Goal: Communication & Community: Answer question/provide support

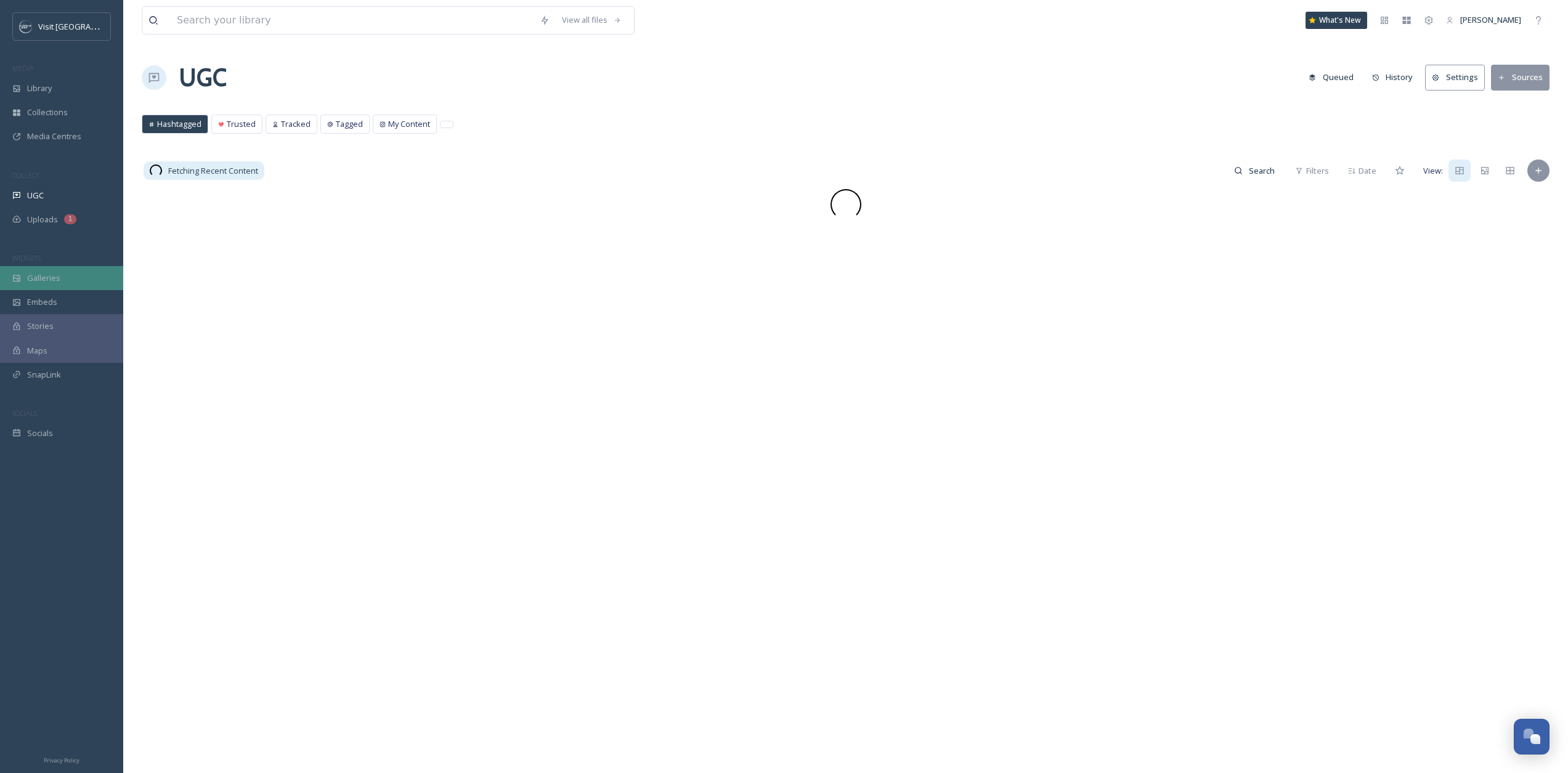
click at [83, 274] on div "Galleries" at bounding box center [61, 278] width 123 height 24
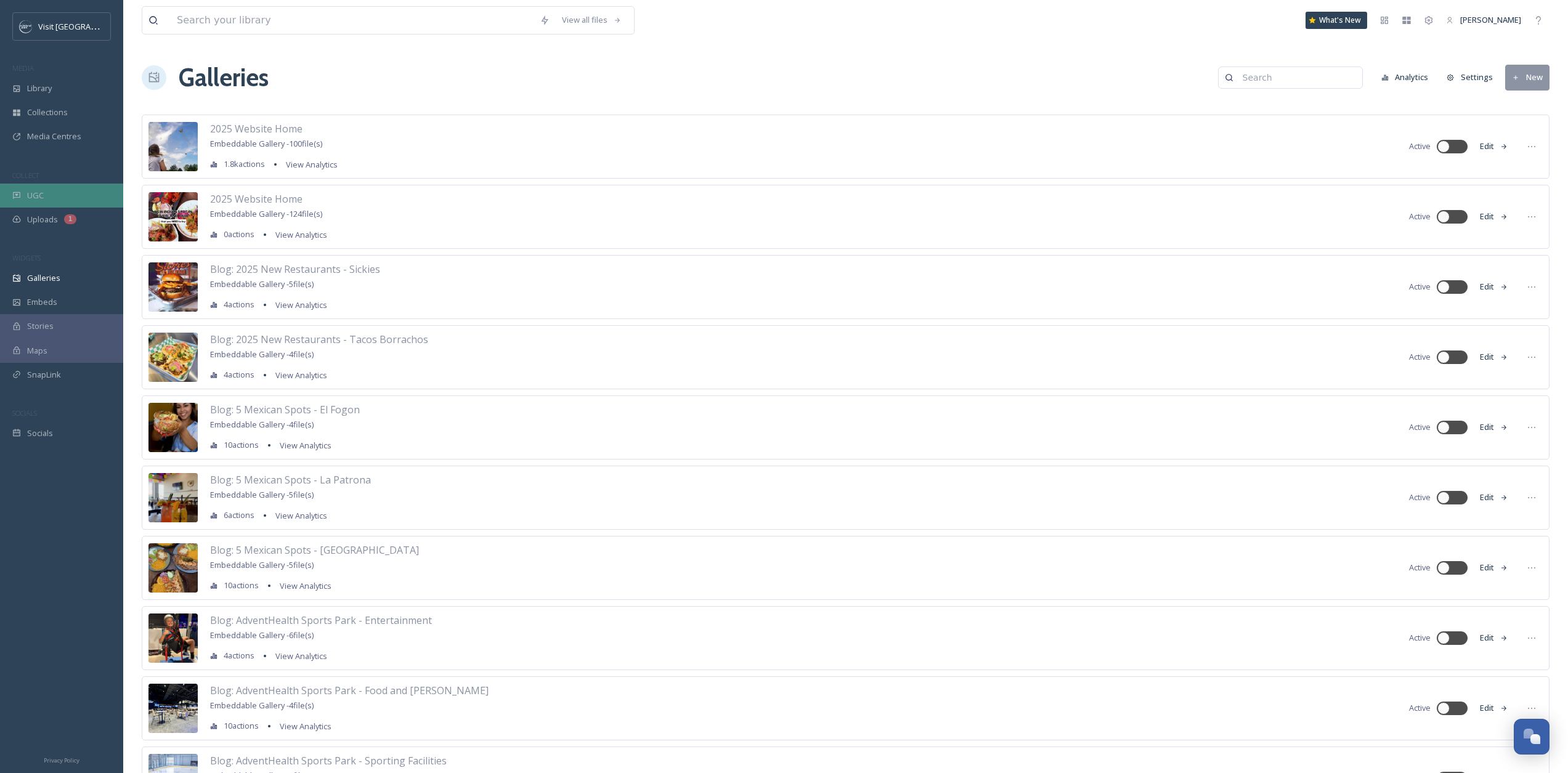
click at [54, 205] on div "UGC" at bounding box center [61, 196] width 123 height 24
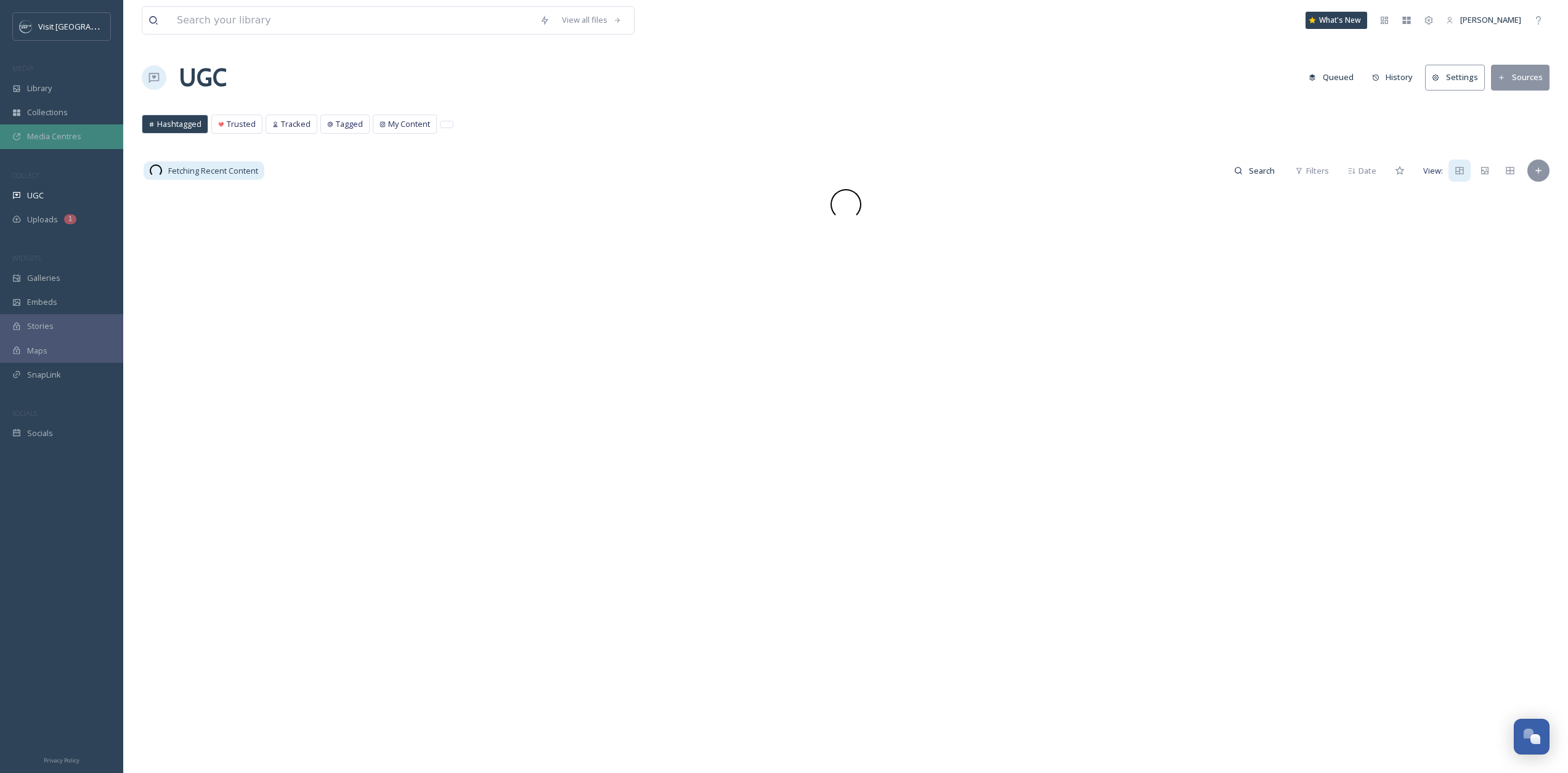
click at [56, 146] on div "Media Centres" at bounding box center [61, 136] width 123 height 24
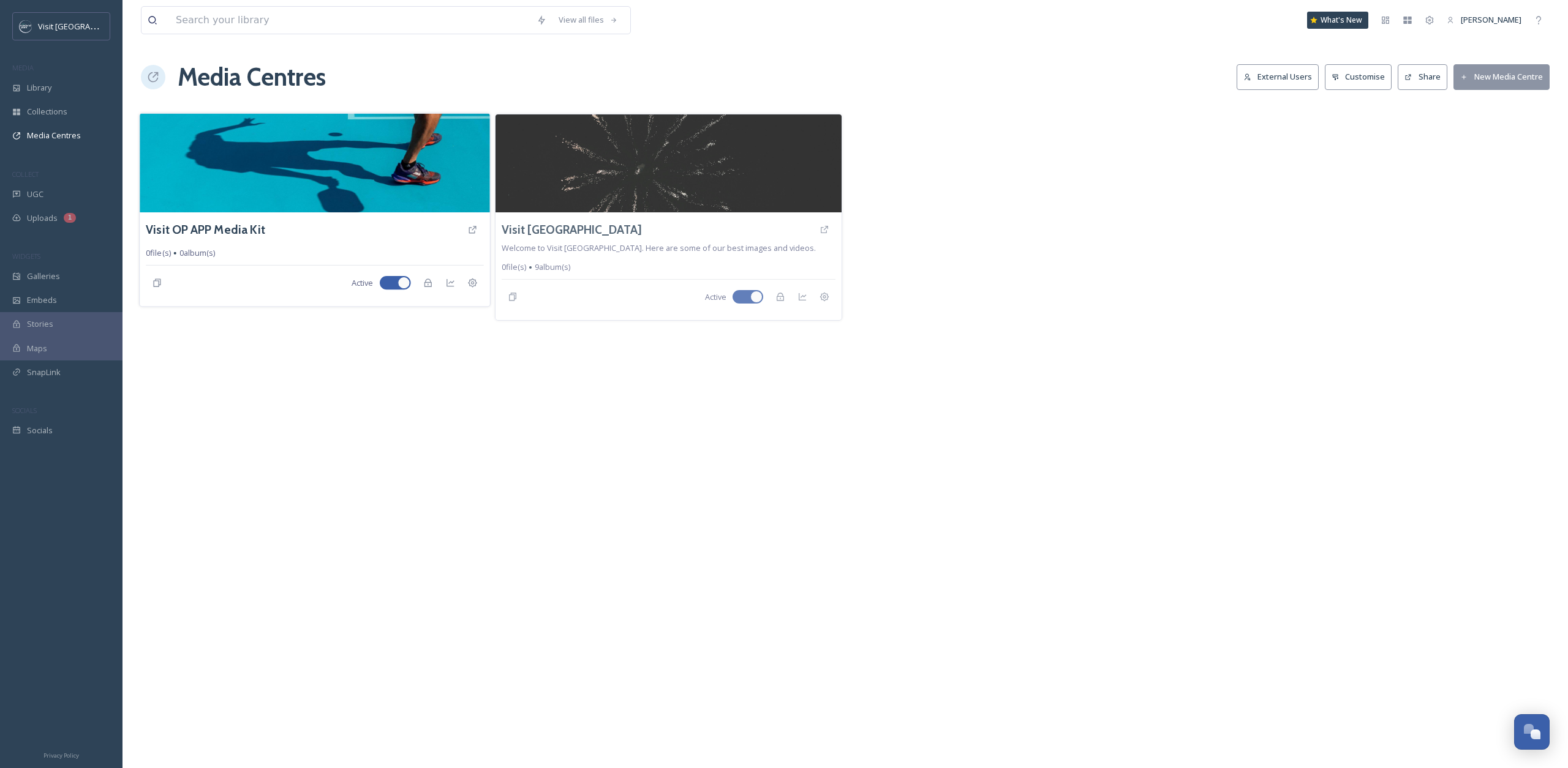
click at [320, 210] on img at bounding box center [314, 163] width 350 height 99
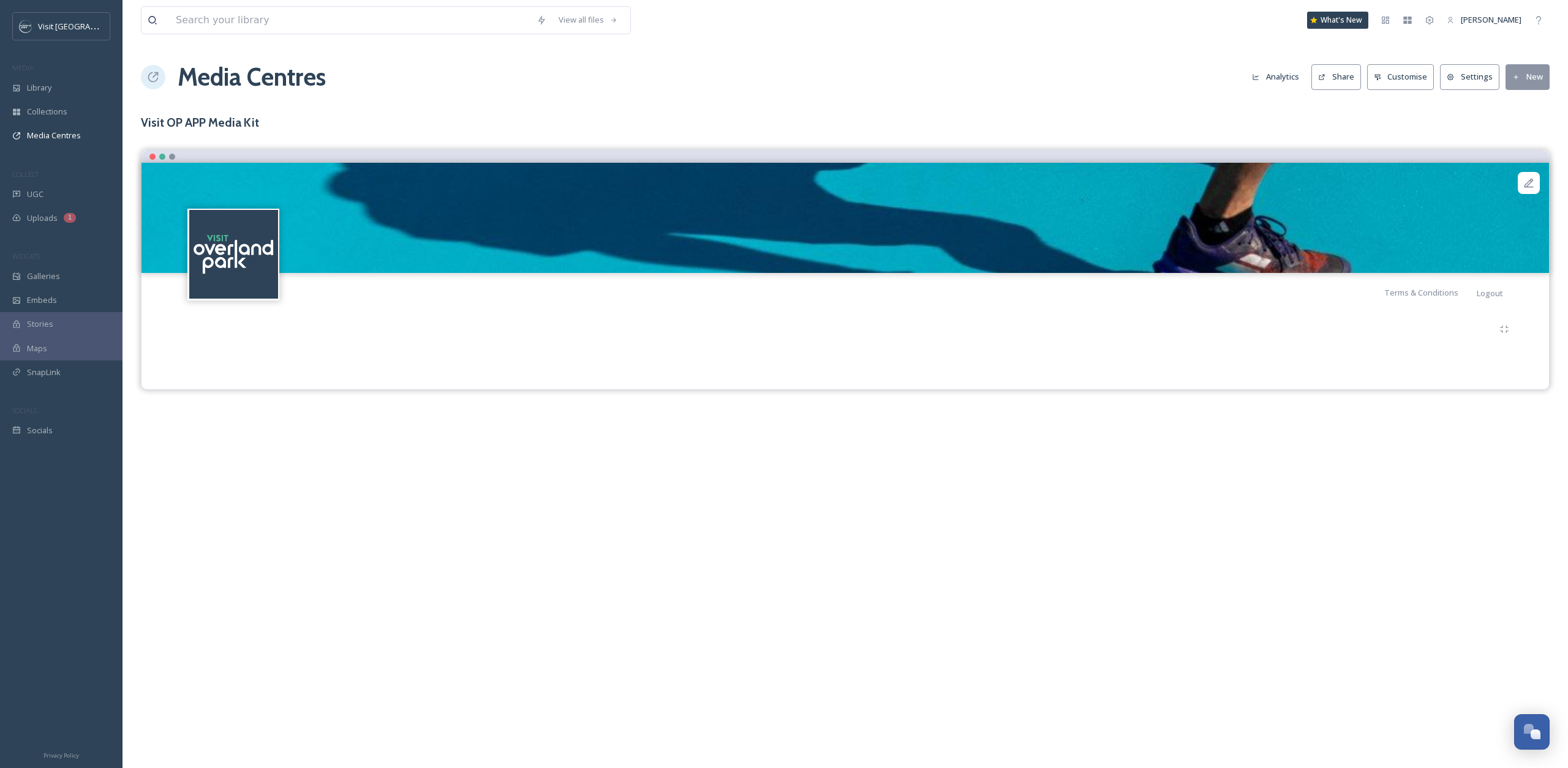
click at [1520, 79] on button "New" at bounding box center [1527, 76] width 44 height 25
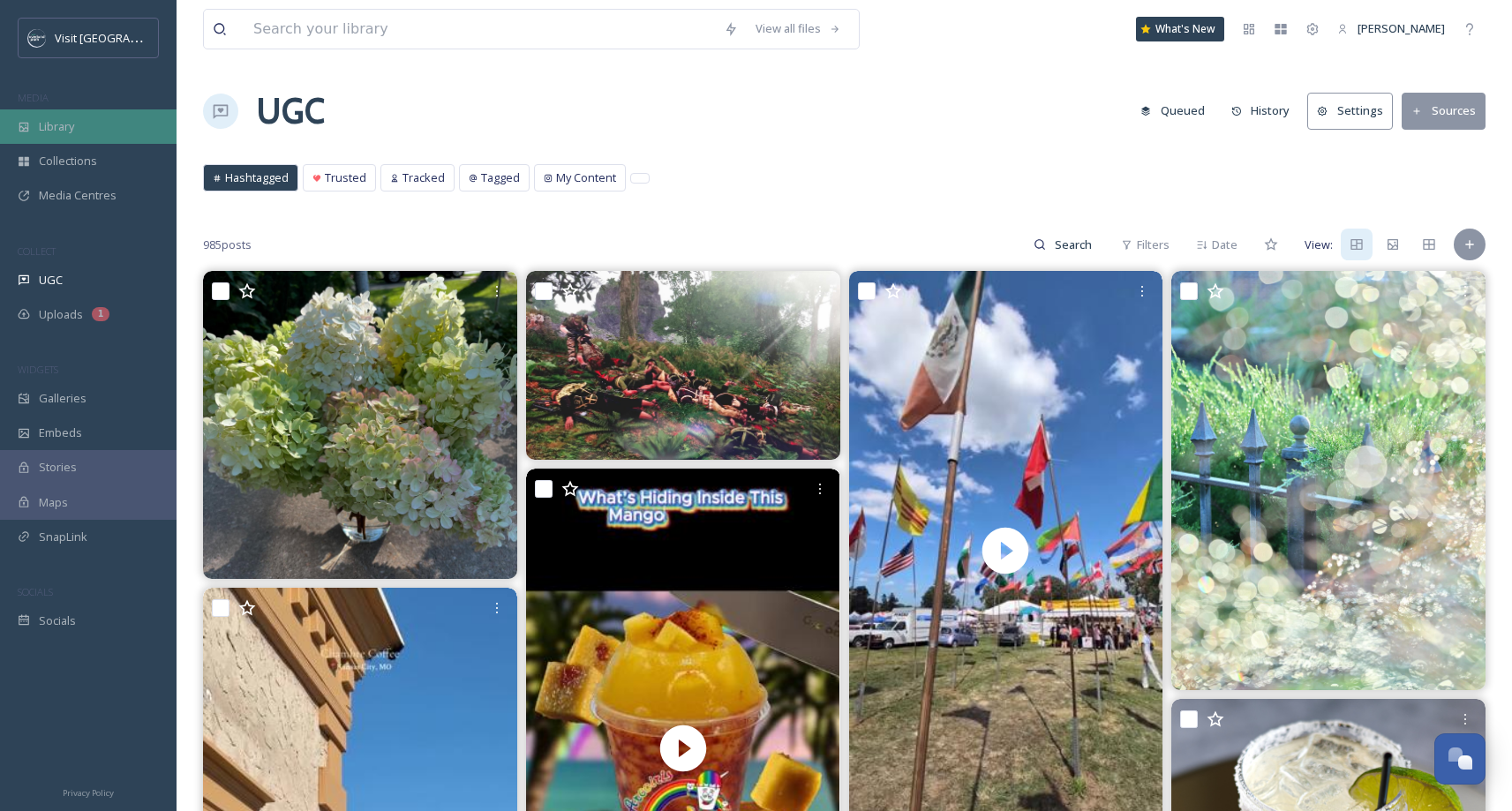
click at [65, 114] on div "Library" at bounding box center [88, 126] width 177 height 34
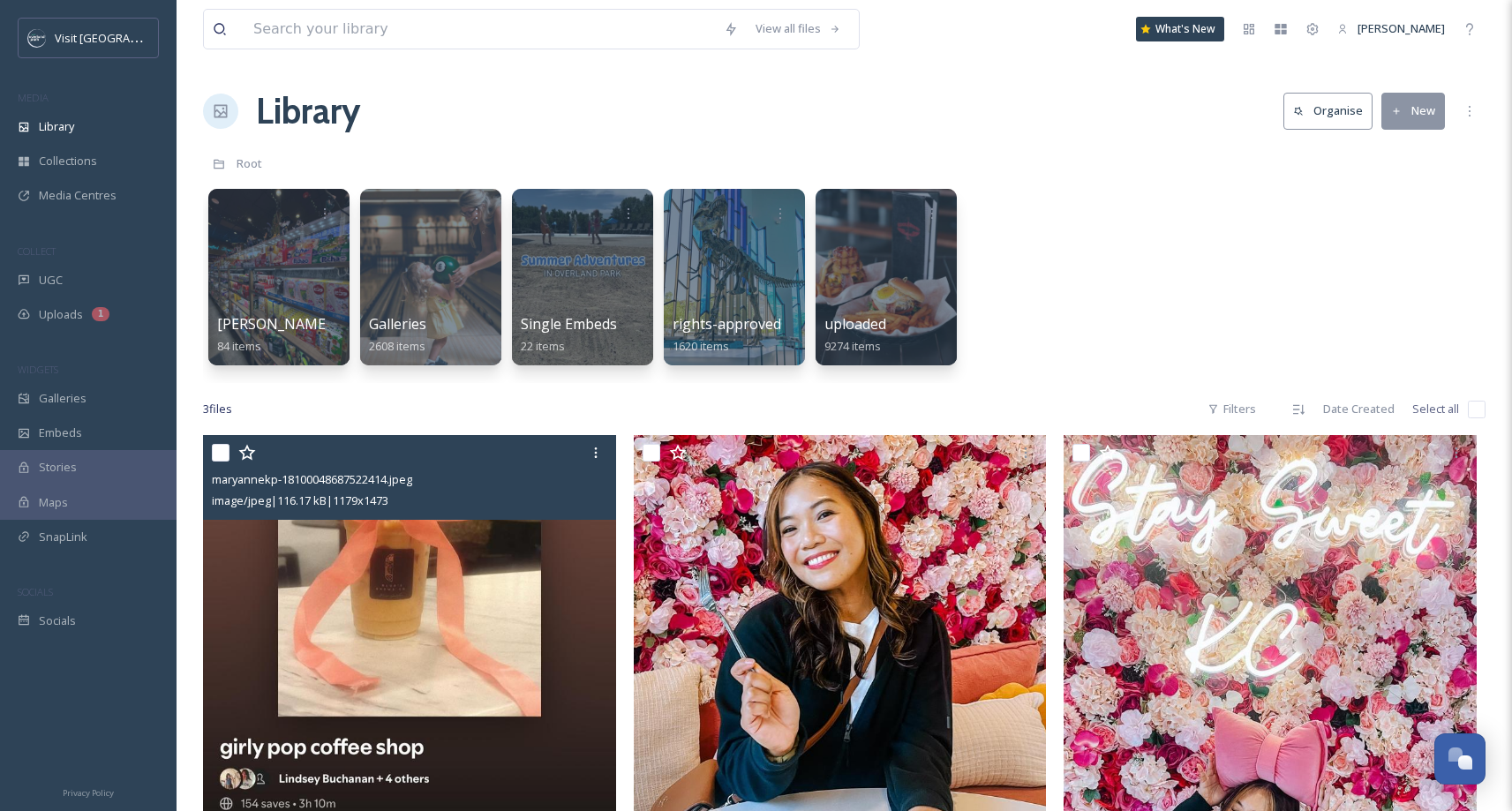
click at [222, 454] on input "checkbox" at bounding box center [220, 452] width 18 height 18
checkbox input "true"
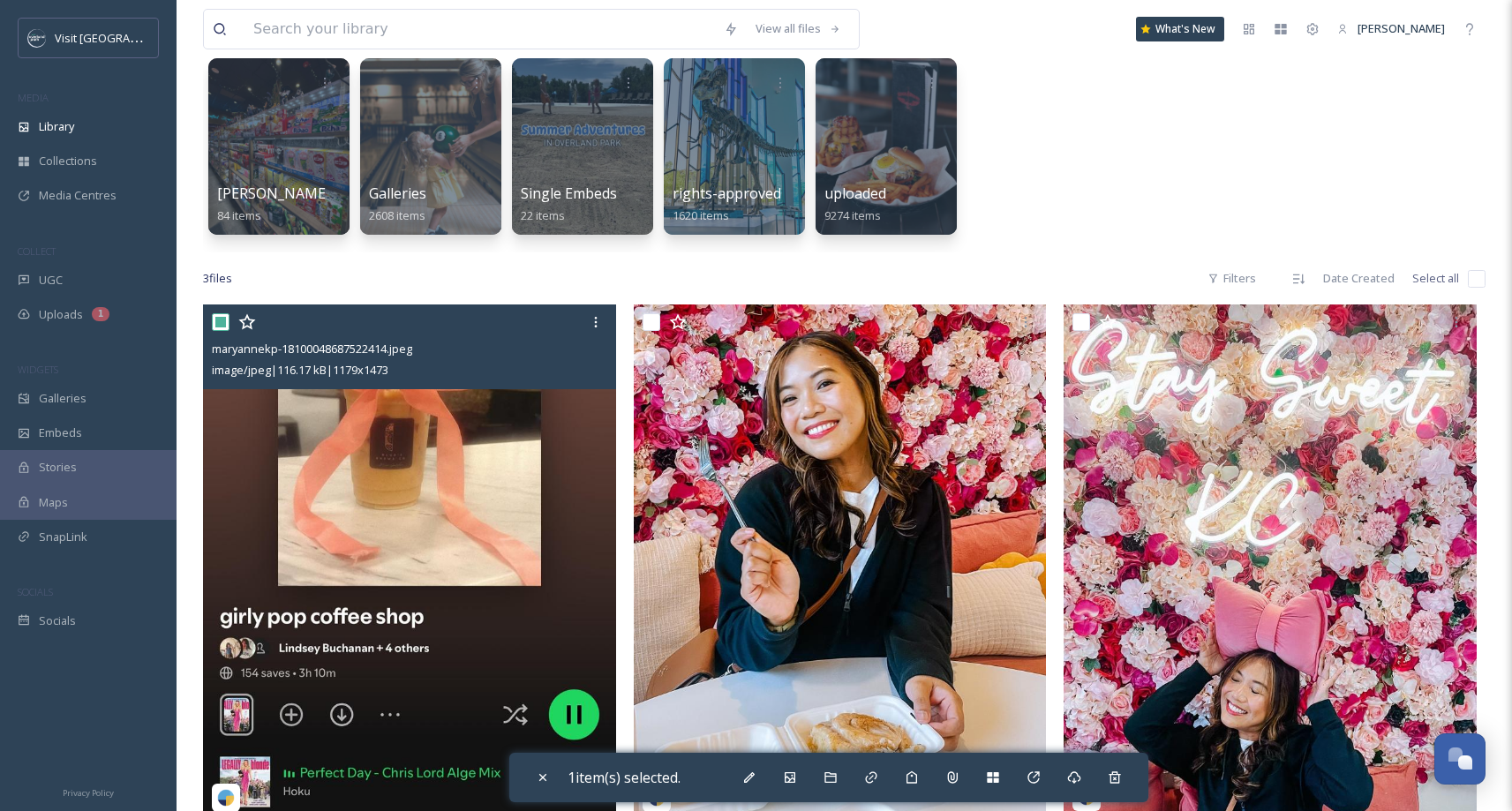
scroll to position [131, 0]
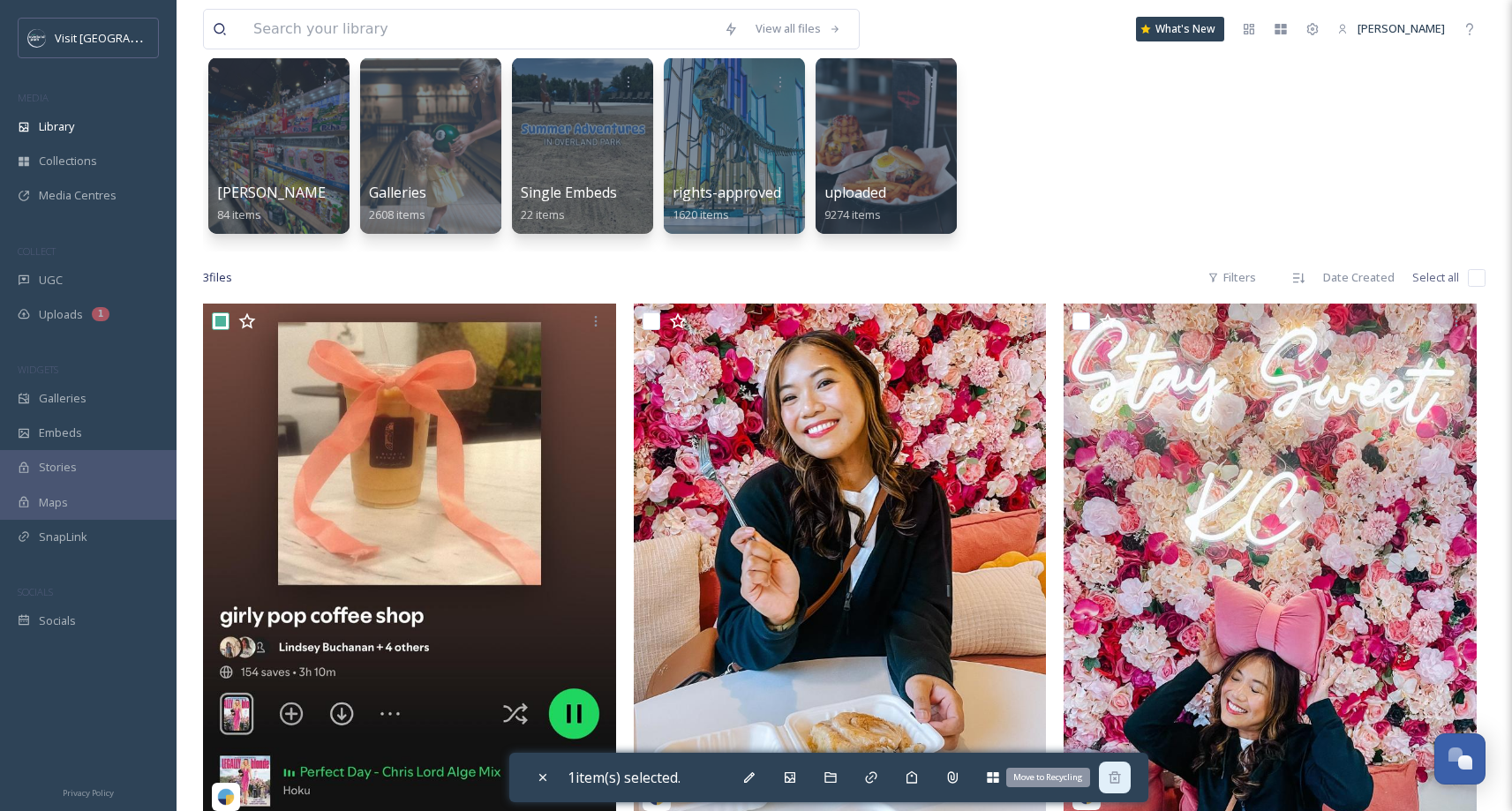
click at [1122, 776] on icon at bounding box center [1114, 777] width 14 height 14
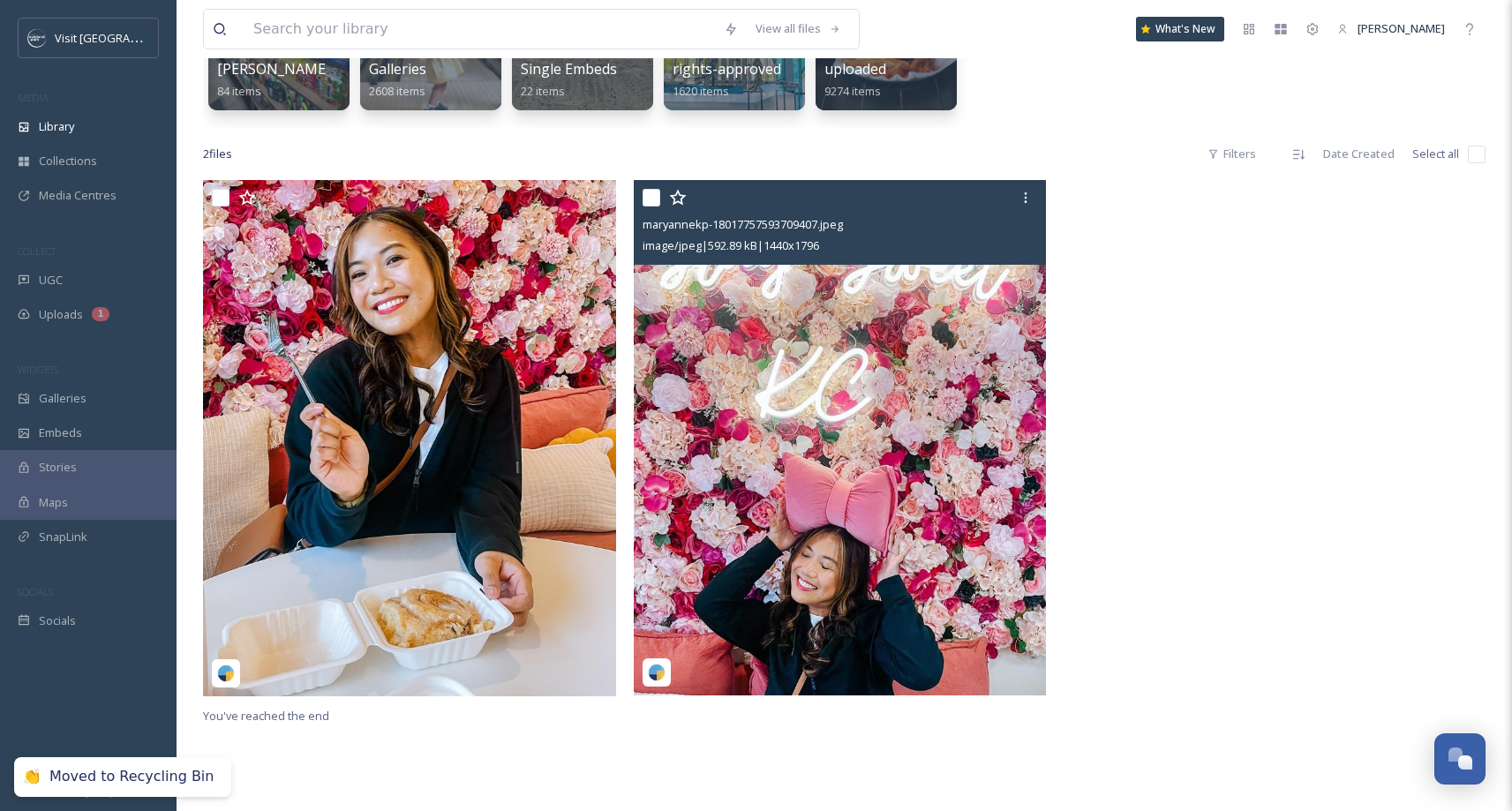
scroll to position [271, 0]
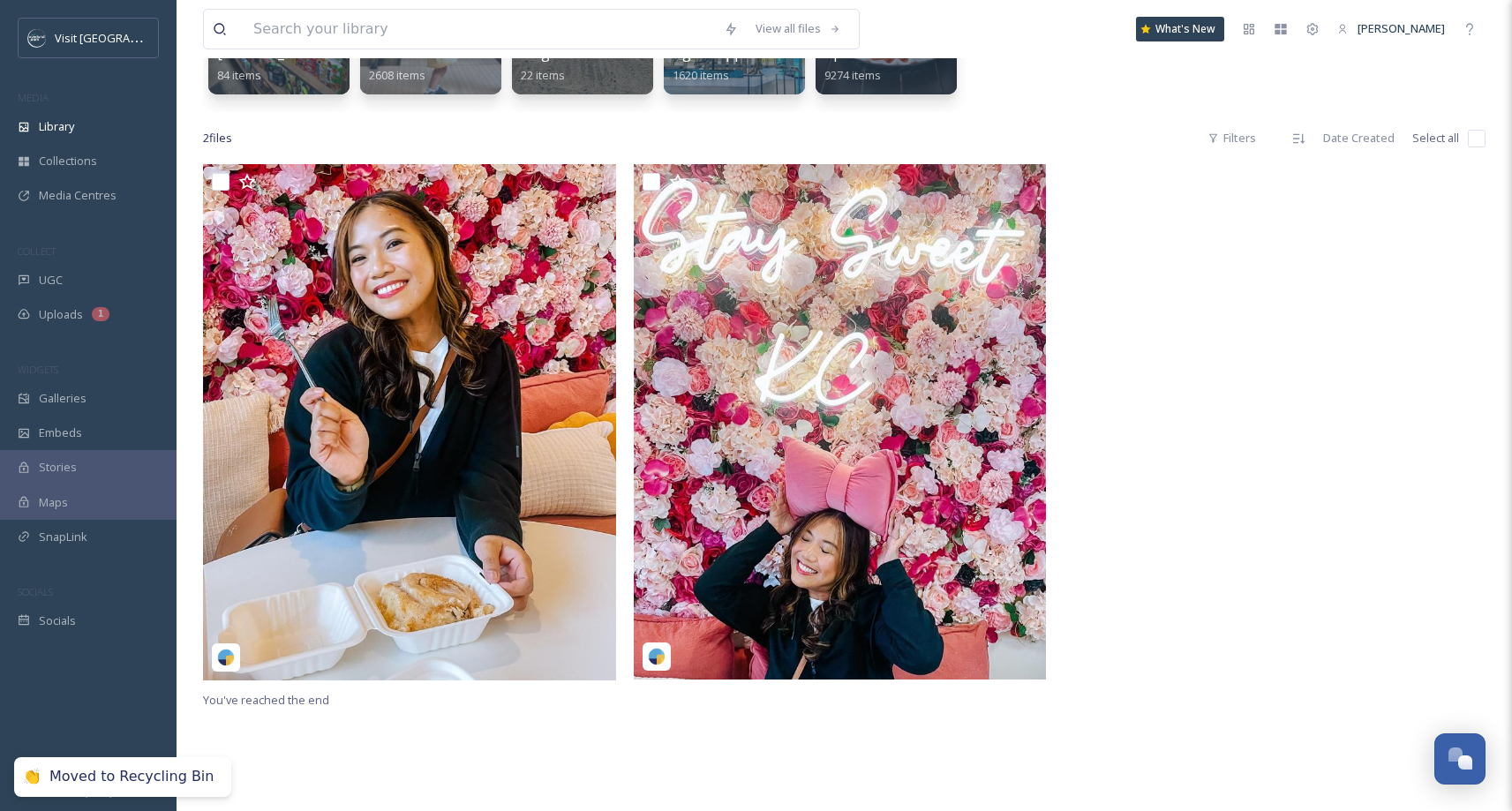
click at [1170, 332] on div at bounding box center [1274, 427] width 421 height 525
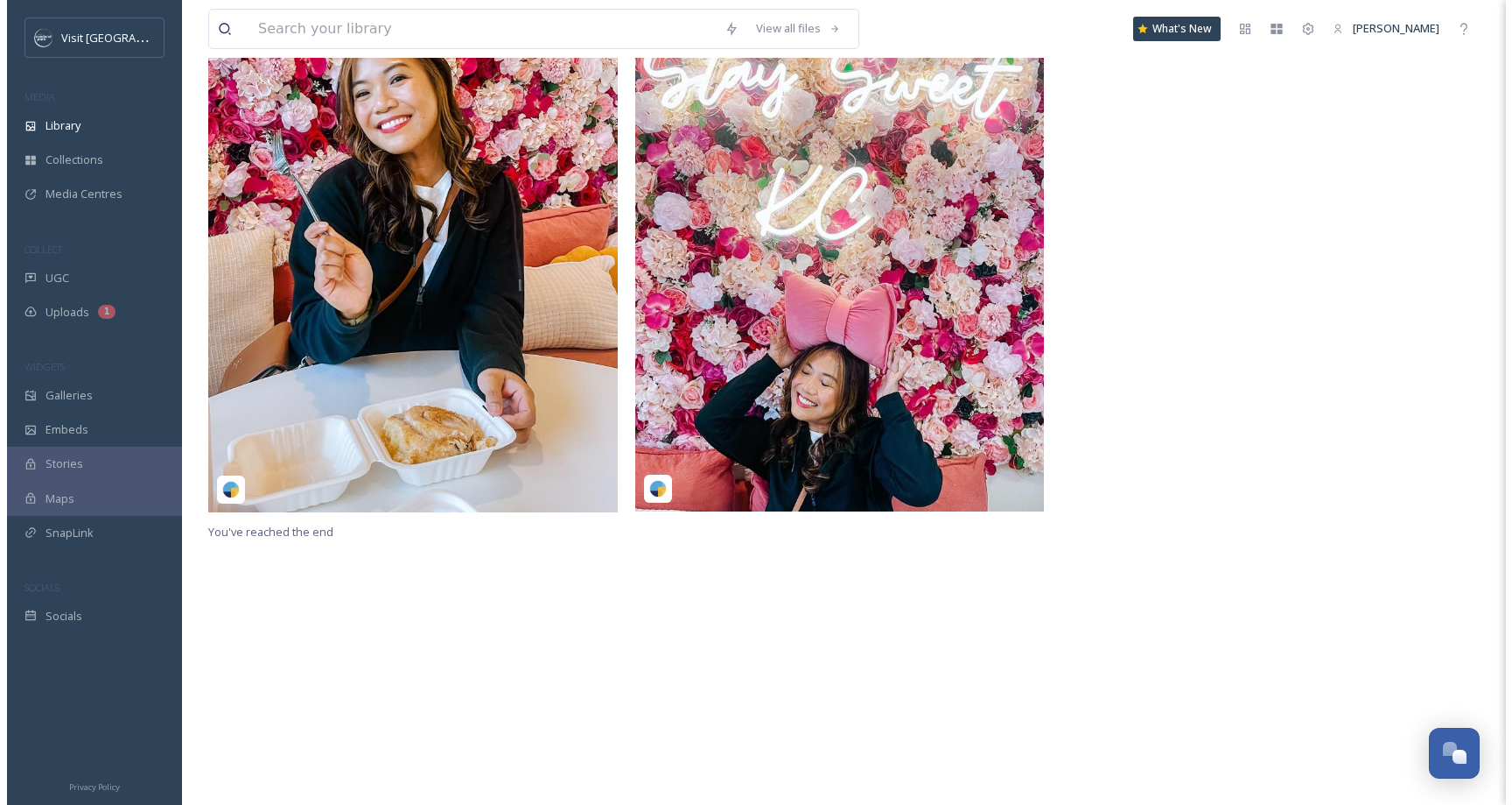
scroll to position [0, 0]
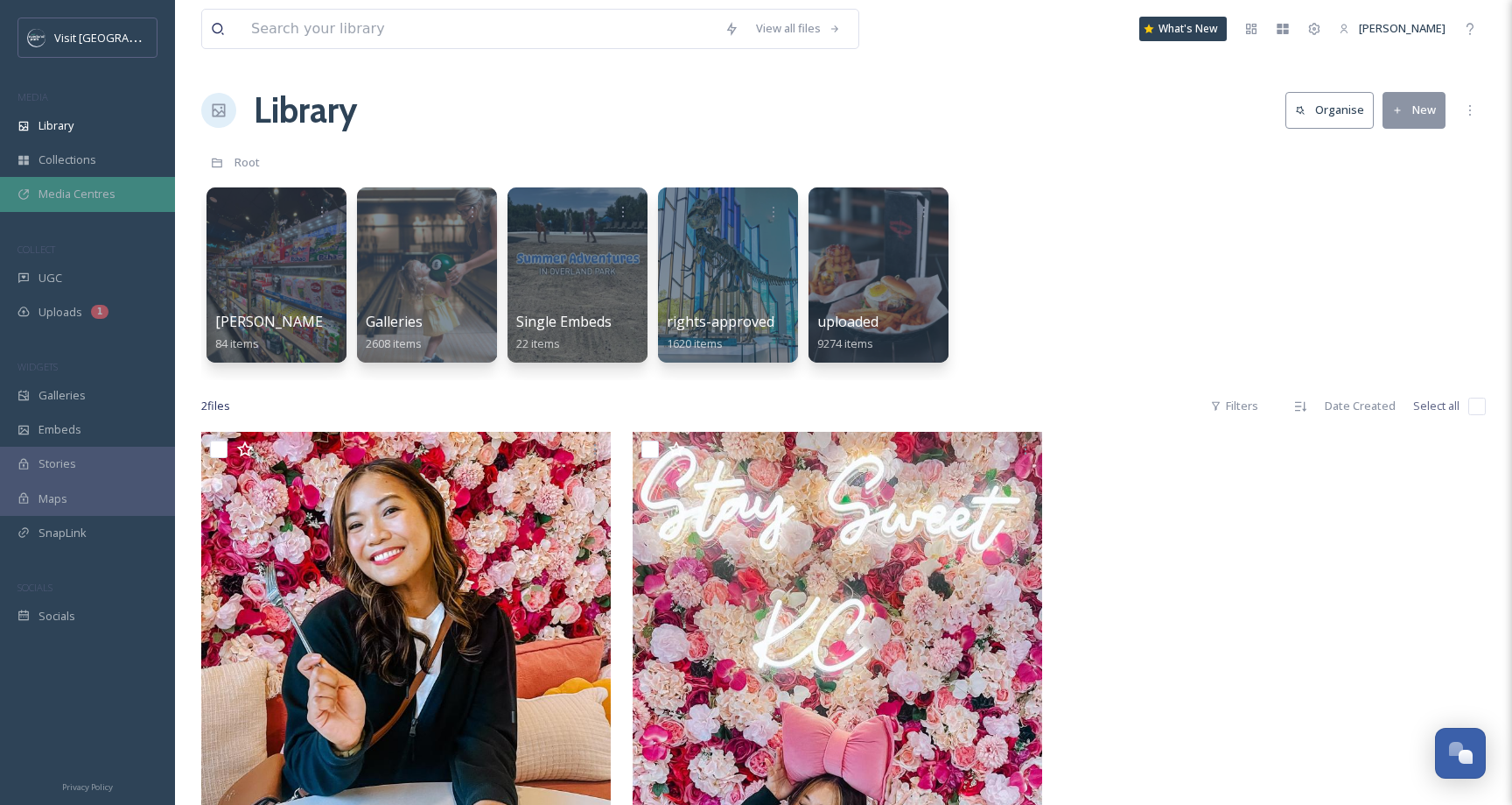
click at [81, 183] on div "Media Centres" at bounding box center [87, 193] width 175 height 34
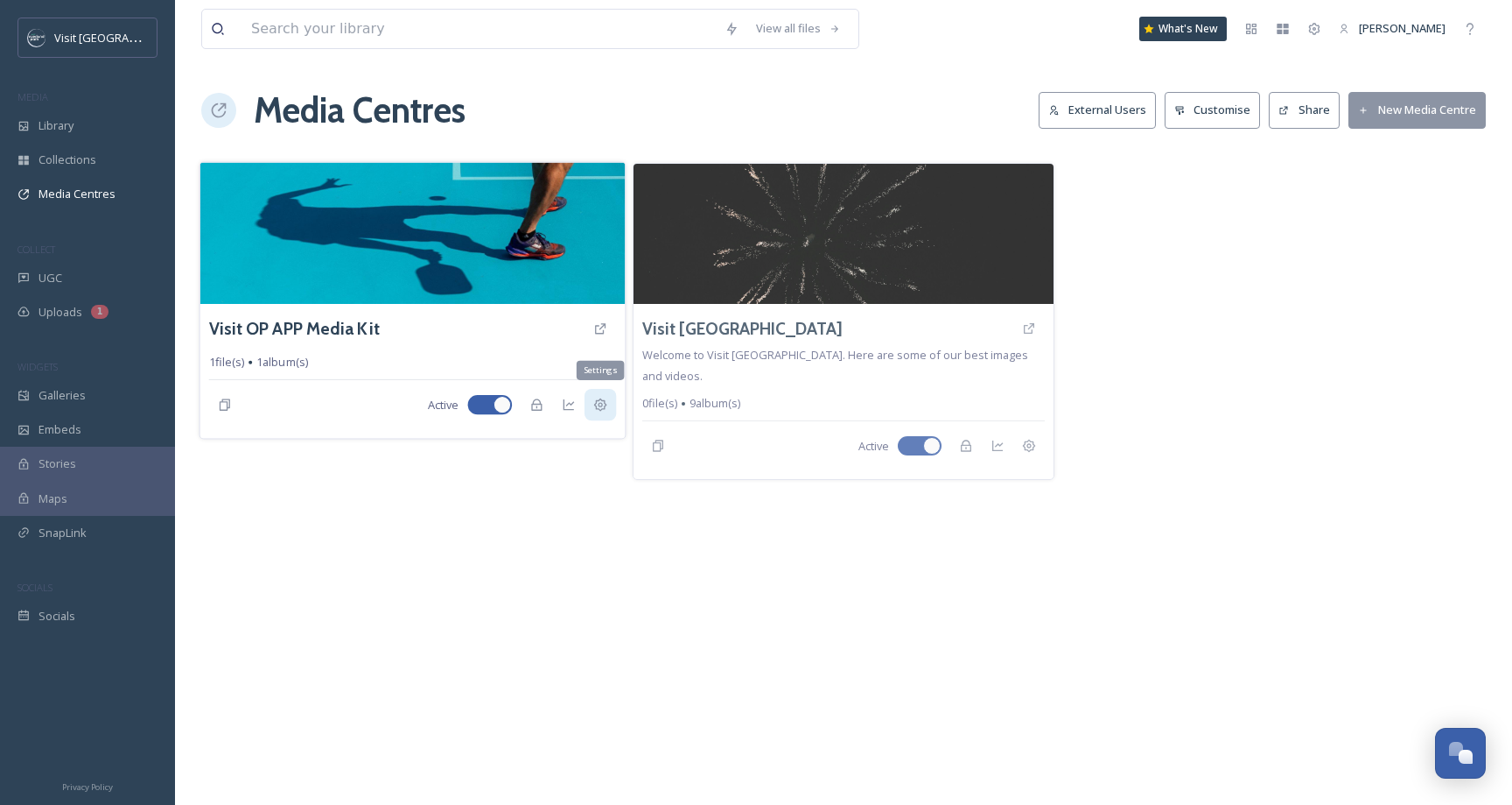
click at [599, 404] on icon at bounding box center [599, 404] width 14 height 14
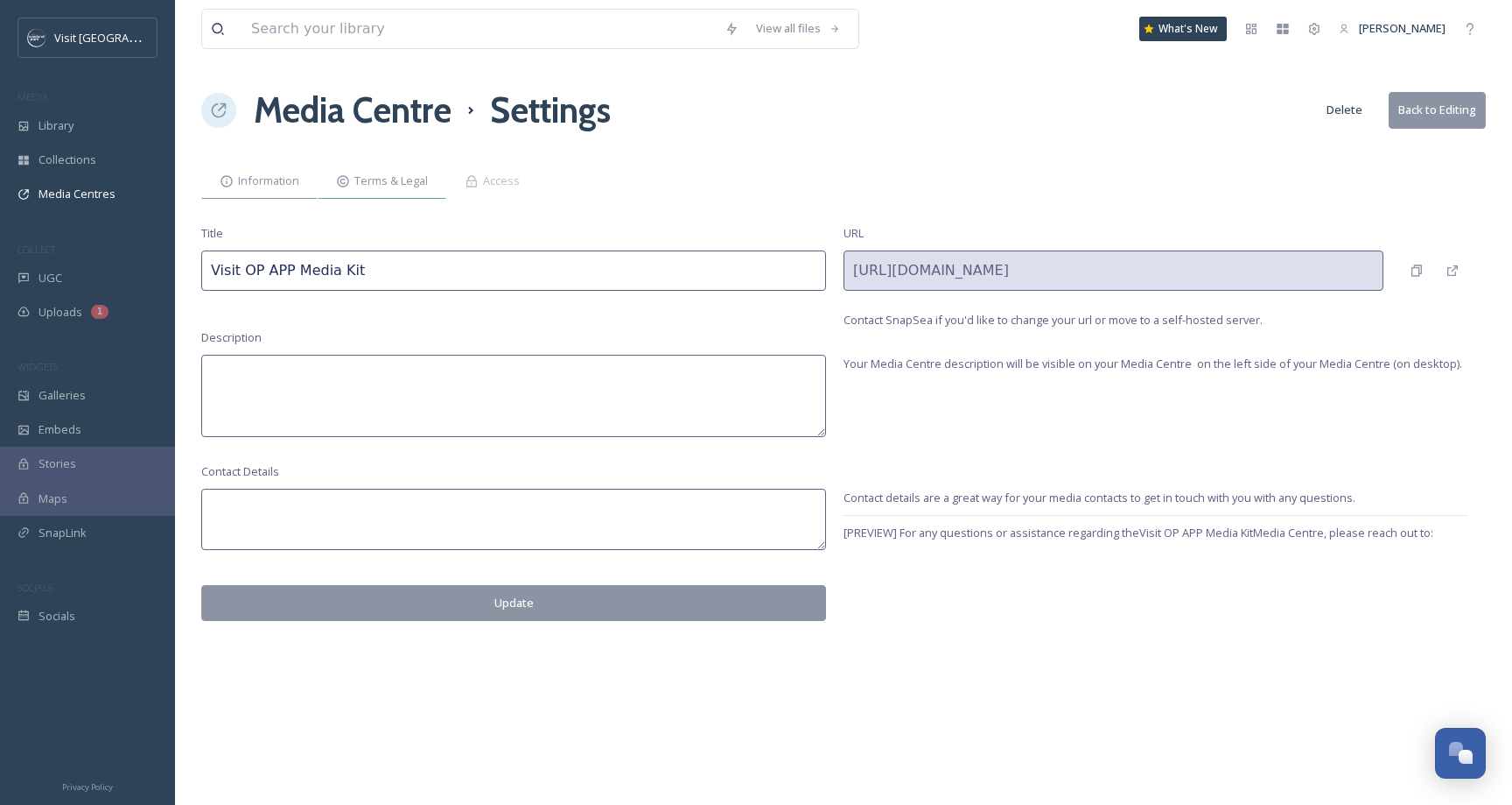
click at [401, 184] on span "Terms & Legal" at bounding box center [391, 181] width 73 height 17
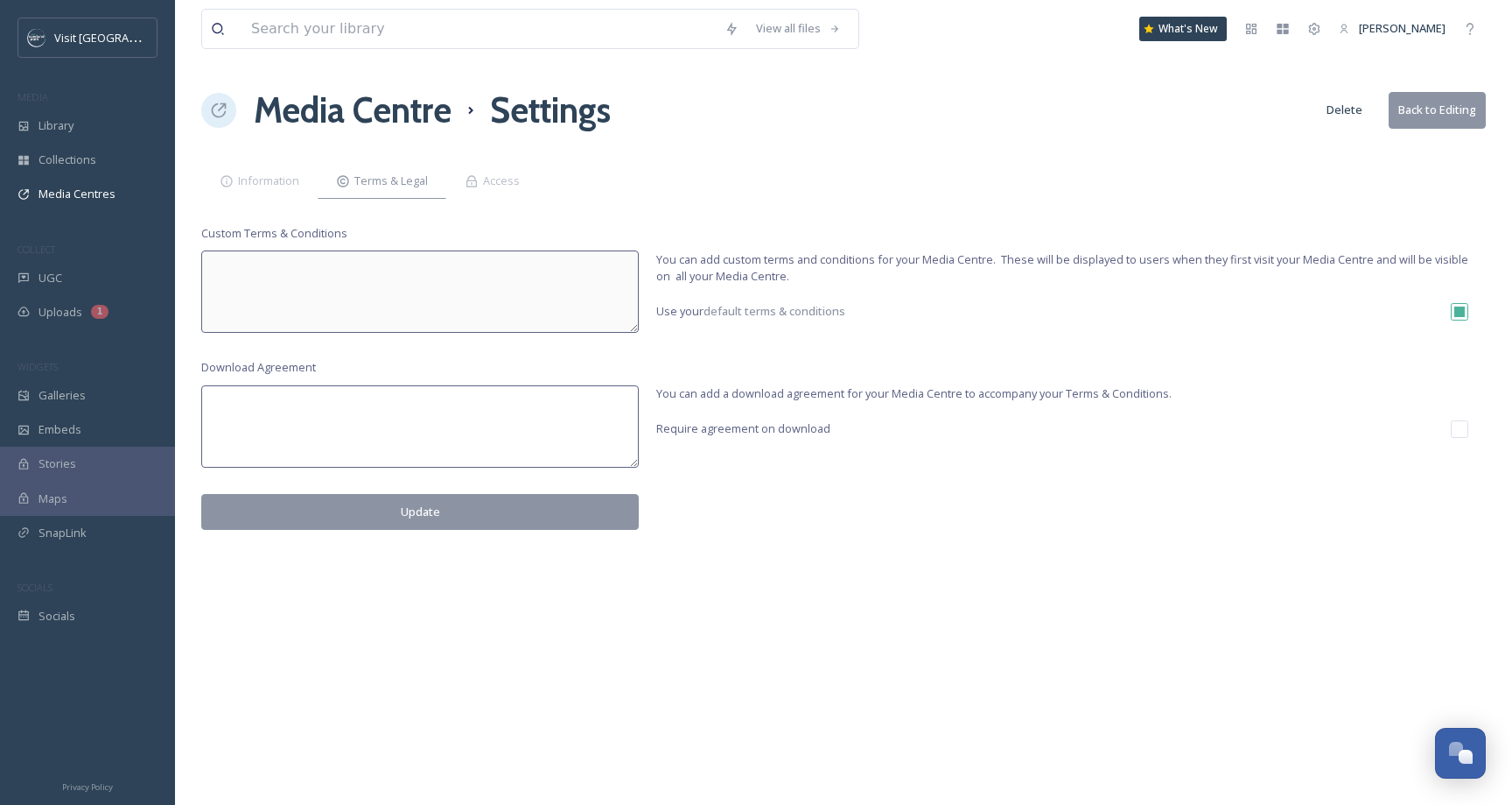
click at [387, 113] on h1 "Media Centre" at bounding box center [353, 110] width 198 height 52
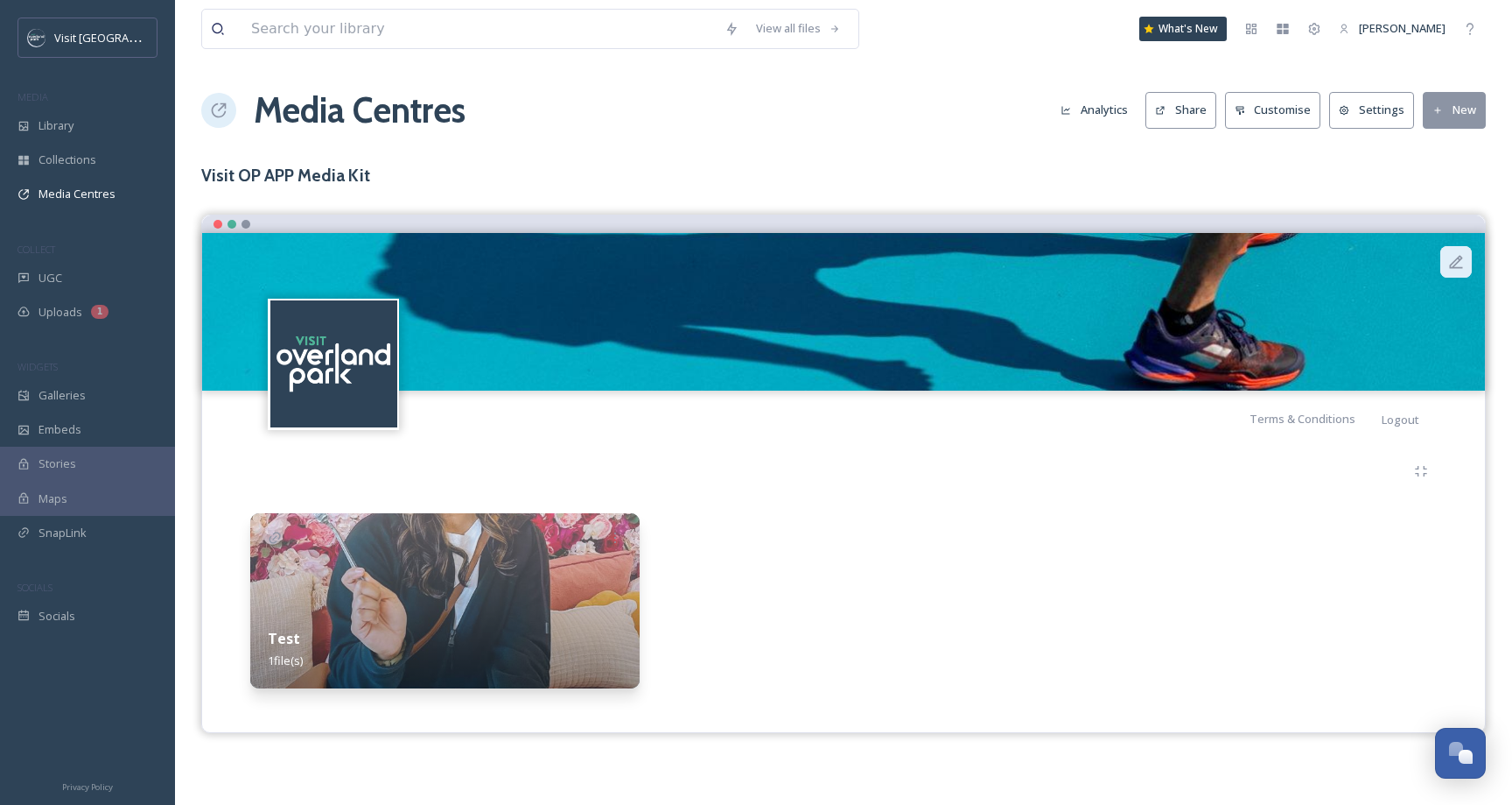
click at [1449, 256] on icon at bounding box center [1456, 261] width 17 height 17
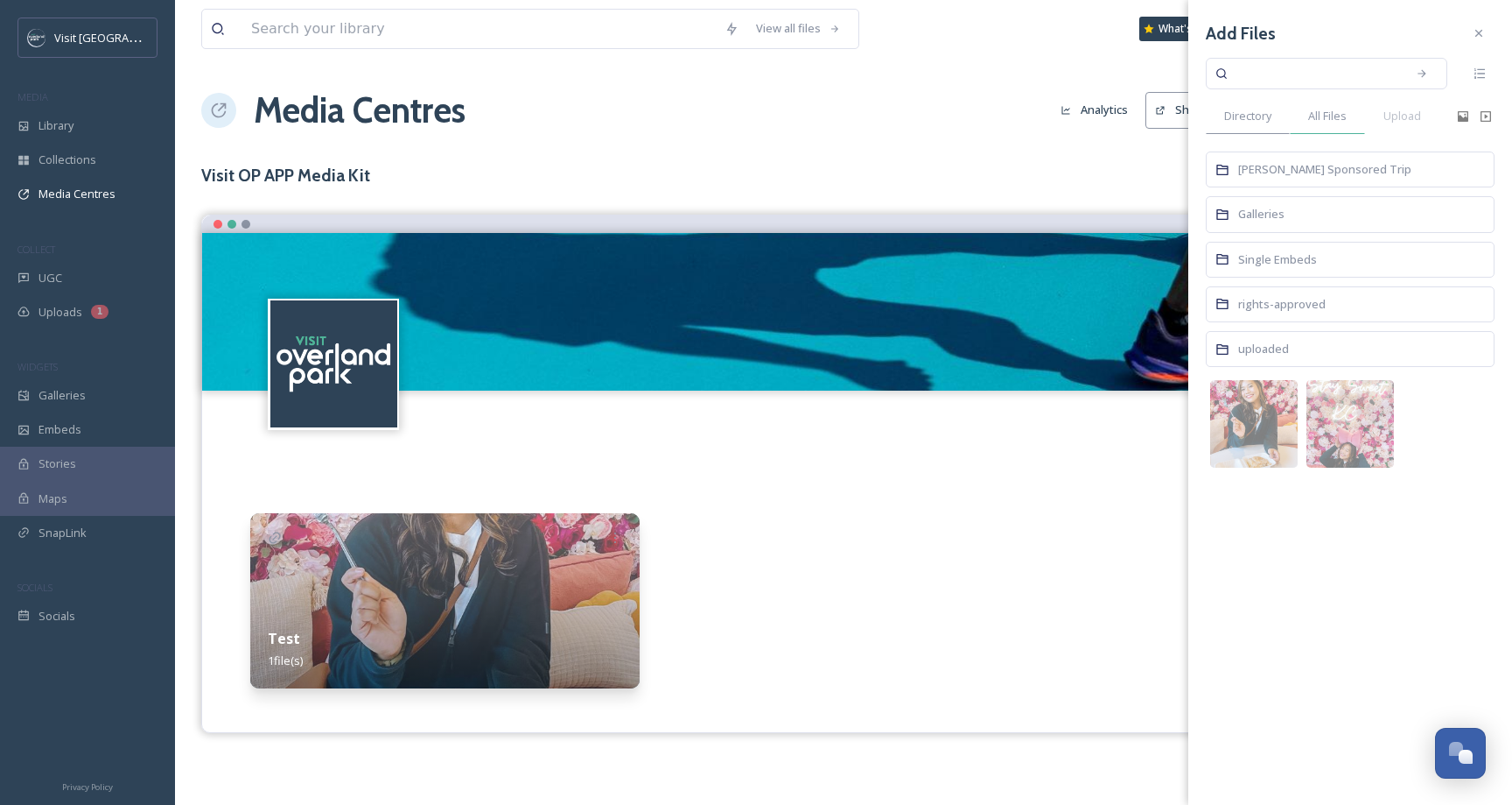
click at [1326, 120] on span "All Files" at bounding box center [1328, 116] width 38 height 17
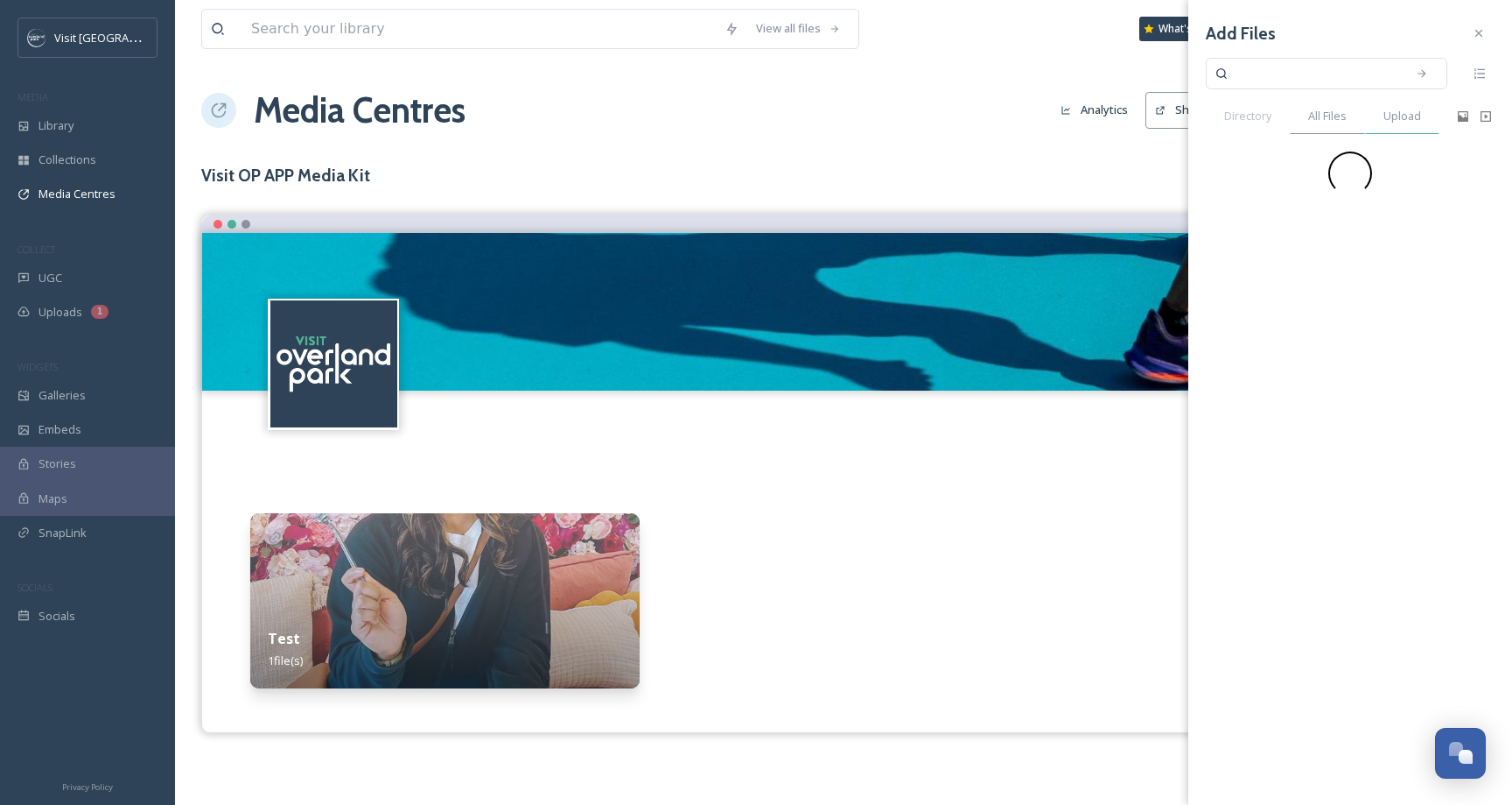
click at [1394, 119] on span "Upload" at bounding box center [1402, 116] width 38 height 17
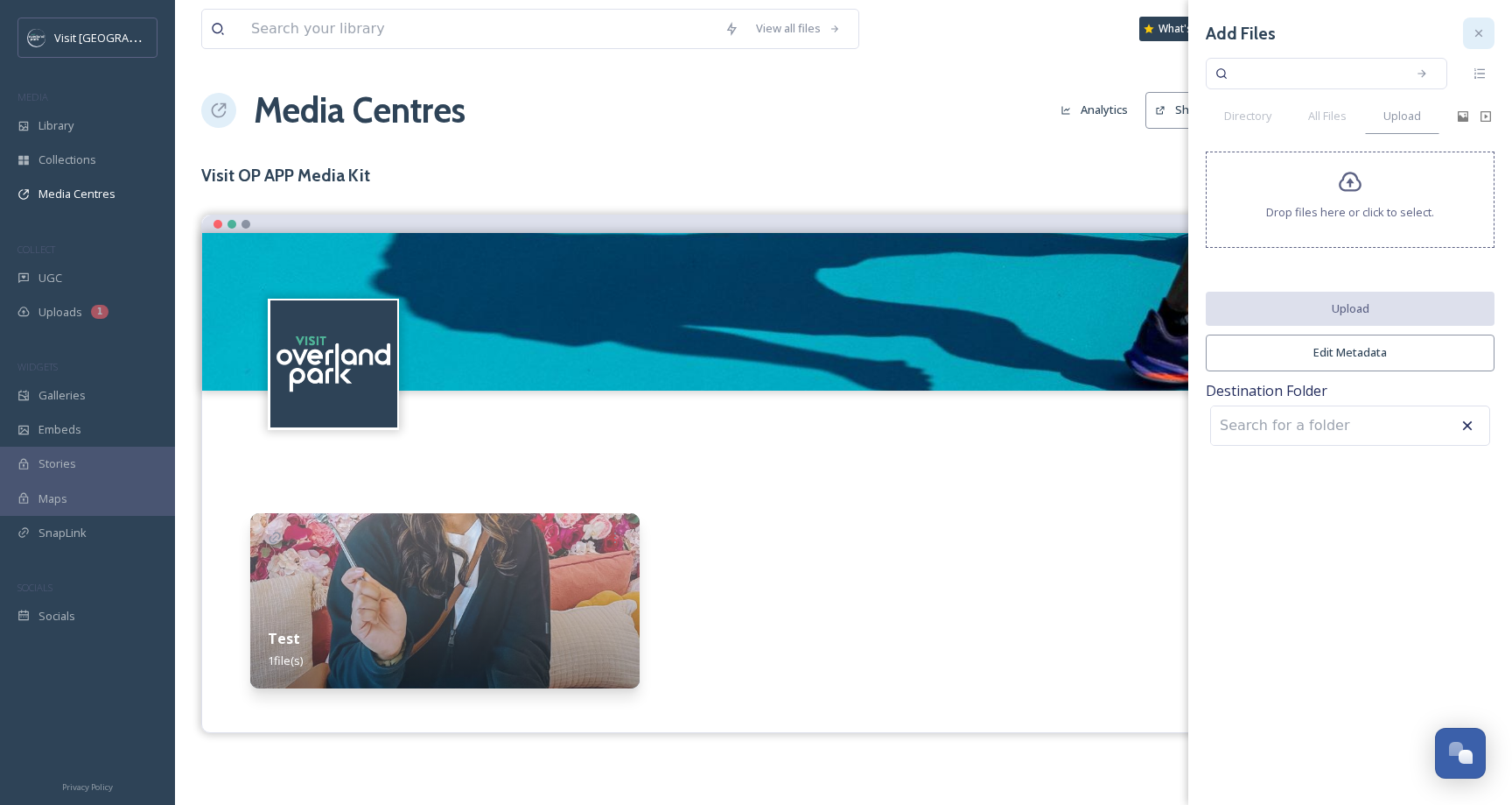
click at [1485, 27] on icon at bounding box center [1478, 33] width 14 height 14
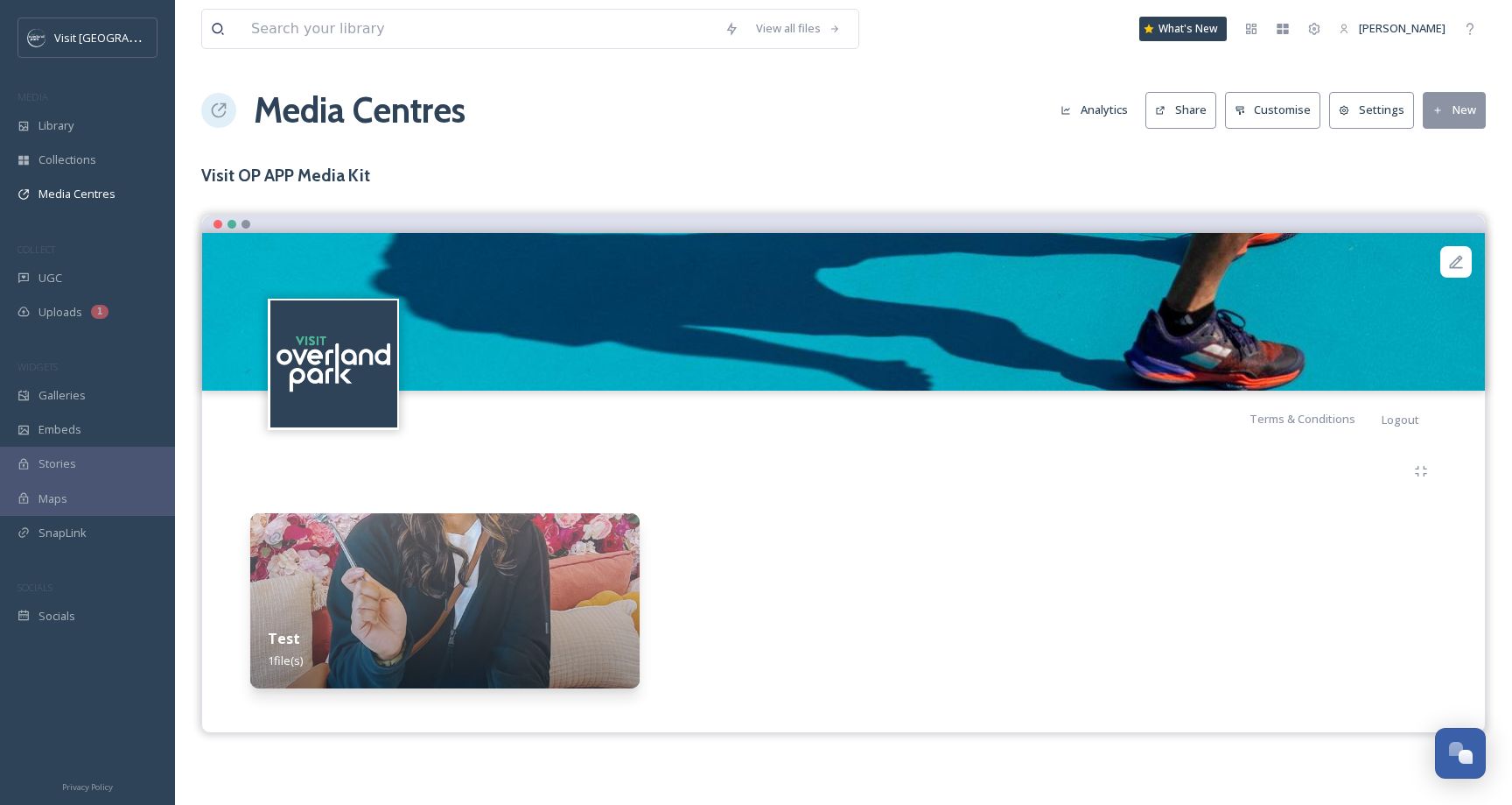
click at [736, 458] on div at bounding box center [843, 471] width 1187 height 31
click at [794, 305] on img at bounding box center [844, 312] width 1283 height 158
click at [1303, 109] on button "Customise" at bounding box center [1273, 109] width 96 height 36
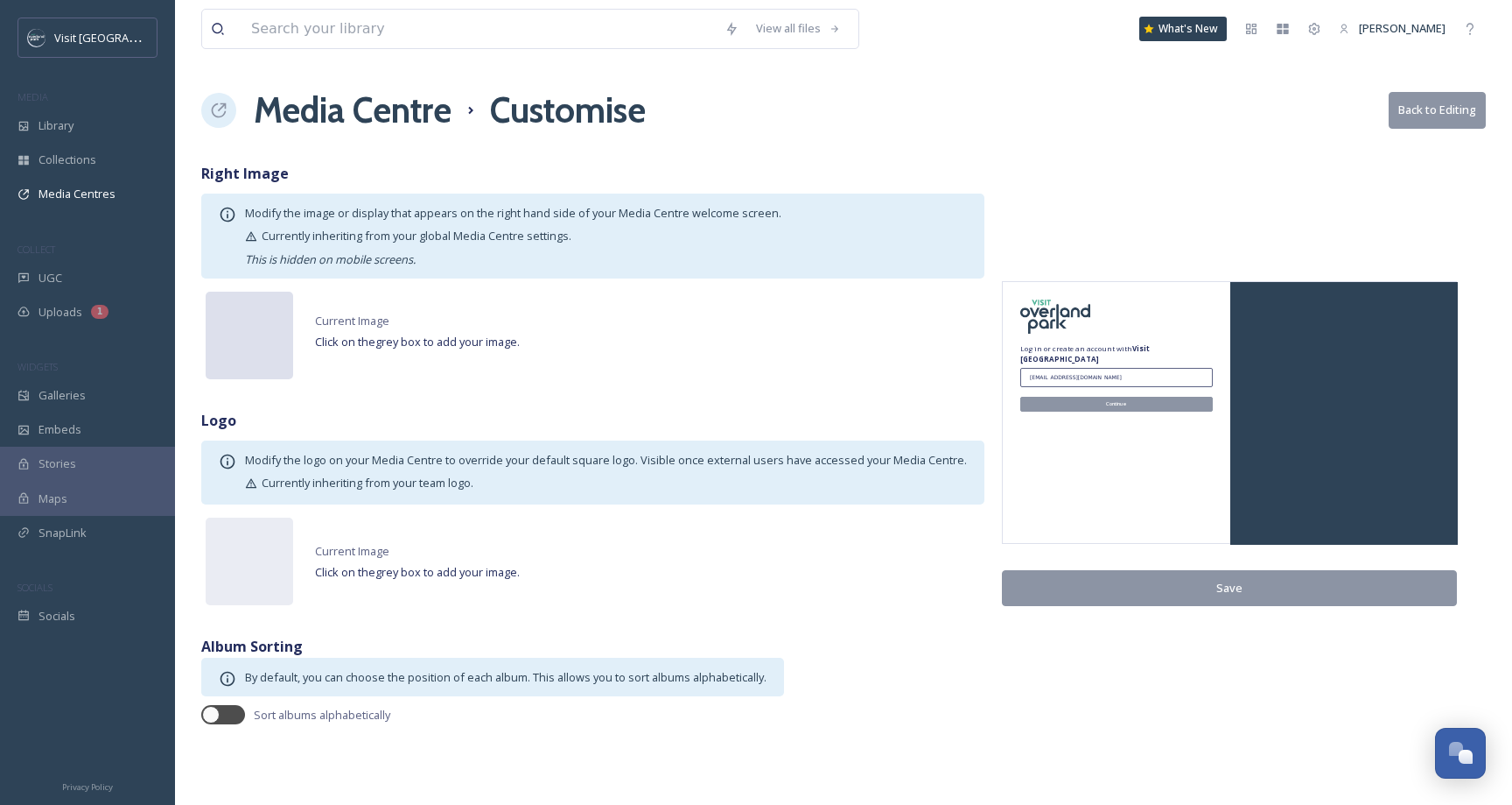
click at [236, 353] on div at bounding box center [248, 335] width 87 height 87
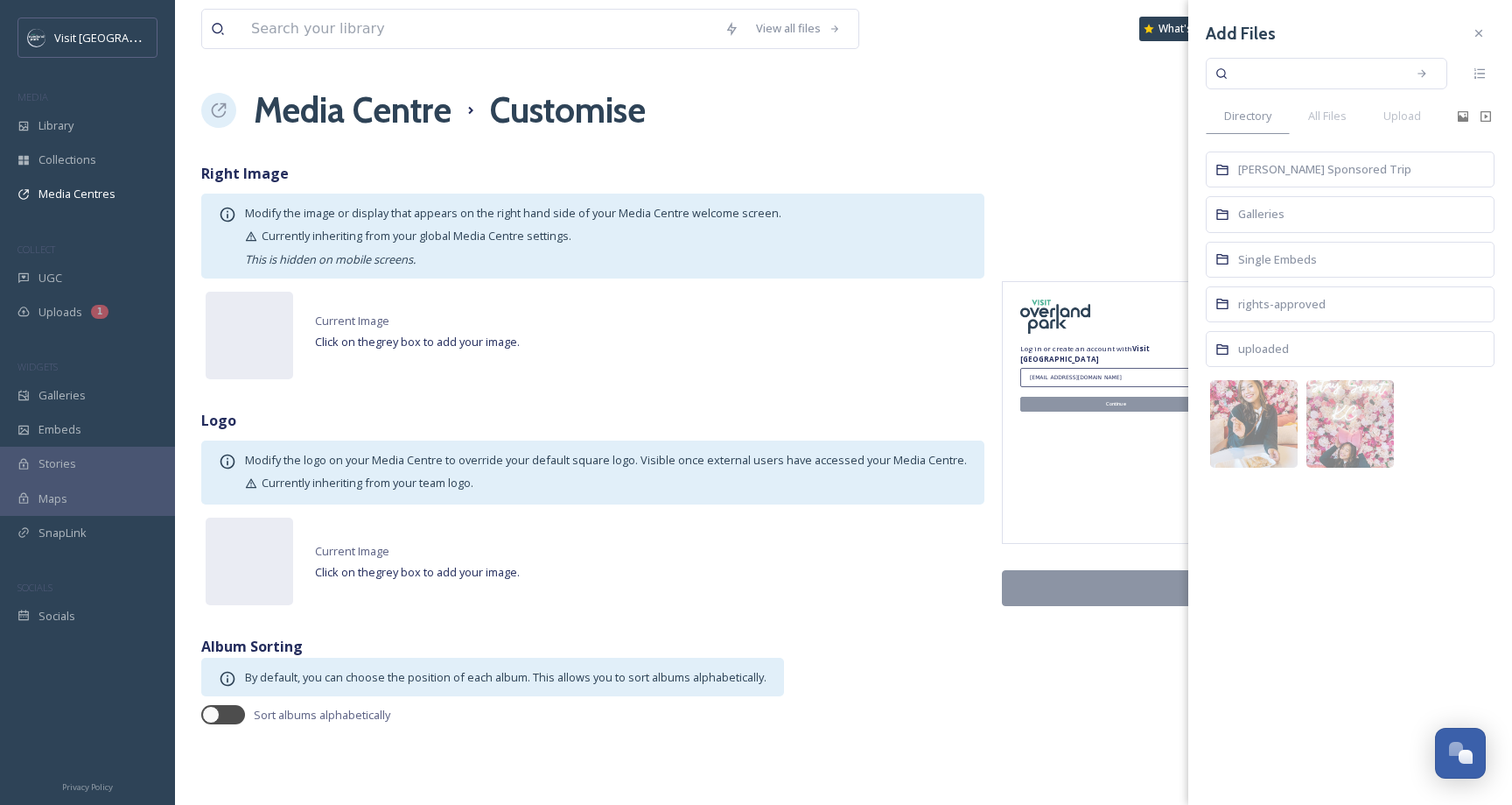
click at [1268, 83] on input at bounding box center [1315, 73] width 165 height 39
type input "pickleball"
click at [1502, 44] on div "Add Files pickleball Directory All Files Upload Christopher Jackson Sponsored T…" at bounding box center [1350, 245] width 323 height 490
click at [1484, 38] on icon at bounding box center [1478, 33] width 14 height 14
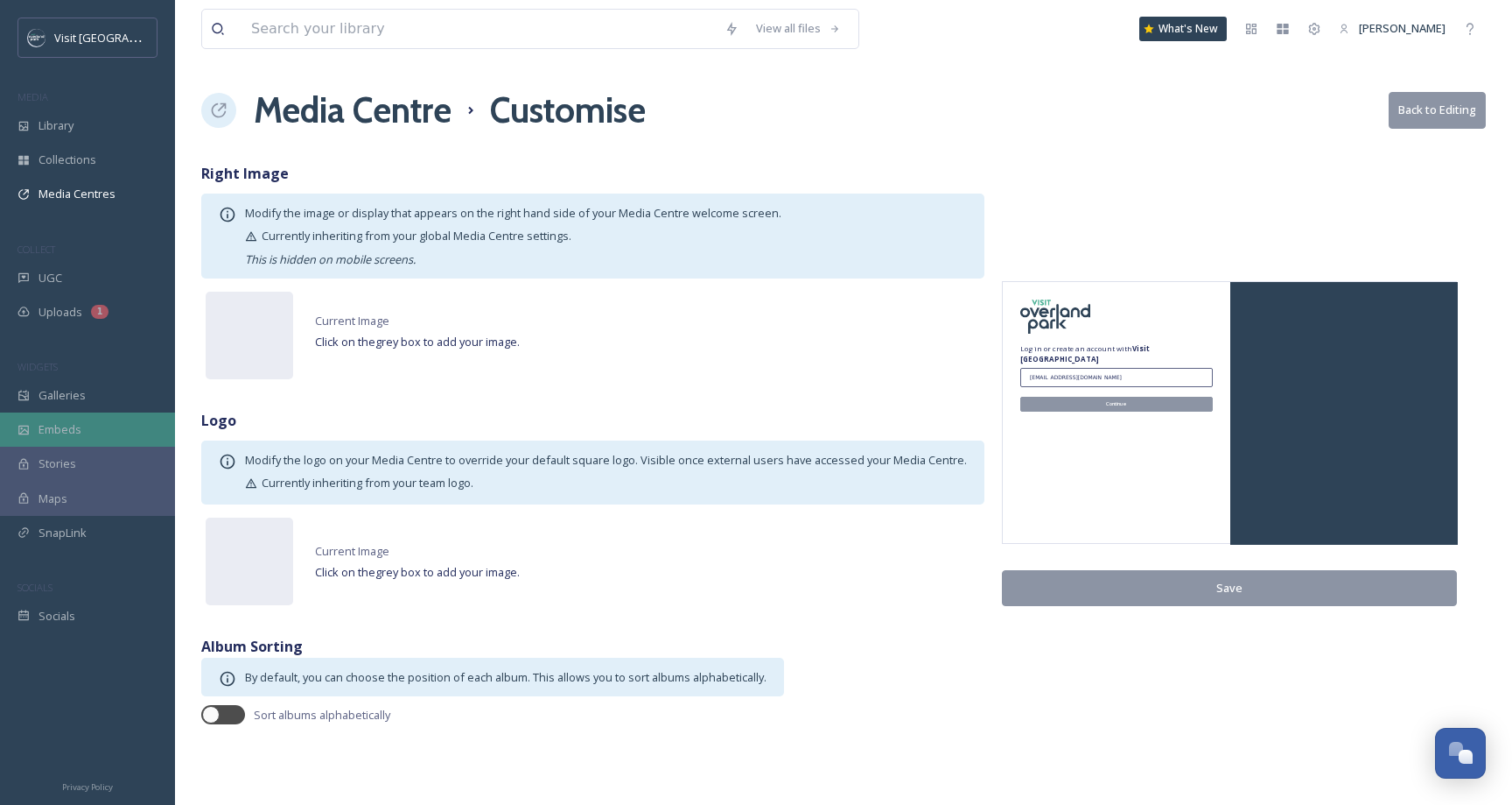
click at [70, 424] on span "Embeds" at bounding box center [60, 429] width 43 height 17
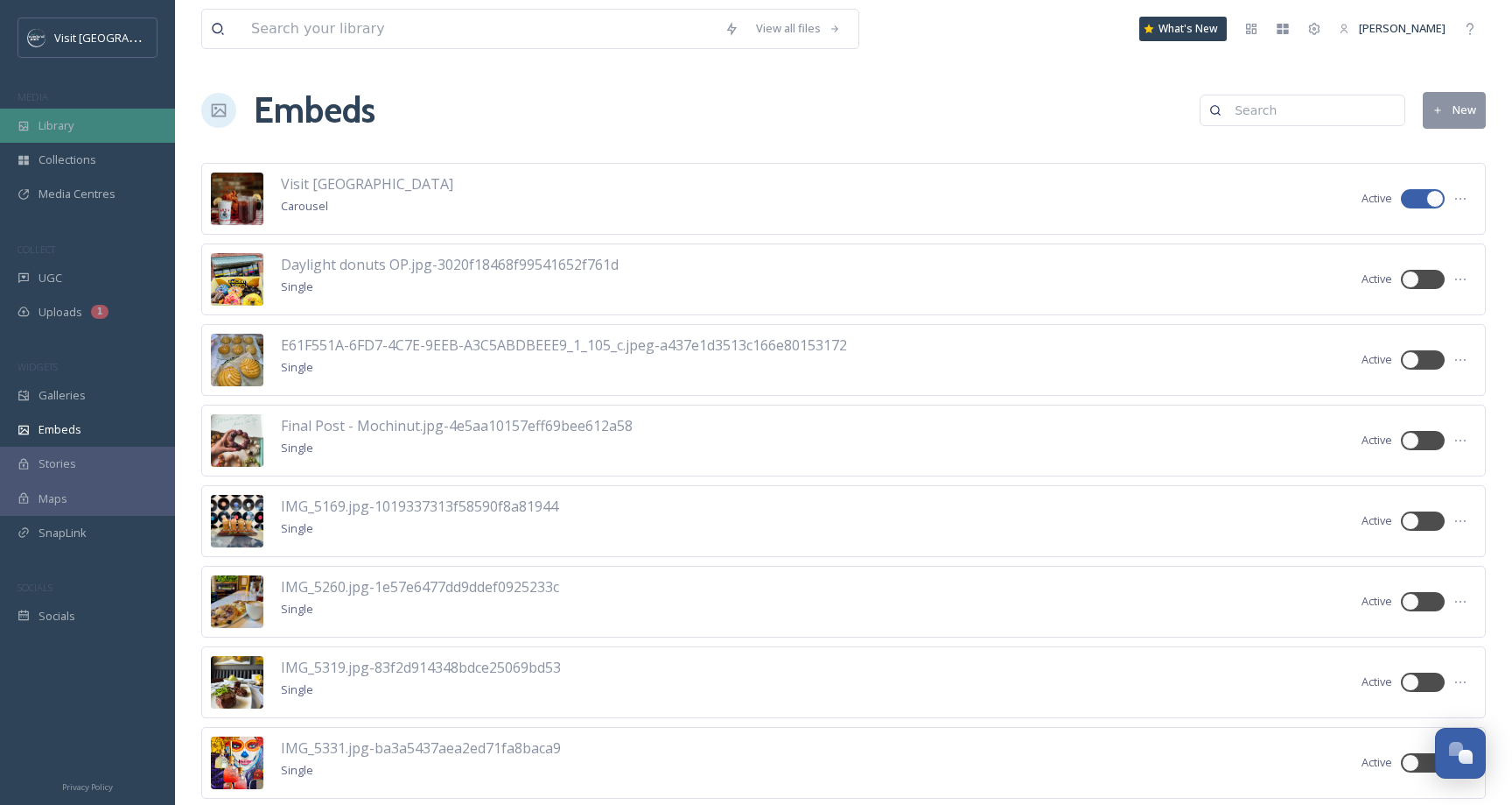
click at [99, 133] on div "Library" at bounding box center [87, 125] width 175 height 34
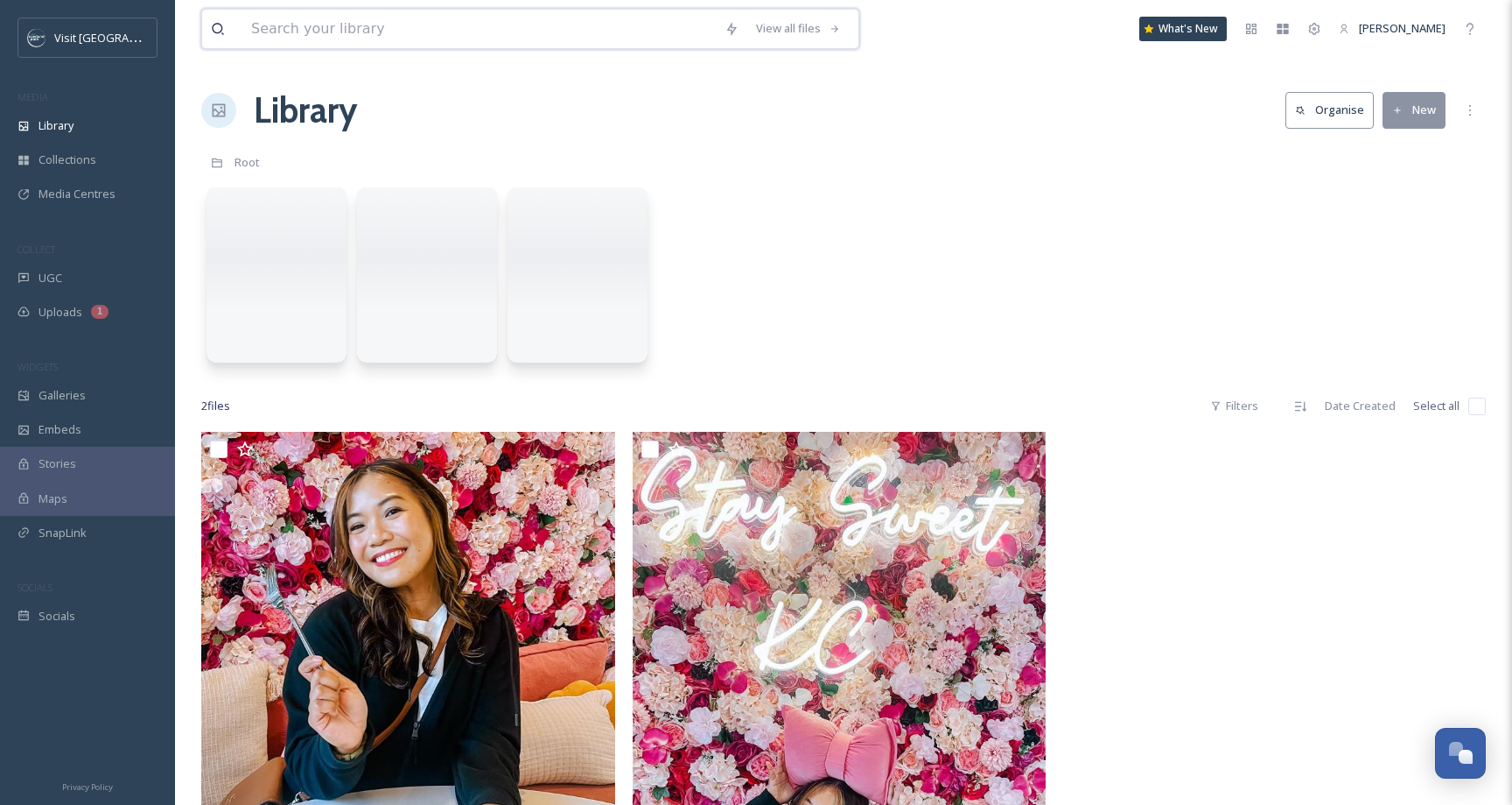
click at [456, 31] on input at bounding box center [479, 29] width 474 height 39
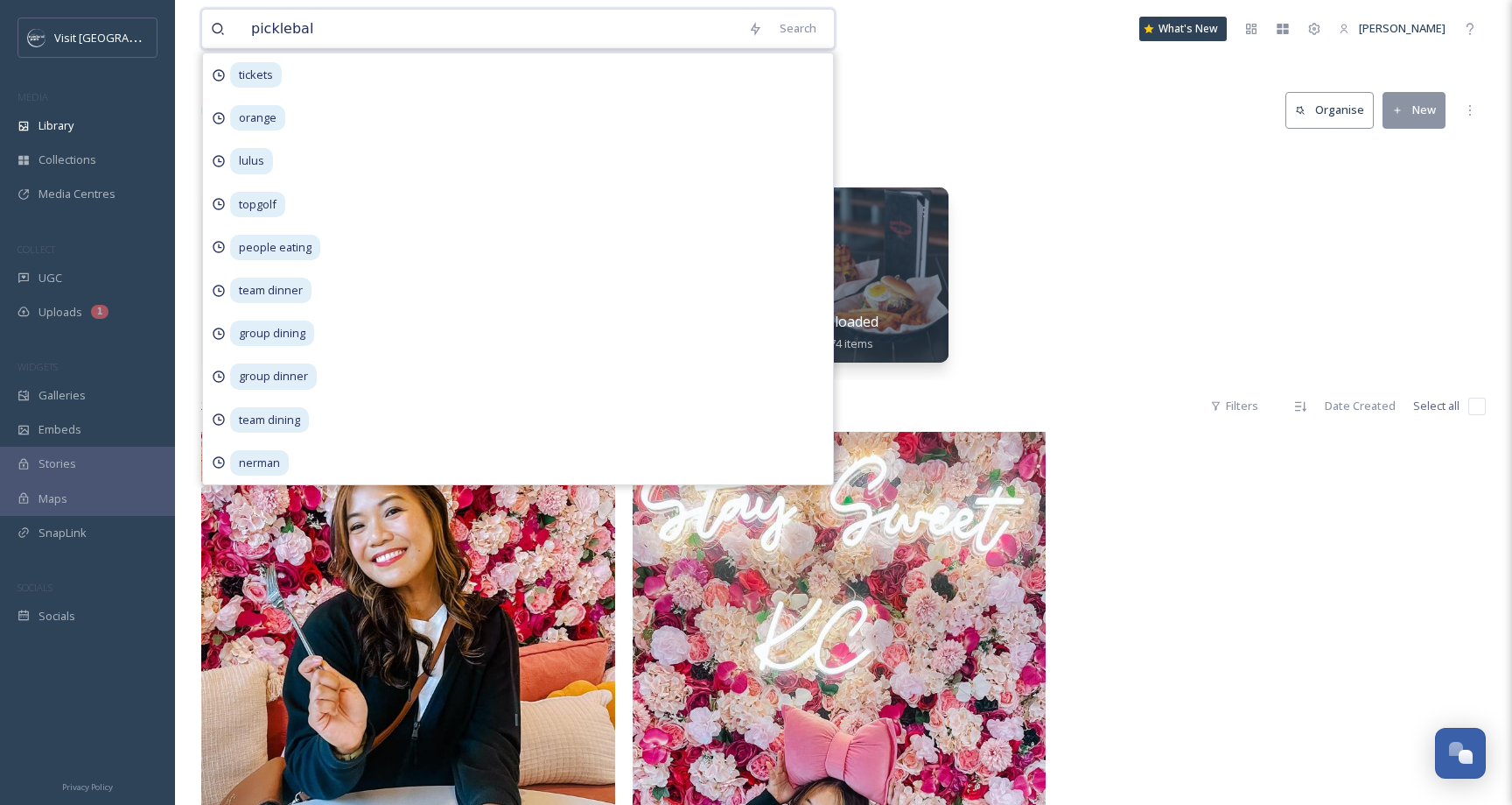
type input "pickleball"
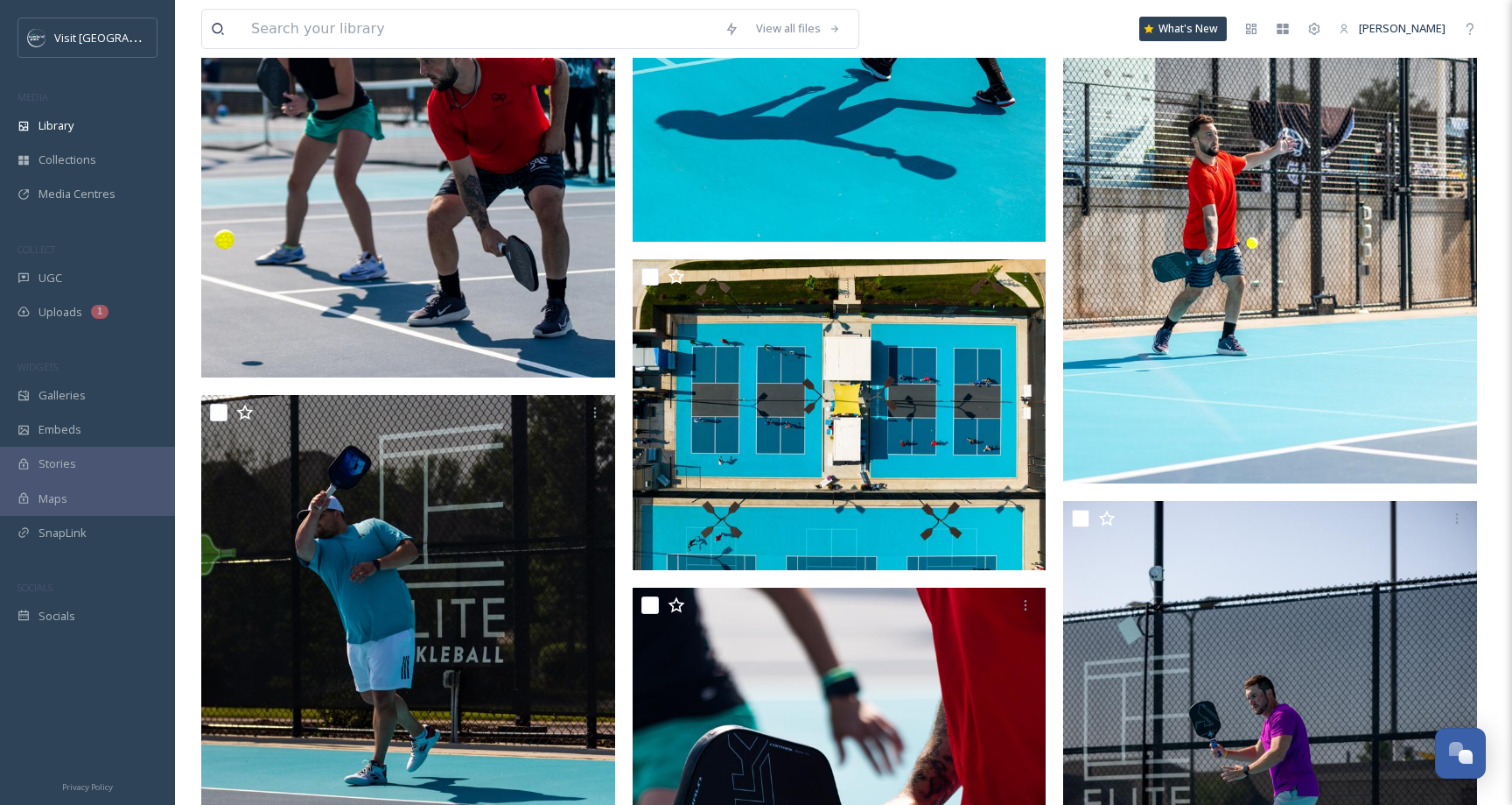
scroll to position [6407, 0]
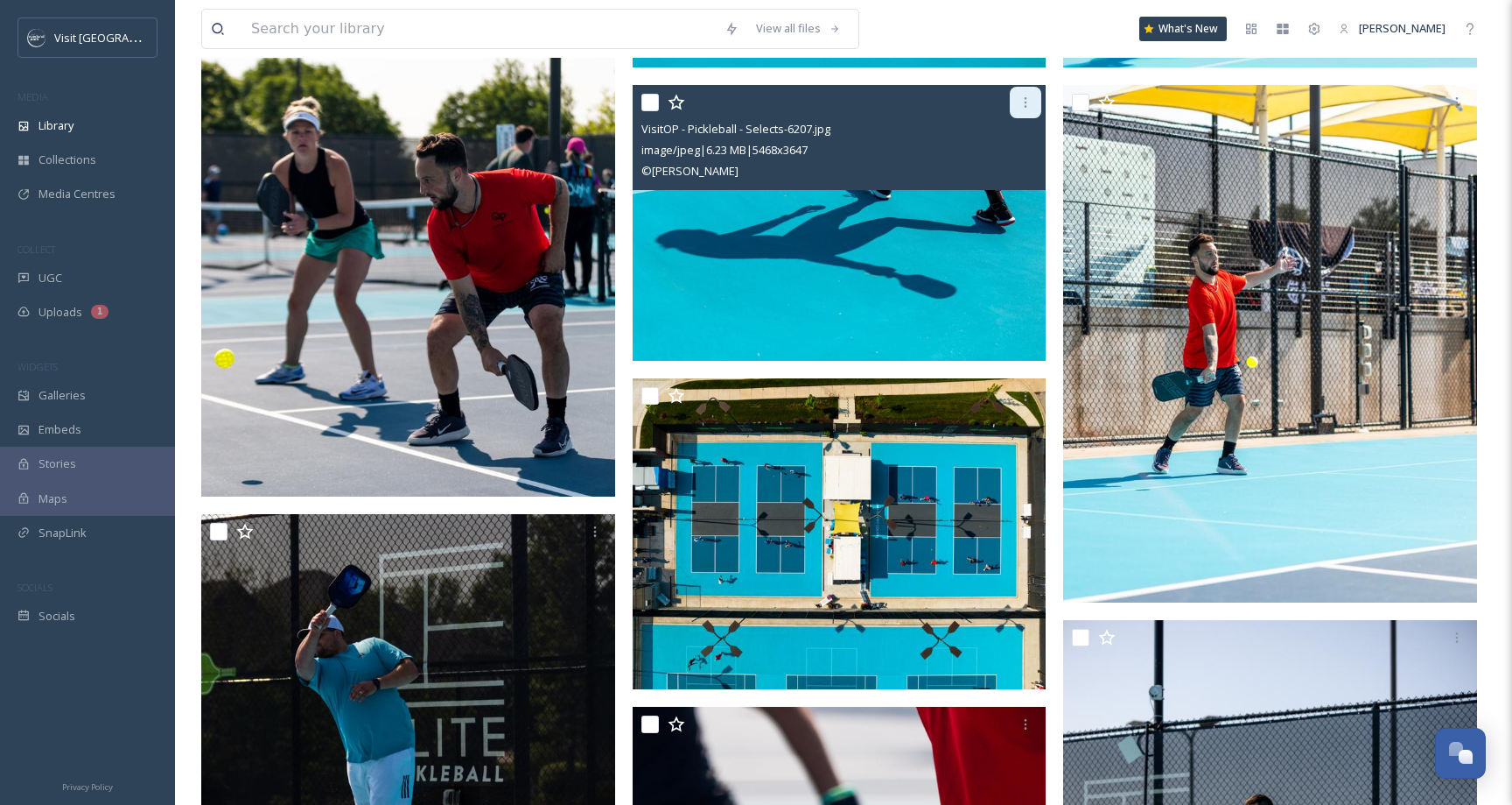
click at [1017, 102] on div at bounding box center [1025, 103] width 31 height 31
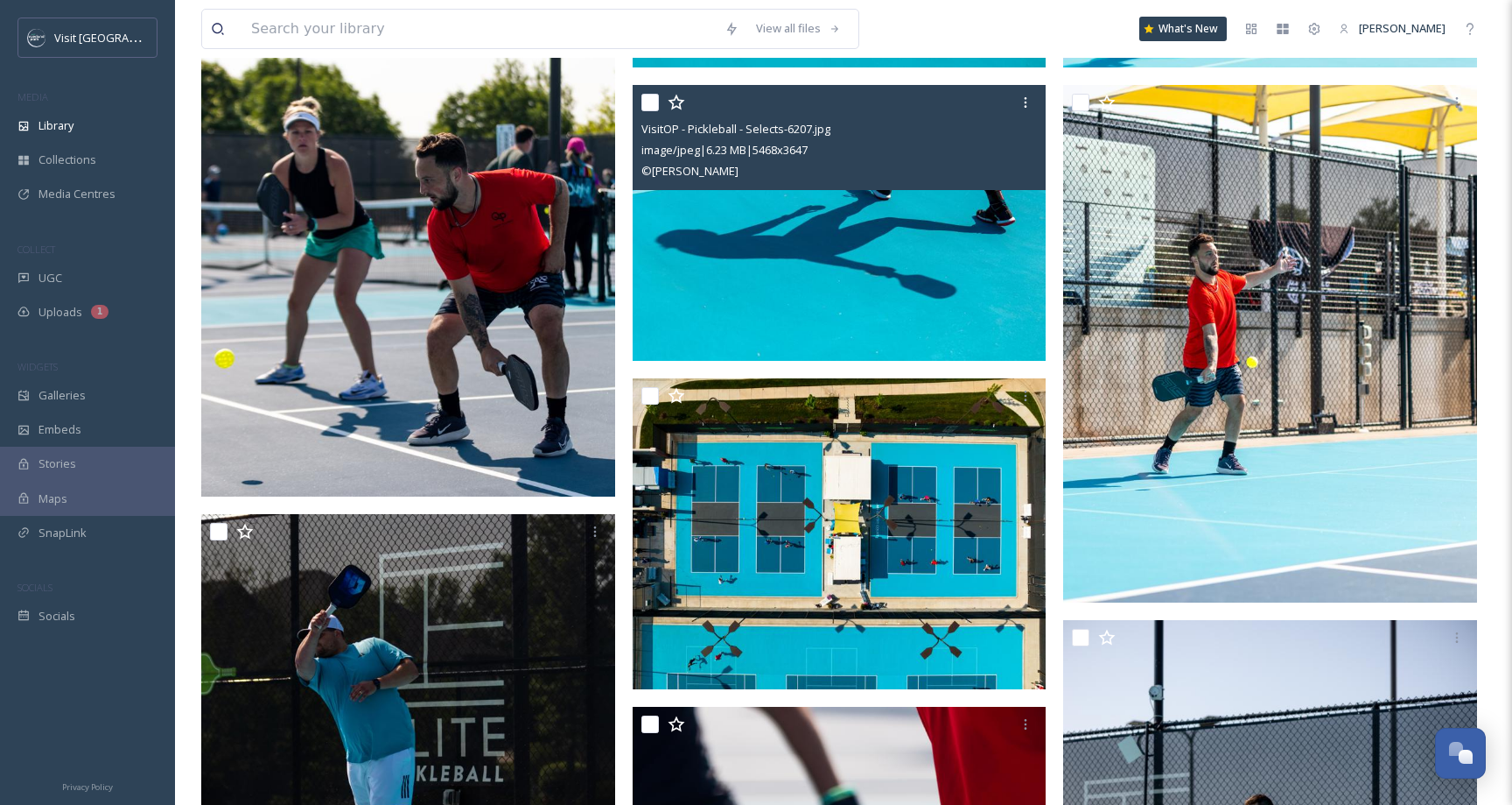
click at [761, 243] on img at bounding box center [839, 224] width 414 height 277
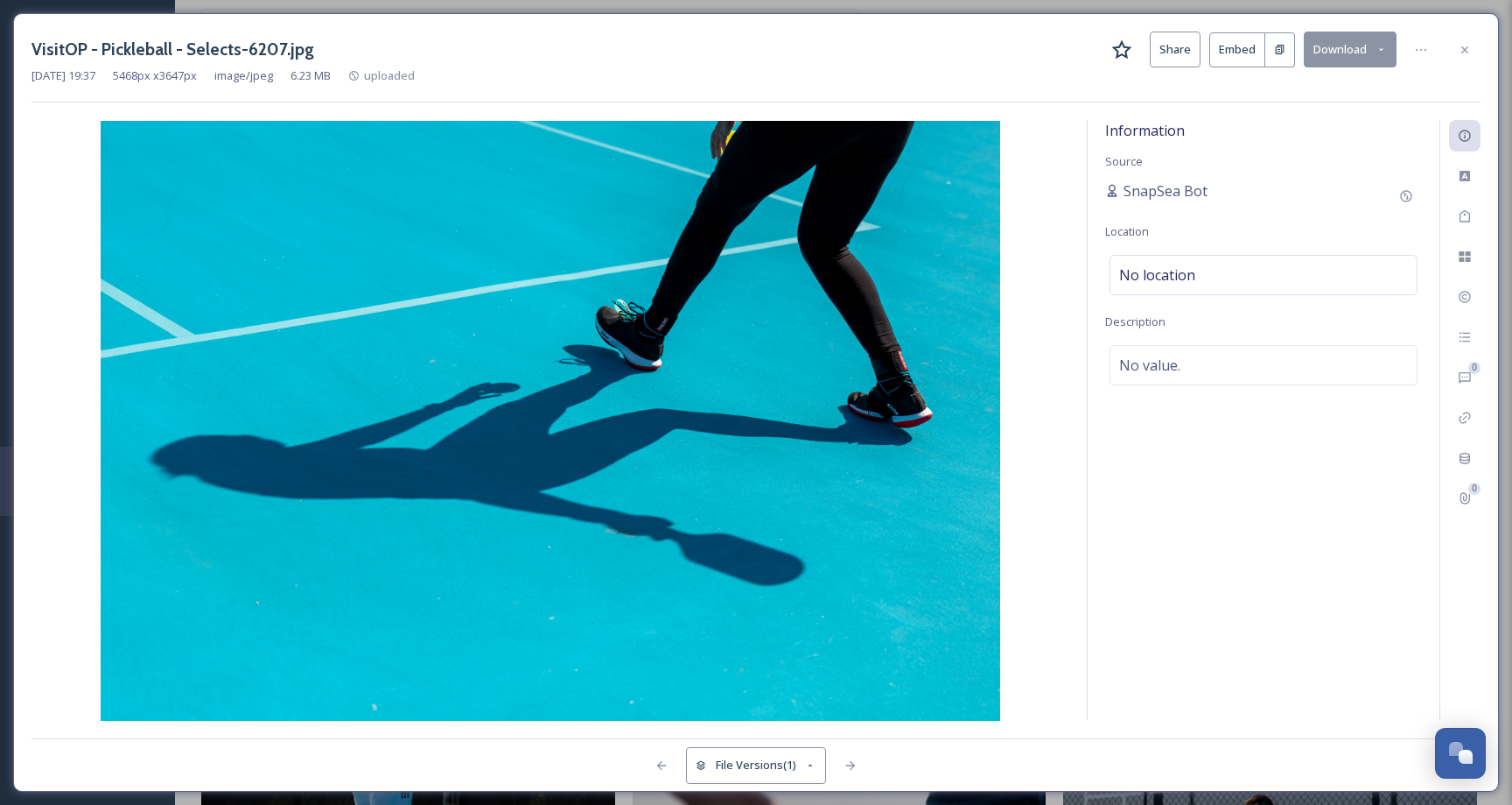
click at [740, 772] on button "File Versions (1)" at bounding box center [756, 765] width 140 height 36
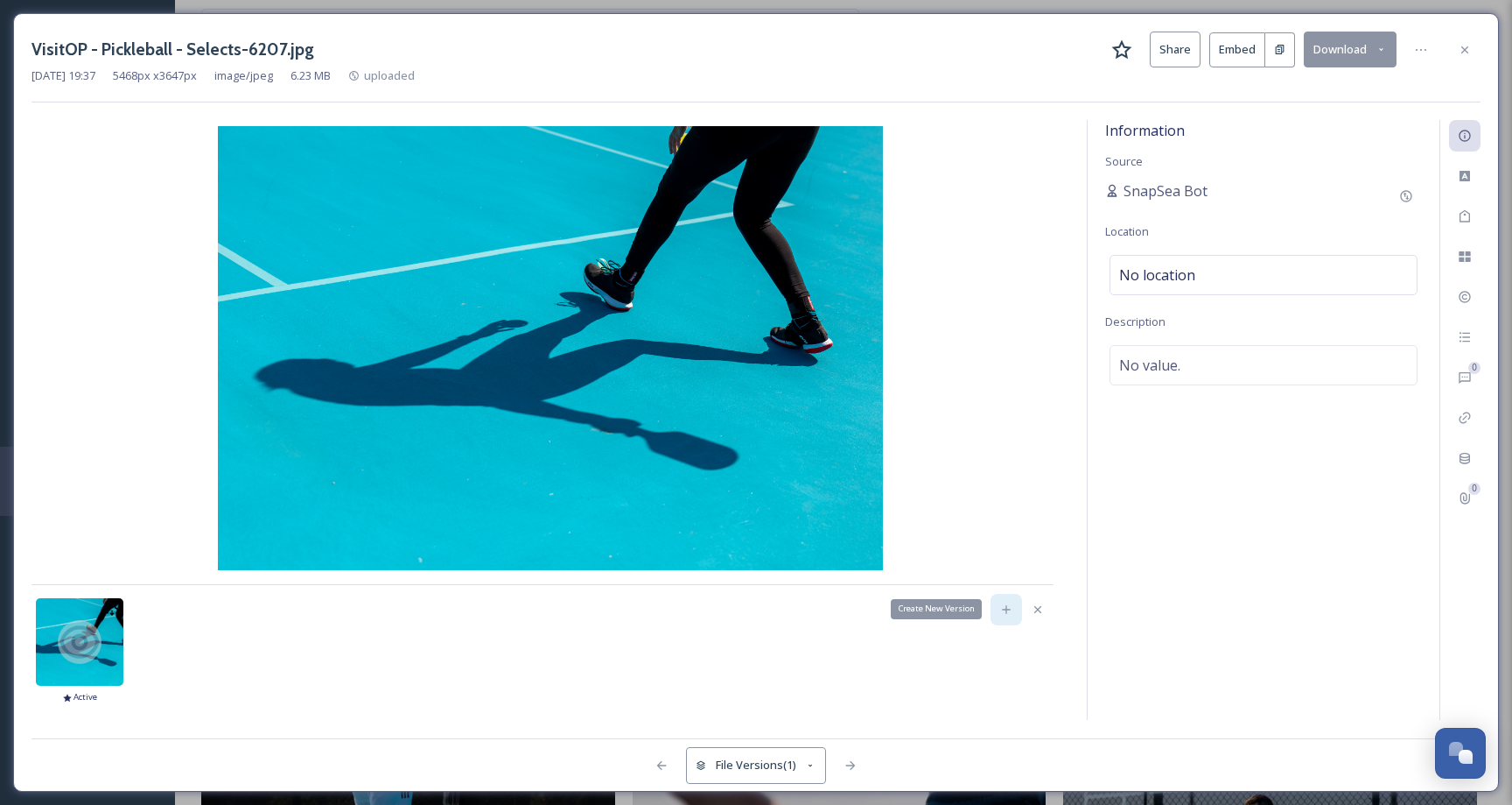
click at [1003, 609] on icon at bounding box center [1005, 609] width 8 height 8
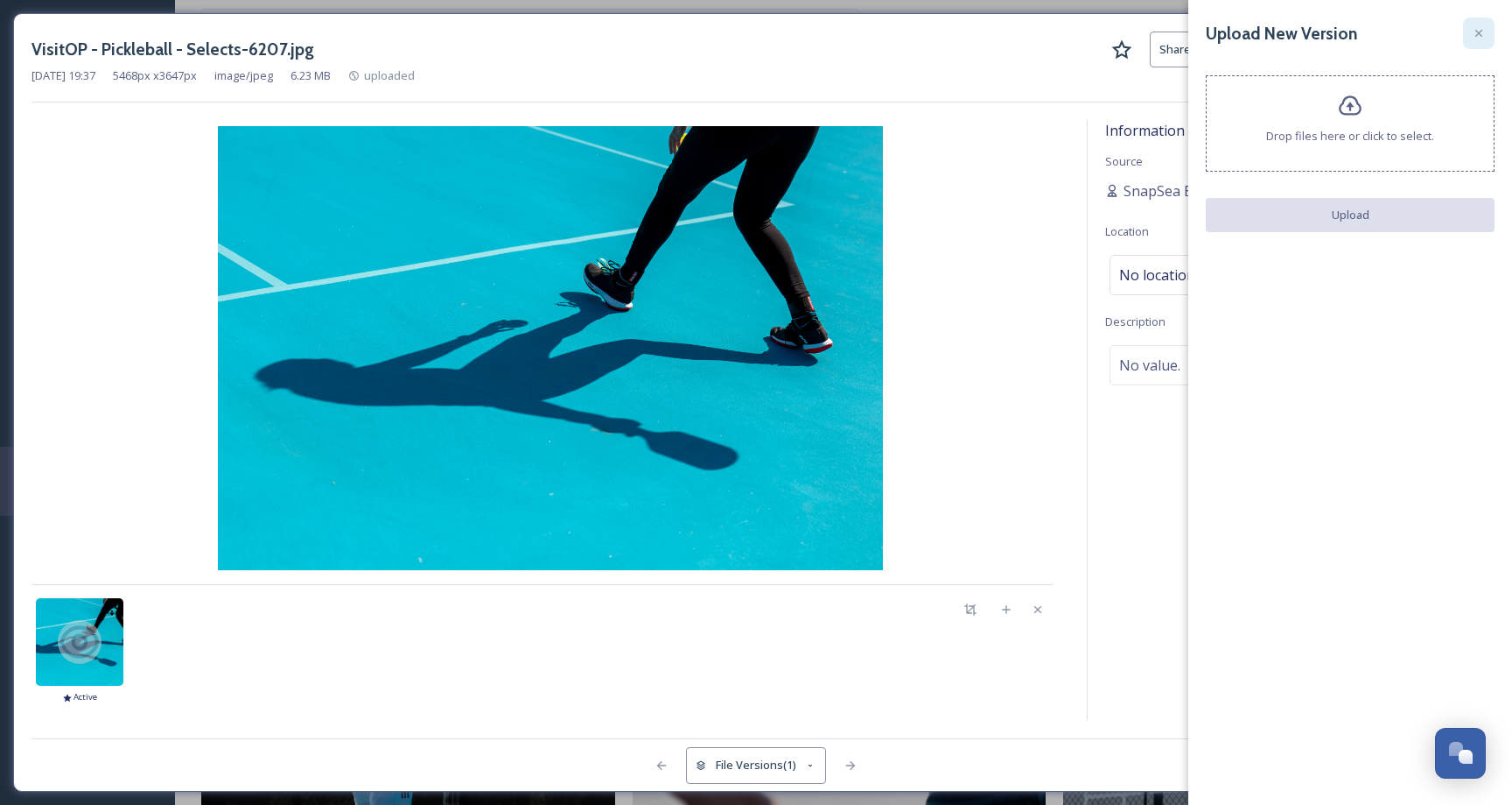
click at [1478, 37] on icon at bounding box center [1478, 33] width 14 height 14
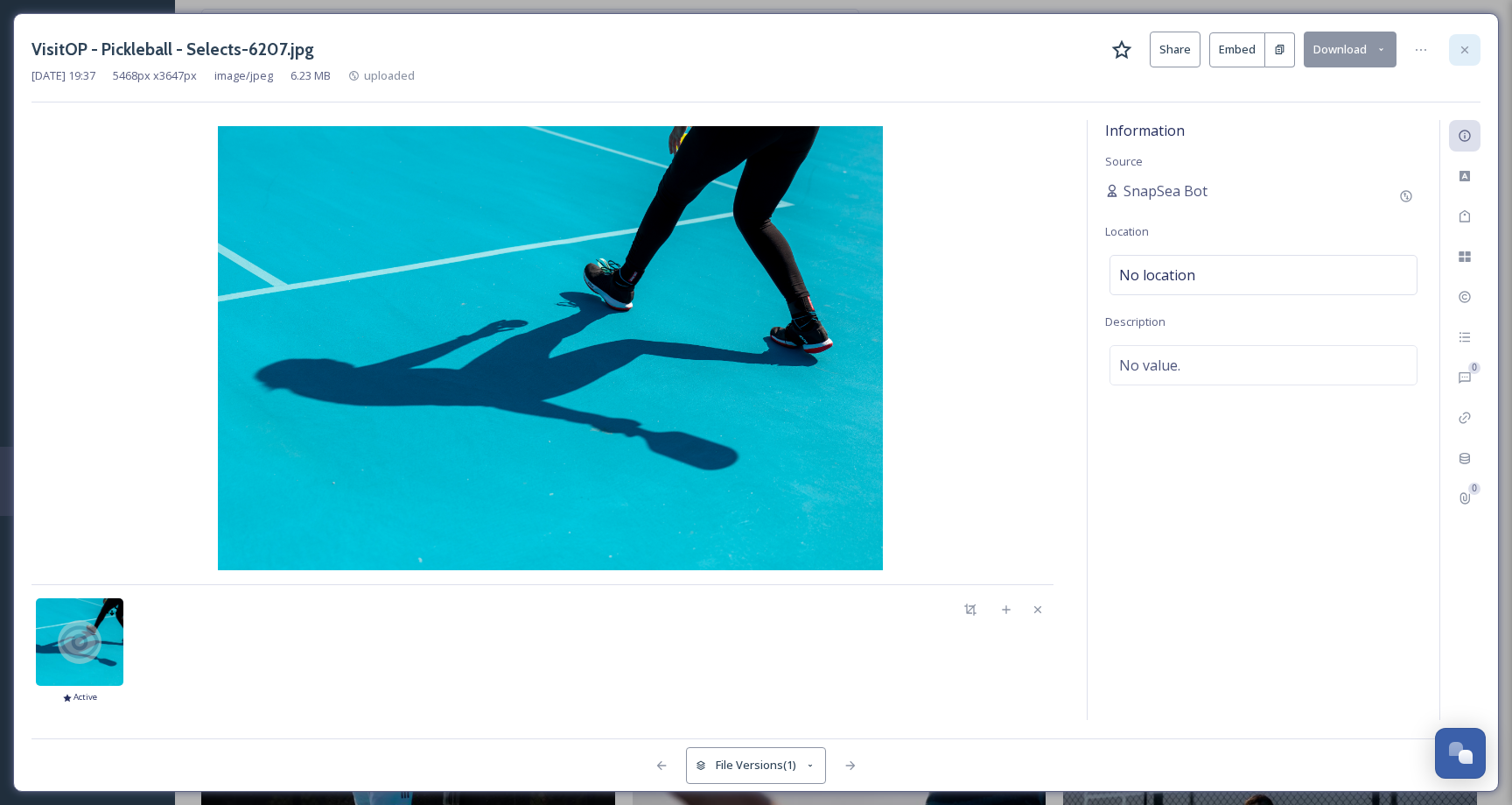
click at [1467, 39] on div at bounding box center [1464, 50] width 31 height 31
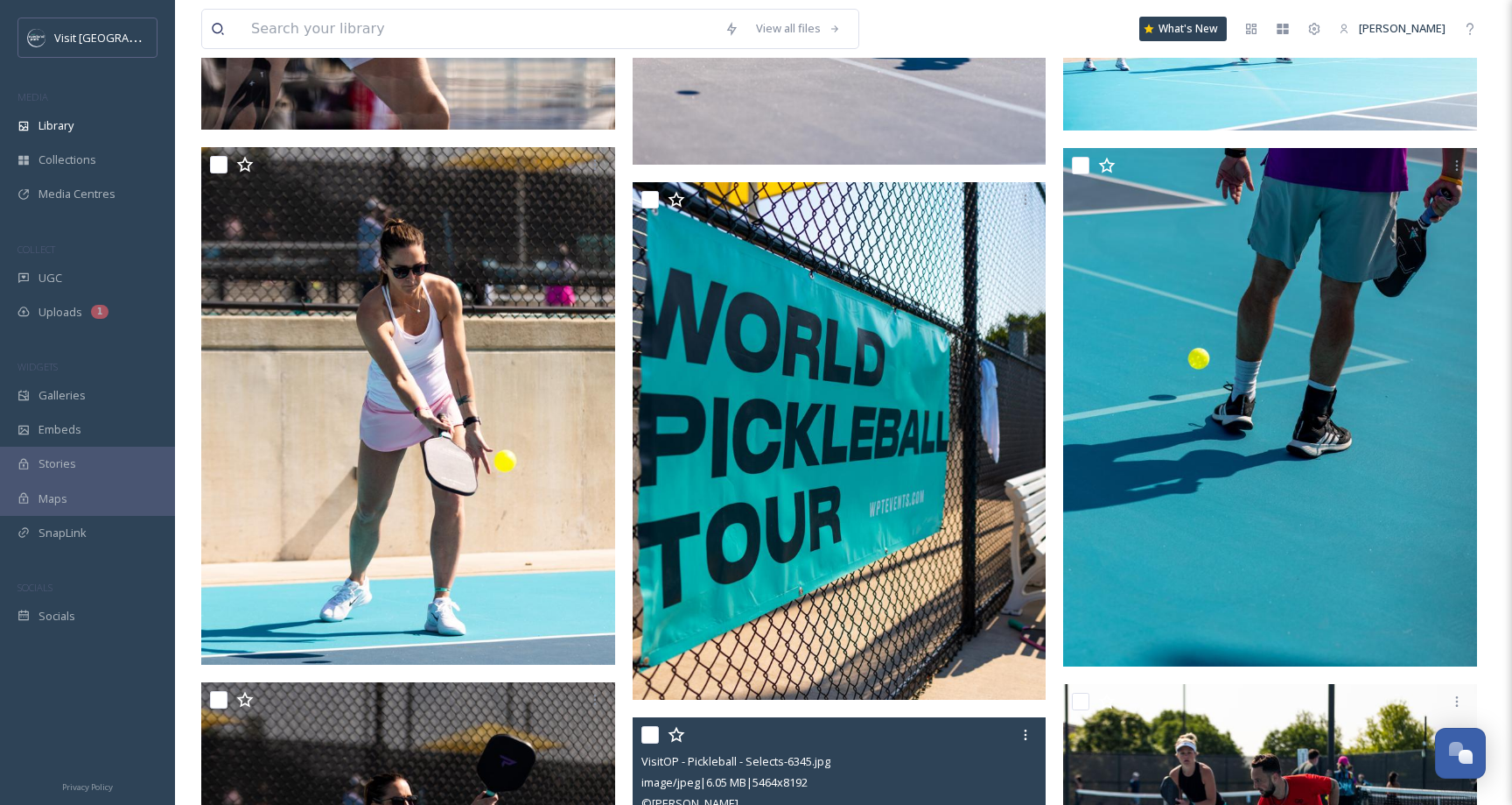
scroll to position [8160, 0]
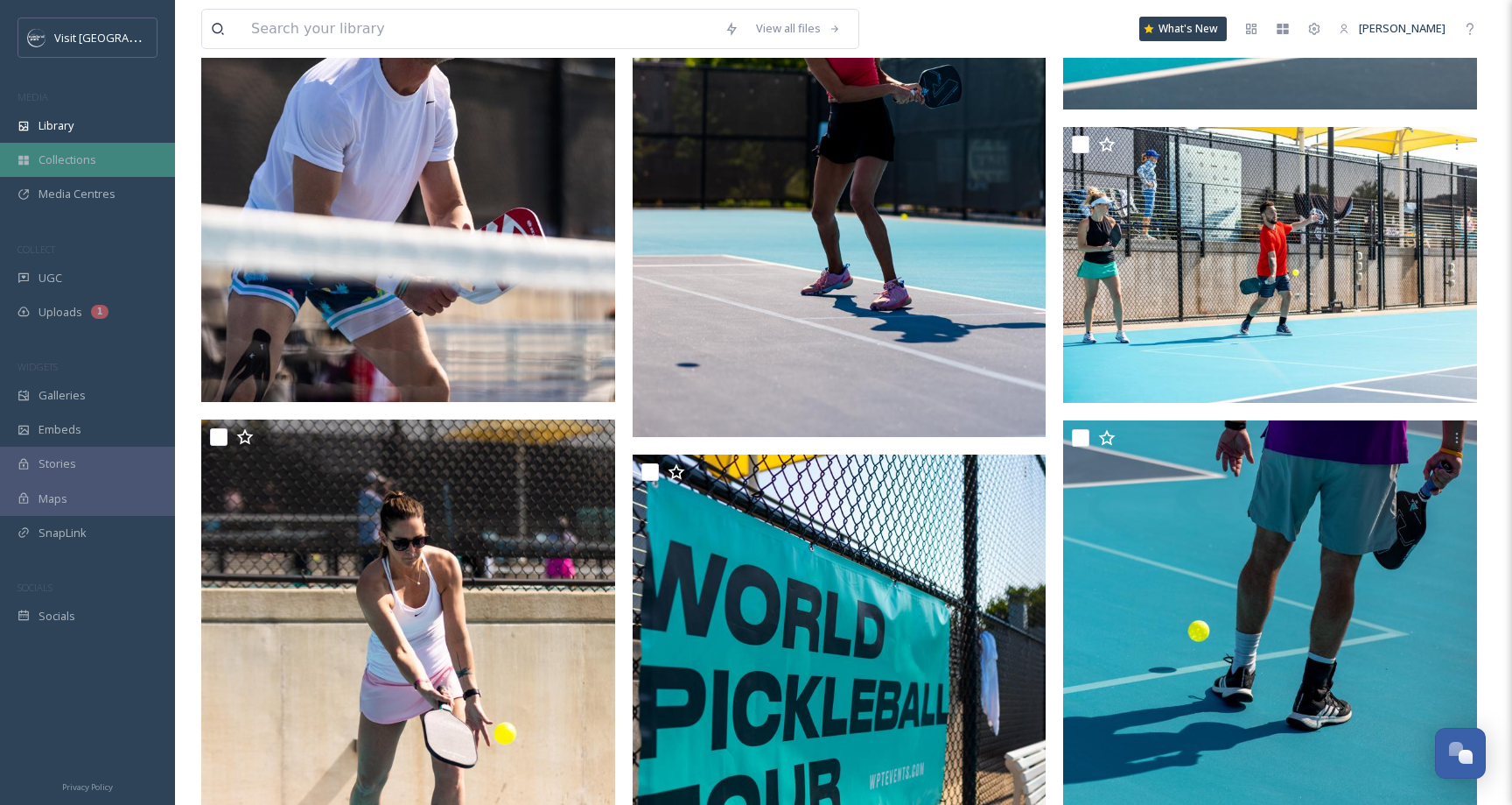
click at [33, 167] on div "Collections" at bounding box center [87, 160] width 175 height 34
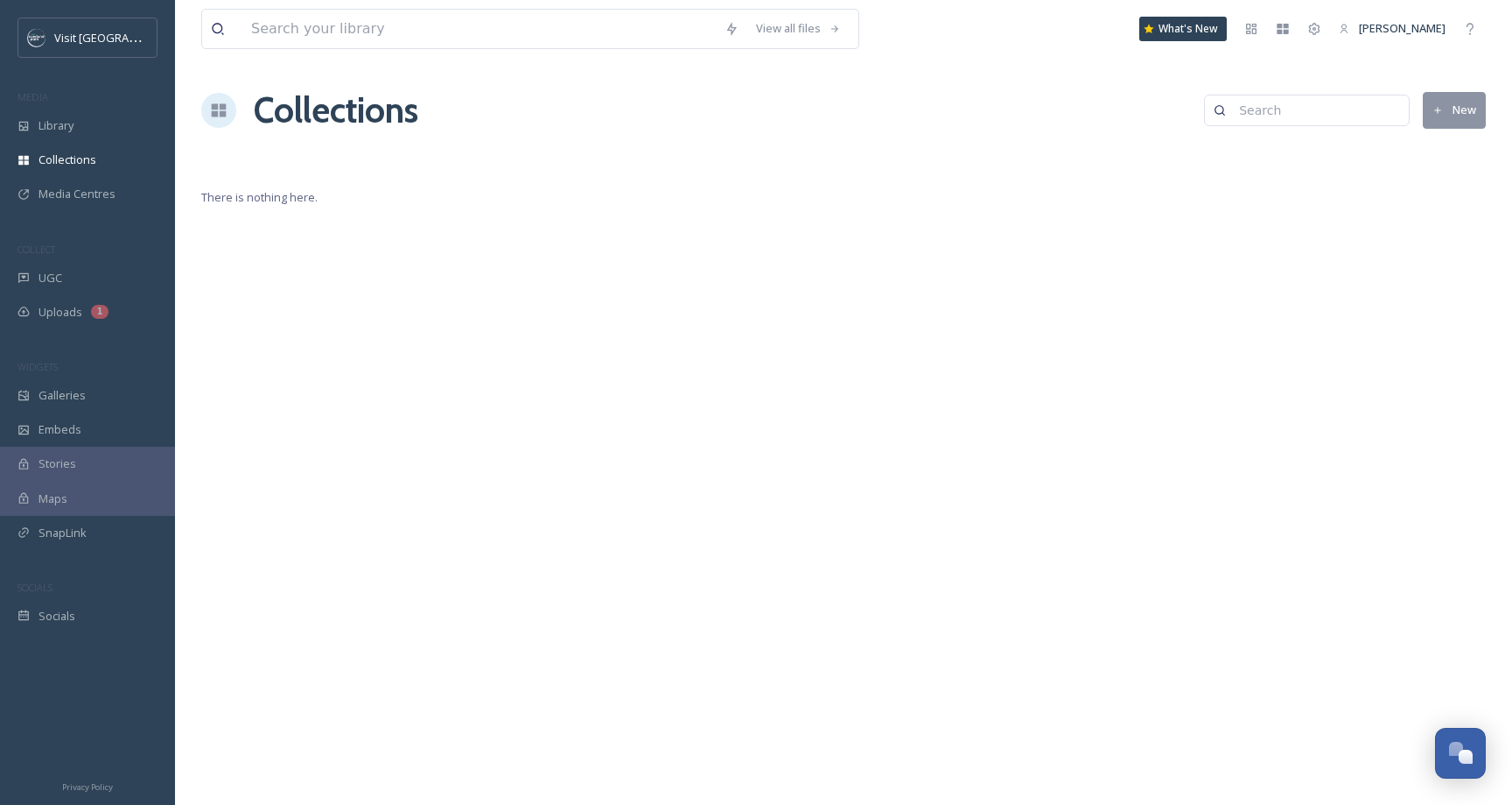
click at [1462, 108] on button "New" at bounding box center [1454, 109] width 63 height 36
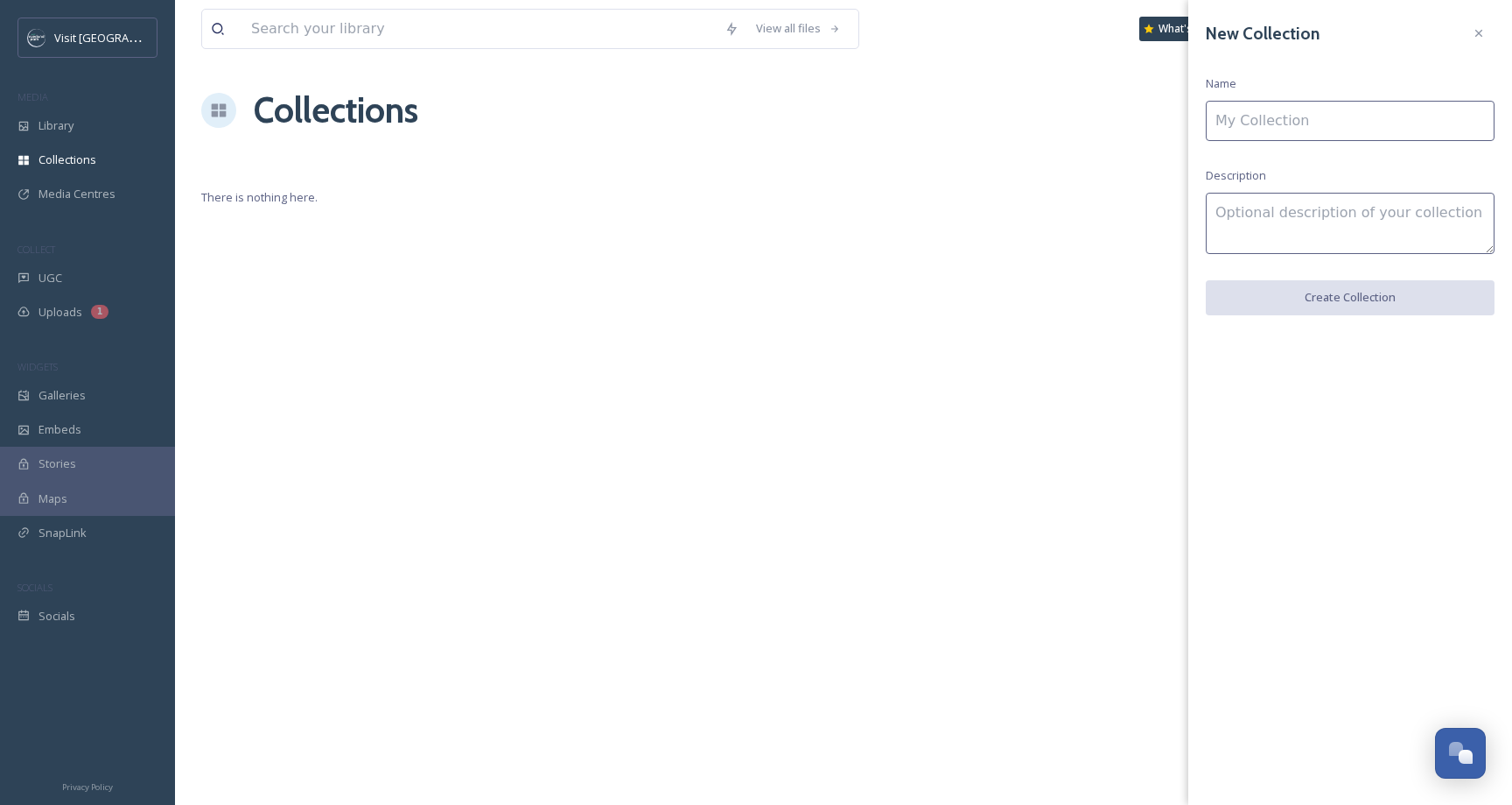
click at [1462, 108] on input at bounding box center [1350, 121] width 289 height 40
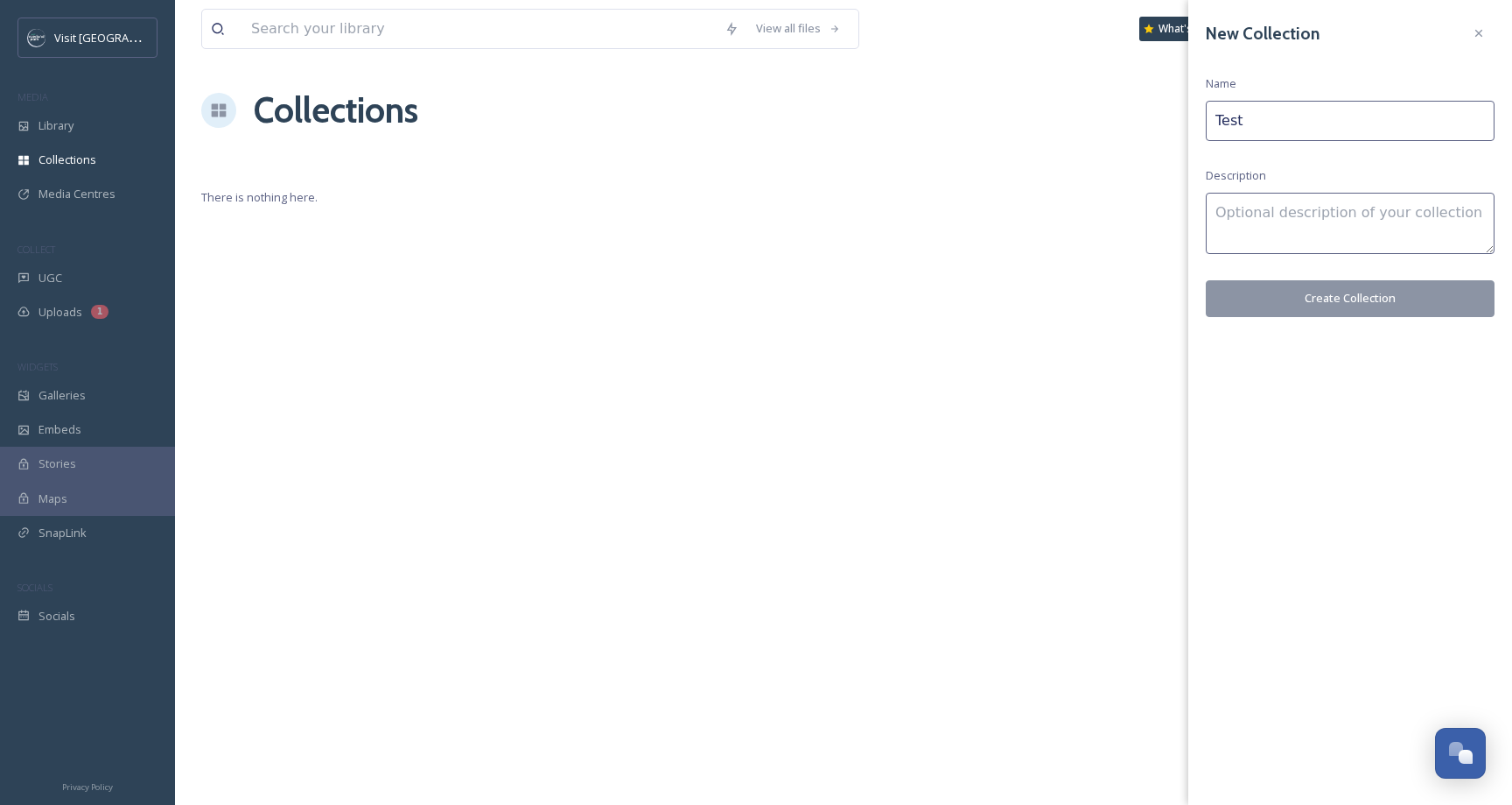
type input "Test"
click at [1230, 202] on textarea at bounding box center [1350, 223] width 289 height 61
click at [1230, 210] on textarea at bounding box center [1350, 223] width 289 height 61
type textarea "Test"
click at [1269, 319] on div "New Collection Name Test Description Test Create Collection" at bounding box center [1350, 167] width 323 height 335
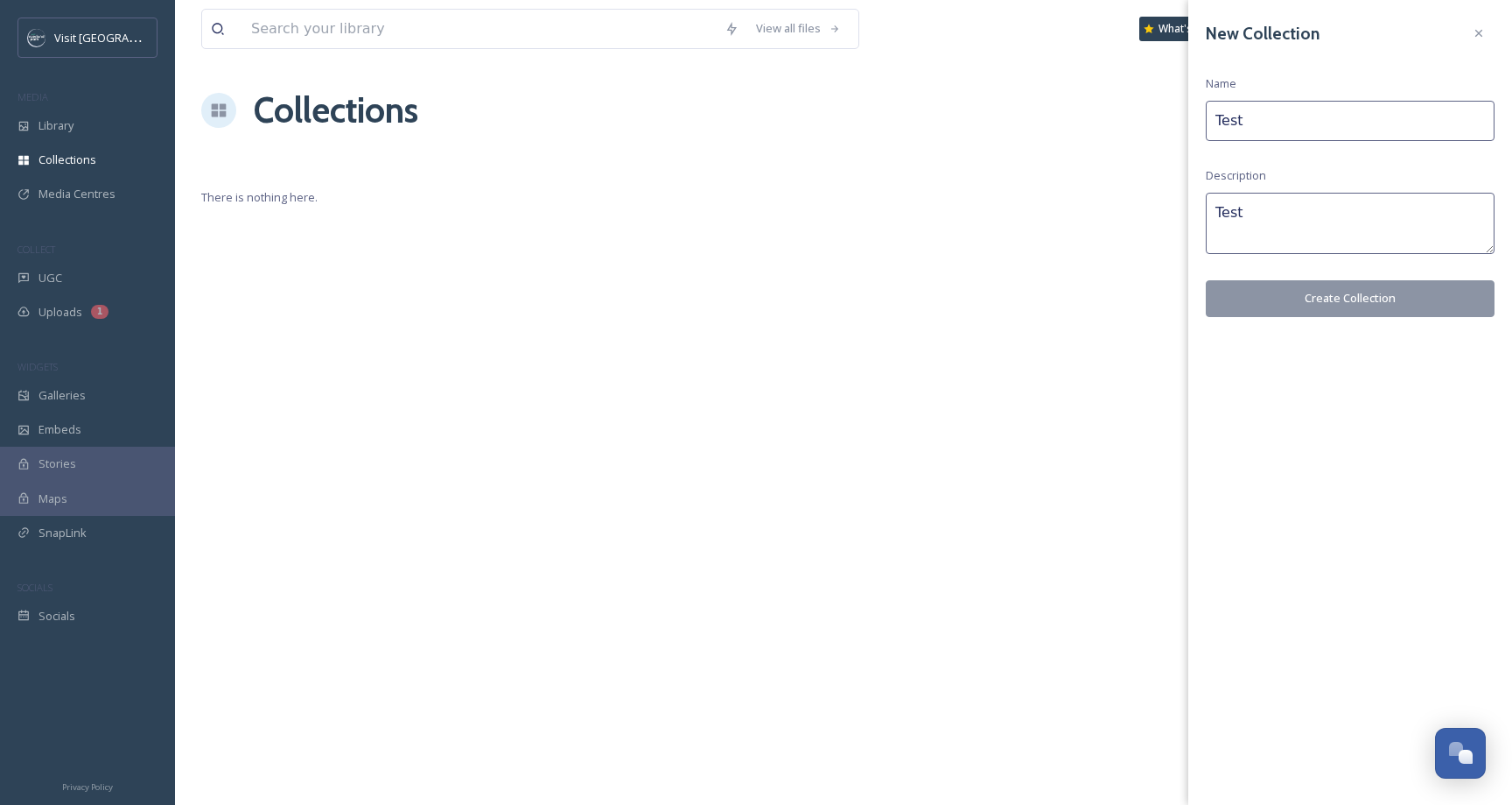
click at [1269, 297] on button "Create Collection" at bounding box center [1350, 298] width 289 height 36
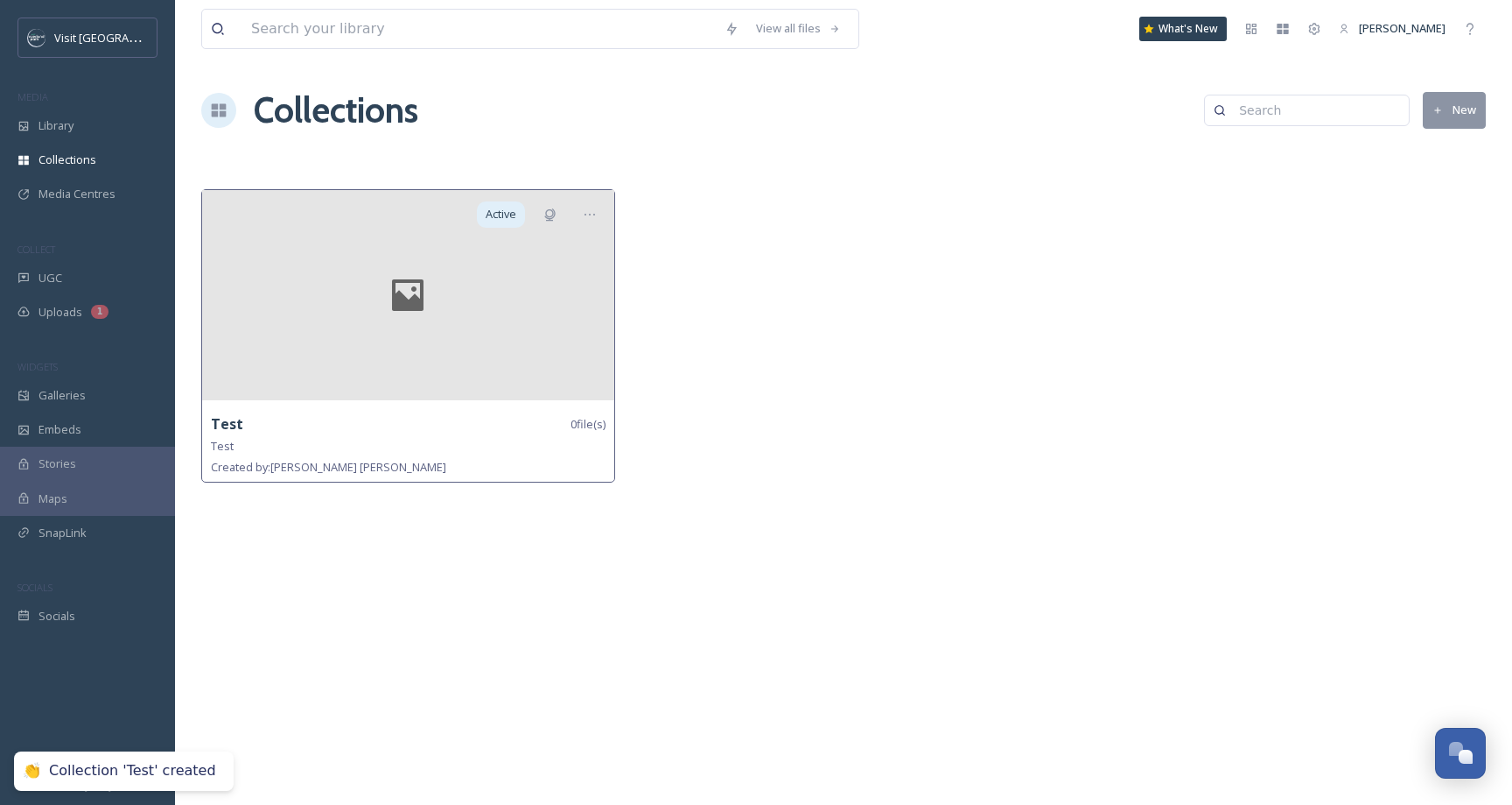
click at [477, 380] on div at bounding box center [409, 294] width 412 height 210
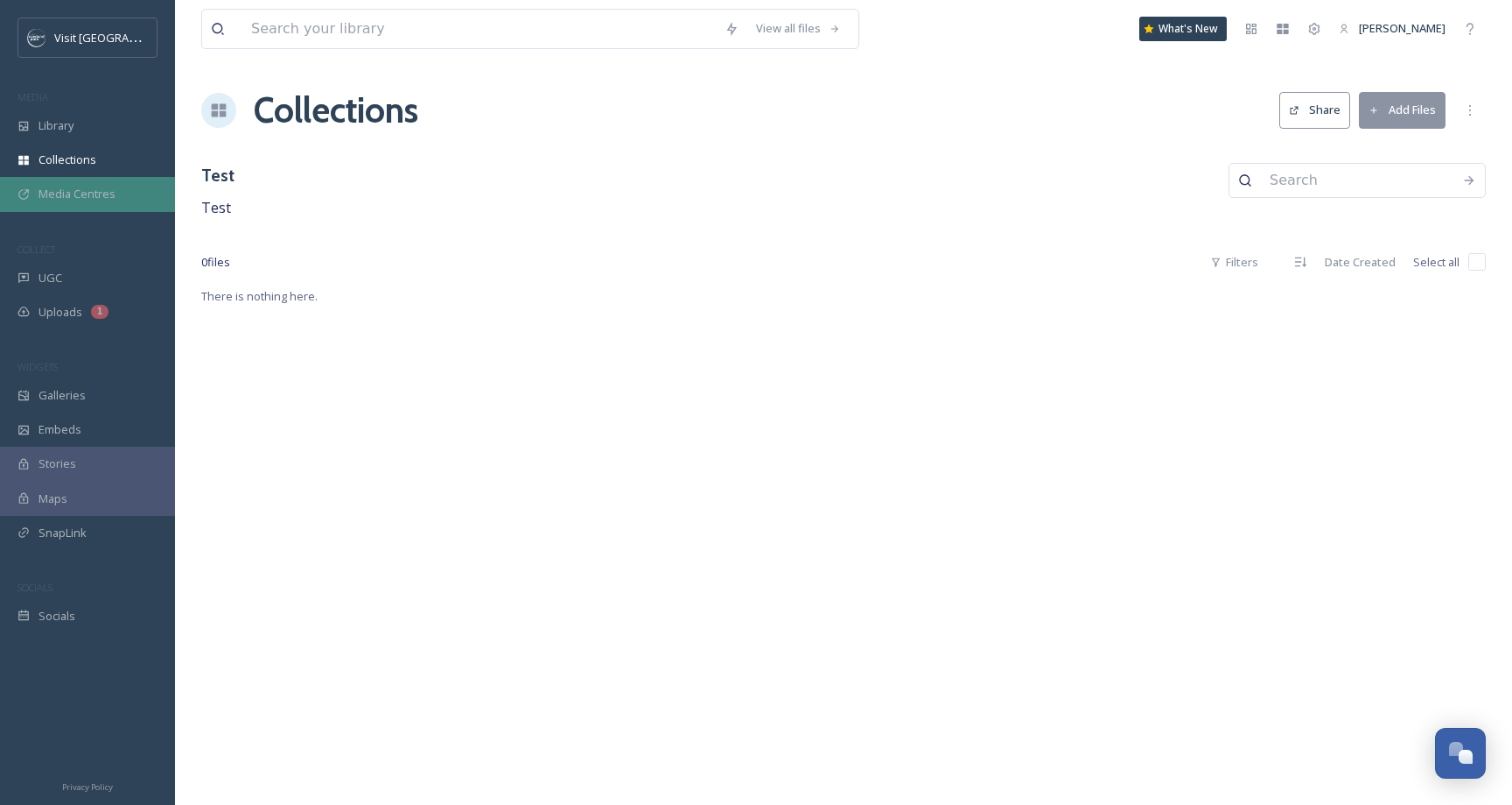
click at [28, 189] on icon at bounding box center [23, 193] width 10 height 10
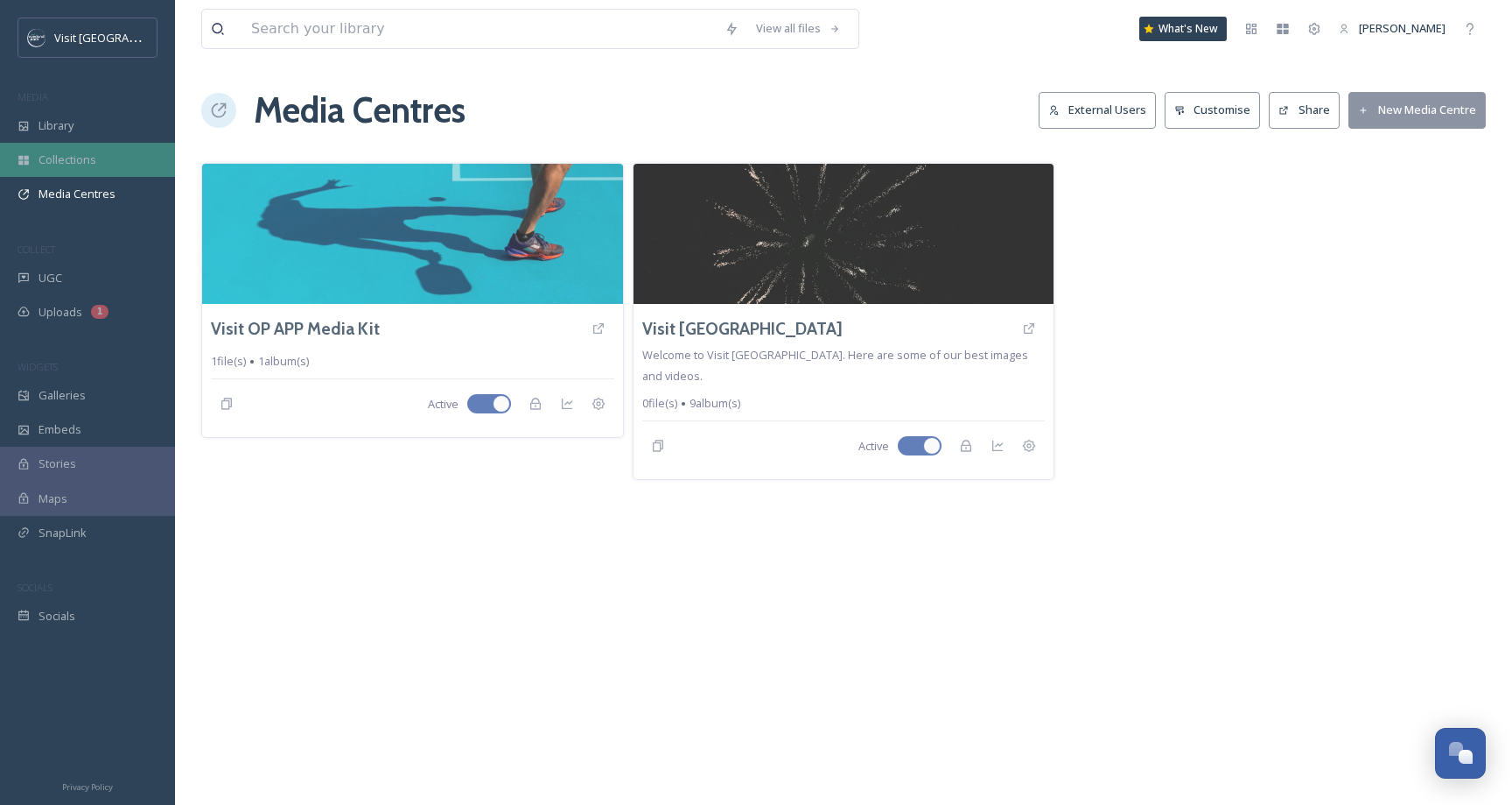
click at [77, 161] on span "Collections" at bounding box center [67, 160] width 58 height 17
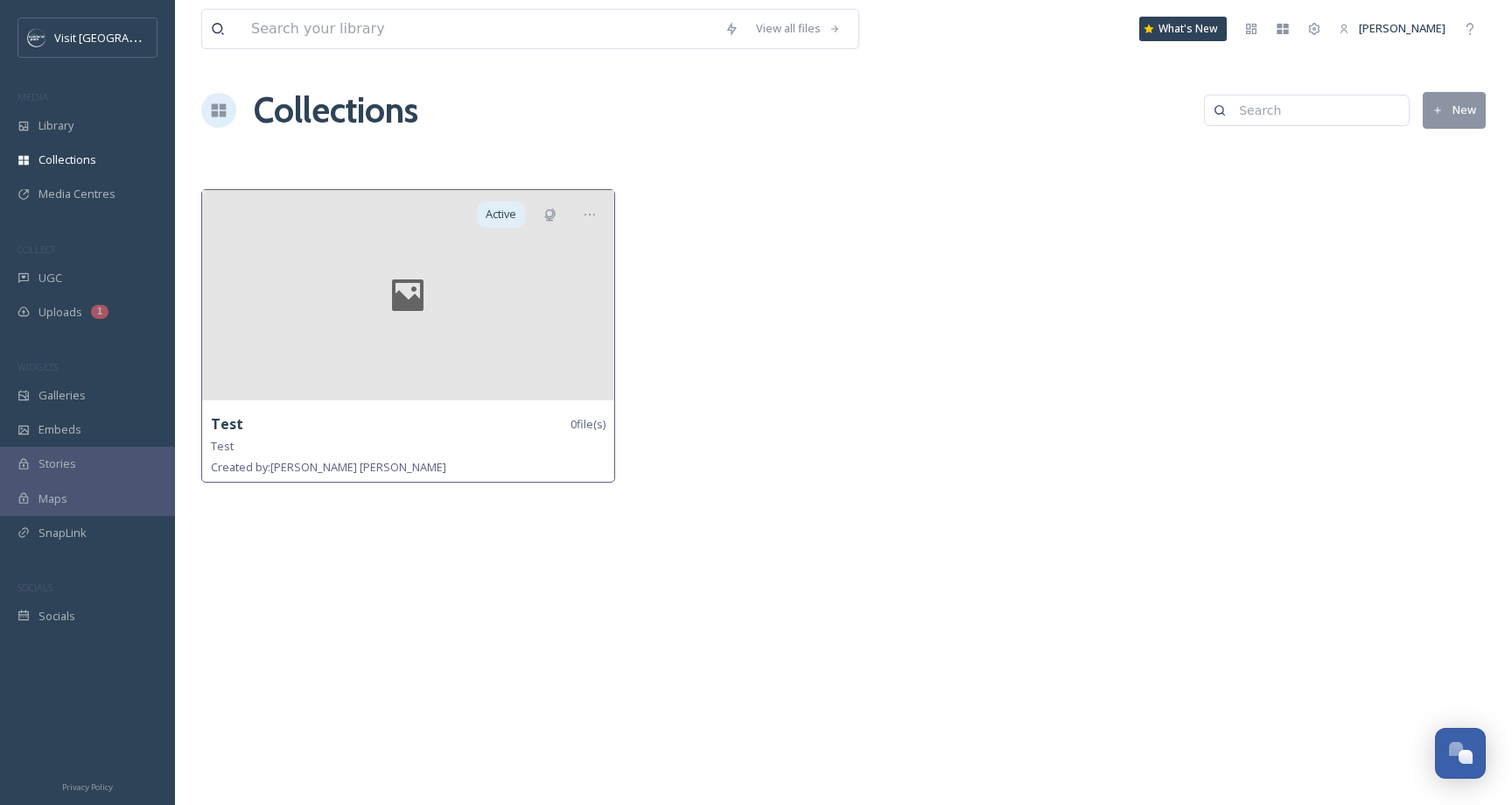
click at [453, 348] on div at bounding box center [409, 294] width 412 height 210
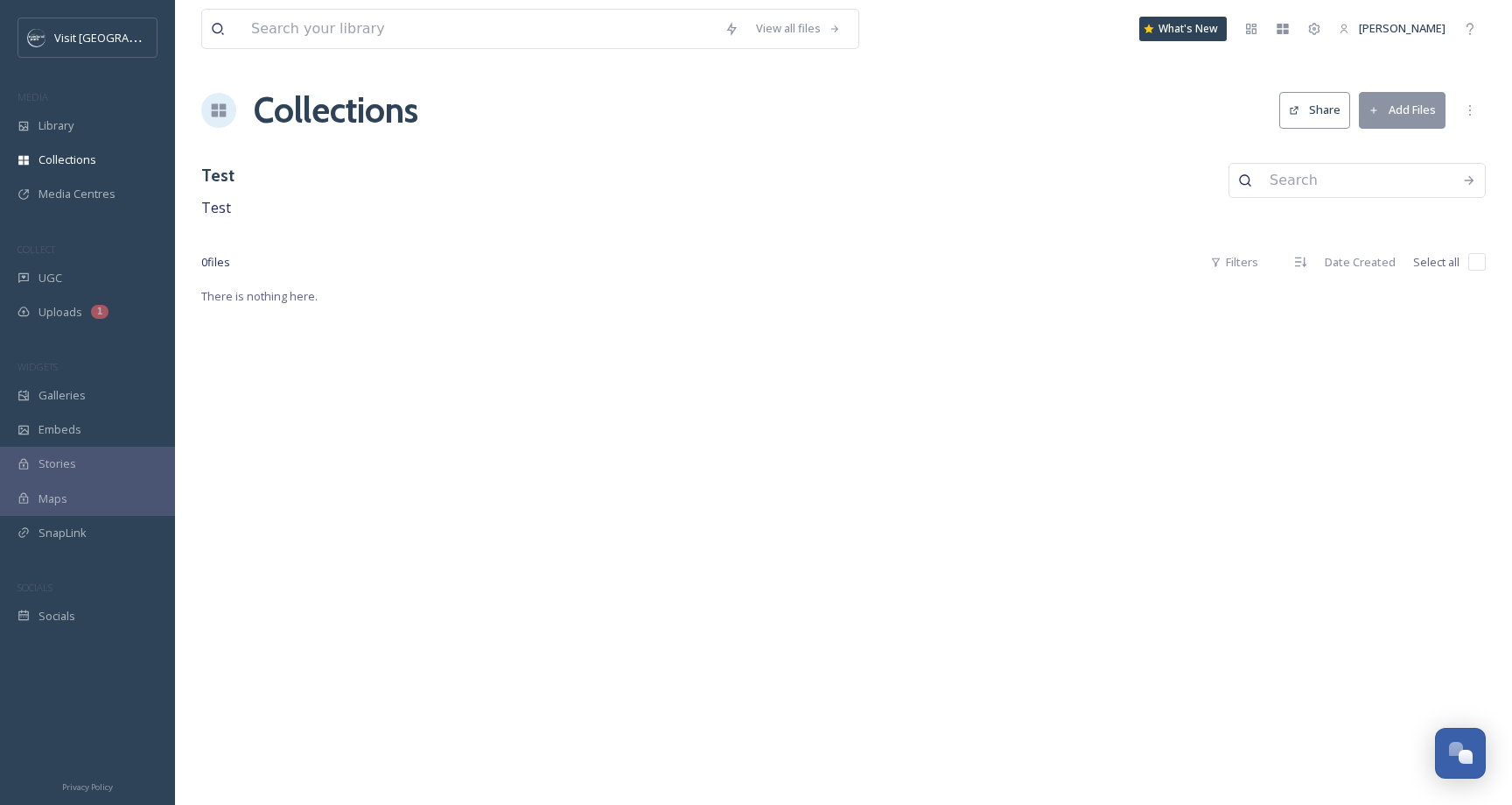
click at [1451, 92] on div "Collections Share Add Files" at bounding box center [844, 110] width 1285 height 52
click at [1385, 110] on button "Add Files" at bounding box center [1402, 109] width 87 height 36
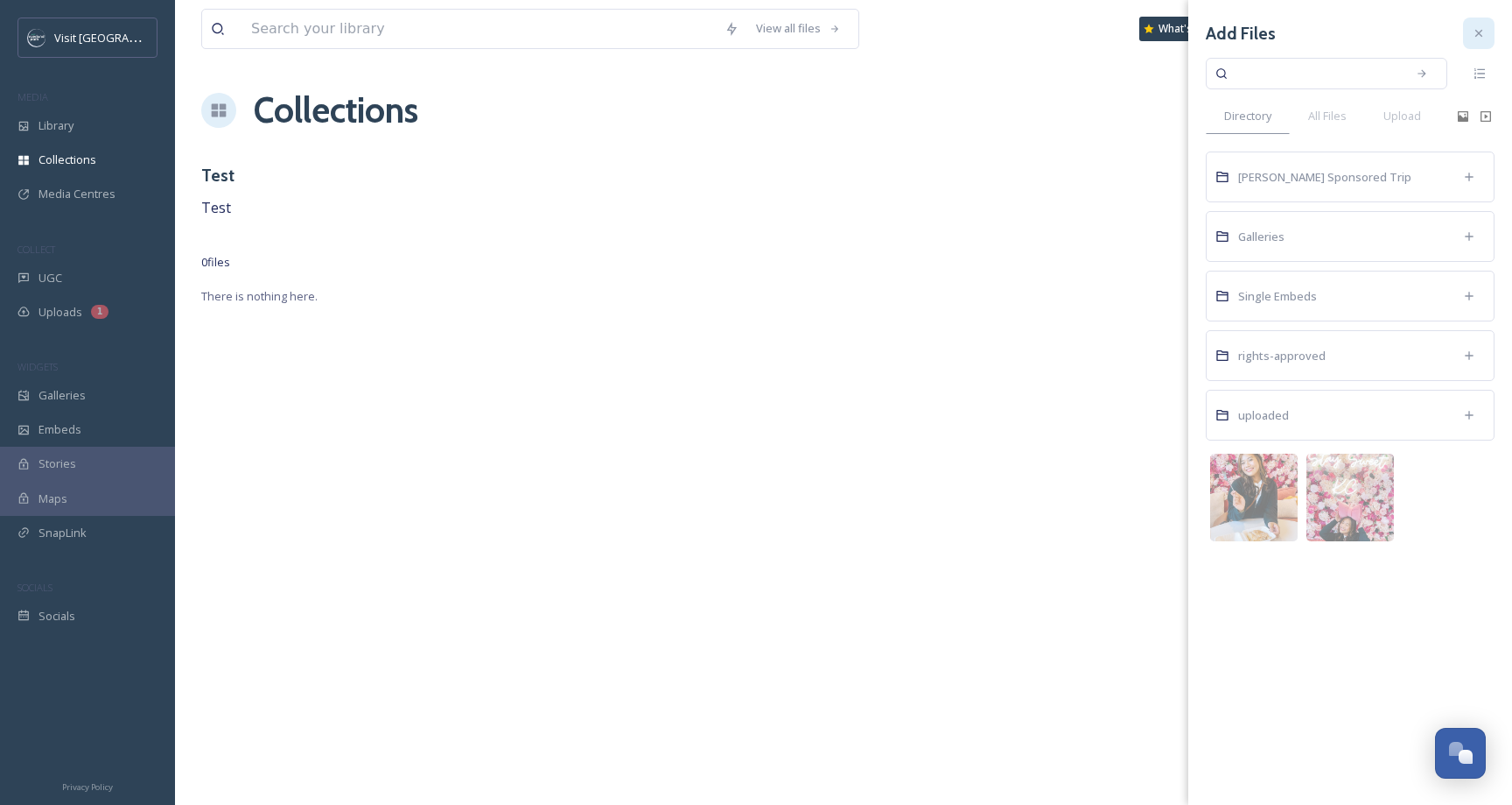
click at [1479, 29] on icon at bounding box center [1478, 33] width 14 height 14
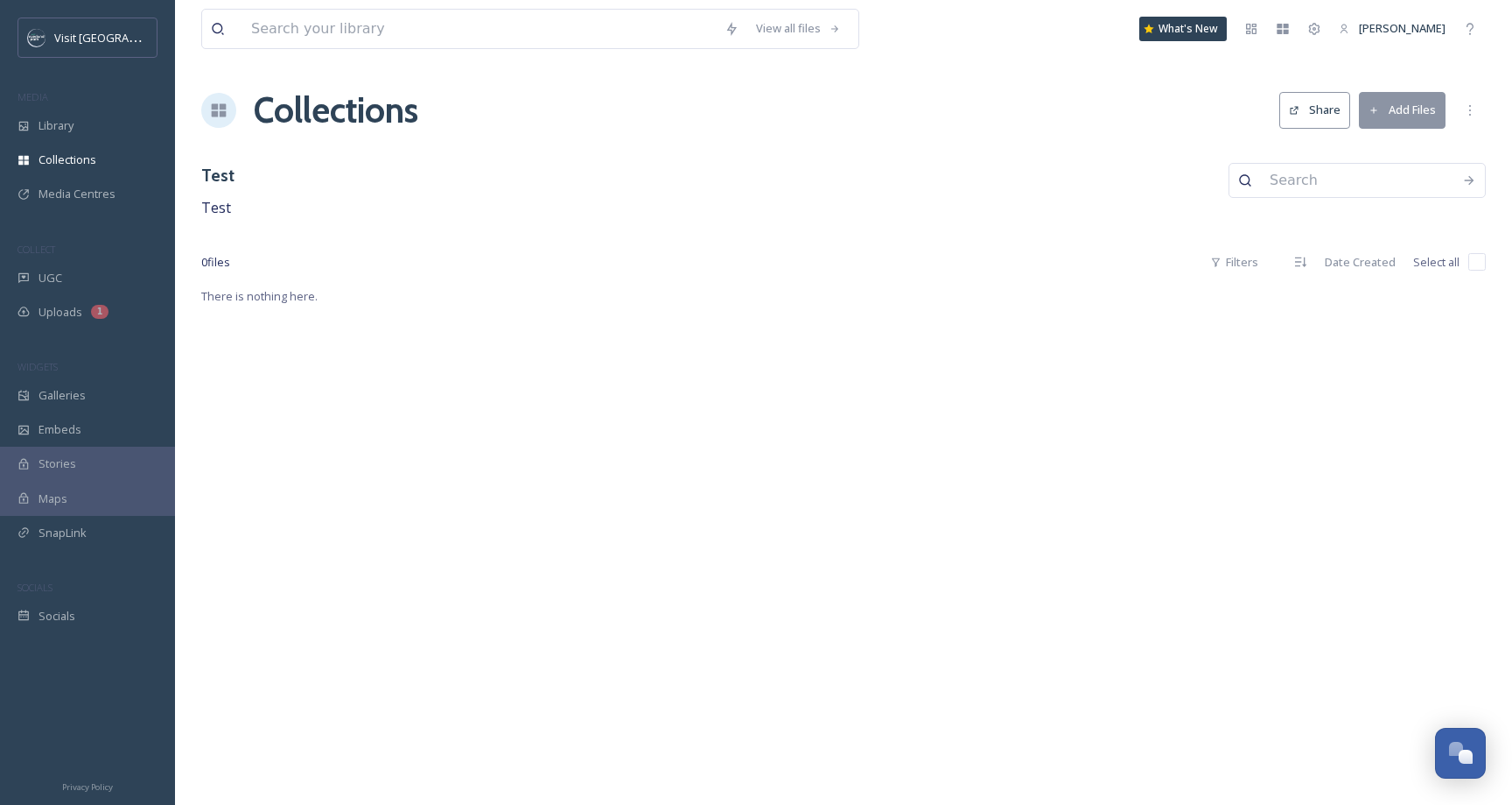
click at [1292, 134] on div "Collections Share Add Files" at bounding box center [844, 110] width 1285 height 52
click at [1331, 94] on button "Share" at bounding box center [1314, 109] width 71 height 36
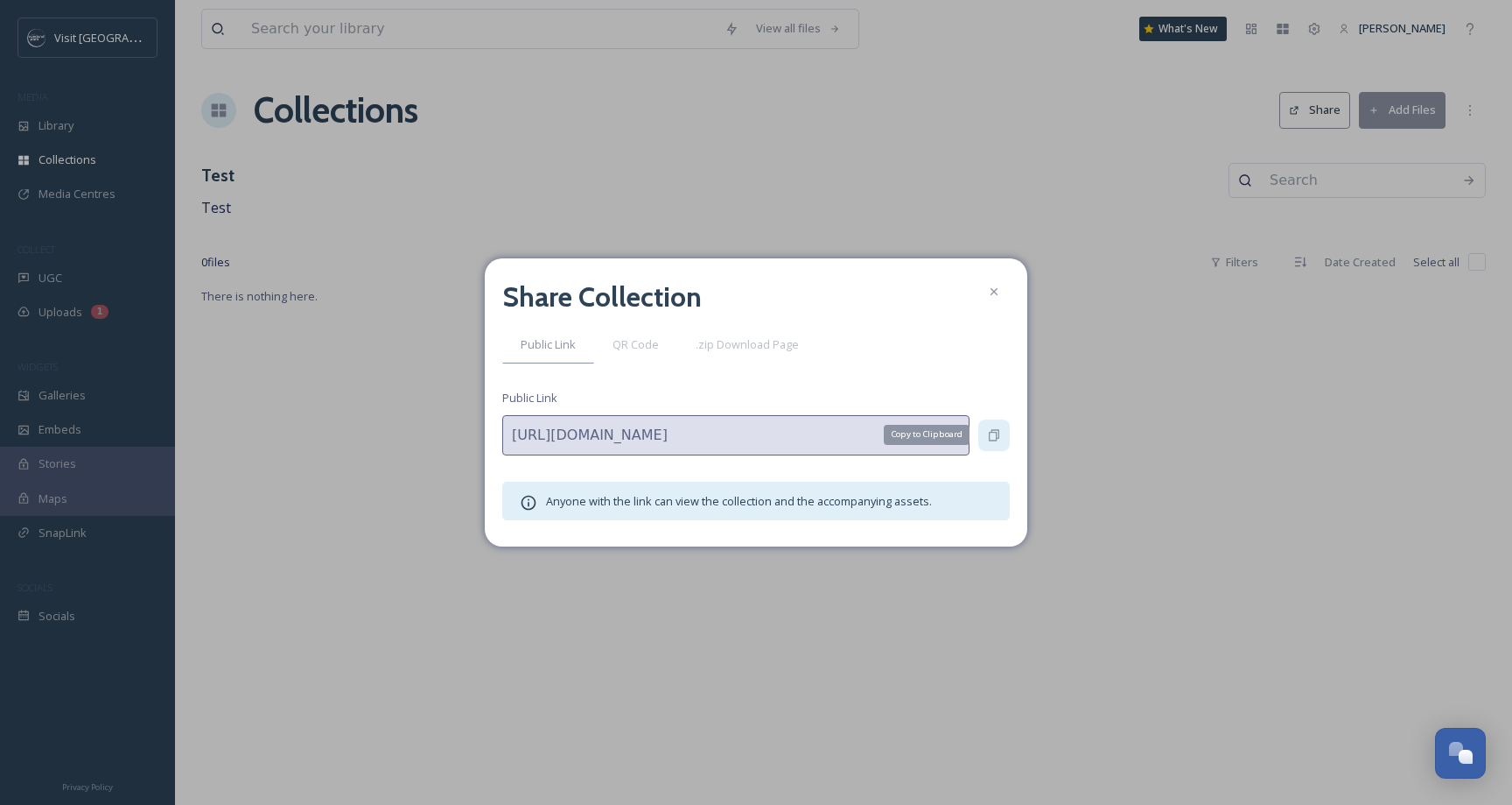
click at [999, 425] on div "Copy to Clipboard" at bounding box center [994, 435] width 31 height 31
click at [992, 290] on icon at bounding box center [994, 292] width 7 height 7
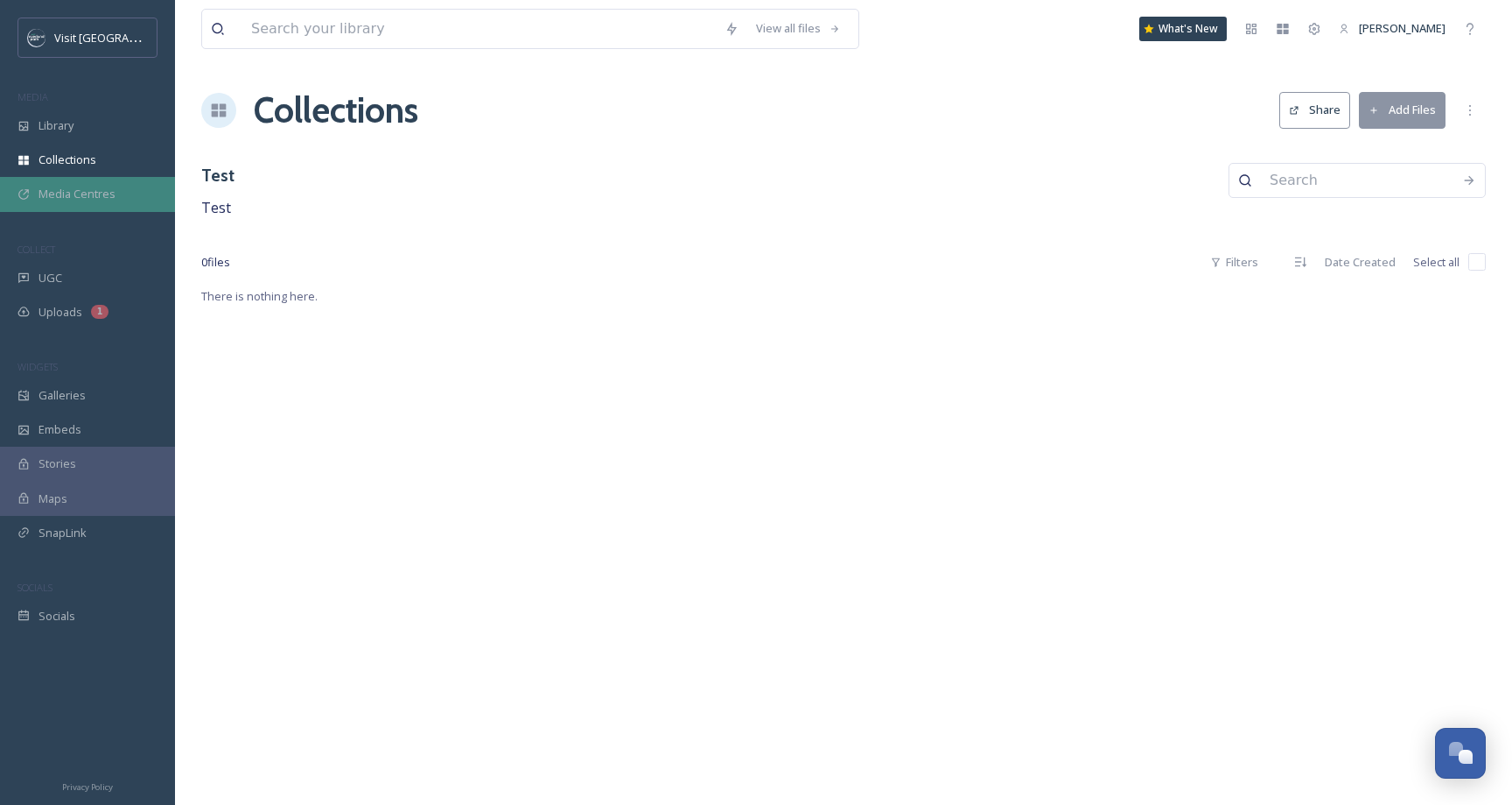
click at [76, 180] on div "Media Centres" at bounding box center [87, 193] width 175 height 34
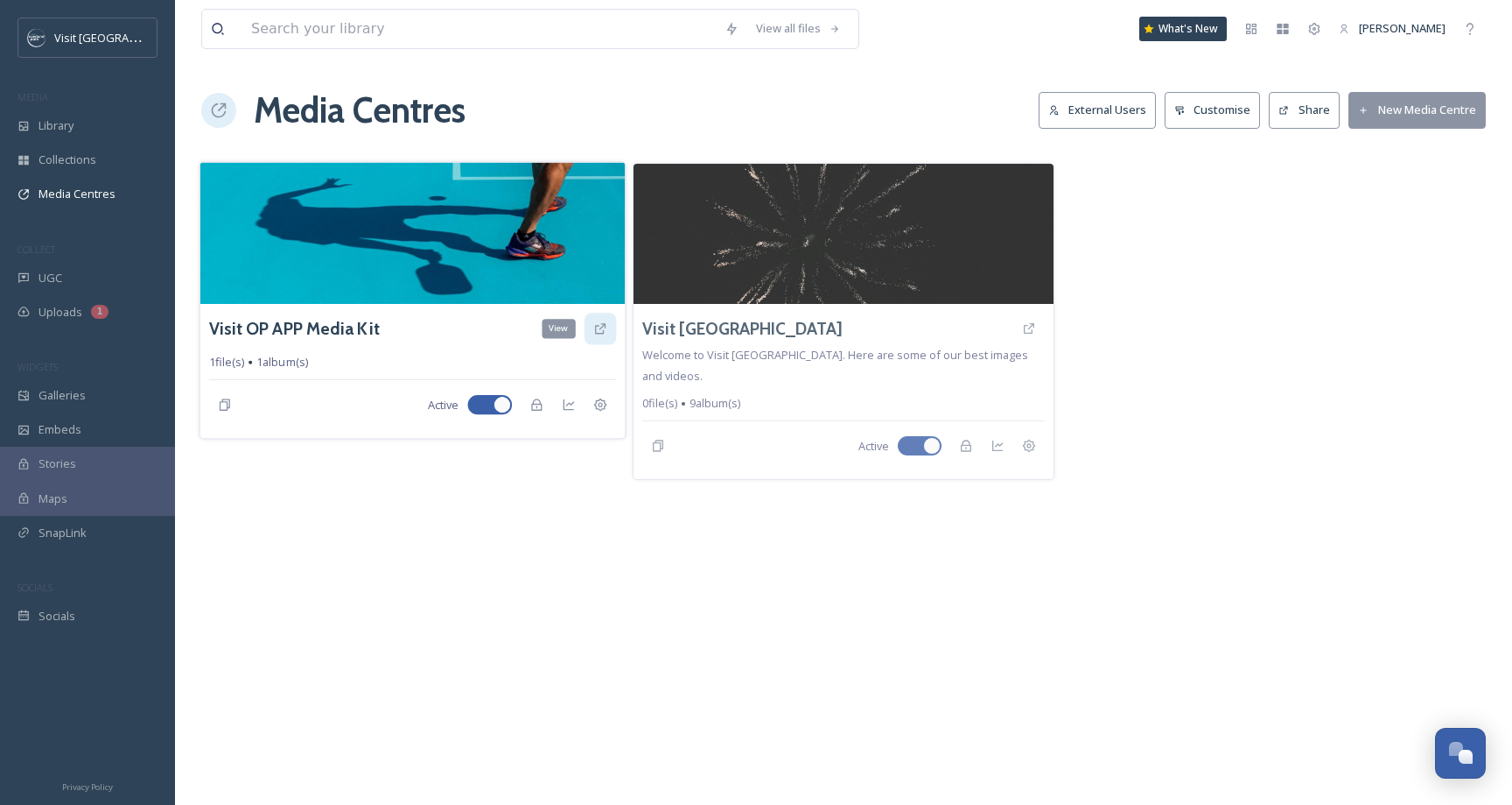
click at [598, 329] on icon at bounding box center [599, 327] width 14 height 14
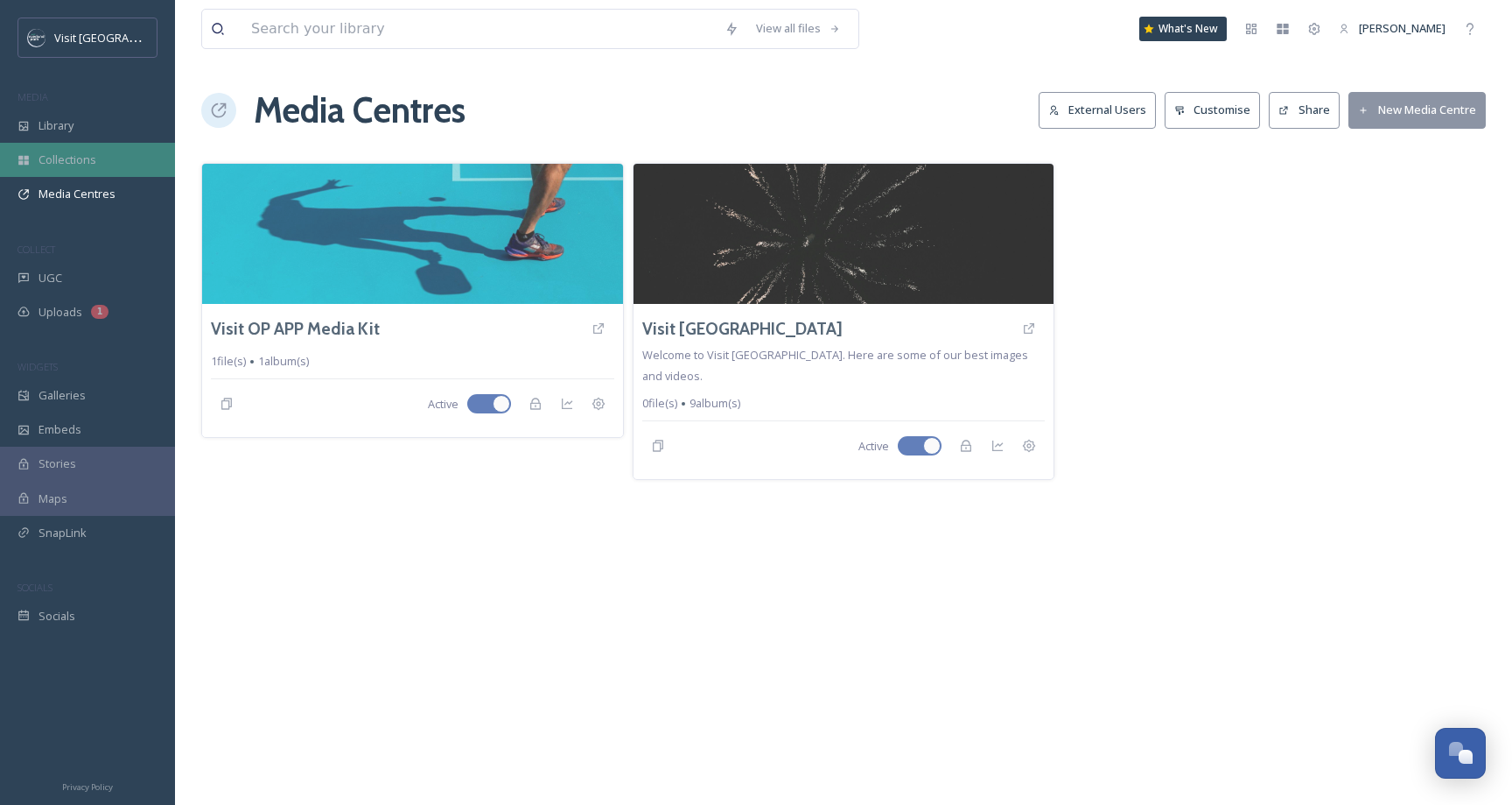
click at [97, 170] on div "Collections" at bounding box center [87, 160] width 175 height 34
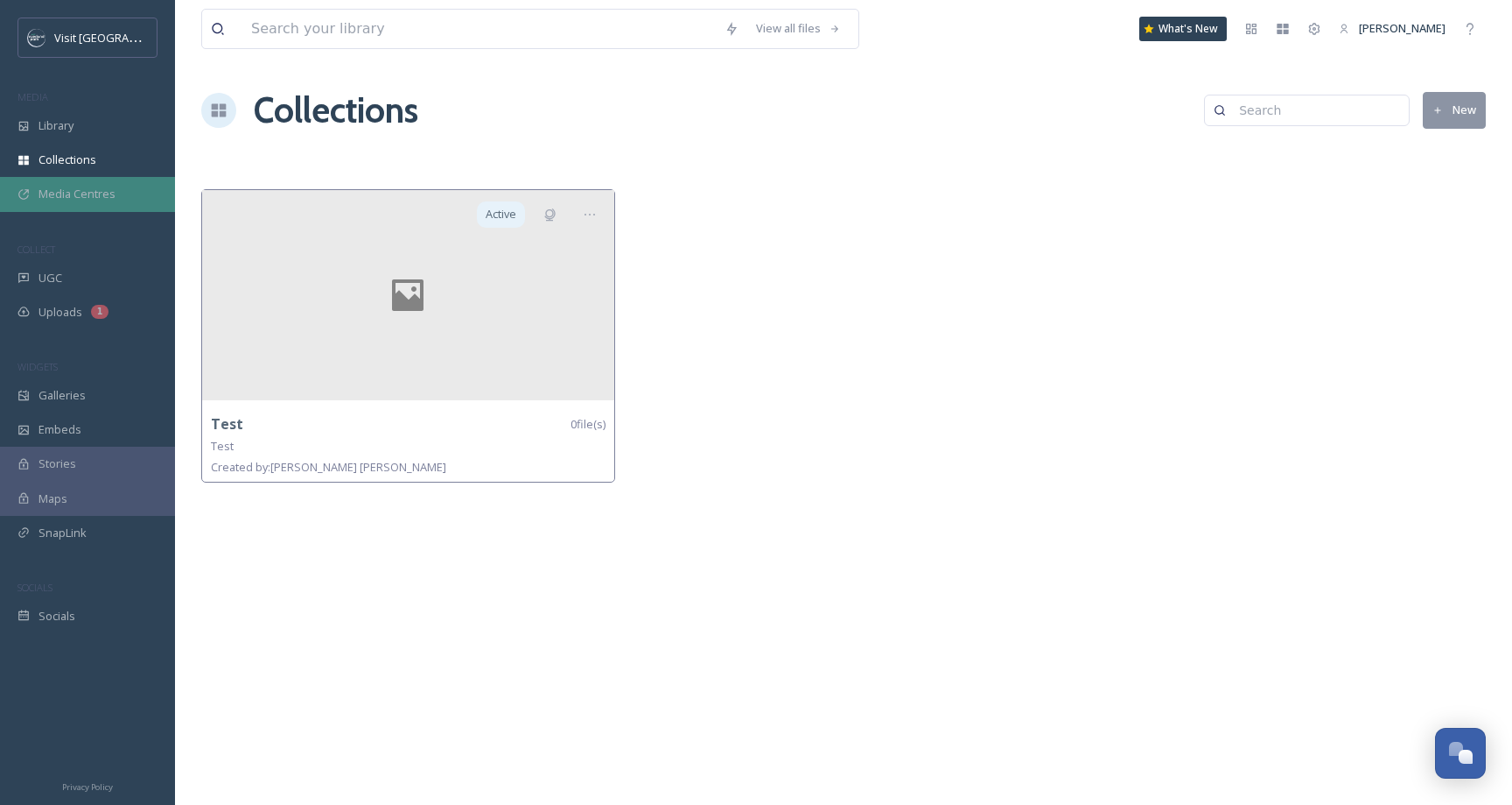
click at [87, 189] on span "Media Centres" at bounding box center [77, 193] width 77 height 17
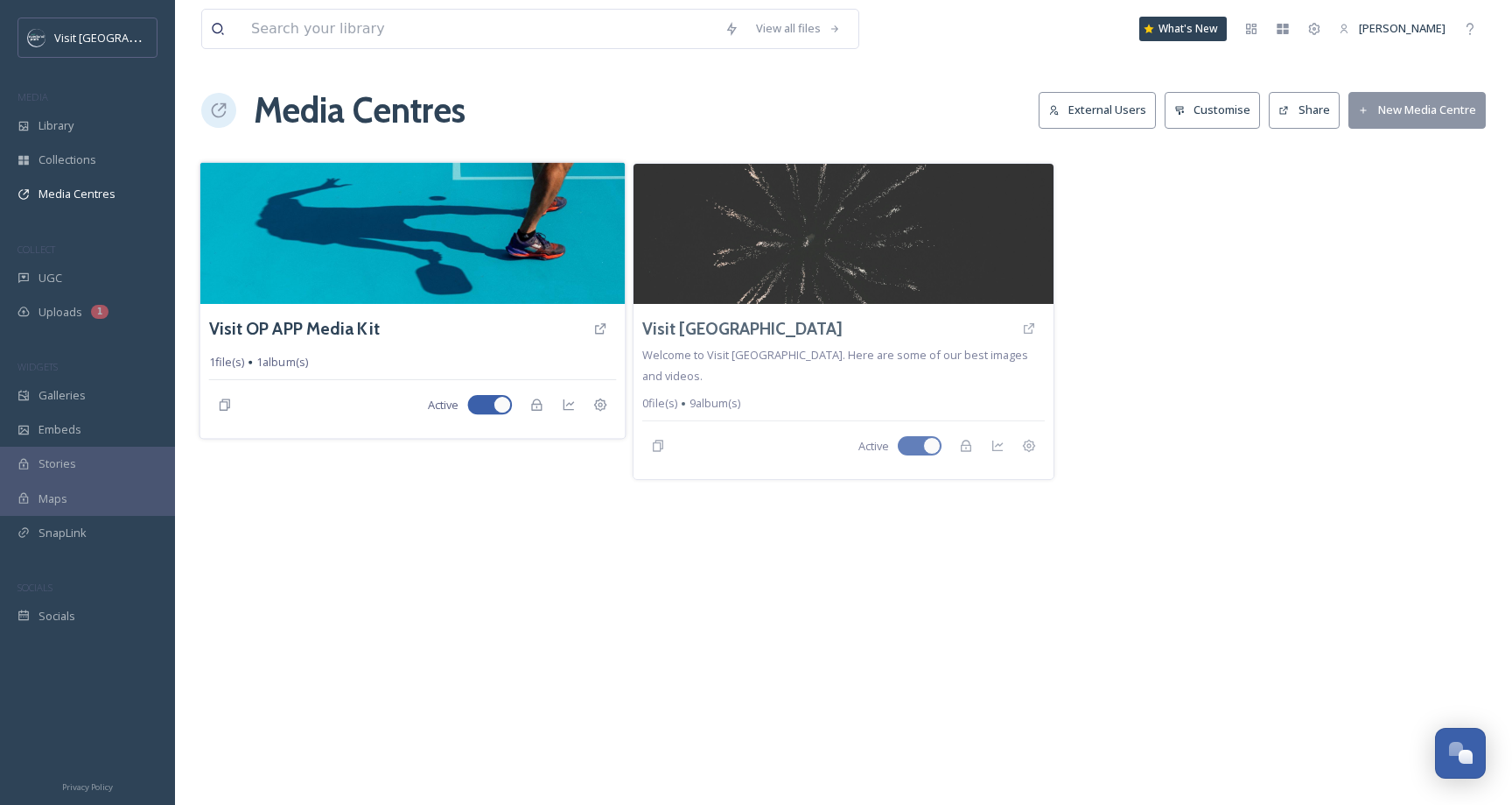
click at [299, 415] on div "Active" at bounding box center [412, 404] width 407 height 31
click at [543, 320] on div "Visit OP APP Media Kit" at bounding box center [412, 328] width 407 height 31
click at [345, 319] on h3 "Visit OP APP Media Kit" at bounding box center [294, 329] width 170 height 26
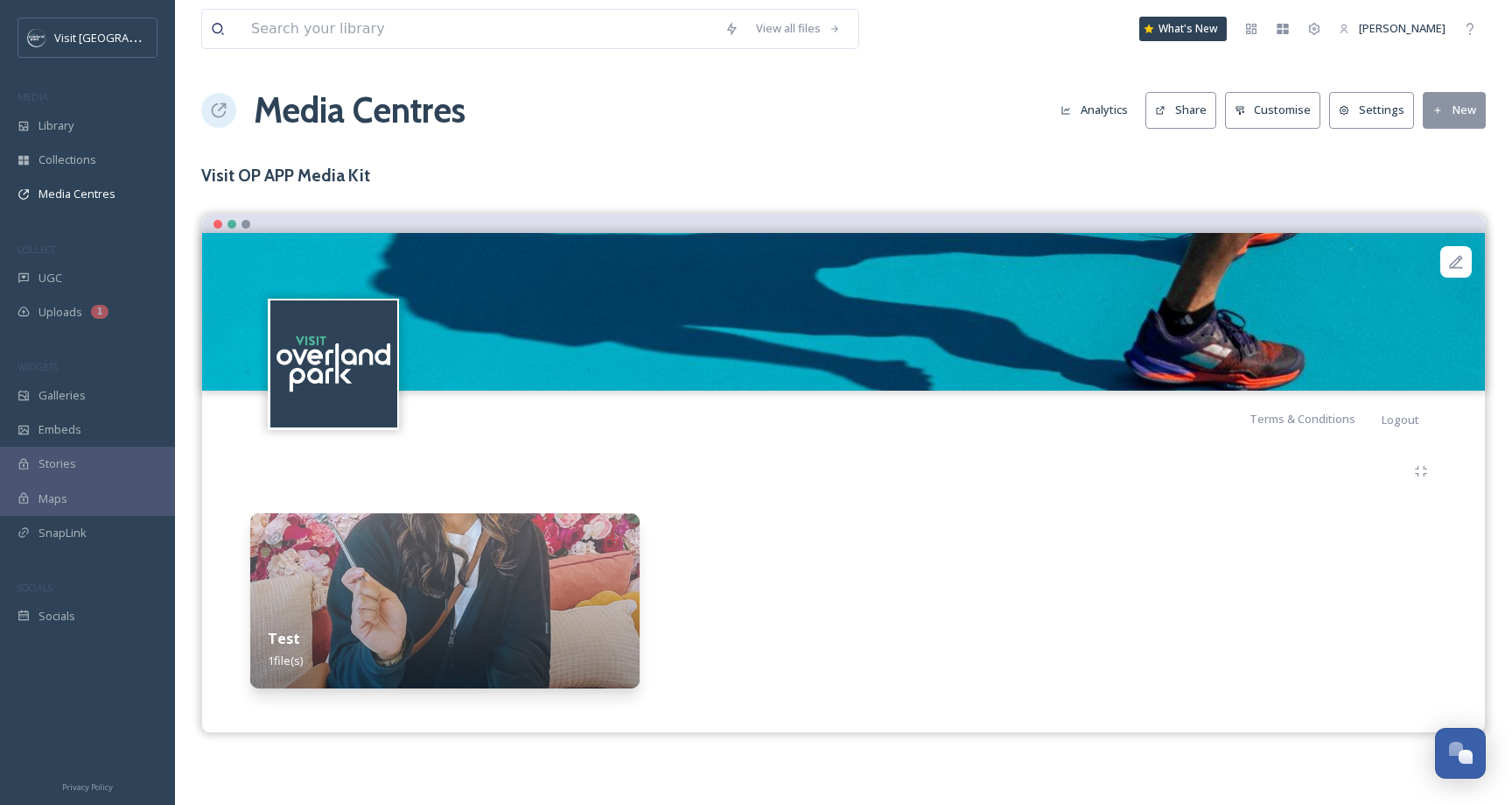
click at [1350, 117] on button "Settings" at bounding box center [1372, 109] width 85 height 36
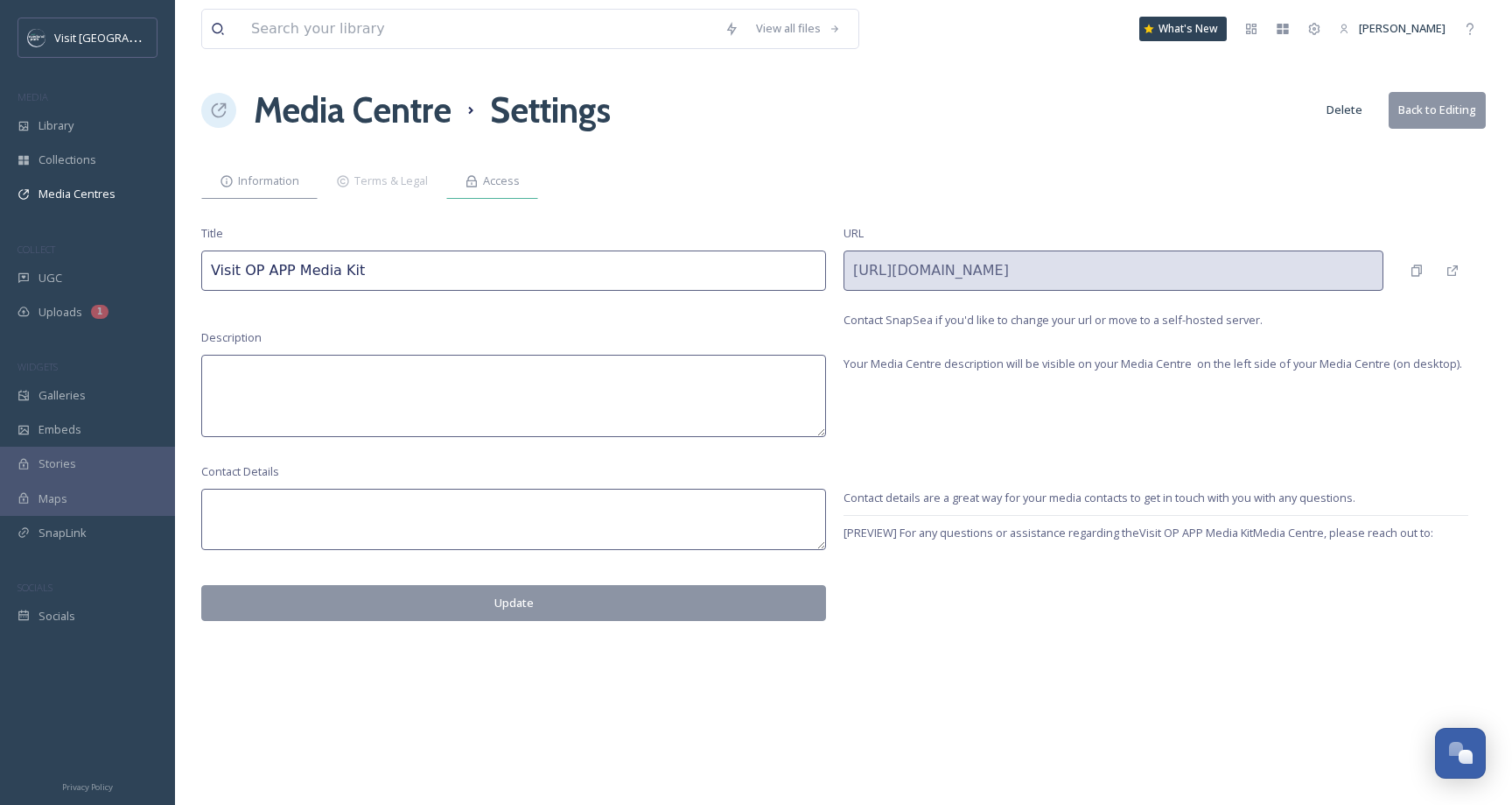
click at [472, 182] on icon at bounding box center [471, 181] width 14 height 14
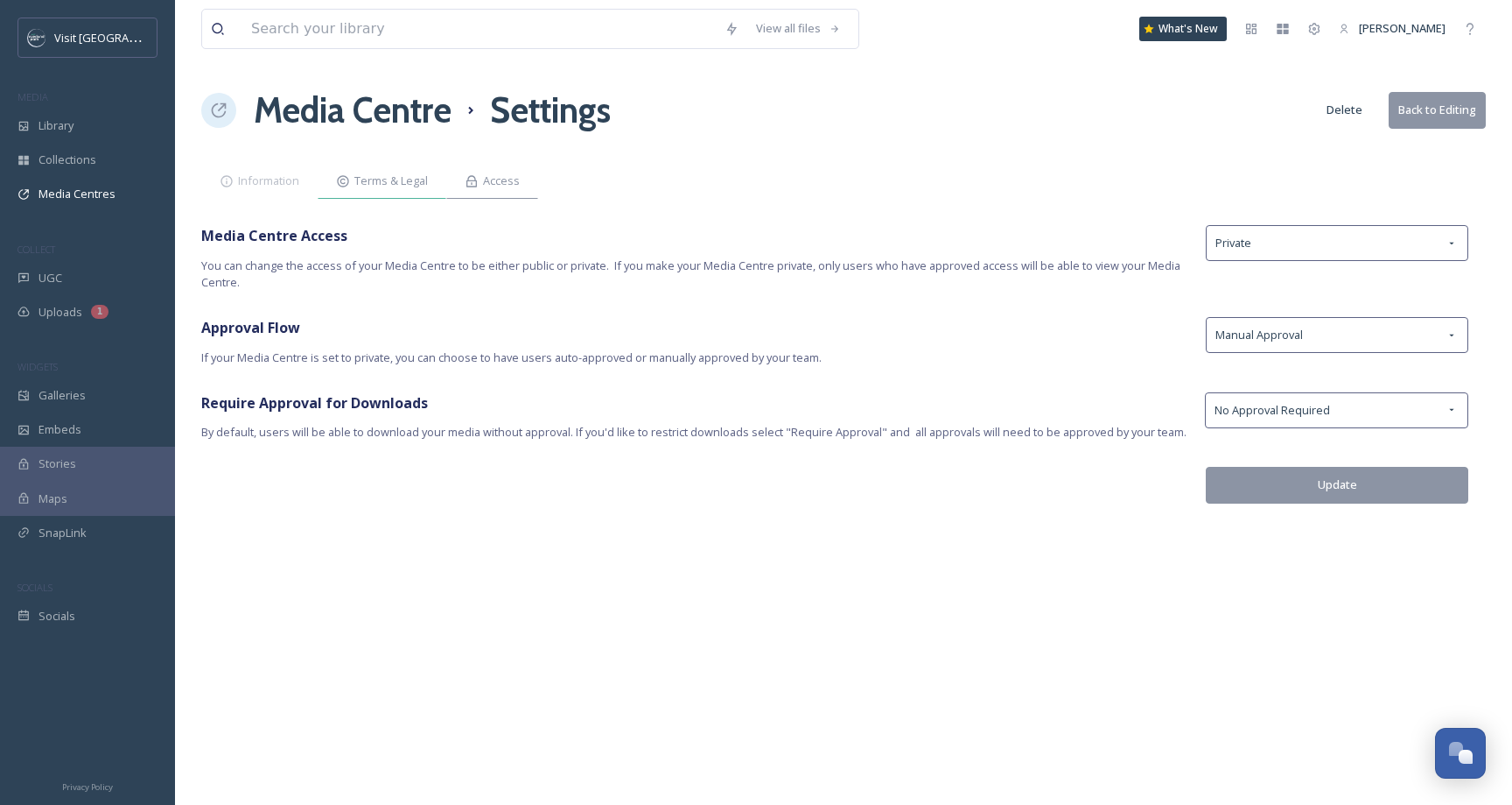
click at [393, 182] on span "Terms & Legal" at bounding box center [391, 181] width 73 height 17
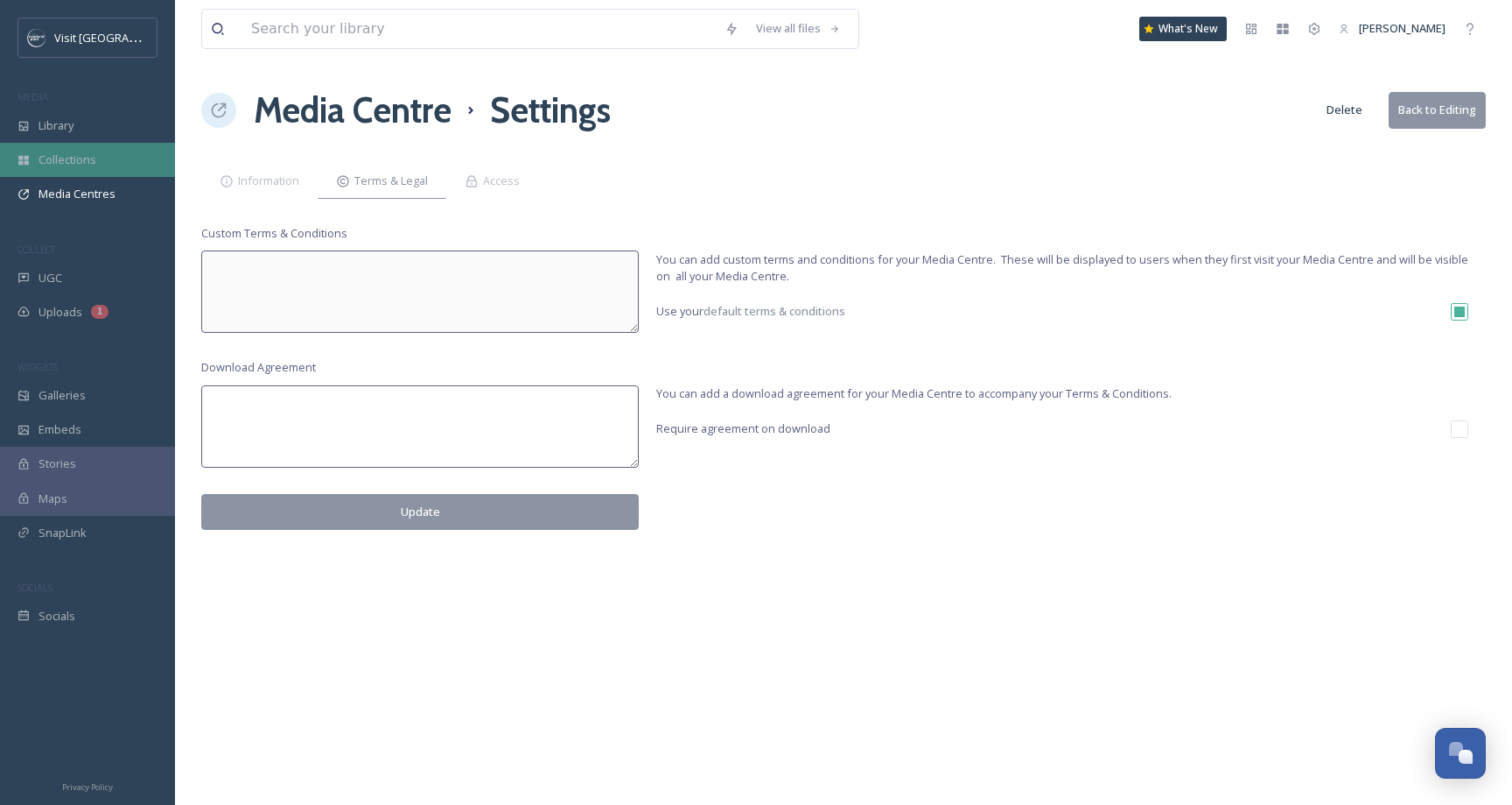
click at [94, 160] on span "Collections" at bounding box center [67, 160] width 58 height 17
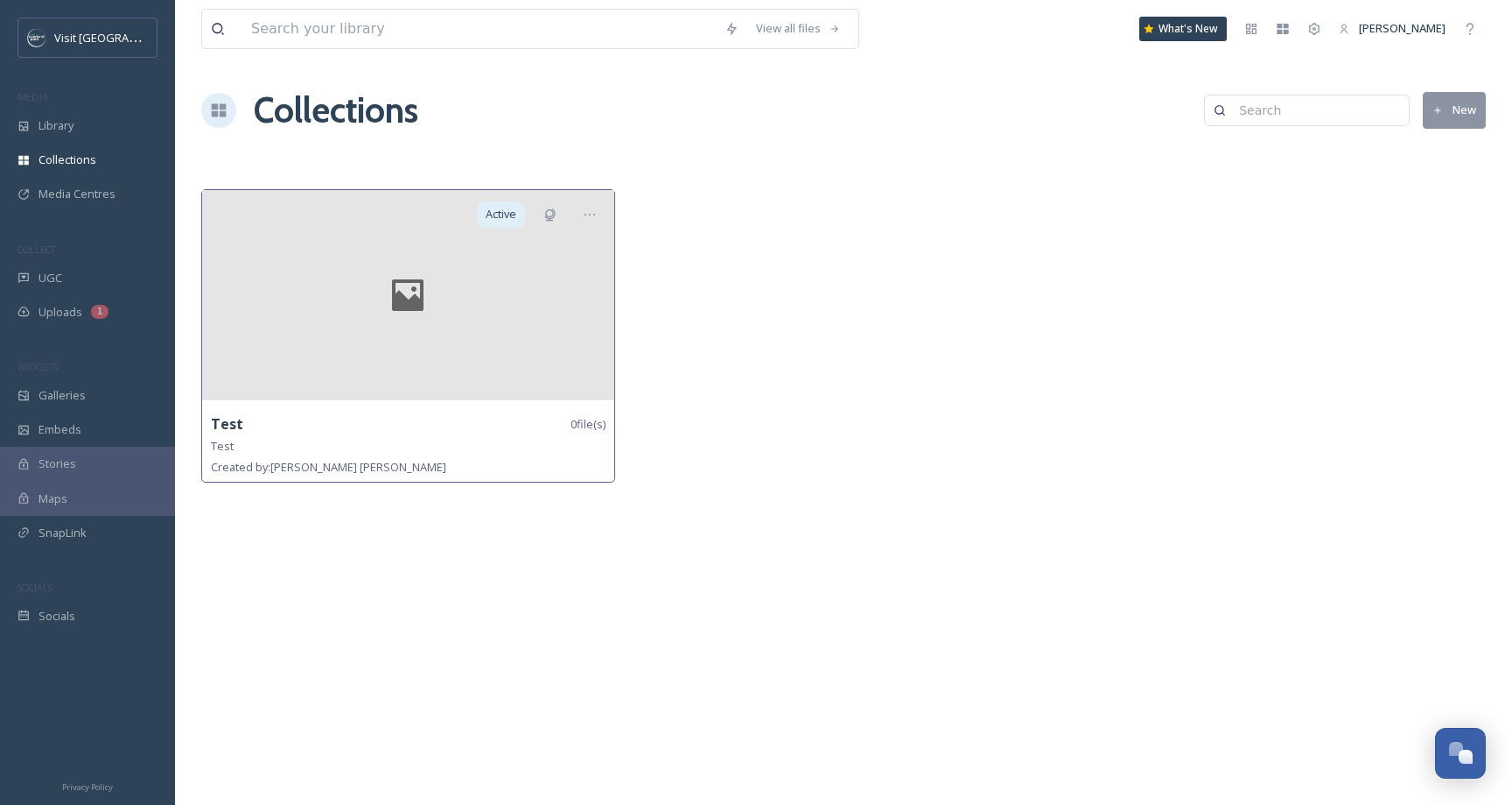
click at [436, 305] on icon at bounding box center [408, 295] width 82 height 42
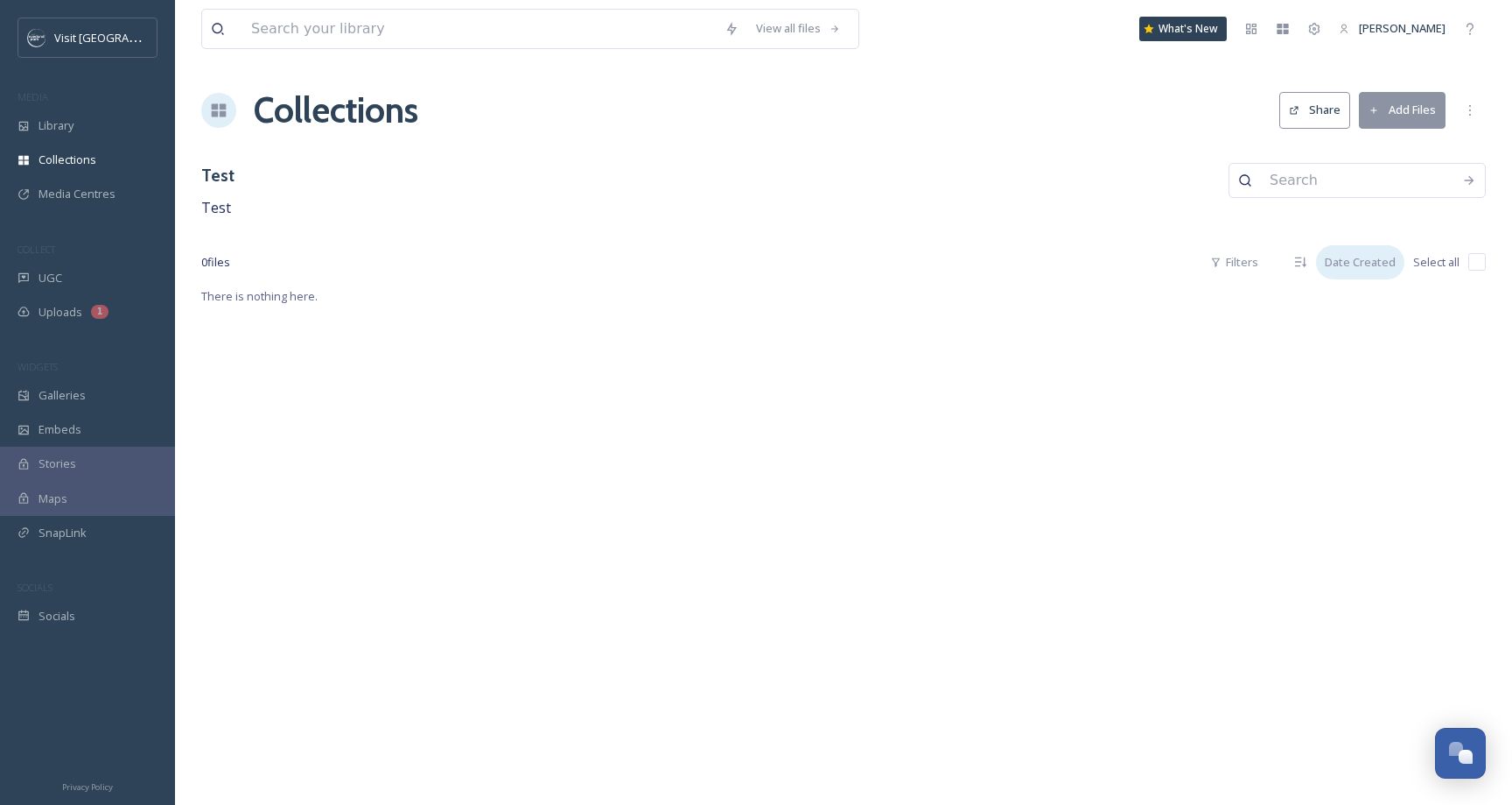
click at [1377, 265] on div "Date Created" at bounding box center [1360, 261] width 88 height 34
click at [814, 321] on div "View all files What's New Samantha Travis Collections Share Add Files Test Test…" at bounding box center [843, 402] width 1337 height 805
click at [64, 143] on div "Collections" at bounding box center [87, 160] width 175 height 34
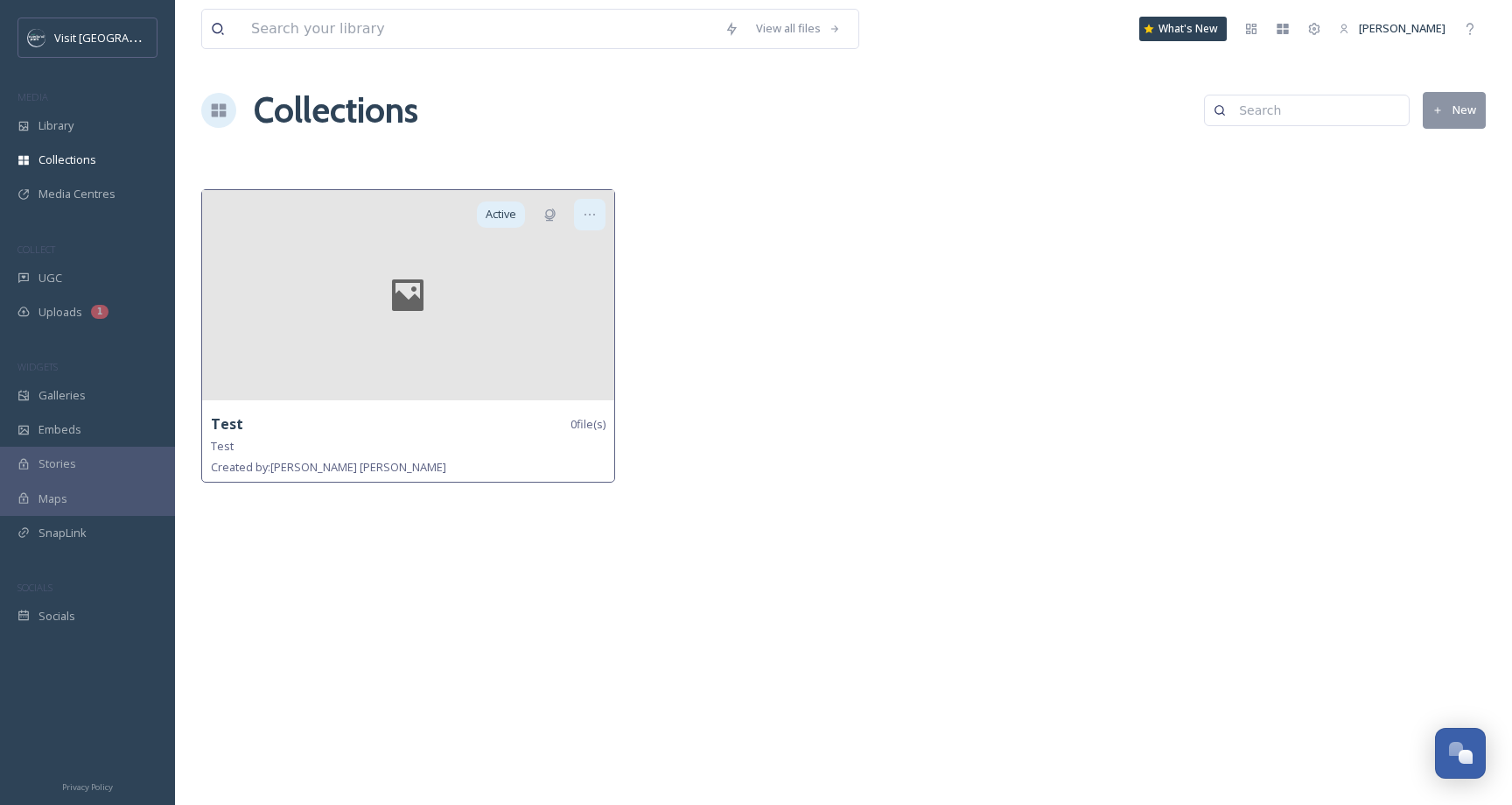
click at [587, 215] on icon at bounding box center [589, 214] width 14 height 14
click at [570, 244] on span "Edit Collection" at bounding box center [559, 252] width 73 height 17
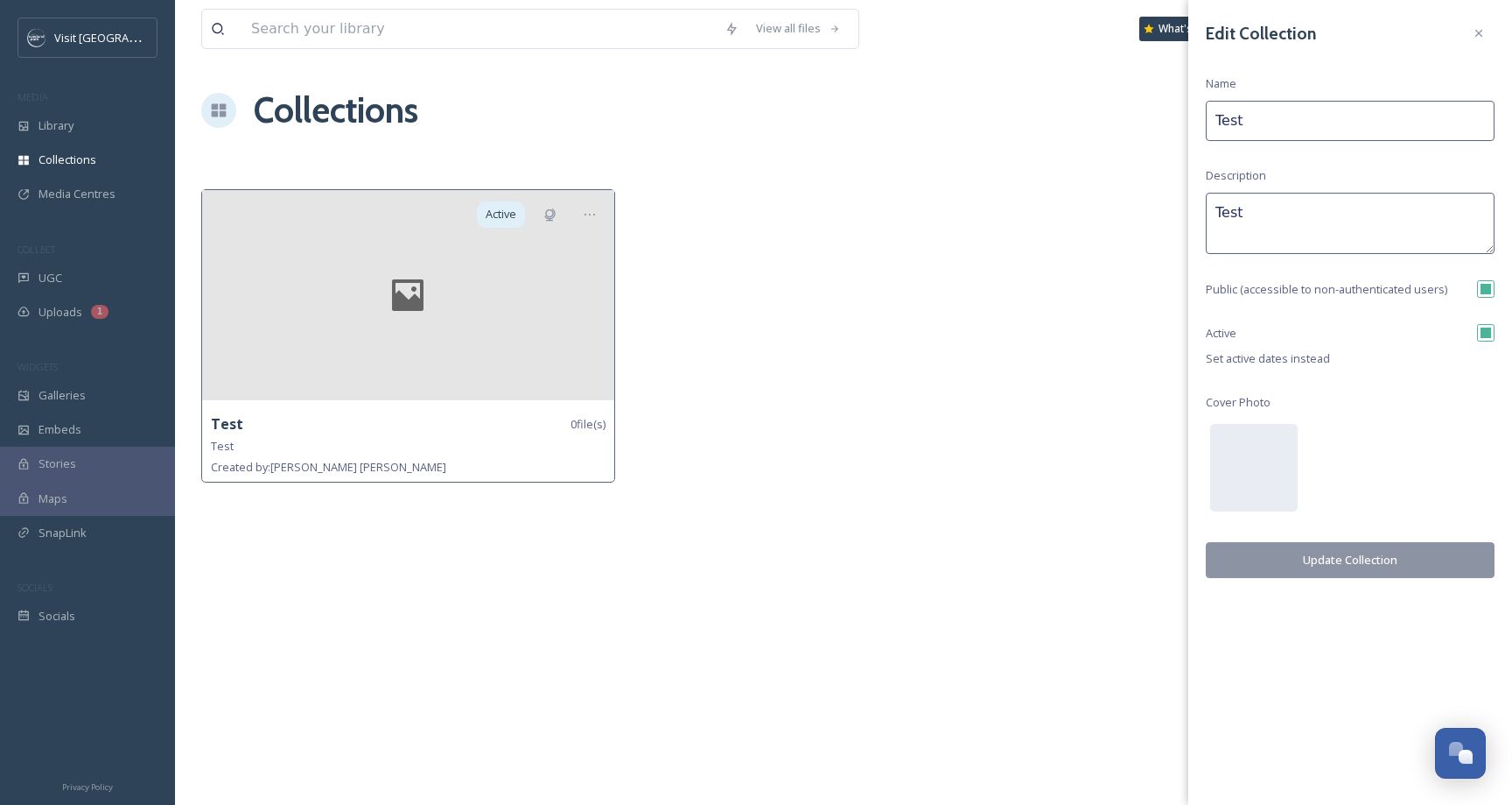
click at [982, 405] on div at bounding box center [843, 339] width 422 height 302
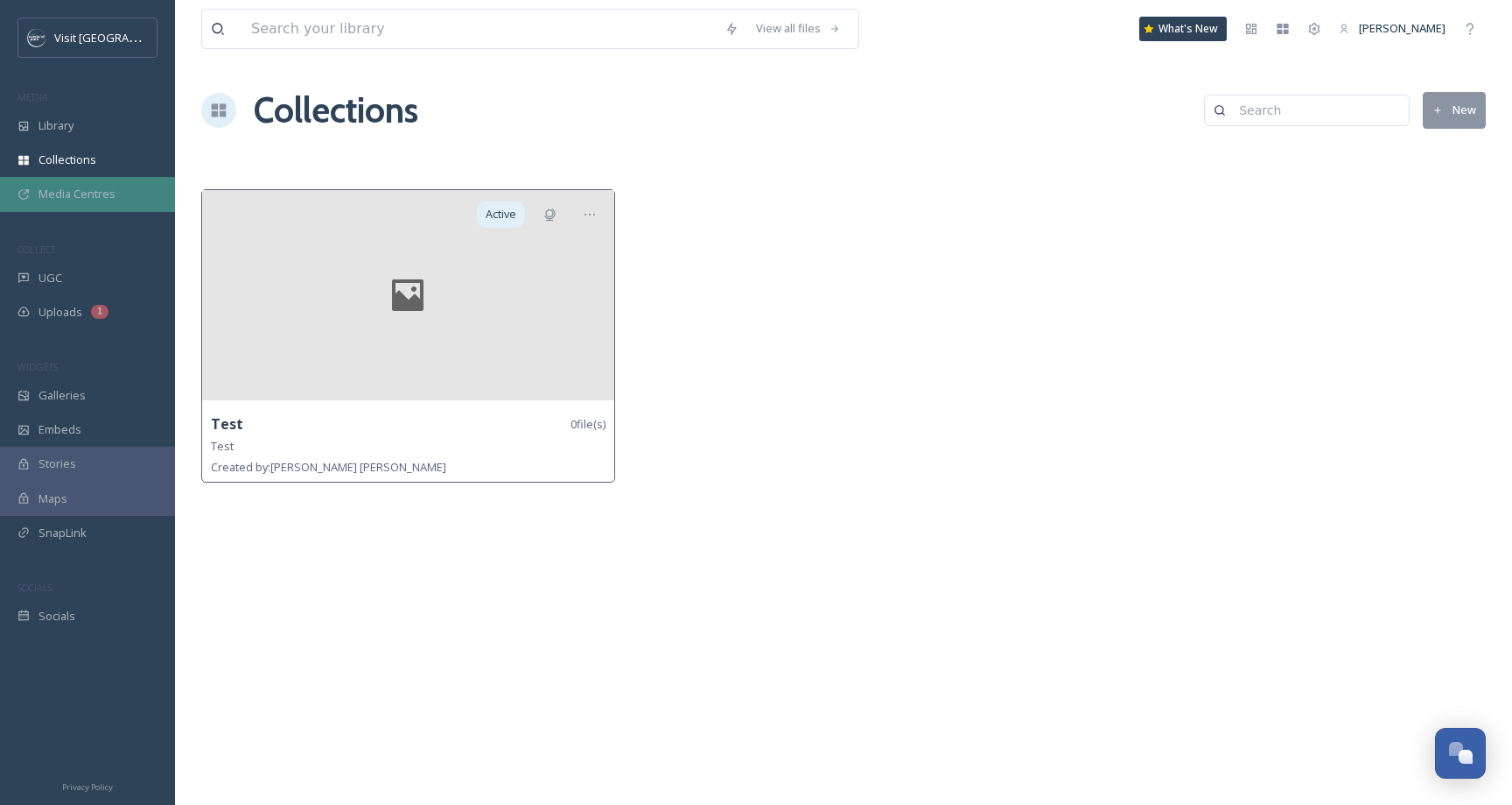
click at [62, 183] on div "Media Centres" at bounding box center [87, 193] width 175 height 34
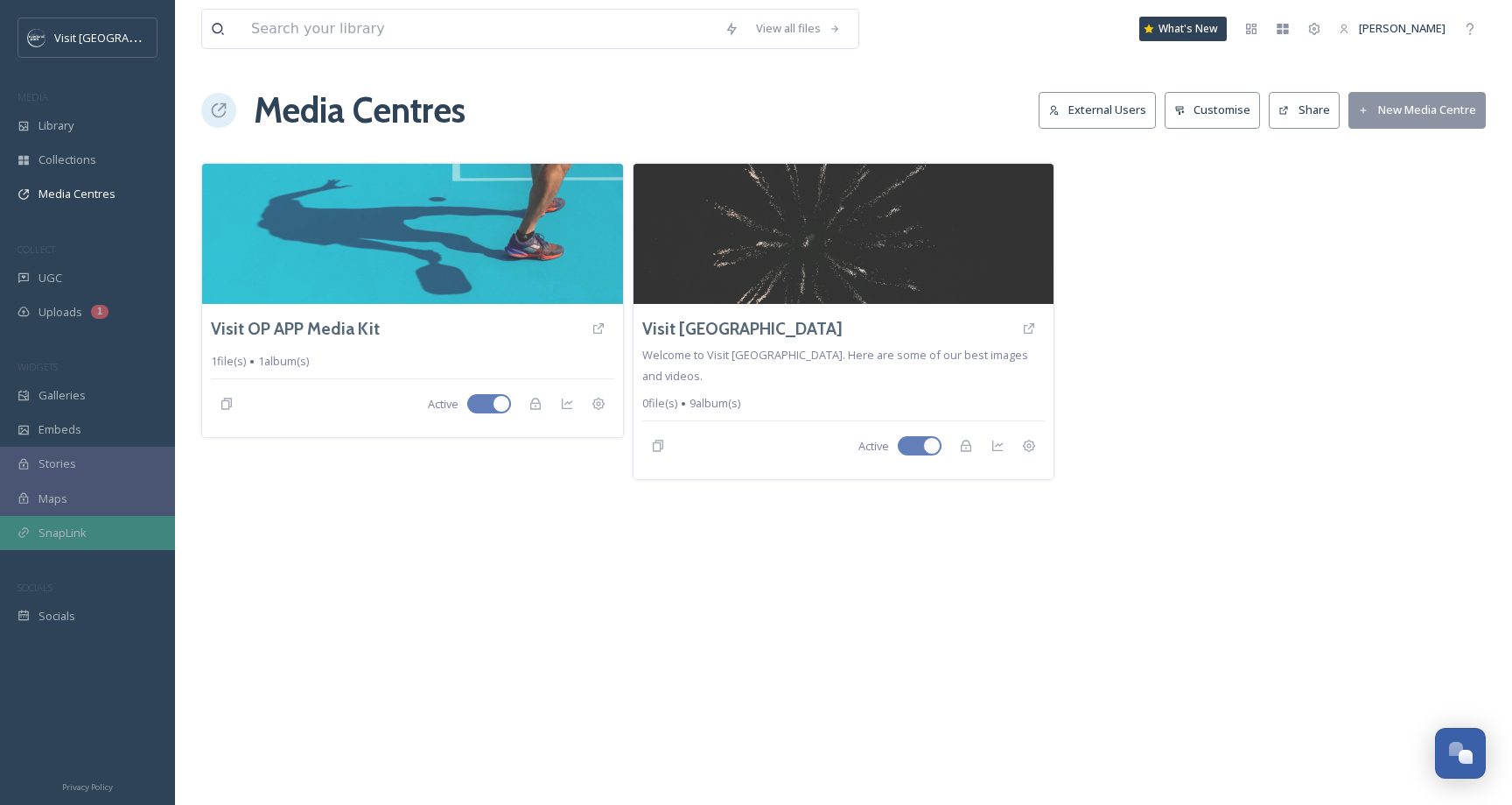
click at [71, 546] on div "SnapLink" at bounding box center [87, 532] width 175 height 34
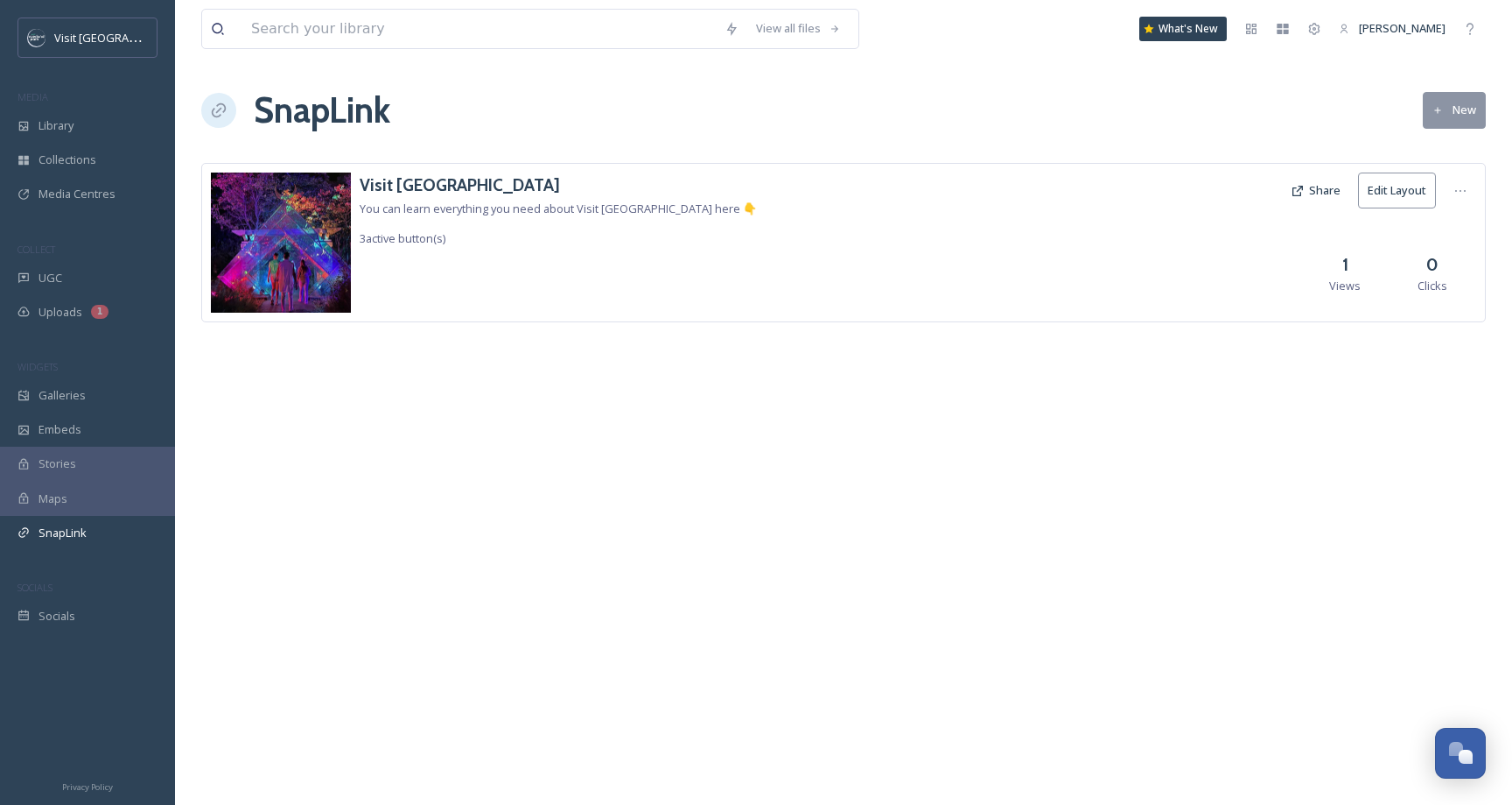
click at [575, 201] on div "Visit Overland Park You can learn everything you need about Visit Overland Park…" at bounding box center [558, 210] width 398 height 76
click at [89, 165] on span "Collections" at bounding box center [67, 160] width 58 height 17
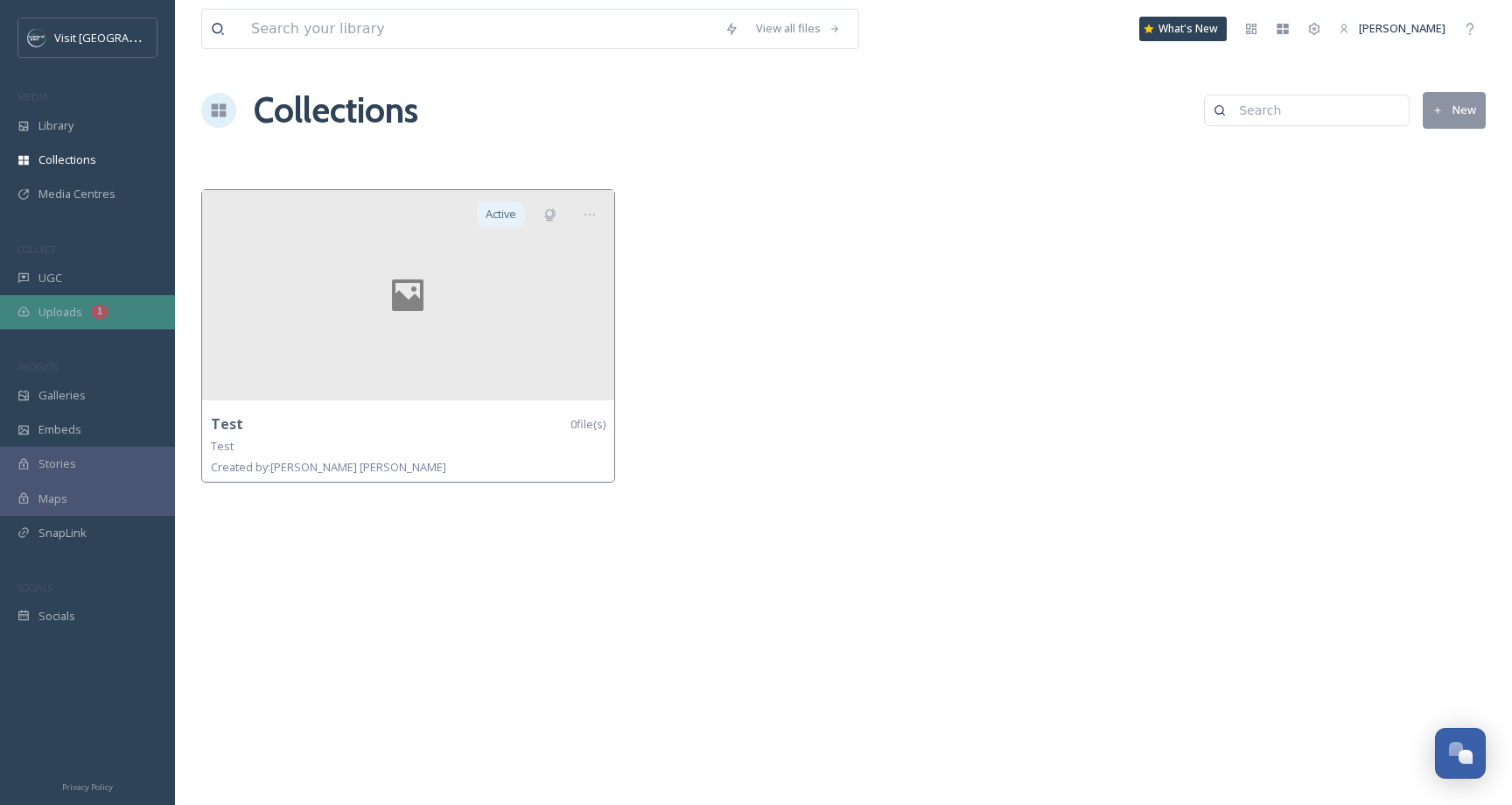
click at [60, 318] on span "Uploads" at bounding box center [60, 312] width 44 height 17
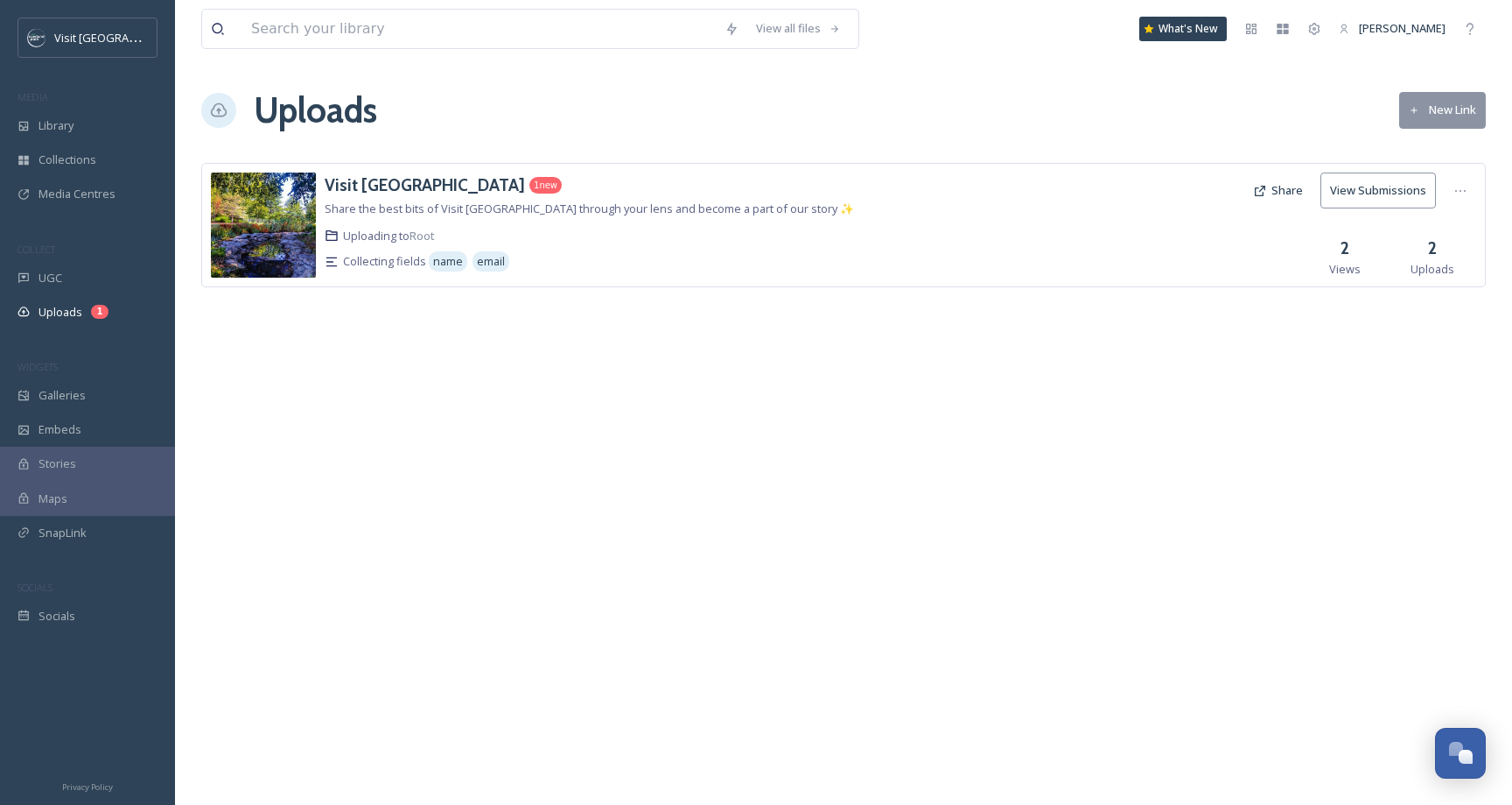
click at [842, 219] on div "Visit Overland Park 1 new Share the best bits of Visit Overland Park through yo…" at bounding box center [641, 225] width 632 height 105
click at [1439, 110] on button "New Link" at bounding box center [1442, 109] width 87 height 36
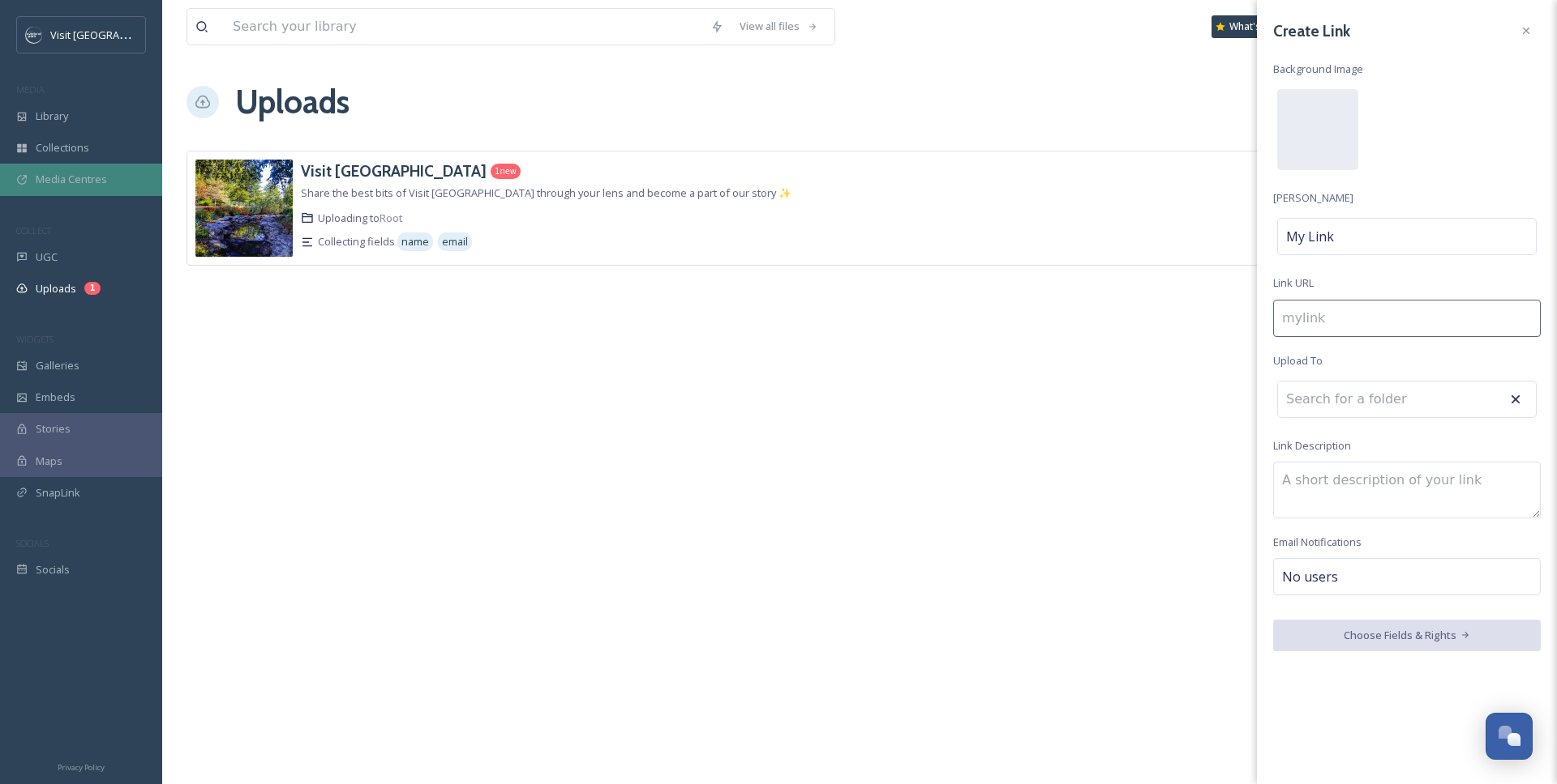
click at [70, 181] on span "Media Centres" at bounding box center [71, 179] width 71 height 15
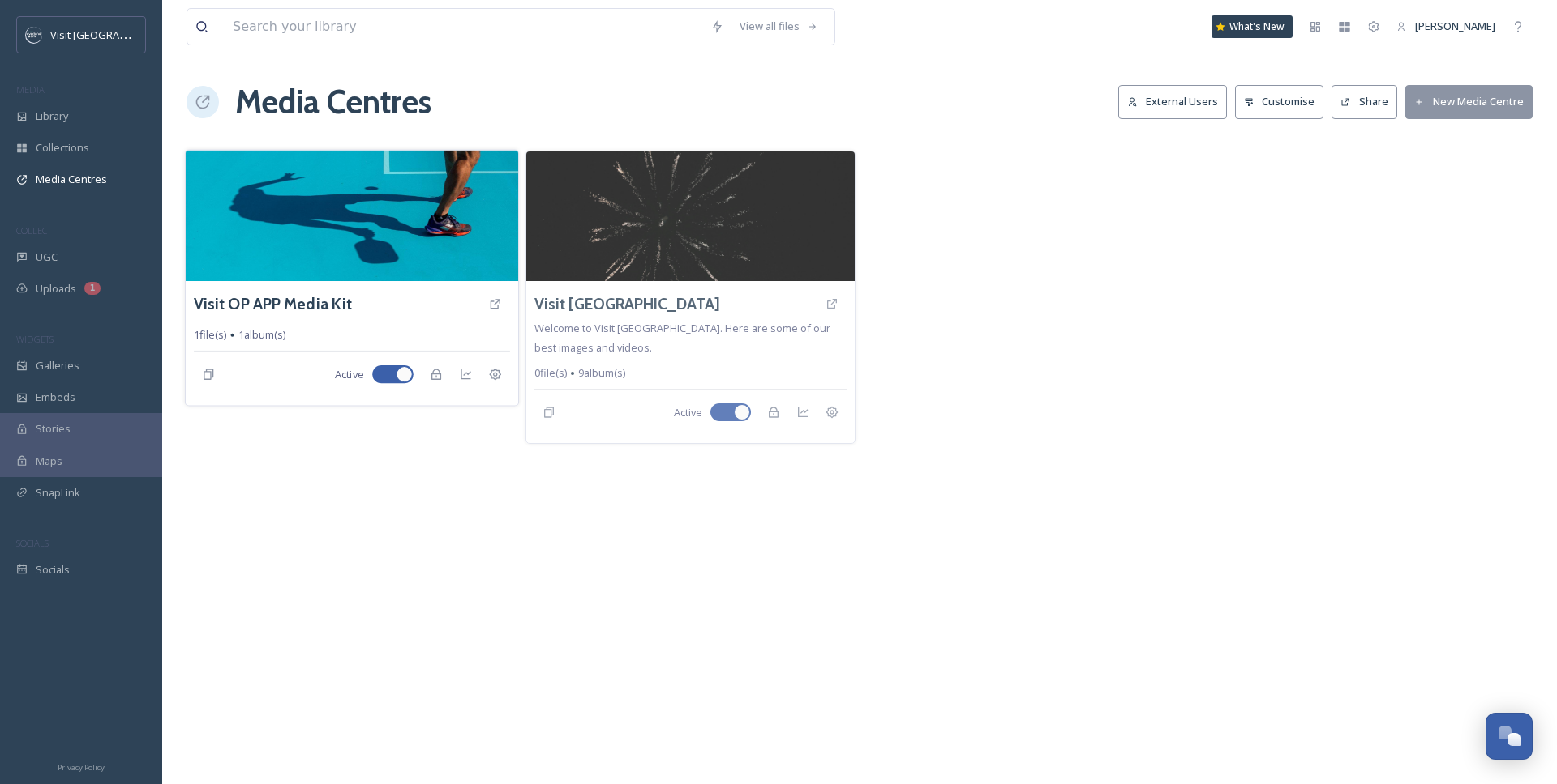
click at [313, 238] on img at bounding box center [352, 216] width 333 height 132
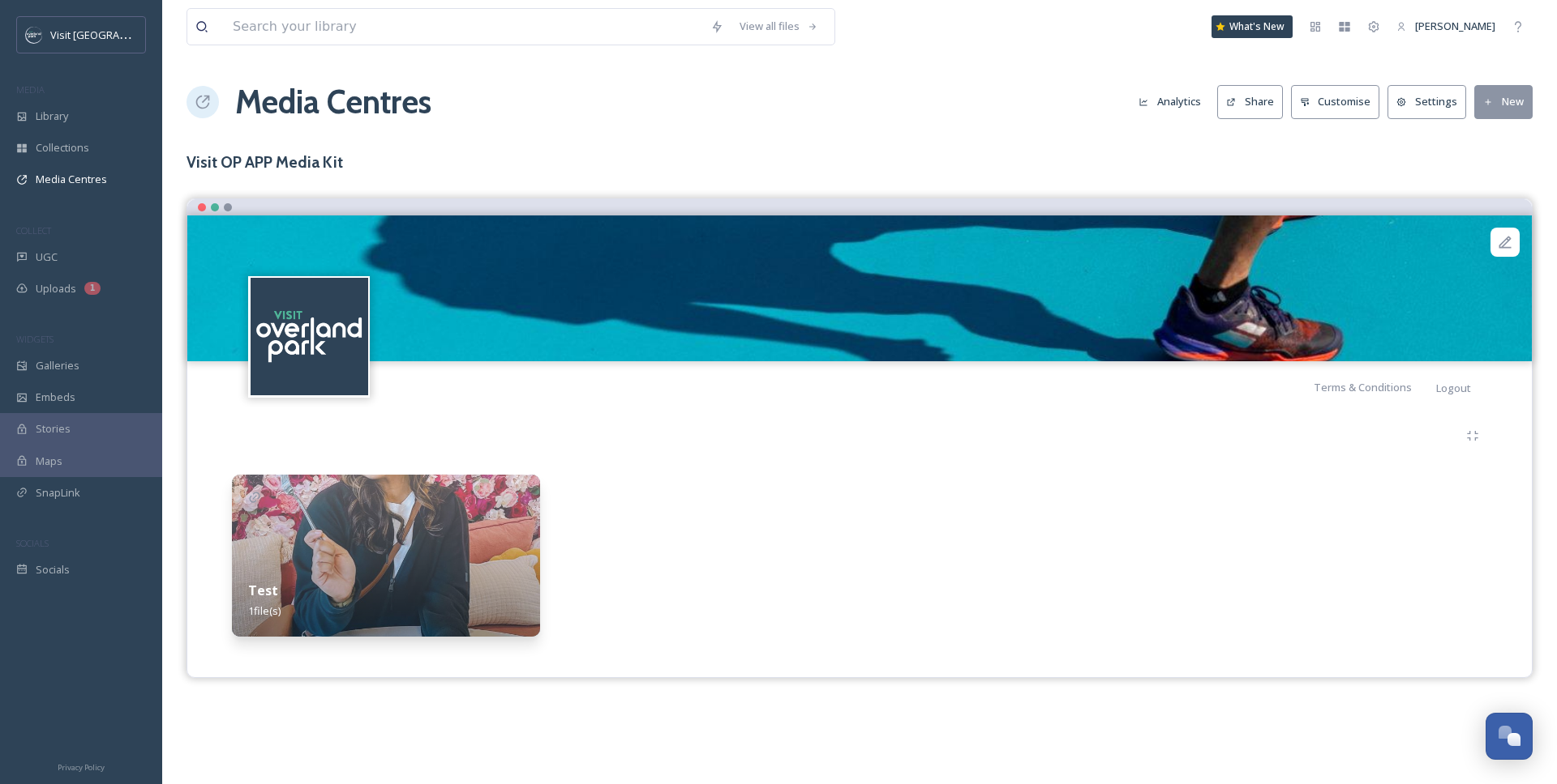
click at [357, 594] on div "Test 1 file(s)" at bounding box center [385, 601] width 308 height 72
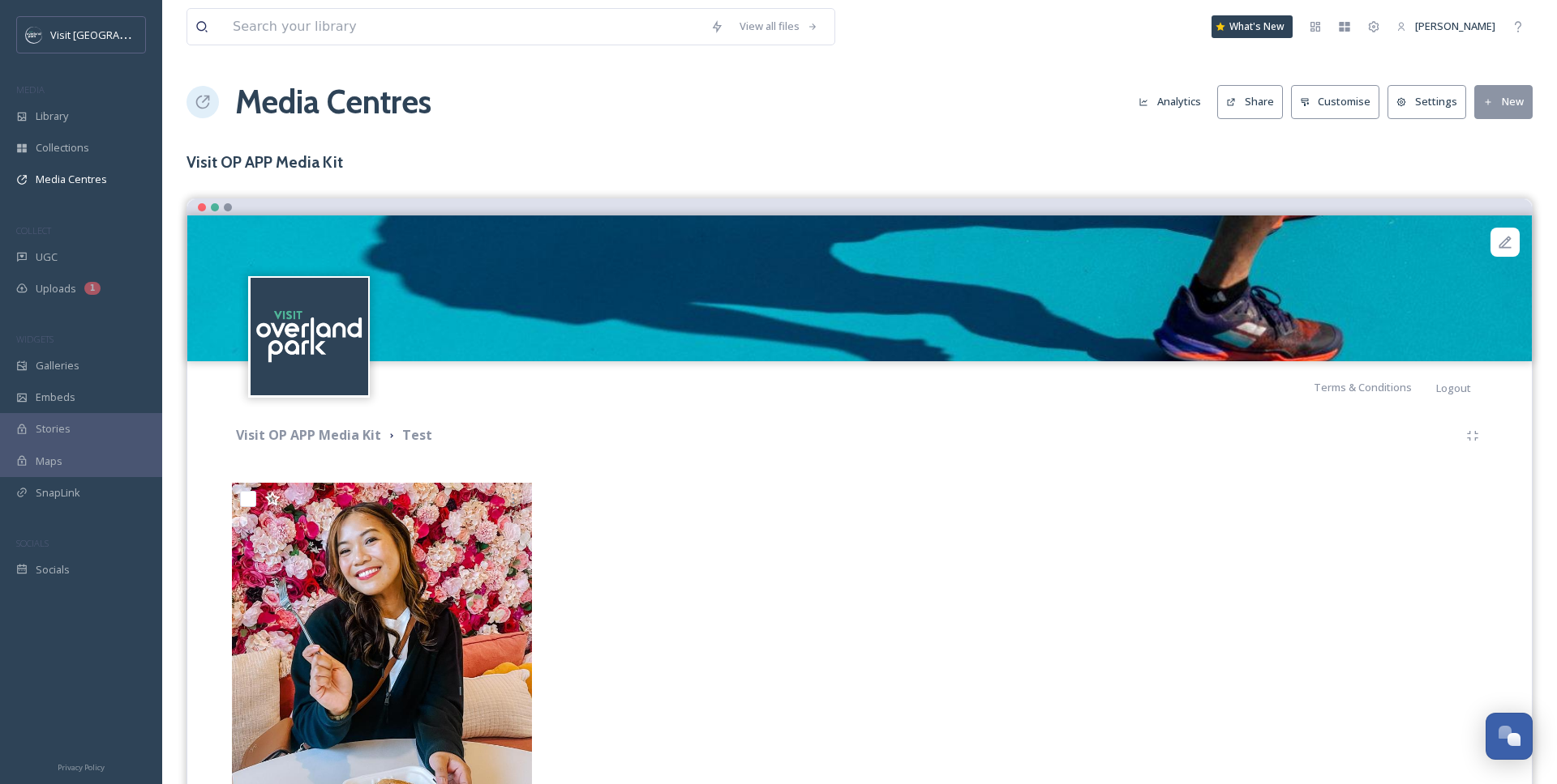
click at [1400, 109] on button "New" at bounding box center [1503, 101] width 59 height 33
click at [1400, 111] on button "New" at bounding box center [1503, 101] width 59 height 33
click at [1400, 135] on span "Add Files" at bounding box center [1492, 140] width 44 height 15
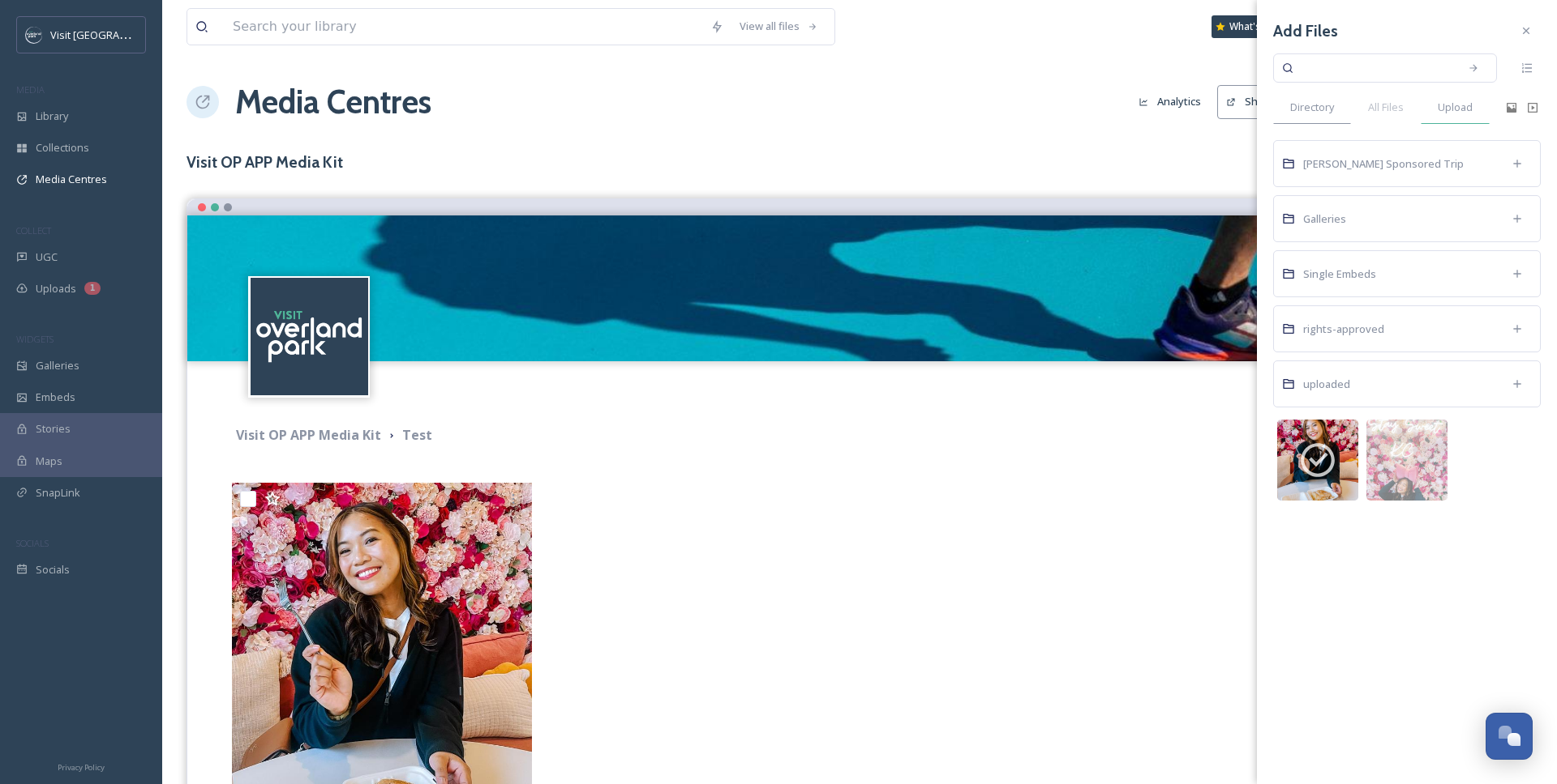
click at [1400, 119] on div "Upload" at bounding box center [1454, 107] width 69 height 33
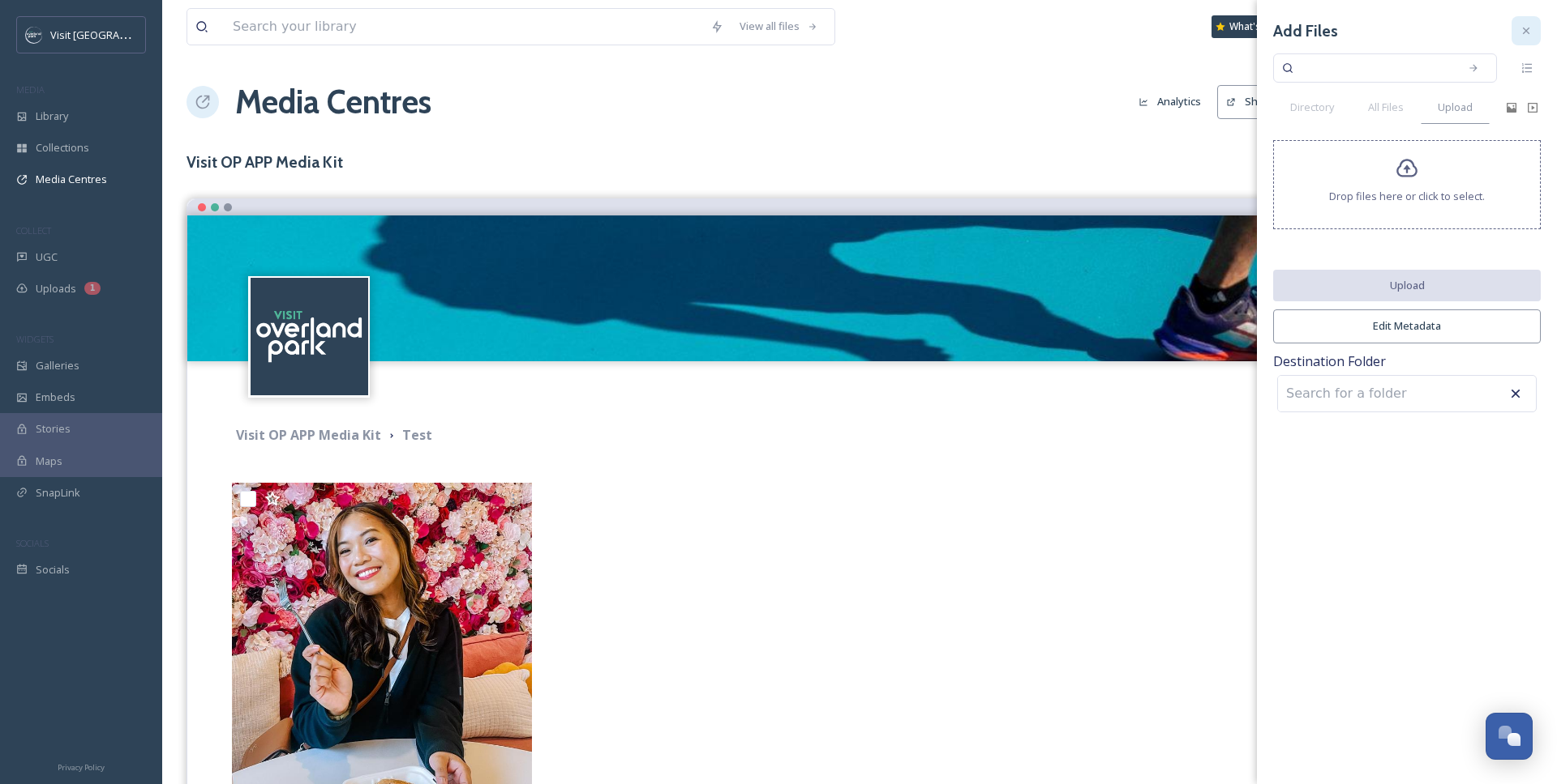
click at [1400, 23] on div at bounding box center [1526, 31] width 29 height 29
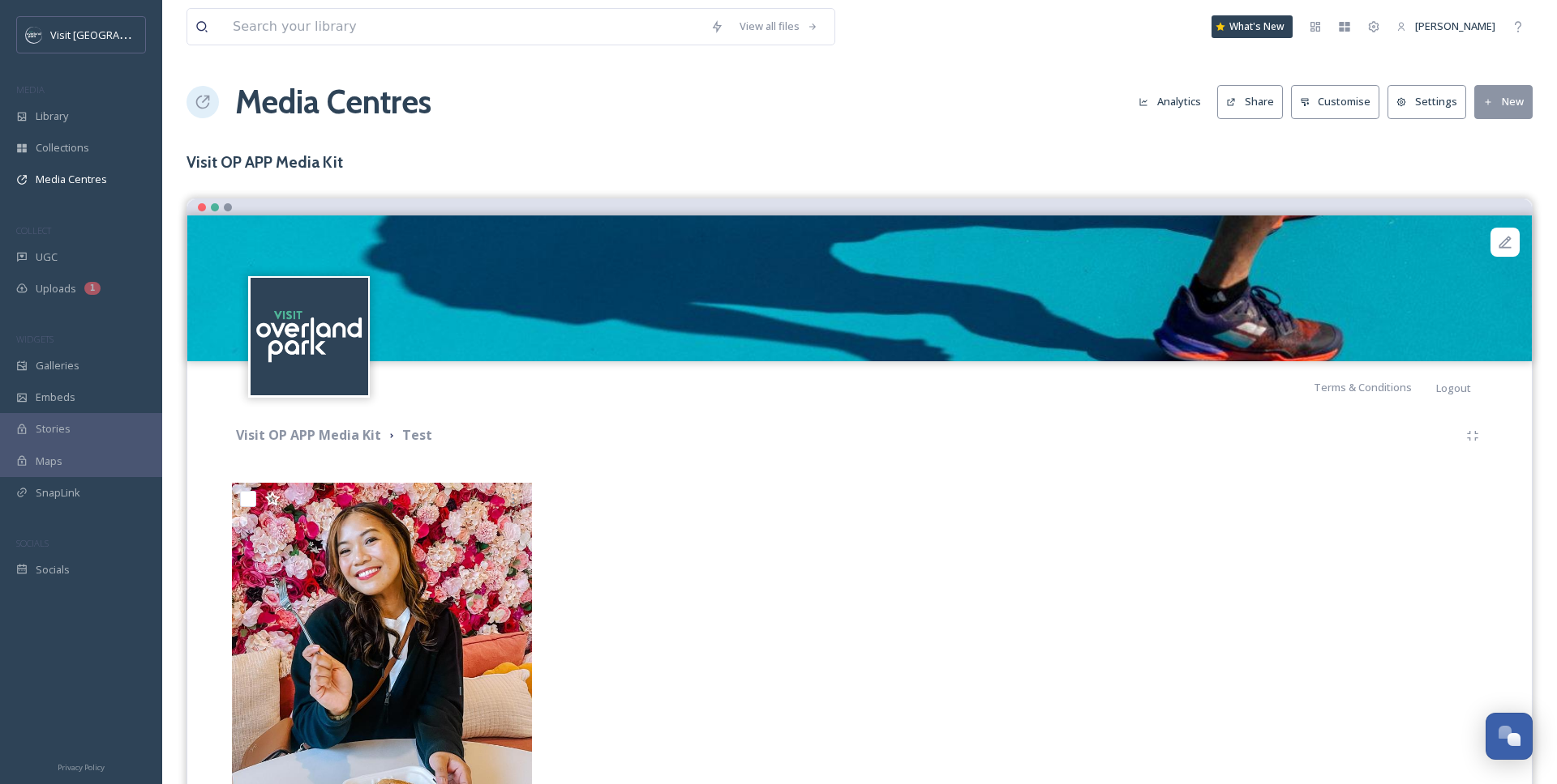
click at [1400, 87] on button "New" at bounding box center [1503, 101] width 59 height 33
click at [1400, 137] on span "Add Files" at bounding box center [1492, 140] width 44 height 15
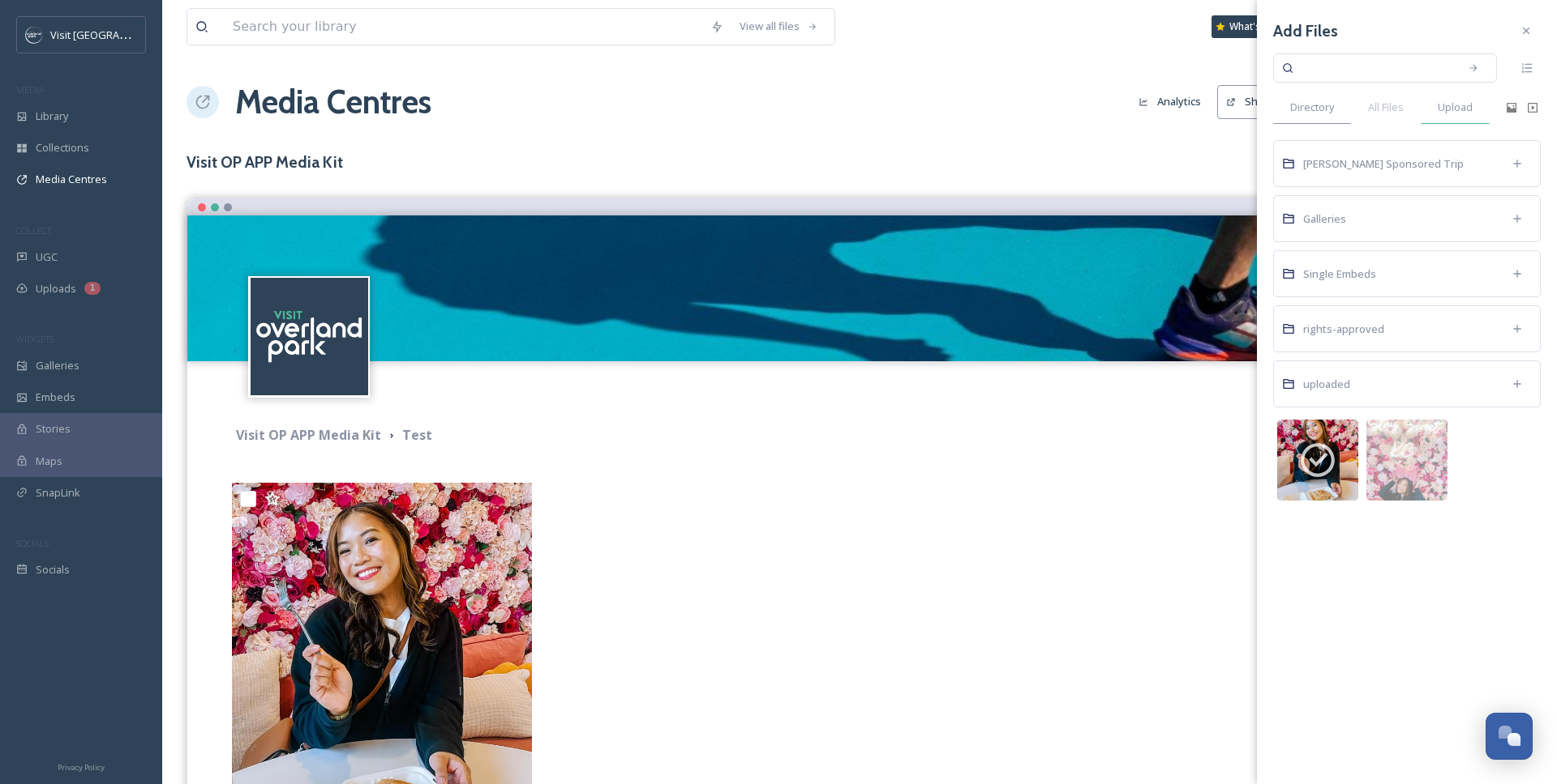
click at [1400, 114] on span "Upload" at bounding box center [1454, 107] width 35 height 15
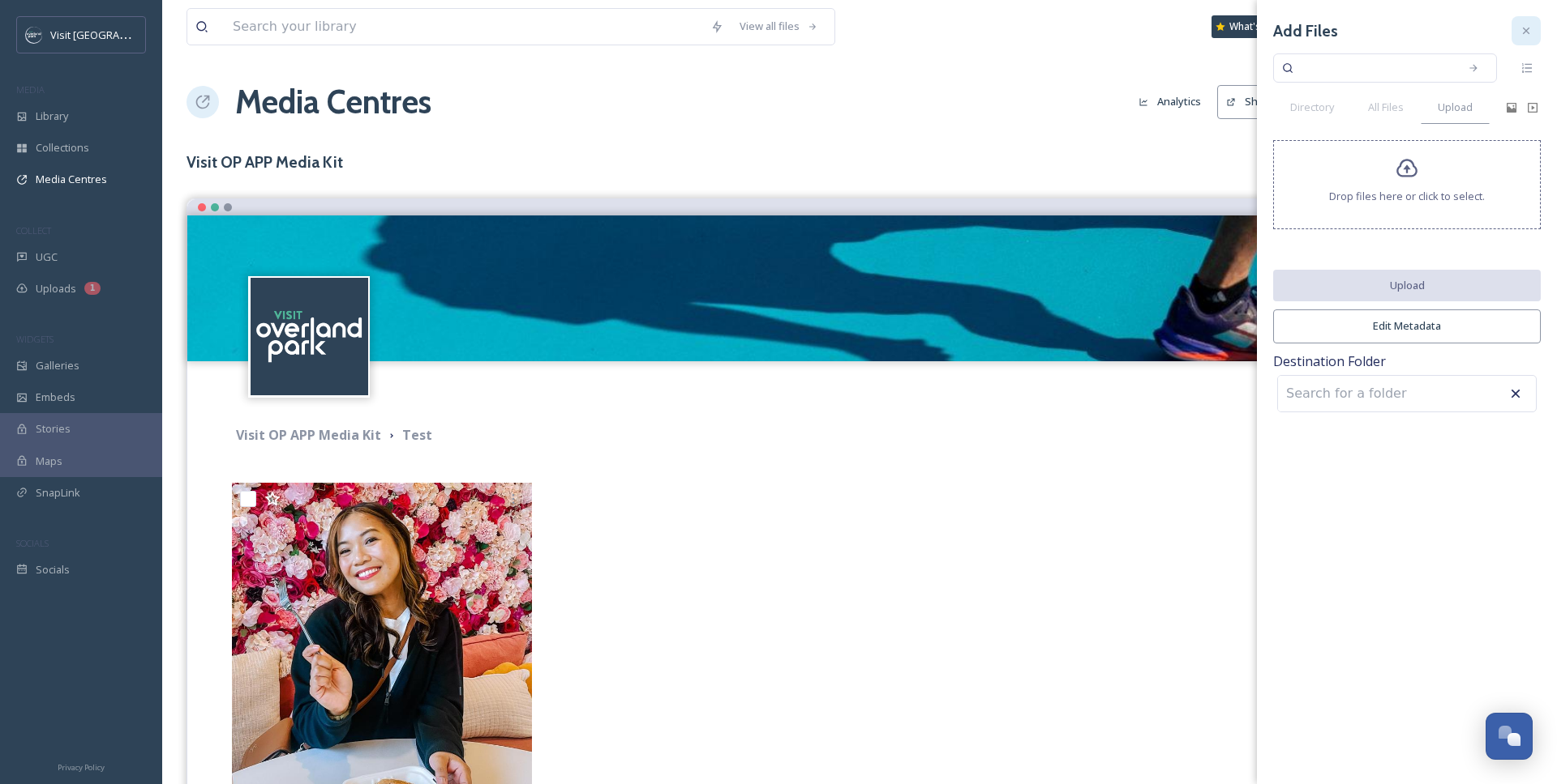
click at [1400, 38] on div at bounding box center [1526, 31] width 29 height 29
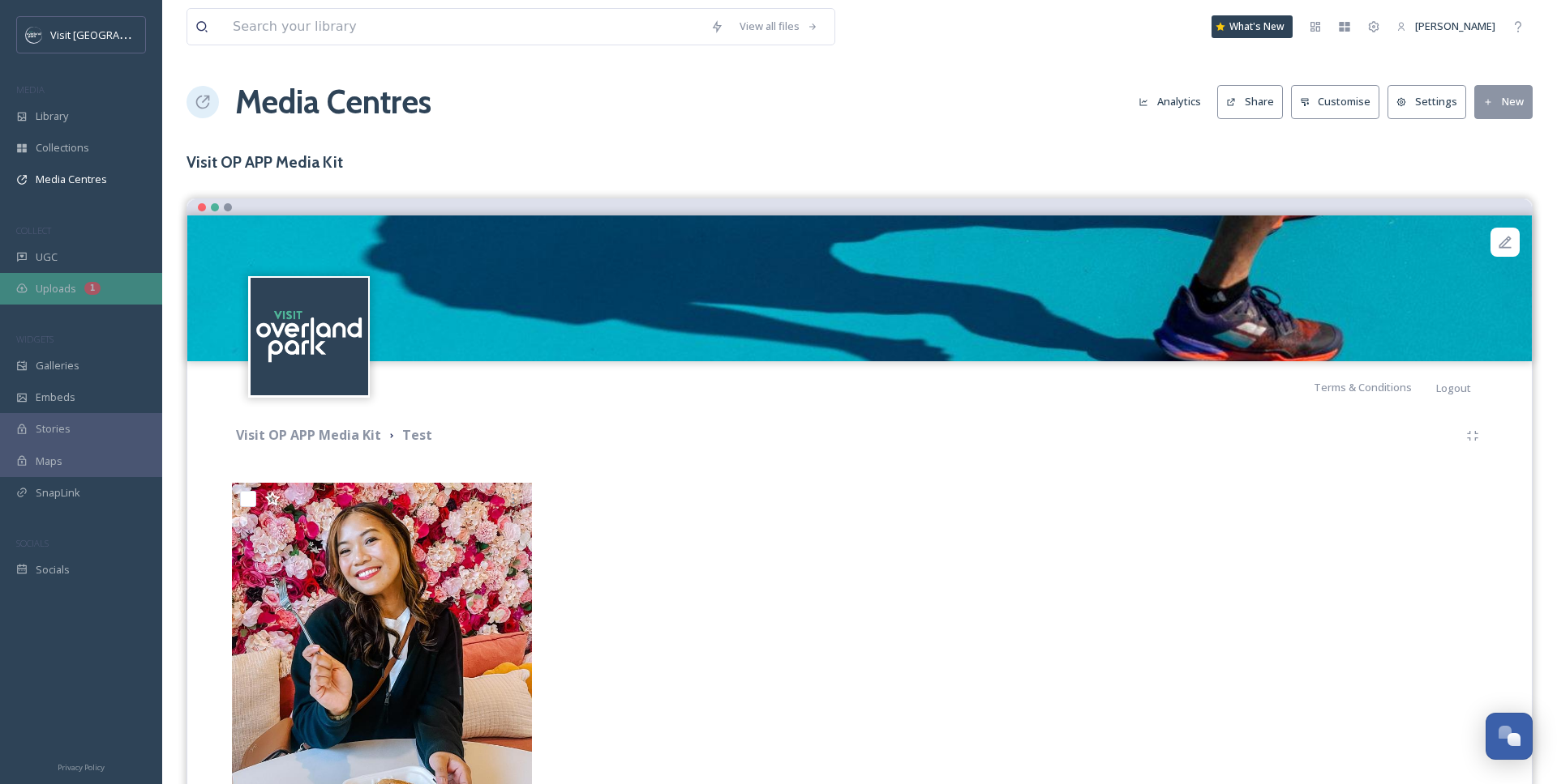
click at [101, 291] on div "Uploads 1" at bounding box center [81, 288] width 162 height 31
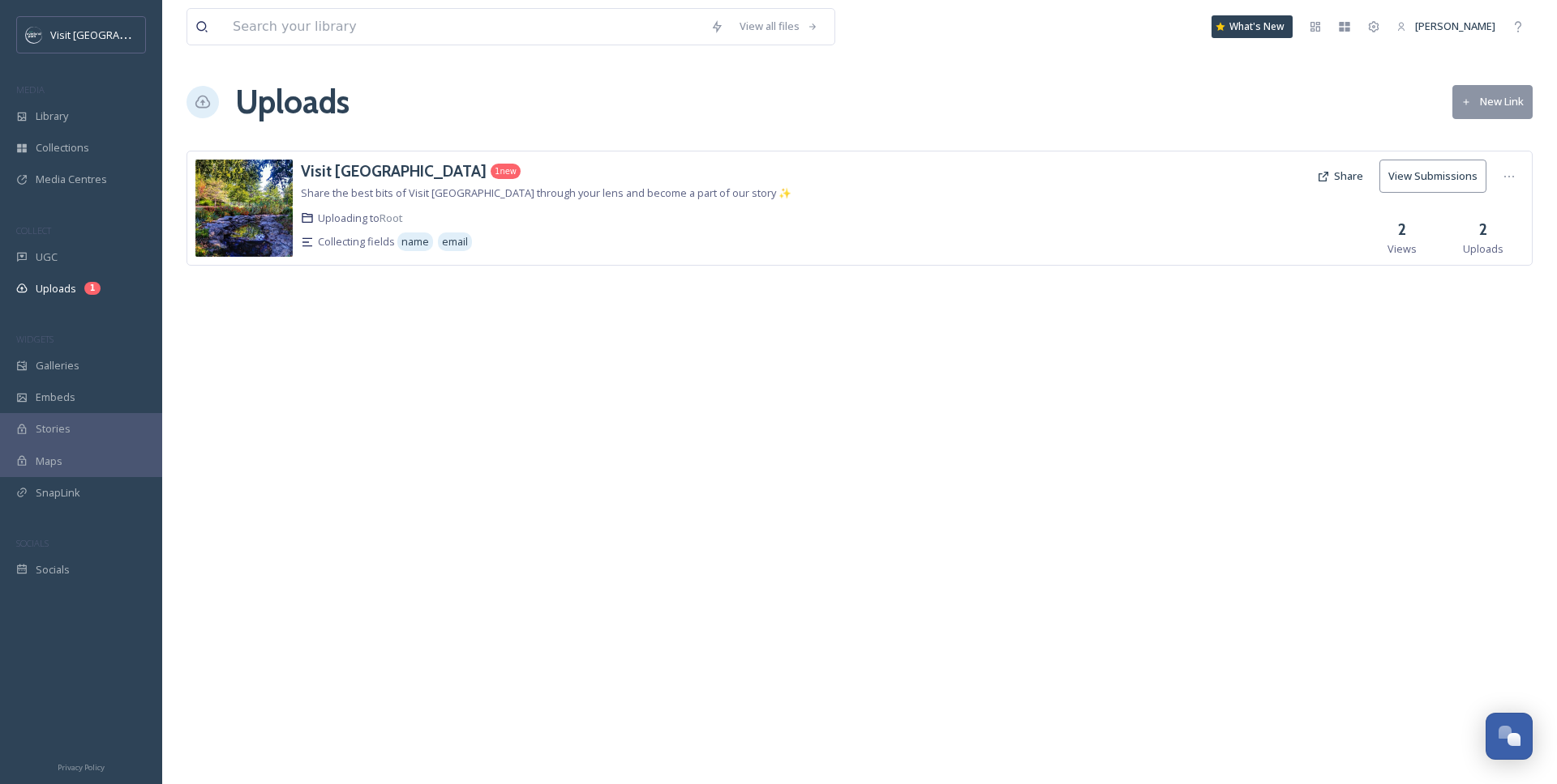
click at [801, 230] on div "Collecting fields name email" at bounding box center [632, 242] width 664 height 24
click at [591, 191] on span "Share the best bits of Visit Overland Park through your lens and become a part …" at bounding box center [546, 193] width 491 height 14
click at [1348, 182] on button "Share" at bounding box center [1340, 176] width 63 height 31
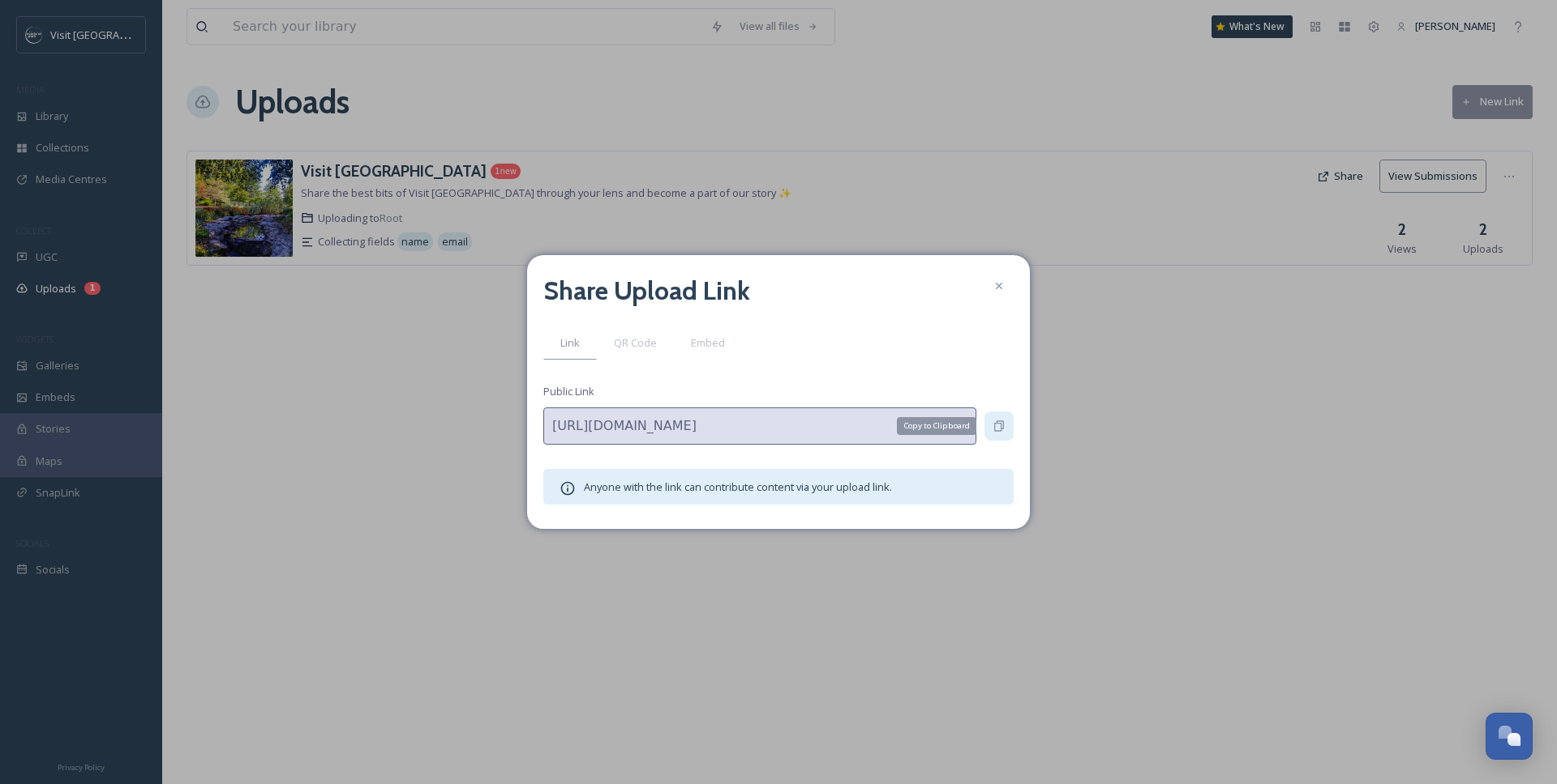
click at [1004, 427] on icon at bounding box center [998, 426] width 13 height 13
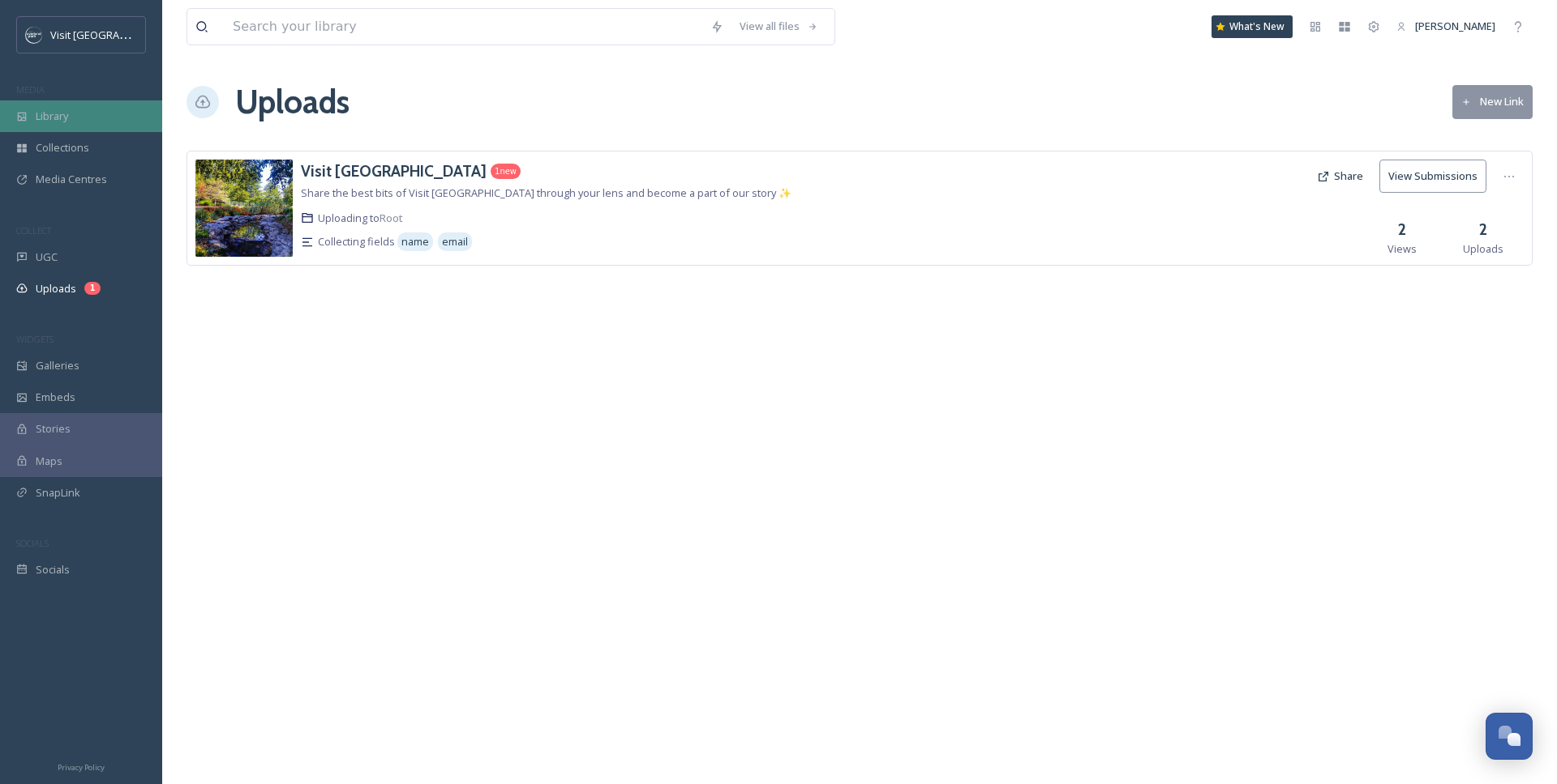
click at [68, 119] on span "Library" at bounding box center [52, 116] width 32 height 15
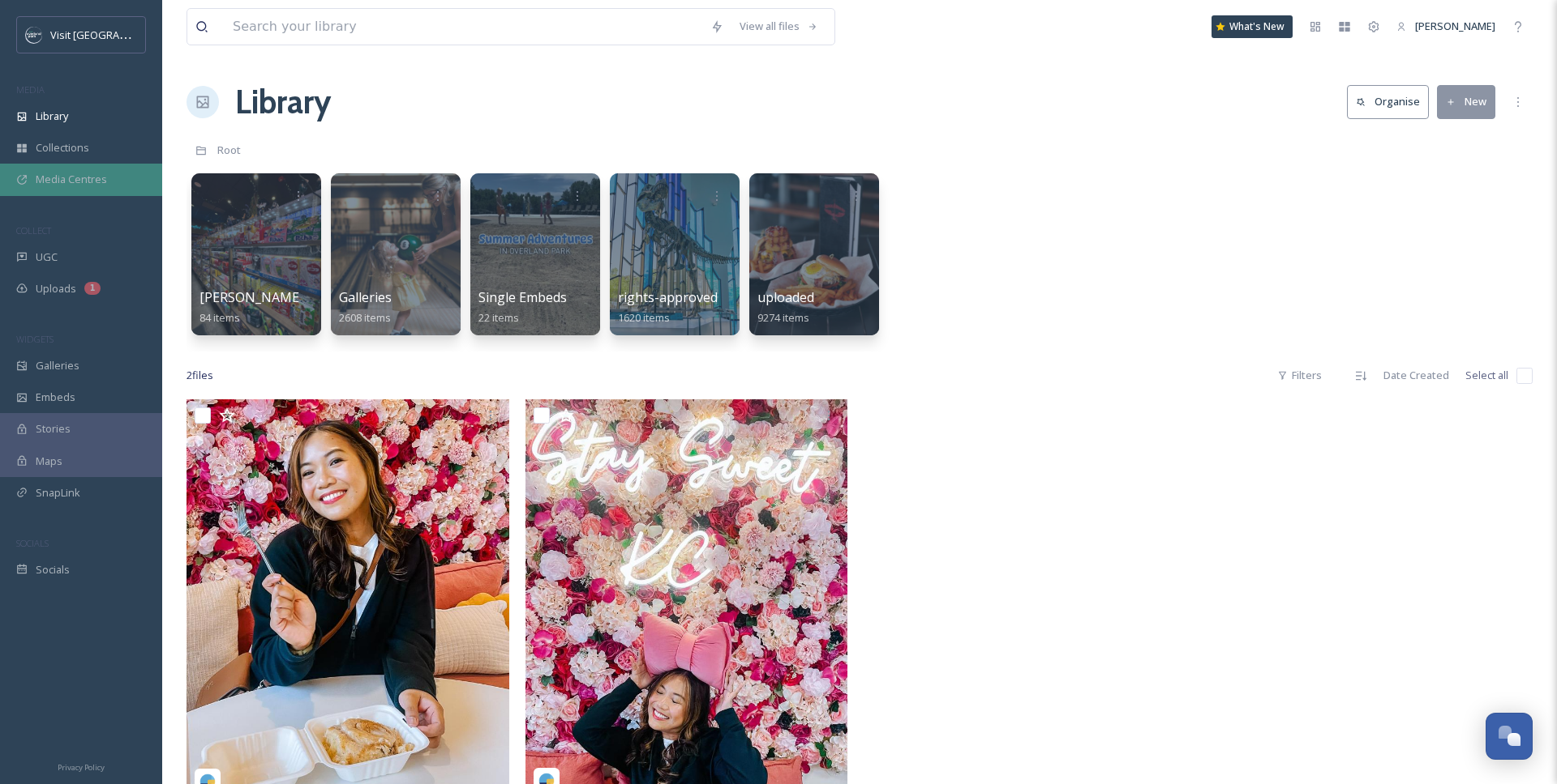
click at [79, 182] on span "Media Centres" at bounding box center [71, 179] width 71 height 15
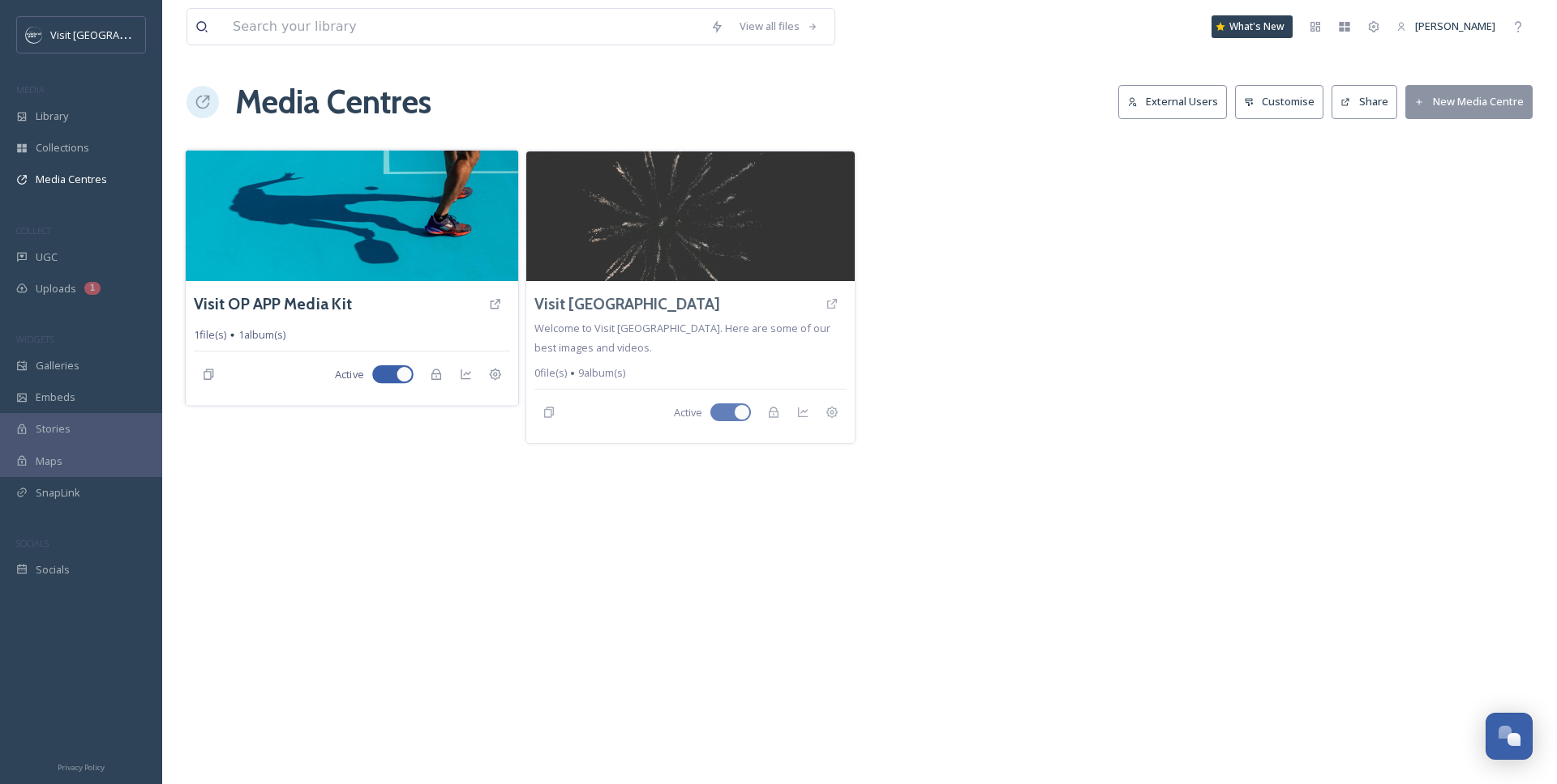
click at [348, 266] on img at bounding box center [352, 216] width 333 height 132
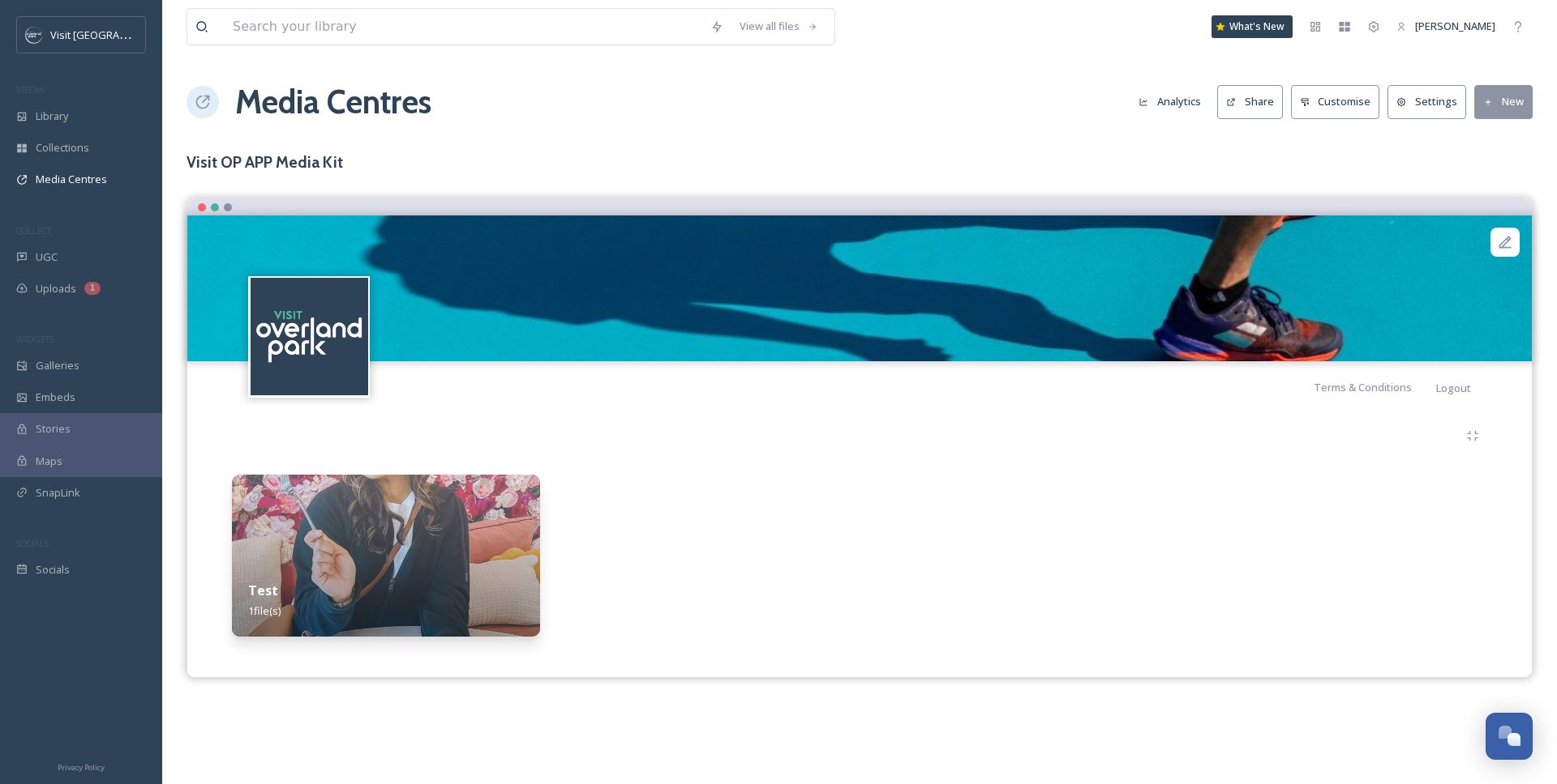
click at [1400, 97] on button "New" at bounding box center [1503, 101] width 59 height 33
click at [1400, 145] on span "Add Files" at bounding box center [1492, 140] width 44 height 15
click at [1400, 139] on span "Add Files" at bounding box center [1492, 140] width 44 height 15
click at [1243, 132] on div "View all files What's New Samantha Travis Media Centres Analytics Share Customi…" at bounding box center [859, 392] width 1395 height 784
click at [1400, 89] on div "View all files What's New Samantha Travis Media Centres Analytics Share Customi…" at bounding box center [859, 392] width 1395 height 784
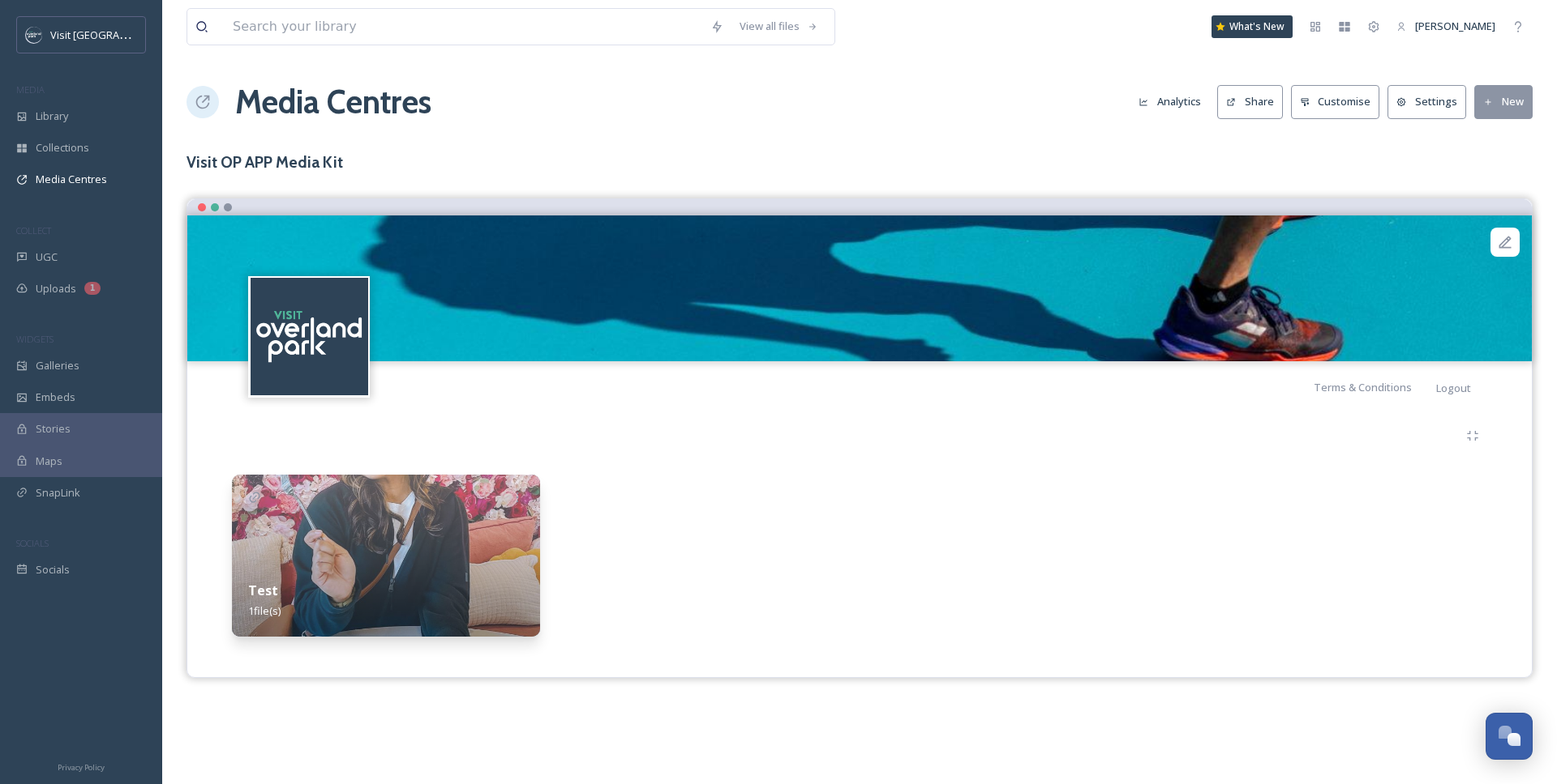
click at [1400, 93] on button "New" at bounding box center [1503, 101] width 59 height 33
click at [1400, 145] on span "Add Files" at bounding box center [1492, 140] width 44 height 15
click at [1400, 136] on span "Add Files" at bounding box center [1492, 140] width 44 height 15
click at [1329, 170] on h3 "Visit OP APP Media Kit" at bounding box center [859, 163] width 1346 height 24
click at [87, 291] on div "1" at bounding box center [92, 288] width 16 height 13
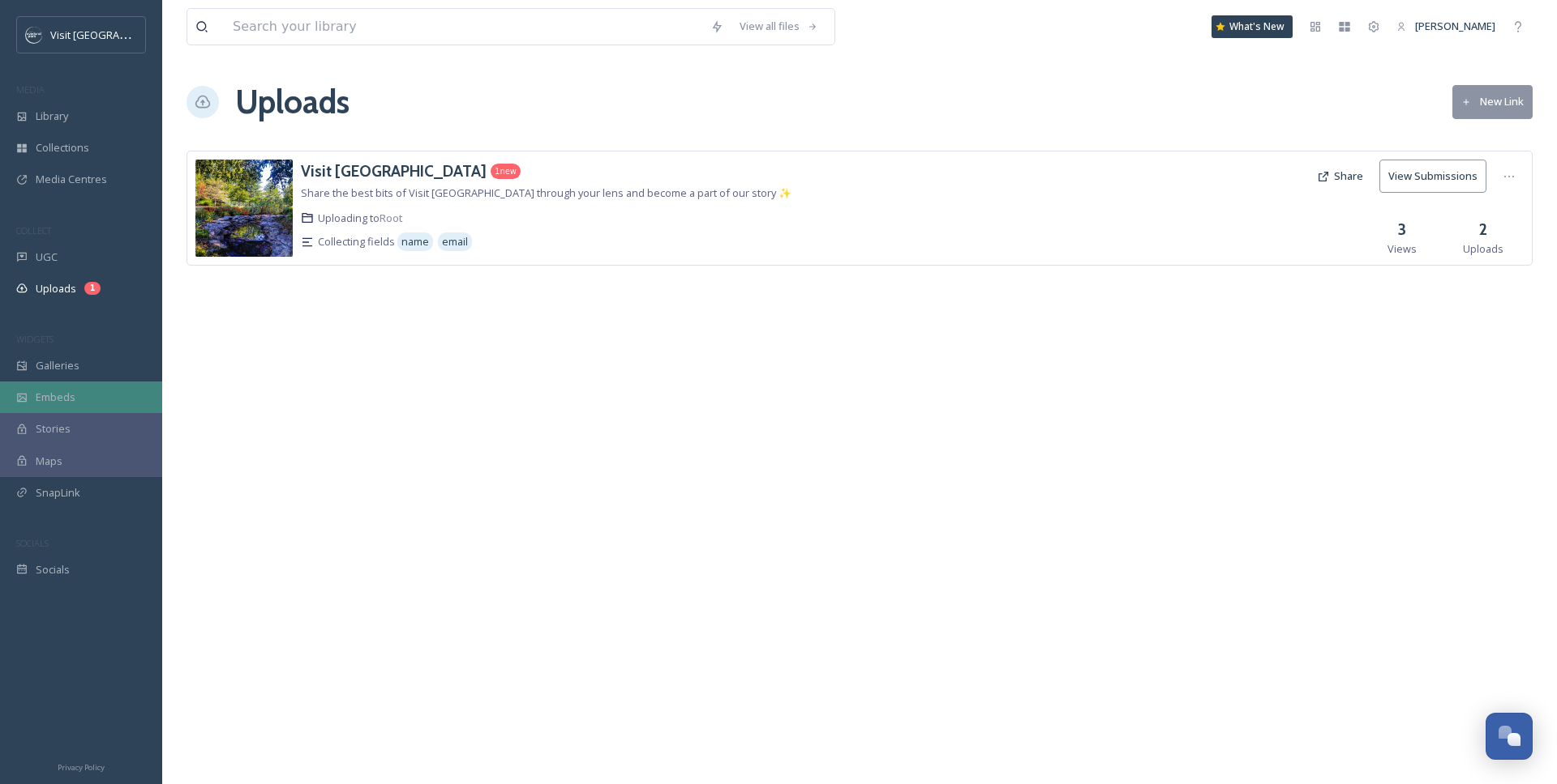
click at [69, 395] on span "Embeds" at bounding box center [55, 397] width 40 height 15
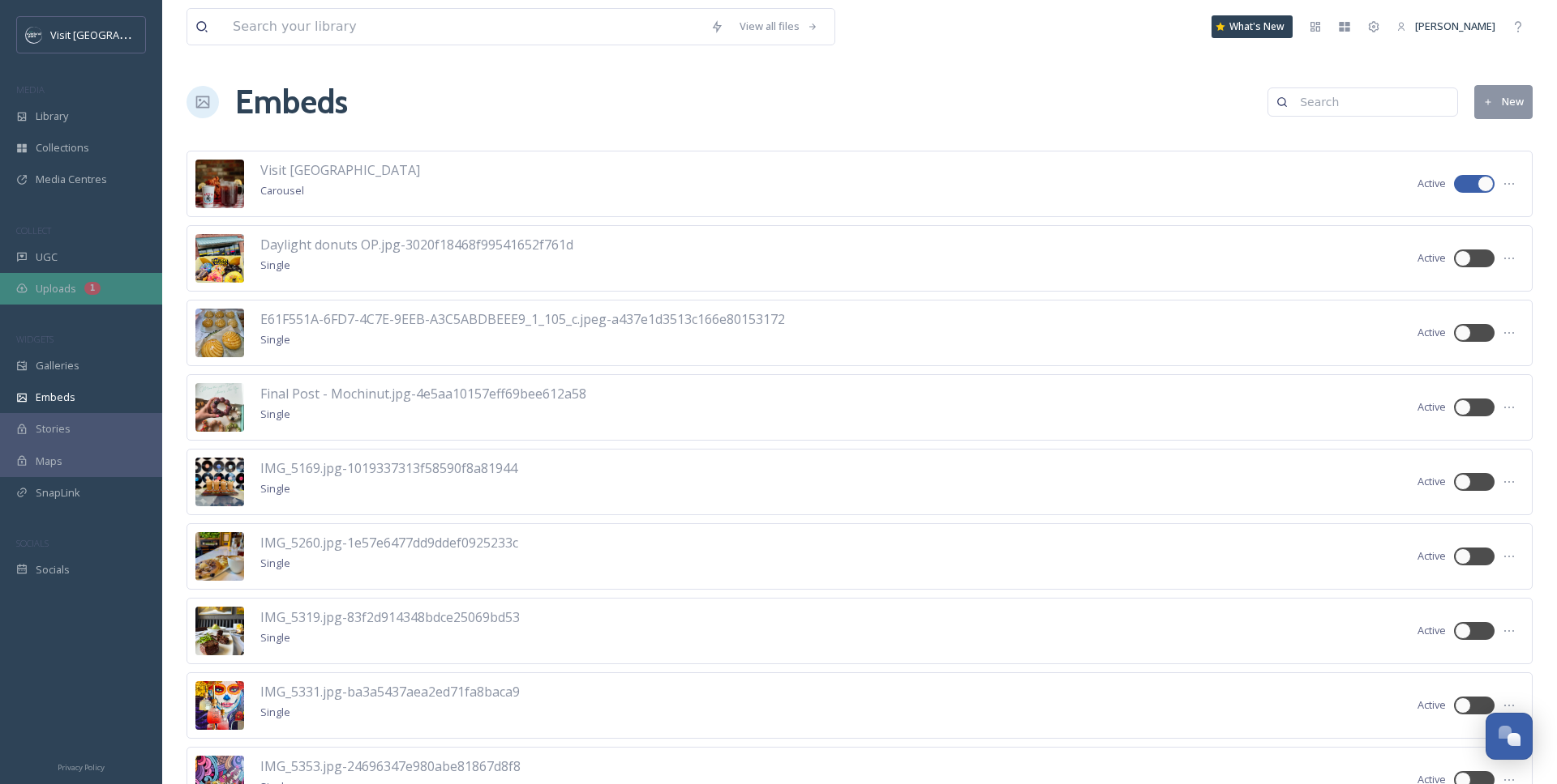
click at [66, 294] on span "Uploads" at bounding box center [56, 288] width 41 height 15
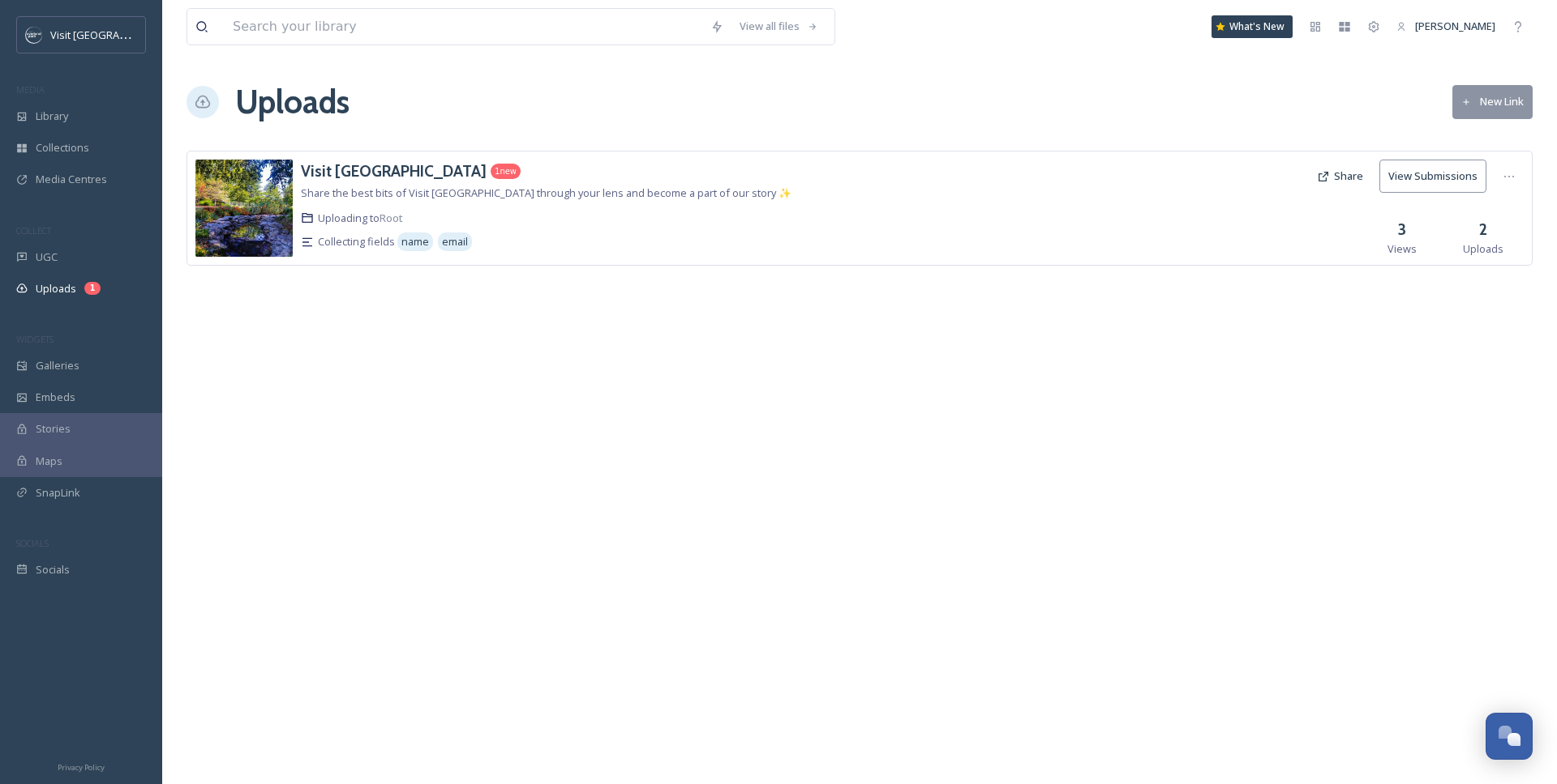
click at [1400, 100] on button "New Link" at bounding box center [1492, 101] width 81 height 33
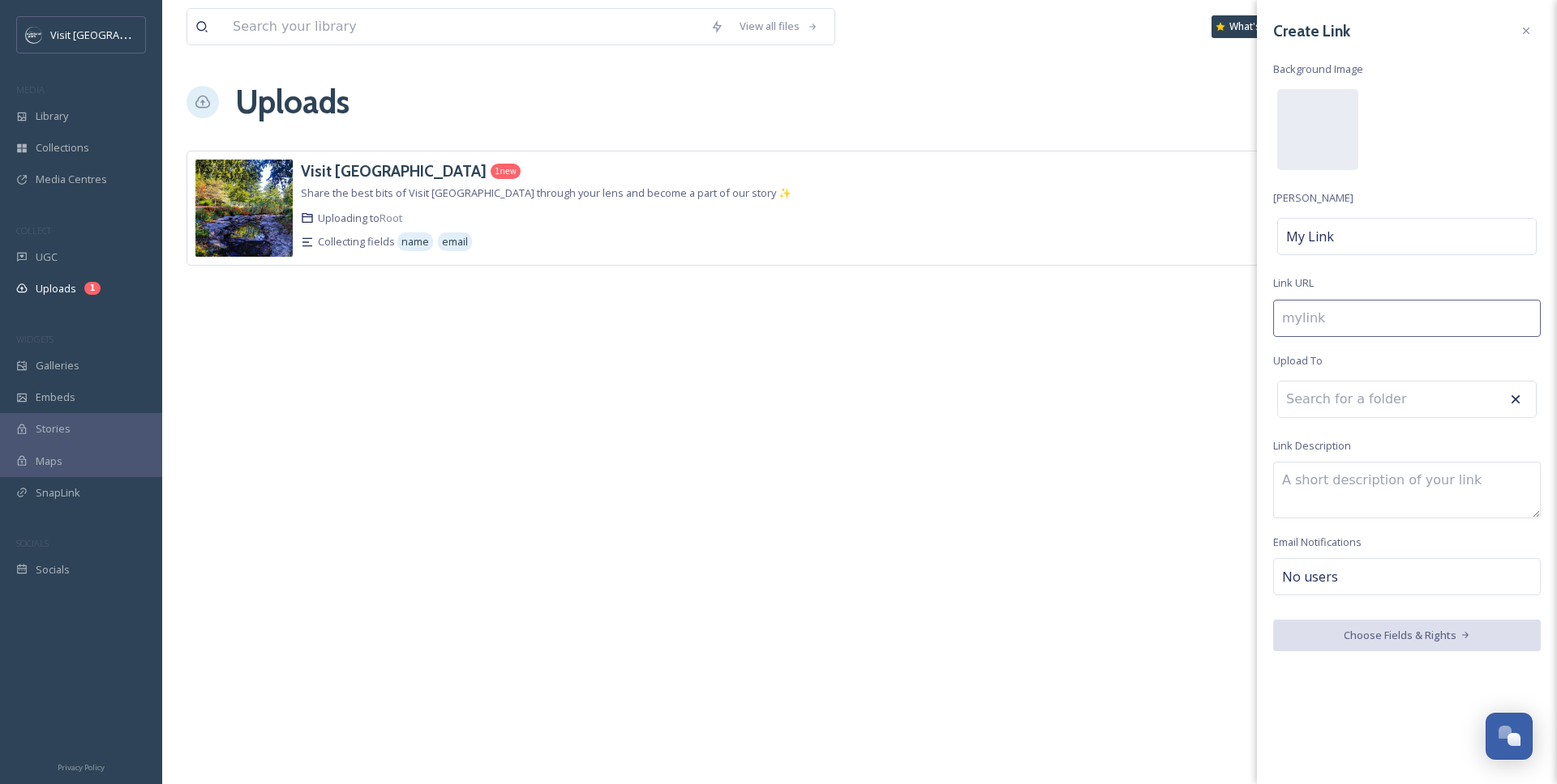
click at [1297, 573] on span "No users" at bounding box center [1310, 576] width 56 height 20
click at [1168, 566] on div "View all files What's New Samantha Travis Uploads New Link Visit Overland Park …" at bounding box center [859, 392] width 1395 height 784
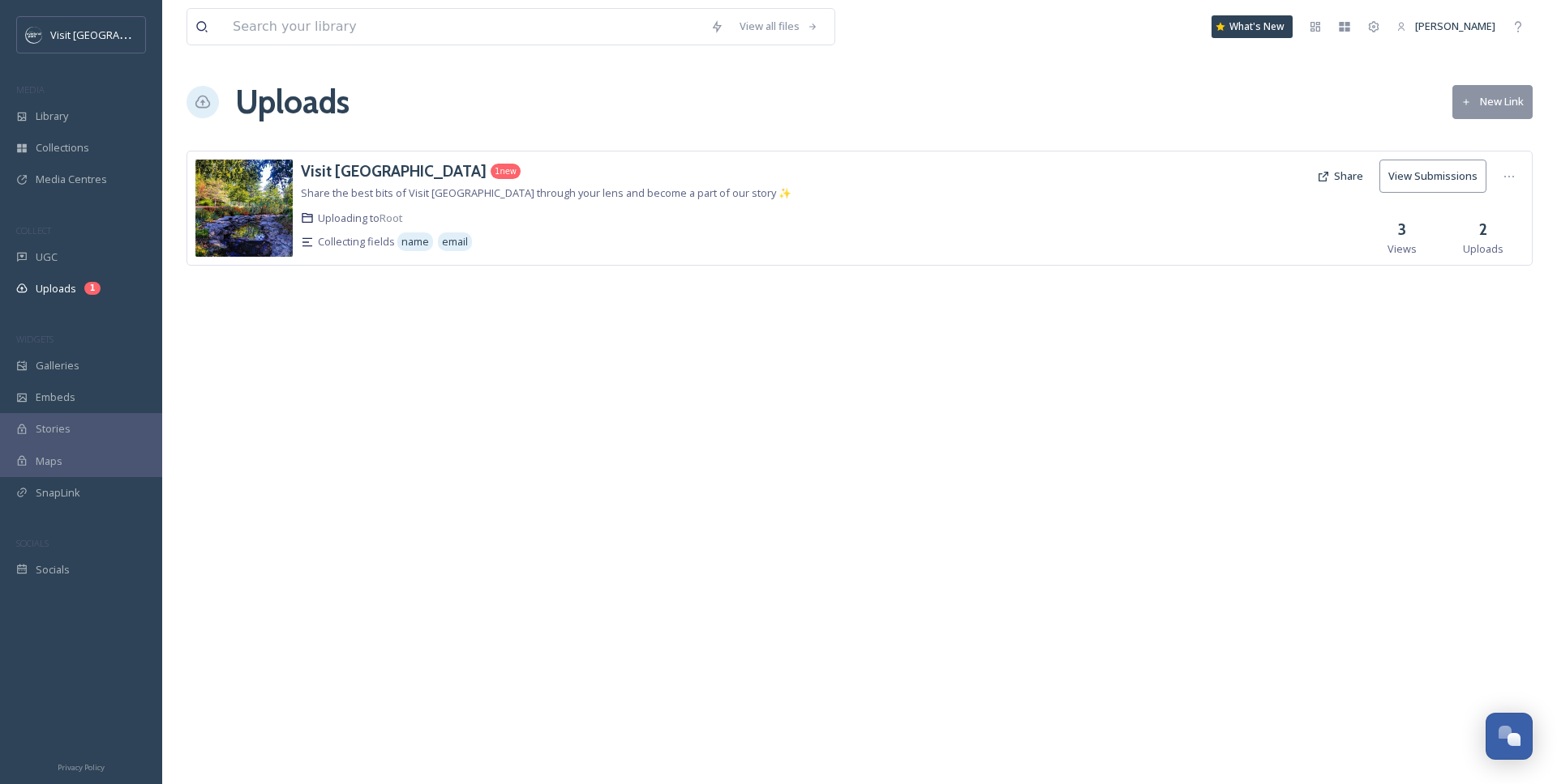
click at [1265, 387] on div "View all files What's New Samantha Travis Uploads New Link Visit Overland Park …" at bounding box center [859, 392] width 1395 height 784
click at [95, 166] on div "Media Centres" at bounding box center [81, 179] width 162 height 31
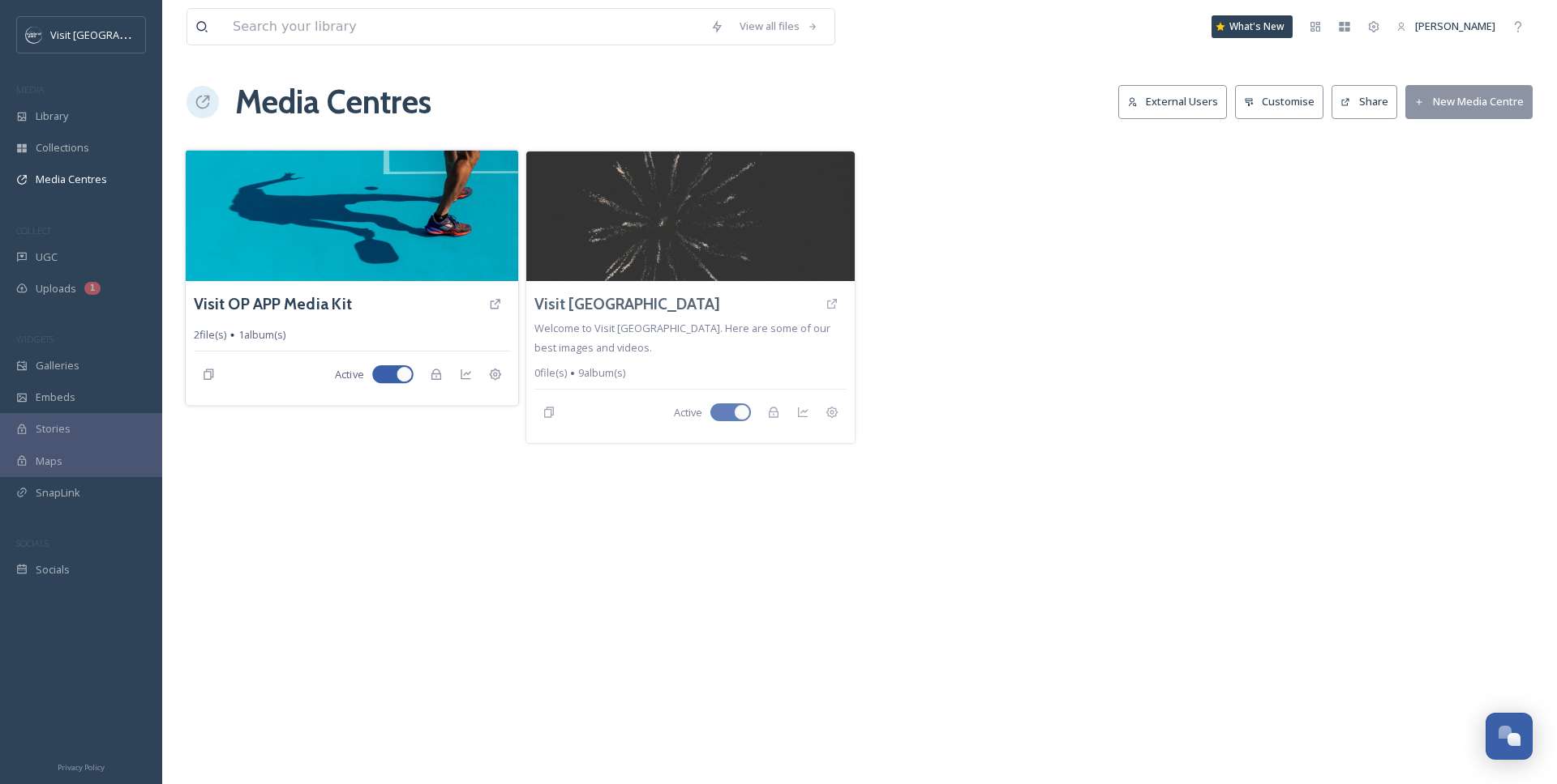
click at [359, 186] on img at bounding box center [352, 216] width 333 height 132
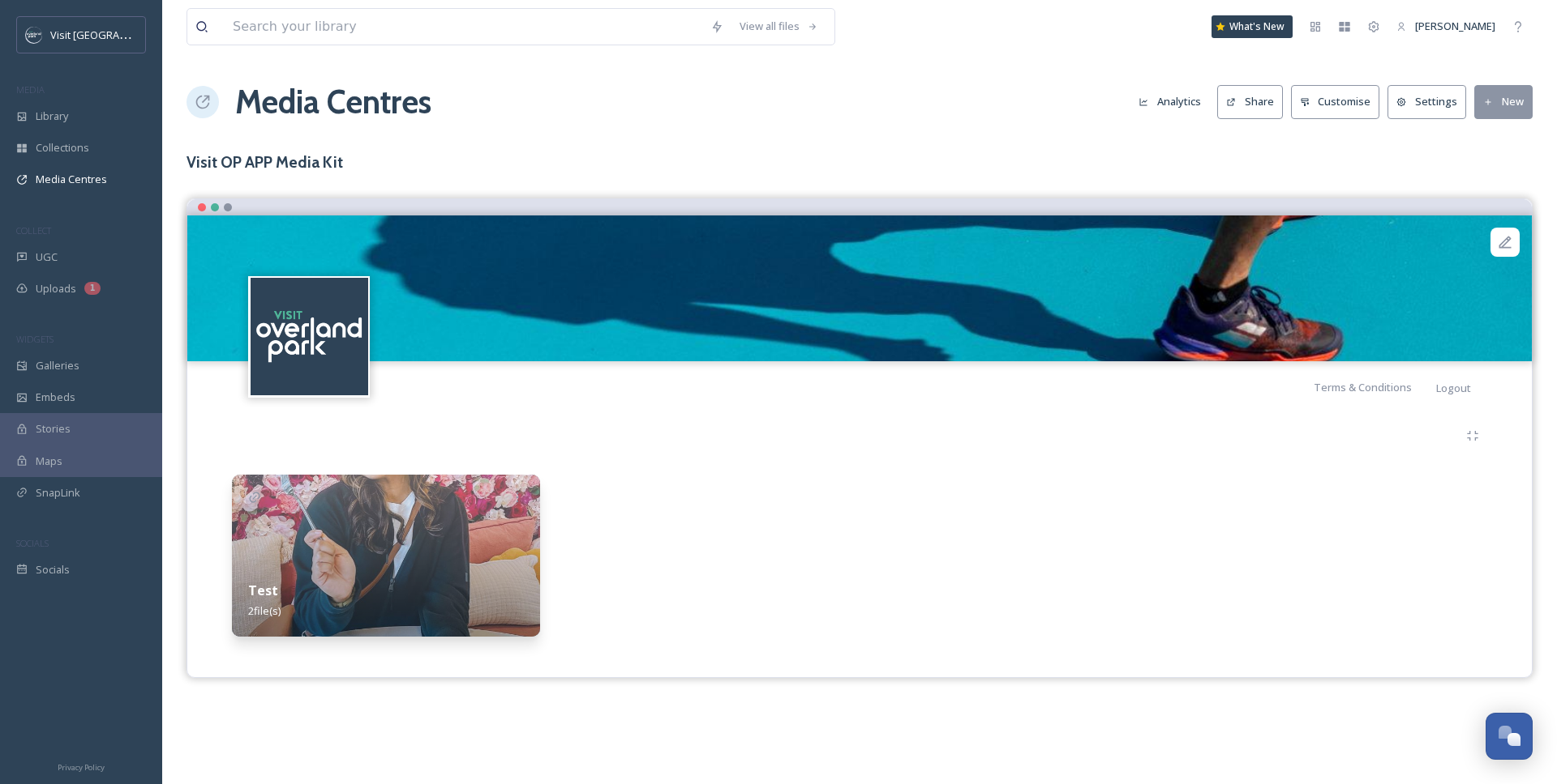
click at [446, 534] on img at bounding box center [385, 556] width 308 height 162
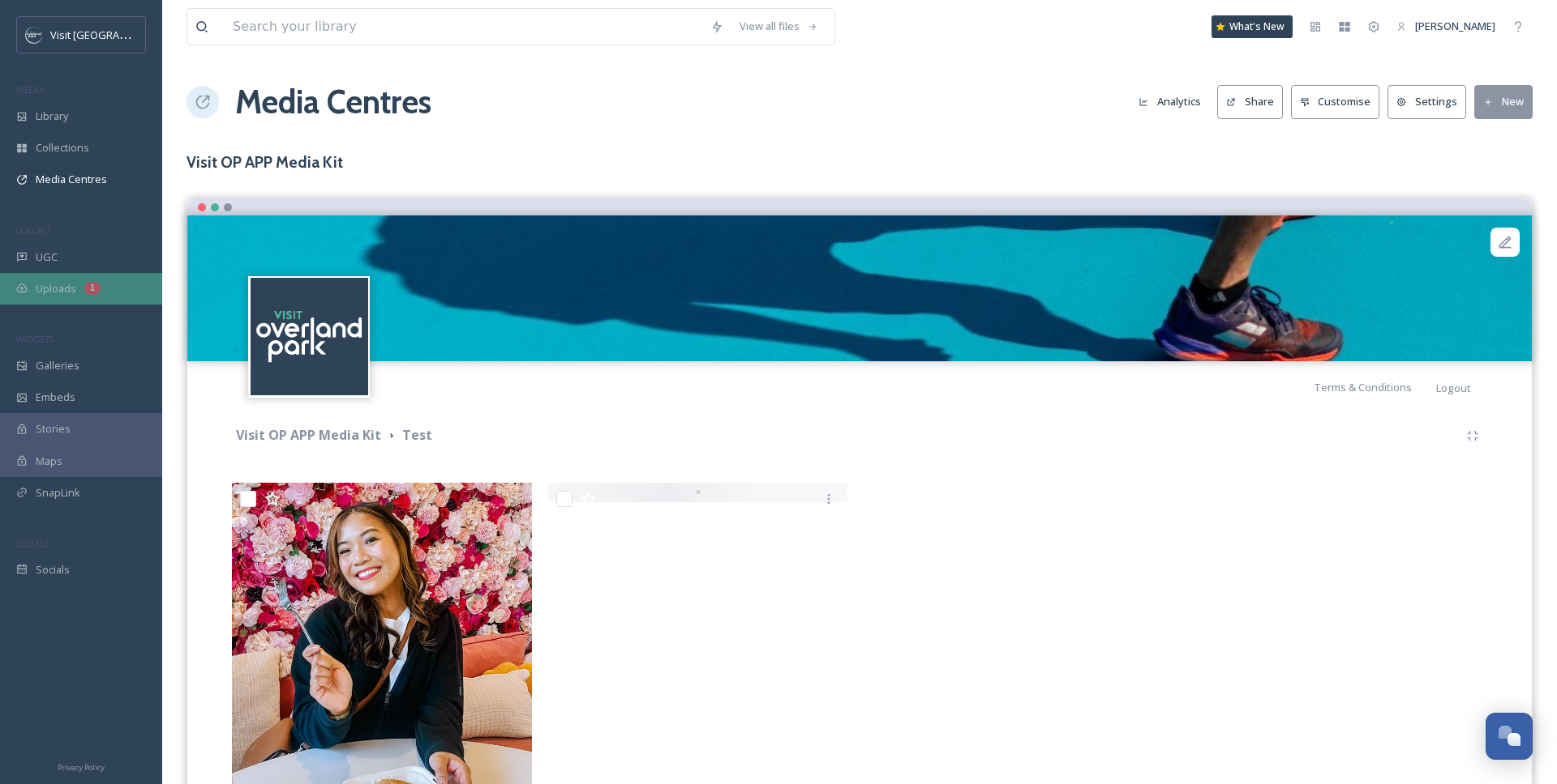
click at [135, 302] on div "Uploads 1" at bounding box center [81, 288] width 162 height 31
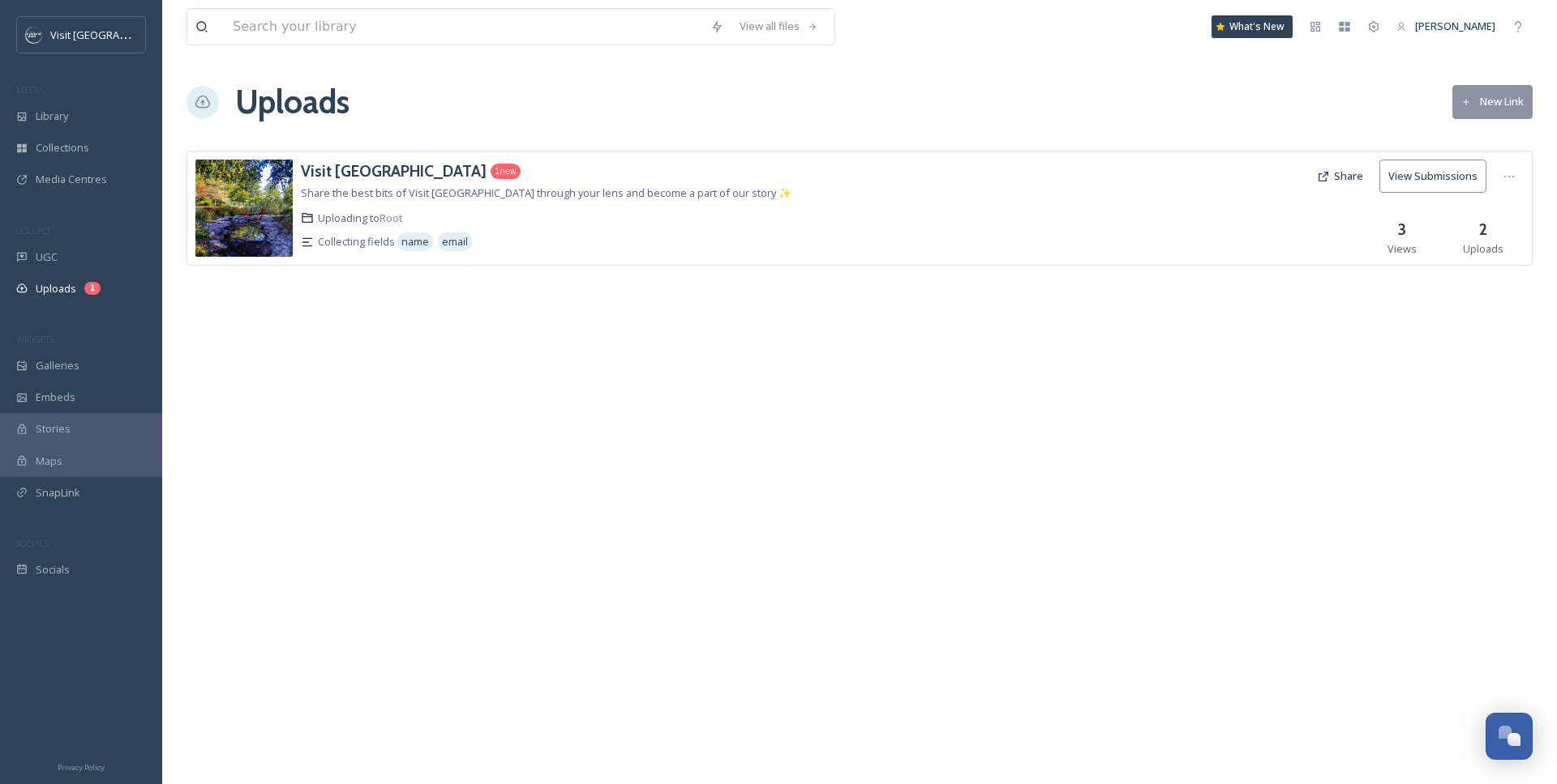
click at [552, 120] on div "Uploads New Link" at bounding box center [859, 102] width 1346 height 48
click at [409, 199] on span "Share the best bits of Visit Overland Park through your lens and become a part …" at bounding box center [546, 193] width 491 height 14
click at [387, 161] on h3 "Visit [GEOGRAPHIC_DATA]" at bounding box center [393, 171] width 186 height 20
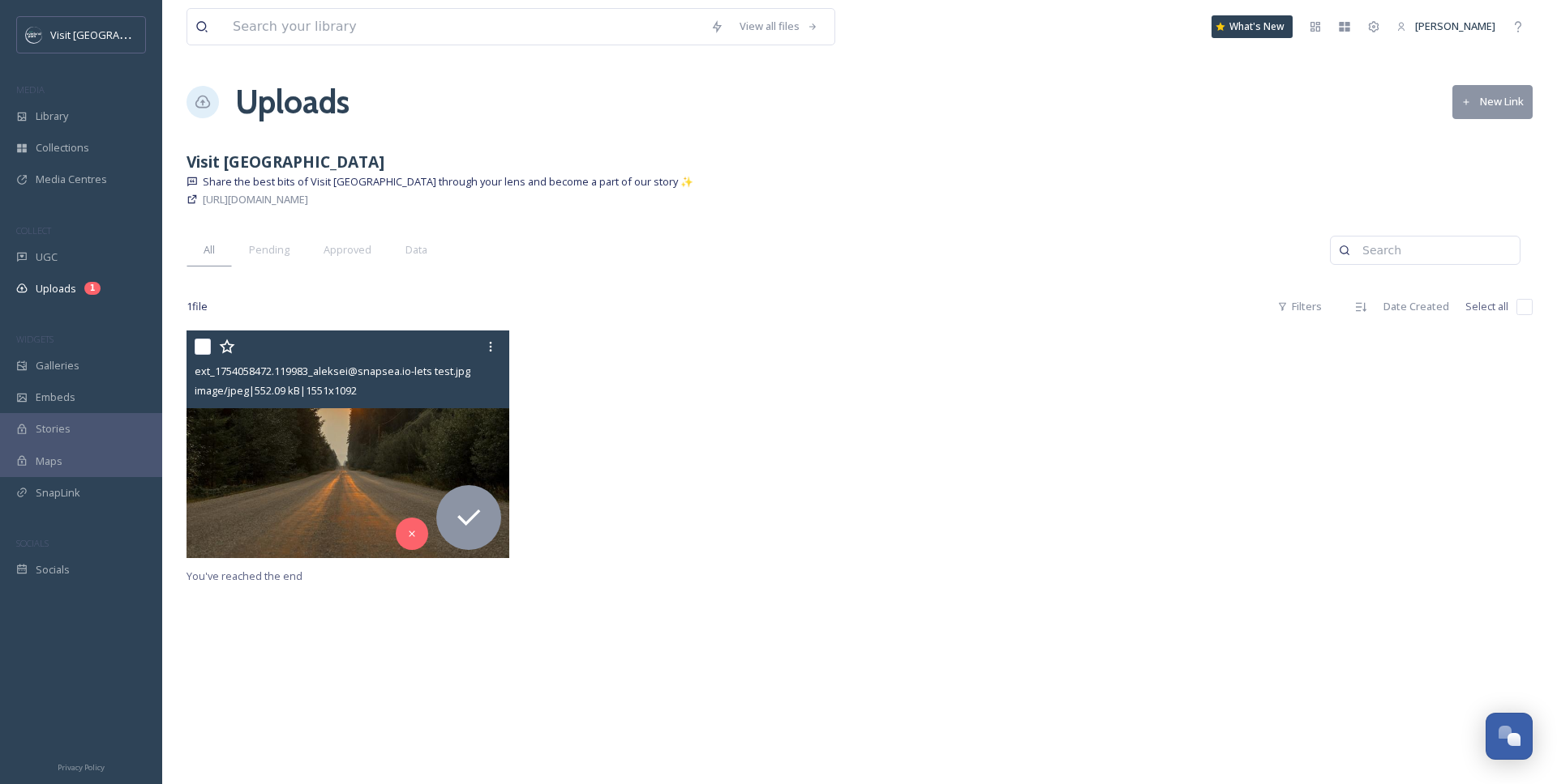
click at [351, 440] on img at bounding box center [348, 444] width 323 height 227
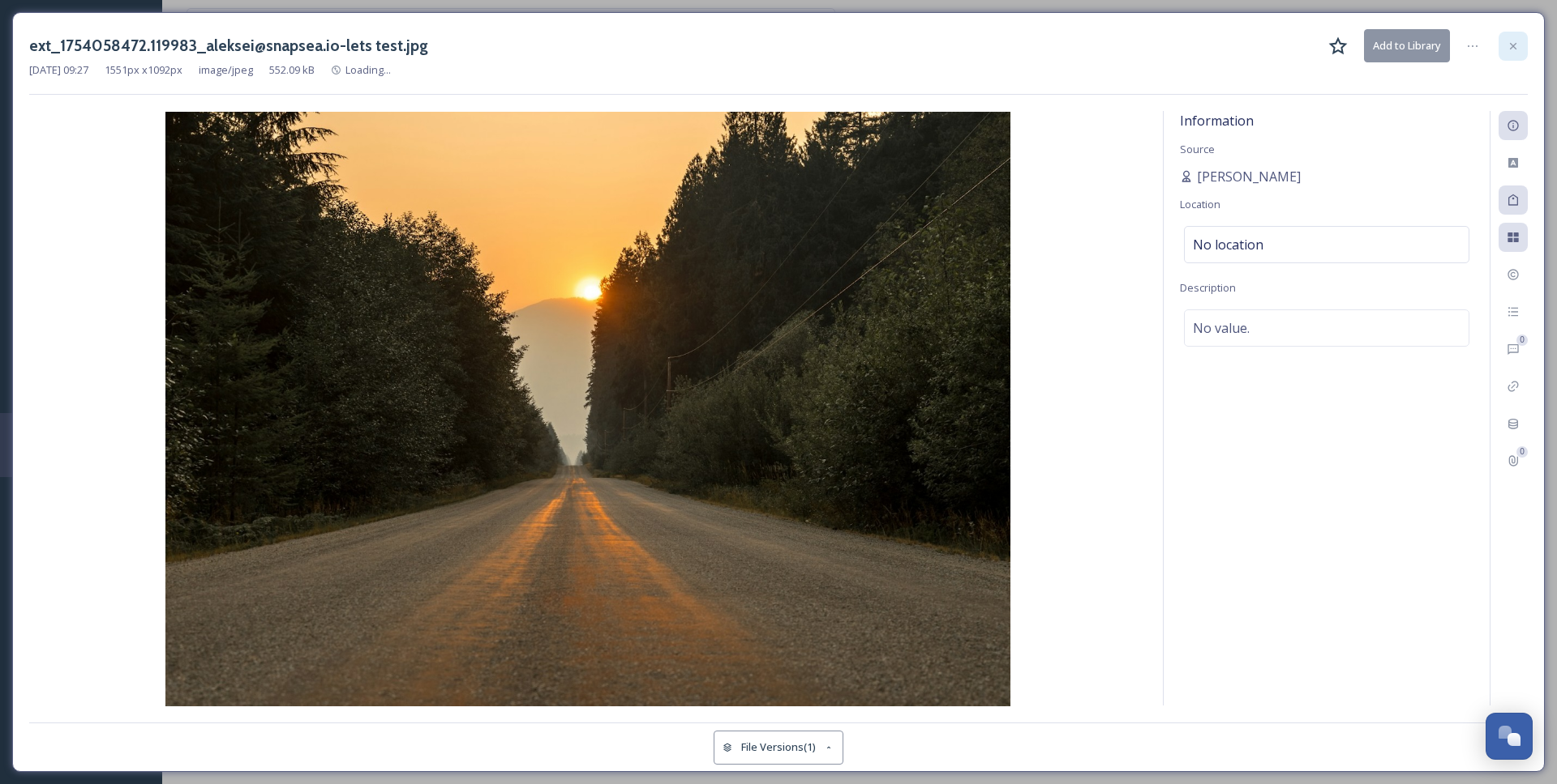
click at [1400, 37] on div at bounding box center [1513, 46] width 29 height 29
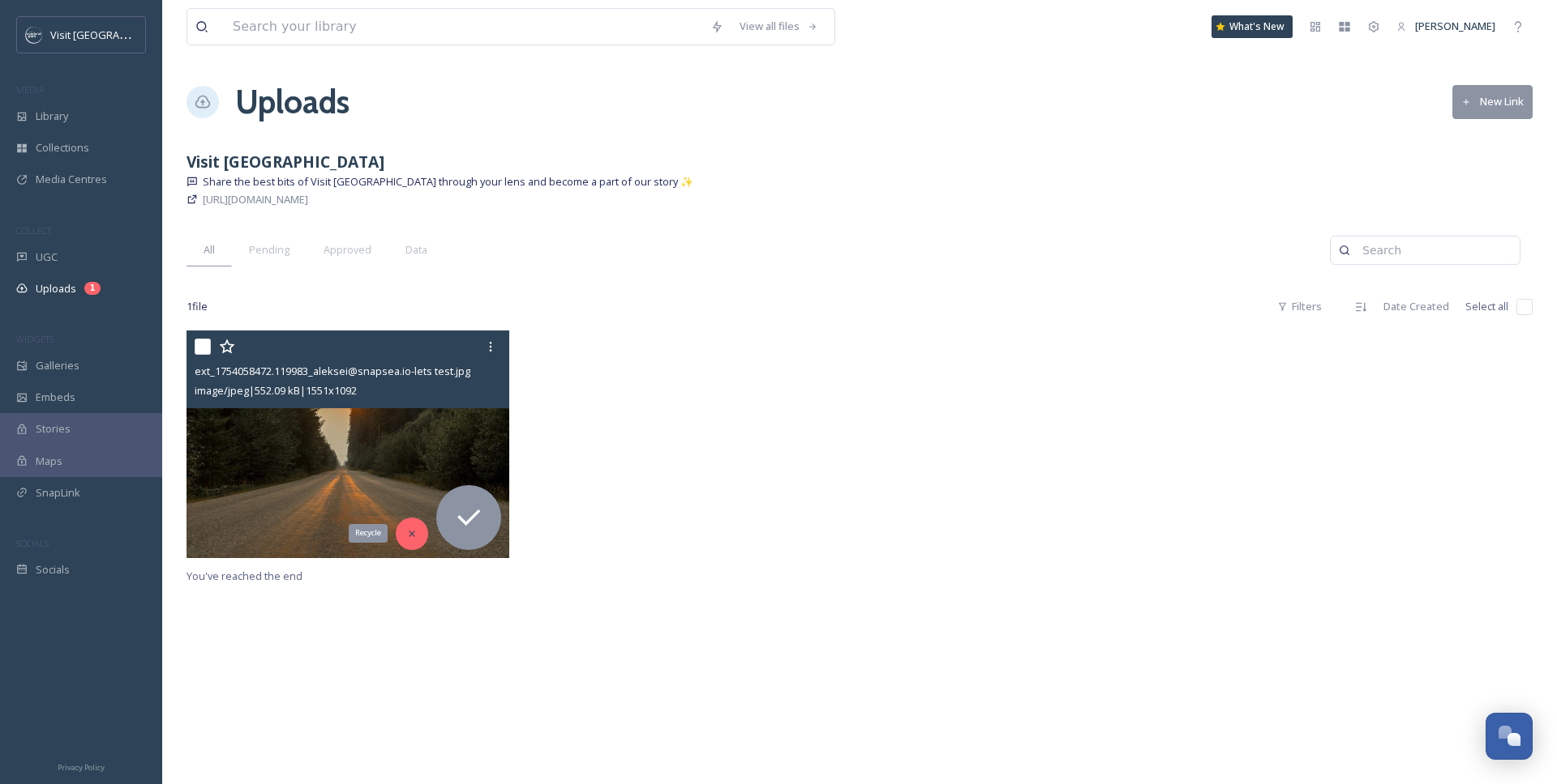
click at [402, 537] on div "Recycle" at bounding box center [412, 534] width 32 height 32
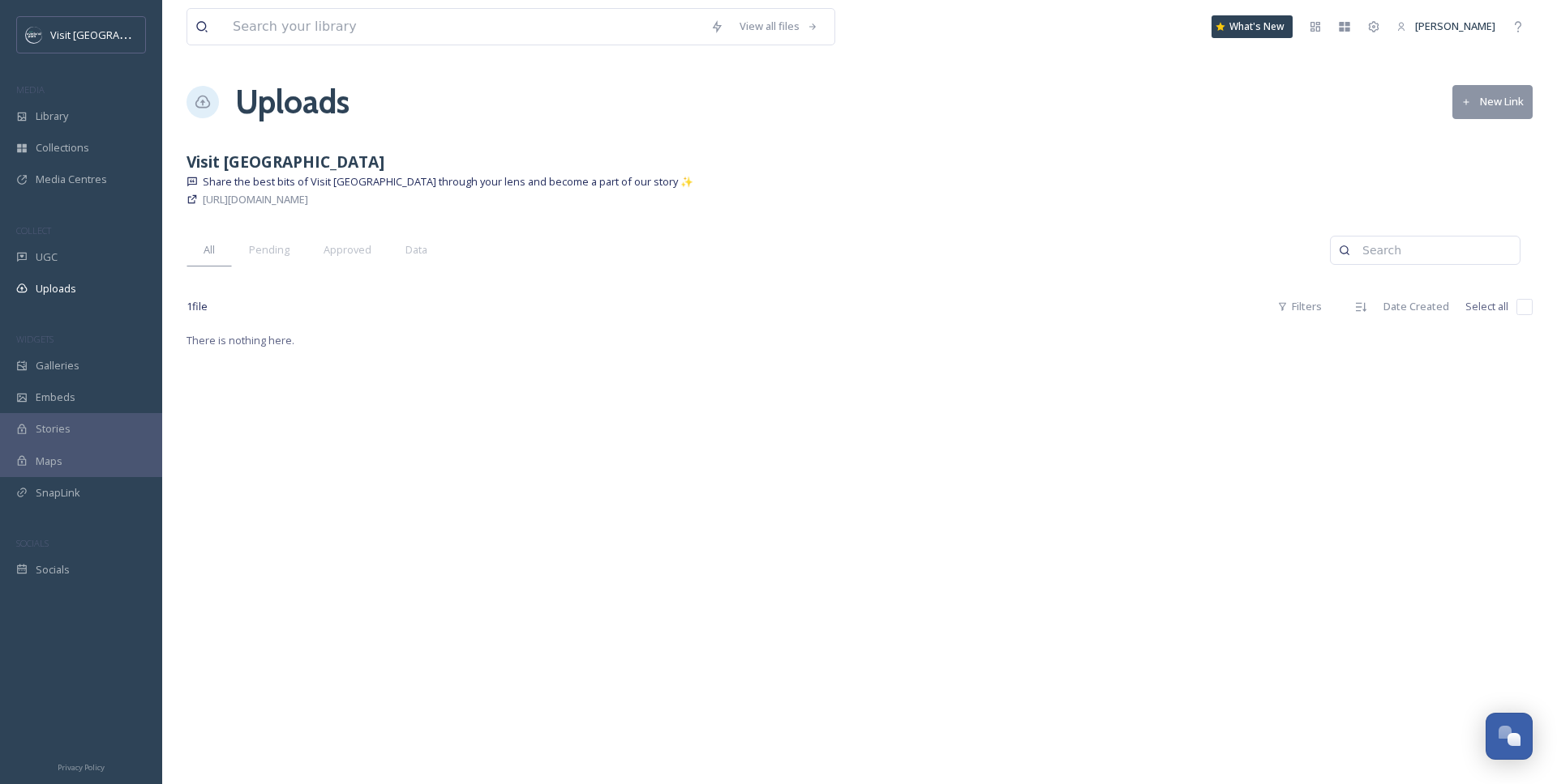
click at [481, 461] on div "View all files What's New Samantha Travis Uploads New Link Visit Overland Park …" at bounding box center [859, 392] width 1395 height 784
click at [63, 282] on span "Uploads" at bounding box center [56, 288] width 41 height 15
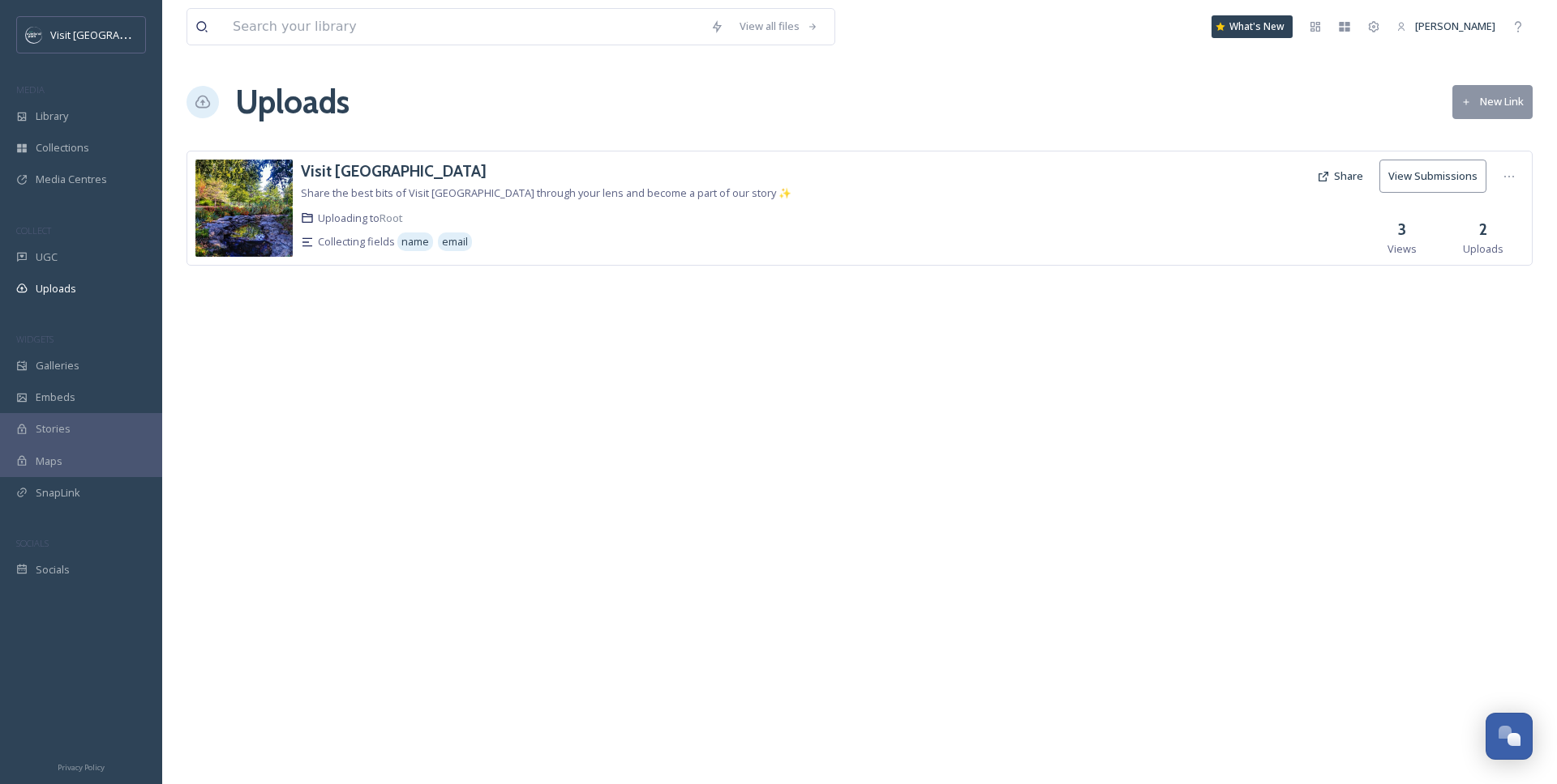
click at [1329, 177] on icon at bounding box center [1323, 176] width 13 height 13
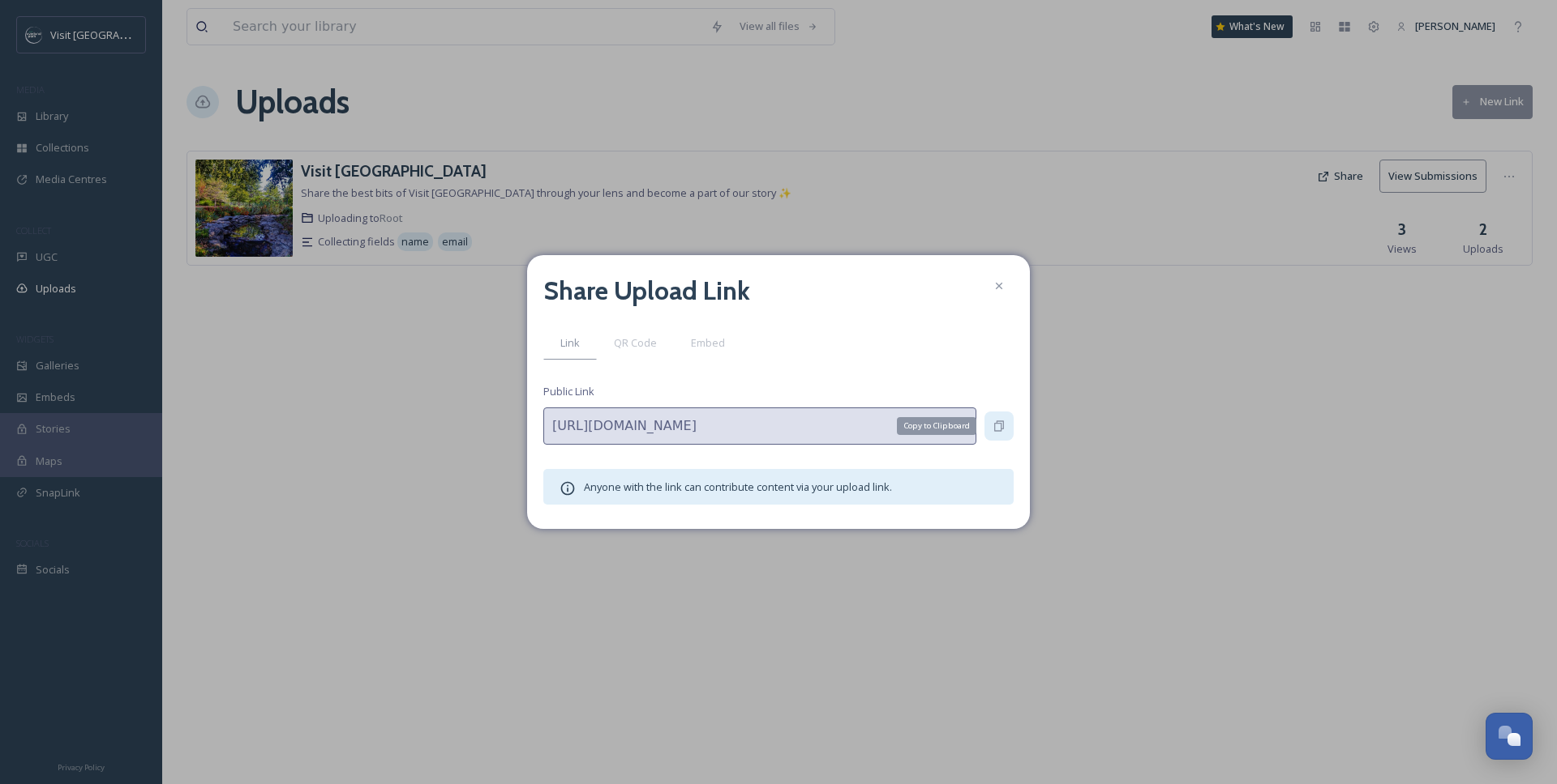
click at [992, 434] on div "Copy to Clipboard" at bounding box center [998, 426] width 29 height 29
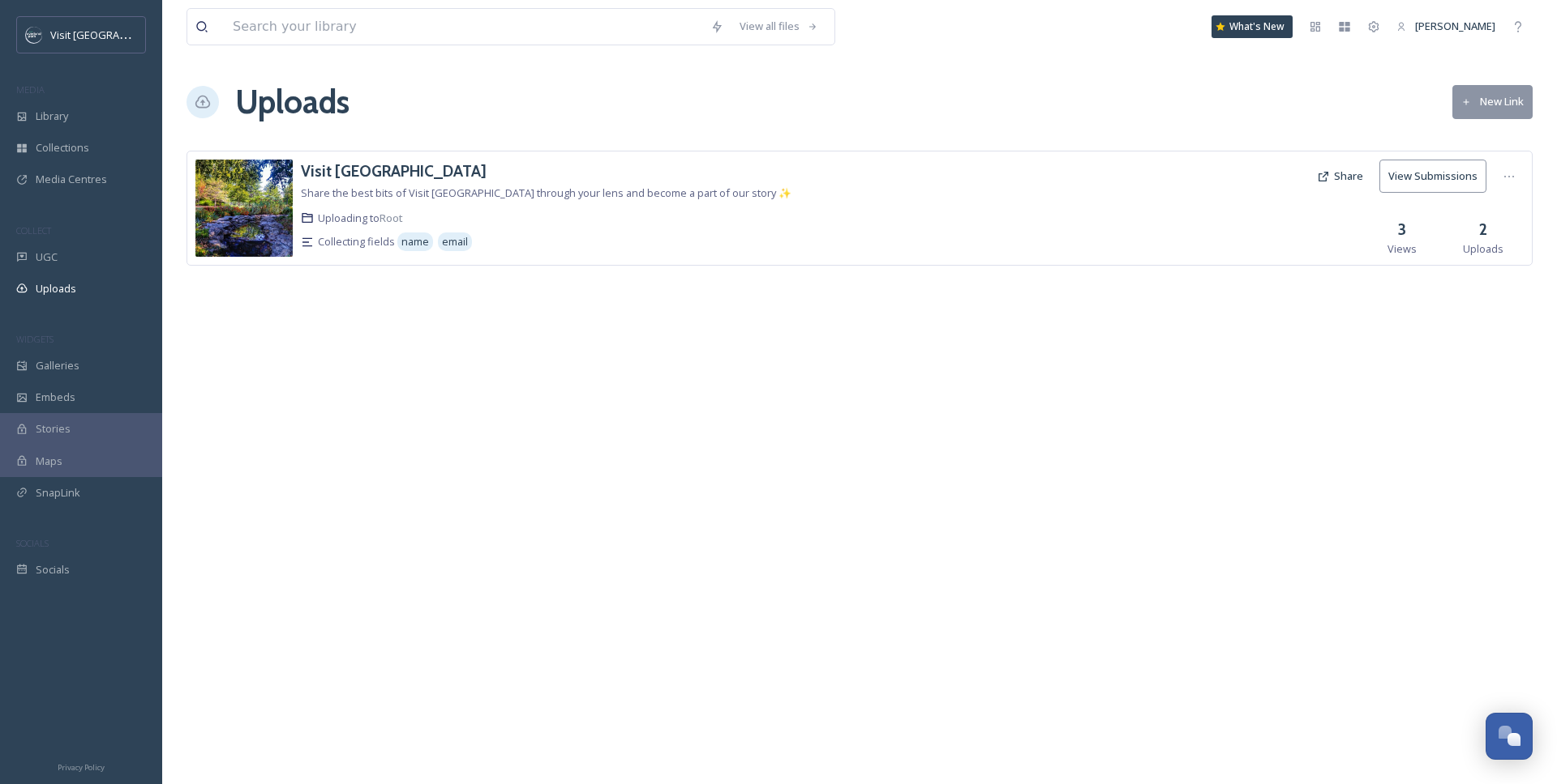
click at [336, 333] on div "View all files What's New Samantha Travis Uploads New Link Visit Overland Park …" at bounding box center [859, 392] width 1395 height 784
click at [1400, 115] on button "New Link" at bounding box center [1492, 101] width 81 height 33
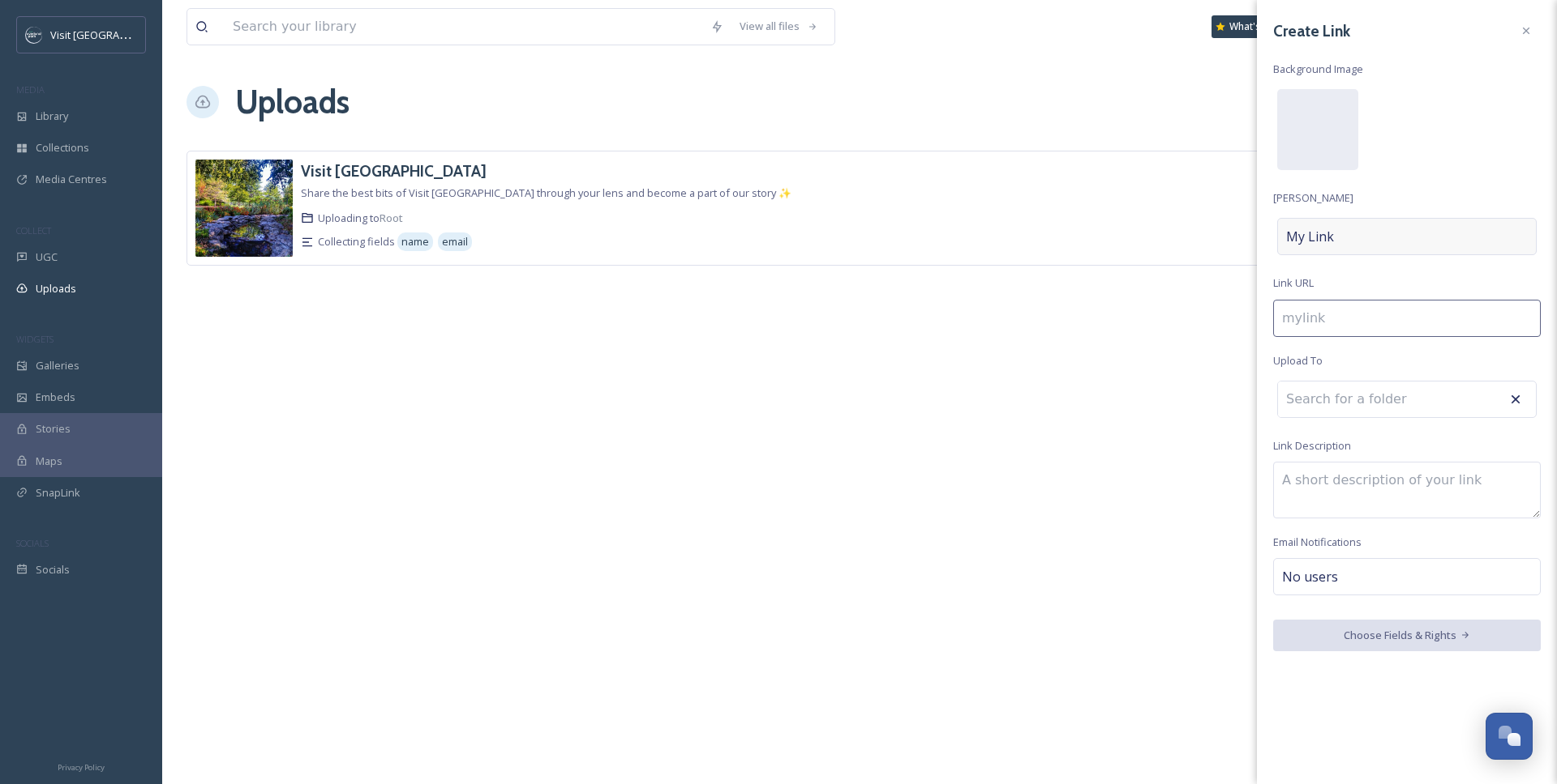
click at [1341, 243] on div "My Link" at bounding box center [1407, 237] width 260 height 37
click at [1341, 243] on input at bounding box center [1406, 237] width 267 height 37
type input "t"
type input "T"
type input "te"
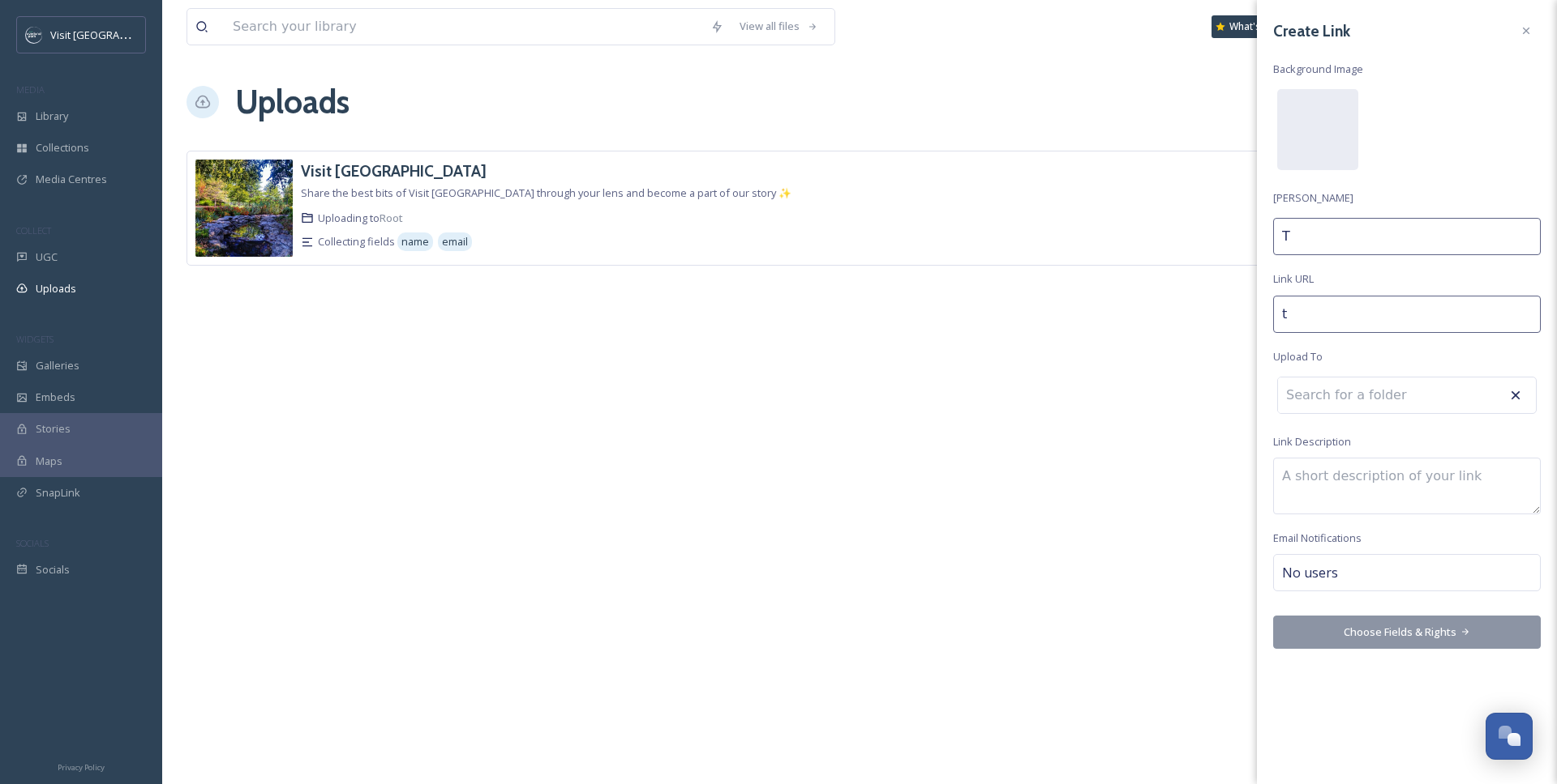
type input "Te"
type input "tes"
type input "Tes"
type input "test"
type input "Test"
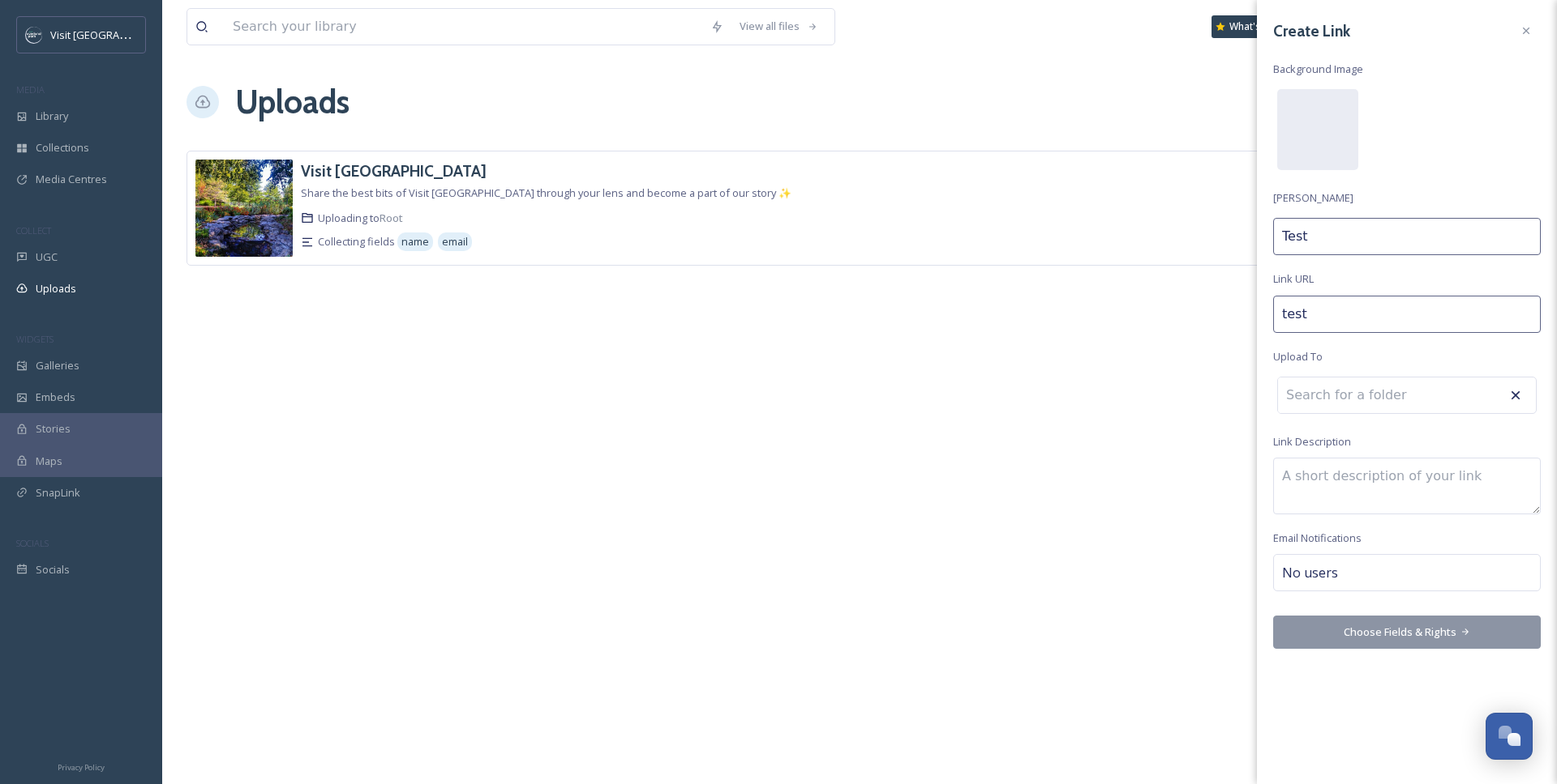
click at [1400, 143] on div "Create Link Background Image Link Title Test Link URL test Upload To Link Descr…" at bounding box center [1406, 333] width 300 height 665
click at [1374, 398] on input at bounding box center [1367, 400] width 178 height 36
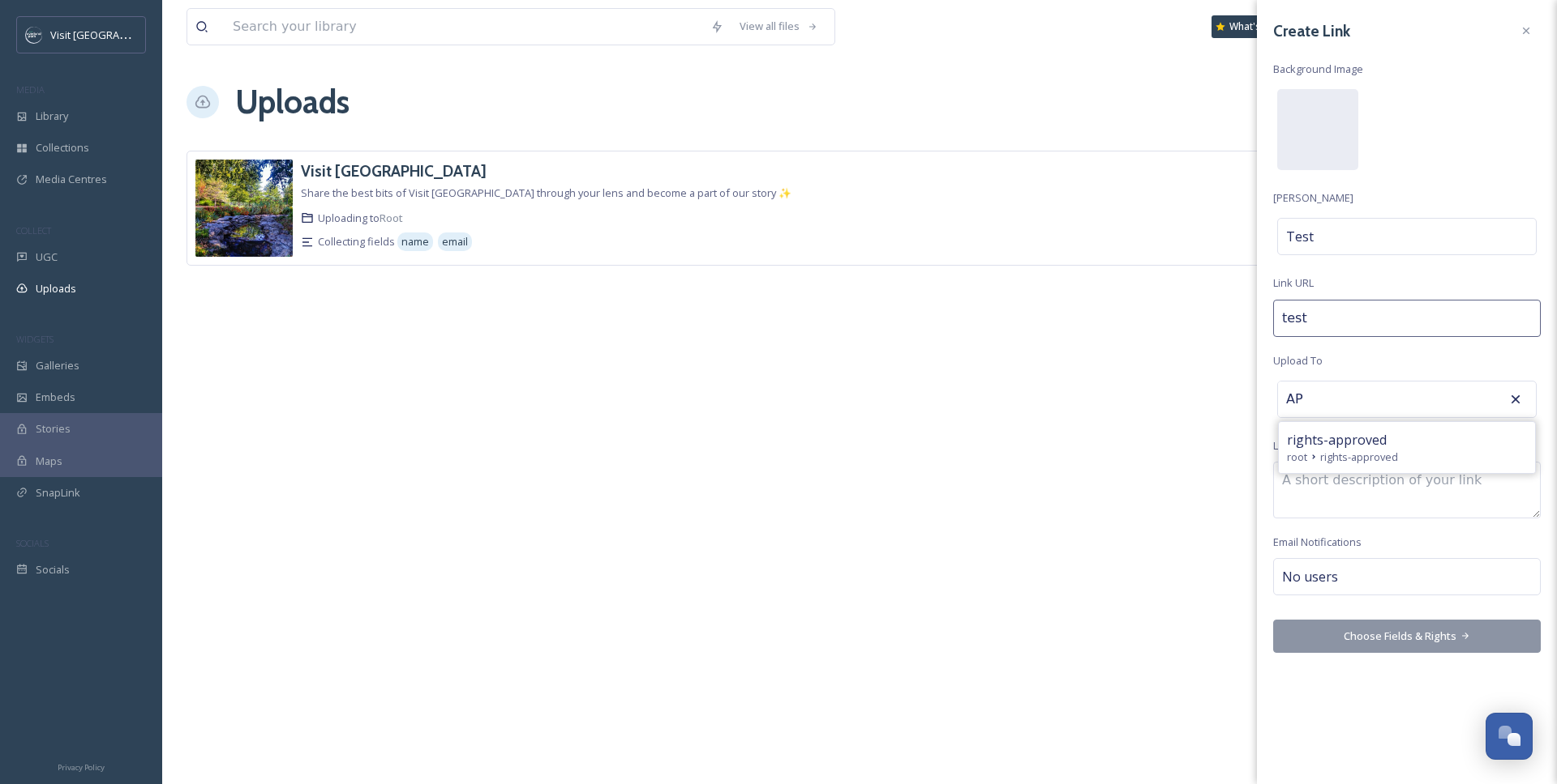
type input "A"
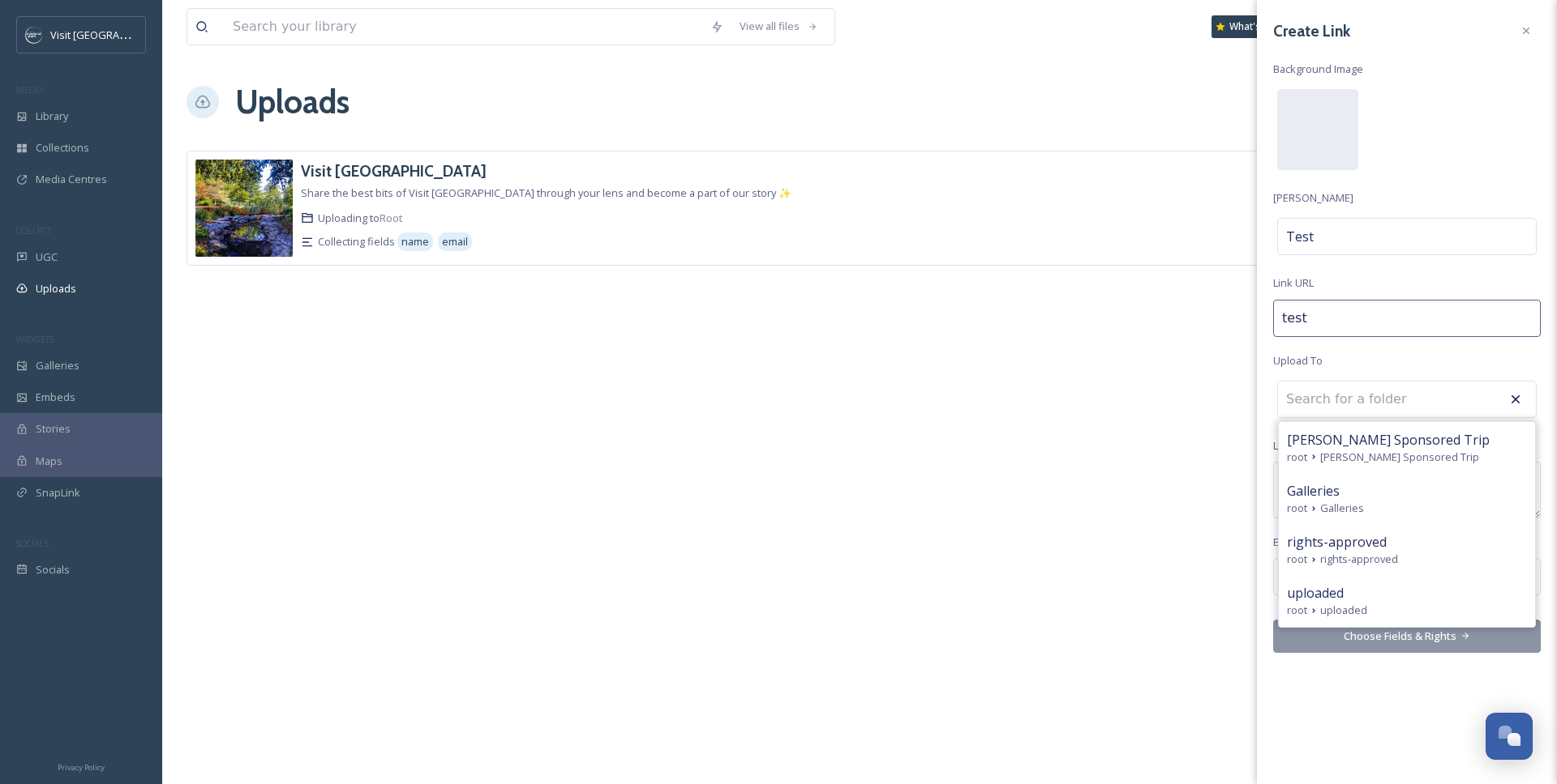
click at [592, 371] on div "View all files What's New Samantha Travis Uploads New Link Visit Overland Park …" at bounding box center [859, 392] width 1395 height 784
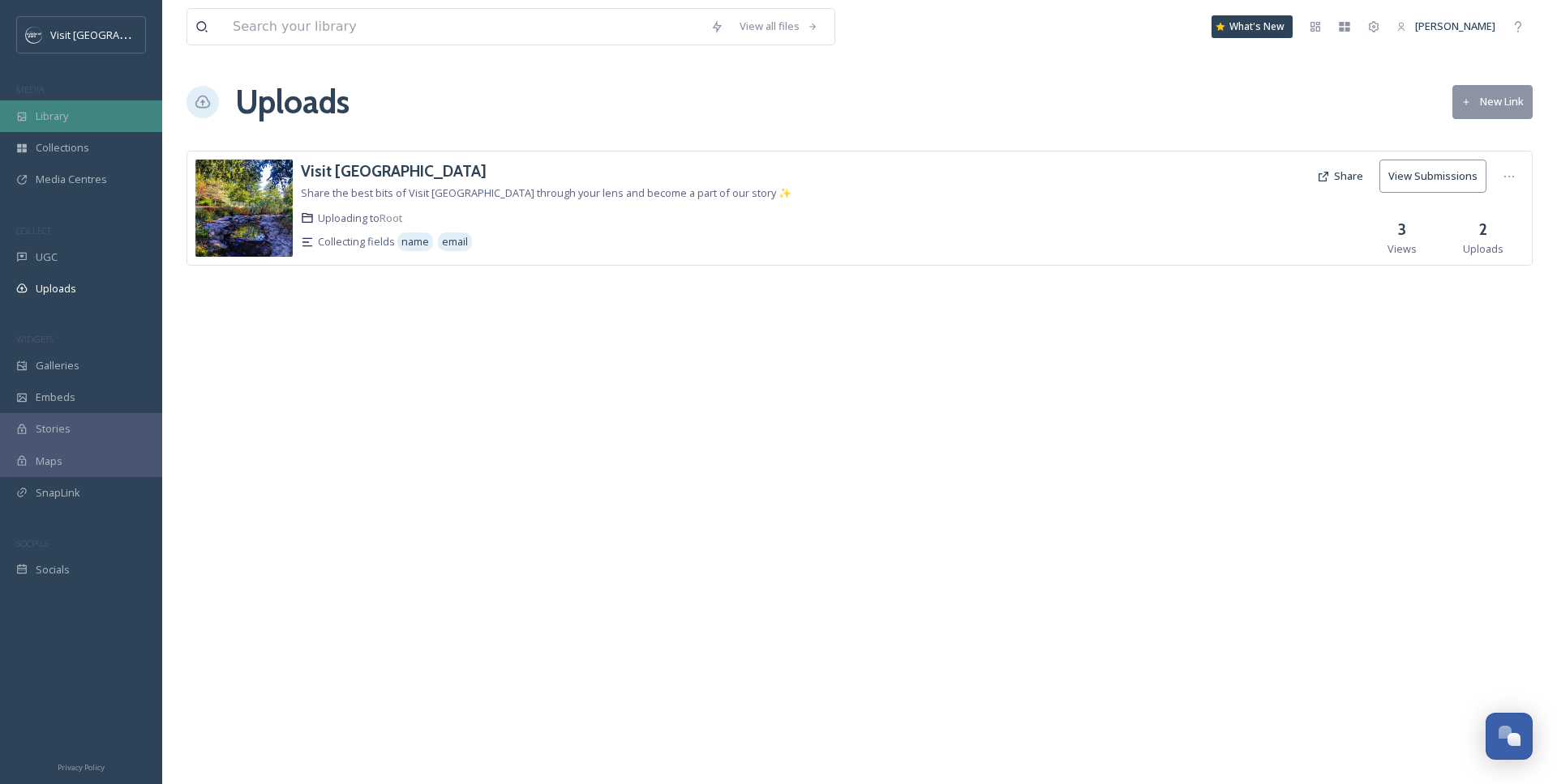
click at [110, 116] on div "Library" at bounding box center [81, 115] width 162 height 31
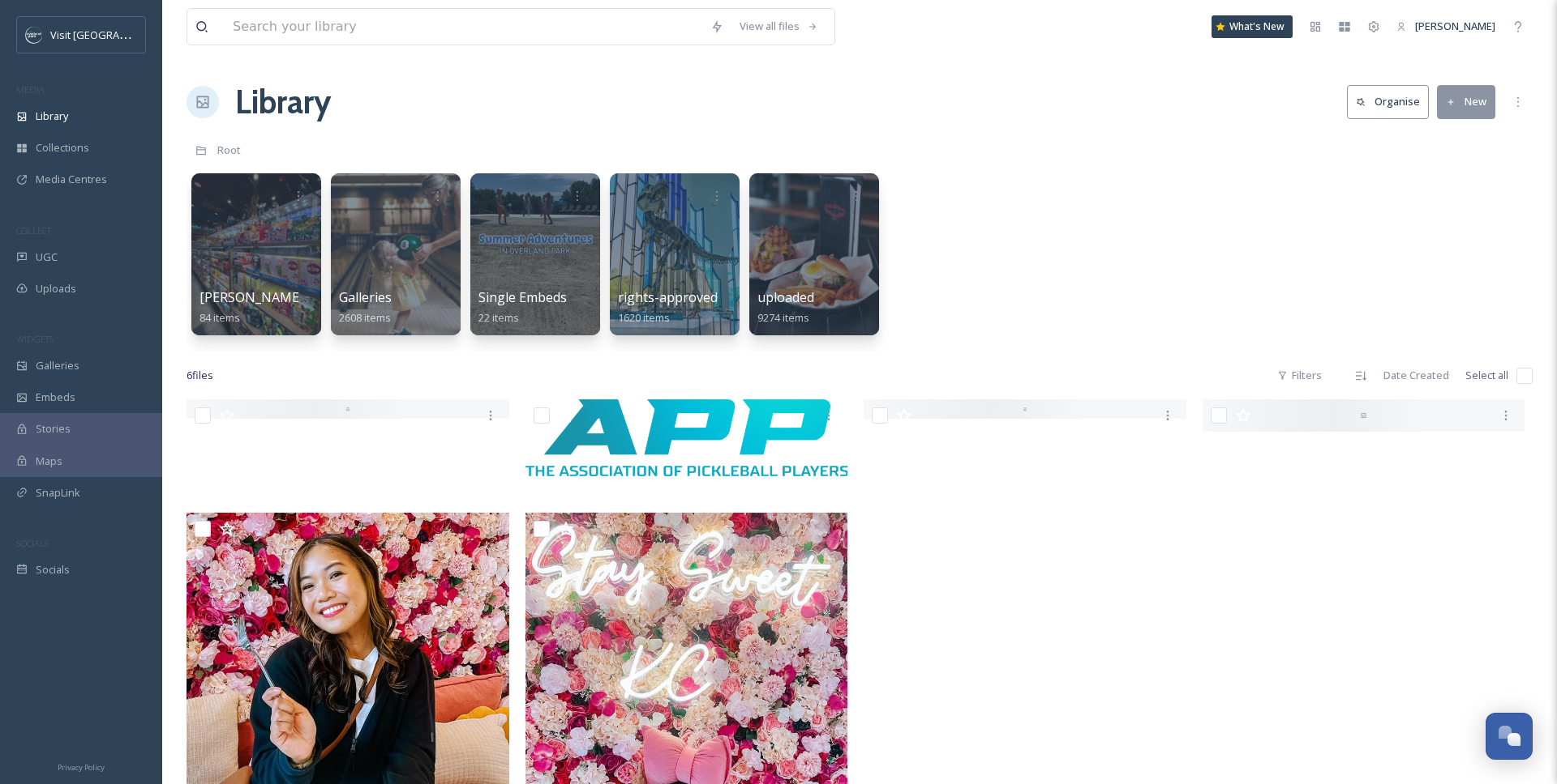
click at [970, 232] on div "Christopher Jackson Sponsored Trip 84 items Galleries 2608 items Single Embeds …" at bounding box center [859, 259] width 1346 height 187
click at [1400, 94] on button "New" at bounding box center [1465, 101] width 59 height 33
click at [1143, 184] on div "Christopher Jackson Sponsored Trip 84 items Galleries 2608 items Single Embeds …" at bounding box center [859, 259] width 1346 height 187
click at [105, 176] on div "Media Centres" at bounding box center [81, 179] width 162 height 31
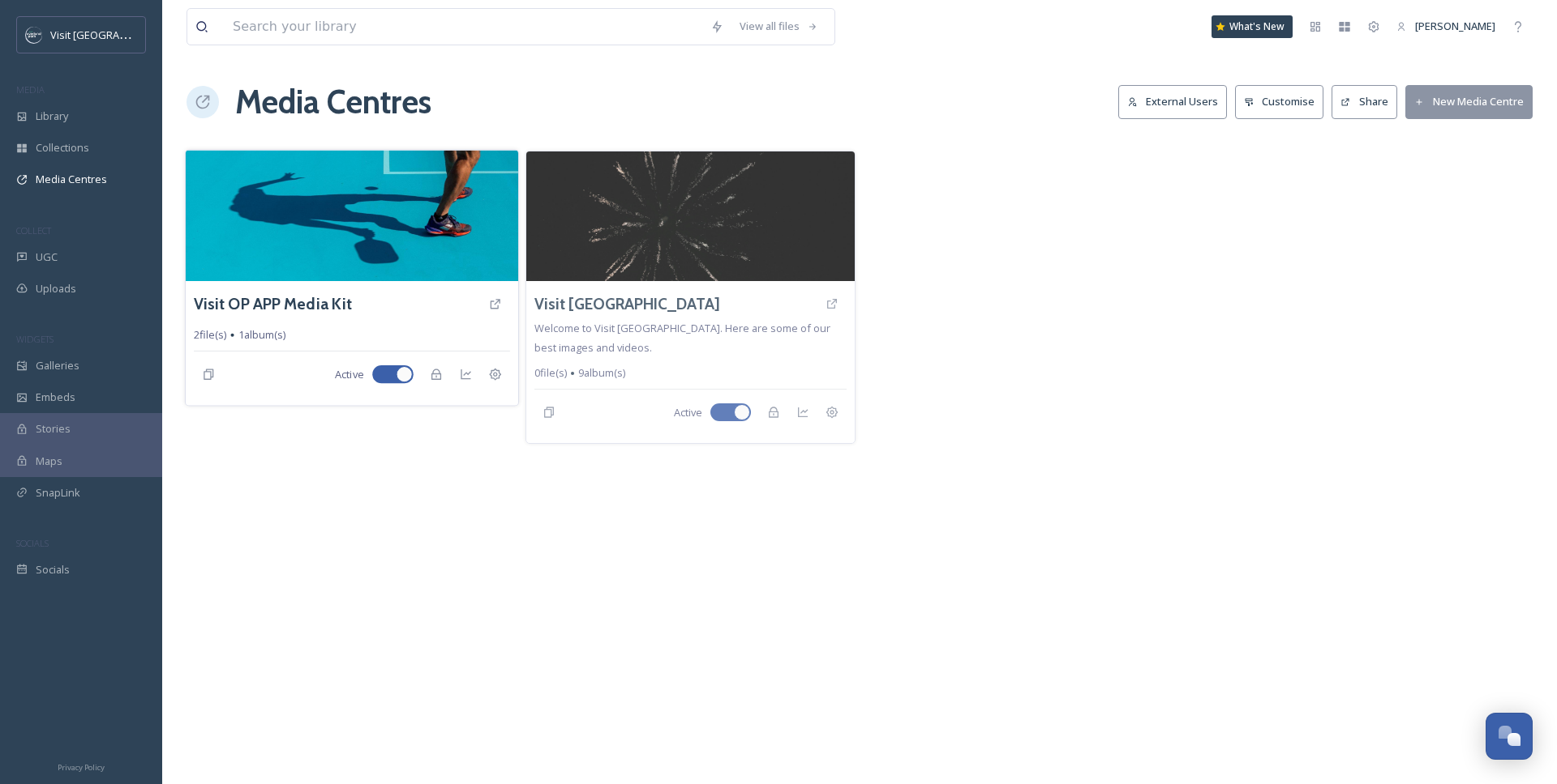
click at [406, 225] on img at bounding box center [352, 216] width 333 height 132
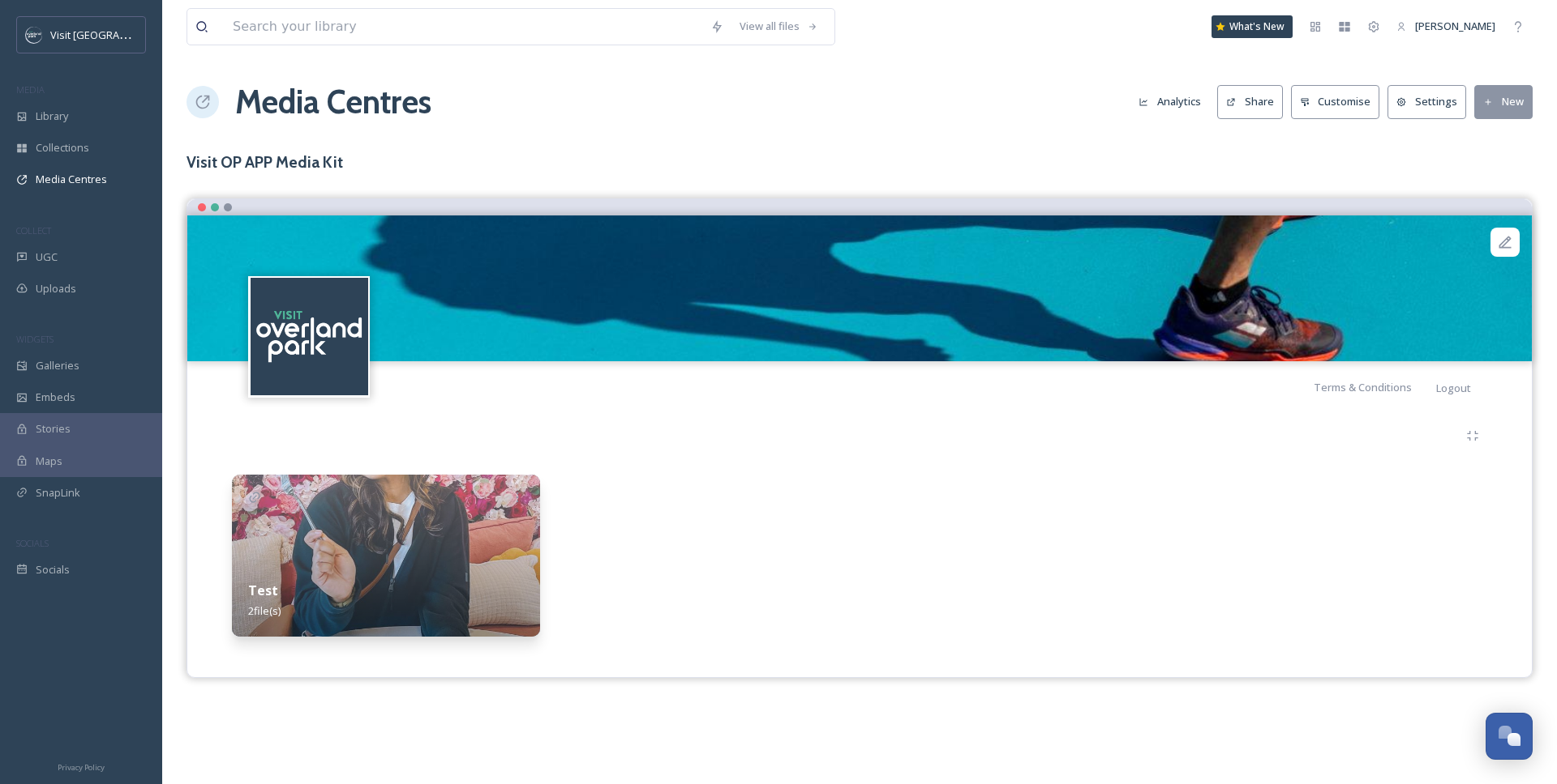
click at [104, 305] on div "Visit Overland Park MEDIA Library Collections Media Centres COLLECT UGC Uploads…" at bounding box center [81, 300] width 162 height 569
click at [96, 296] on div "Uploads" at bounding box center [81, 288] width 162 height 31
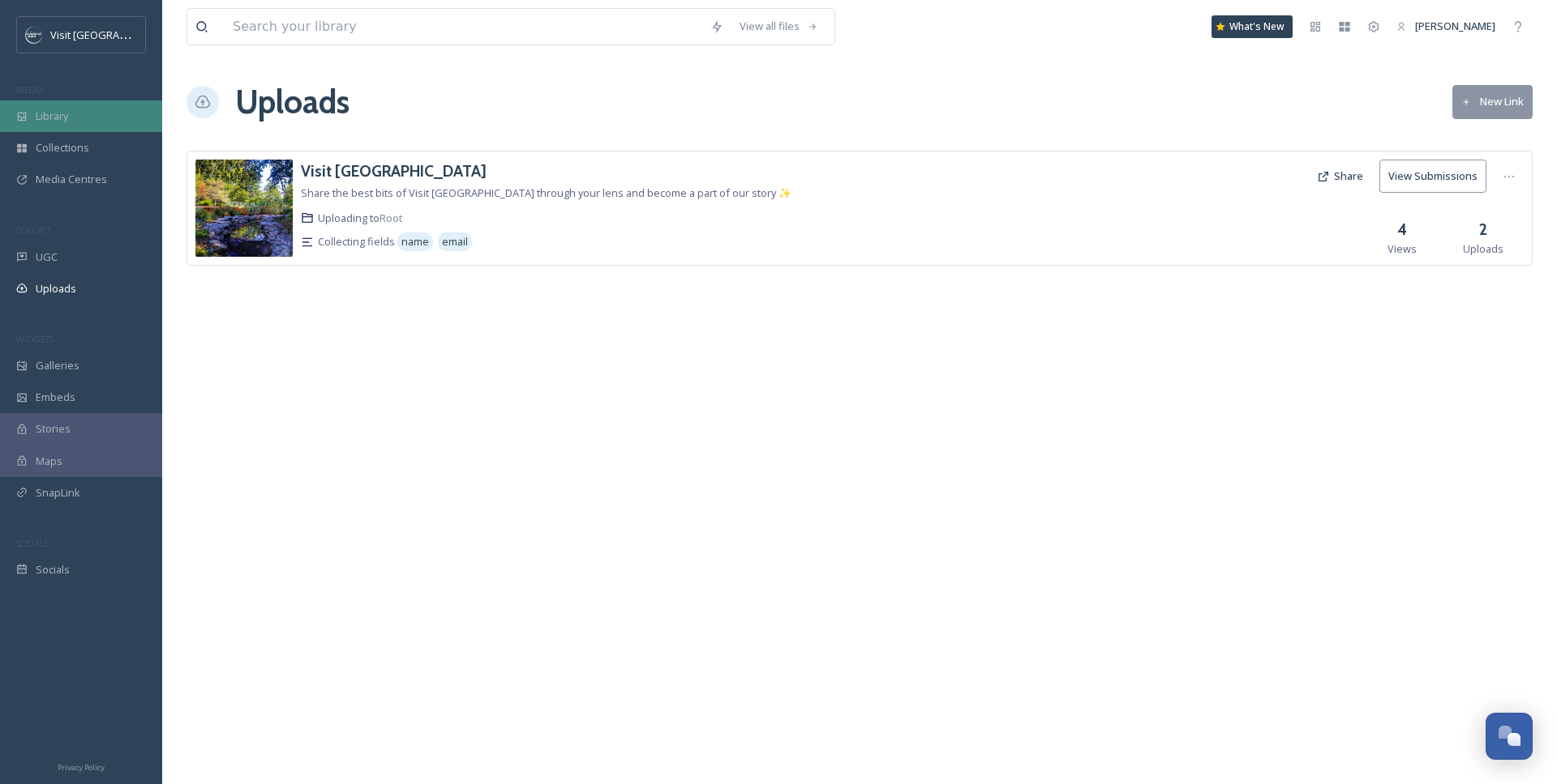
click at [68, 117] on span "Library" at bounding box center [52, 116] width 32 height 15
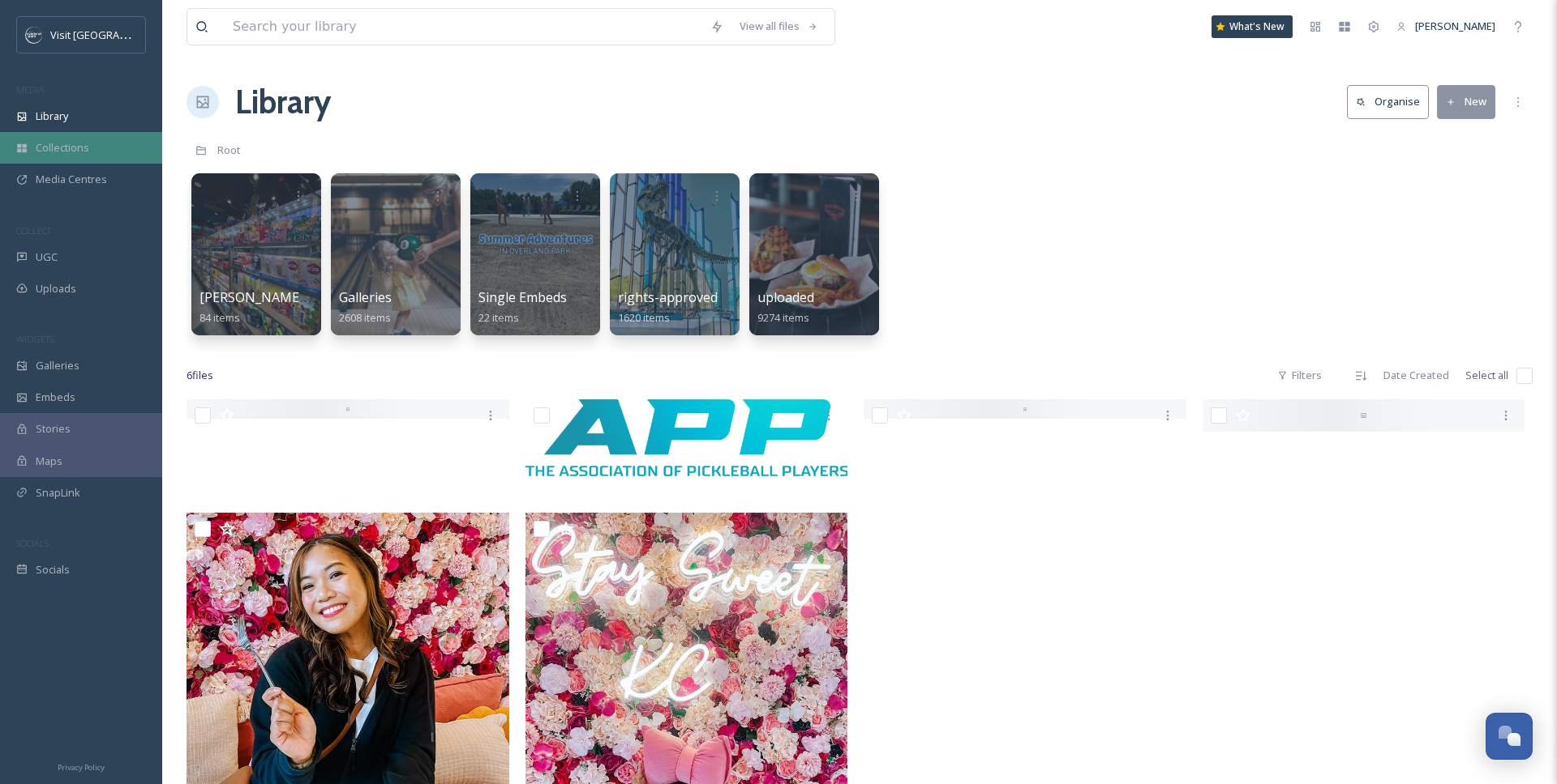
click at [50, 154] on span "Collections" at bounding box center [62, 148] width 53 height 15
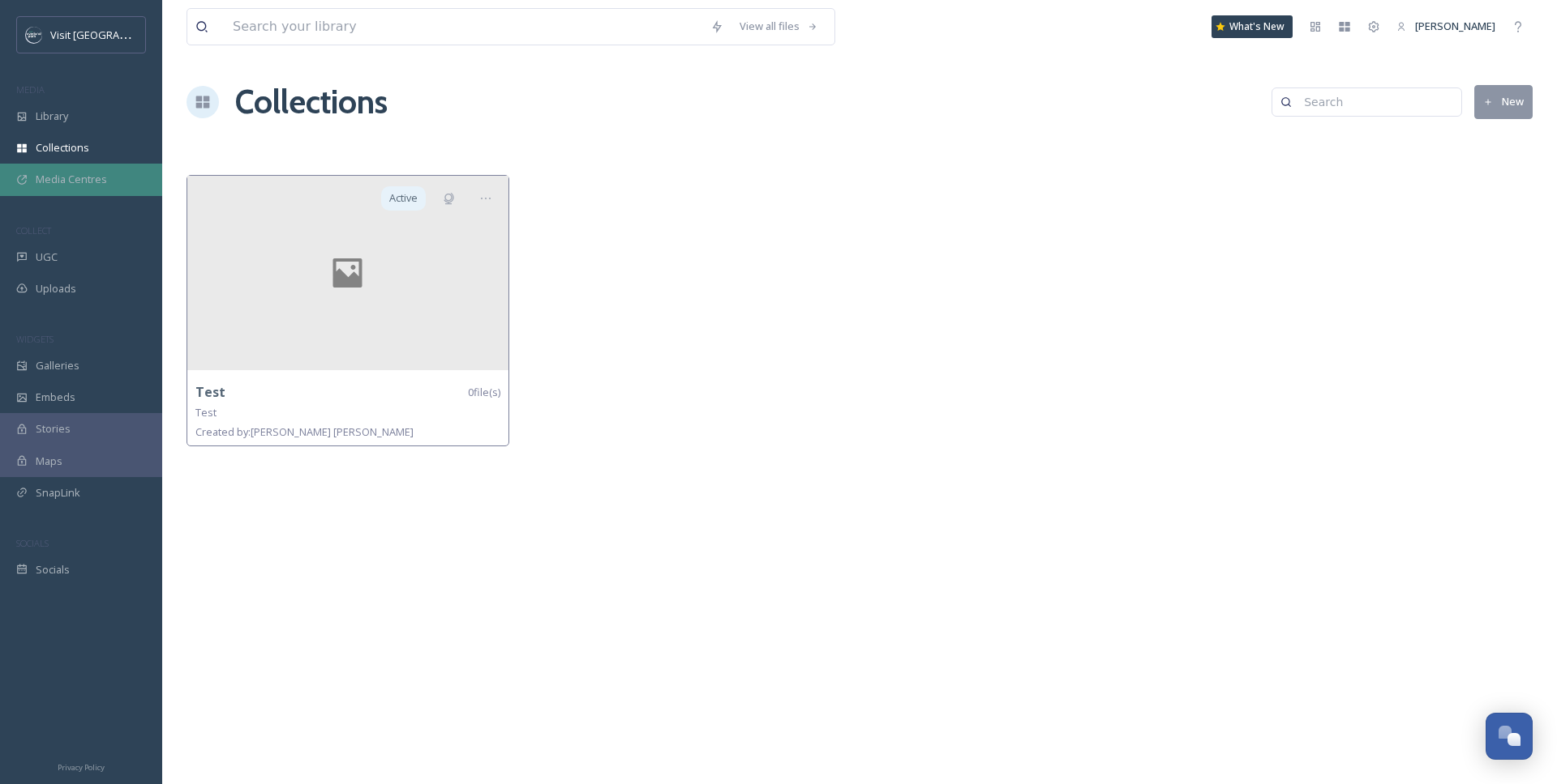
click at [84, 175] on span "Media Centres" at bounding box center [71, 179] width 71 height 15
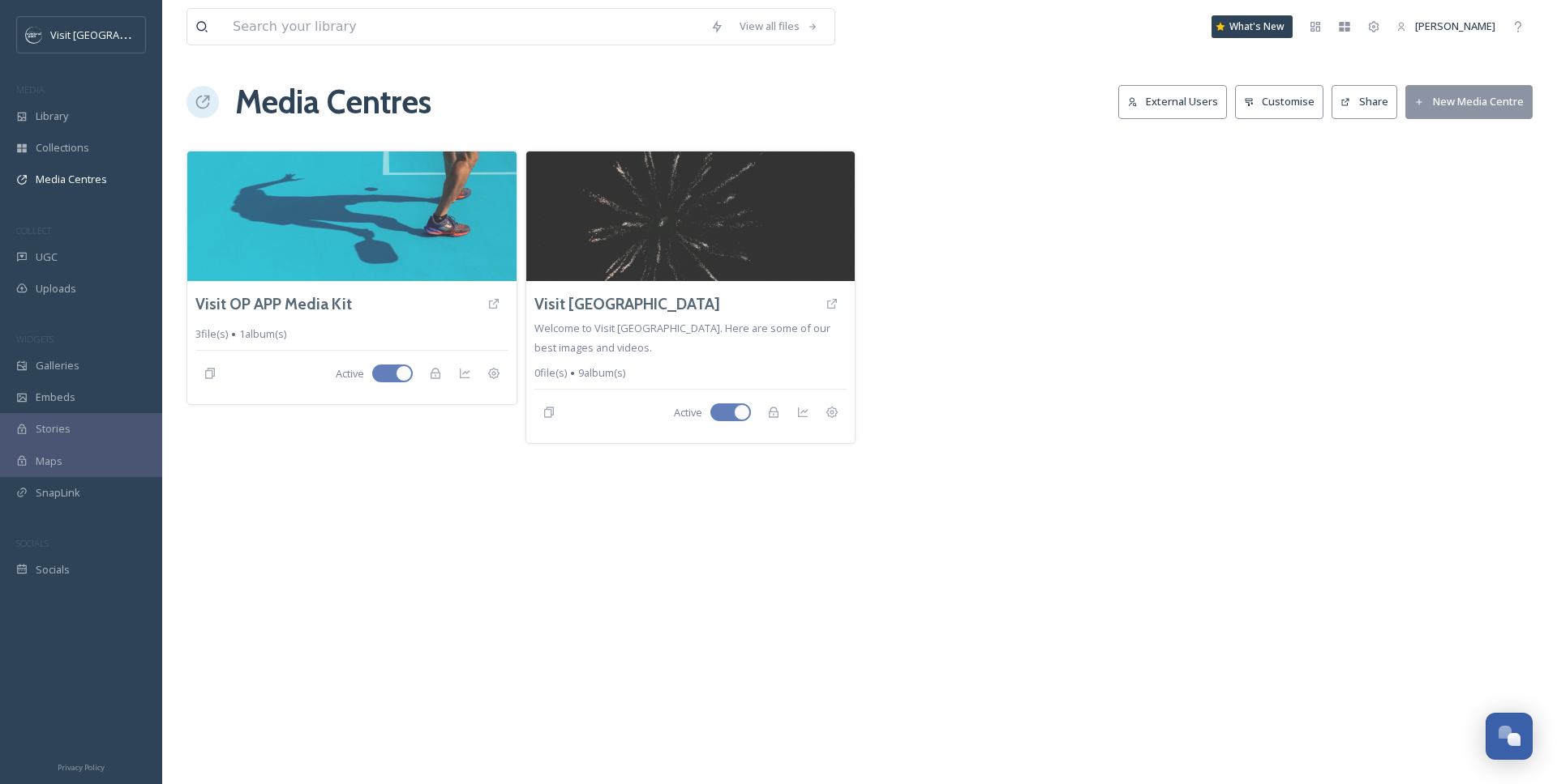
click at [977, 151] on div at bounding box center [1029, 298] width 331 height 294
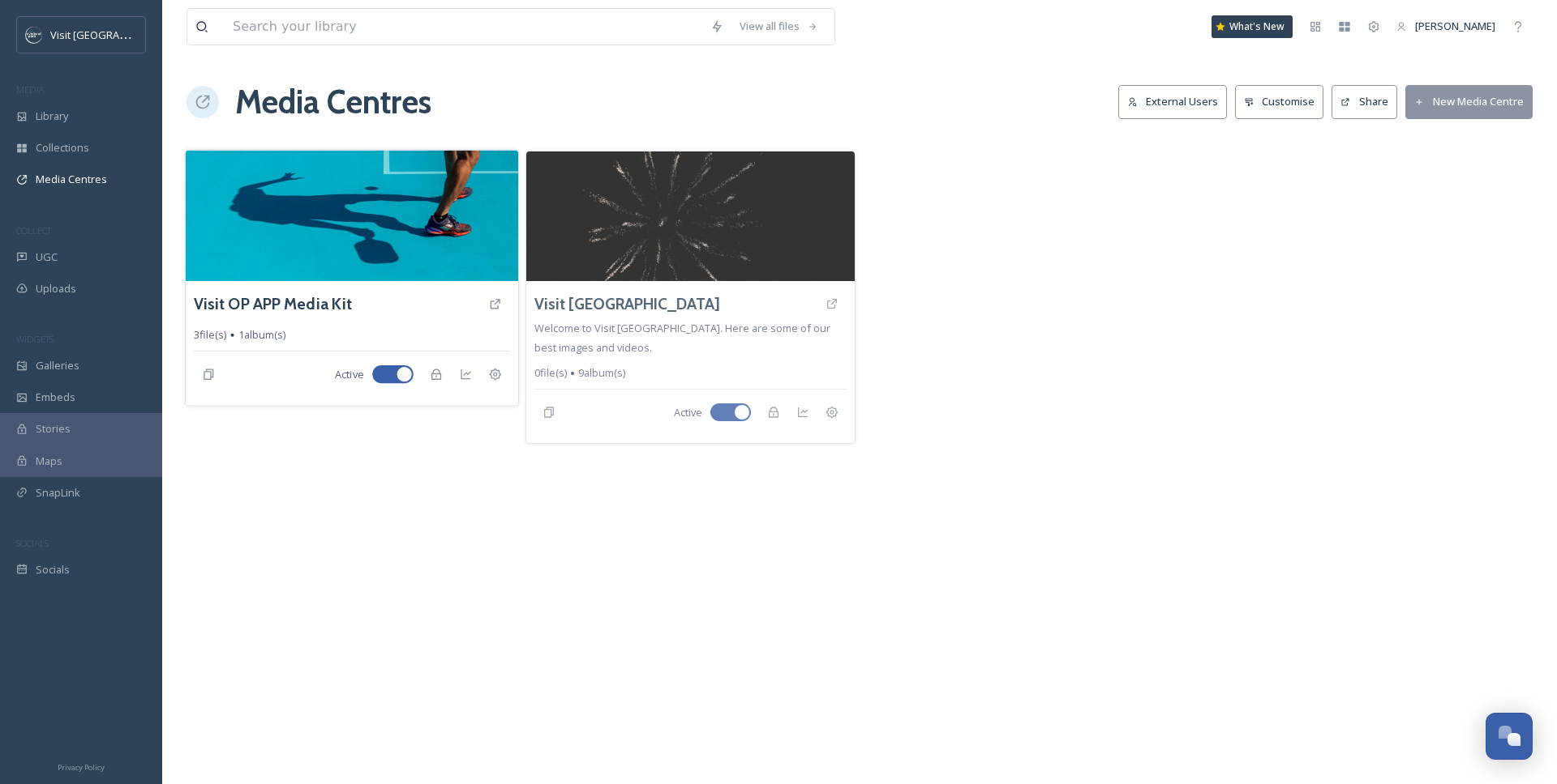
click at [281, 223] on img at bounding box center [352, 216] width 333 height 132
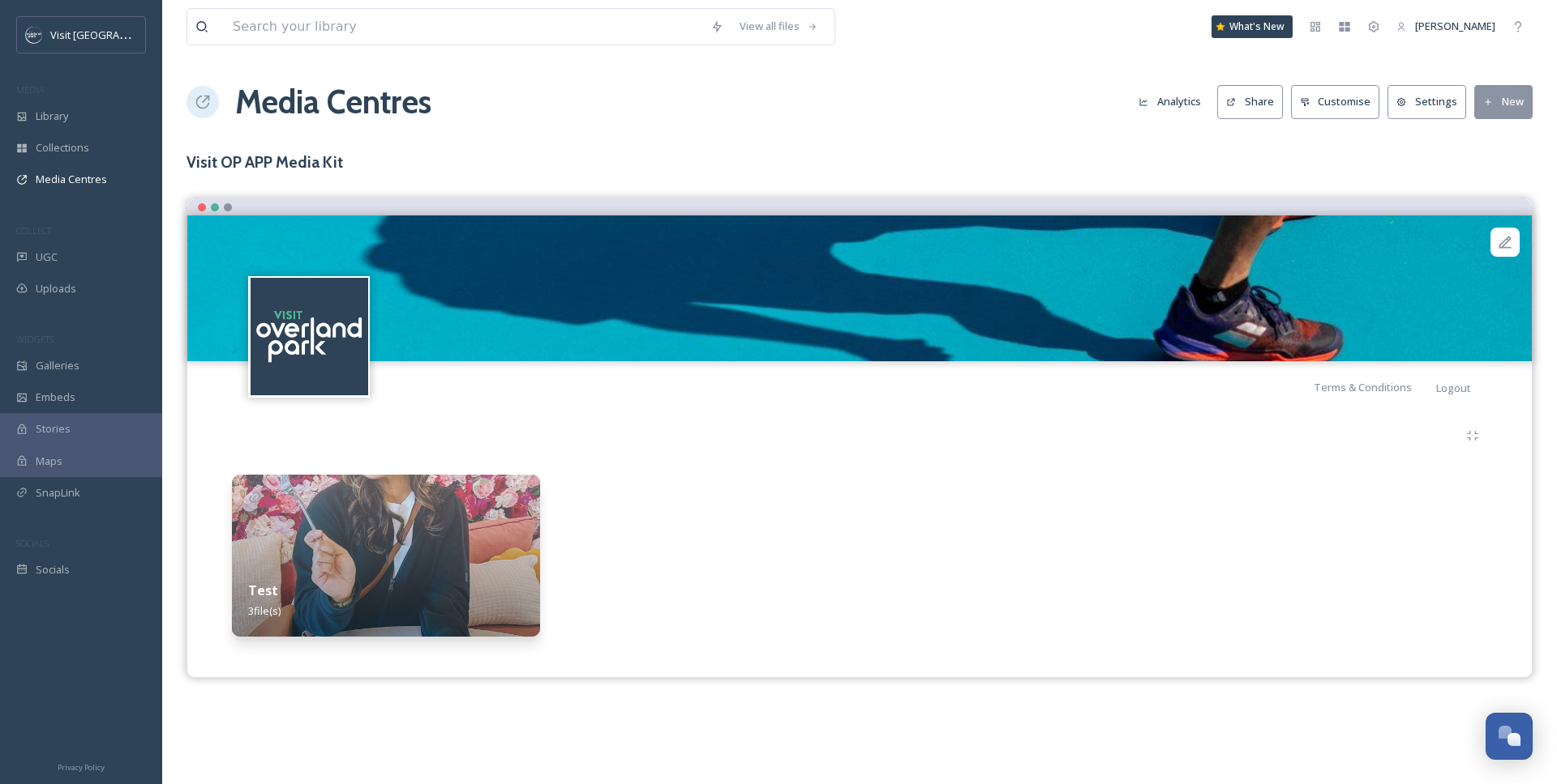
click at [1400, 110] on button "Settings" at bounding box center [1426, 101] width 79 height 33
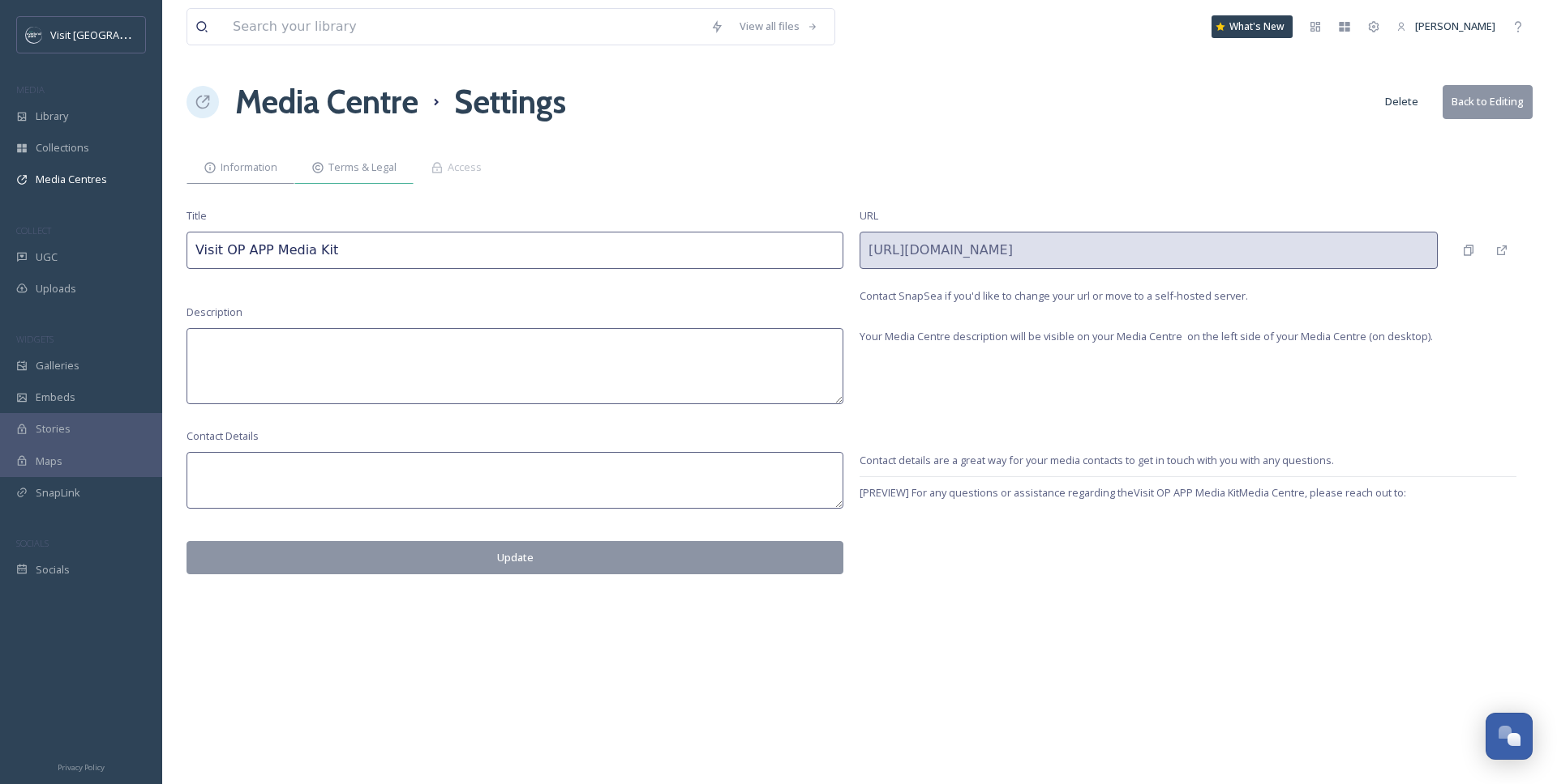
click at [398, 170] on div "Terms & Legal" at bounding box center [354, 167] width 119 height 33
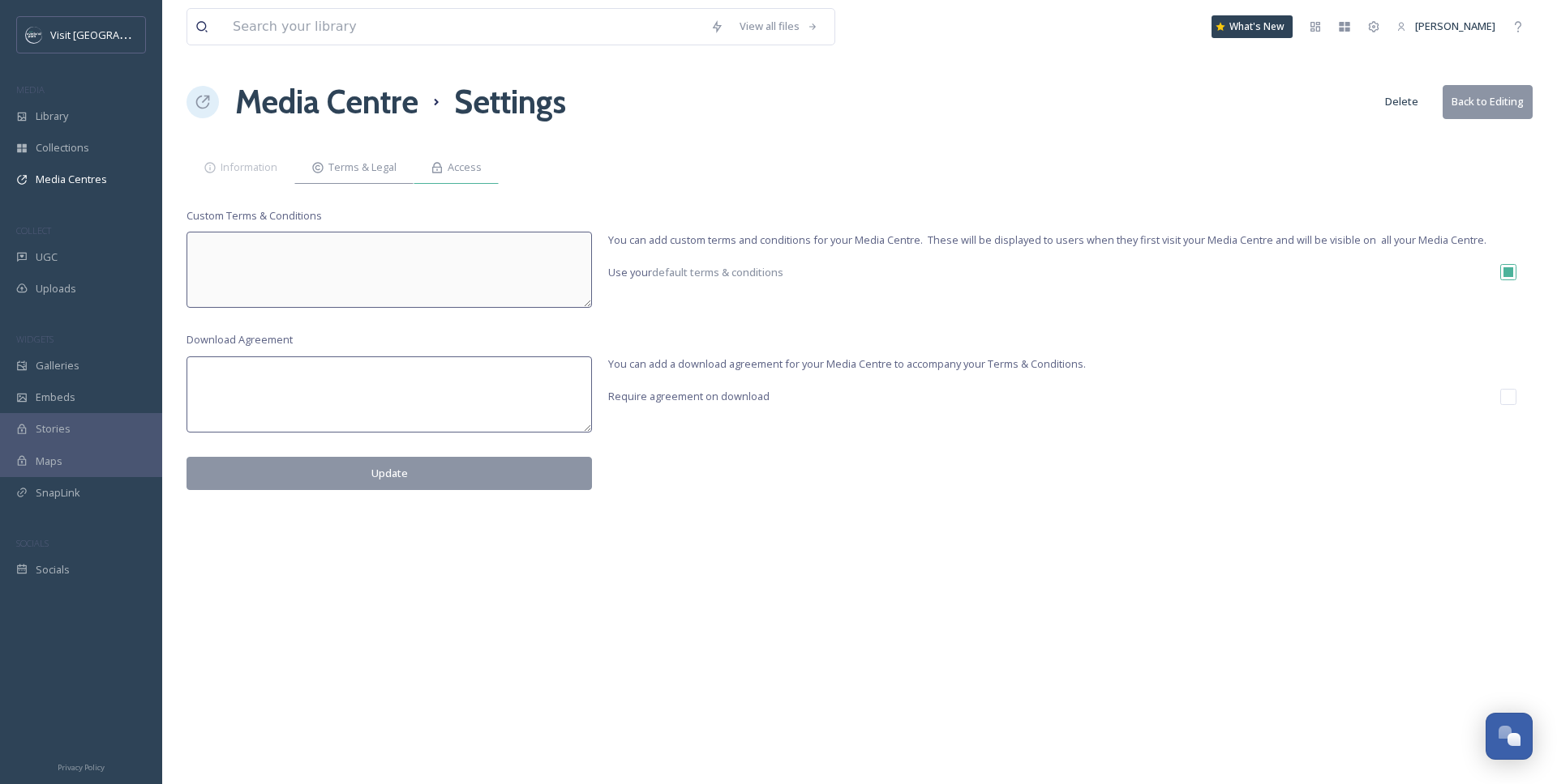
click at [458, 172] on span "Access" at bounding box center [464, 167] width 34 height 15
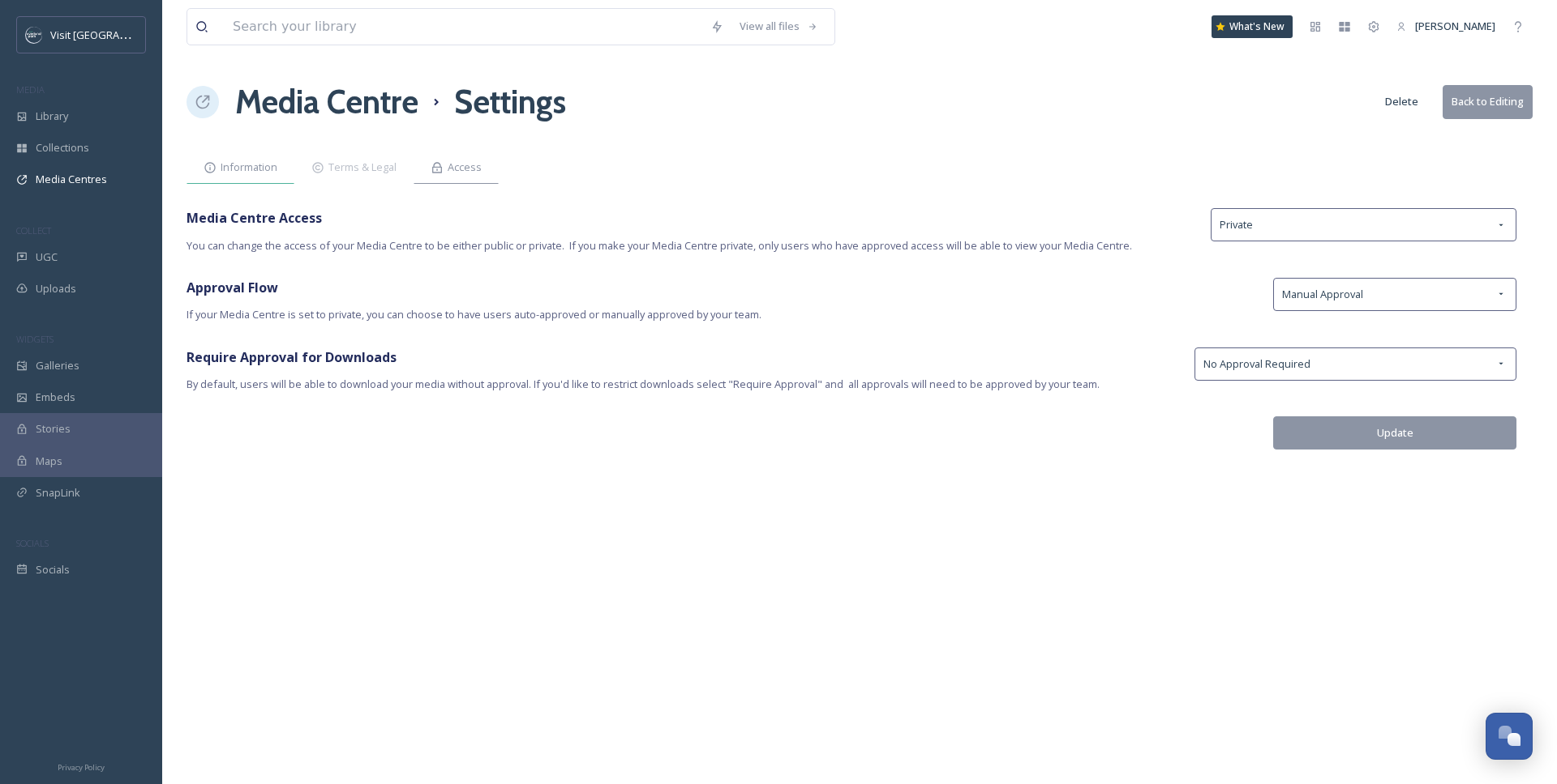
click at [250, 171] on span "Information" at bounding box center [249, 167] width 57 height 15
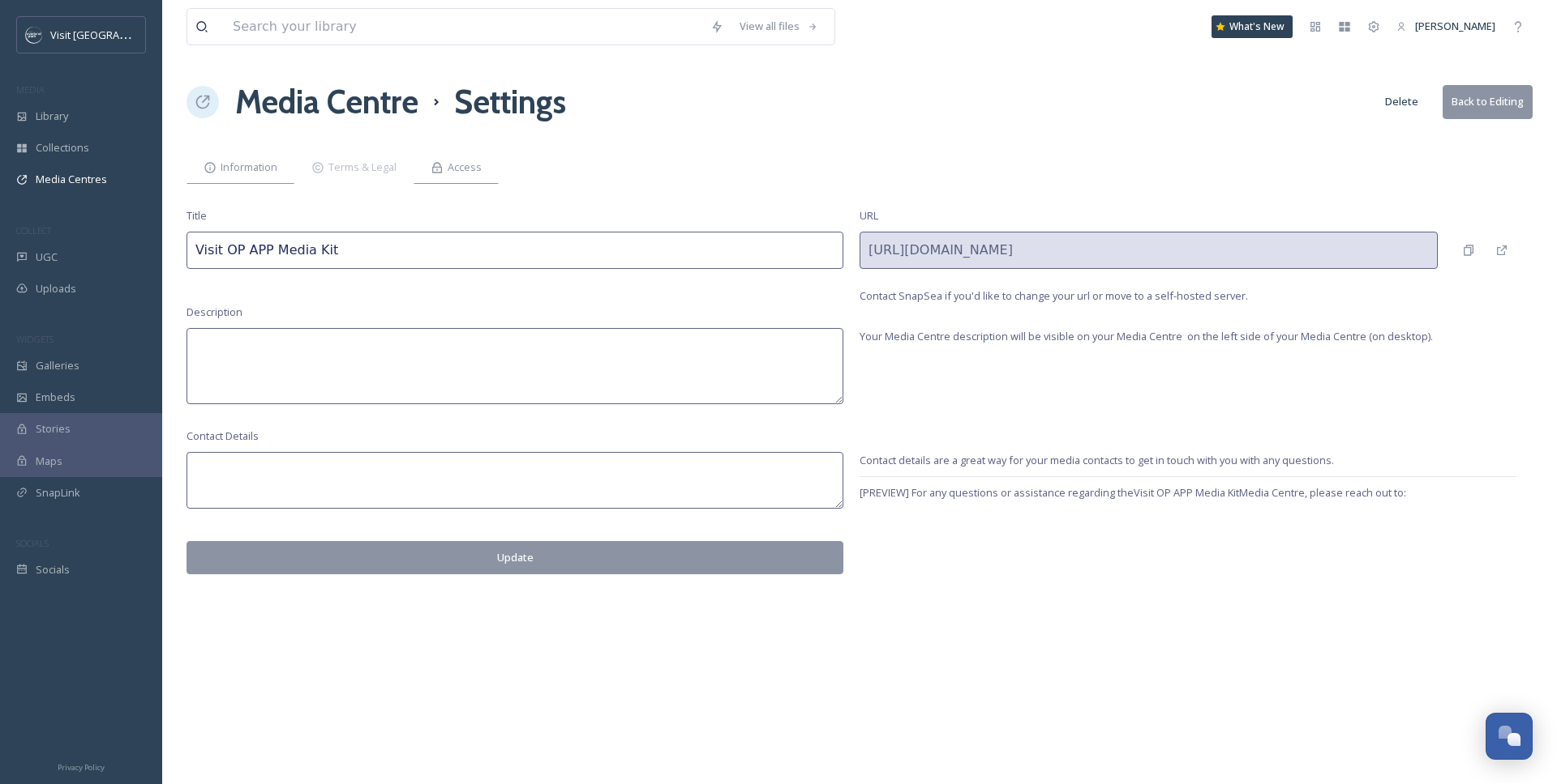
click at [451, 171] on span "Access" at bounding box center [464, 167] width 34 height 15
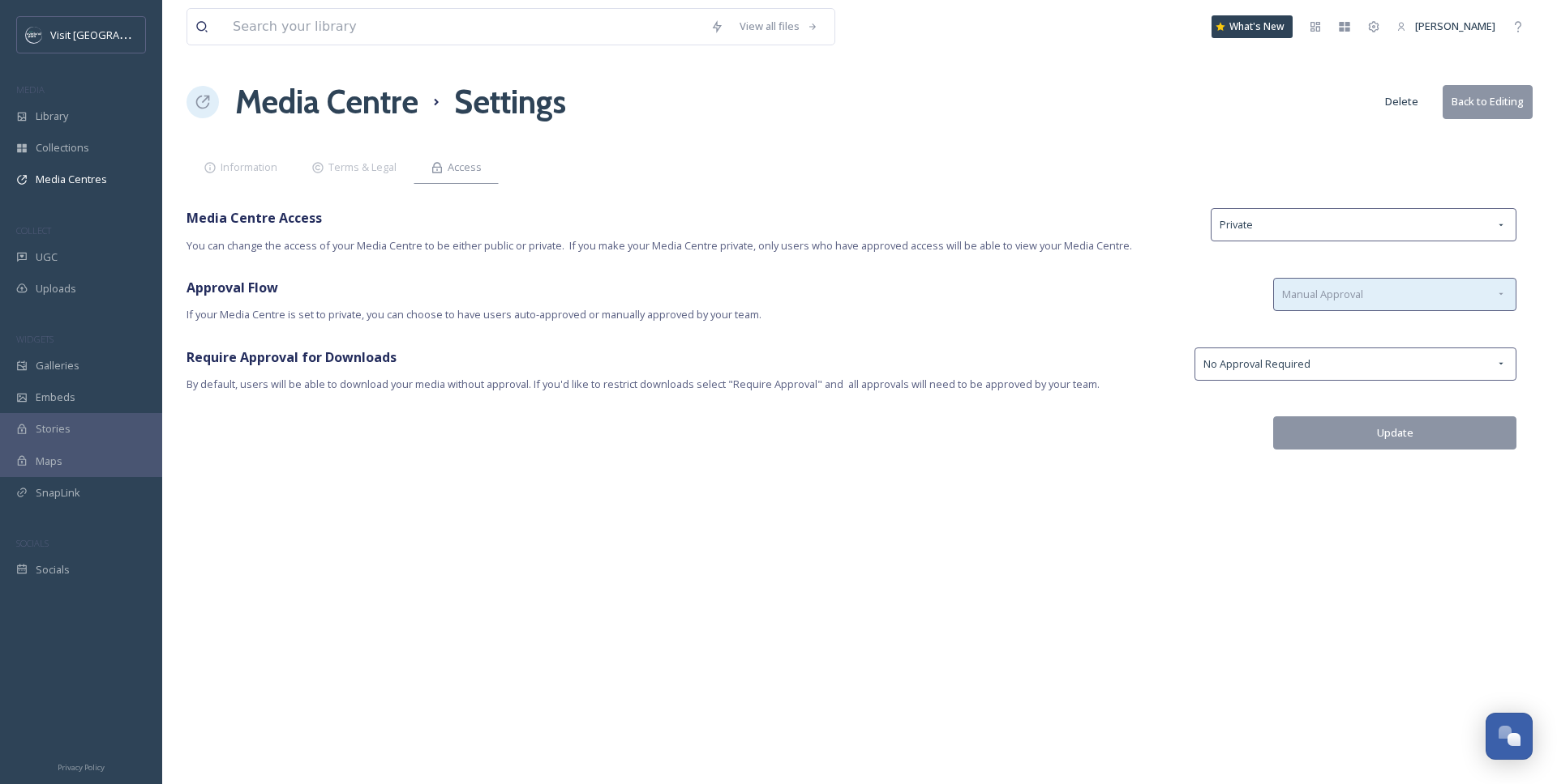
click at [1353, 302] on div "Manual Approval" at bounding box center [1394, 294] width 243 height 33
click at [967, 333] on div "View all files What's New Samantha Travis Media Centre Settings Delete Back to …" at bounding box center [859, 392] width 1395 height 784
click at [81, 132] on div "Collections" at bounding box center [81, 148] width 162 height 31
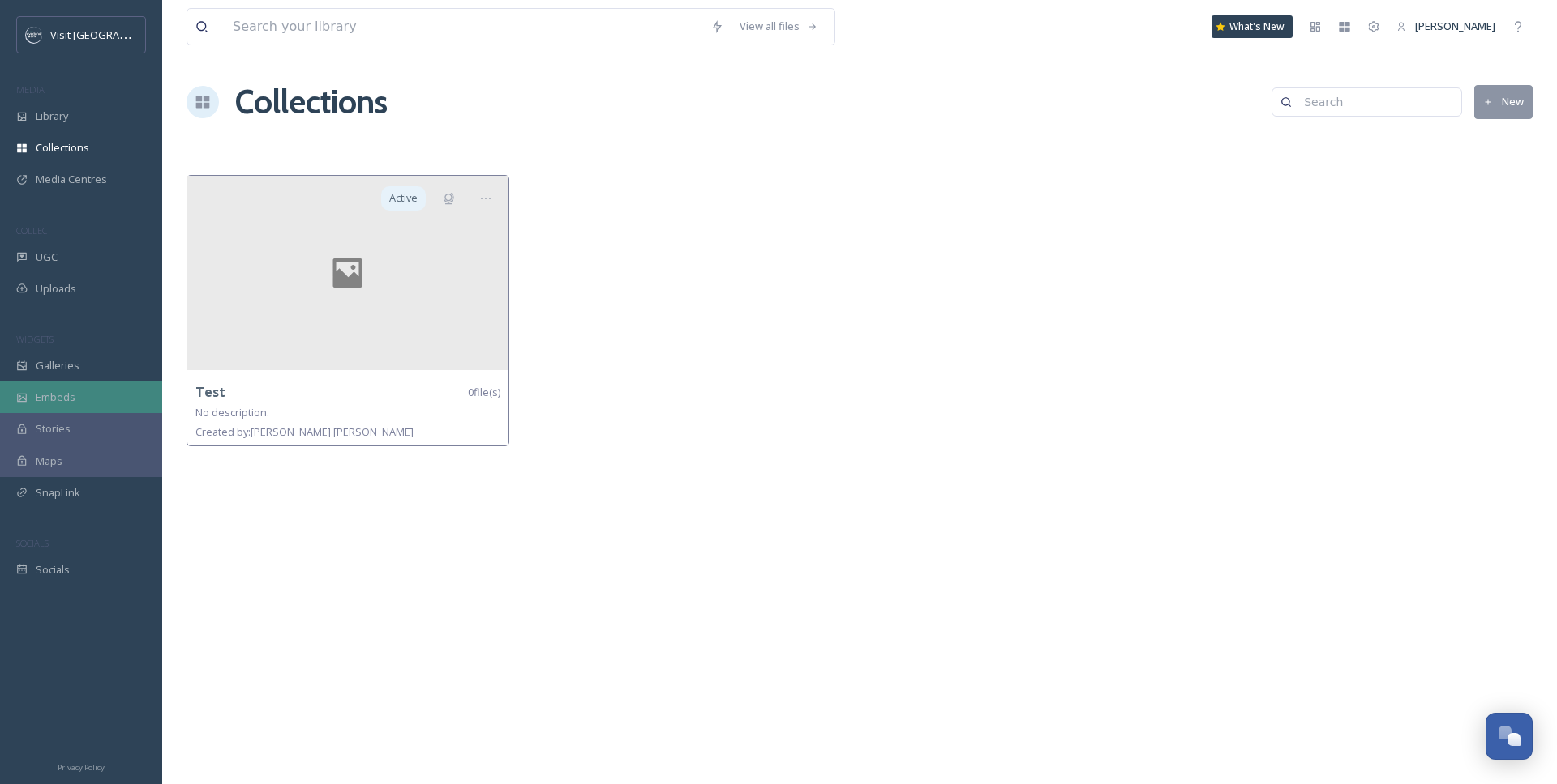
click at [59, 390] on span "Embeds" at bounding box center [55, 397] width 40 height 15
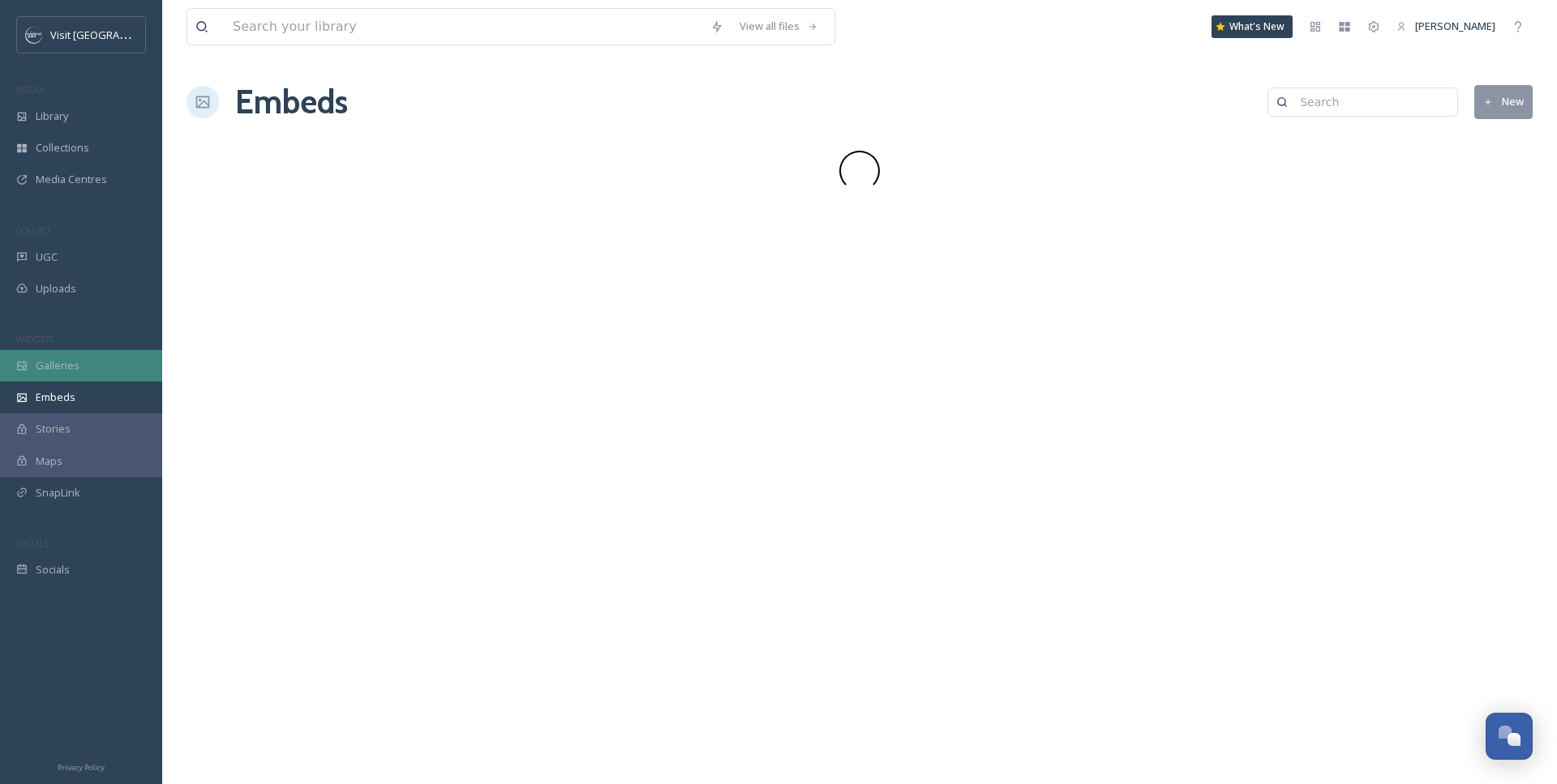
click at [59, 366] on span "Galleries" at bounding box center [58, 366] width 44 height 15
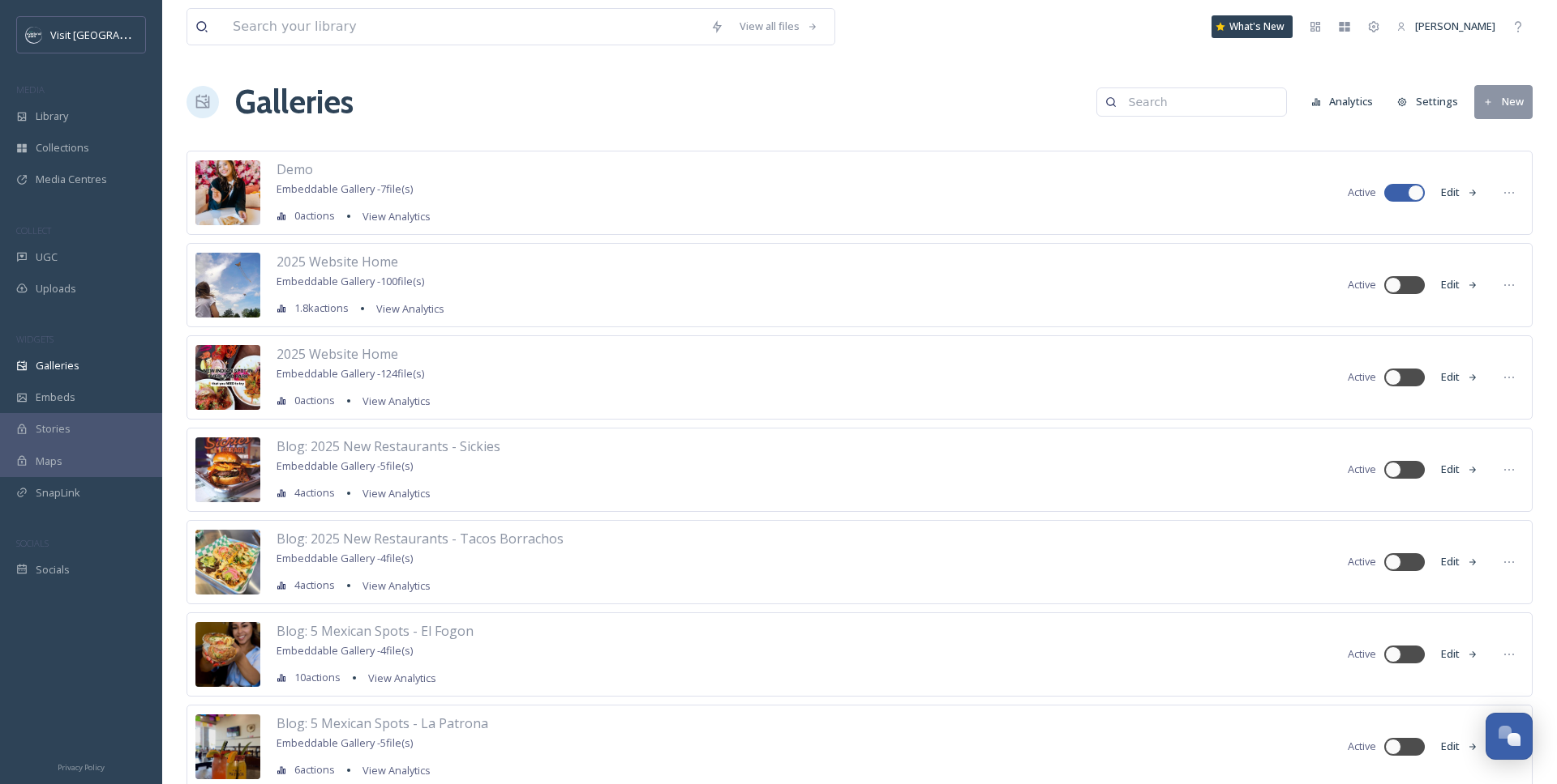
click at [424, 108] on div "Galleries Analytics Settings New" at bounding box center [859, 102] width 1346 height 48
click at [1400, 95] on button "New" at bounding box center [1503, 101] width 59 height 33
click at [1400, 164] on div "Folder" at bounding box center [1496, 171] width 71 height 31
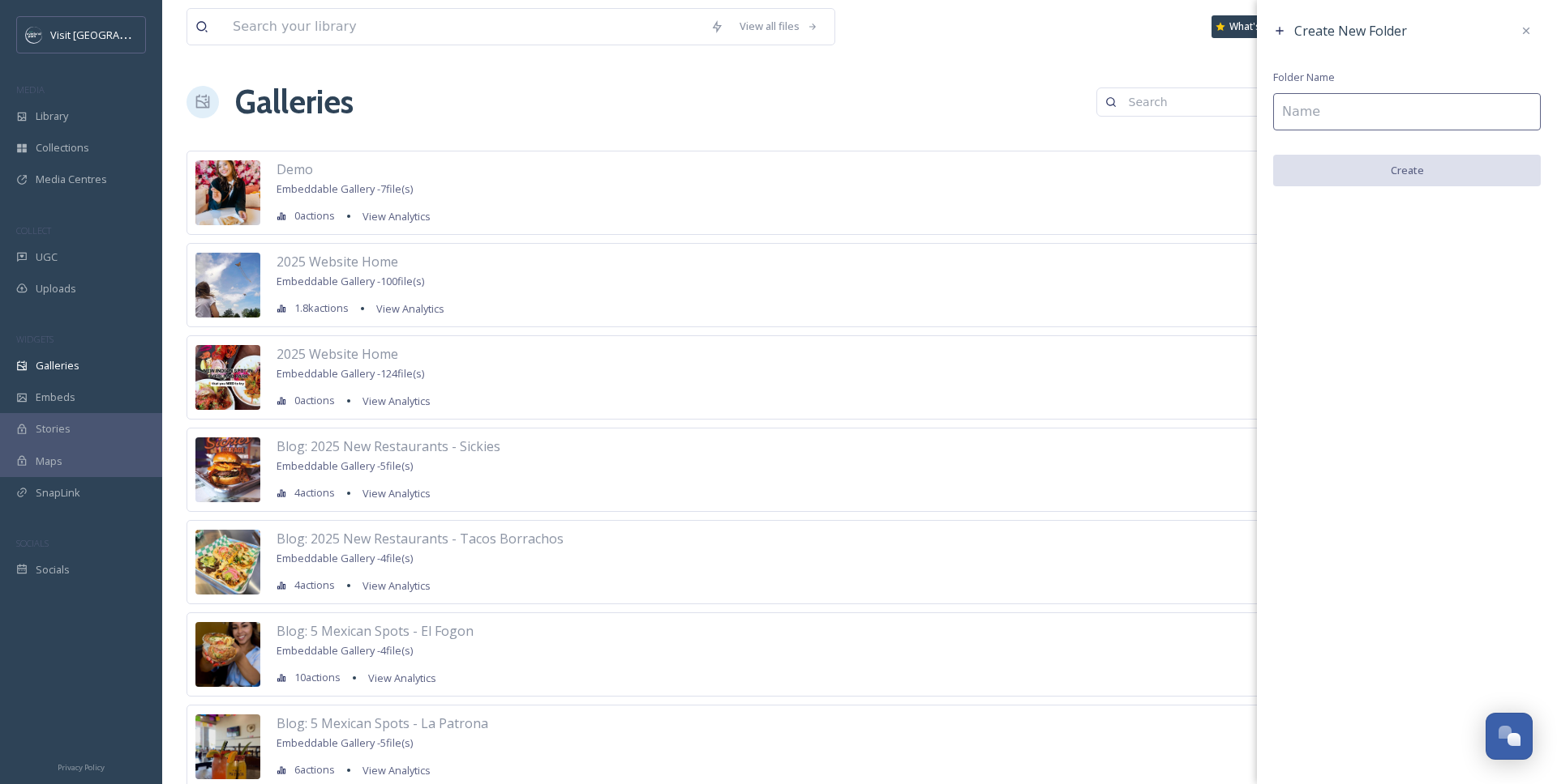
click at [1330, 117] on input at bounding box center [1406, 112] width 267 height 37
type input "Test"
click at [1390, 168] on button "Create" at bounding box center [1406, 171] width 267 height 33
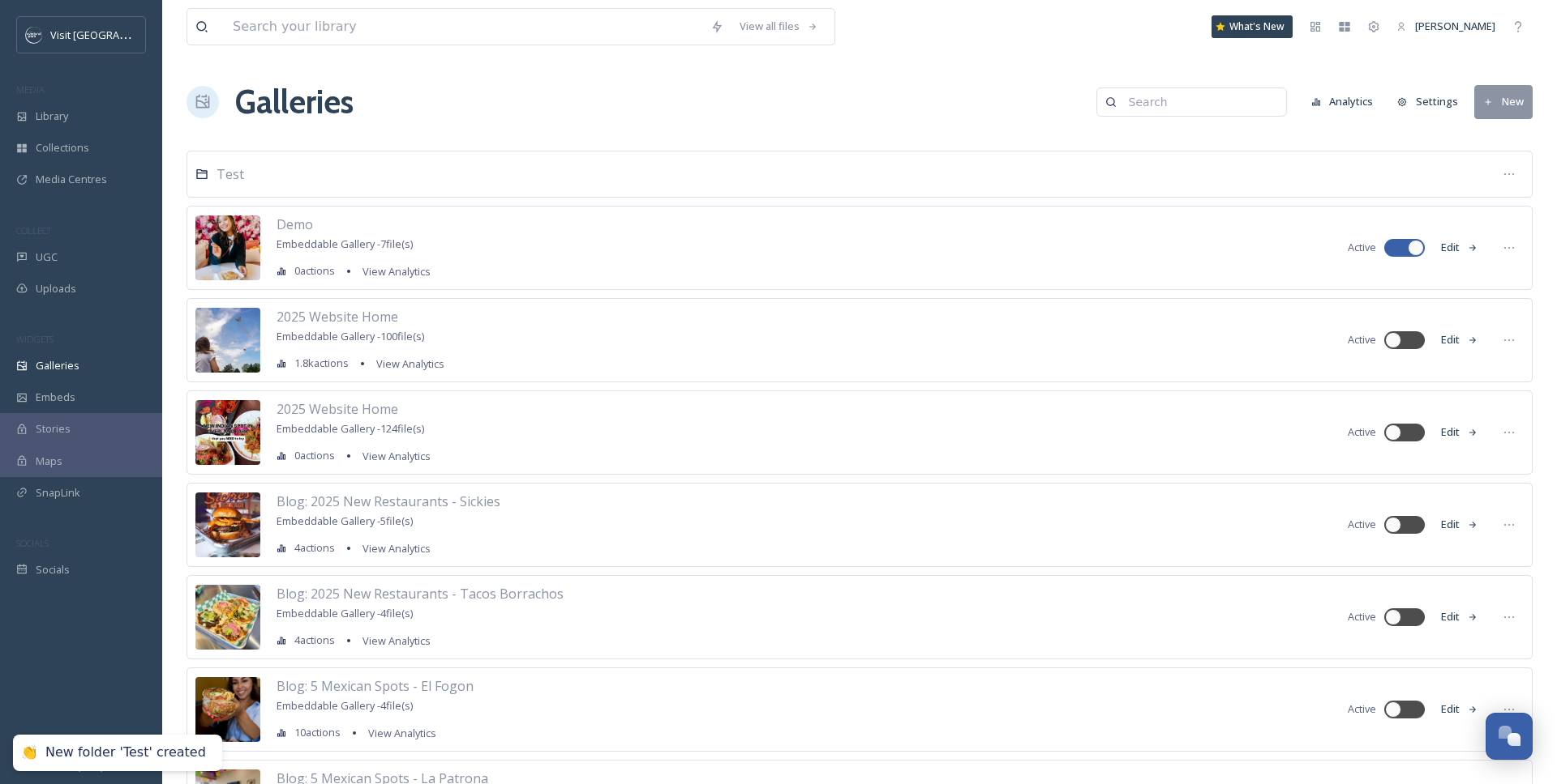
click at [500, 188] on div "Test" at bounding box center [859, 174] width 1346 height 47
drag, startPoint x: 468, startPoint y: 240, endPoint x: 490, endPoint y: 235, distance: 22.6
click at [490, 235] on div "Demo Embeddable Gallery - 7 file(s) 0 actions View Analytics Active Edit" at bounding box center [859, 248] width 1346 height 84
click at [1400, 249] on icon at bounding box center [1509, 248] width 13 height 13
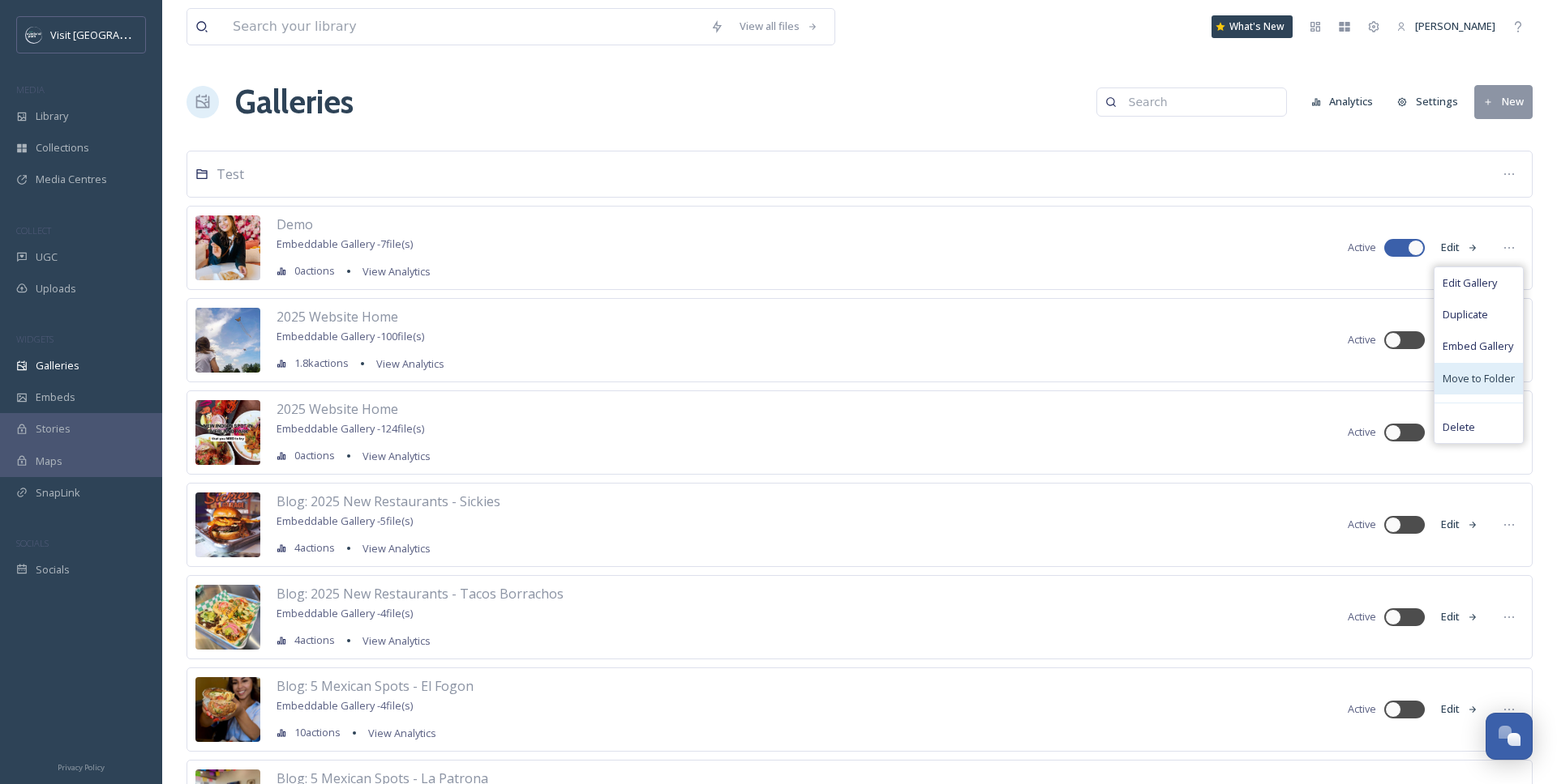
click at [1400, 387] on div "Move to Folder" at bounding box center [1478, 378] width 88 height 31
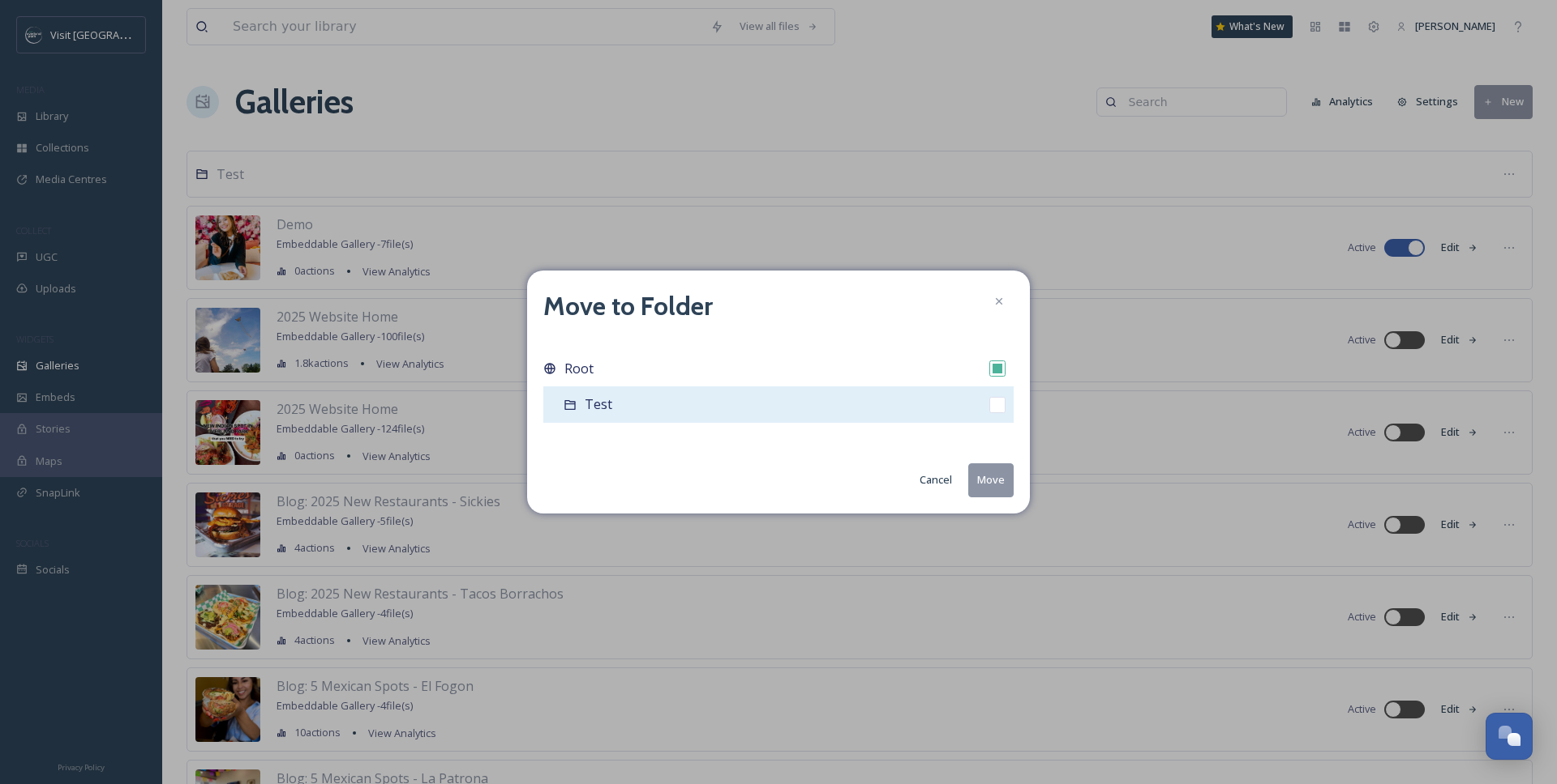
click at [789, 410] on div "Test" at bounding box center [778, 405] width 470 height 36
checkbox input "false"
checkbox input "true"
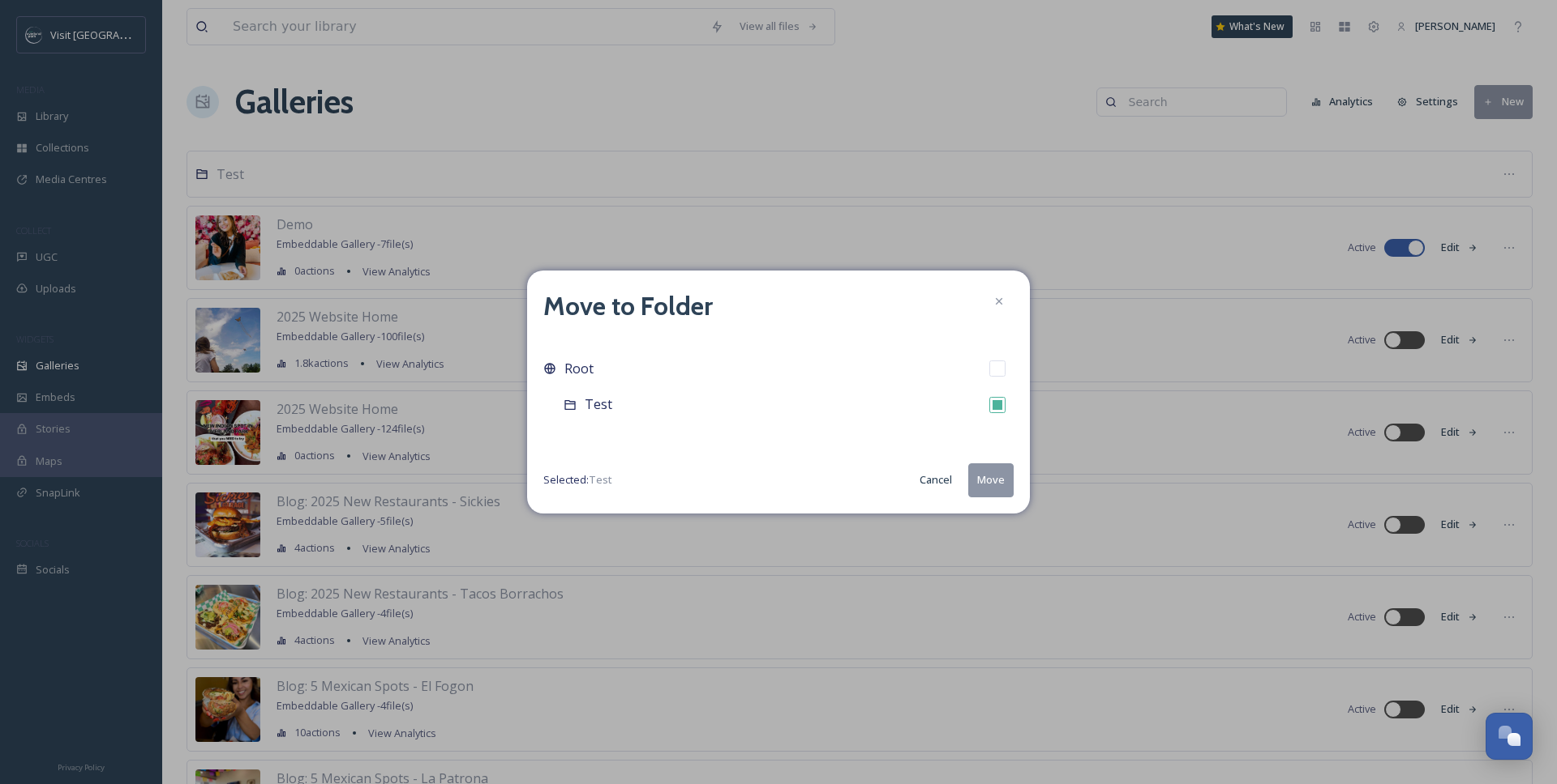
click at [990, 486] on button "Move" at bounding box center [990, 479] width 45 height 33
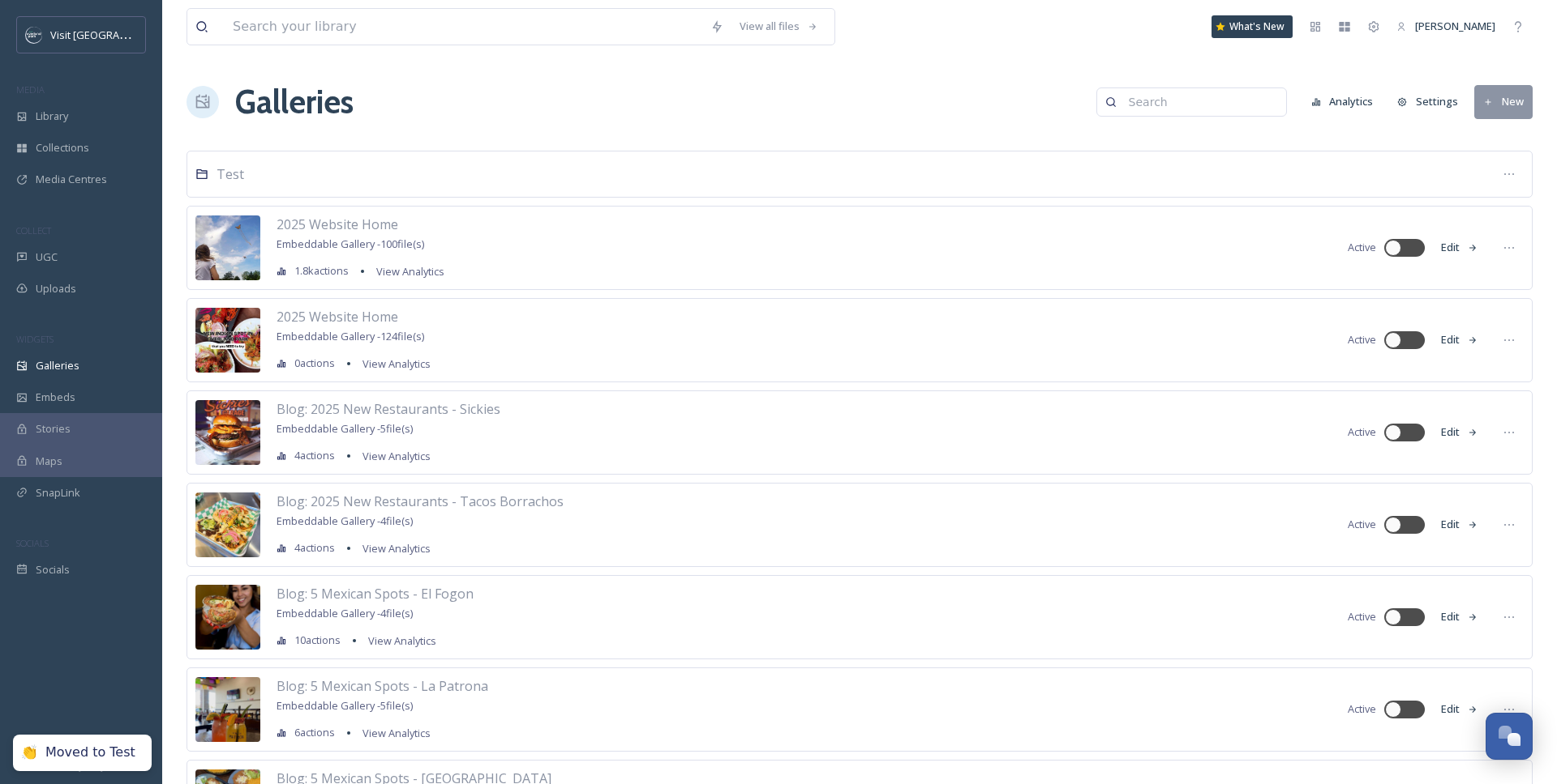
click at [361, 176] on div "Test" at bounding box center [859, 174] width 1346 height 47
click at [224, 187] on div "Test" at bounding box center [859, 174] width 1346 height 47
click at [224, 178] on span "Test" at bounding box center [230, 174] width 27 height 18
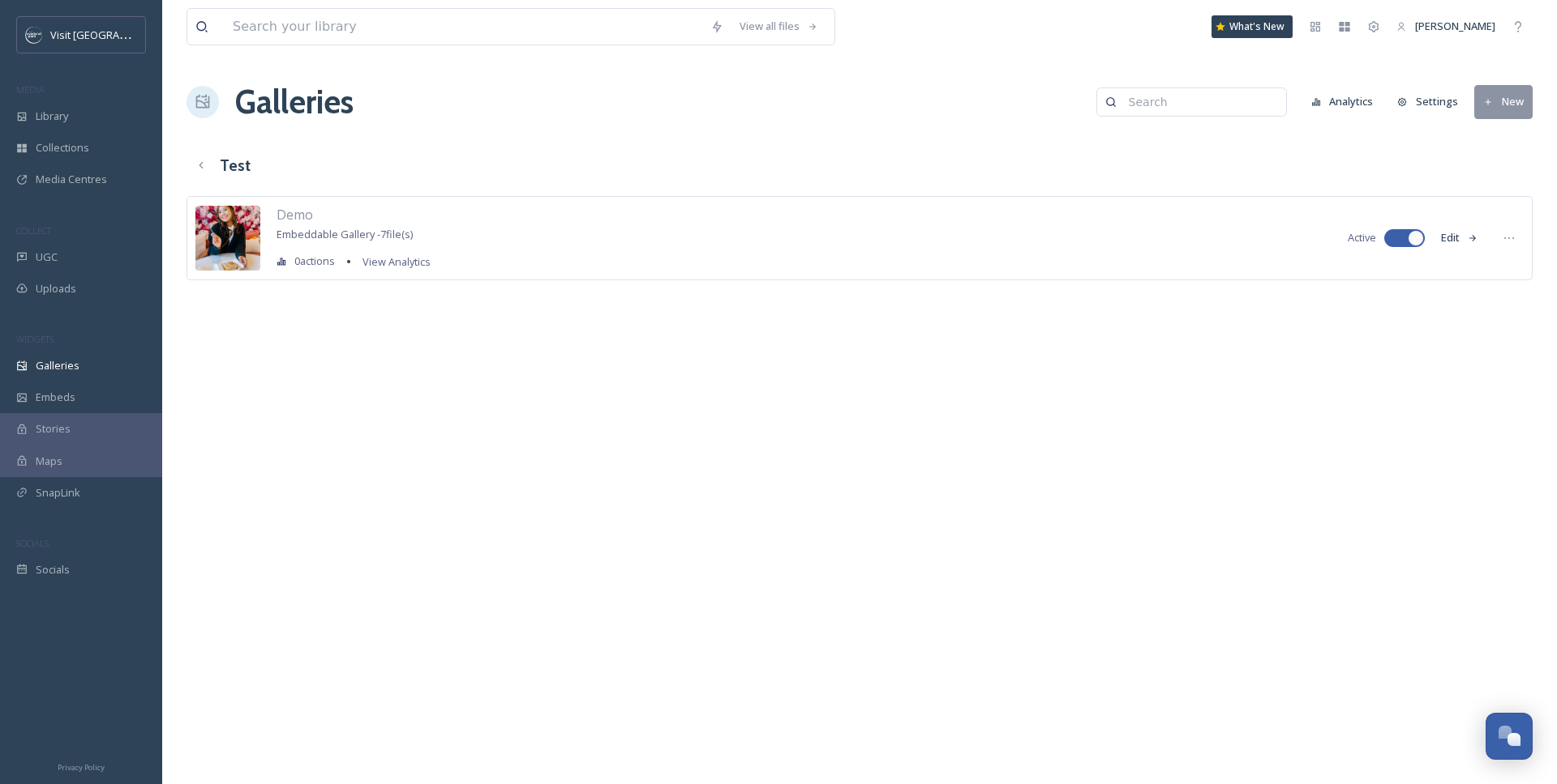
click at [1400, 102] on icon at bounding box center [1488, 103] width 10 height 10
click at [1400, 171] on icon at bounding box center [1474, 171] width 13 height 13
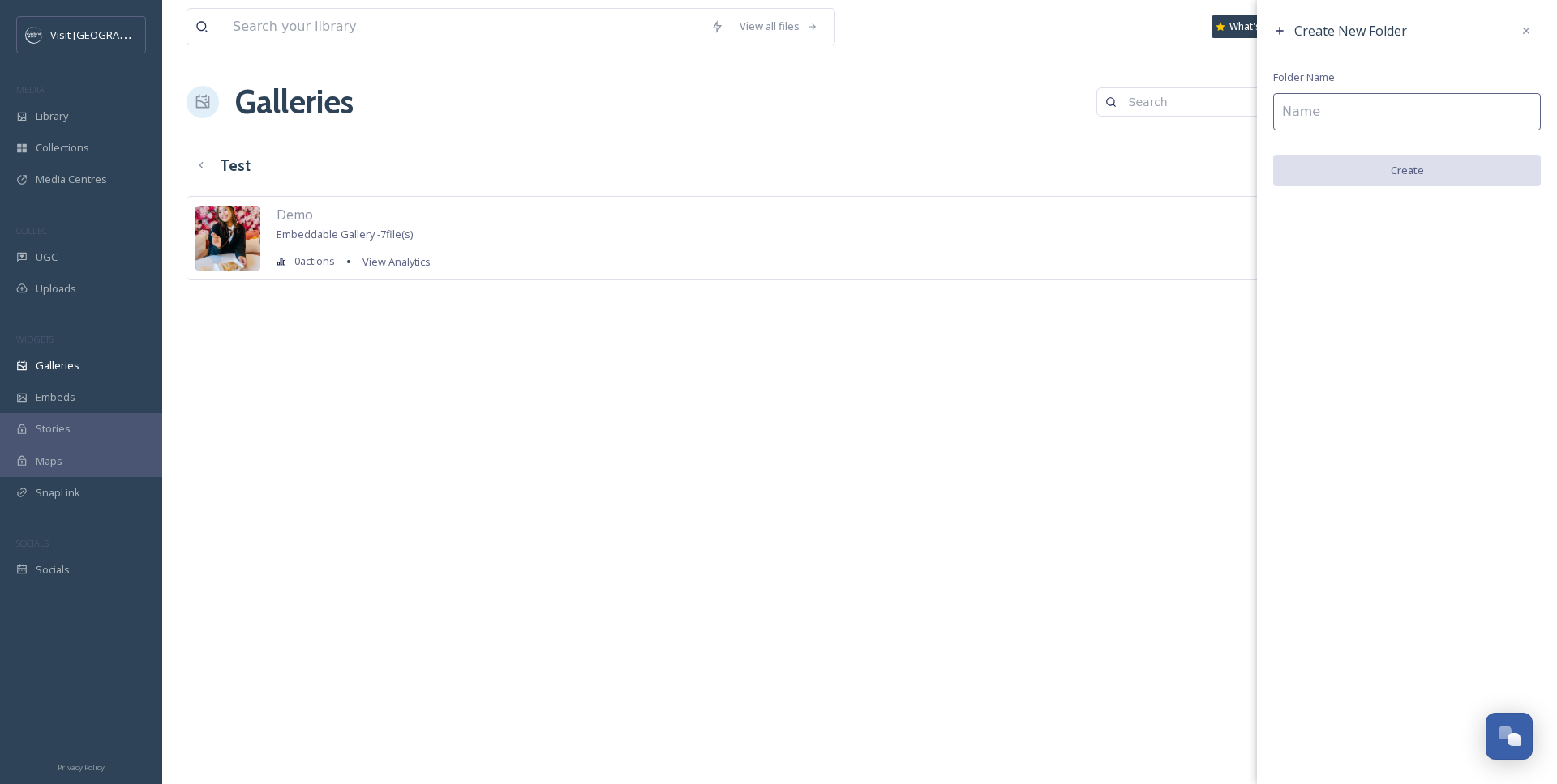
click at [1341, 113] on input at bounding box center [1406, 112] width 267 height 37
type input "Test Sub Folder"
click at [1400, 155] on button "Create" at bounding box center [1406, 171] width 267 height 33
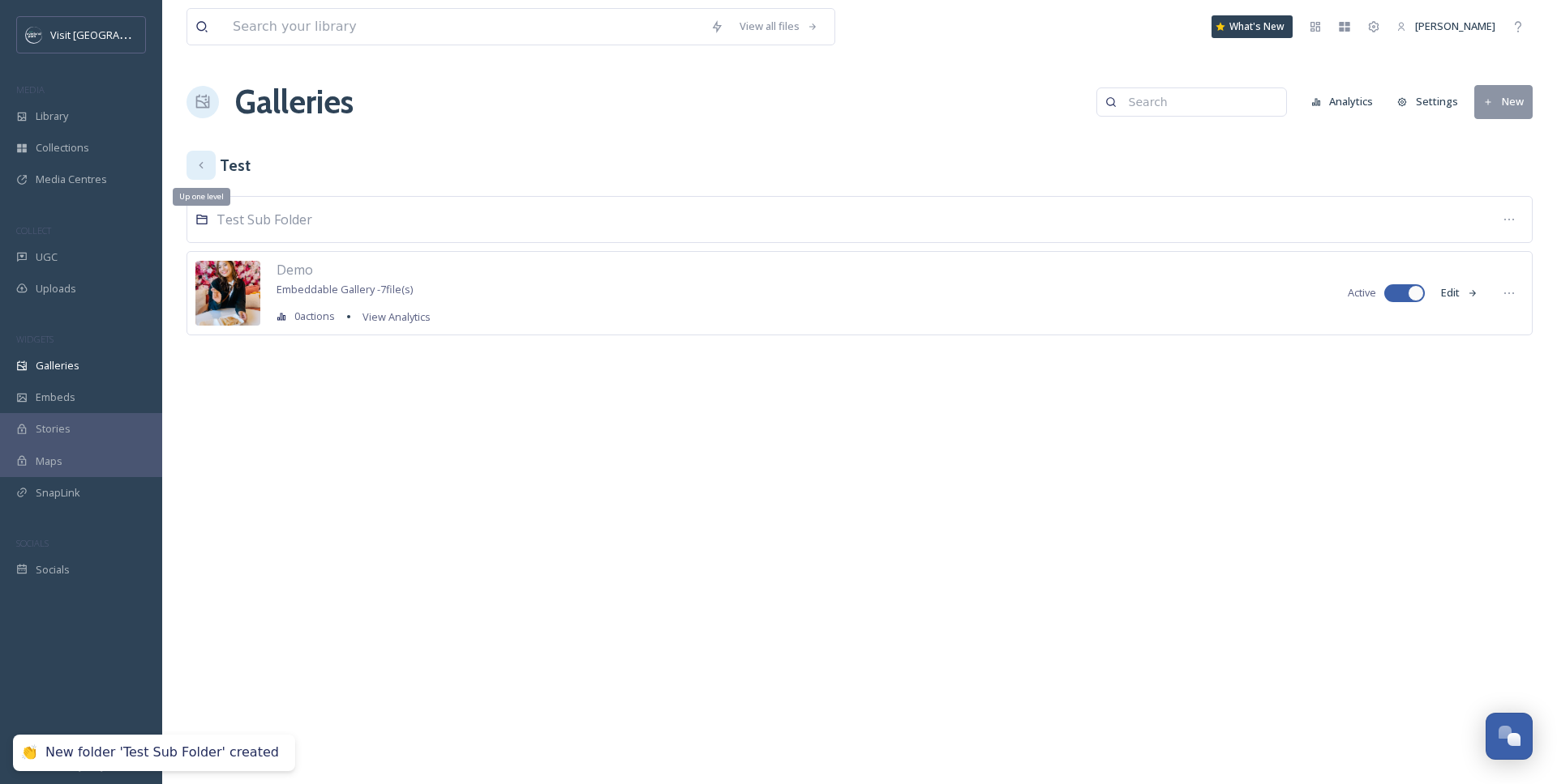
click at [212, 169] on div "Up one level" at bounding box center [201, 165] width 29 height 29
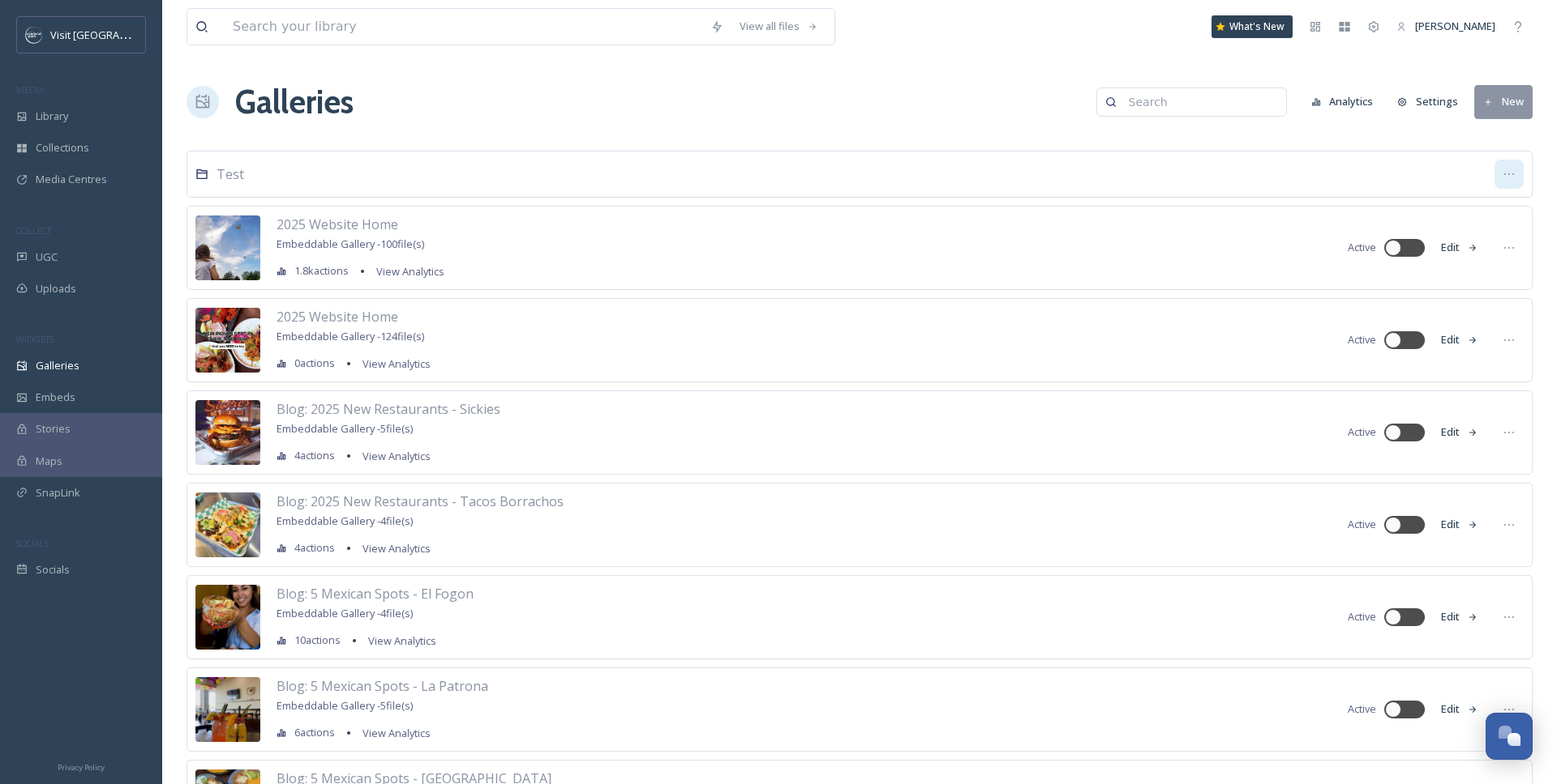
click at [1400, 168] on icon at bounding box center [1509, 174] width 13 height 13
click at [1400, 295] on div "Delete" at bounding box center [1478, 289] width 88 height 31
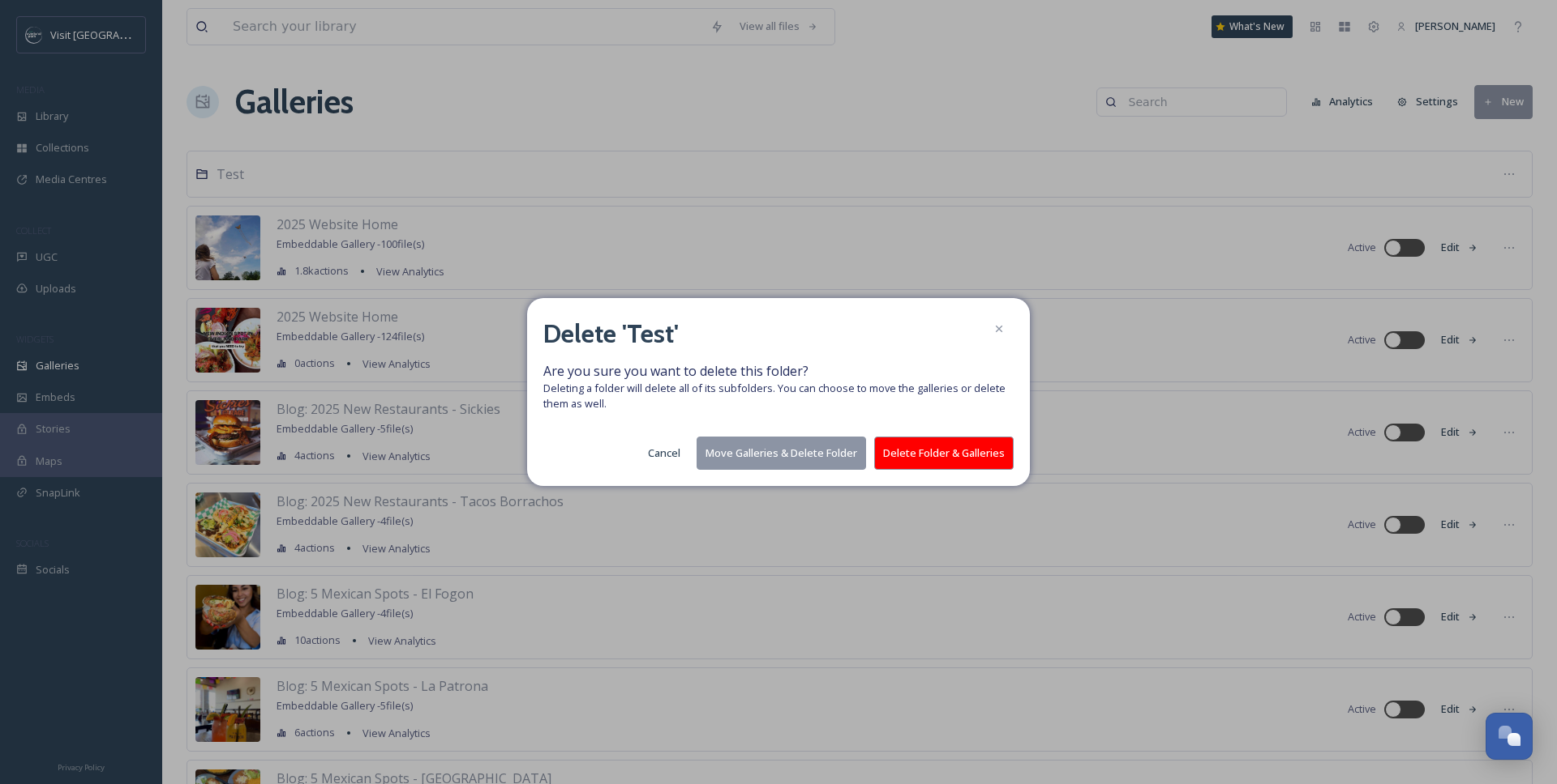
click at [946, 440] on button "Delete Folder & Galleries" at bounding box center [943, 453] width 139 height 33
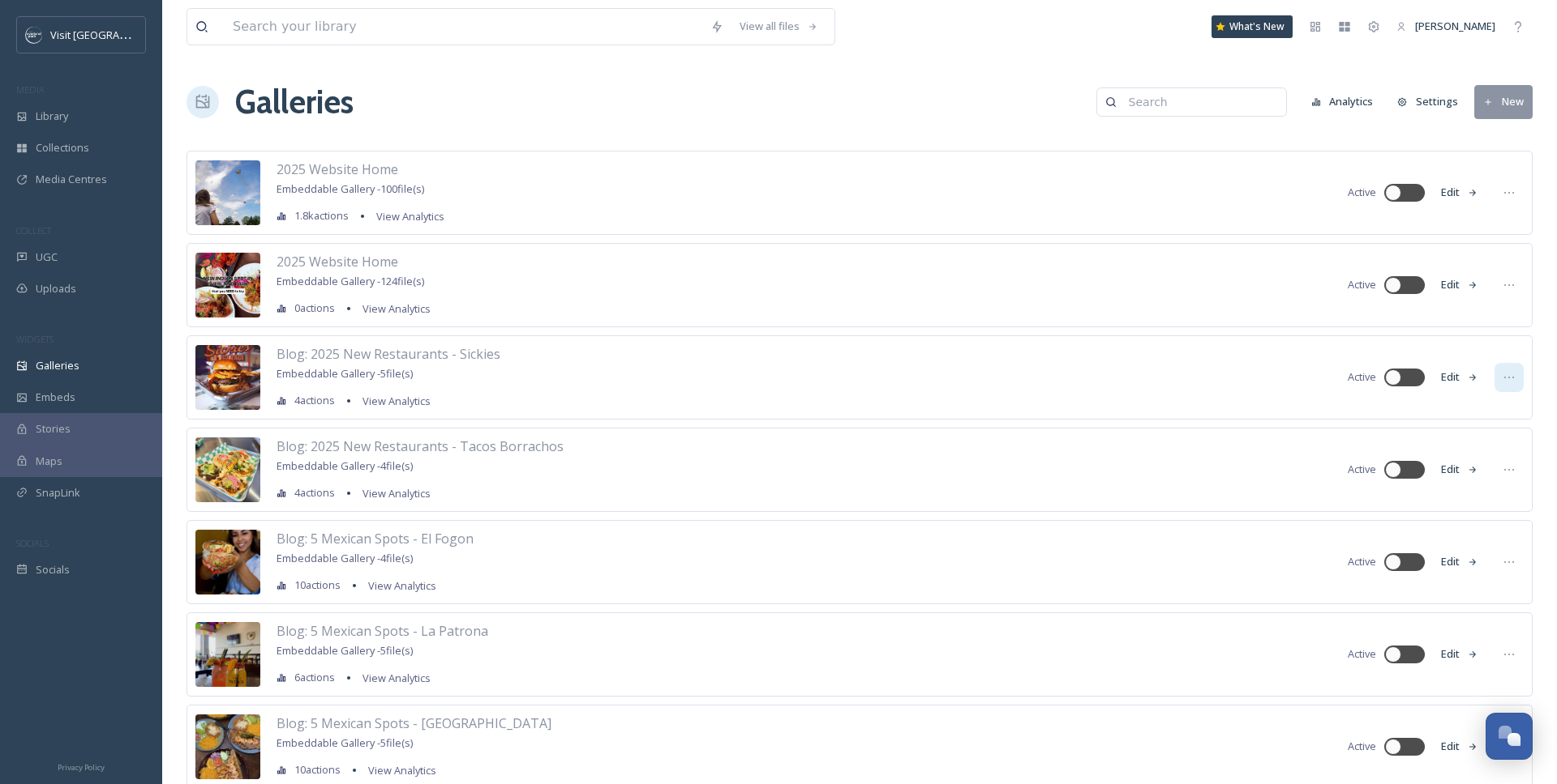
click at [1400, 374] on icon at bounding box center [1509, 377] width 13 height 13
click at [1400, 416] on span "Edit Gallery" at bounding box center [1470, 412] width 54 height 15
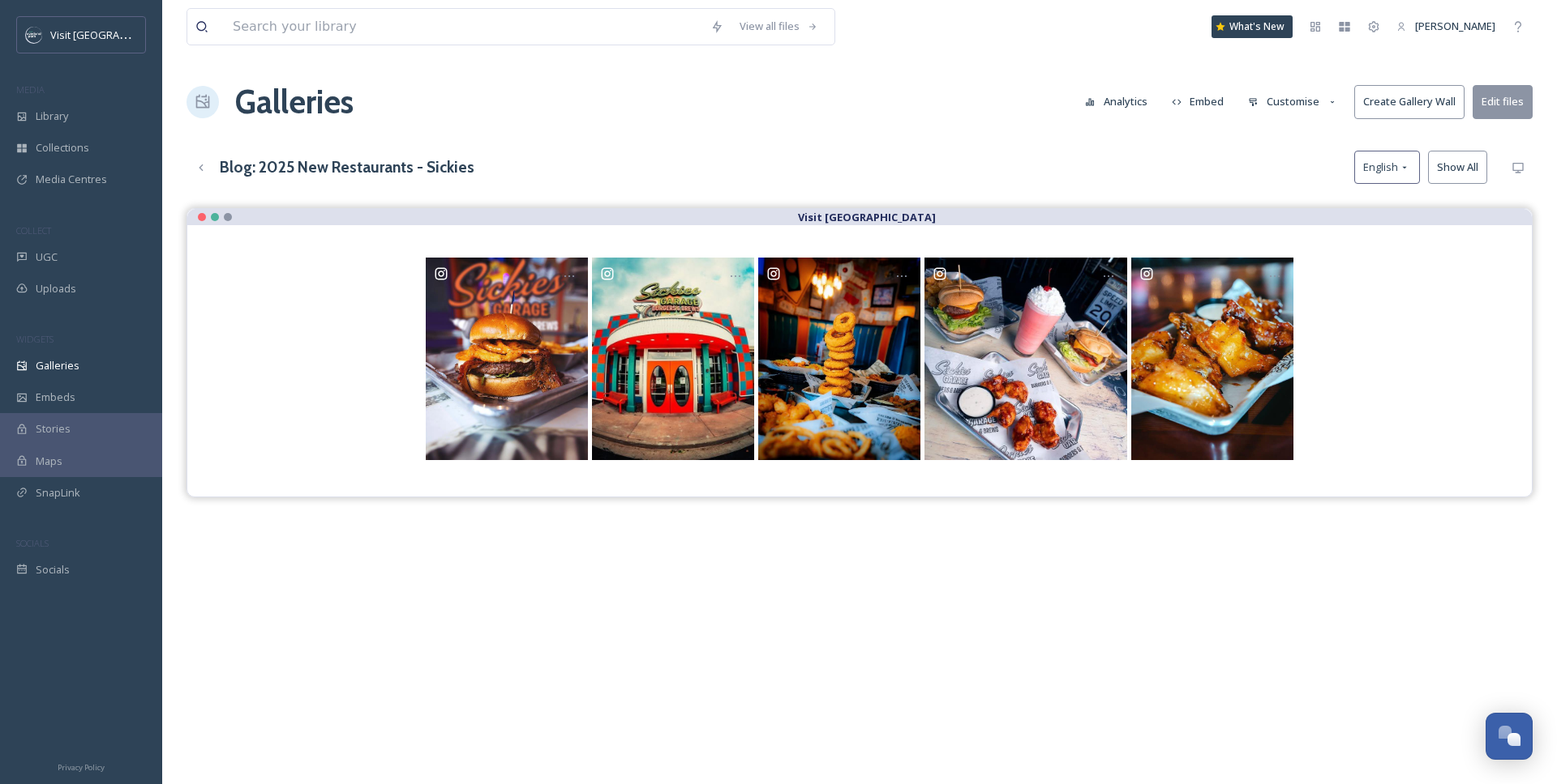
click at [1131, 104] on button "Analytics" at bounding box center [1116, 101] width 79 height 31
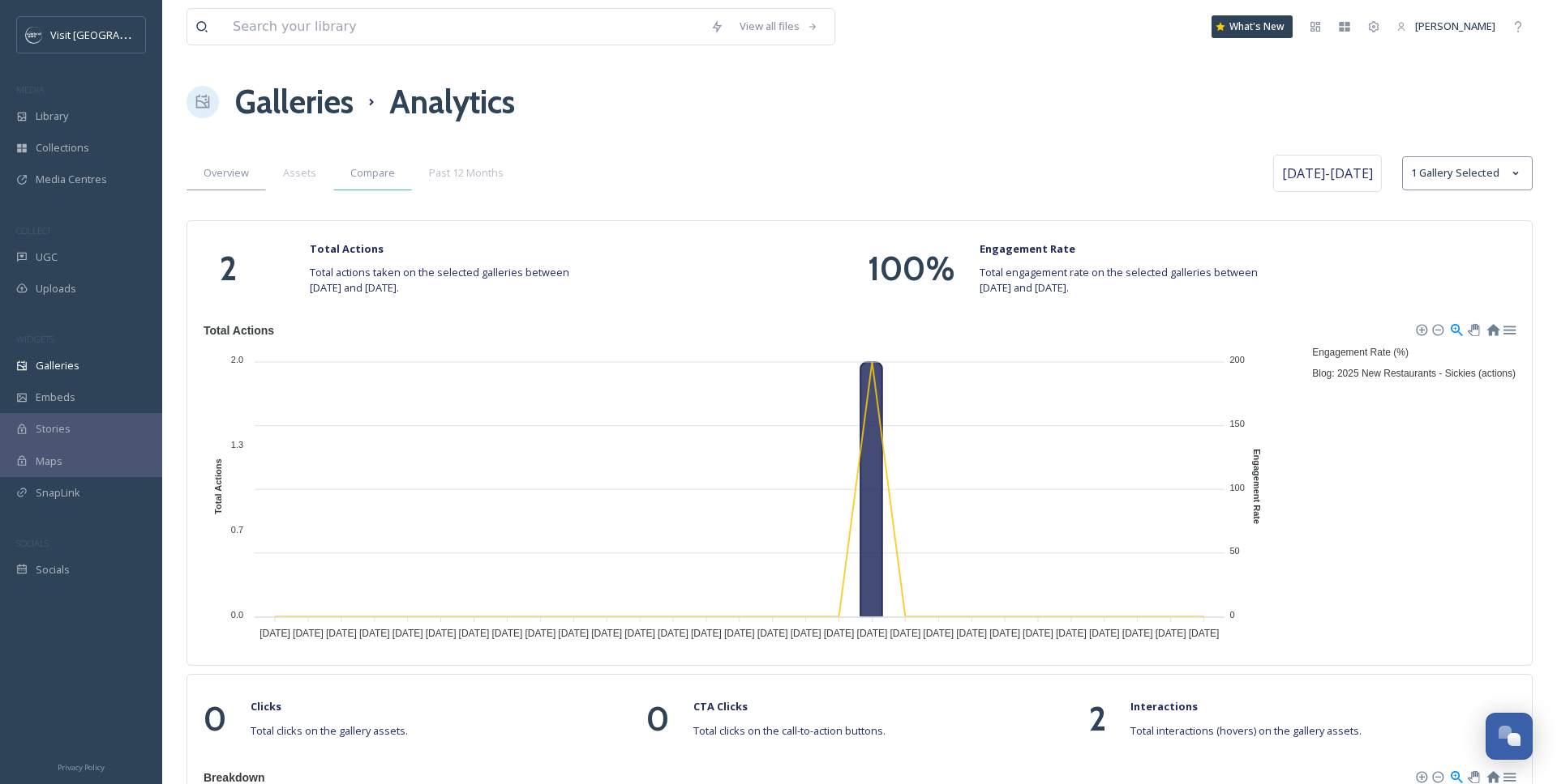
click at [379, 169] on span "Compare" at bounding box center [373, 173] width 45 height 15
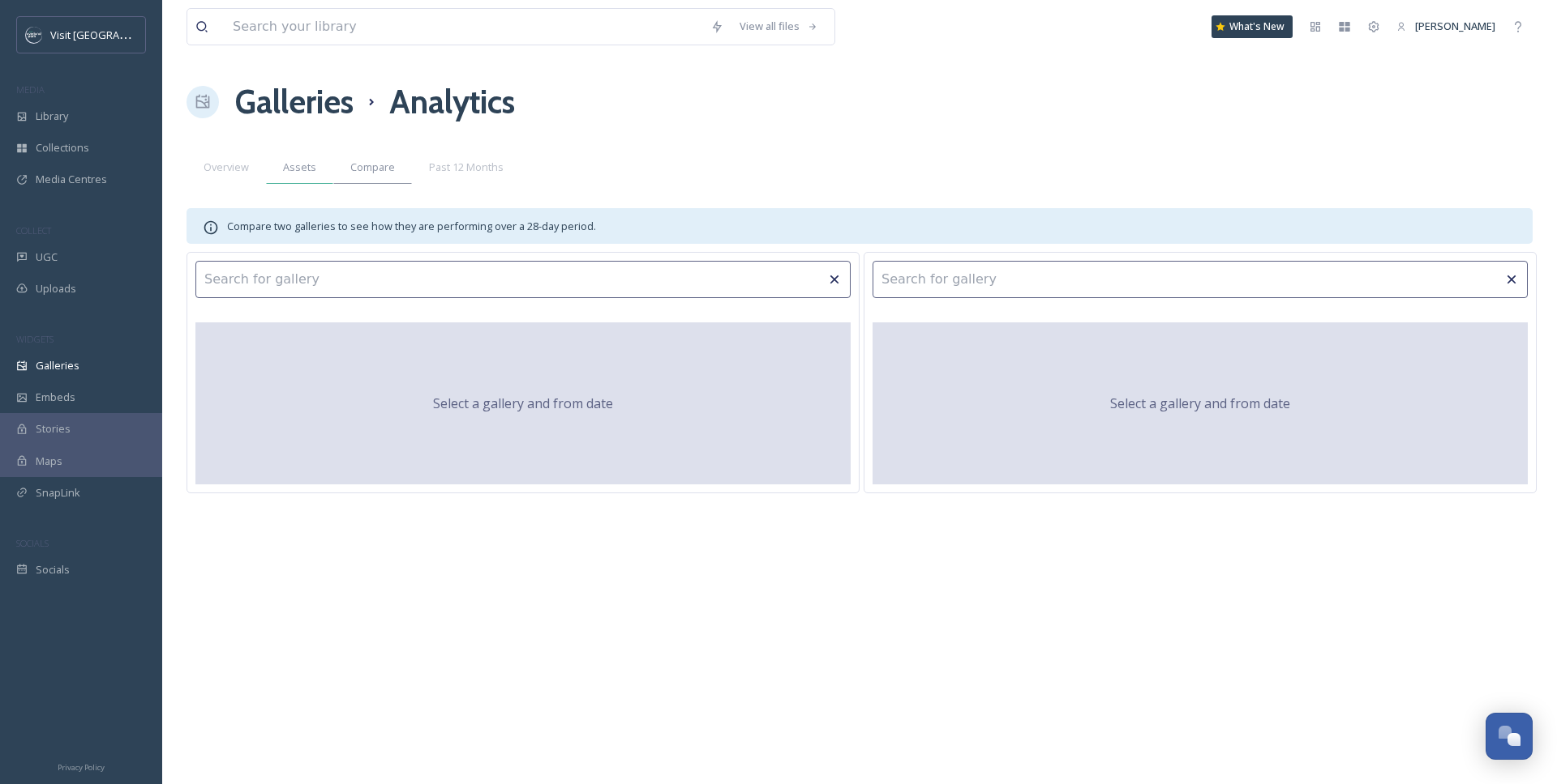
click at [301, 172] on span "Assets" at bounding box center [299, 167] width 33 height 15
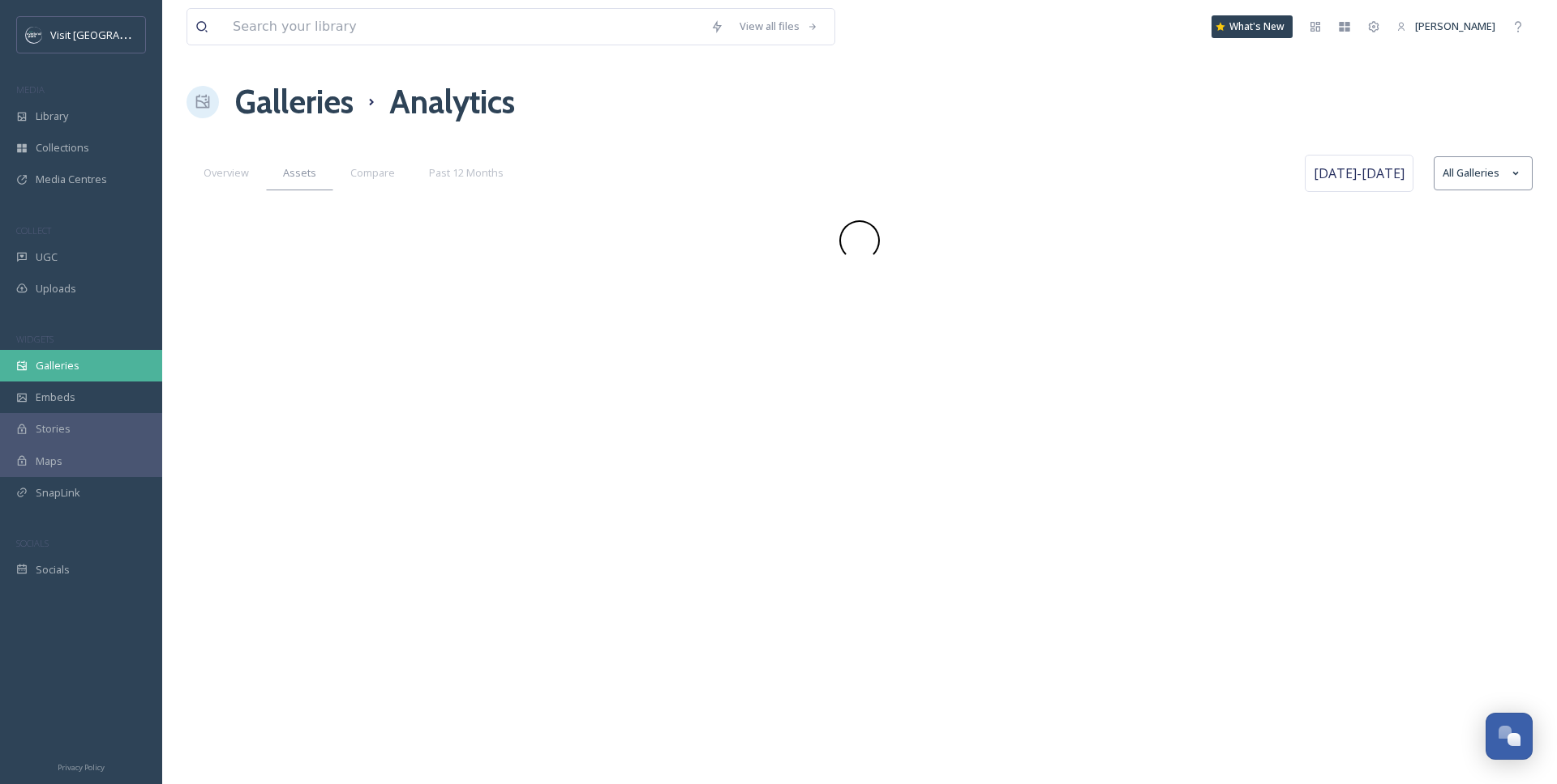
click at [121, 359] on div "Galleries" at bounding box center [81, 366] width 162 height 31
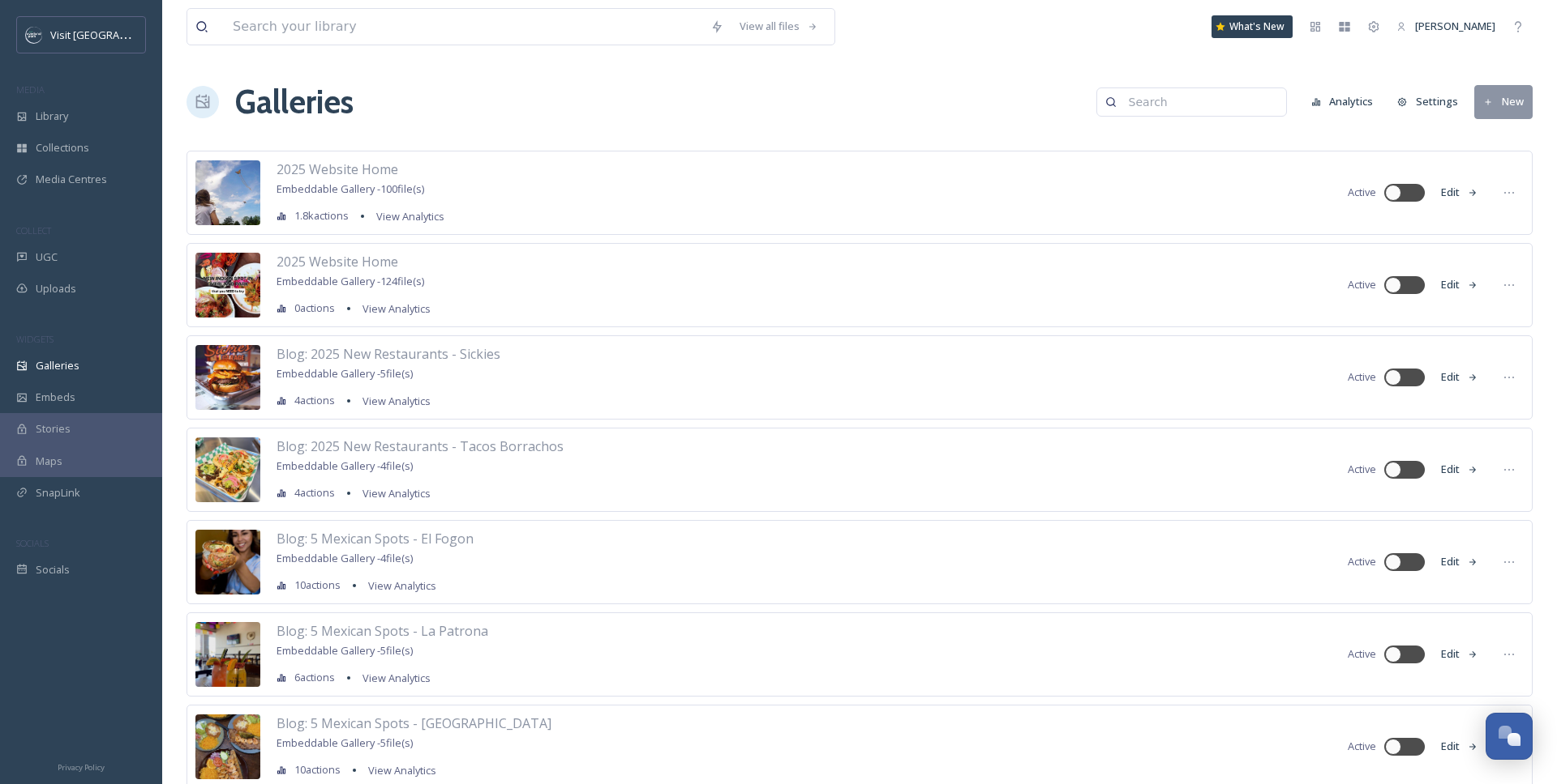
click at [1400, 104] on button "Settings" at bounding box center [1427, 101] width 77 height 31
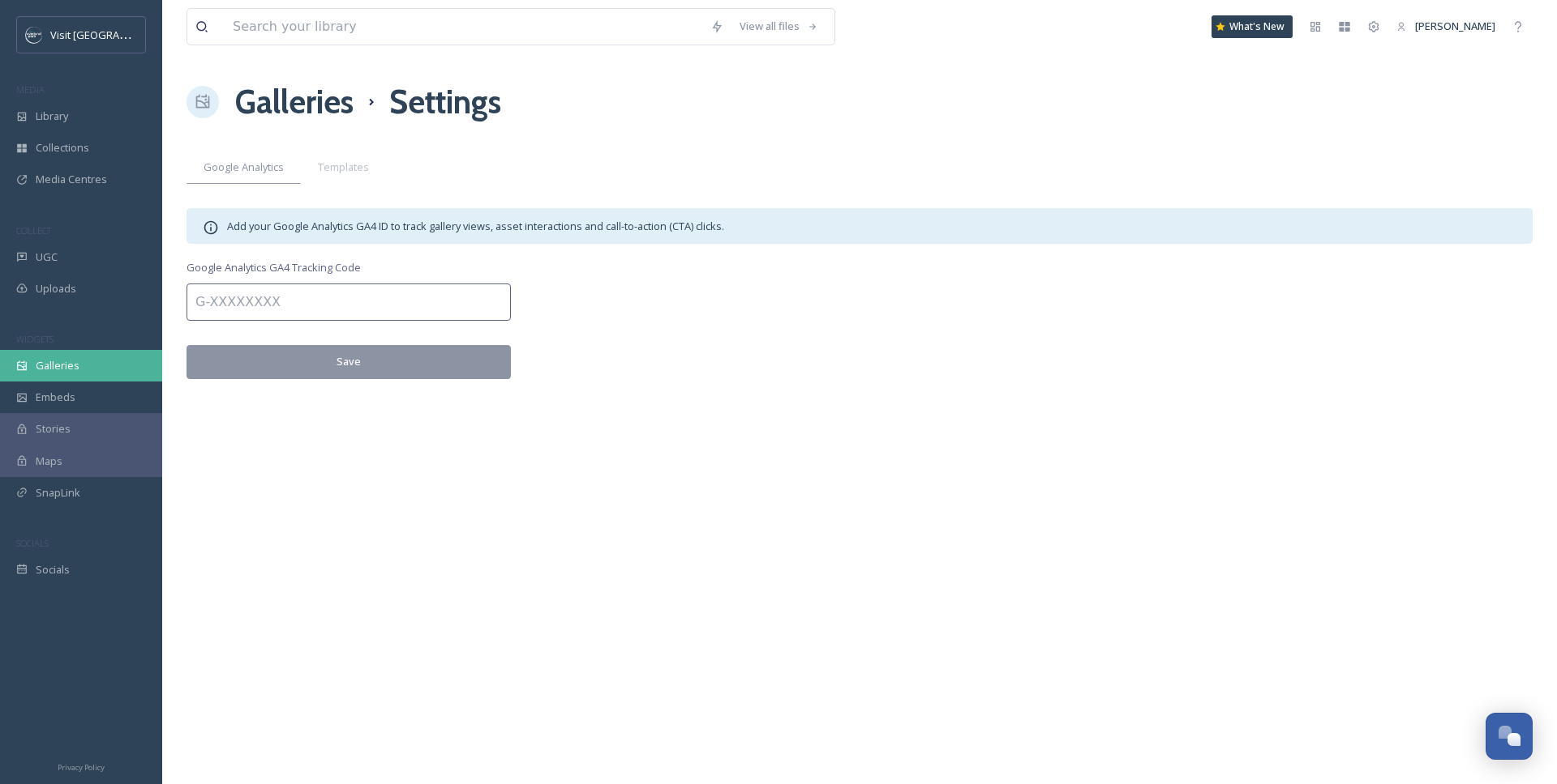
click at [59, 363] on span "Galleries" at bounding box center [58, 366] width 44 height 15
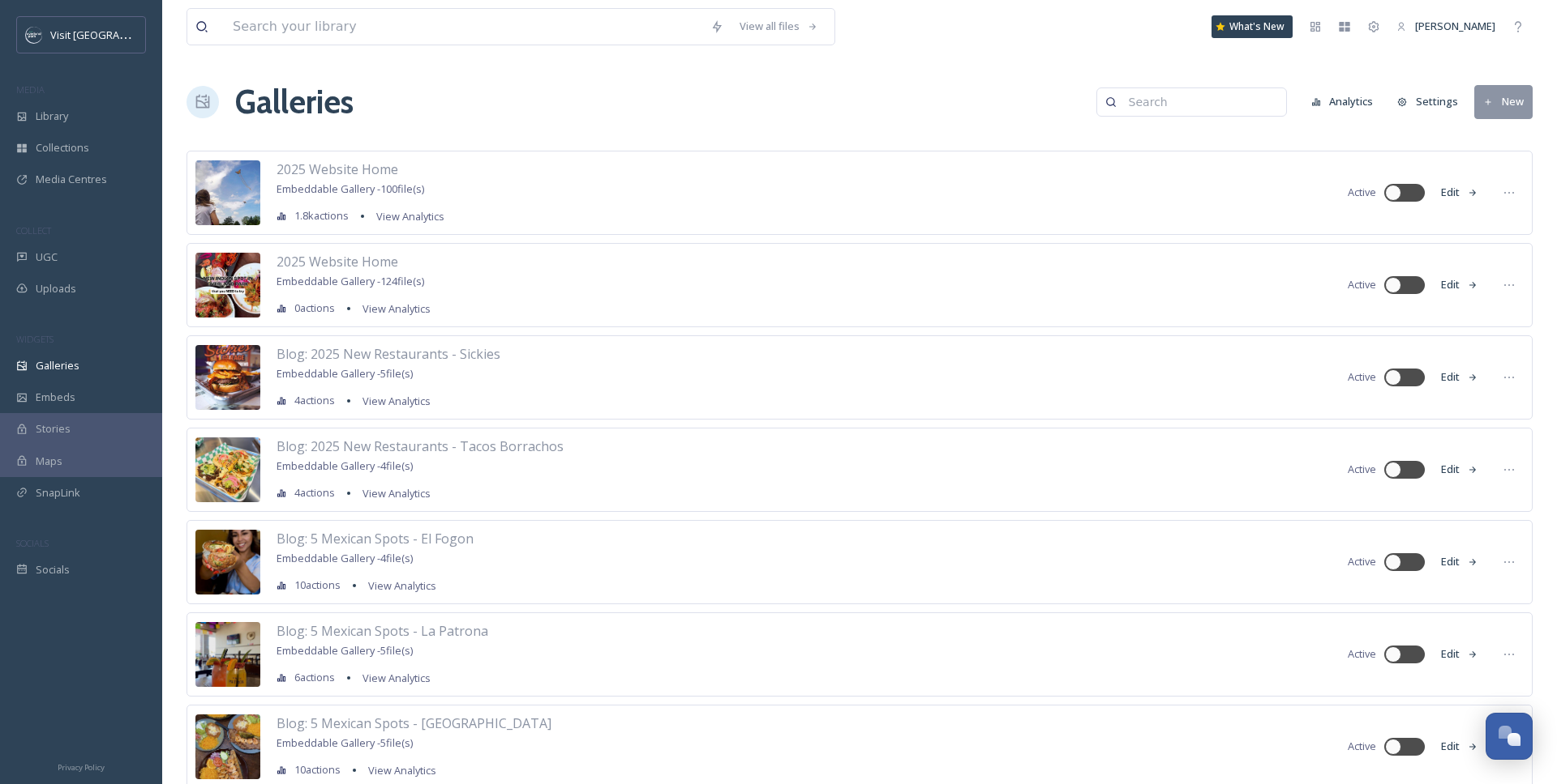
click at [507, 344] on div "Blog: 2025 New Restaurants - Sickies Embeddable Gallery - 5 file(s) 4 actions V…" at bounding box center [859, 377] width 1346 height 84
click at [1400, 381] on button "Edit" at bounding box center [1459, 377] width 53 height 31
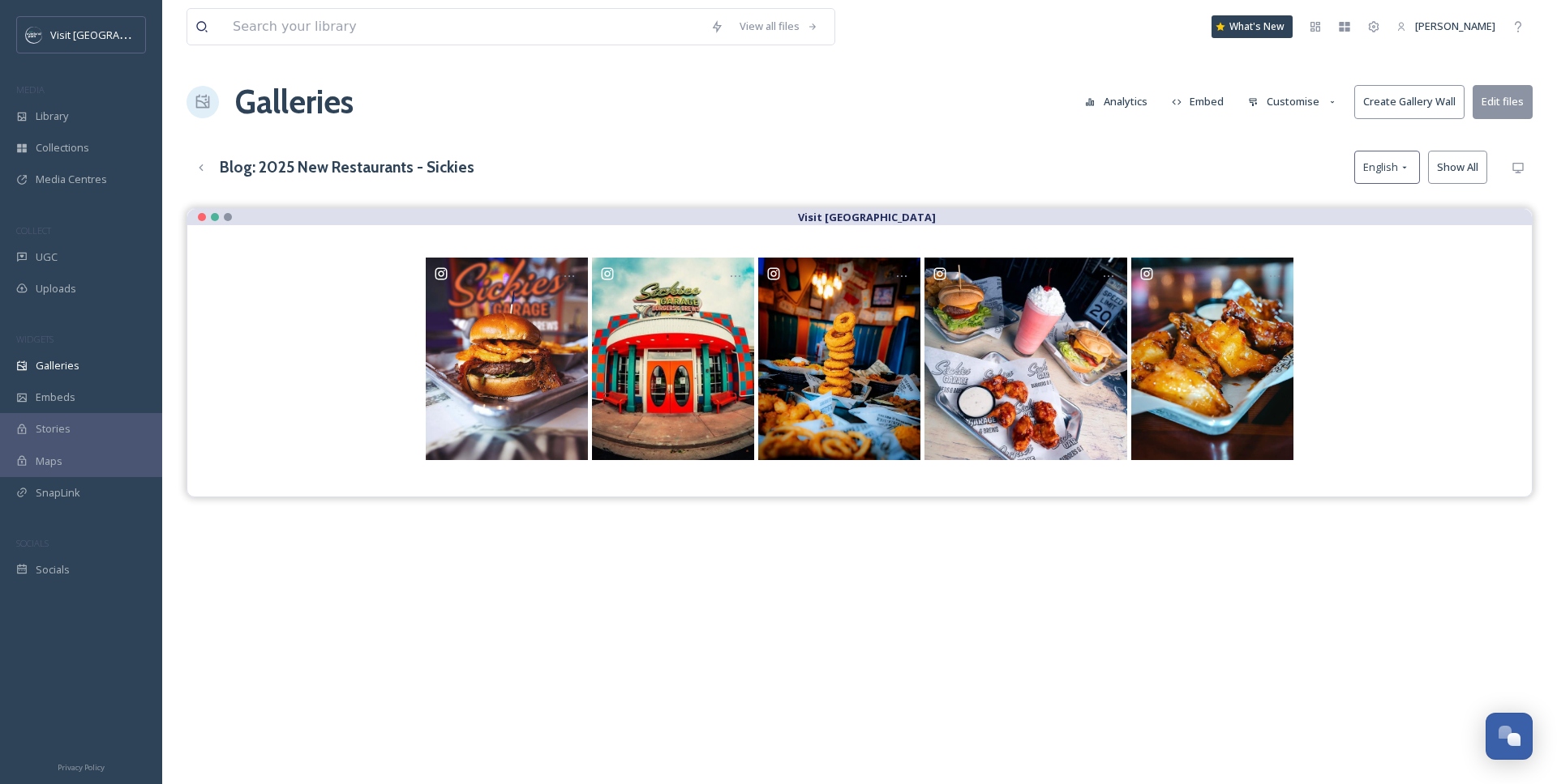
click at [1262, 106] on button "Customise" at bounding box center [1292, 101] width 106 height 31
click at [1271, 143] on span "Layout" at bounding box center [1264, 139] width 31 height 15
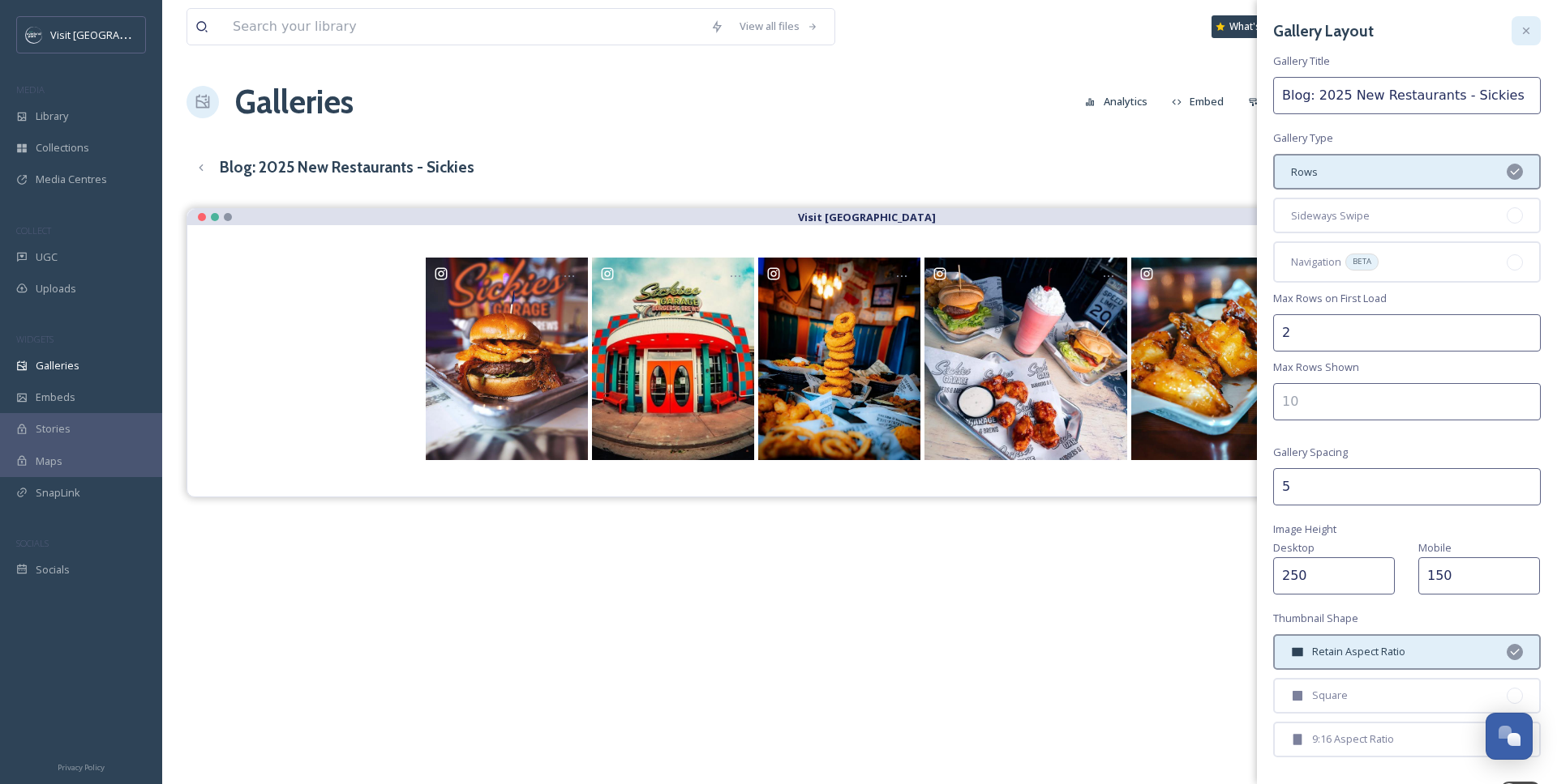
click at [1400, 26] on icon at bounding box center [1526, 31] width 13 height 13
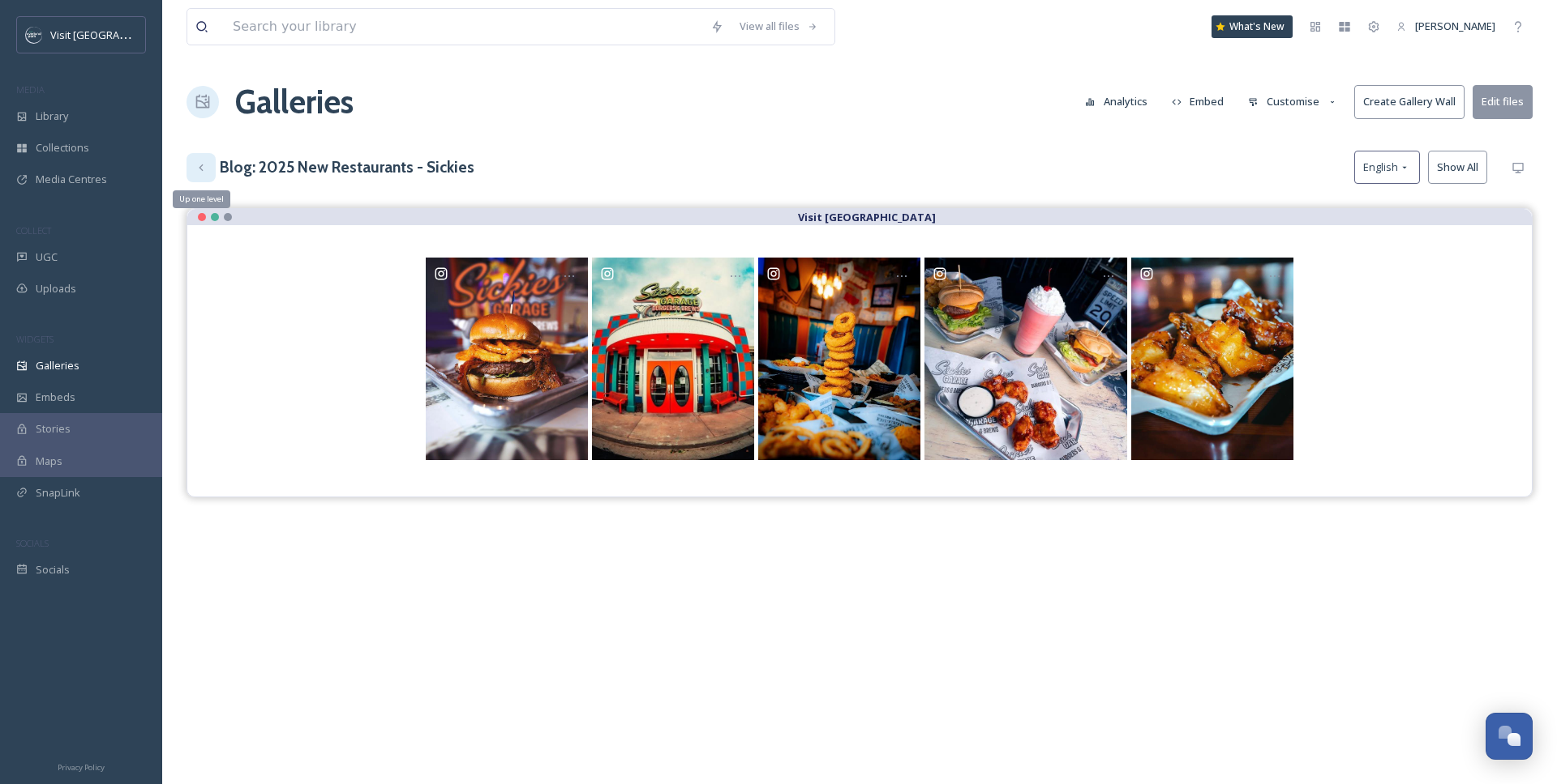
click at [200, 169] on icon at bounding box center [200, 167] width 4 height 7
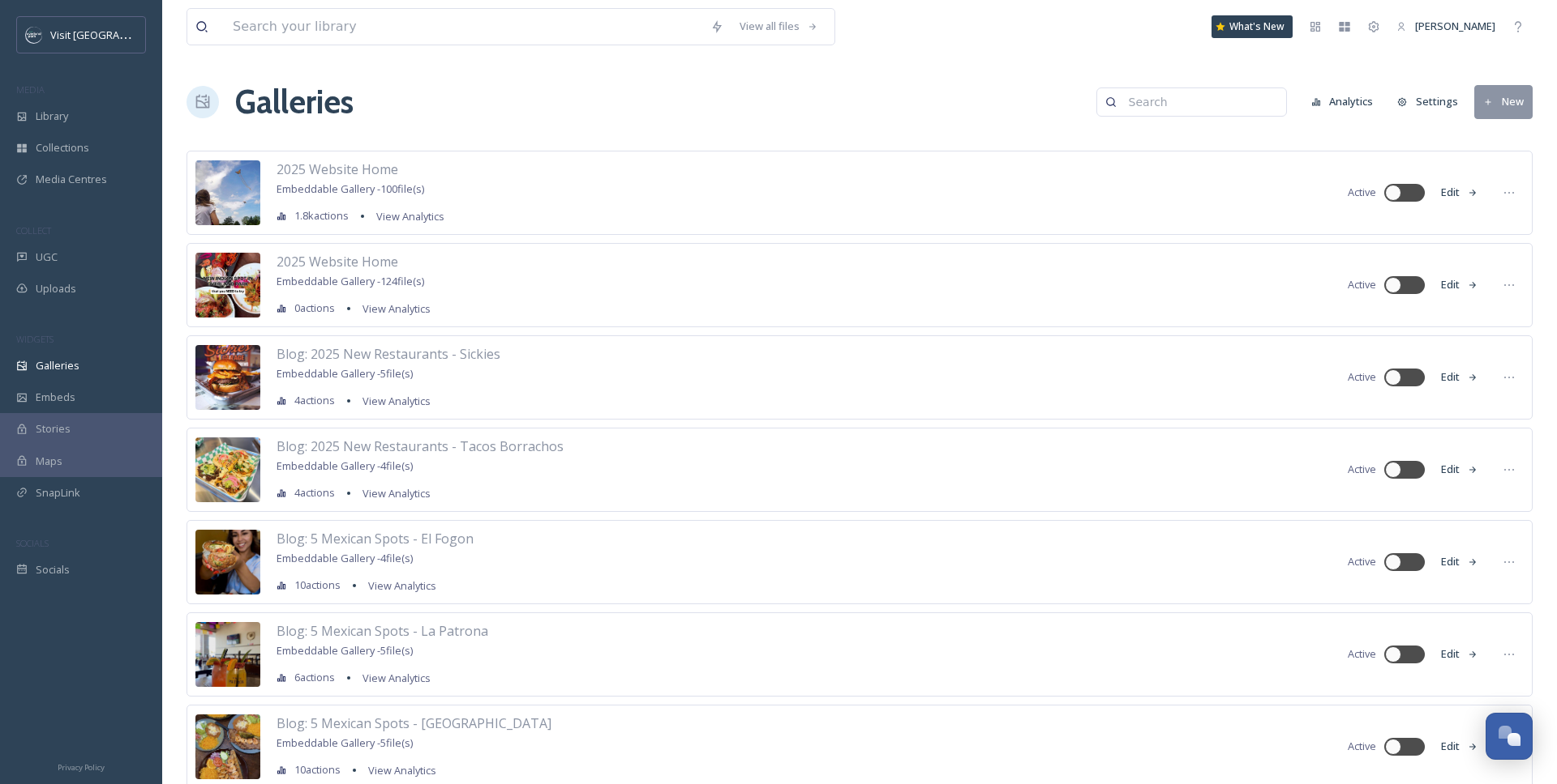
click at [62, 428] on span "Stories" at bounding box center [53, 429] width 35 height 15
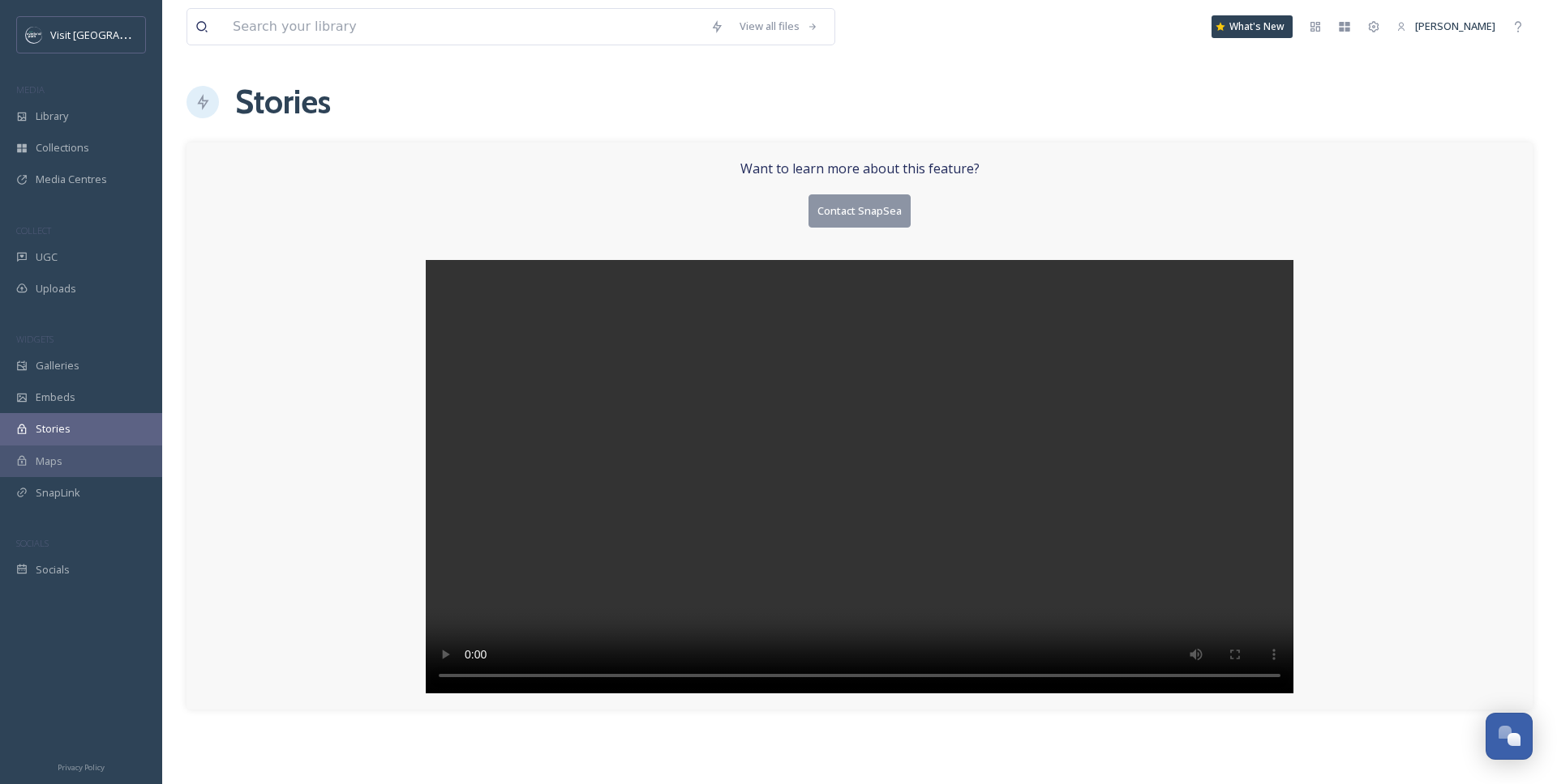
click at [492, 679] on video at bounding box center [859, 477] width 868 height 434
click at [1065, 660] on video at bounding box center [859, 477] width 868 height 434
click at [902, 501] on video at bounding box center [859, 477] width 868 height 434
click at [65, 288] on span "Uploads" at bounding box center [56, 288] width 41 height 15
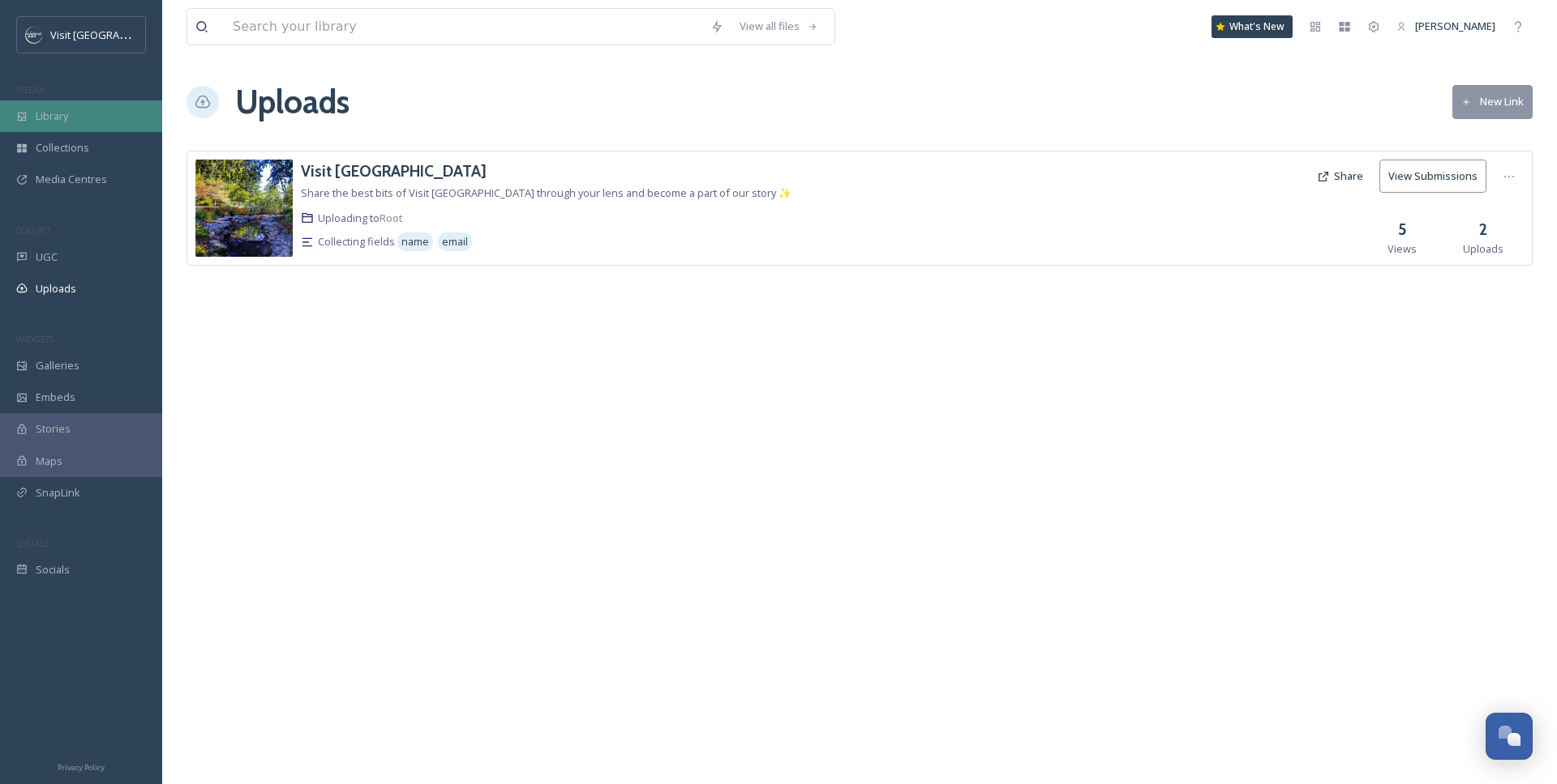
click at [48, 117] on span "Library" at bounding box center [52, 116] width 32 height 15
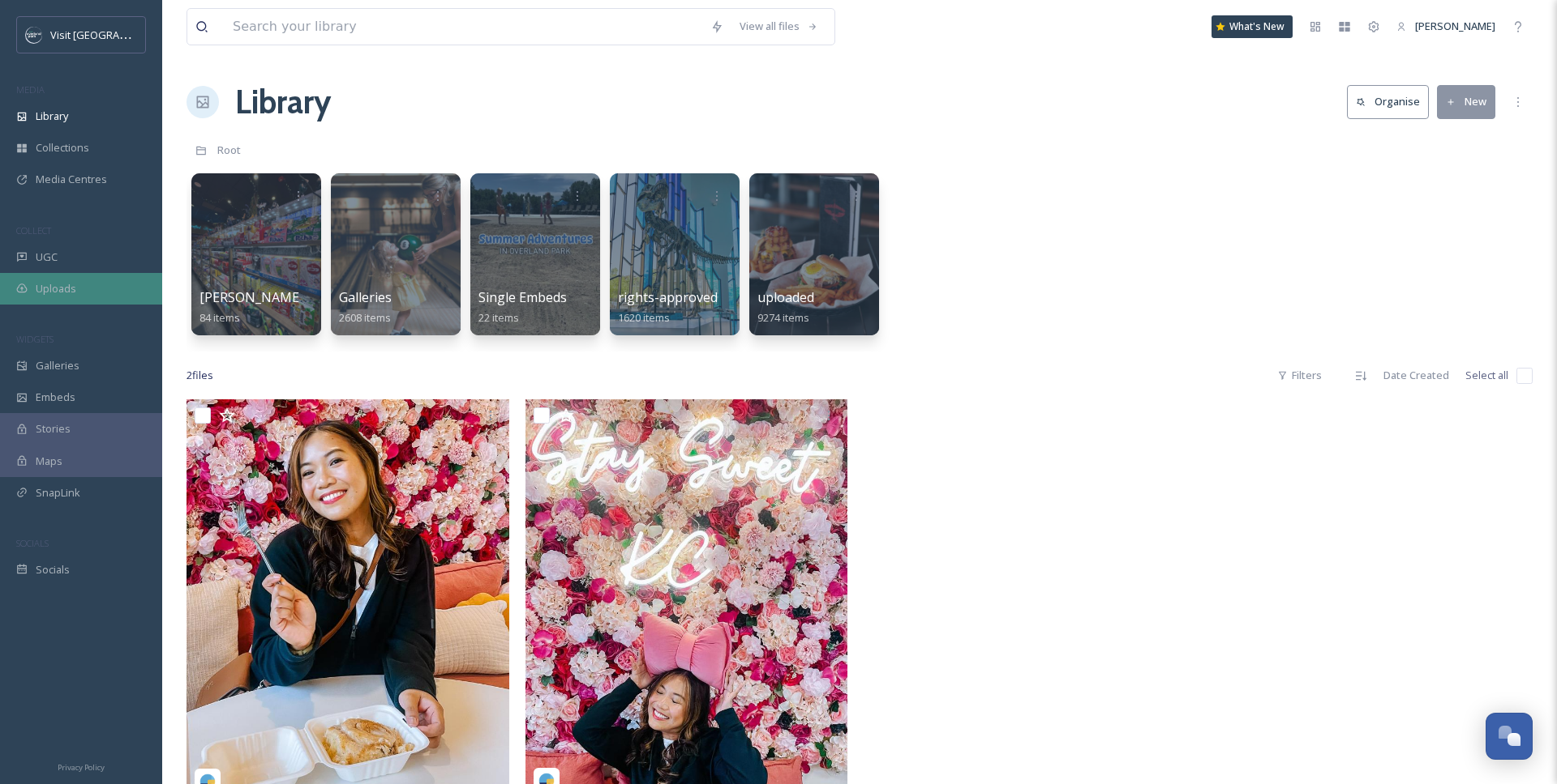
click at [80, 280] on div "Uploads" at bounding box center [81, 288] width 162 height 31
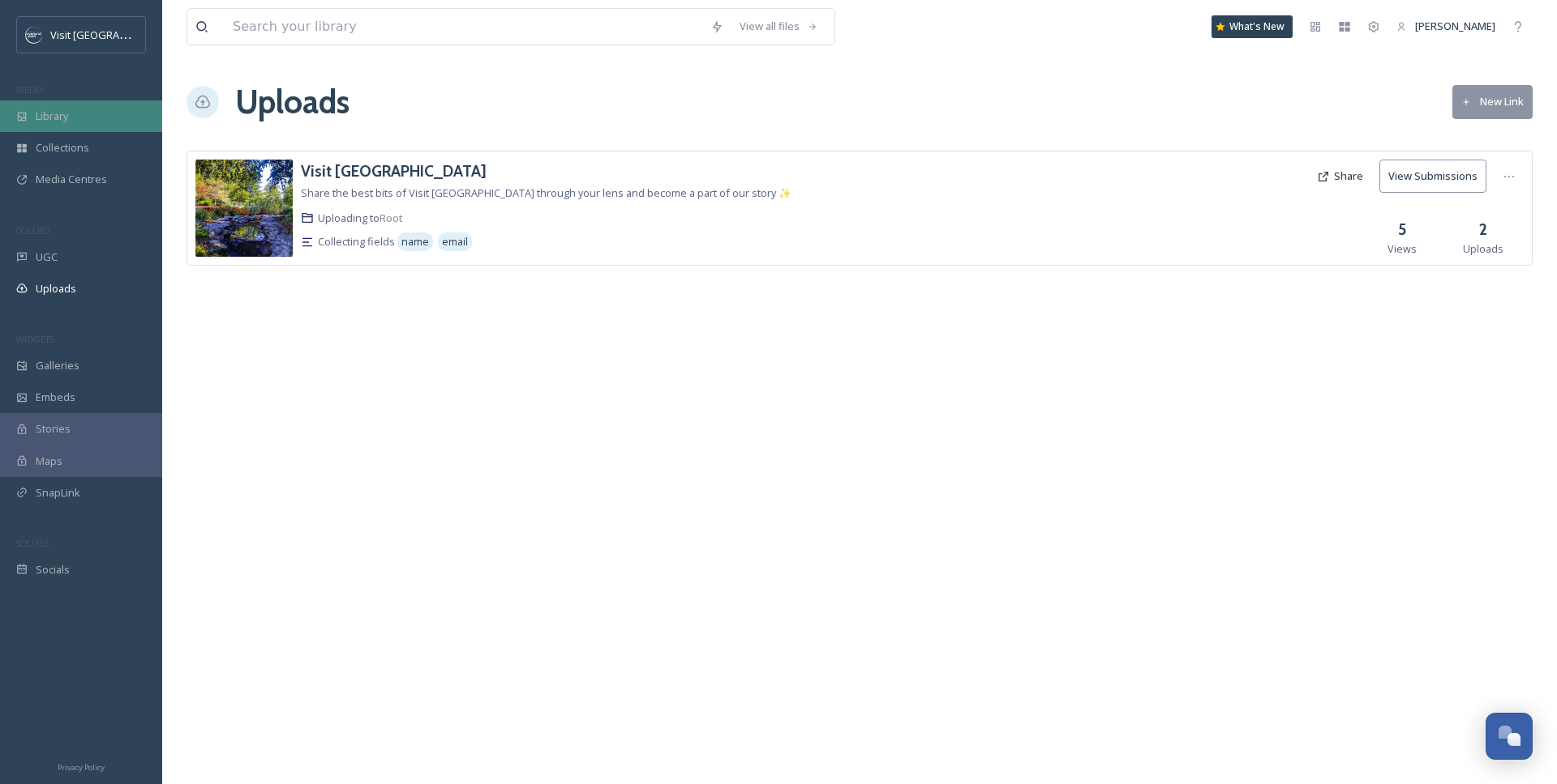
click at [31, 120] on div "Library" at bounding box center [81, 115] width 162 height 31
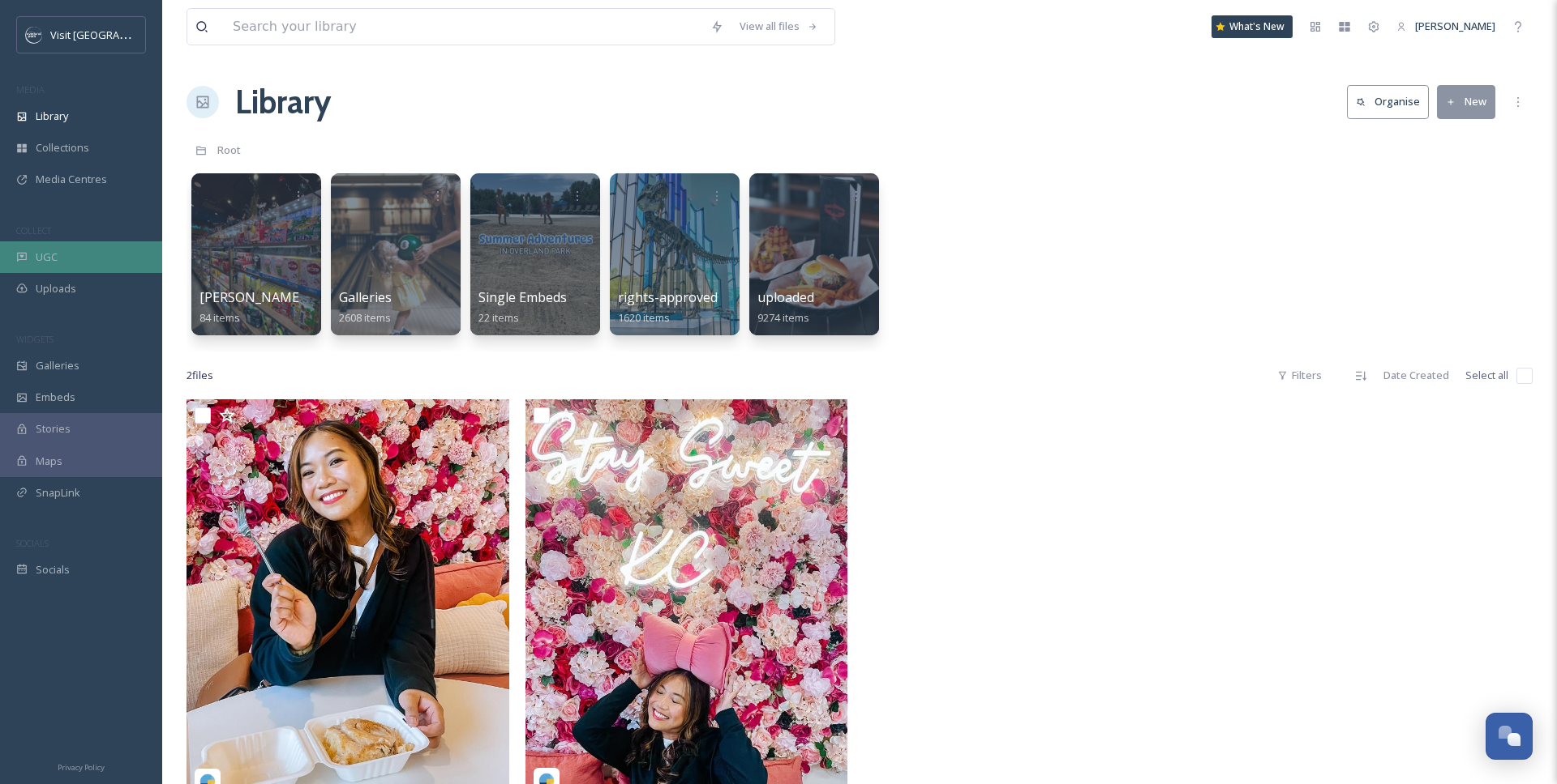
click at [39, 262] on span "UGC" at bounding box center [47, 257] width 22 height 15
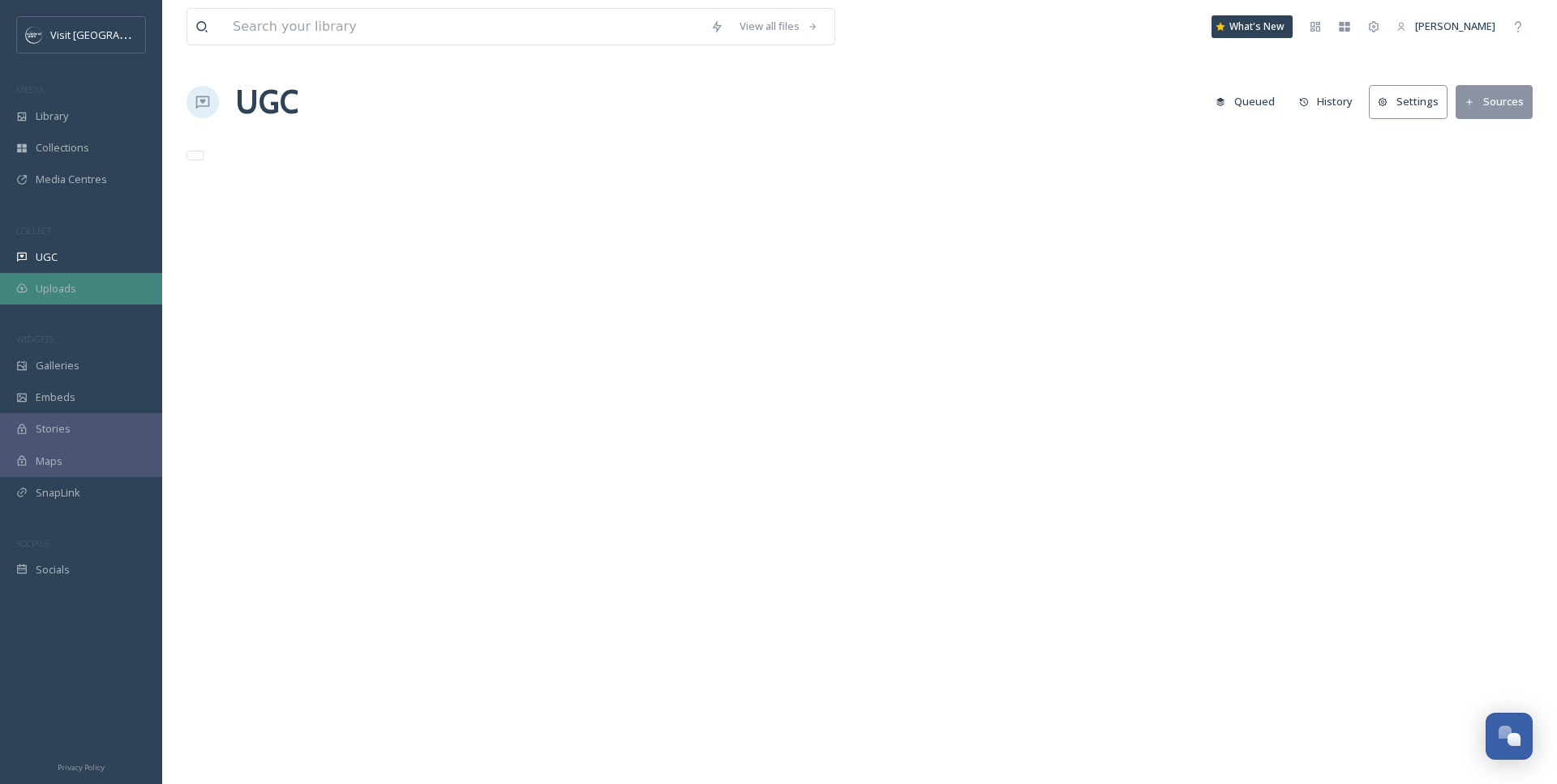
click at [49, 291] on span "Uploads" at bounding box center [56, 288] width 41 height 15
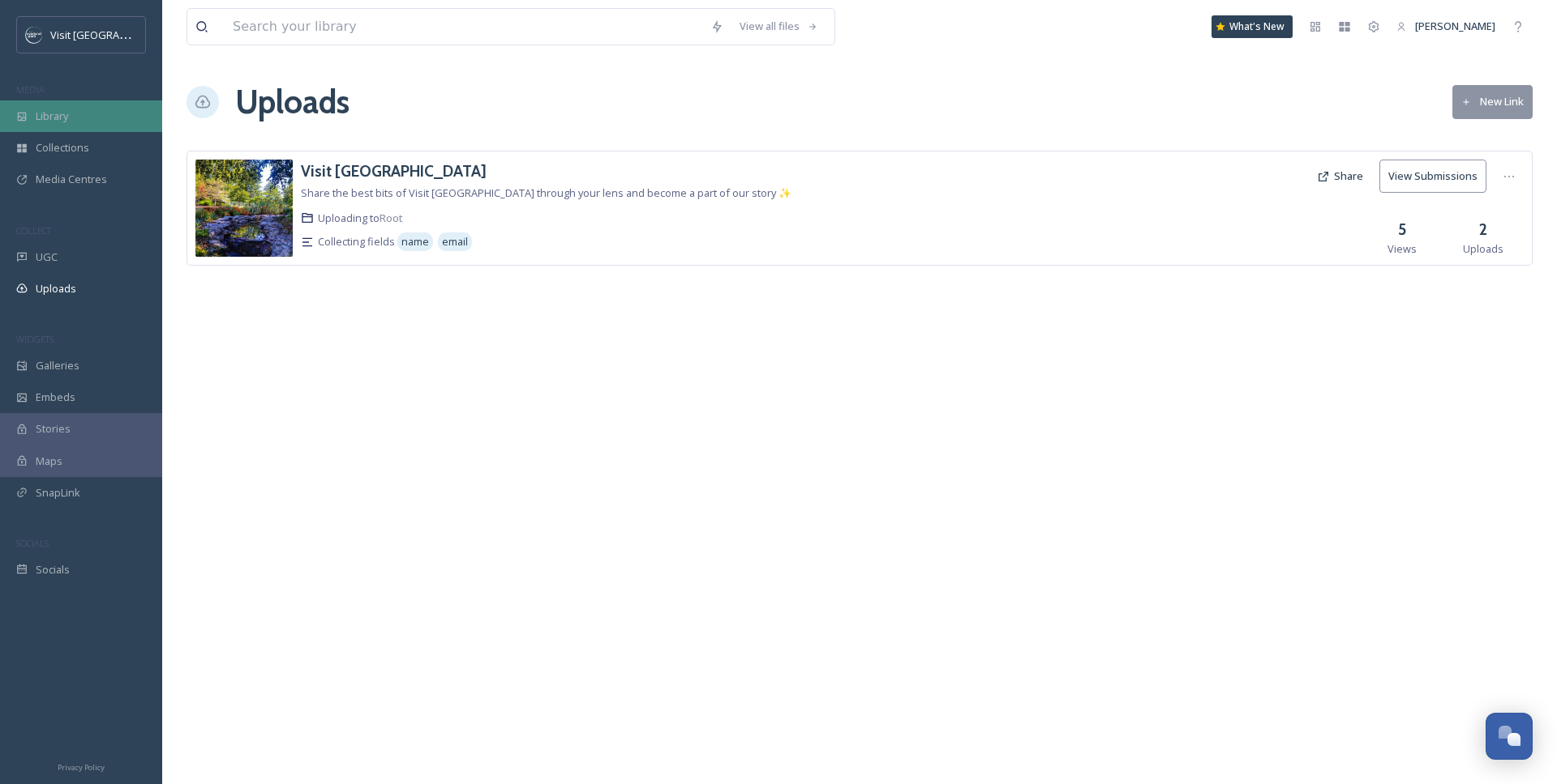
click at [62, 107] on div "Library" at bounding box center [81, 115] width 162 height 31
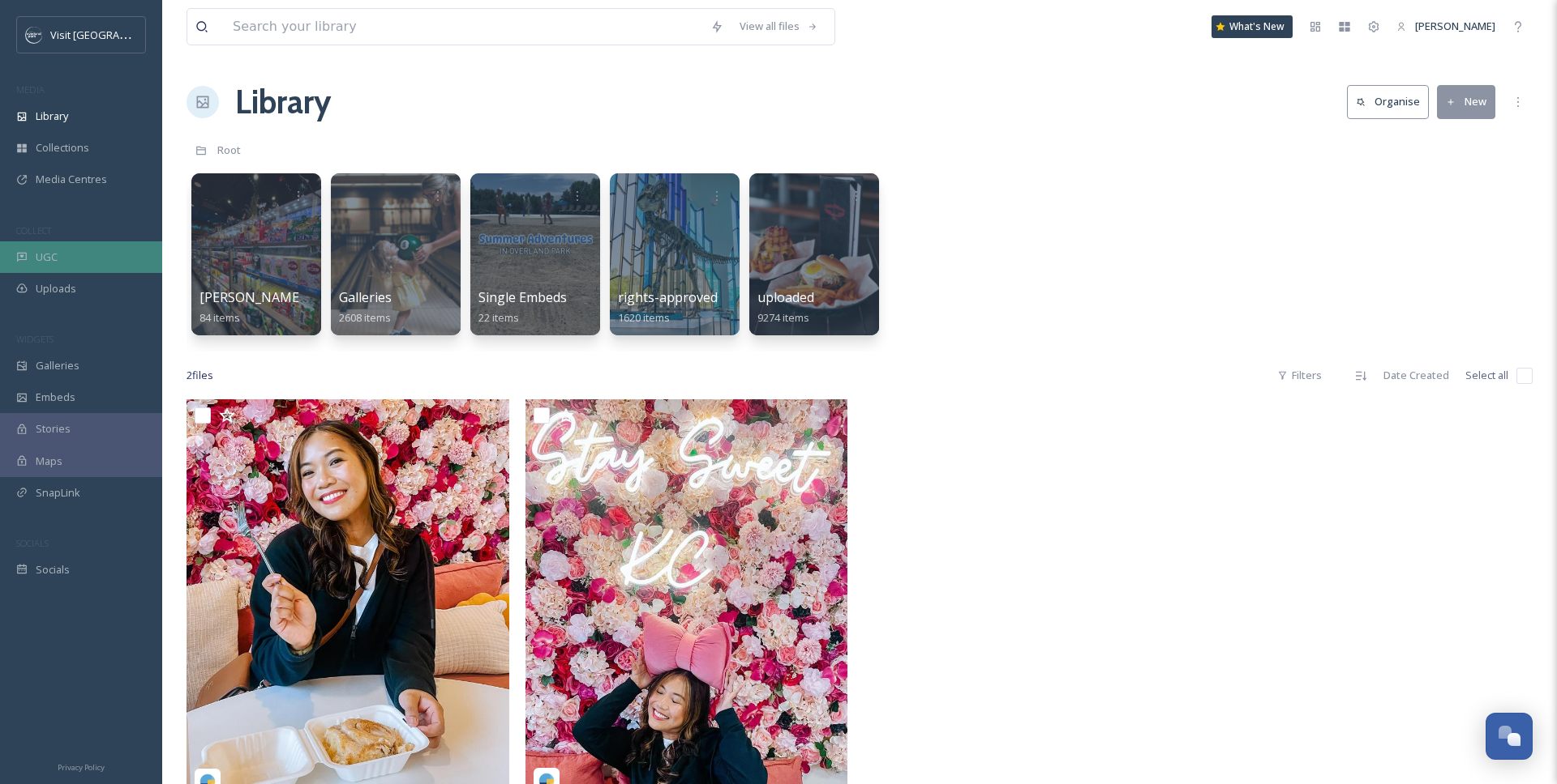
click at [82, 244] on div "UGC" at bounding box center [81, 257] width 162 height 31
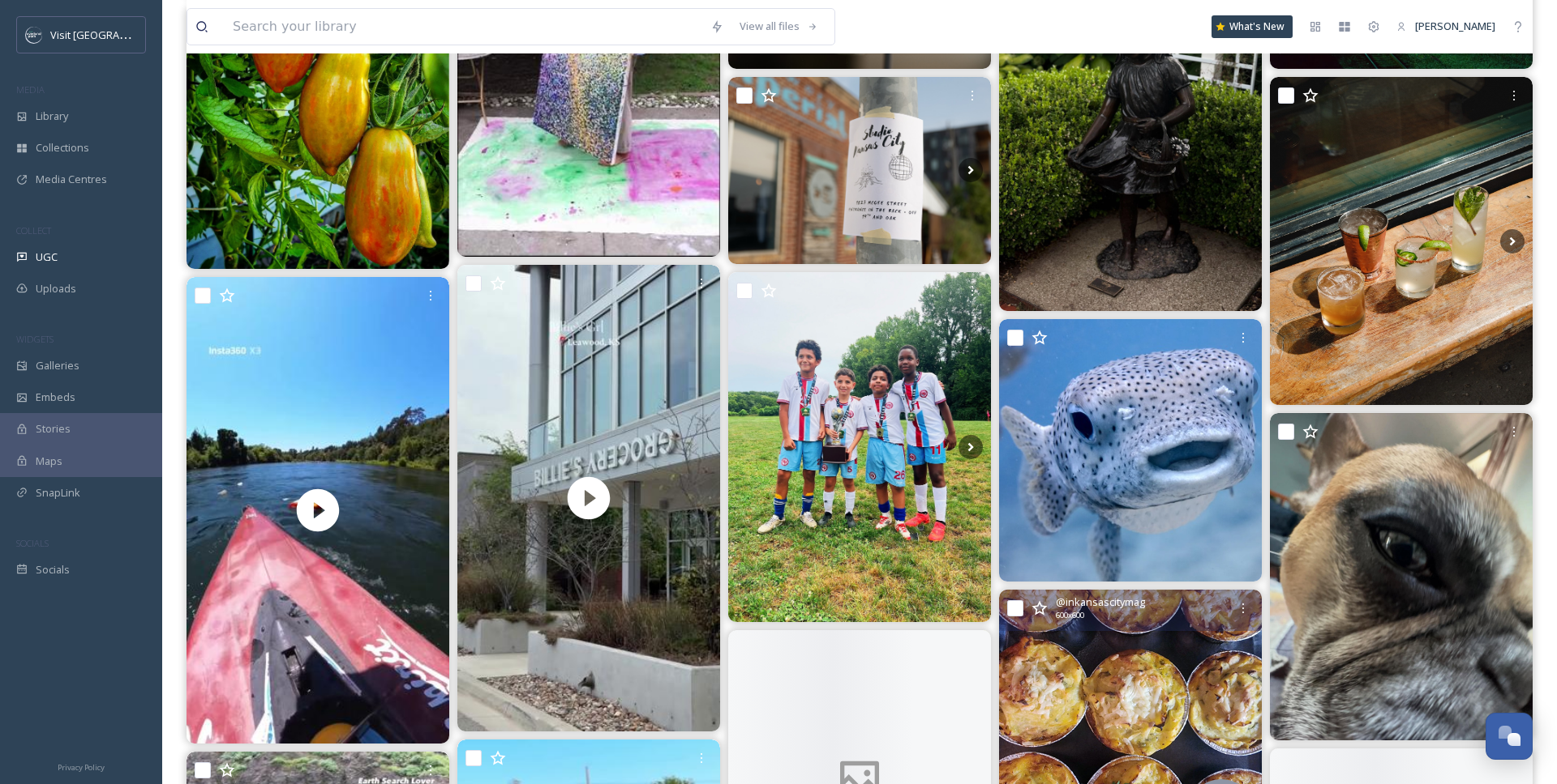
scroll to position [1032, 0]
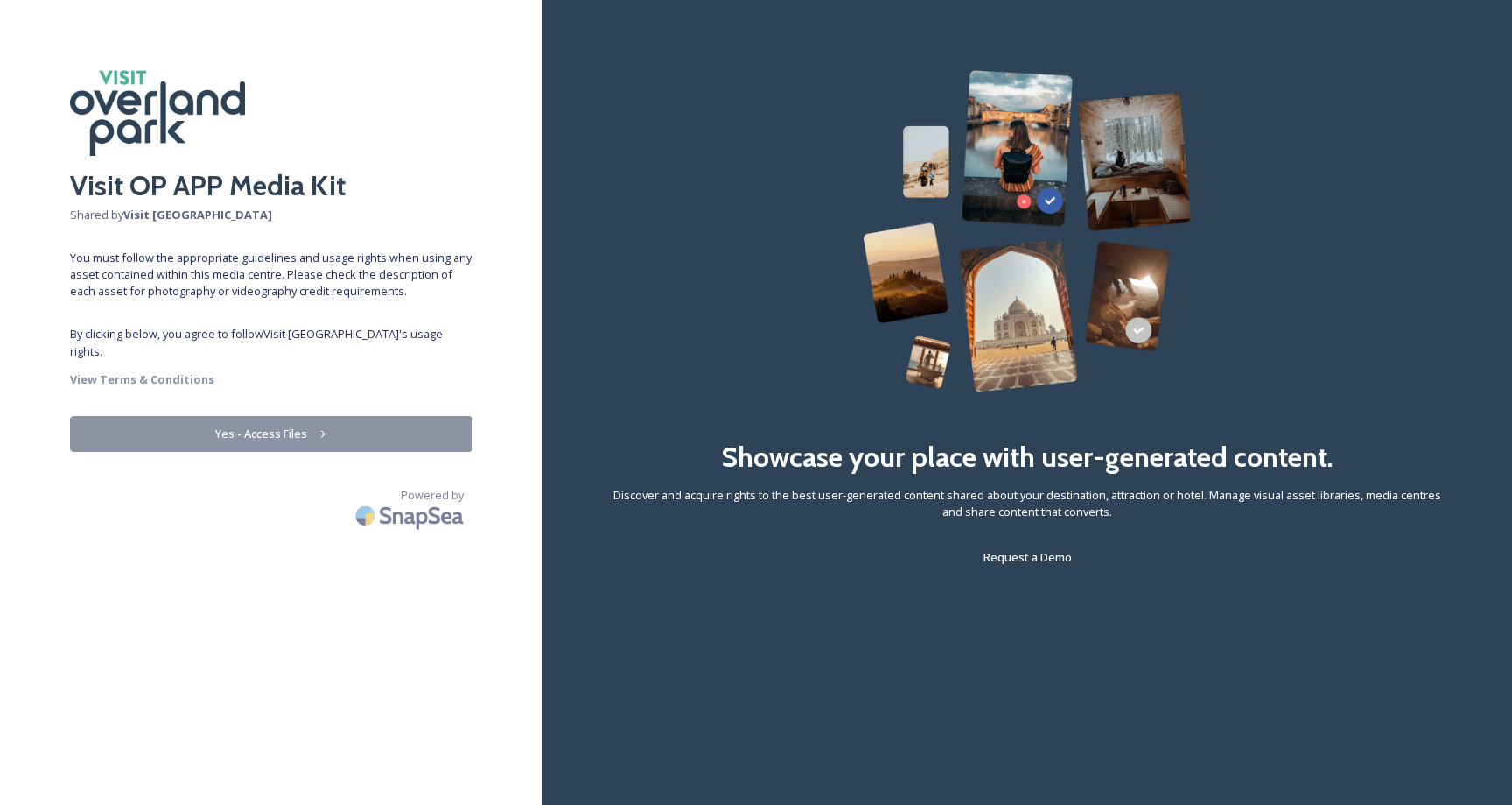
click at [337, 422] on button "Yes - Access Files" at bounding box center [270, 434] width 402 height 36
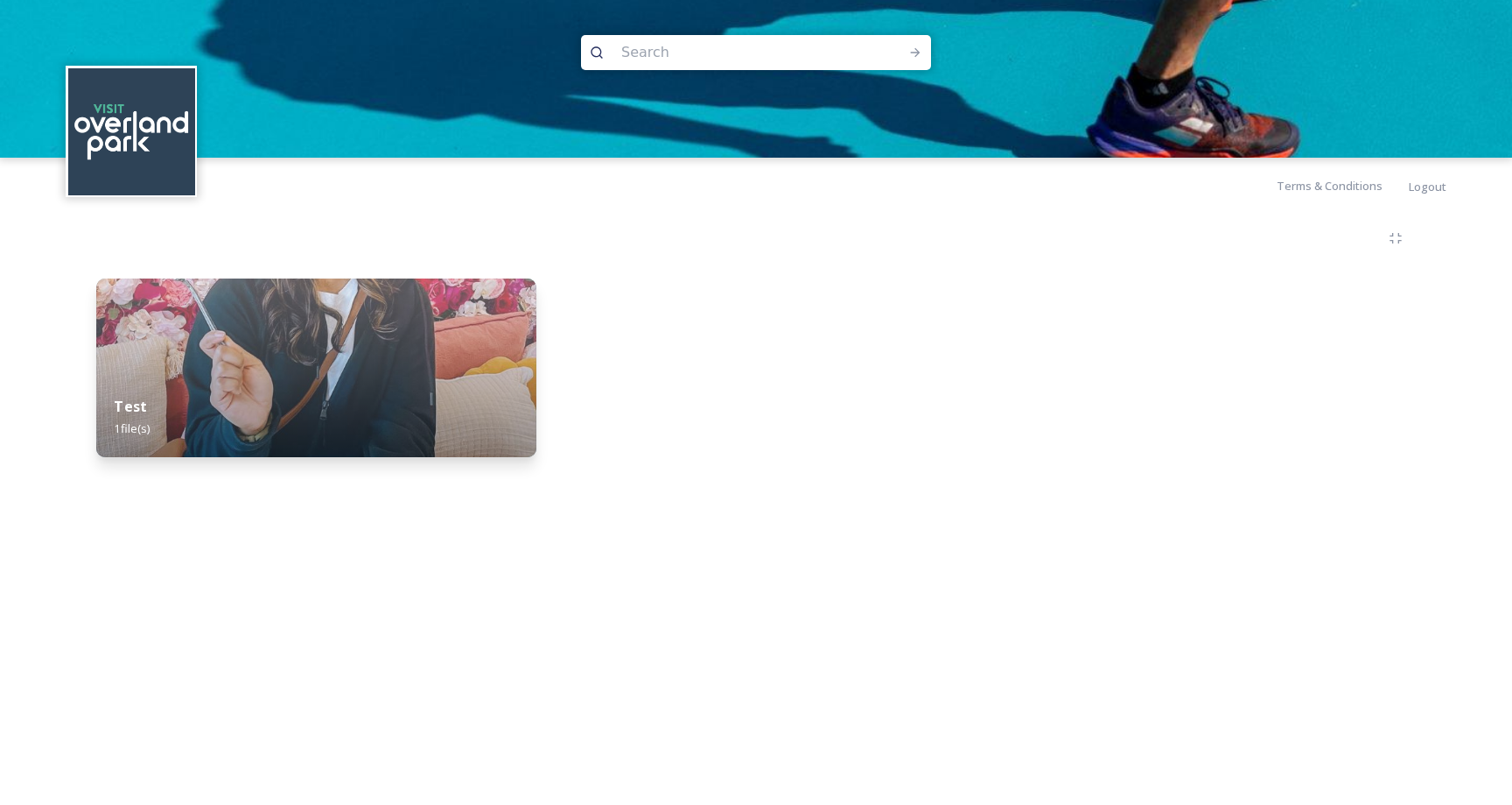
click at [244, 408] on div "Test 1 file(s)" at bounding box center [316, 417] width 440 height 80
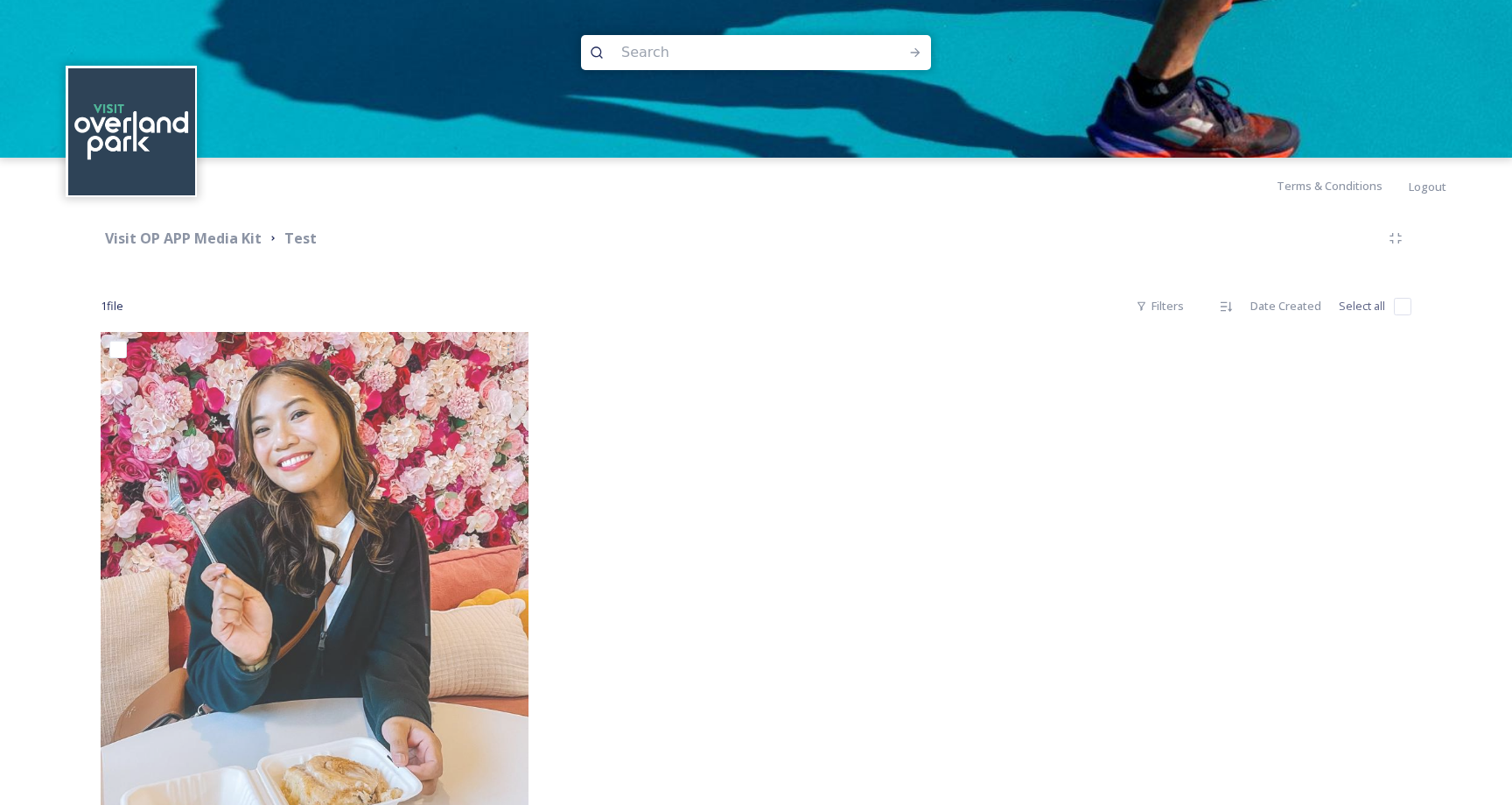
click at [683, 314] on div "1 file Filters Date Created Select all" at bounding box center [756, 305] width 1311 height 34
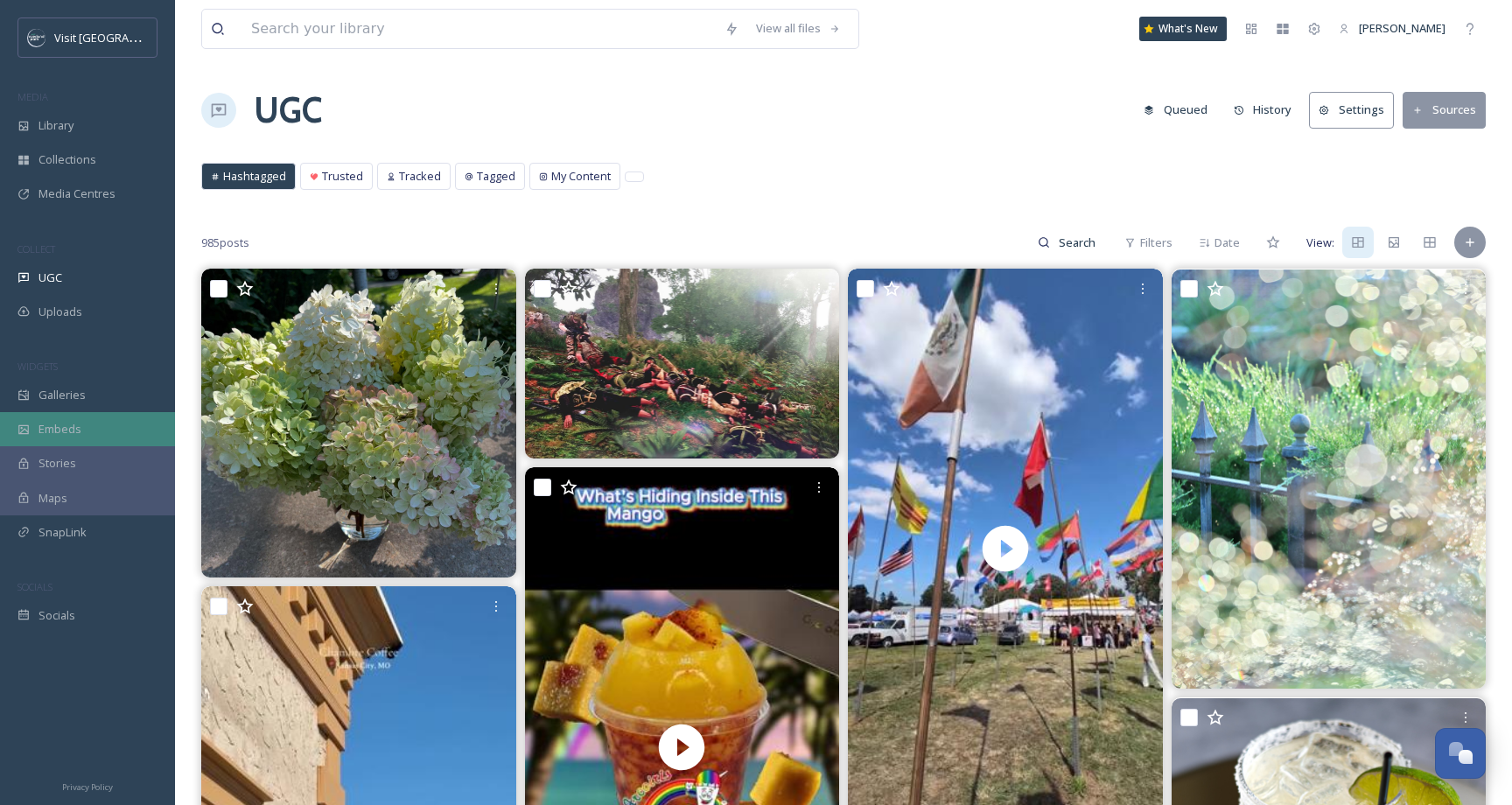
click at [30, 419] on div "Embeds" at bounding box center [87, 429] width 175 height 34
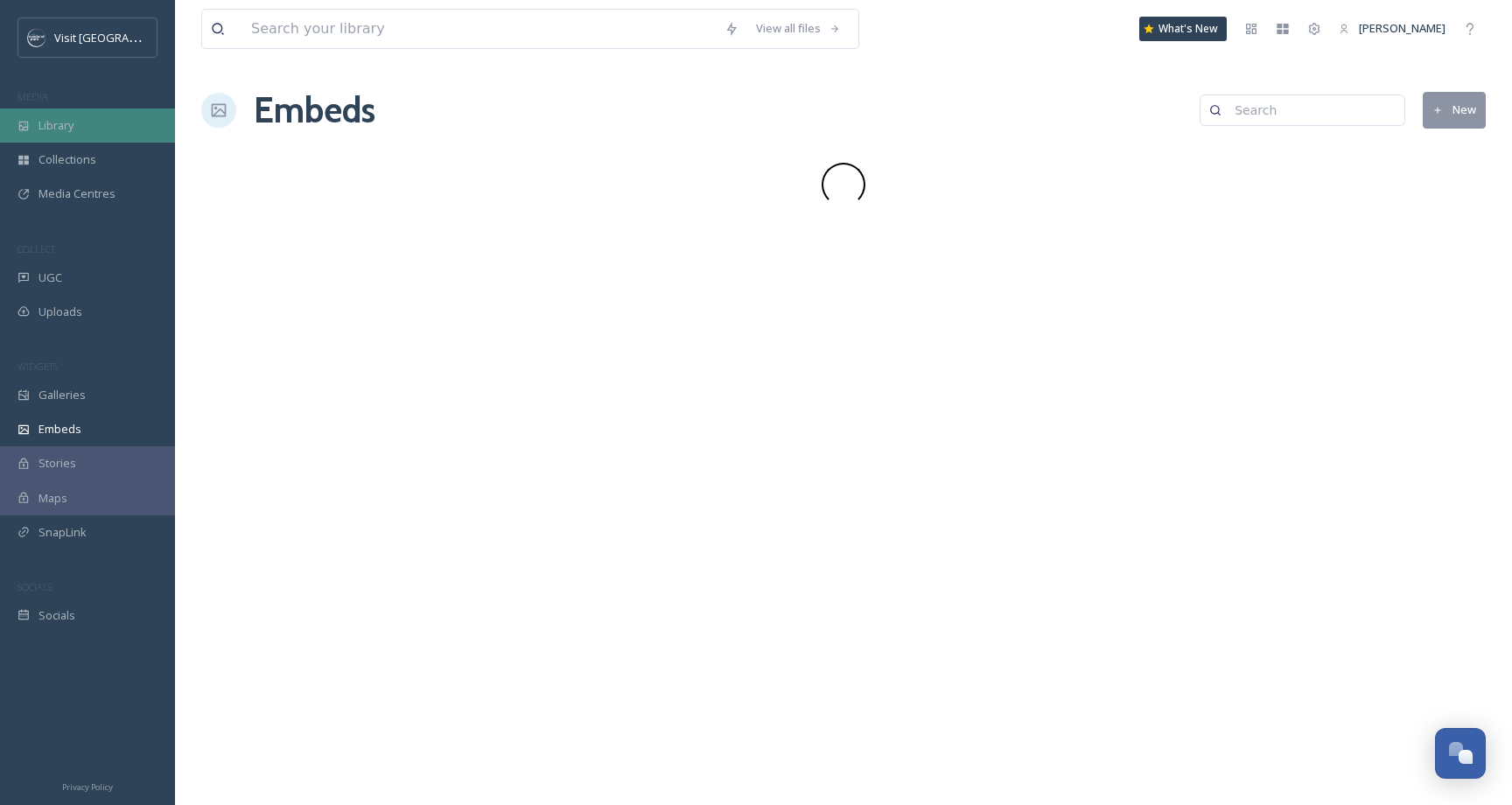
click at [100, 126] on div "Library" at bounding box center [87, 125] width 175 height 34
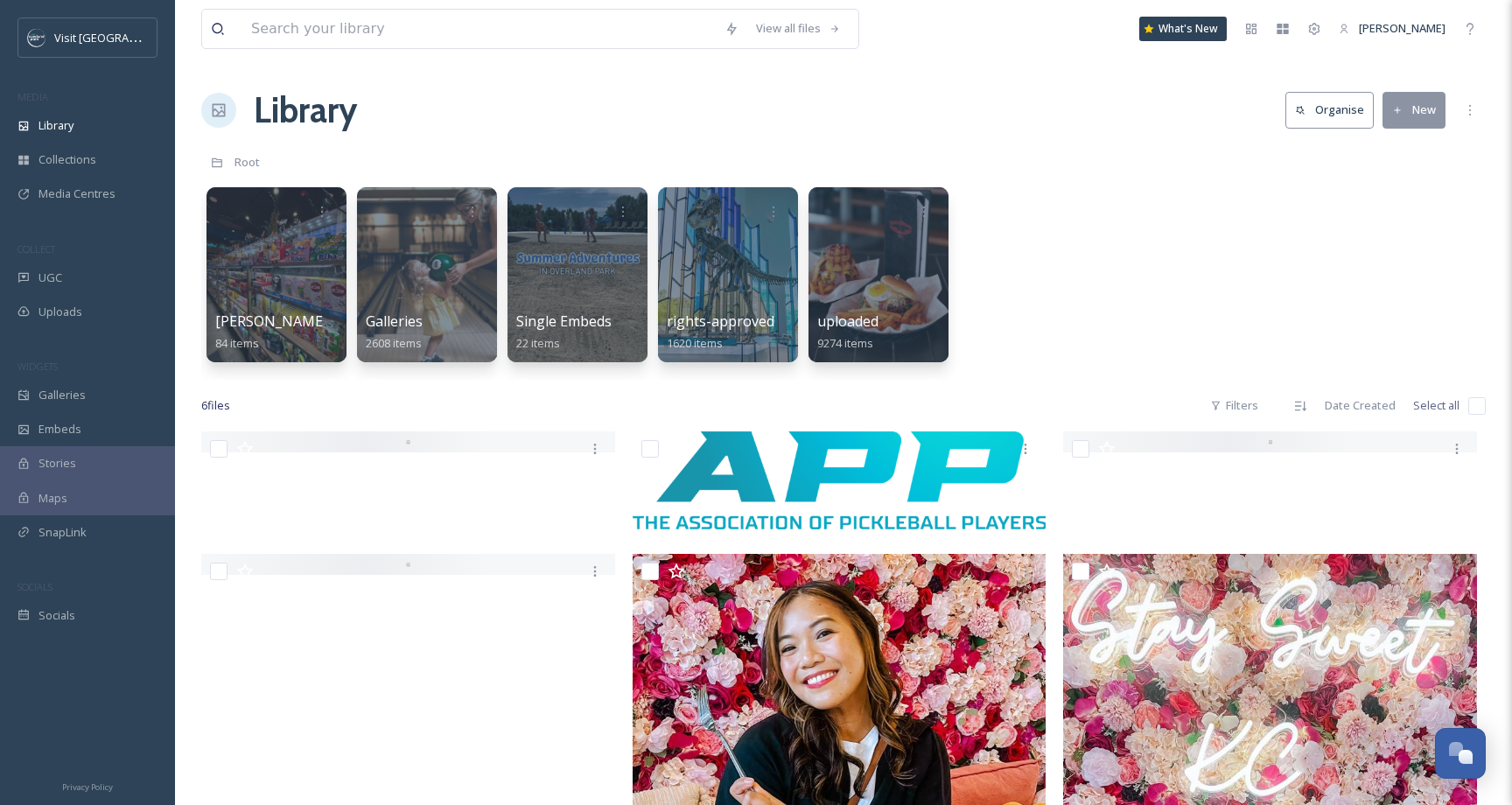
click at [428, 146] on div "Root" at bounding box center [844, 162] width 1285 height 33
click at [25, 103] on span "MEDIA" at bounding box center [32, 96] width 30 height 13
click at [68, 133] on div "Library" at bounding box center [87, 125] width 175 height 34
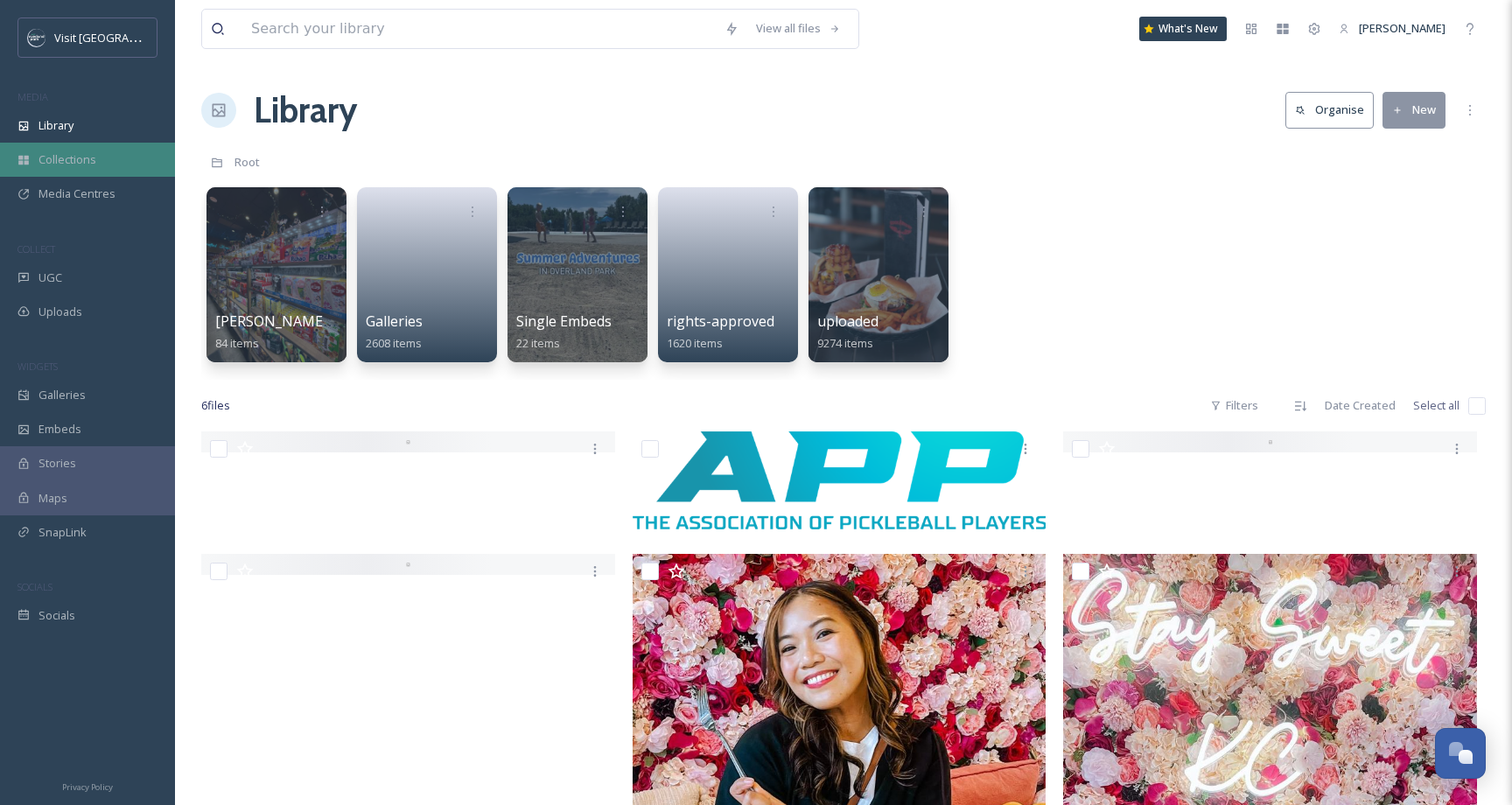
click at [61, 151] on span "Collections" at bounding box center [67, 159] width 58 height 16
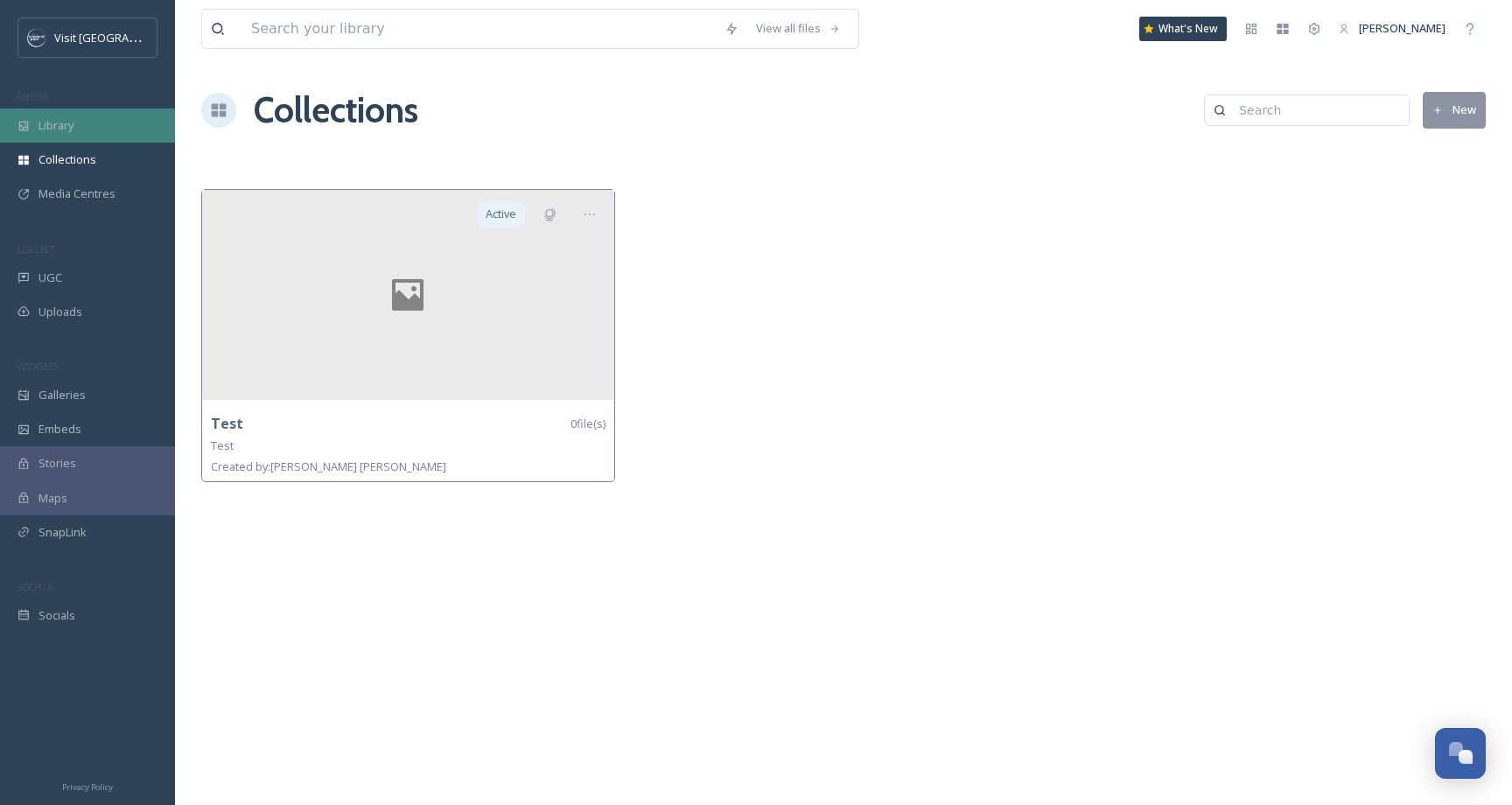
click at [52, 127] on span "Library" at bounding box center [56, 125] width 35 height 16
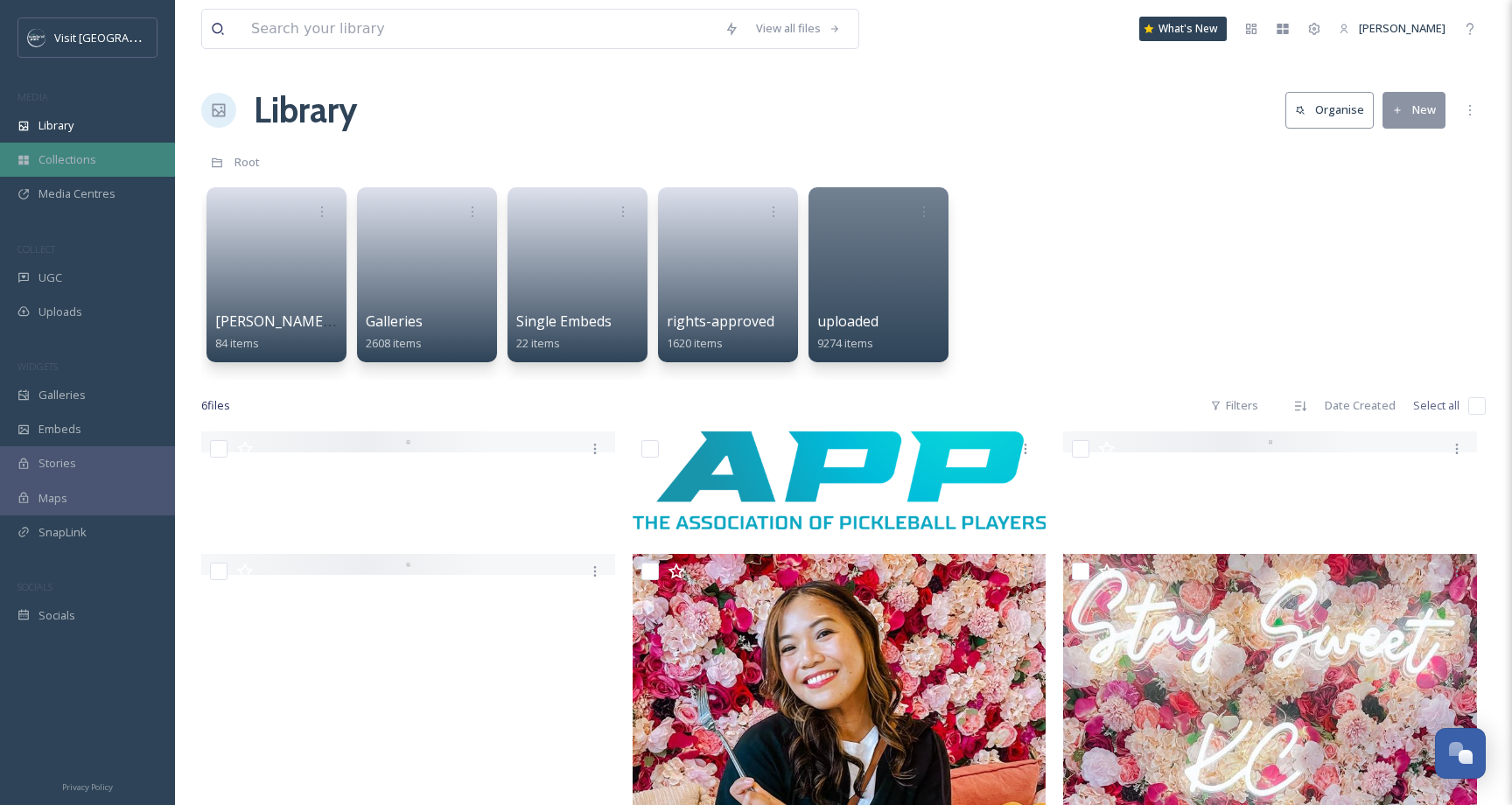
click at [110, 163] on div "Collections" at bounding box center [87, 159] width 175 height 34
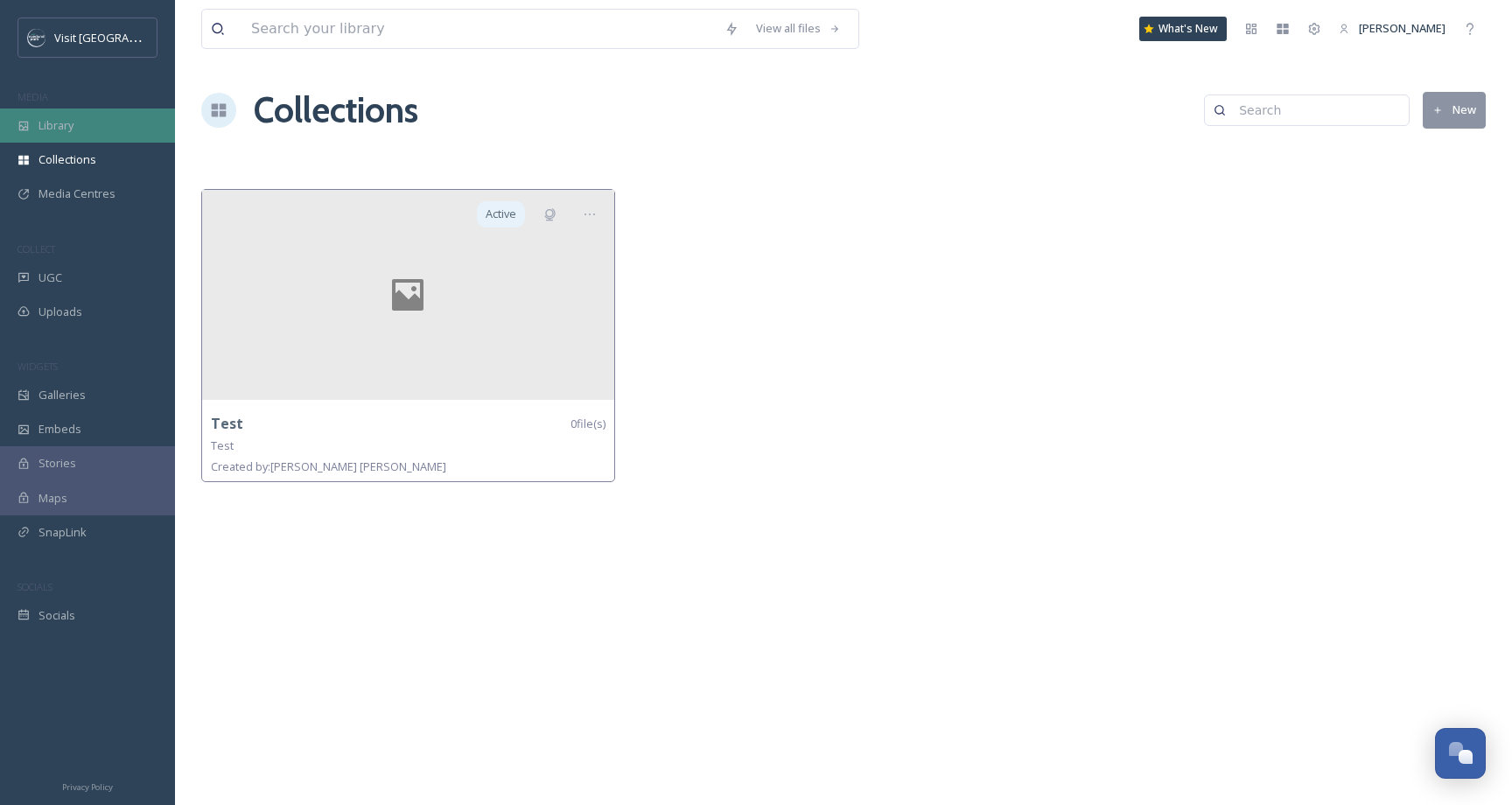
click at [90, 110] on div "Library" at bounding box center [87, 125] width 175 height 34
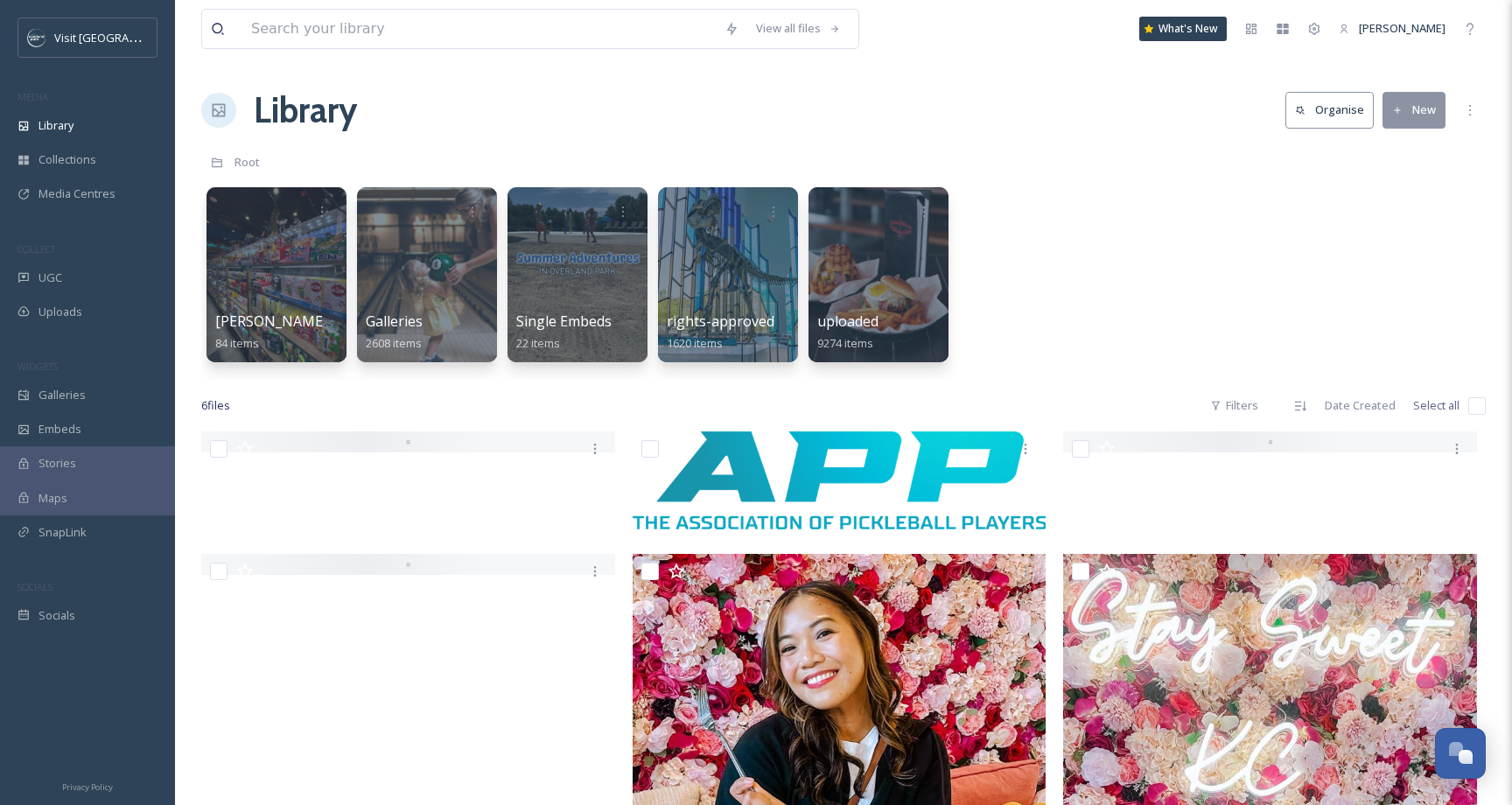
click at [561, 60] on div "View all files What's New Samantha Travis Library Organise New Root Your Select…" at bounding box center [843, 617] width 1337 height 1235
click at [87, 267] on div "UGC" at bounding box center [87, 277] width 175 height 34
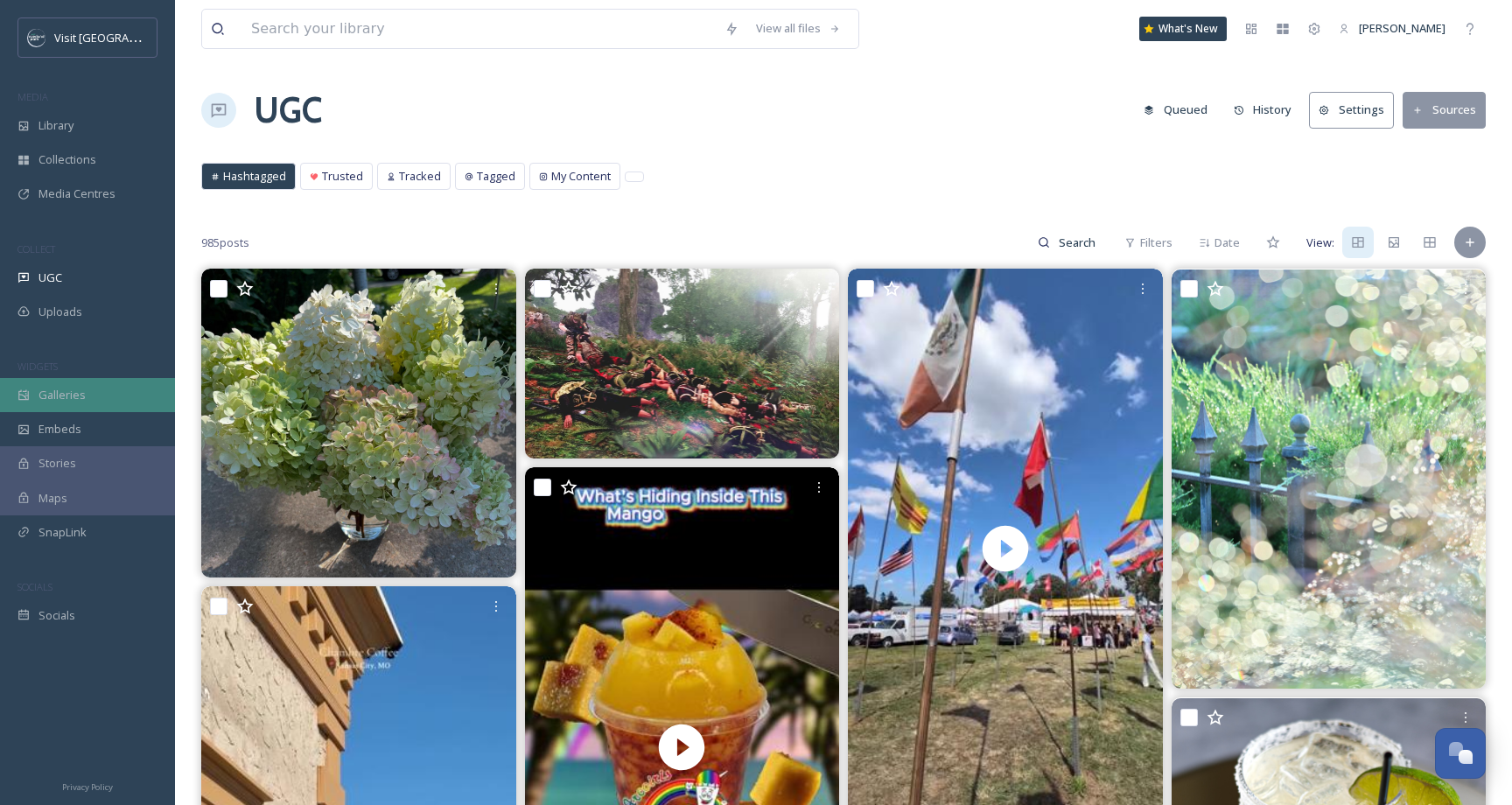
click at [79, 405] on div "Galleries" at bounding box center [87, 395] width 175 height 34
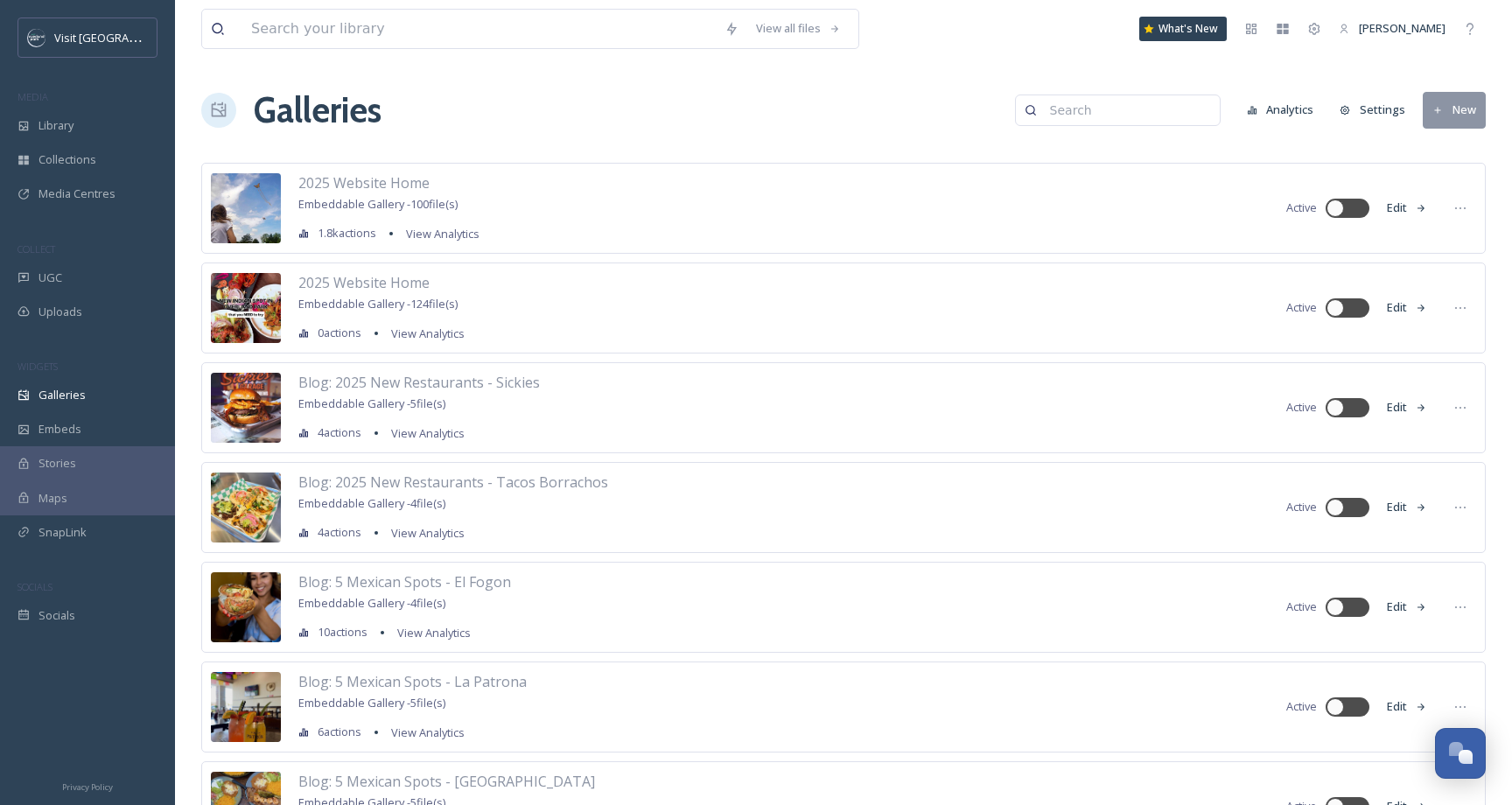
click at [64, 453] on div "Stories" at bounding box center [87, 462] width 175 height 34
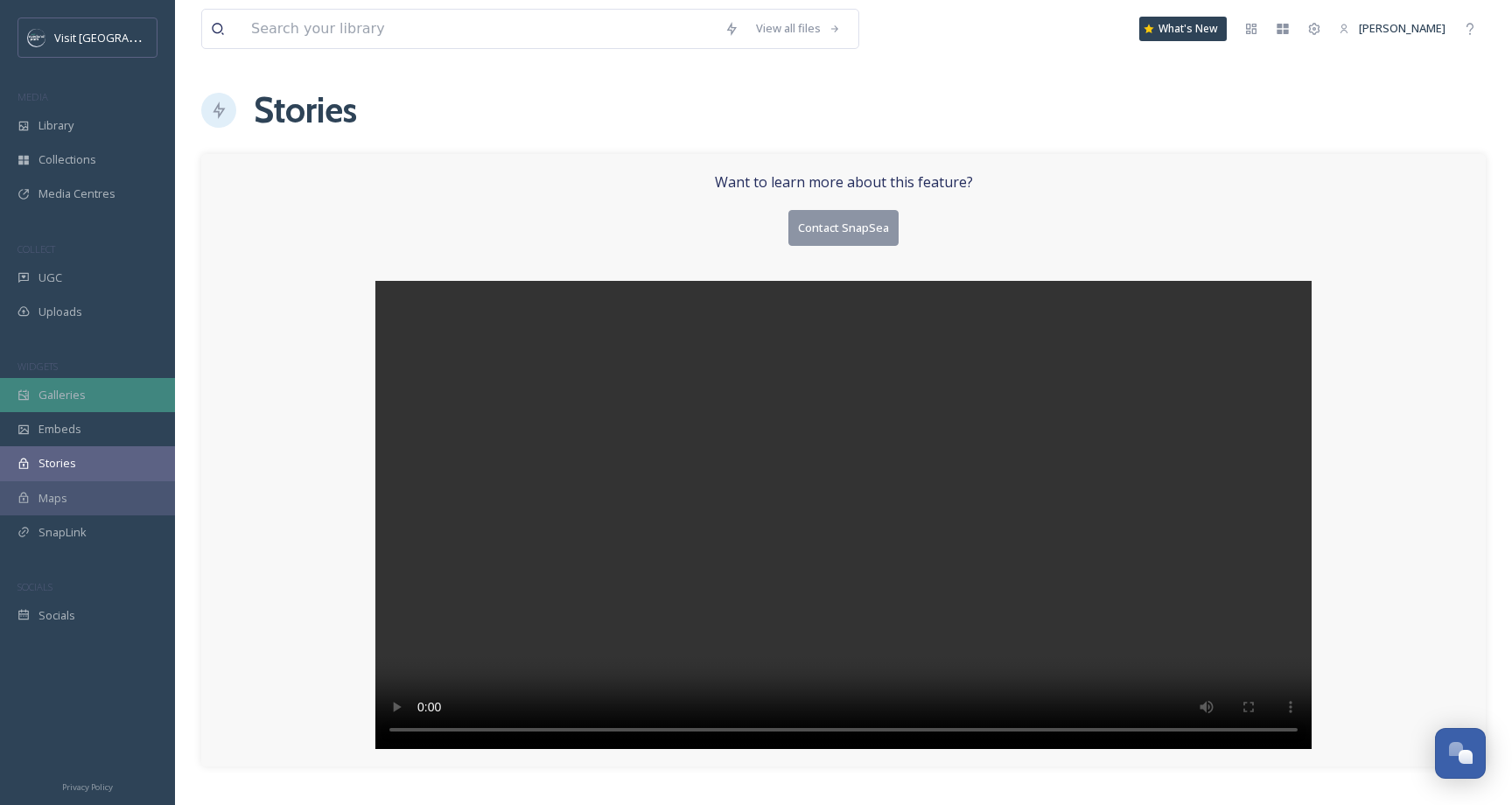
click at [76, 381] on div "Galleries" at bounding box center [87, 395] width 175 height 34
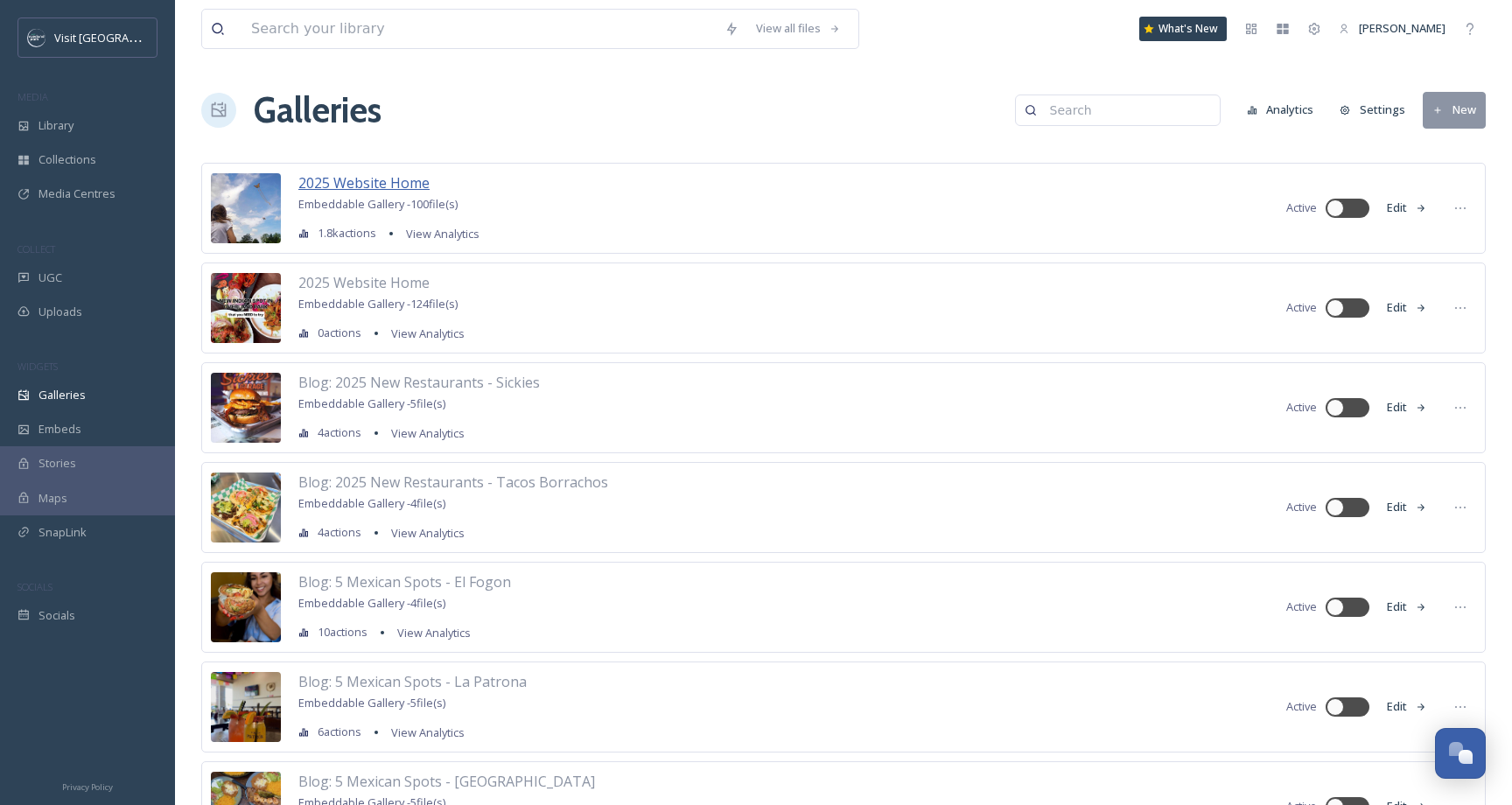
click at [367, 185] on span "2025 Website Home" at bounding box center [364, 182] width 131 height 19
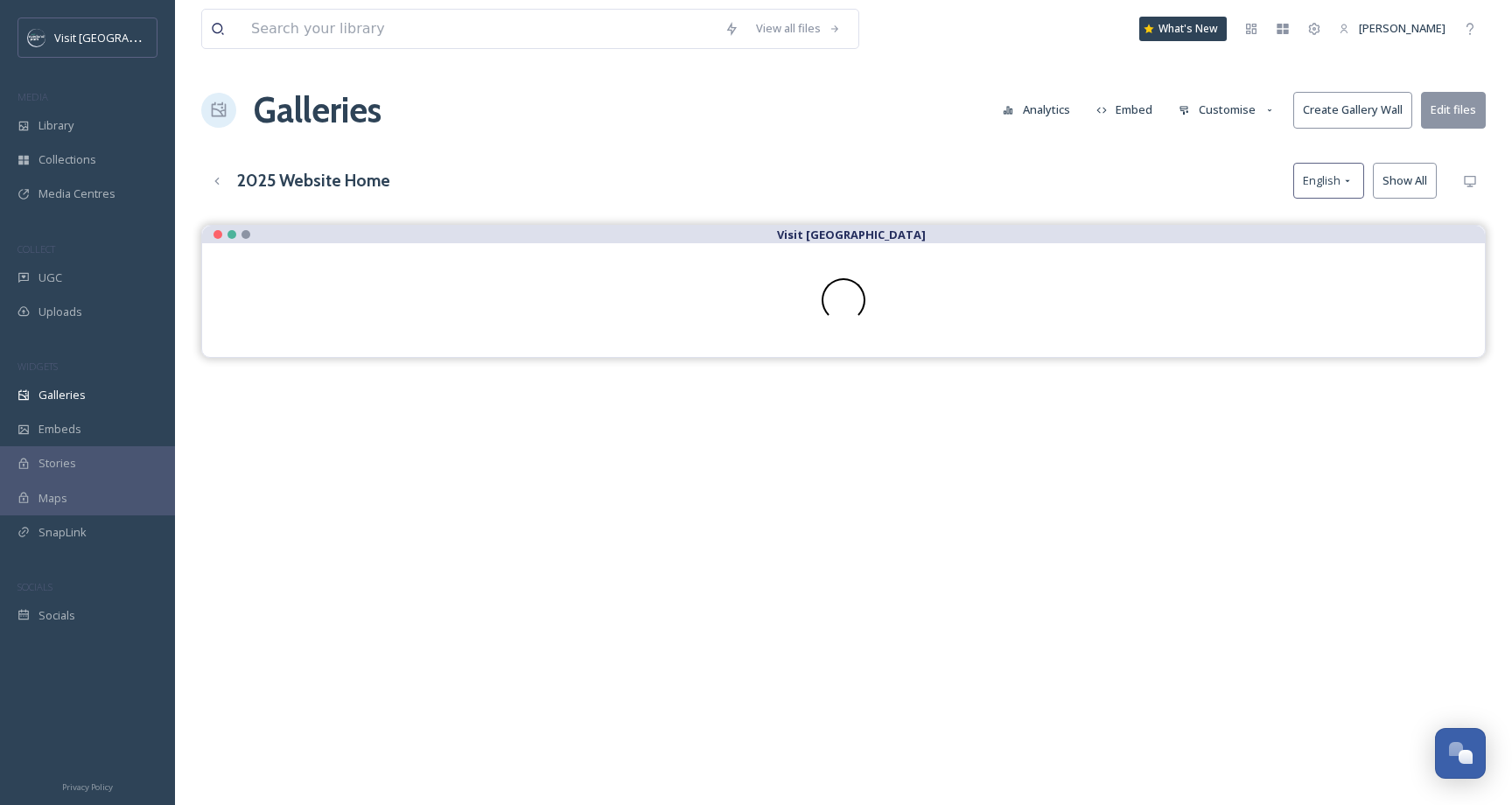
click at [1229, 113] on button "Customise" at bounding box center [1227, 109] width 115 height 34
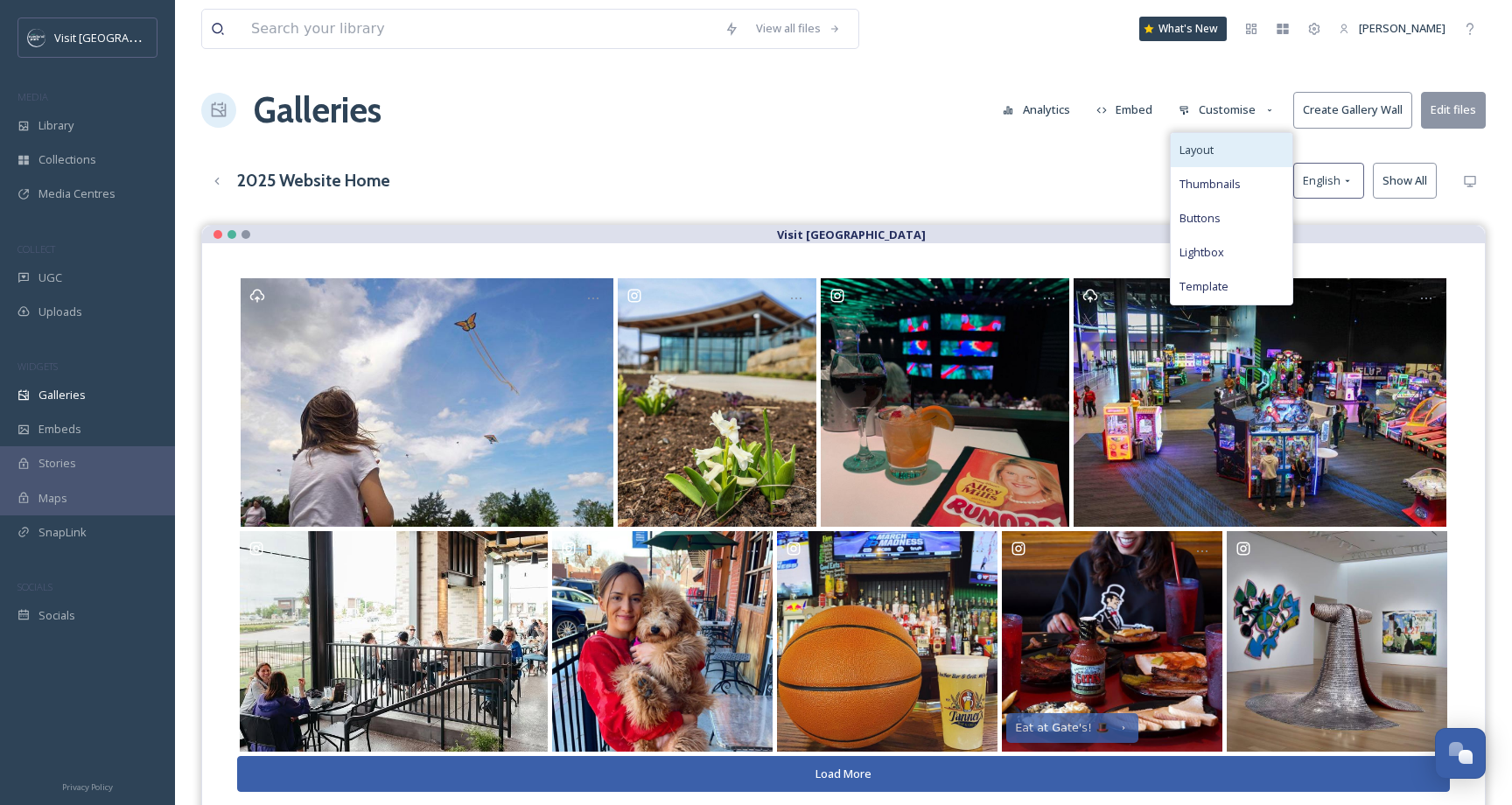
click at [1228, 154] on div "Layout" at bounding box center [1232, 149] width 122 height 34
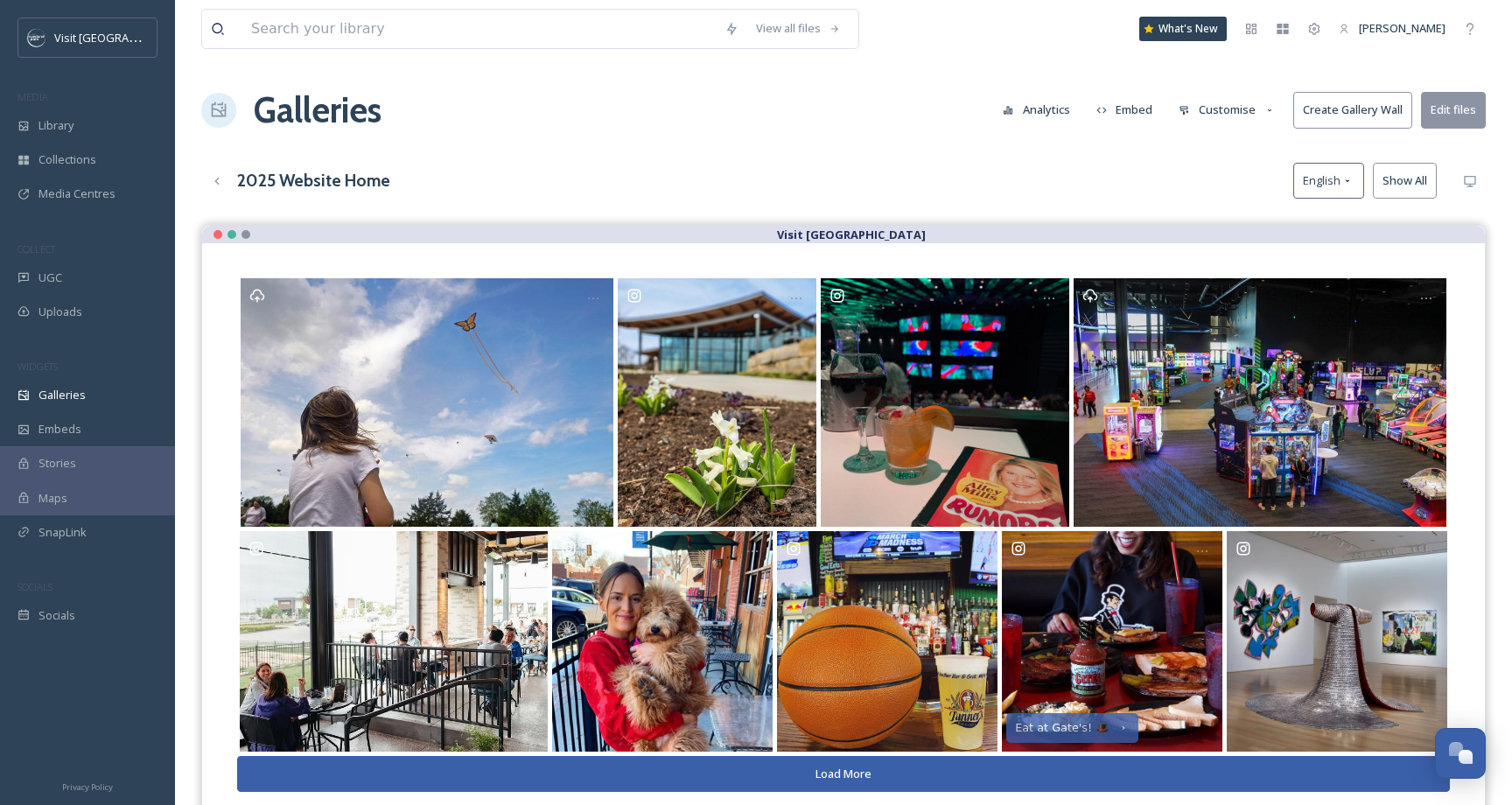
click at [1112, 181] on div "2025 Website Home English Show All" at bounding box center [844, 180] width 1285 height 36
click at [82, 498] on div "Maps" at bounding box center [87, 497] width 175 height 34
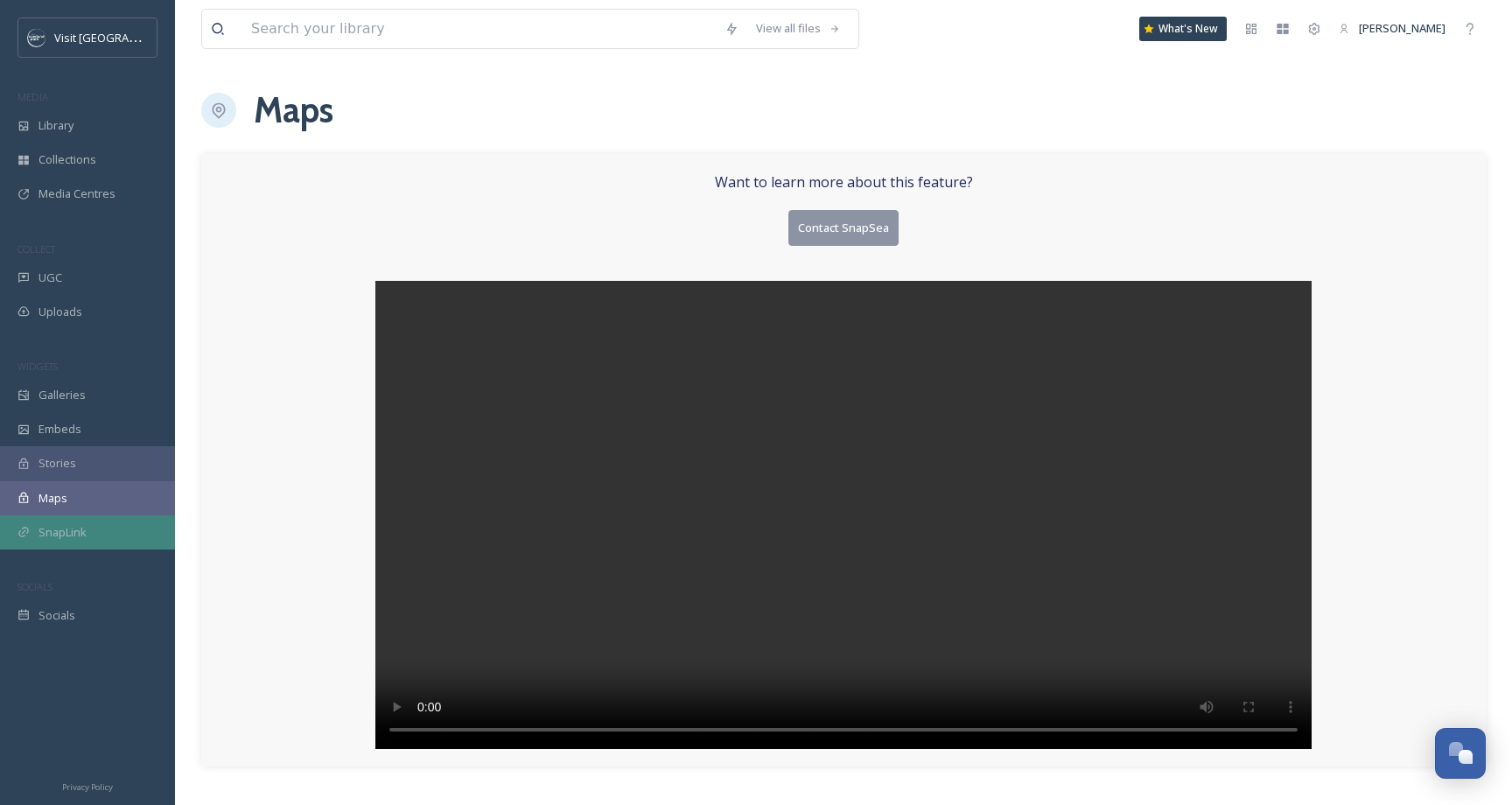
click at [68, 534] on span "SnapLink" at bounding box center [62, 532] width 49 height 16
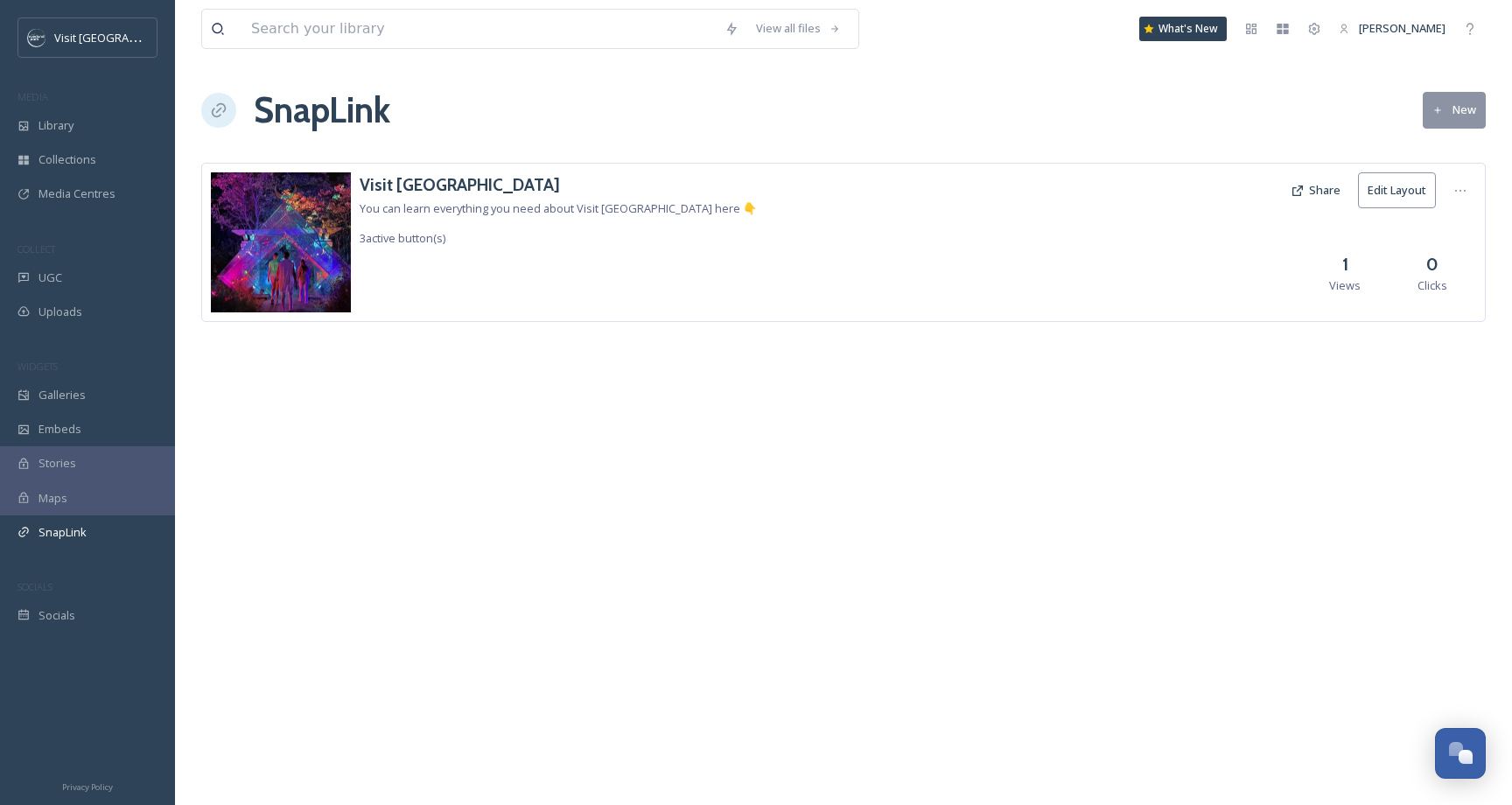
click at [582, 198] on div "Visit Overland Park You can learn everything you need about Visit Overland Park…" at bounding box center [558, 210] width 398 height 76
click at [495, 186] on h3 "Visit [GEOGRAPHIC_DATA]" at bounding box center [558, 185] width 398 height 26
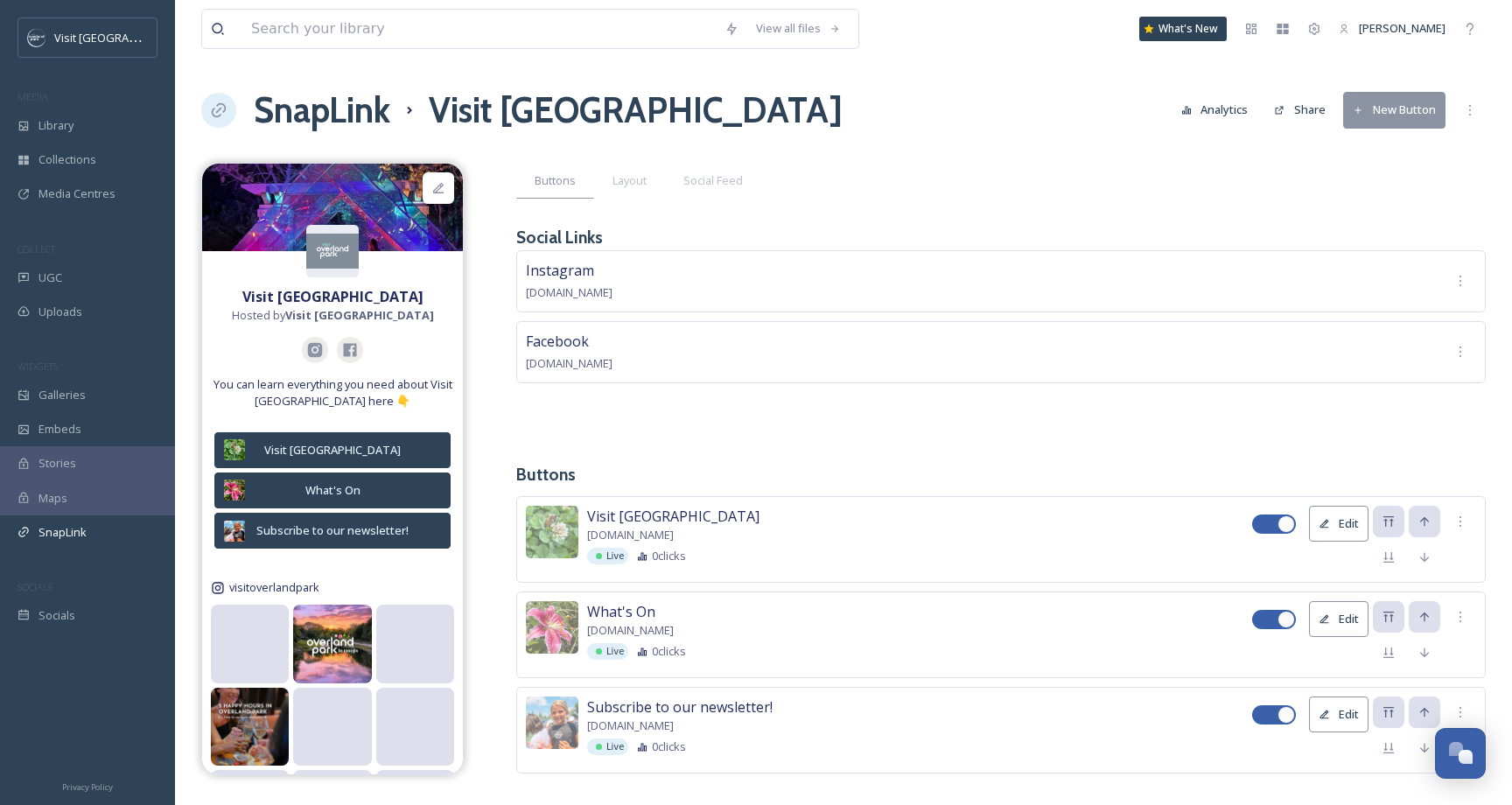
click at [1236, 118] on button "Analytics" at bounding box center [1215, 109] width 85 height 34
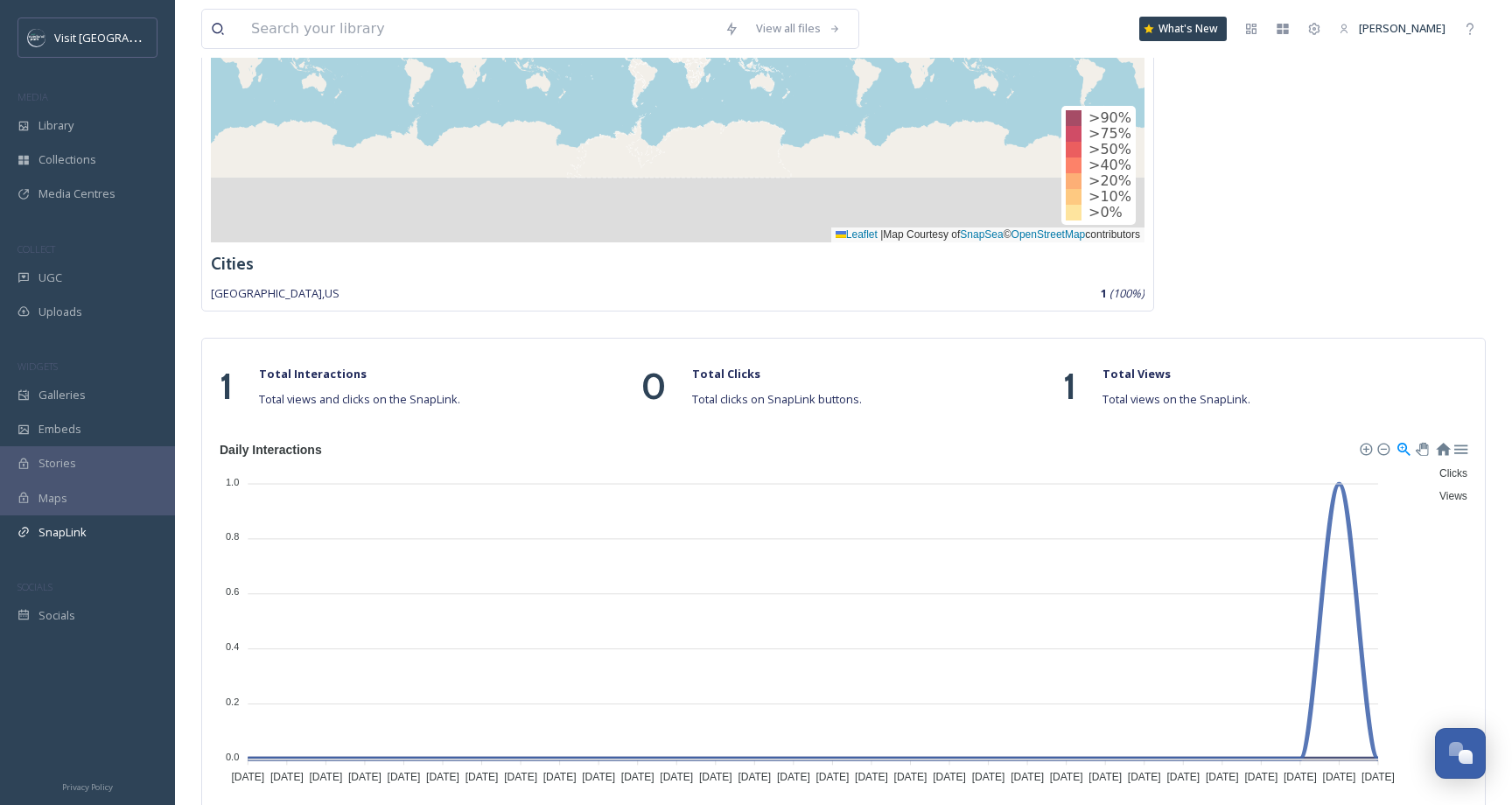
scroll to position [391, 0]
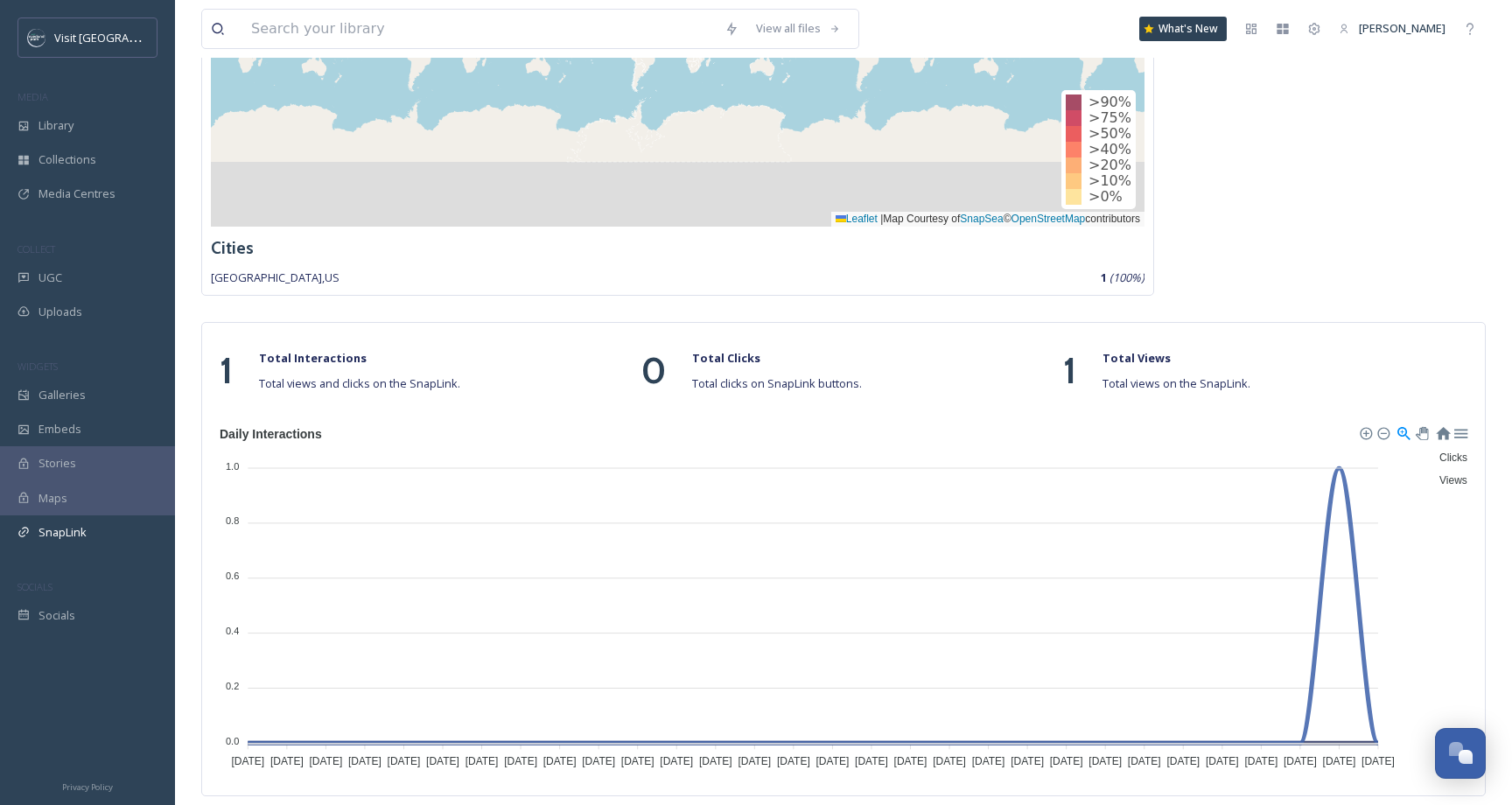
click at [1429, 426] on div "Download SVG Download PNG Download CSV" at bounding box center [1412, 432] width 123 height 19
click at [1422, 430] on div at bounding box center [1420, 431] width 10 height 10
click at [1465, 431] on div at bounding box center [1460, 431] width 15 height 15
click at [64, 395] on span "Galleries" at bounding box center [62, 395] width 48 height 16
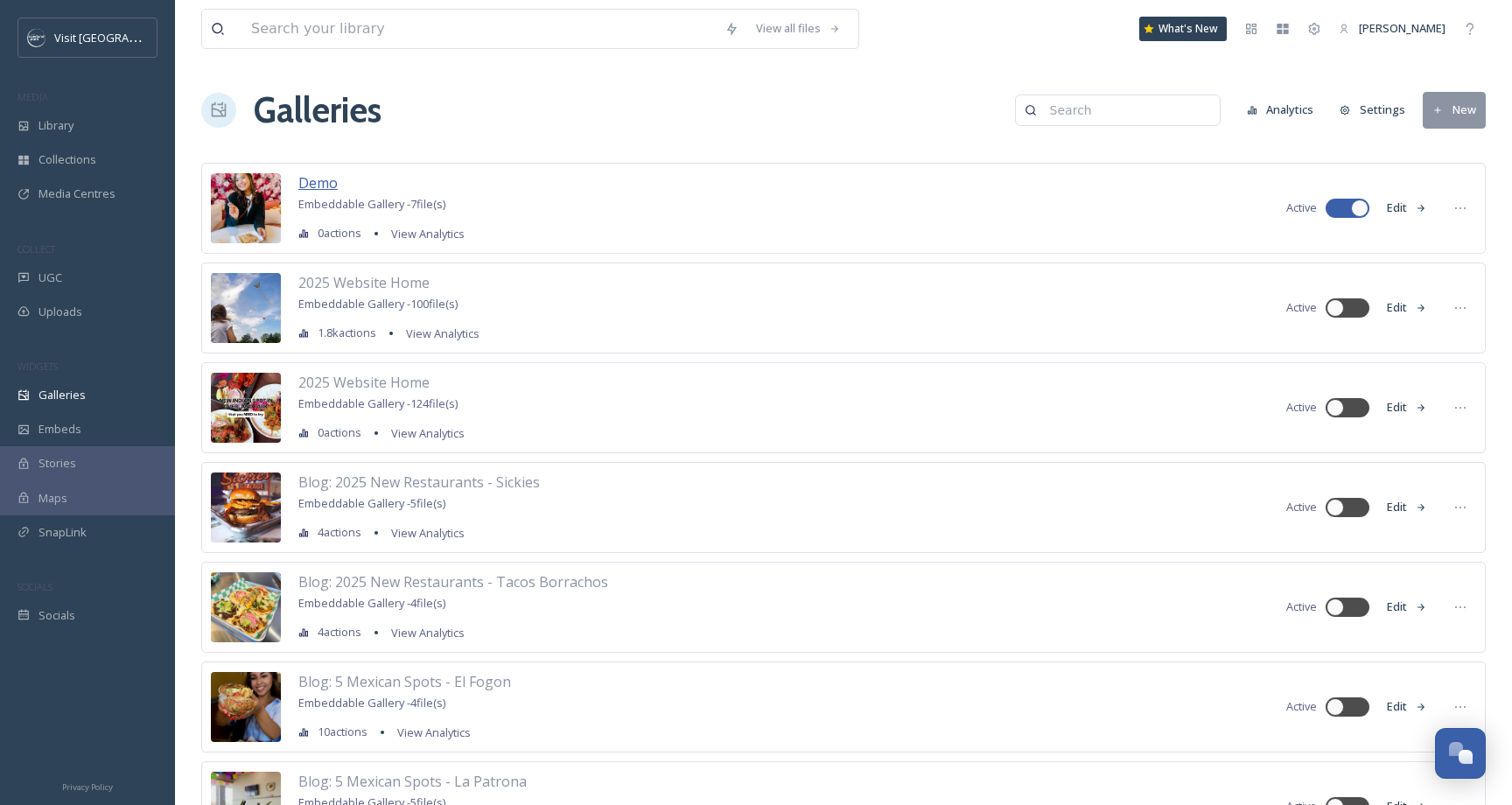
click at [322, 181] on span "Demo" at bounding box center [318, 182] width 39 height 19
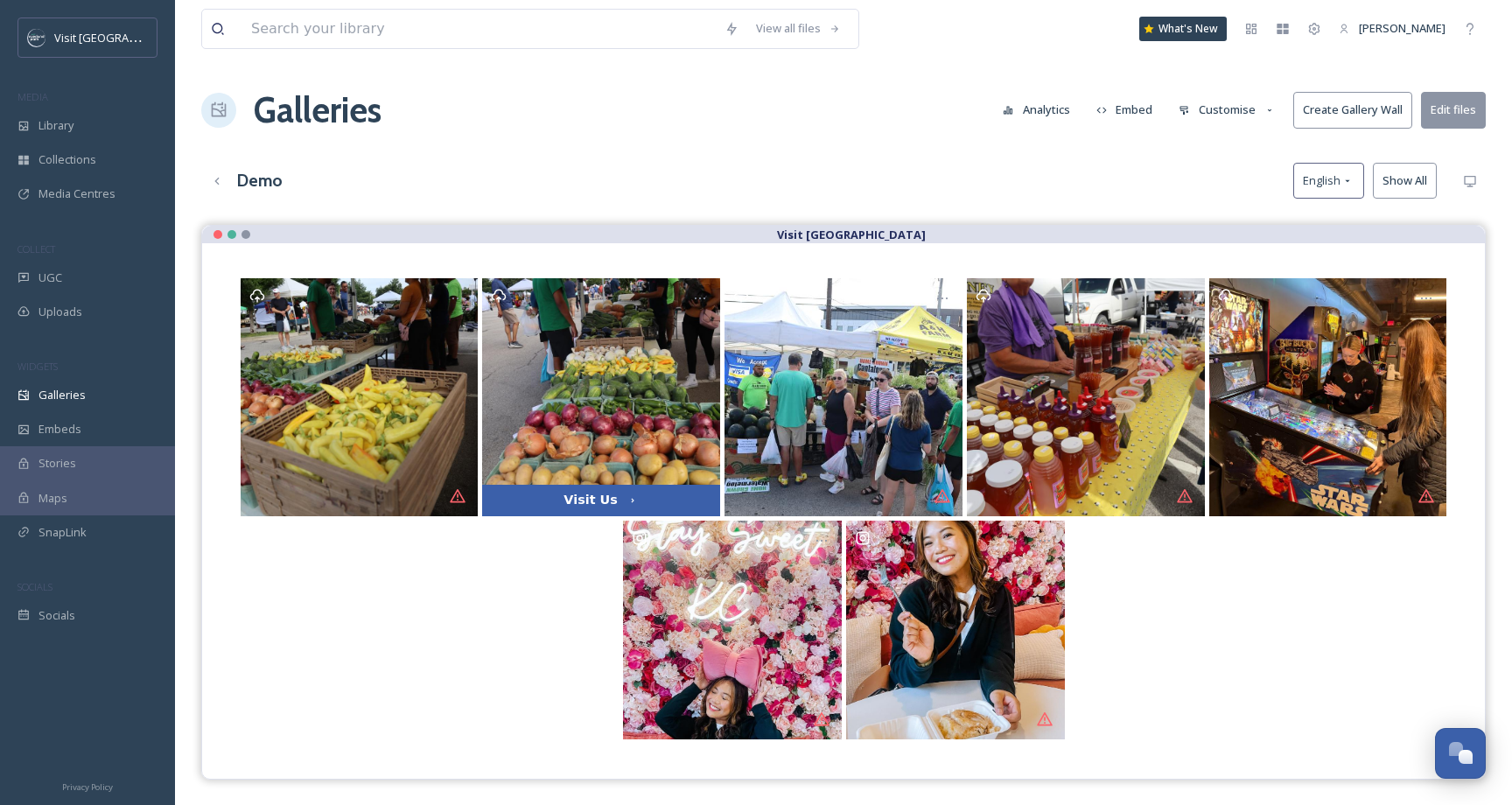
click at [1059, 113] on button "Analytics" at bounding box center [1036, 109] width 85 height 34
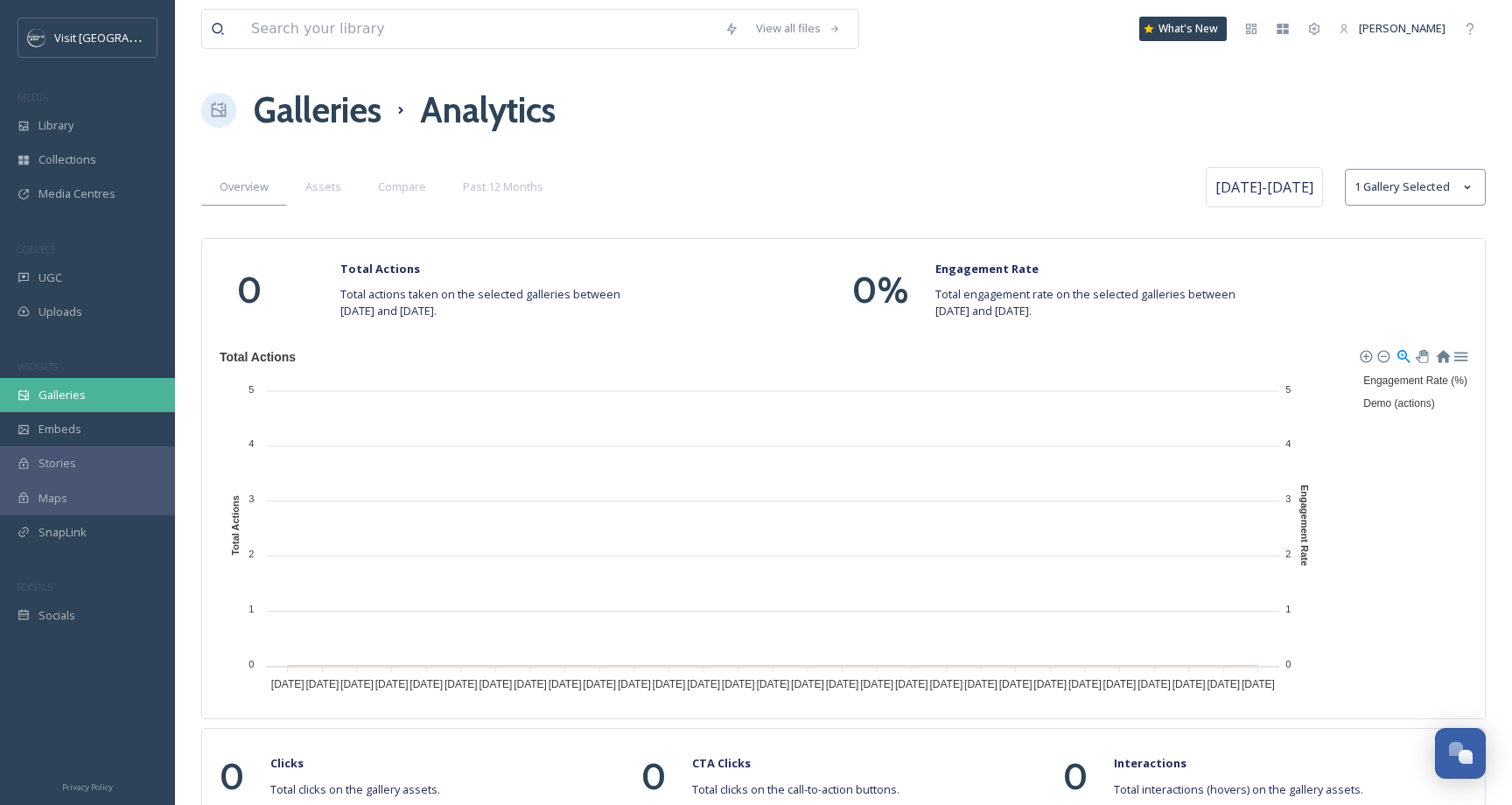
click at [64, 378] on div "Galleries" at bounding box center [87, 395] width 175 height 34
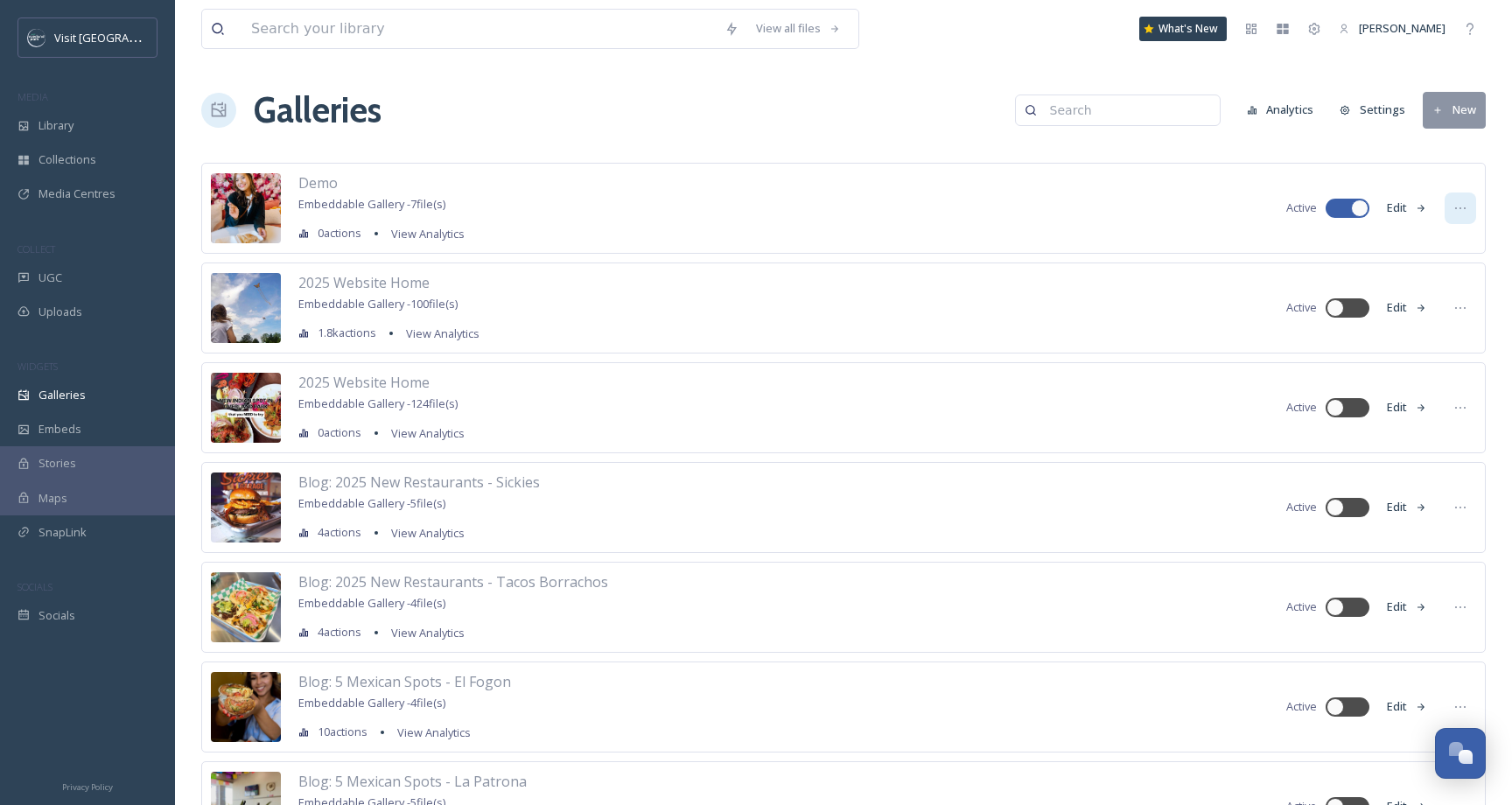
click at [1461, 208] on icon at bounding box center [1460, 208] width 10 height 2
click at [1415, 245] on span "Edit Gallery" at bounding box center [1419, 246] width 59 height 16
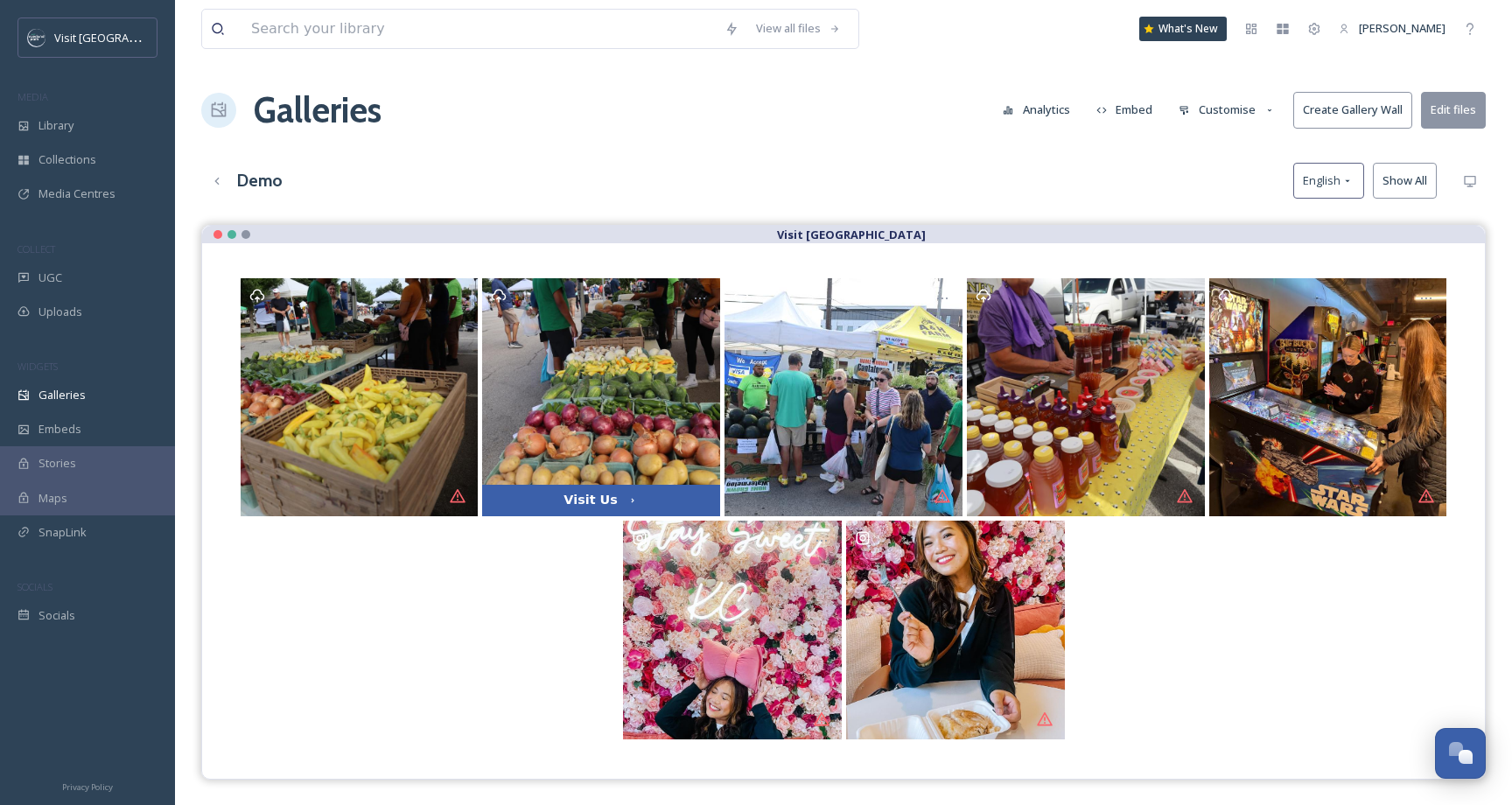
click at [1239, 107] on button "Customise" at bounding box center [1227, 109] width 115 height 34
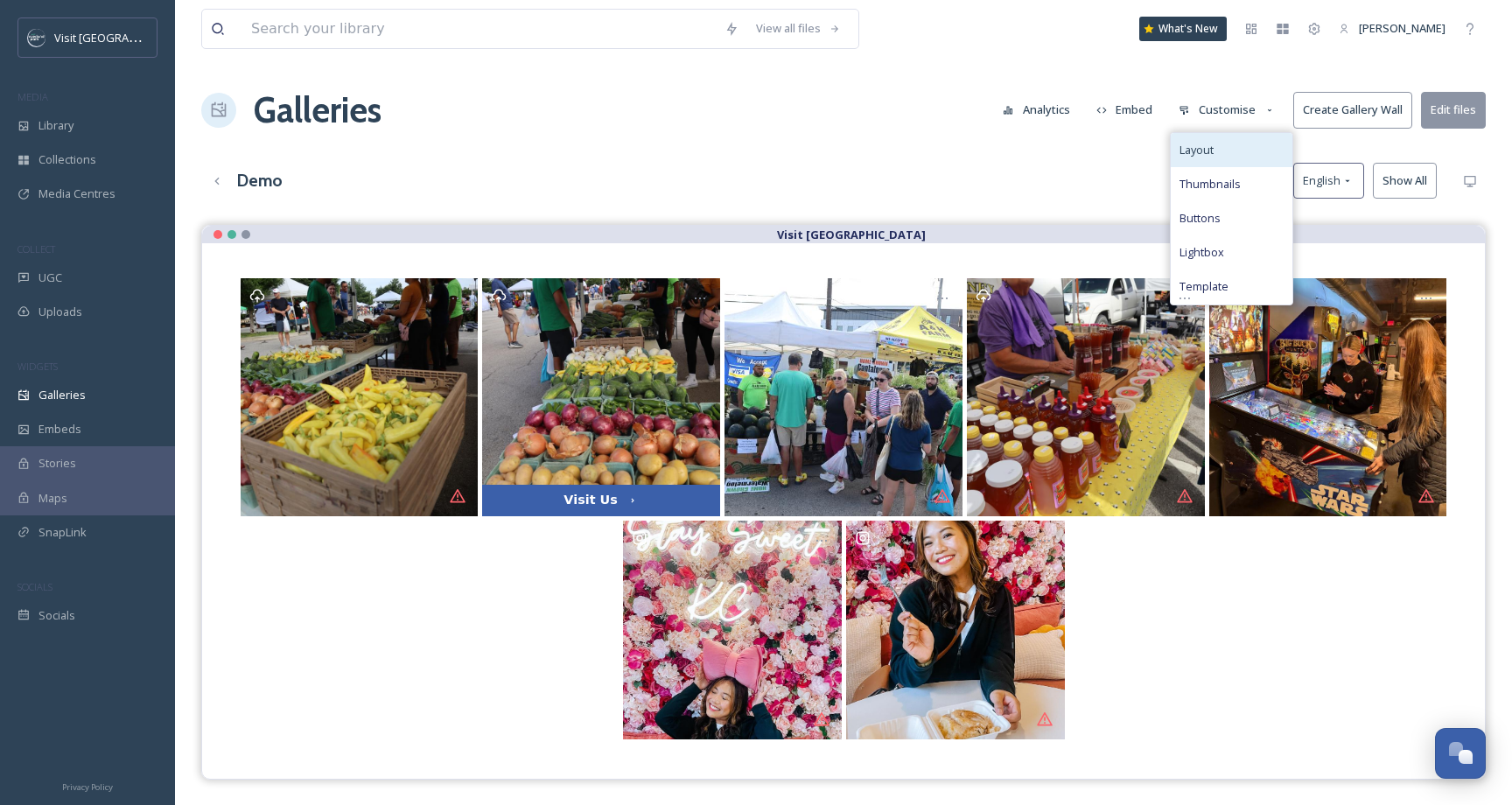
click at [1223, 151] on div "Layout" at bounding box center [1232, 149] width 122 height 34
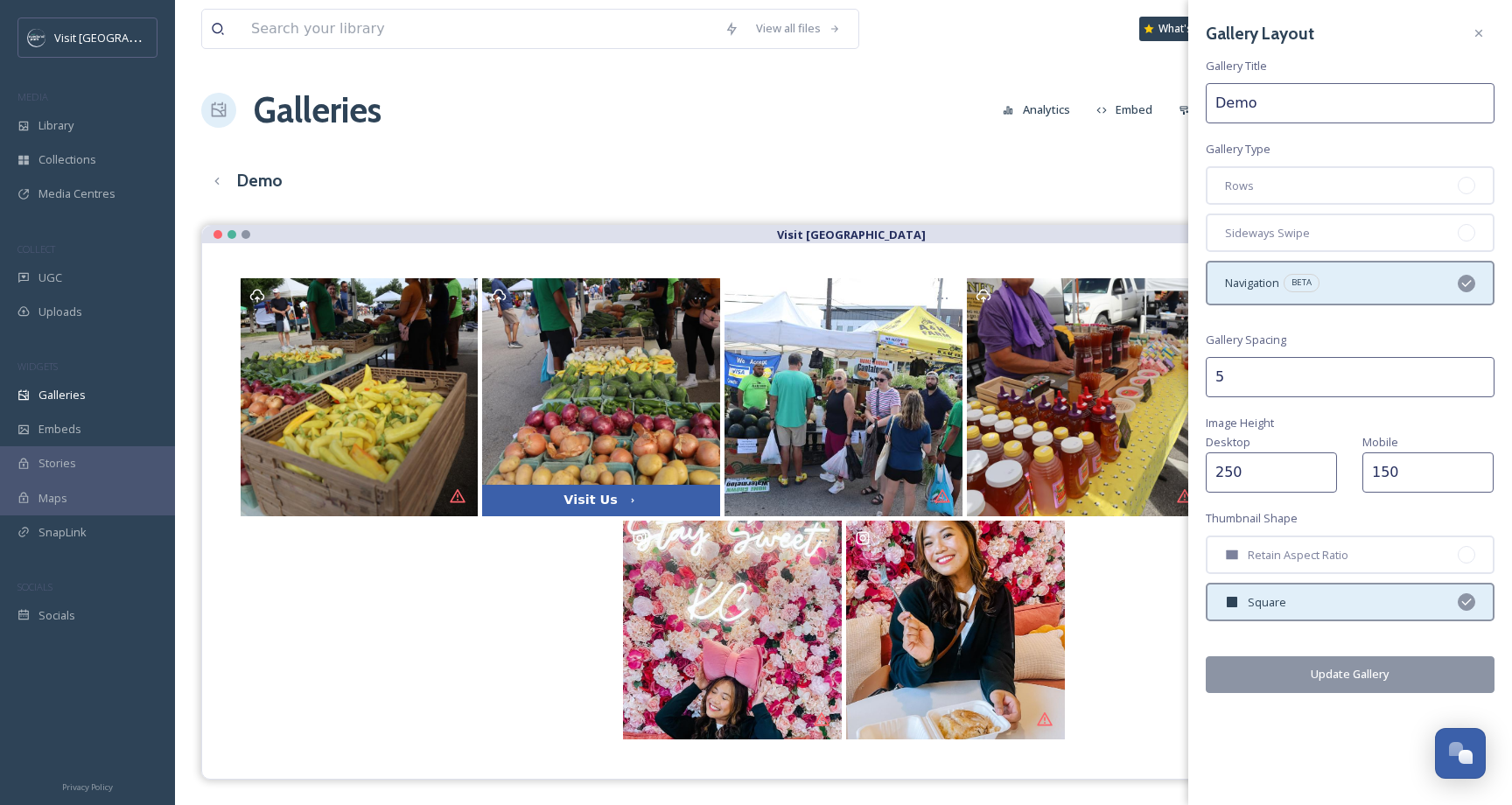
click at [1013, 136] on div "View all files What's New Samantha Travis Galleries Analytics Embed Customise C…" at bounding box center [843, 528] width 1337 height 1056
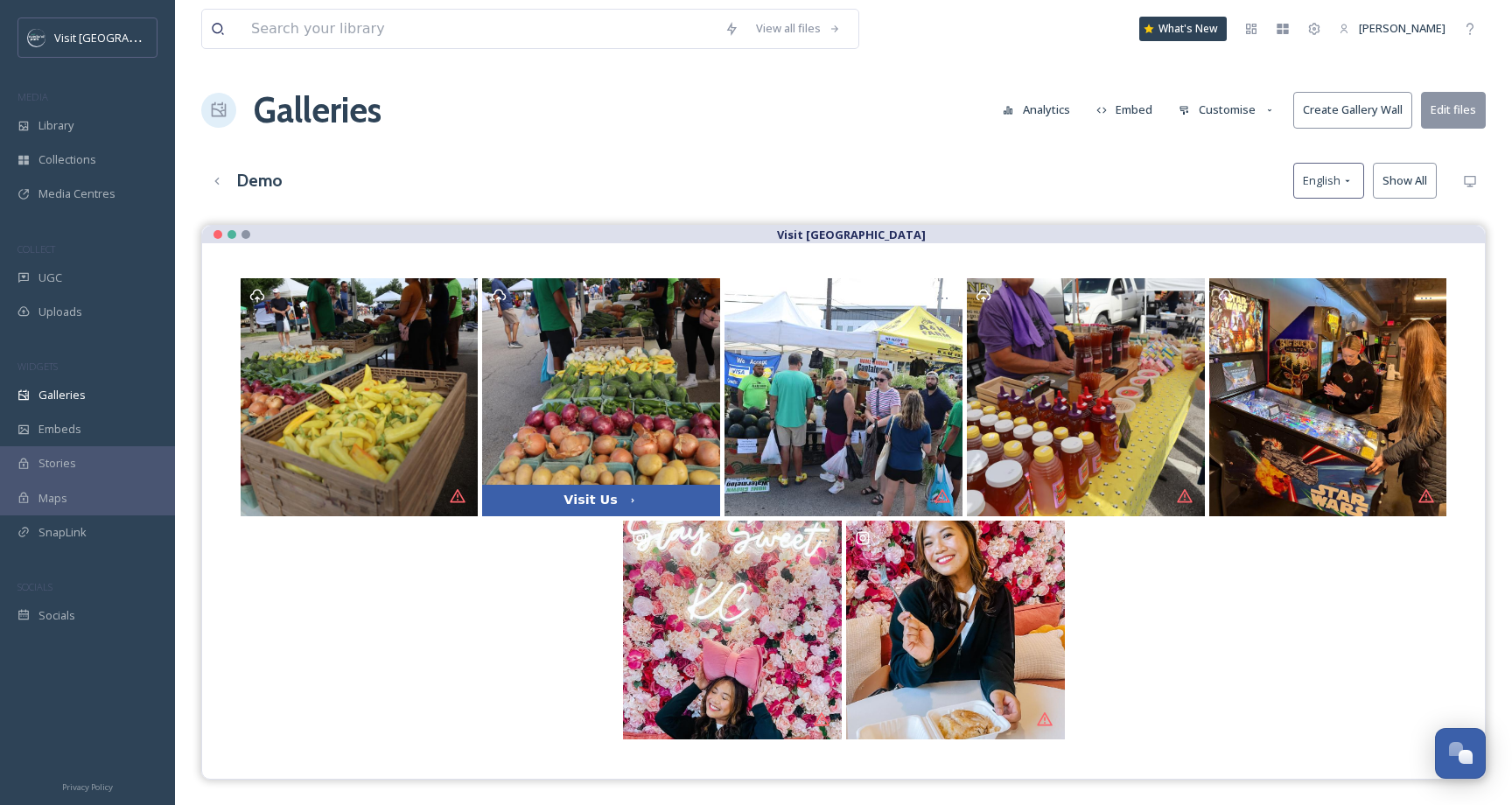
click at [1212, 114] on button "Customise" at bounding box center [1227, 109] width 115 height 34
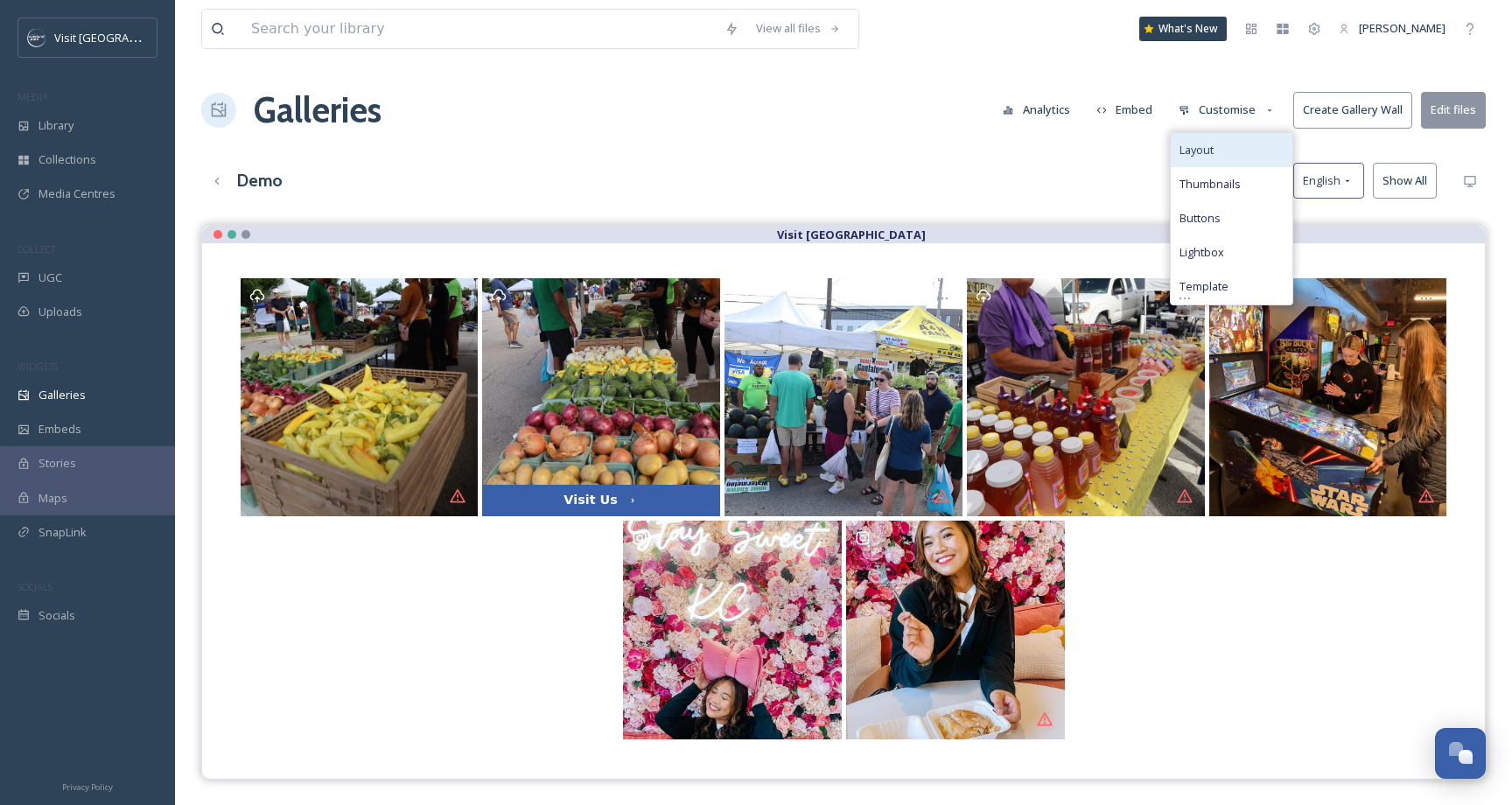
click at [1214, 146] on span "Layout" at bounding box center [1196, 150] width 34 height 16
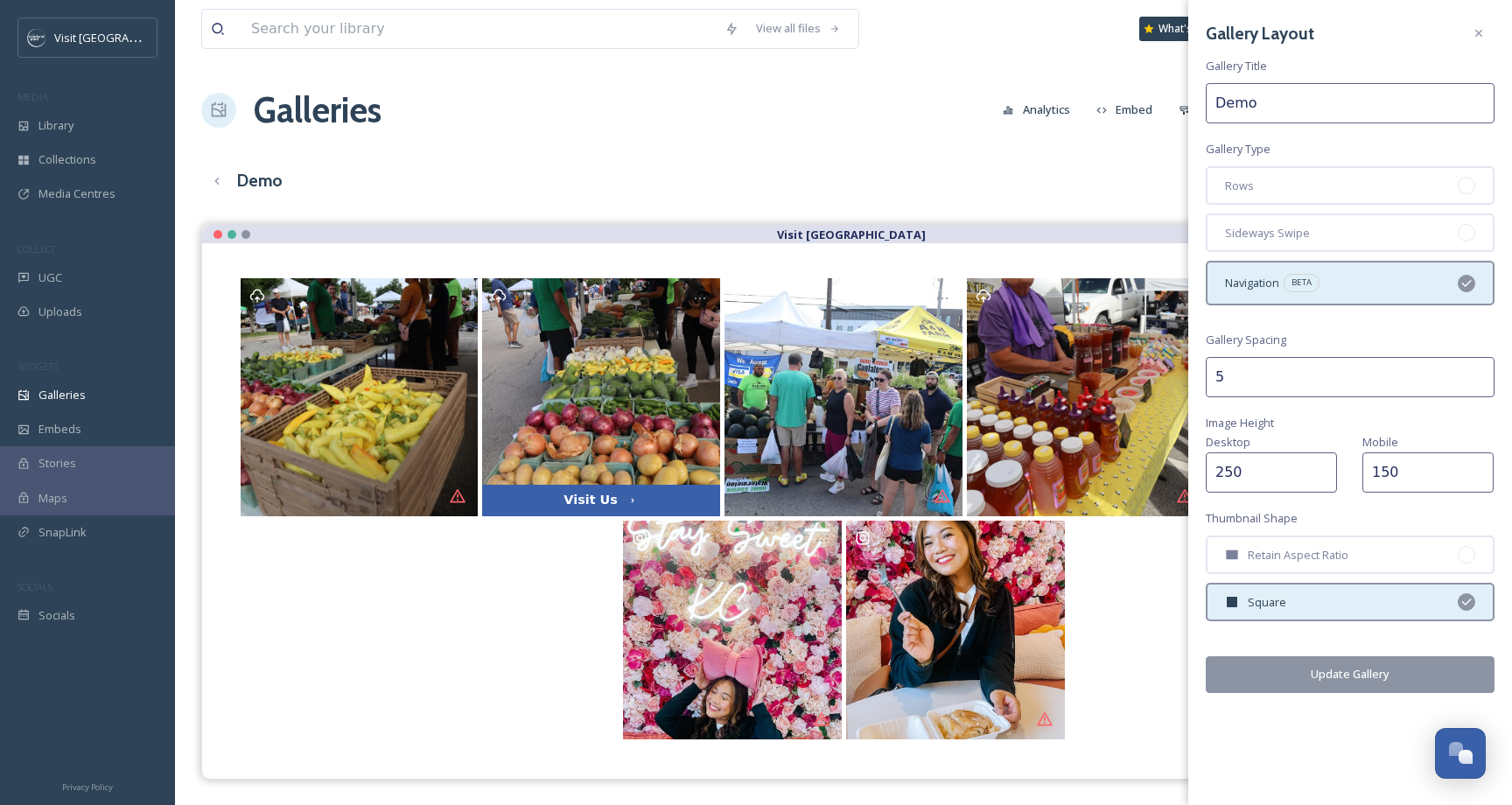
click at [1067, 173] on div "Demo English Show All" at bounding box center [844, 180] width 1285 height 36
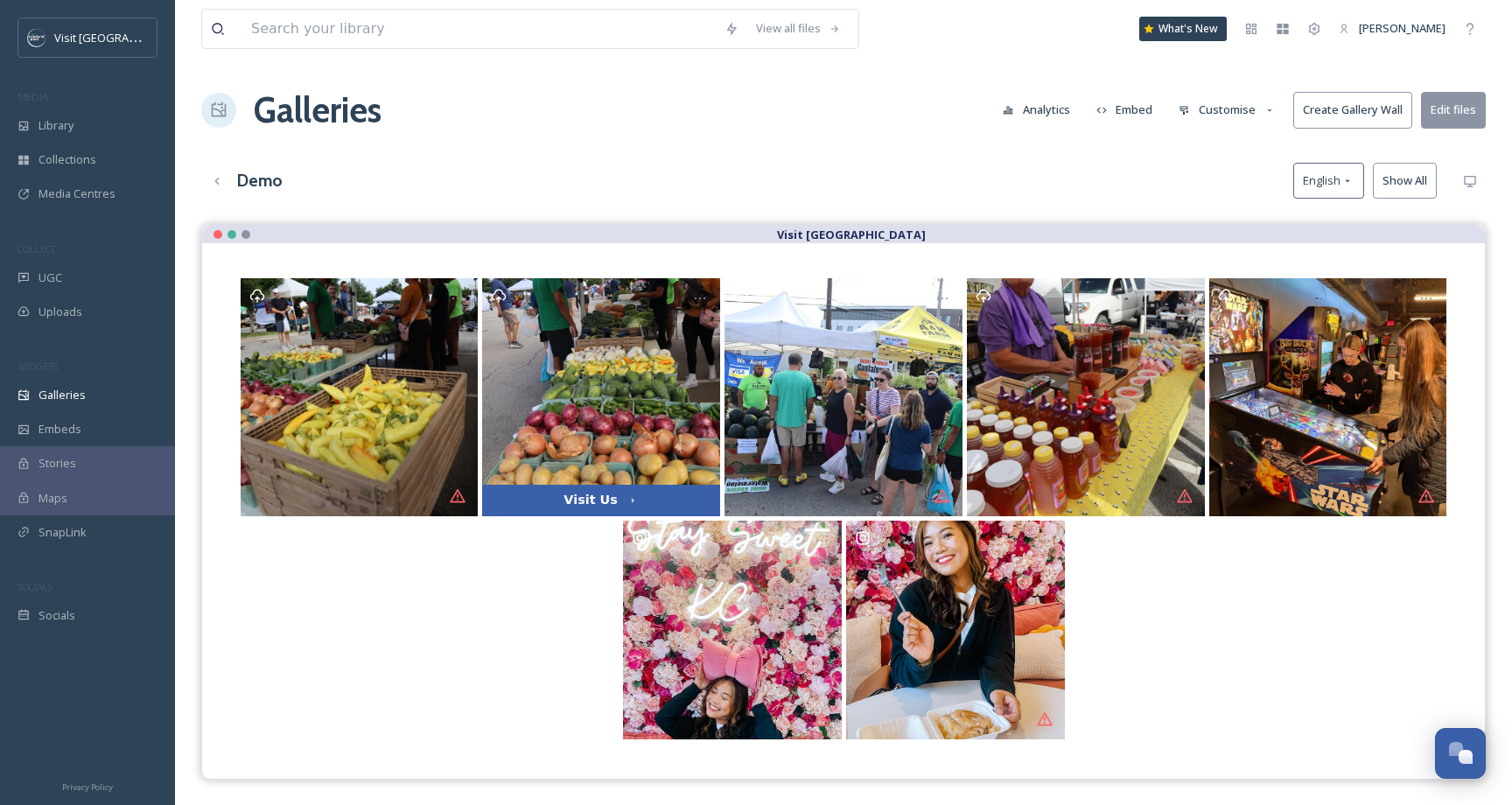
click at [1064, 108] on button "Analytics" at bounding box center [1036, 109] width 85 height 34
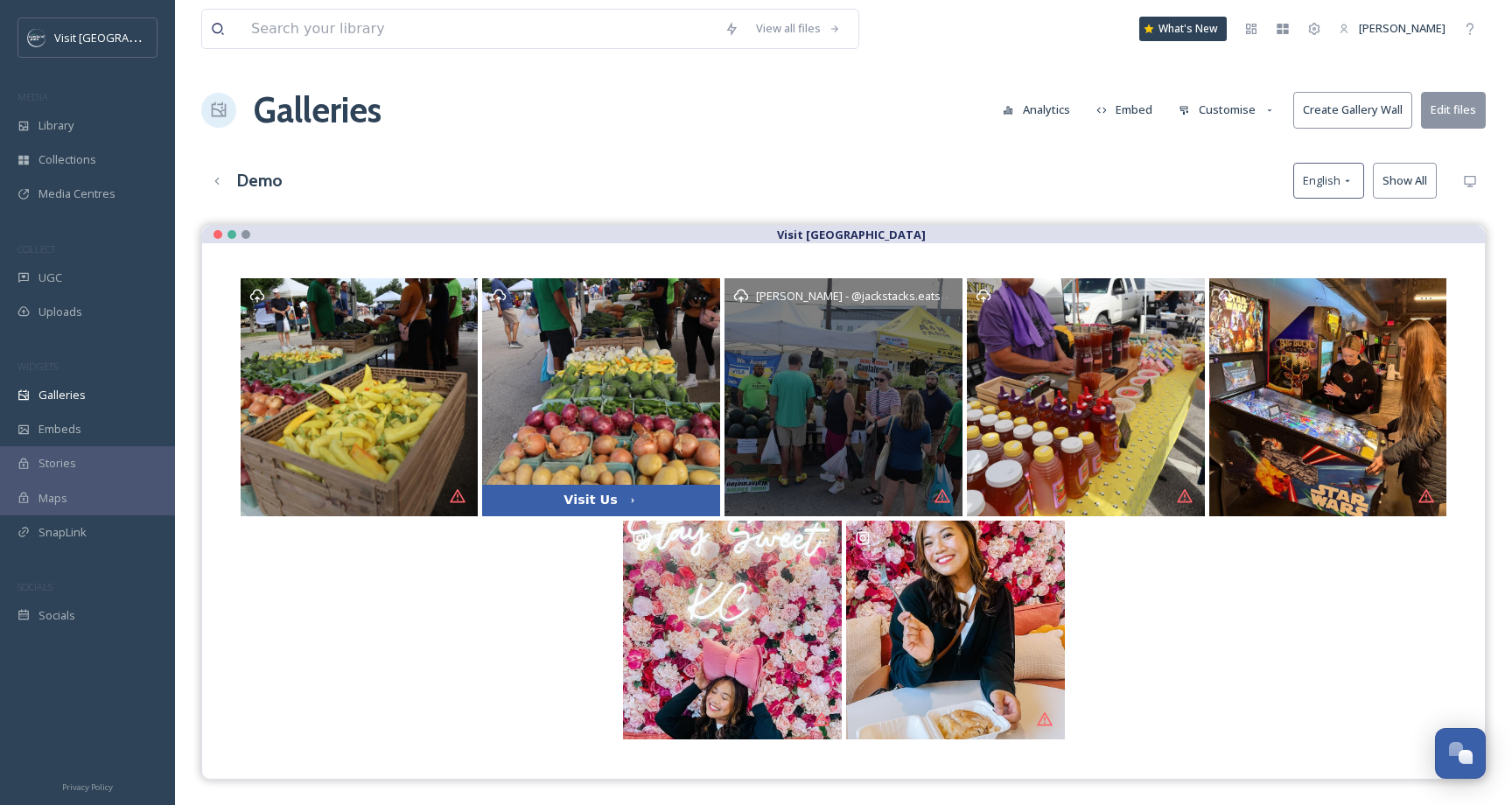
click at [810, 422] on div "Christopher Jackson - @jackstacks.eats" at bounding box center [844, 397] width 238 height 238
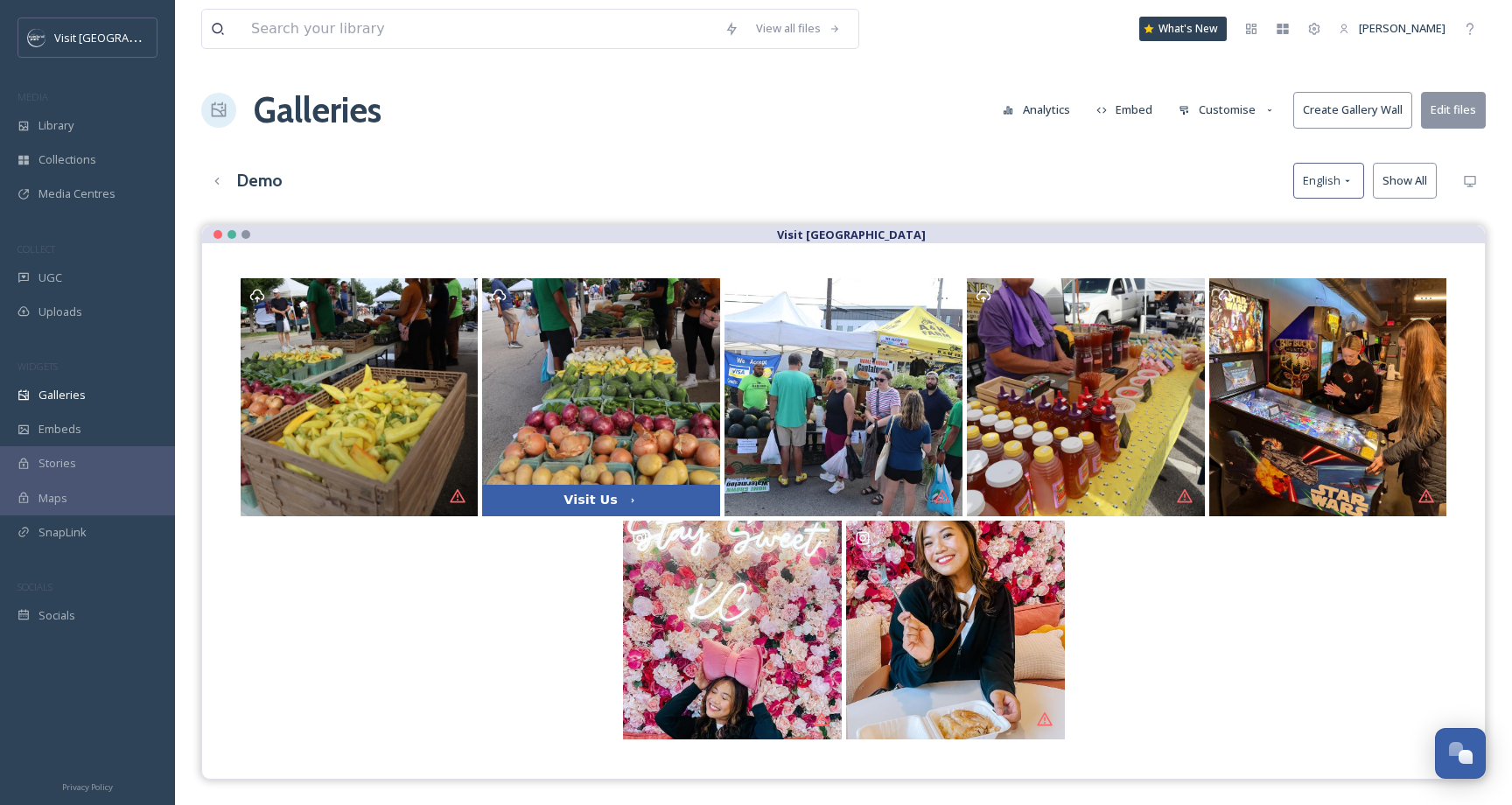
click at [1196, 103] on button "Customise" at bounding box center [1227, 109] width 115 height 34
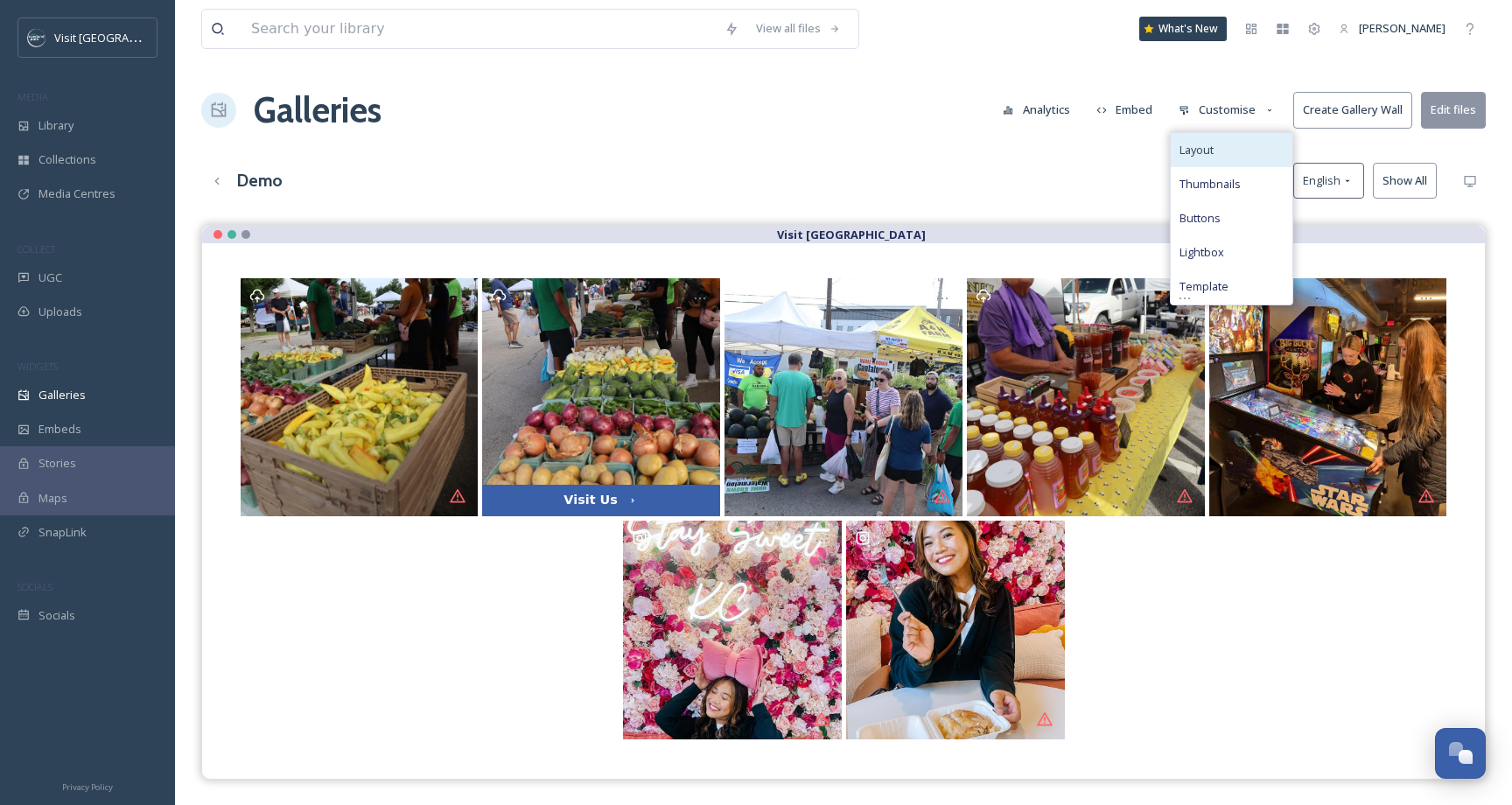
click at [1224, 153] on div "Layout" at bounding box center [1232, 149] width 122 height 34
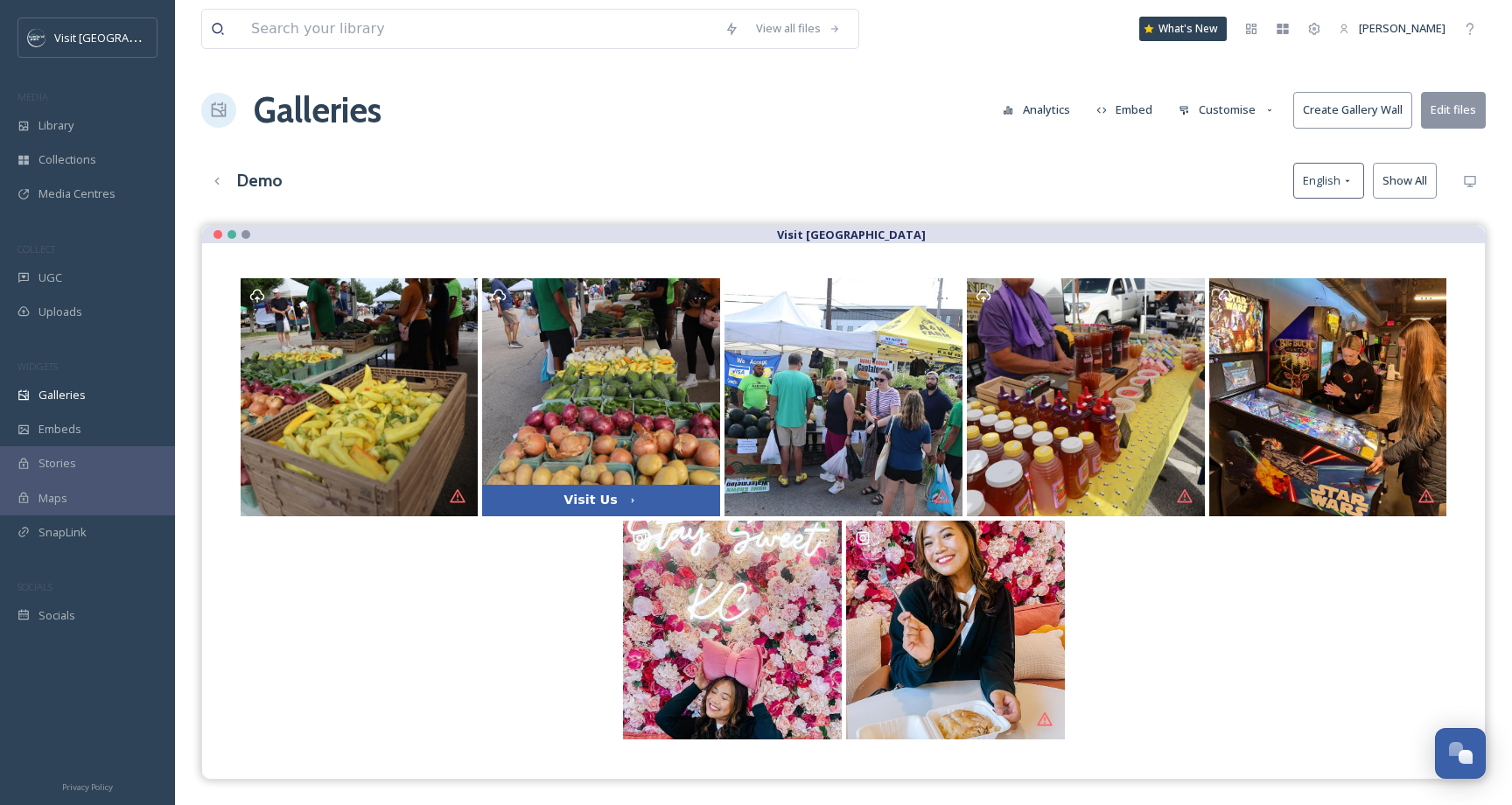
click at [871, 226] on span "Visit [GEOGRAPHIC_DATA]" at bounding box center [851, 234] width 148 height 16
click at [1246, 114] on button "Customise" at bounding box center [1227, 109] width 115 height 34
click at [1246, 112] on button "Customise" at bounding box center [1227, 109] width 115 height 34
click at [1216, 192] on div "Demo English Show All" at bounding box center [844, 180] width 1285 height 36
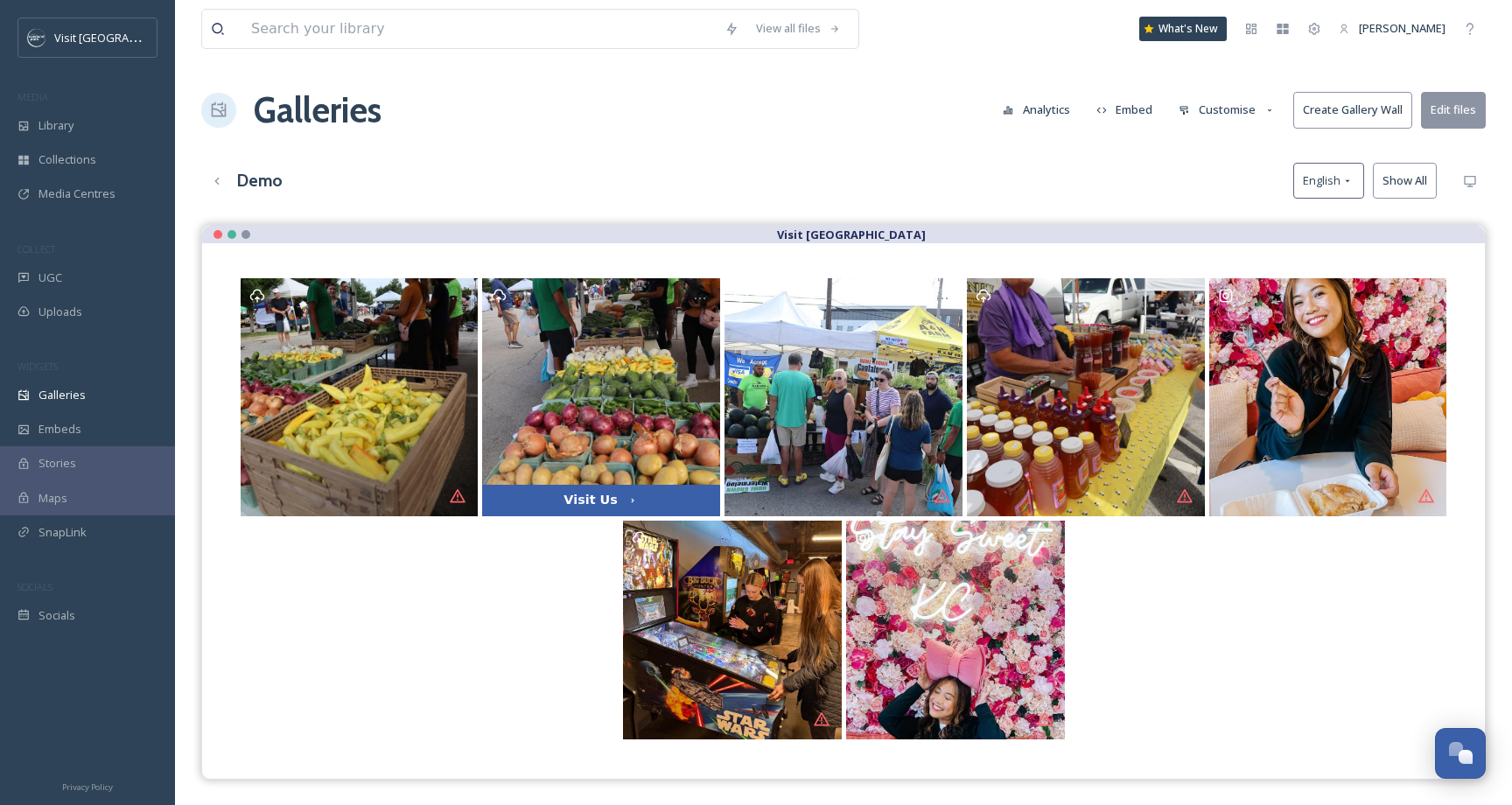
click at [1171, 578] on div at bounding box center [844, 629] width 1213 height 219
click at [120, 526] on div "SnapLink" at bounding box center [87, 531] width 175 height 34
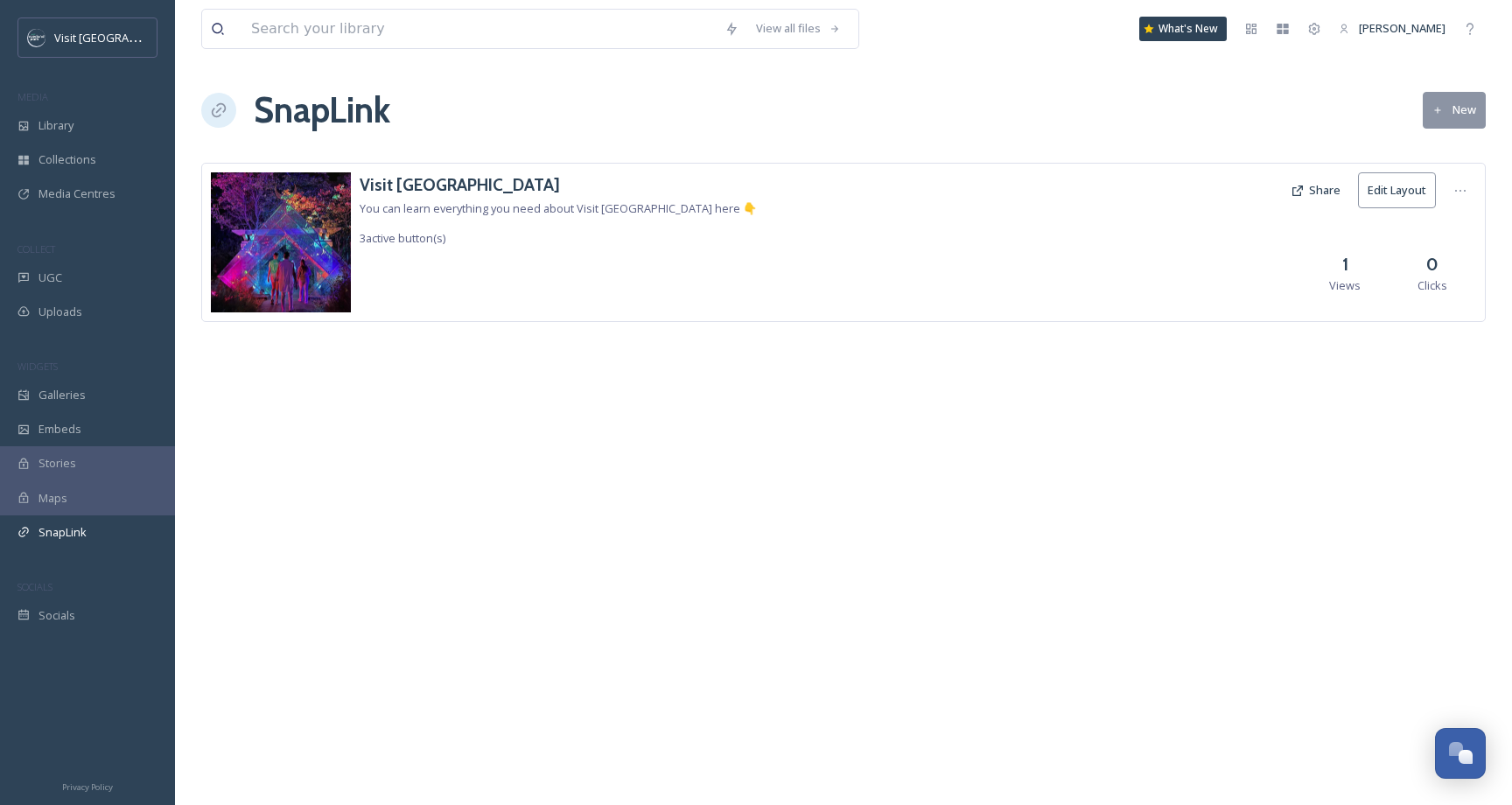
click at [76, 502] on div "Maps" at bounding box center [87, 497] width 175 height 34
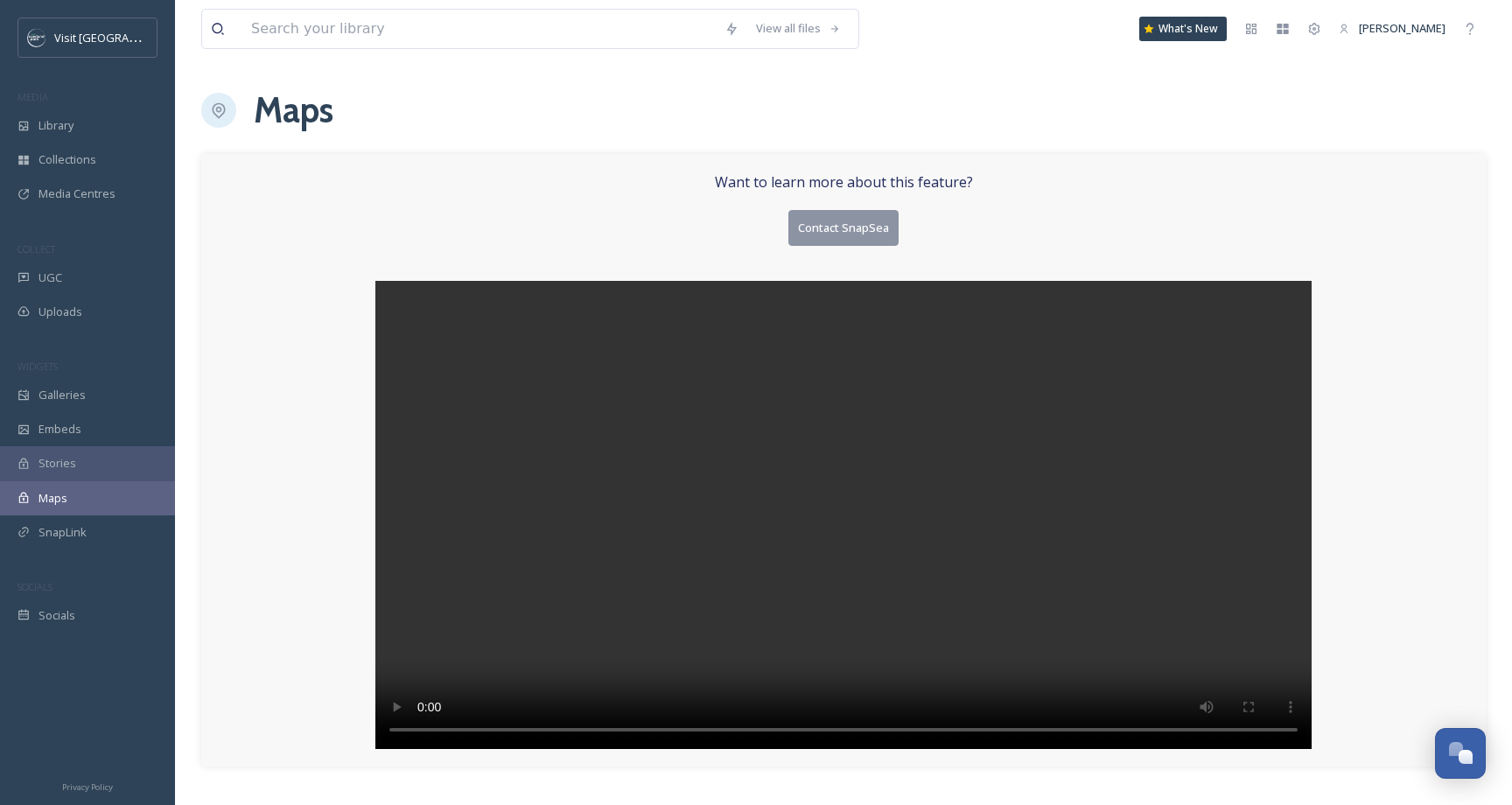
click at [76, 502] on div "Maps" at bounding box center [87, 497] width 175 height 34
click at [92, 132] on div "Library" at bounding box center [87, 125] width 175 height 34
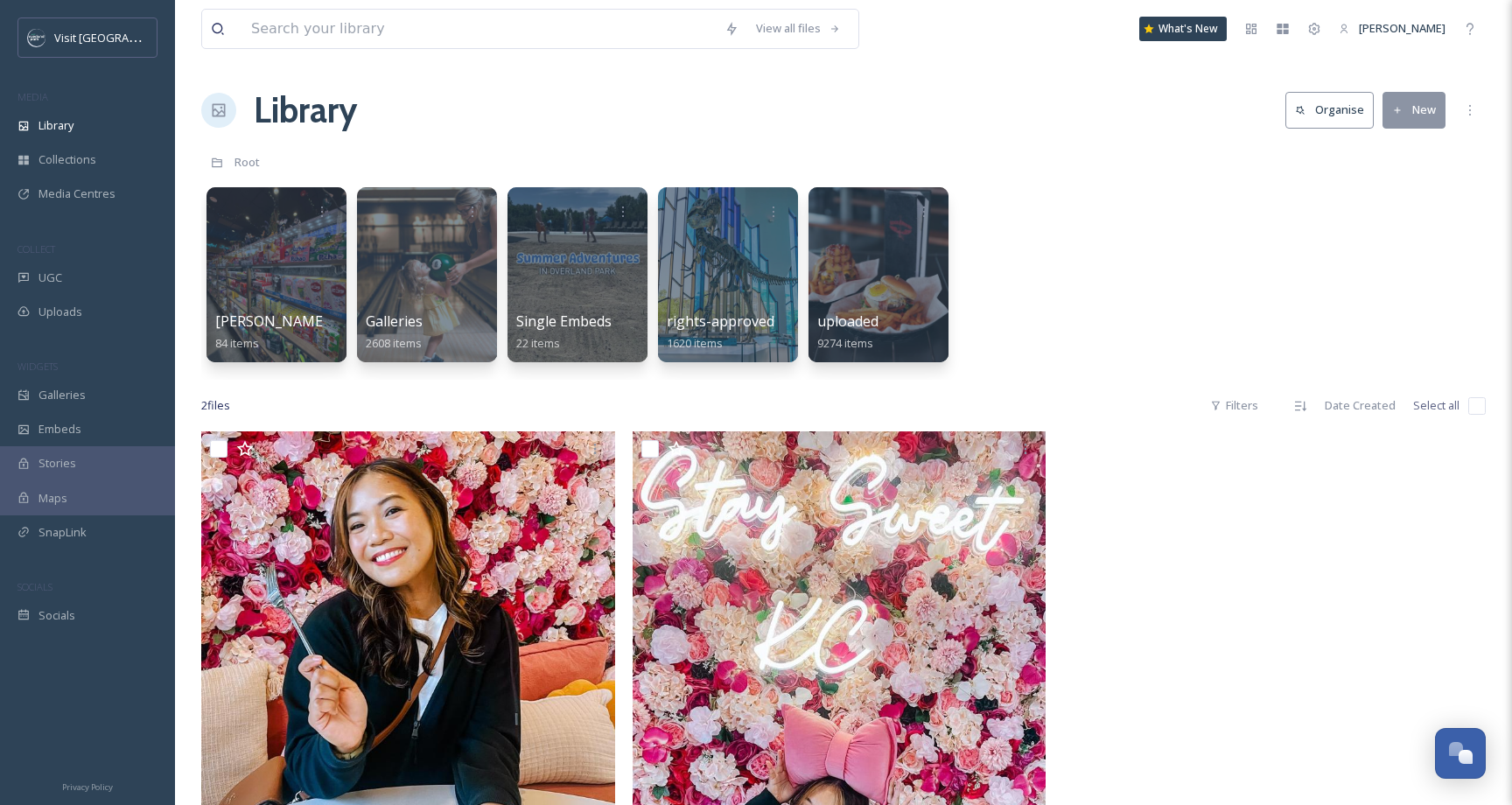
click at [60, 504] on span "Maps" at bounding box center [53, 498] width 29 height 16
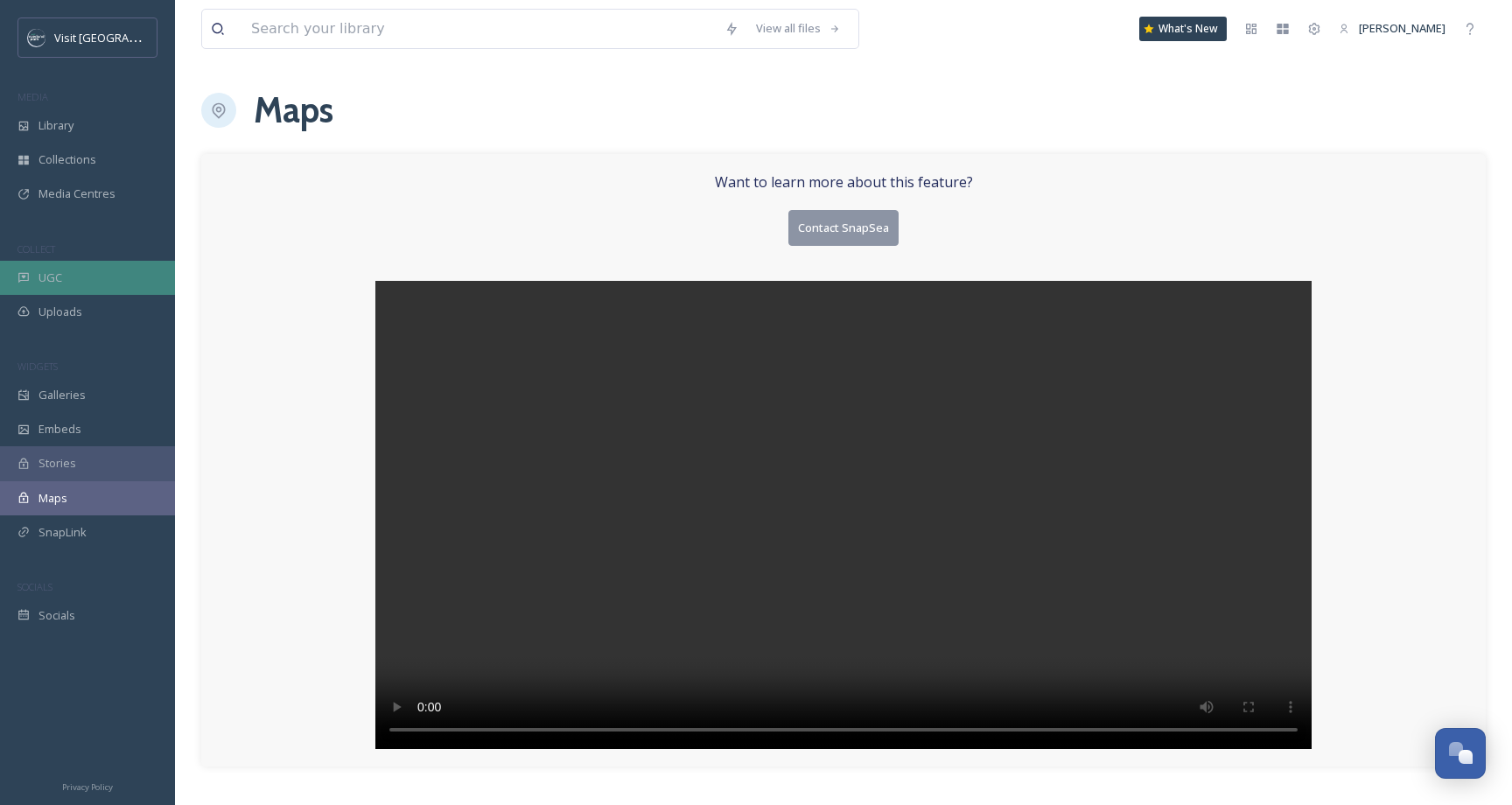
click at [29, 268] on div "UGC" at bounding box center [87, 277] width 175 height 34
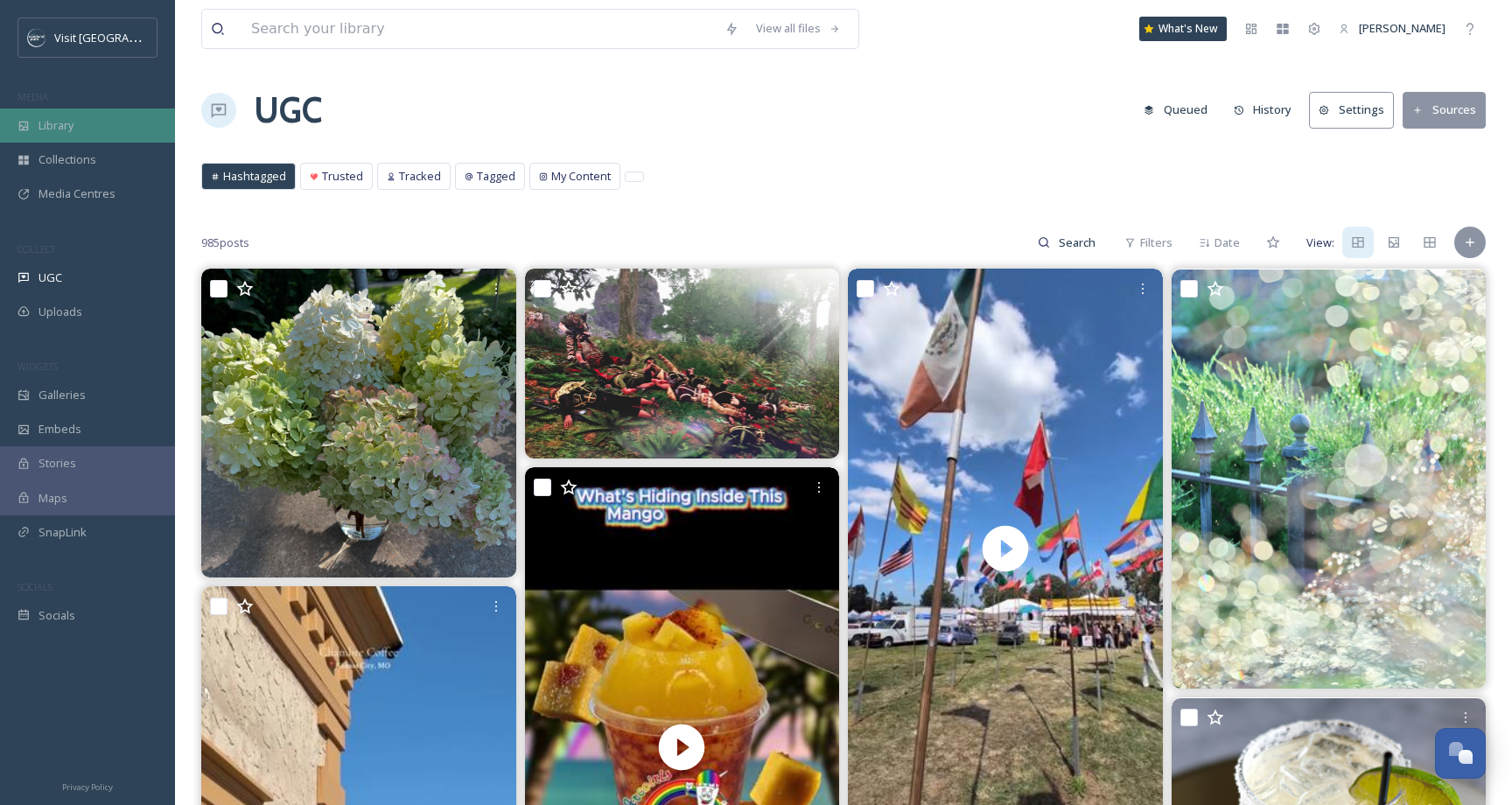
click at [53, 128] on span "Library" at bounding box center [56, 125] width 35 height 16
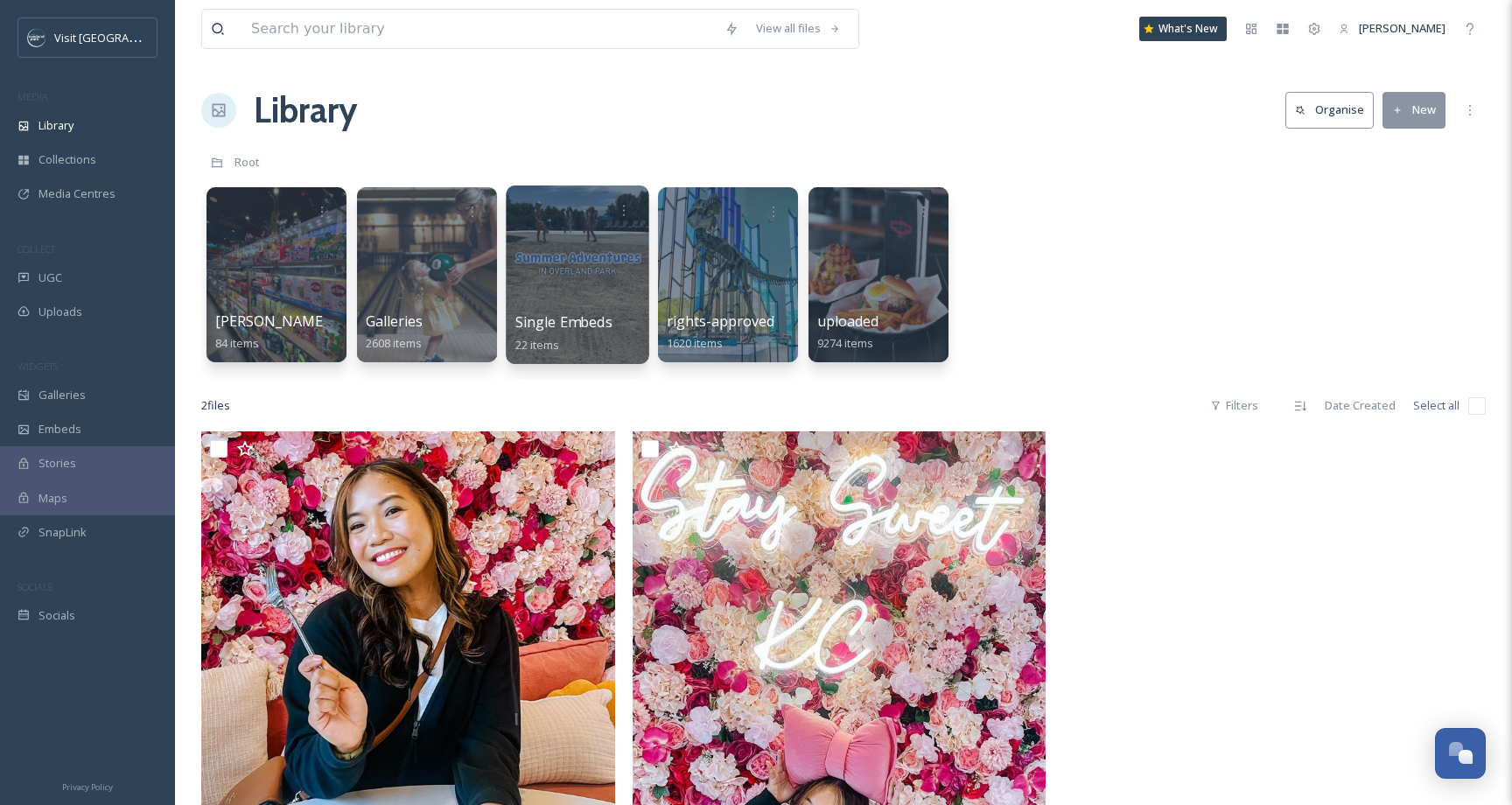
click at [535, 292] on div at bounding box center [577, 274] width 143 height 179
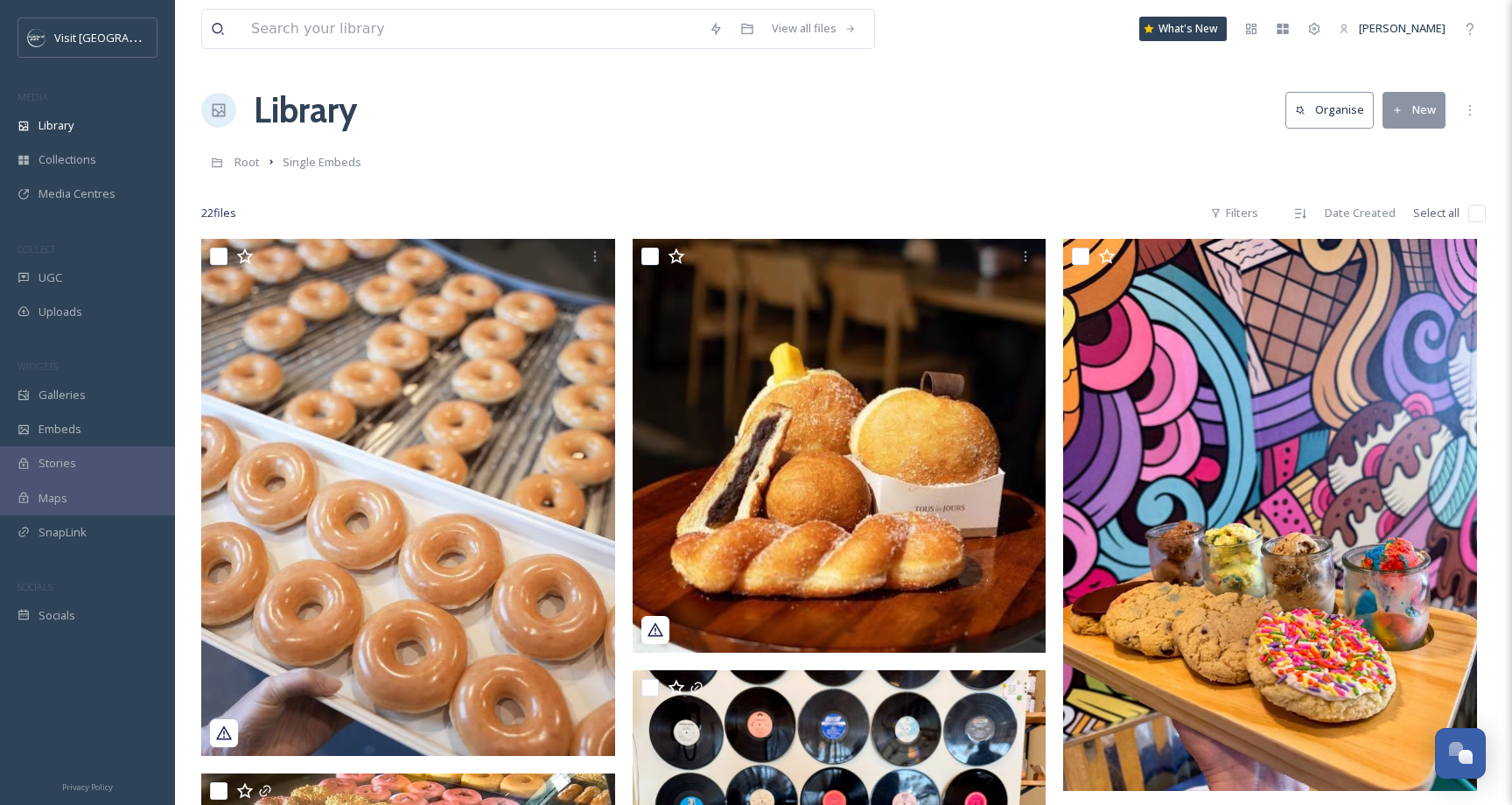
click at [1412, 118] on button "New" at bounding box center [1414, 109] width 63 height 36
click at [246, 165] on span "Root" at bounding box center [247, 161] width 26 height 16
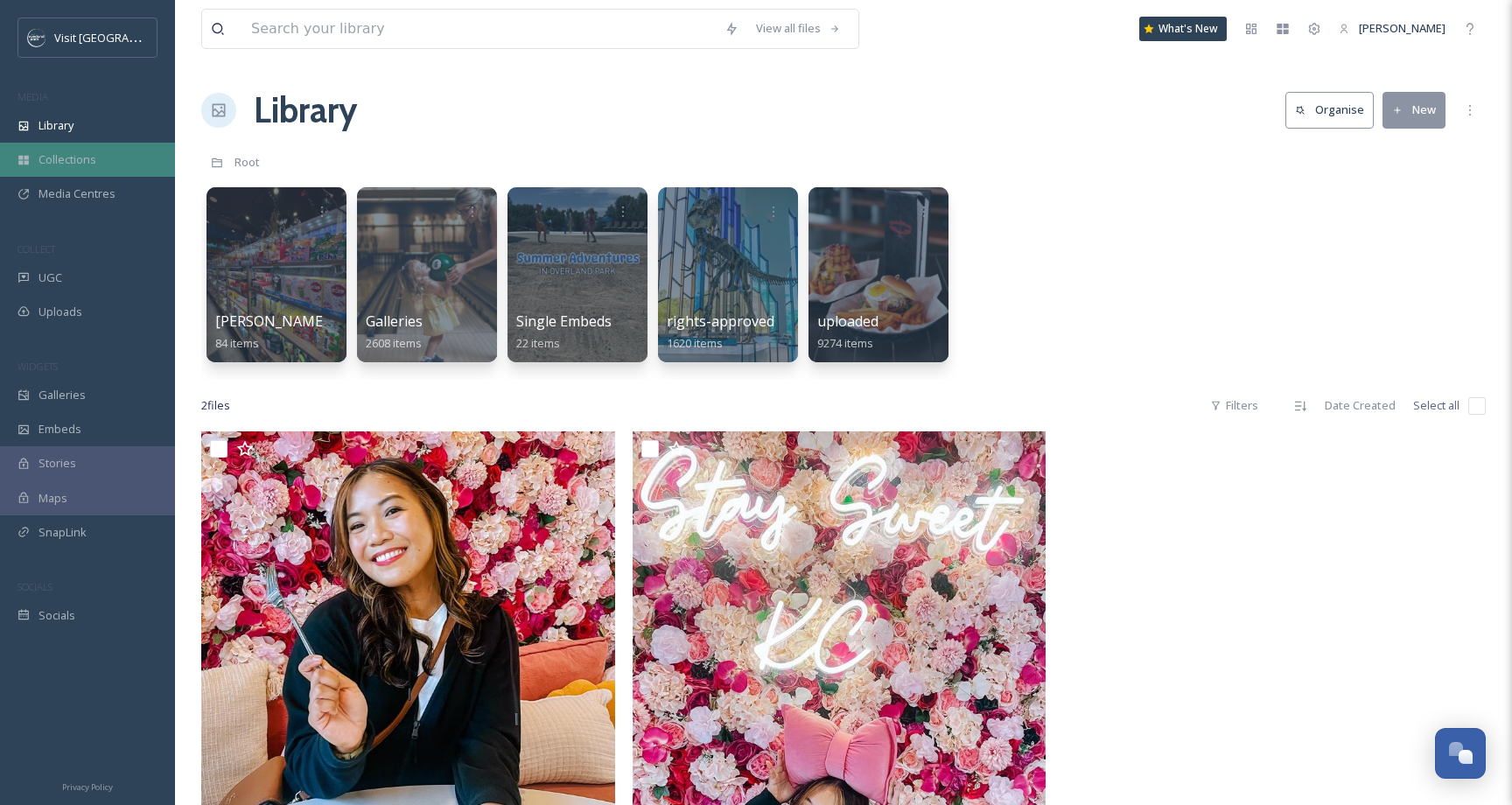
click at [115, 155] on div "Collections" at bounding box center [87, 159] width 175 height 34
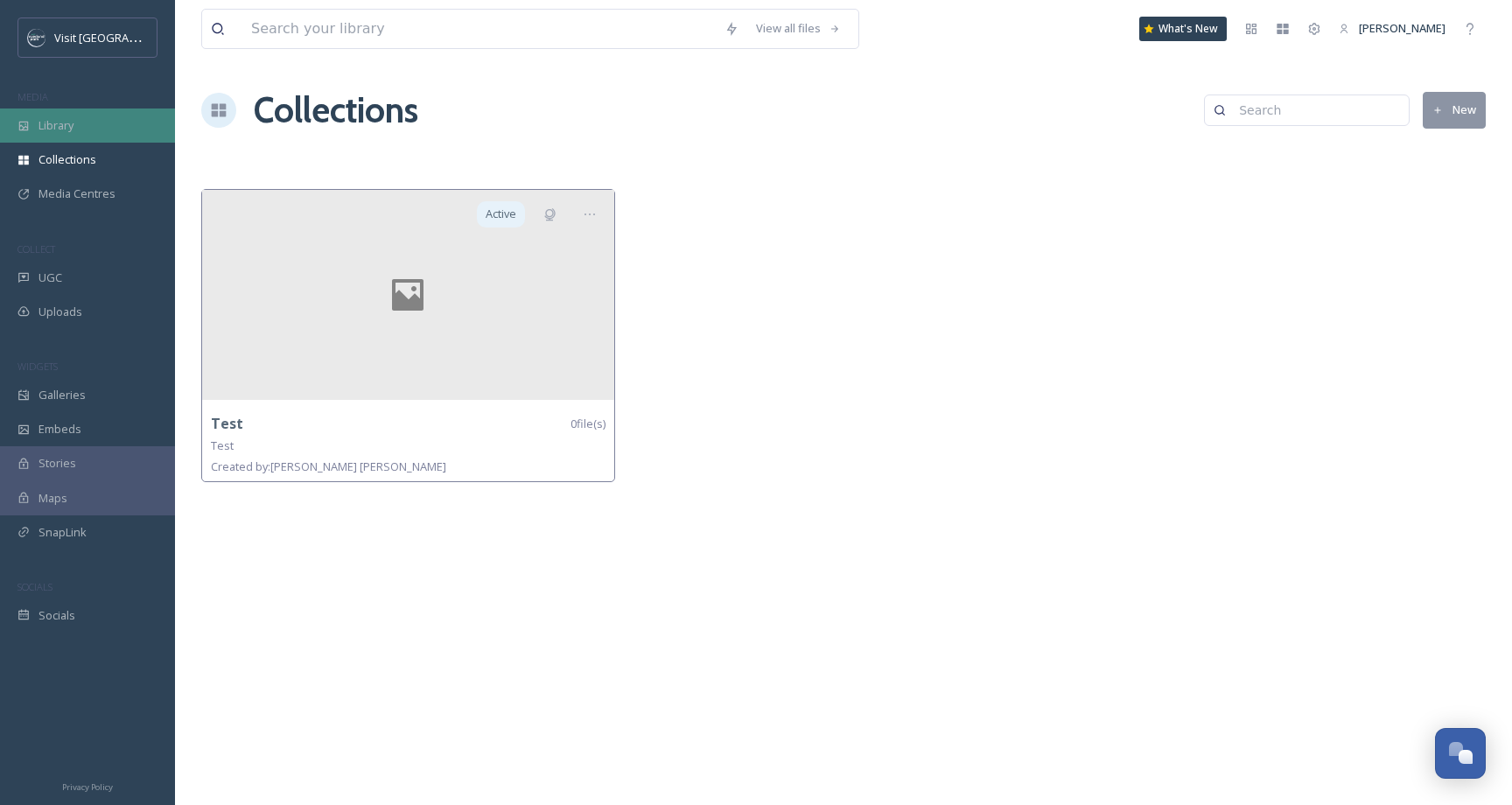
click at [109, 120] on div "Library" at bounding box center [87, 125] width 175 height 34
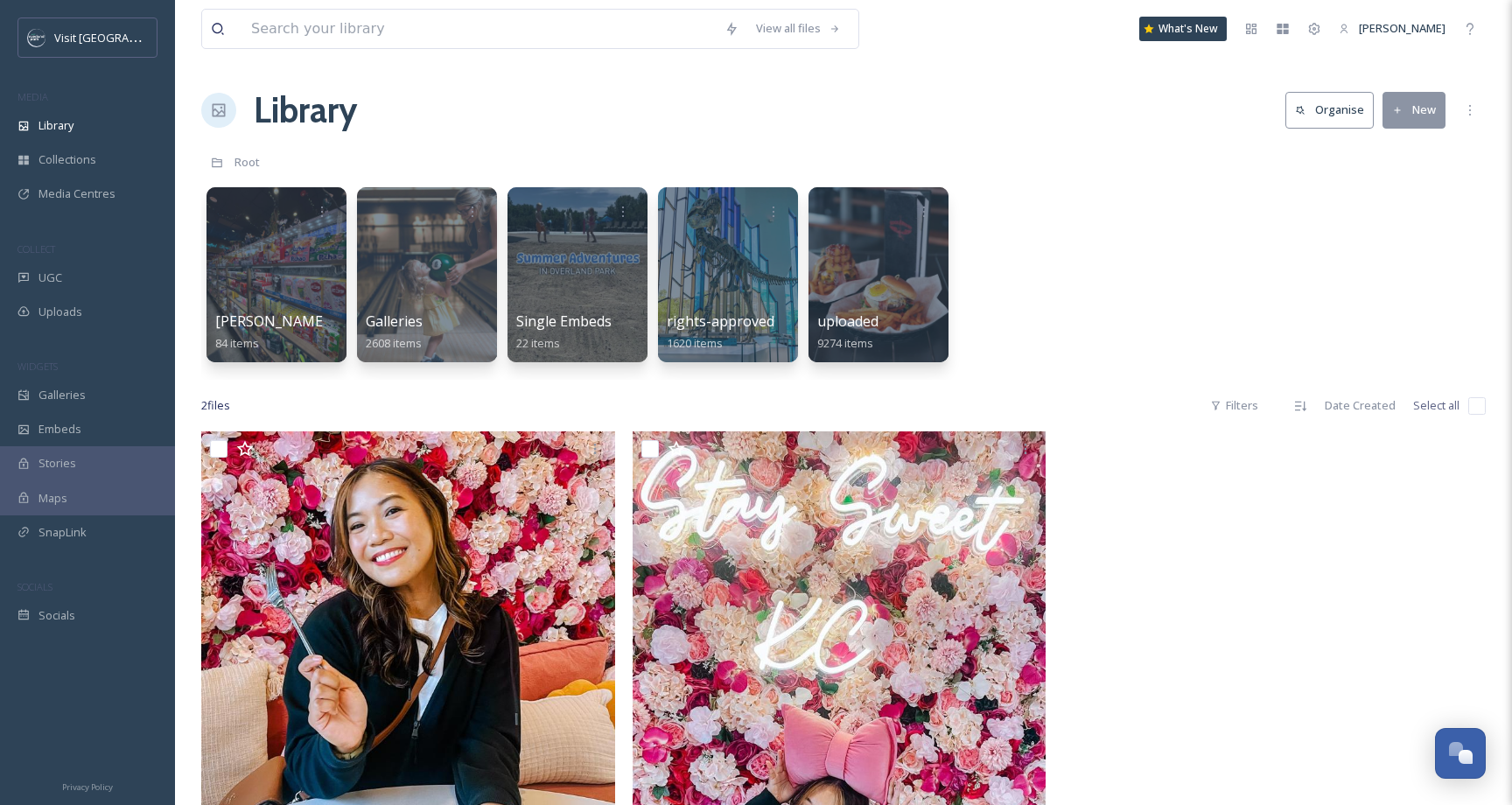
click at [400, 146] on div "Root" at bounding box center [844, 162] width 1285 height 33
click at [72, 162] on span "Collections" at bounding box center [67, 159] width 58 height 16
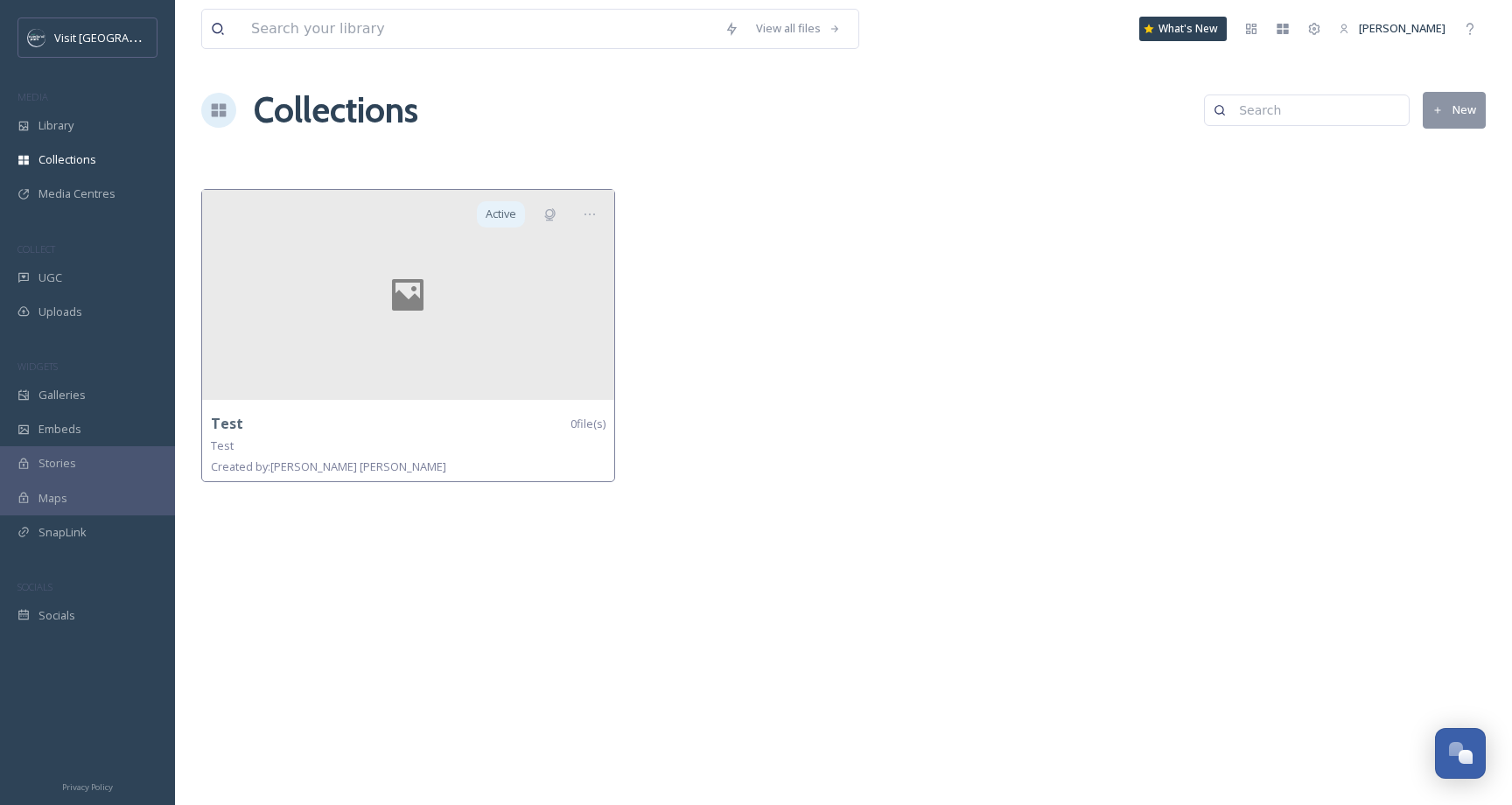
click at [343, 138] on div "View all files What's New Samantha Travis Collections New Active Test 0 file(s)…" at bounding box center [843, 402] width 1337 height 805
click at [598, 220] on div at bounding box center [589, 214] width 31 height 31
click at [553, 326] on div "Delete" at bounding box center [559, 338] width 91 height 34
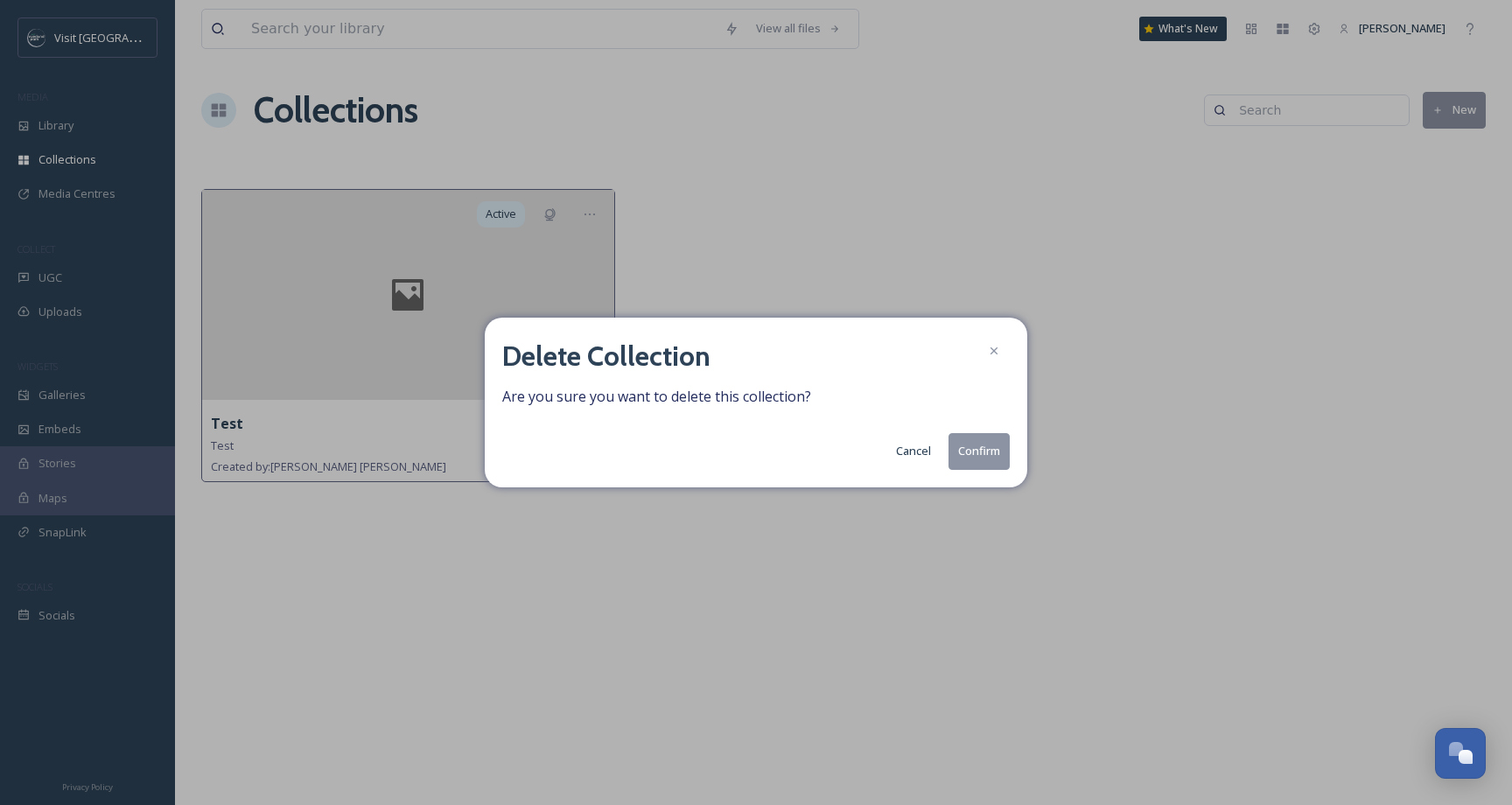
click at [962, 457] on button "Confirm" at bounding box center [979, 451] width 61 height 36
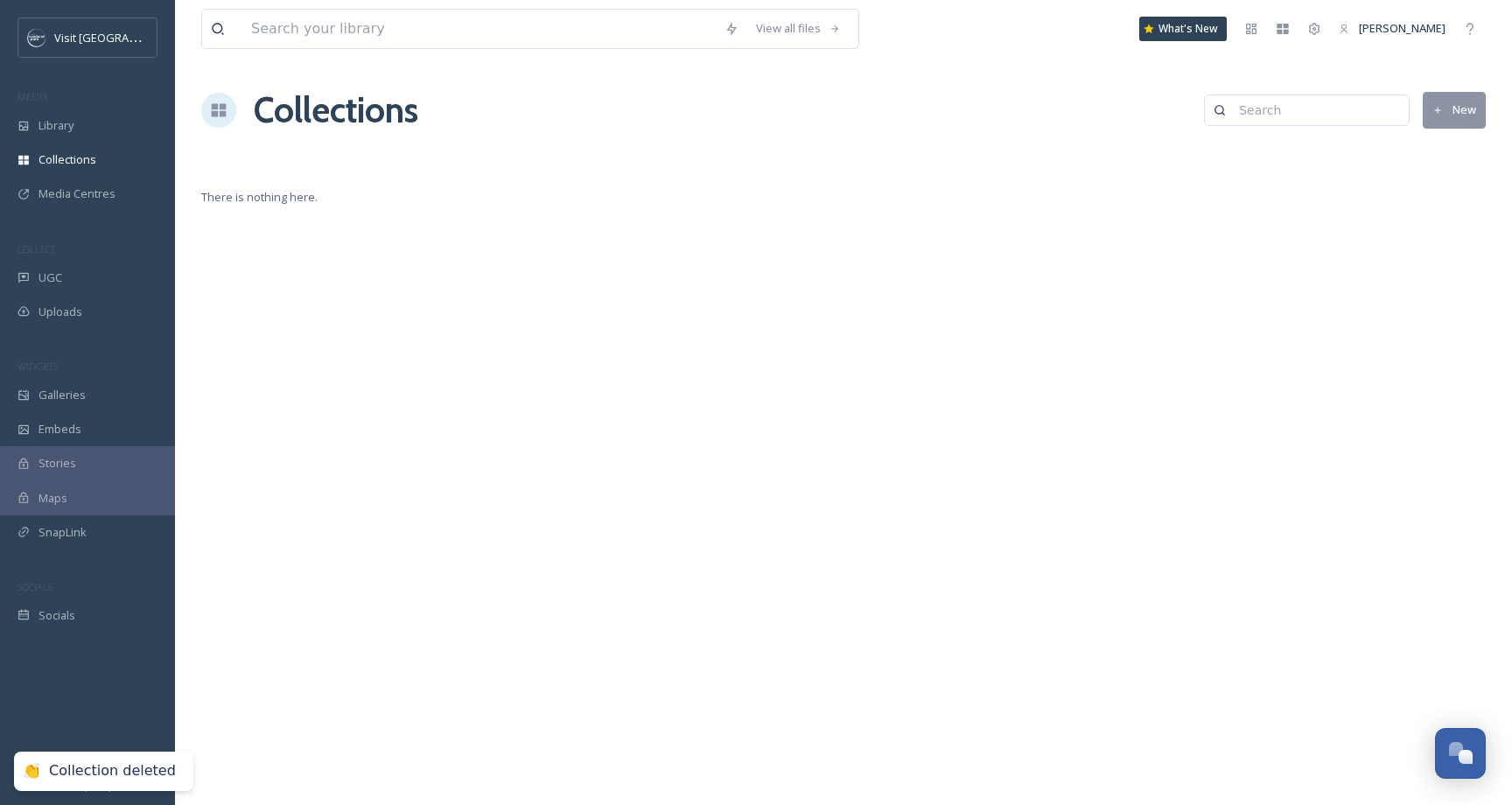
click at [708, 322] on div "View all files What's New Samantha Travis Collections New There is nothing here." at bounding box center [843, 402] width 1337 height 805
click at [71, 114] on div "Library" at bounding box center [87, 125] width 175 height 34
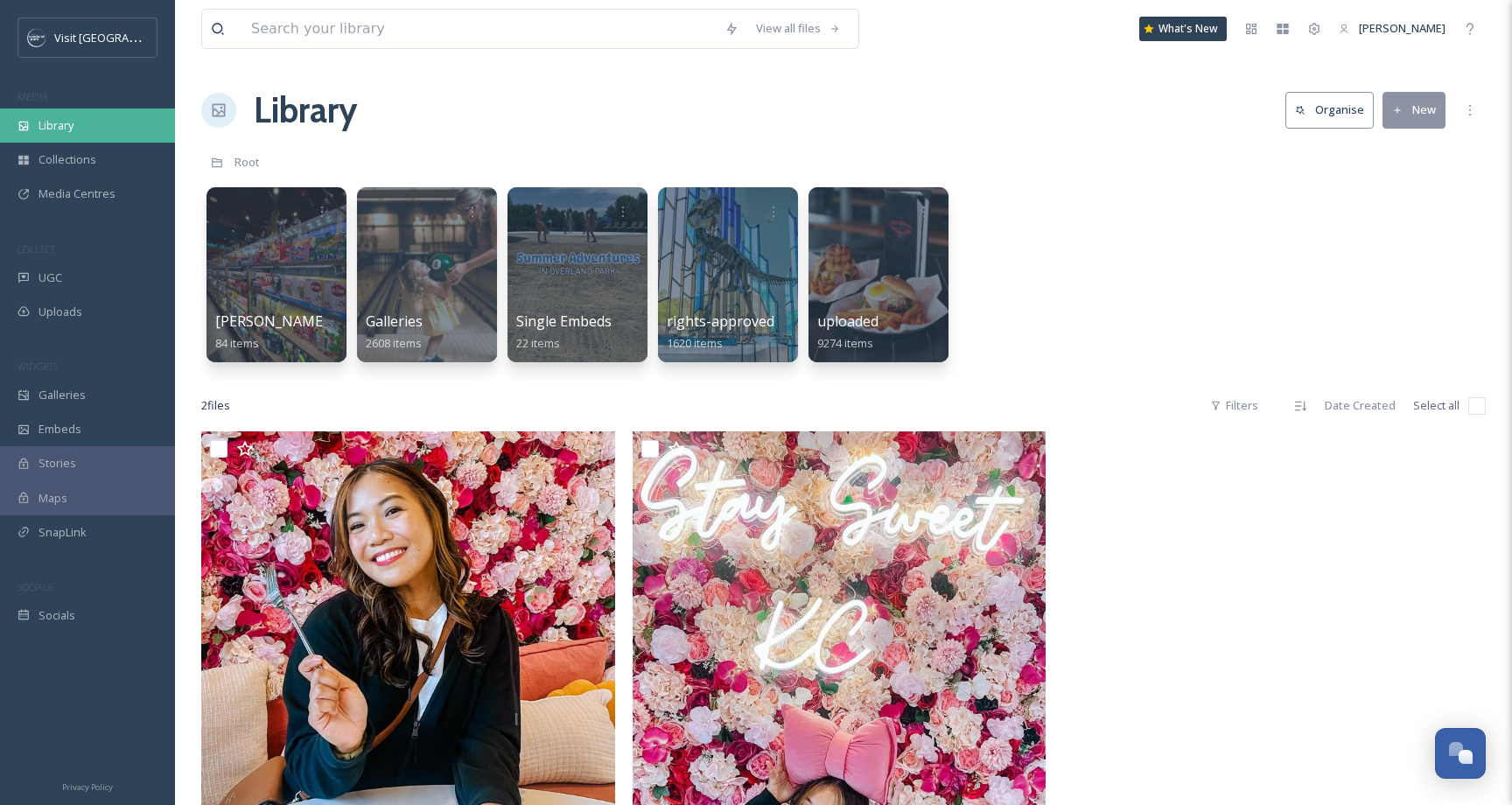
click at [71, 122] on span "Library" at bounding box center [56, 125] width 35 height 16
click at [340, 154] on div "Root" at bounding box center [844, 162] width 1285 height 33
click at [352, 146] on div "Root" at bounding box center [844, 162] width 1285 height 33
click at [82, 163] on span "Collections" at bounding box center [67, 159] width 58 height 16
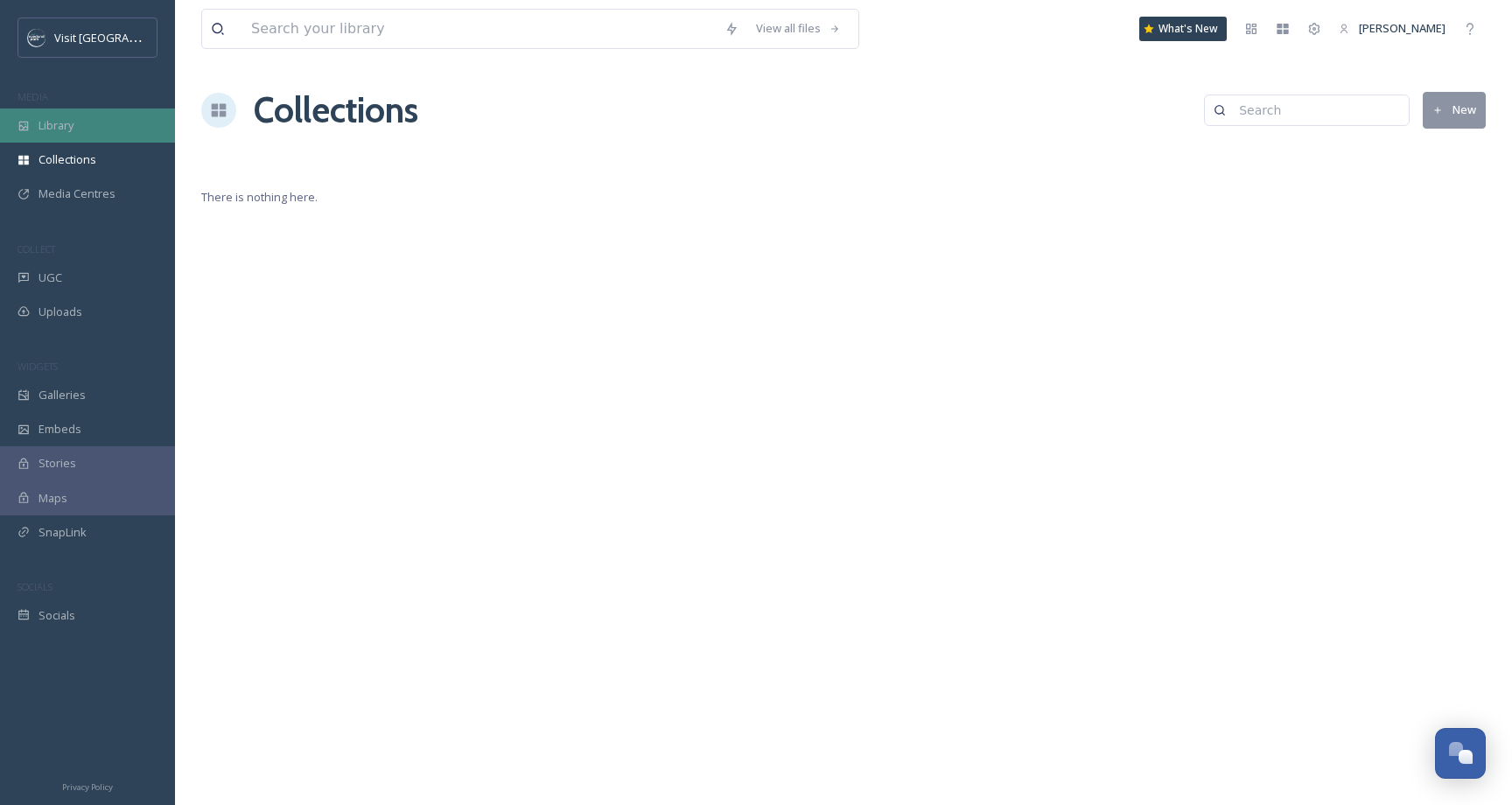
click at [80, 135] on div "Library" at bounding box center [87, 125] width 175 height 34
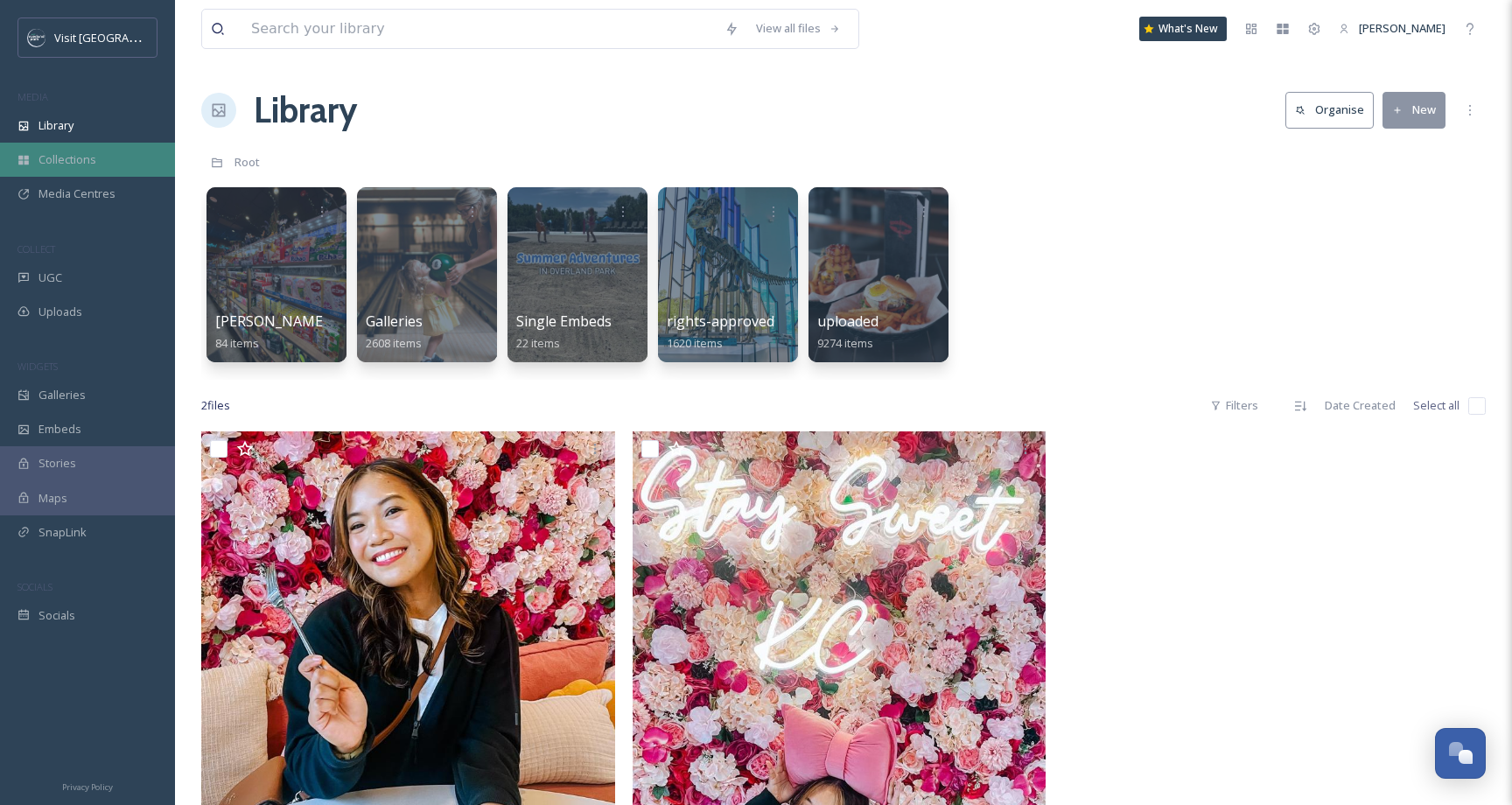
click at [74, 147] on div "Collections" at bounding box center [87, 159] width 175 height 34
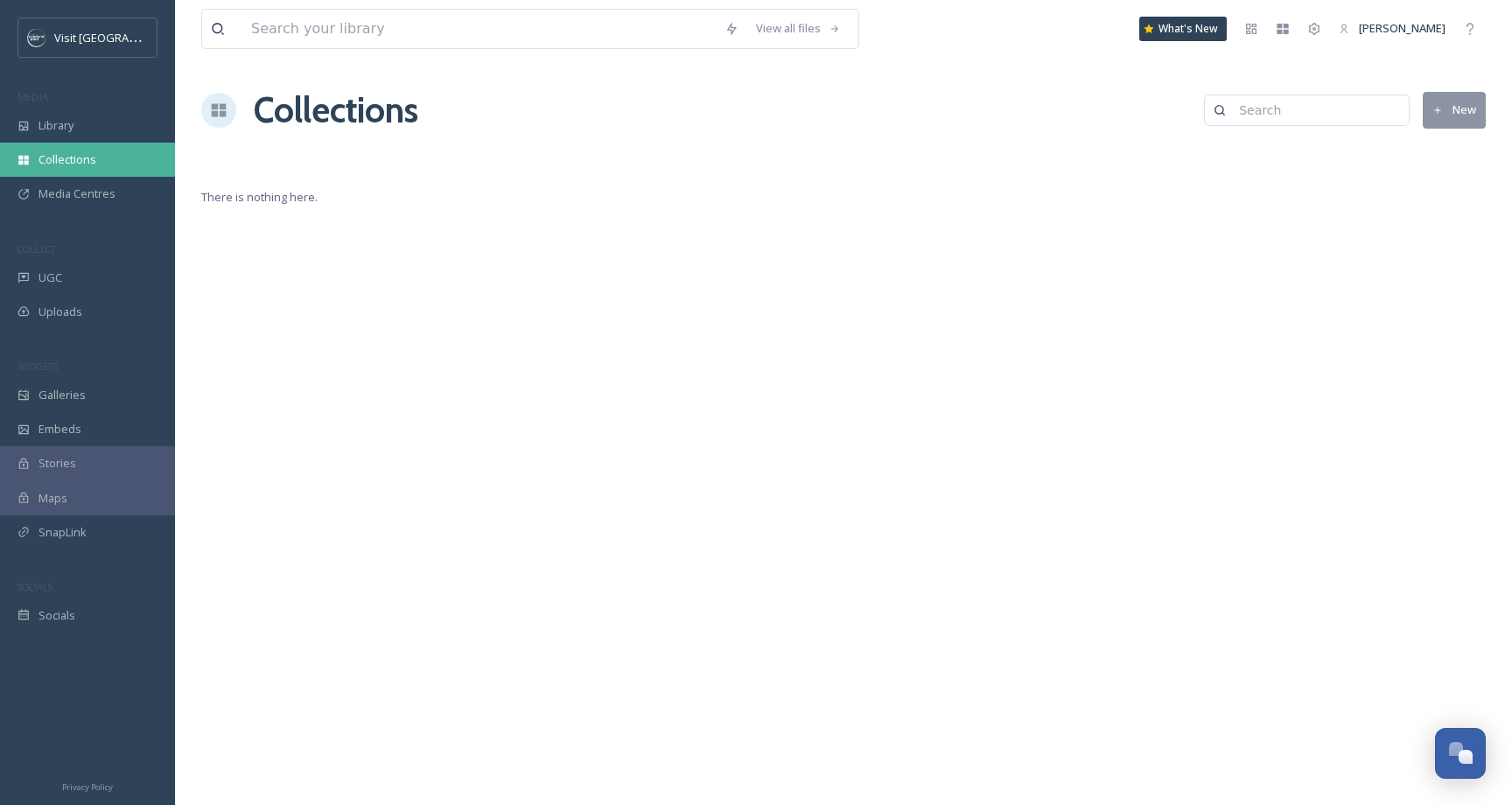
click at [71, 147] on div "Collections" at bounding box center [87, 159] width 175 height 34
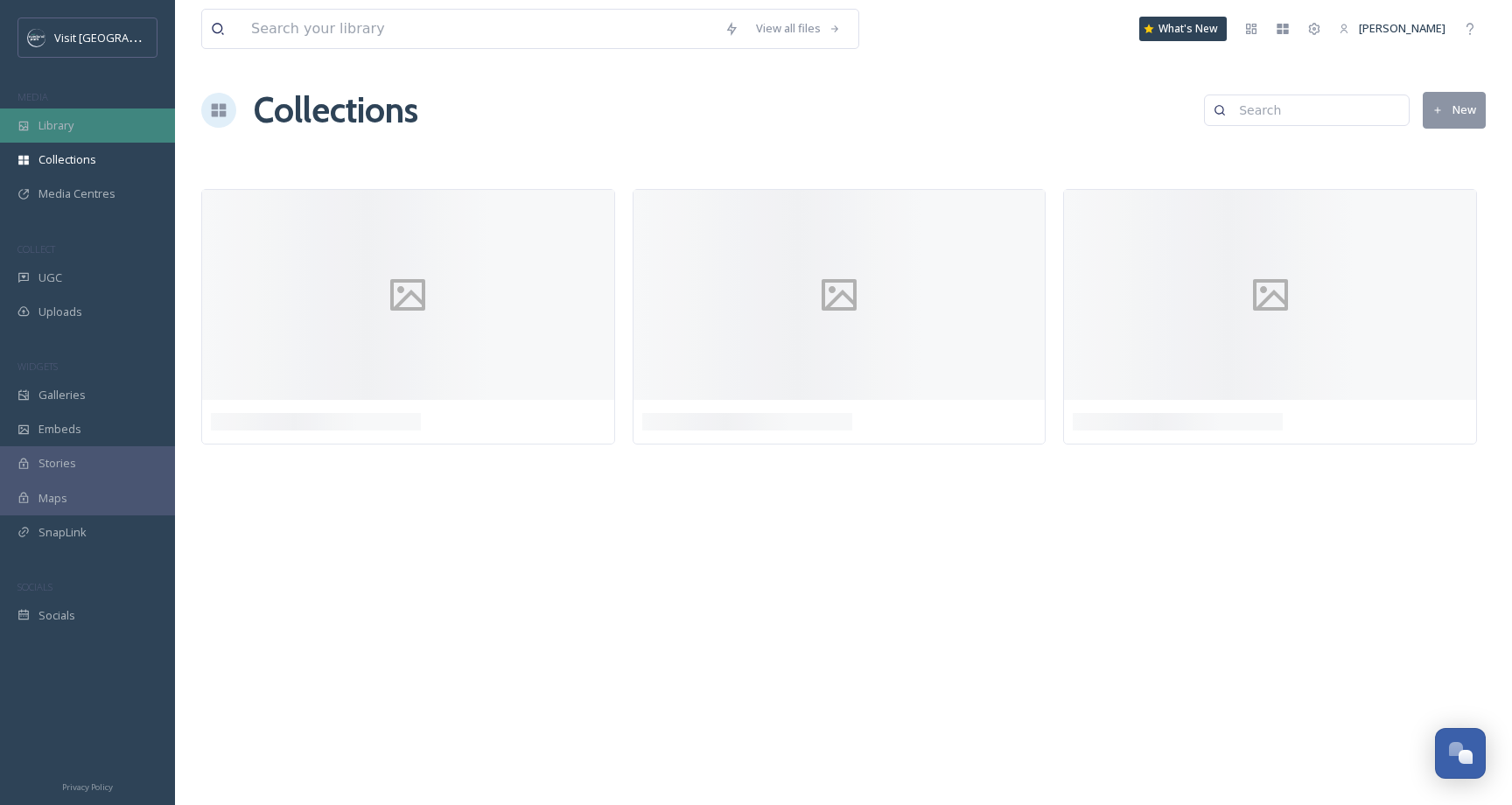
click at [72, 121] on span "Library" at bounding box center [56, 125] width 35 height 16
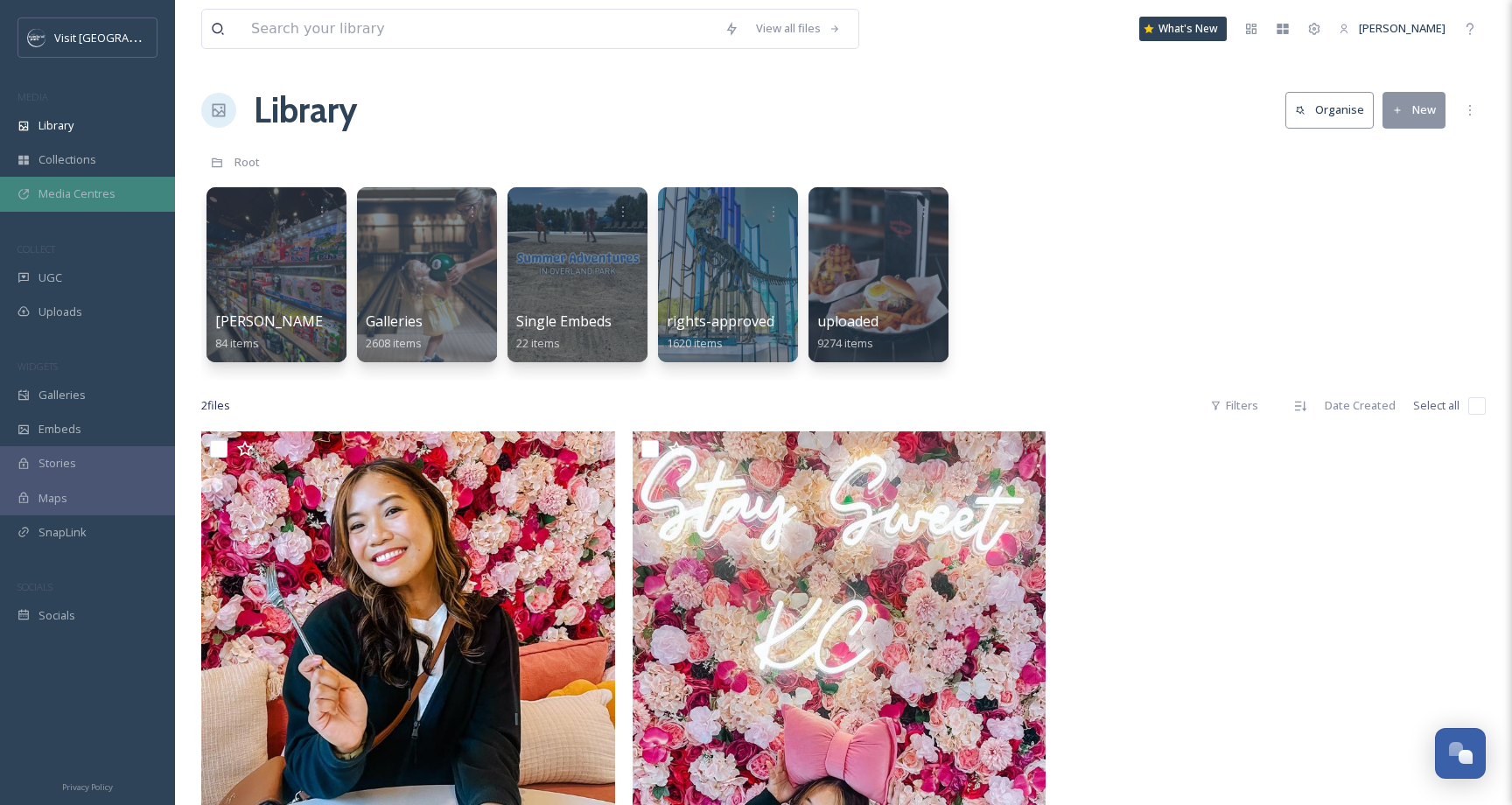
click at [66, 177] on div "Media Centres" at bounding box center [87, 193] width 175 height 34
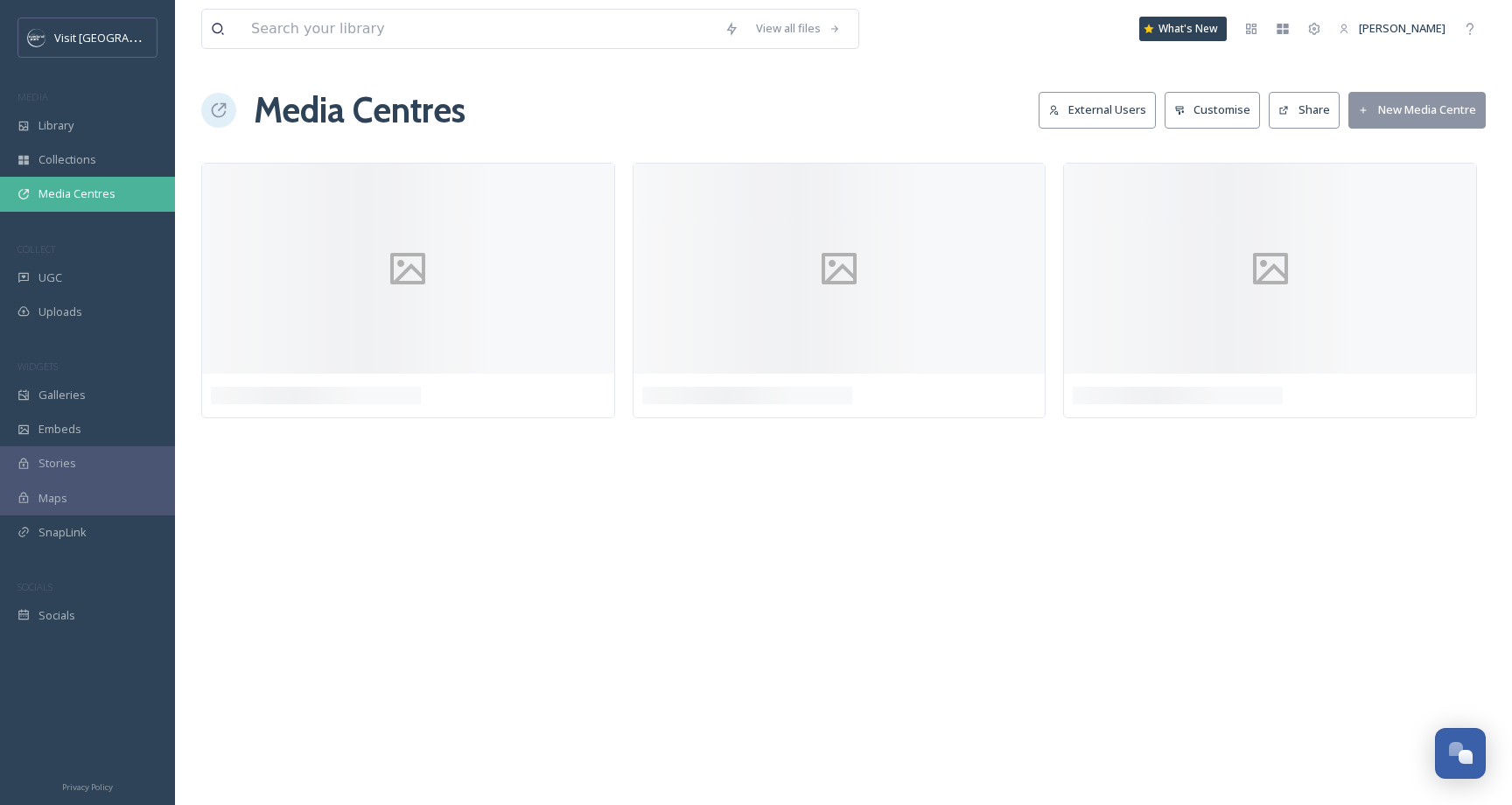
click at [66, 177] on div "Media Centres" at bounding box center [87, 193] width 175 height 34
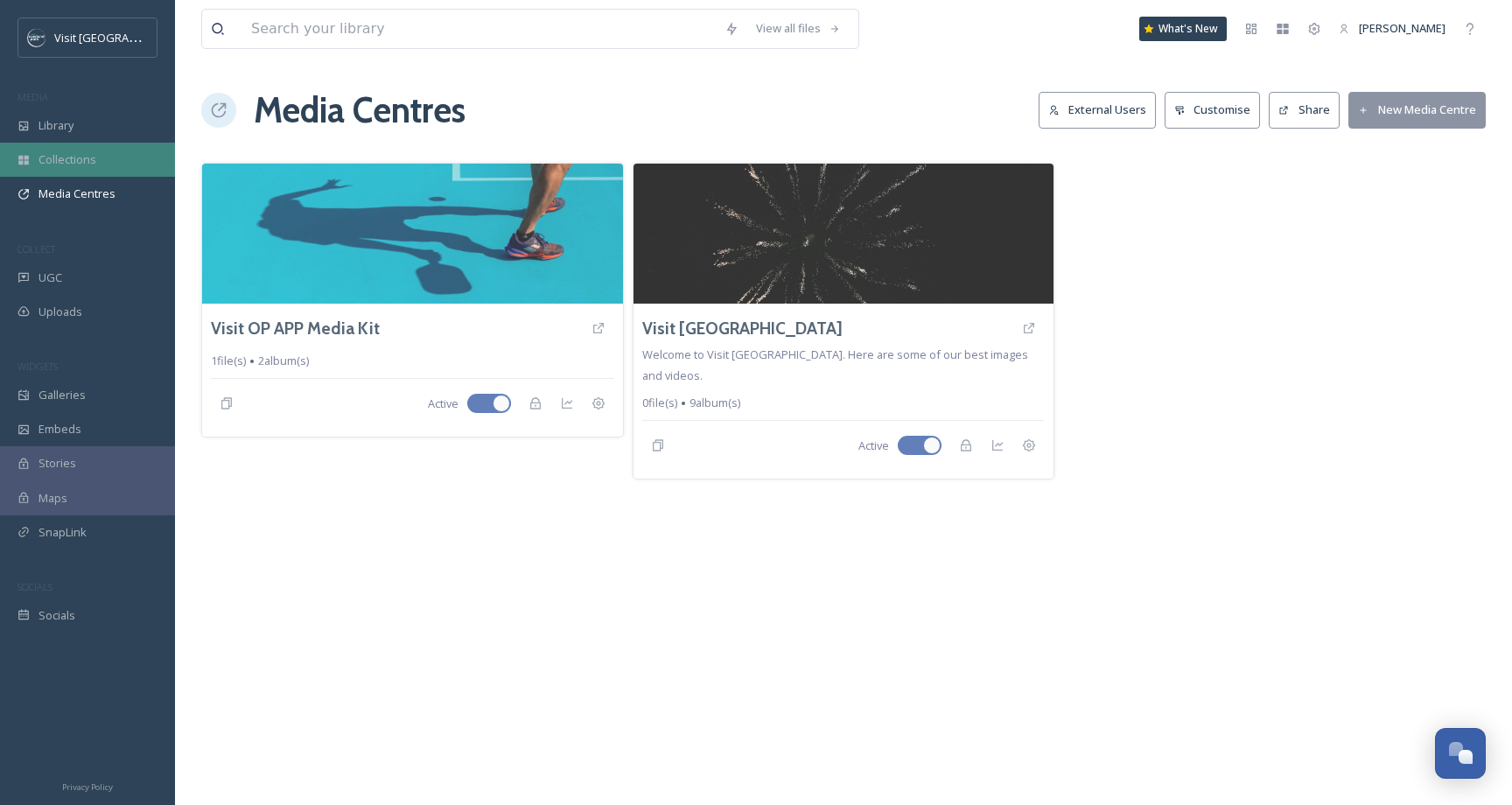
click at [66, 169] on div "Collections" at bounding box center [87, 159] width 175 height 34
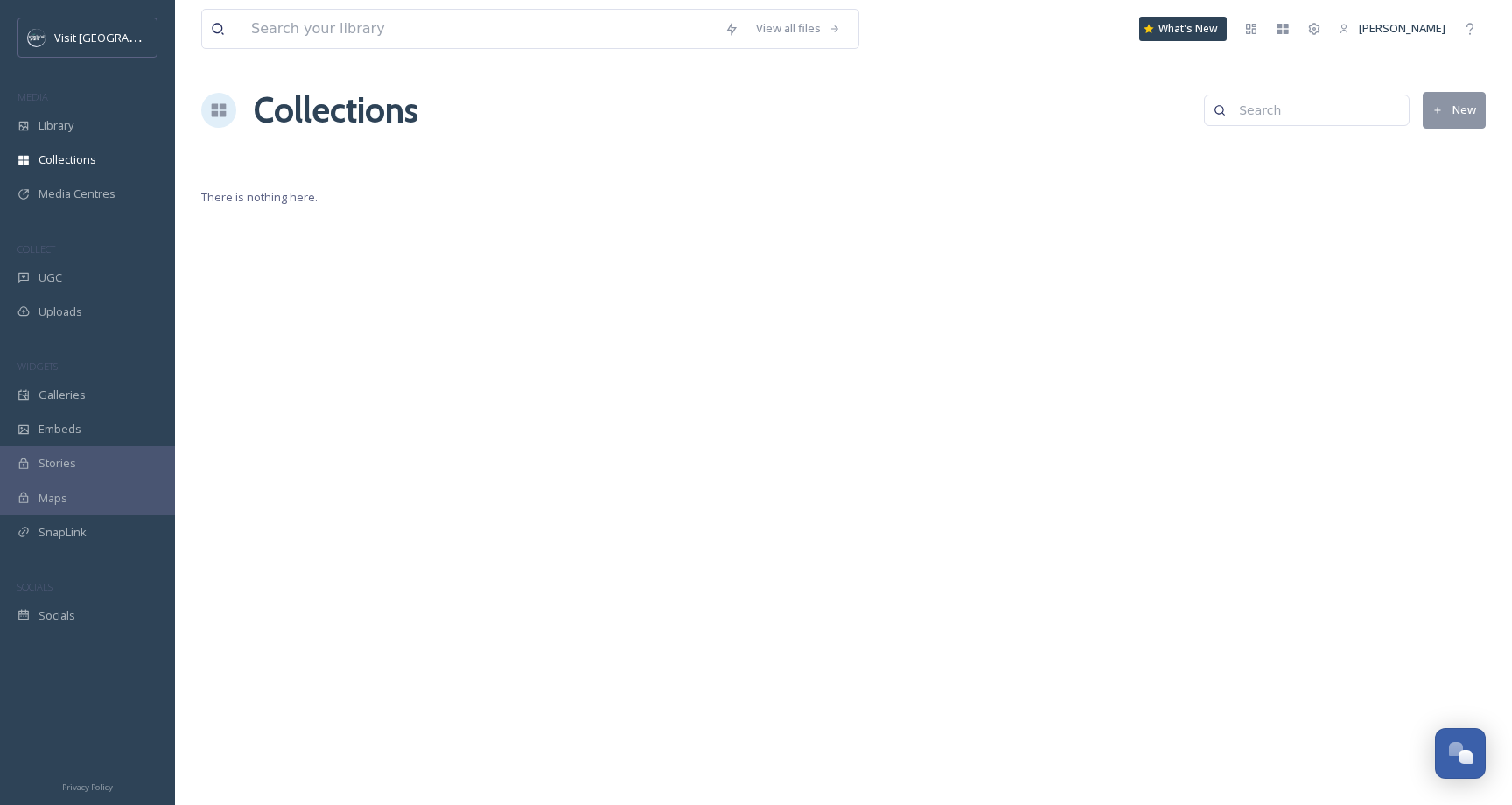
click at [1470, 125] on button "New" at bounding box center [1454, 109] width 63 height 36
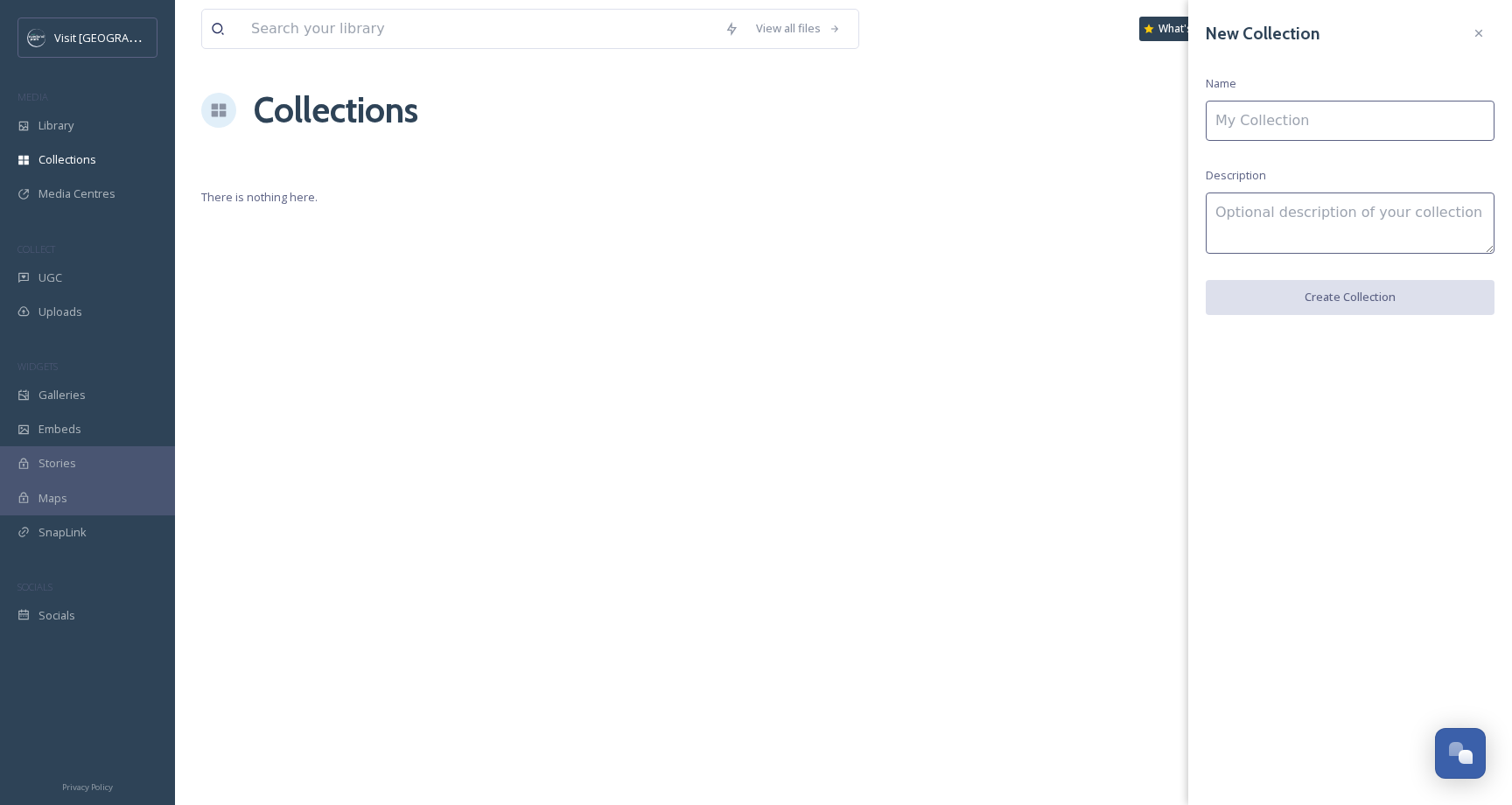
click at [1333, 125] on input at bounding box center [1350, 121] width 289 height 40
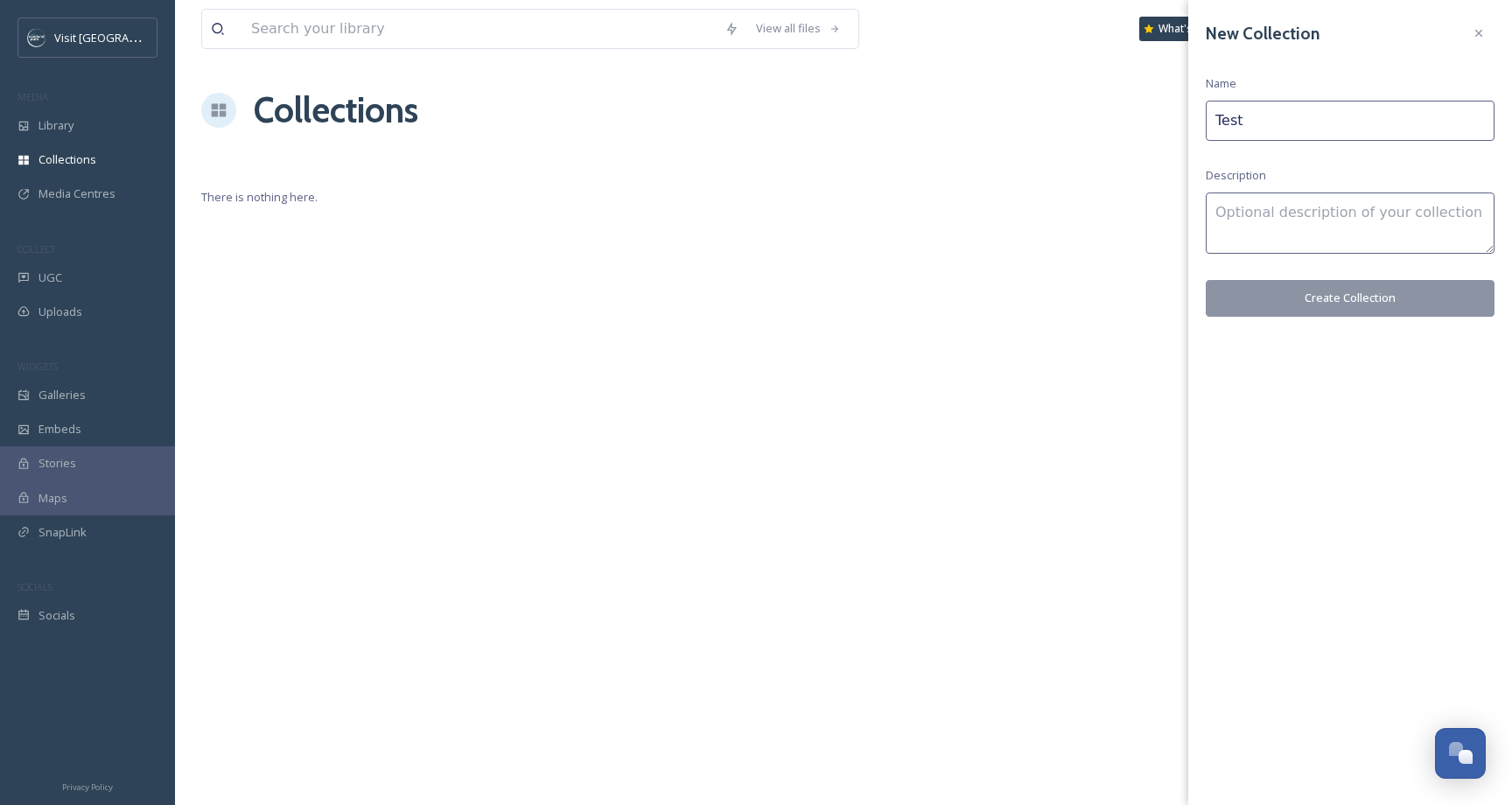
type input "Test"
click at [1329, 301] on button "Create Collection" at bounding box center [1350, 298] width 289 height 36
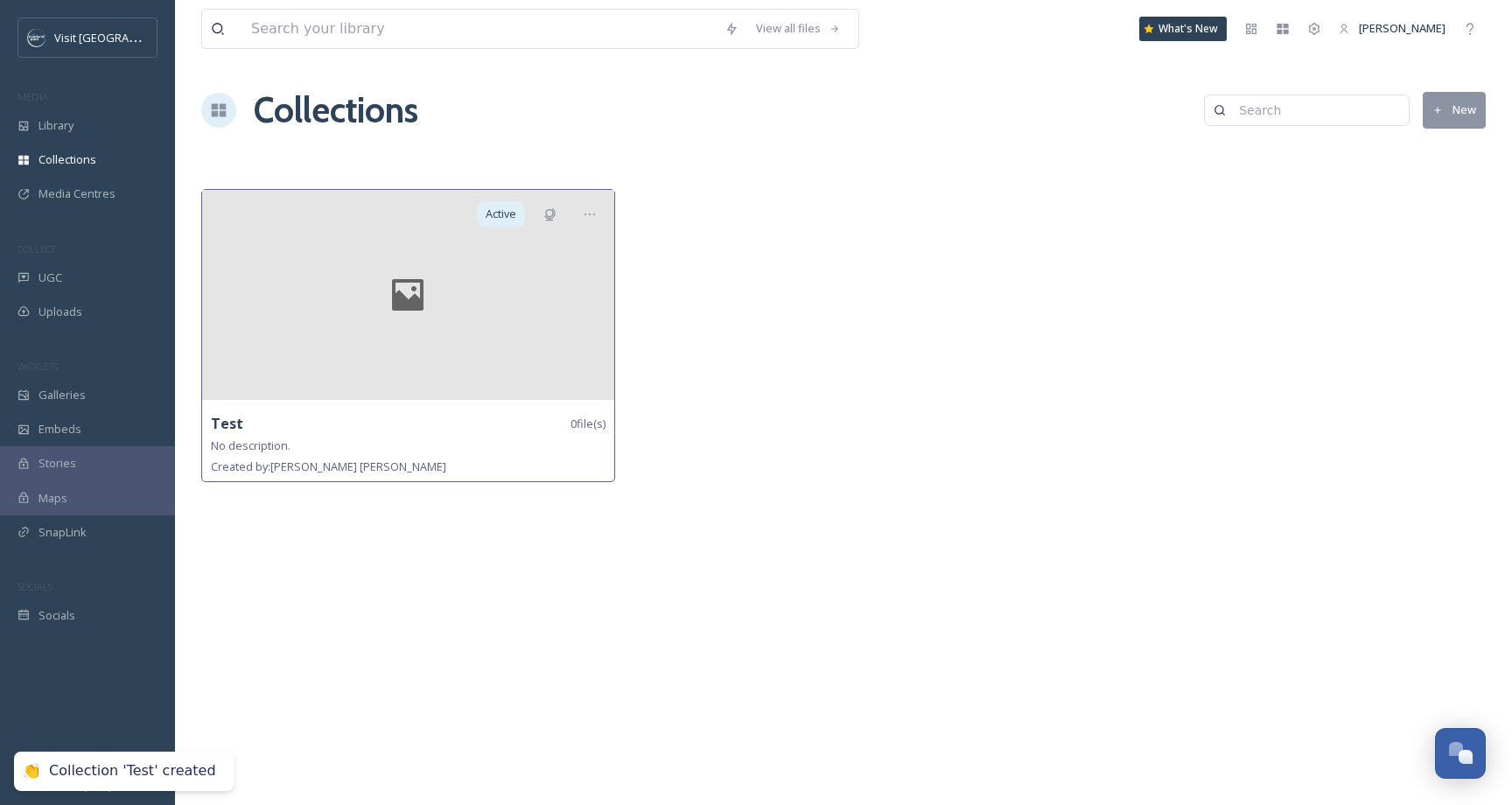
click at [401, 261] on div at bounding box center [409, 294] width 412 height 210
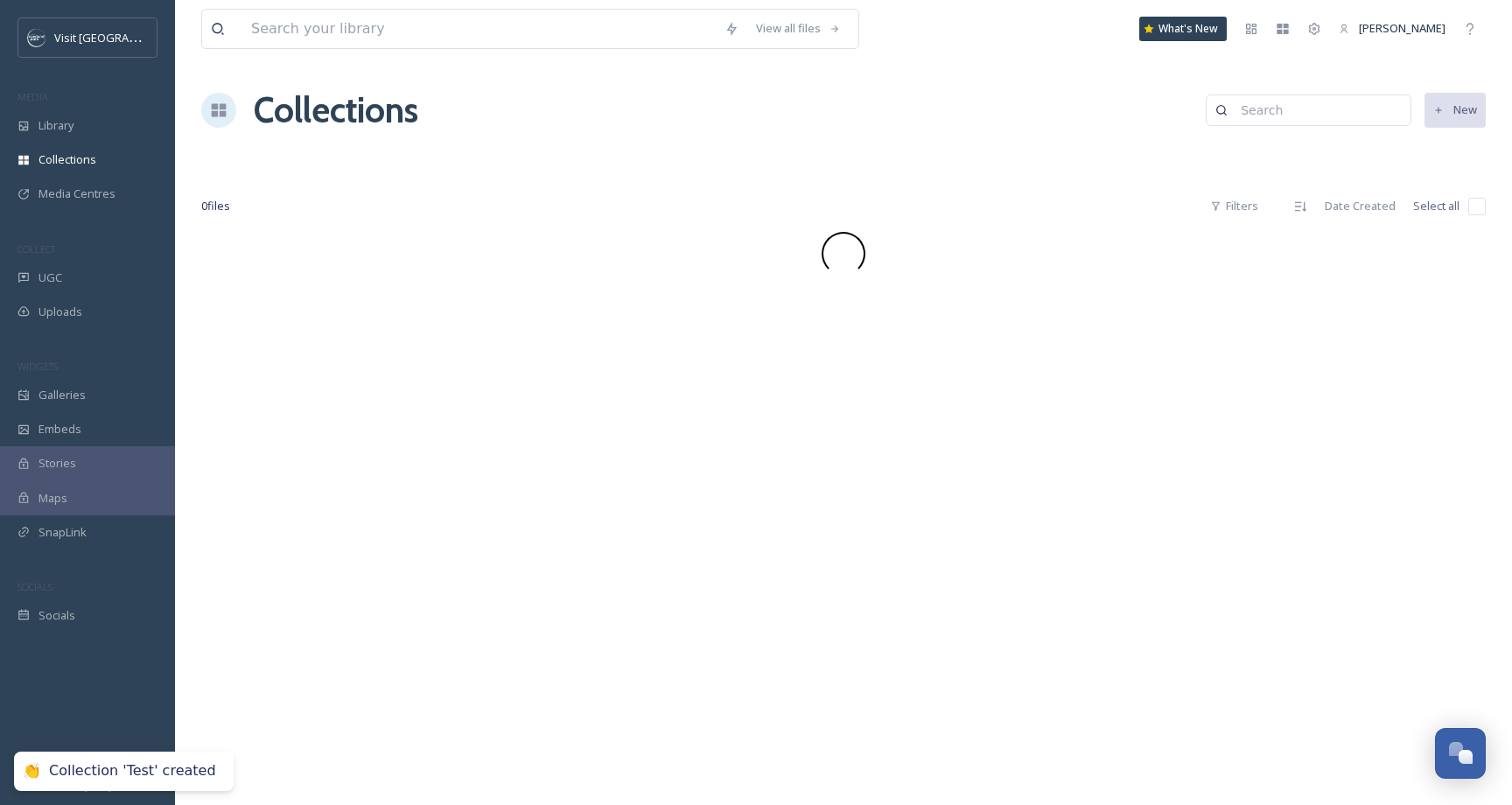
click at [1461, 138] on div "View all files What's New Samantha Travis Collections New 0 file s Filters Date…" at bounding box center [843, 402] width 1337 height 805
click at [1458, 129] on div "Collections New" at bounding box center [844, 110] width 1285 height 52
click at [1457, 126] on div "Collections New" at bounding box center [844, 110] width 1285 height 52
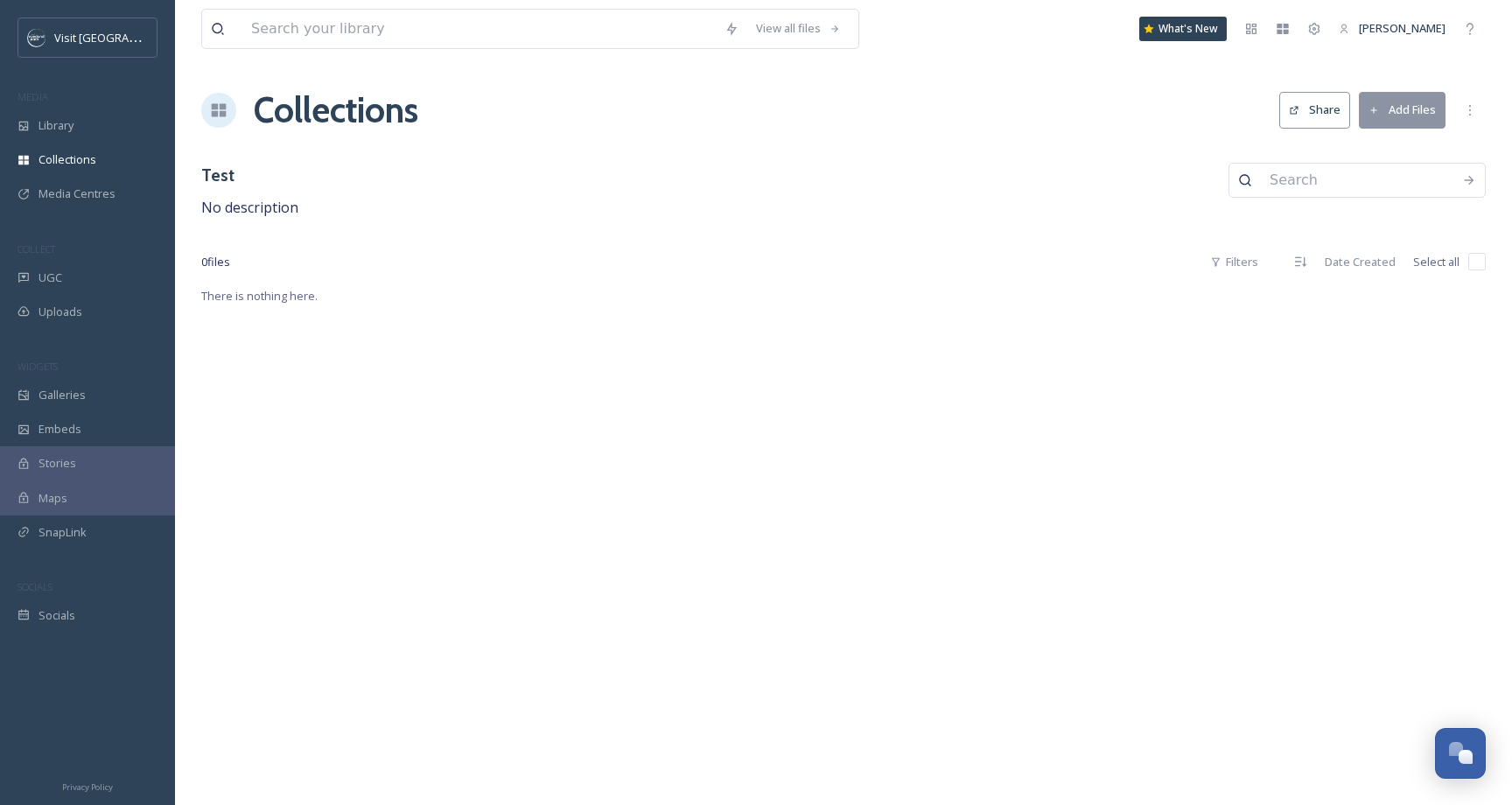
click at [1409, 112] on button "Add Files" at bounding box center [1402, 109] width 87 height 36
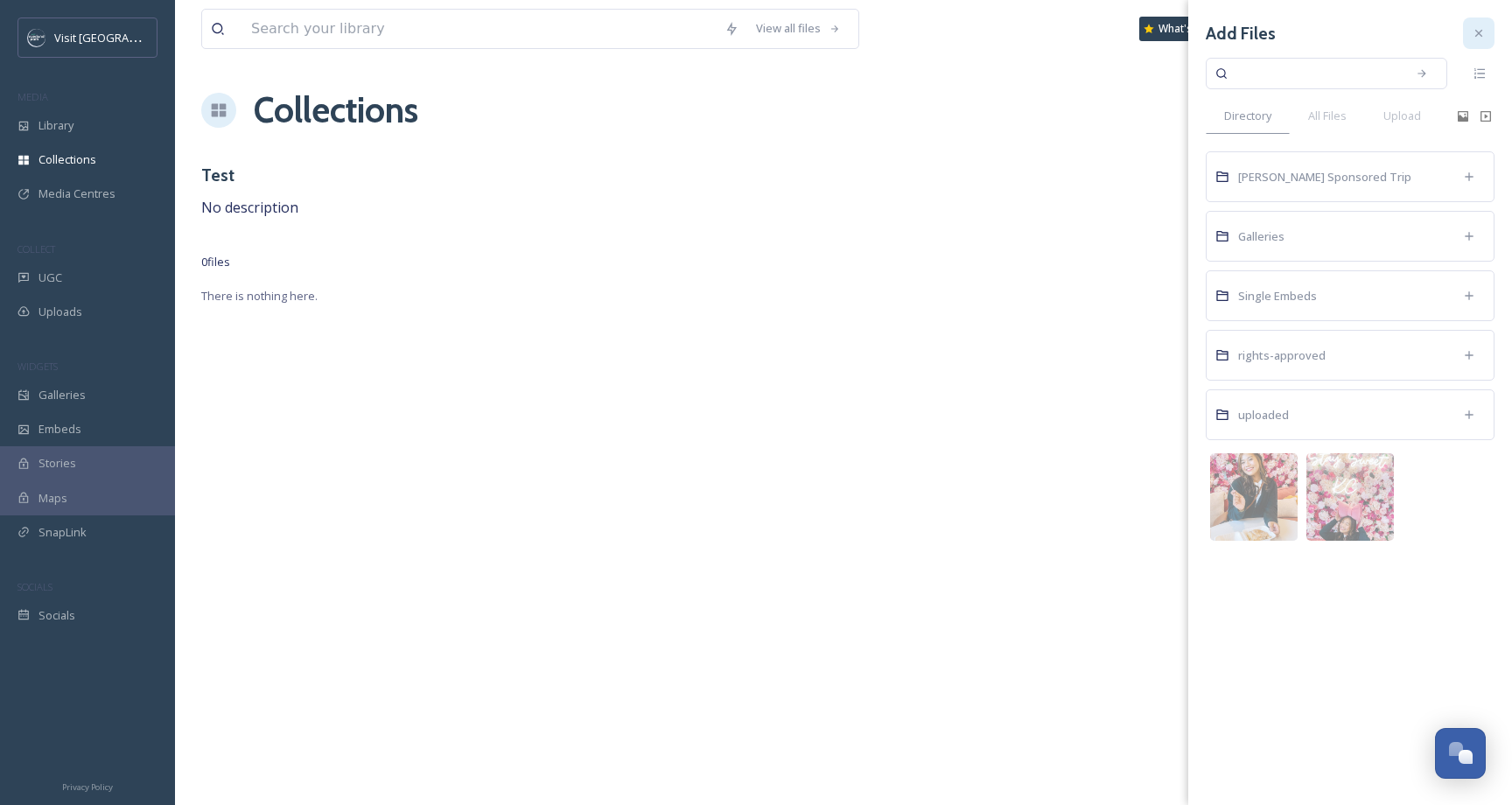
click at [1476, 37] on icon at bounding box center [1478, 33] width 14 height 14
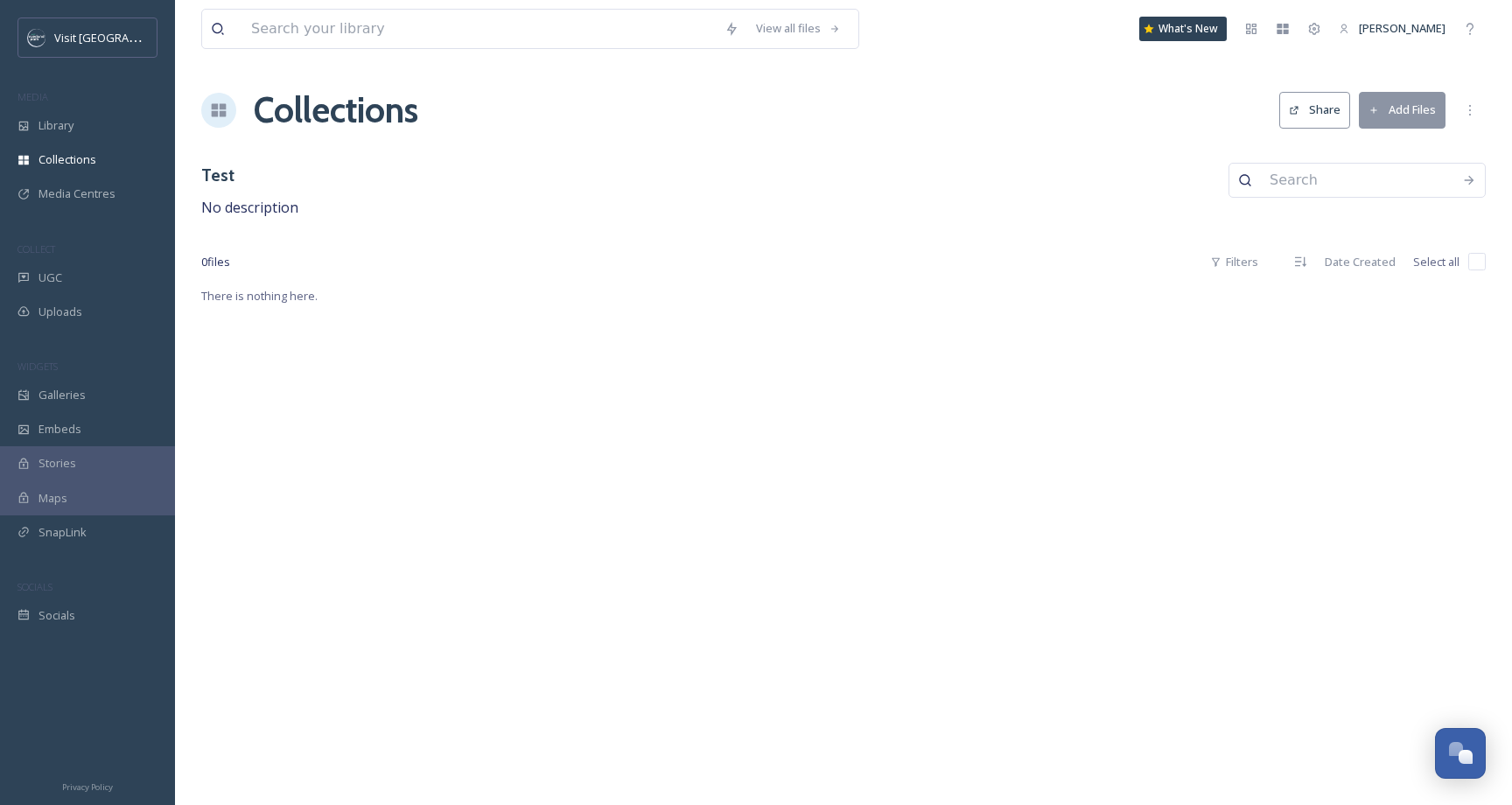
click at [1428, 120] on button "Add Files" at bounding box center [1402, 109] width 87 height 36
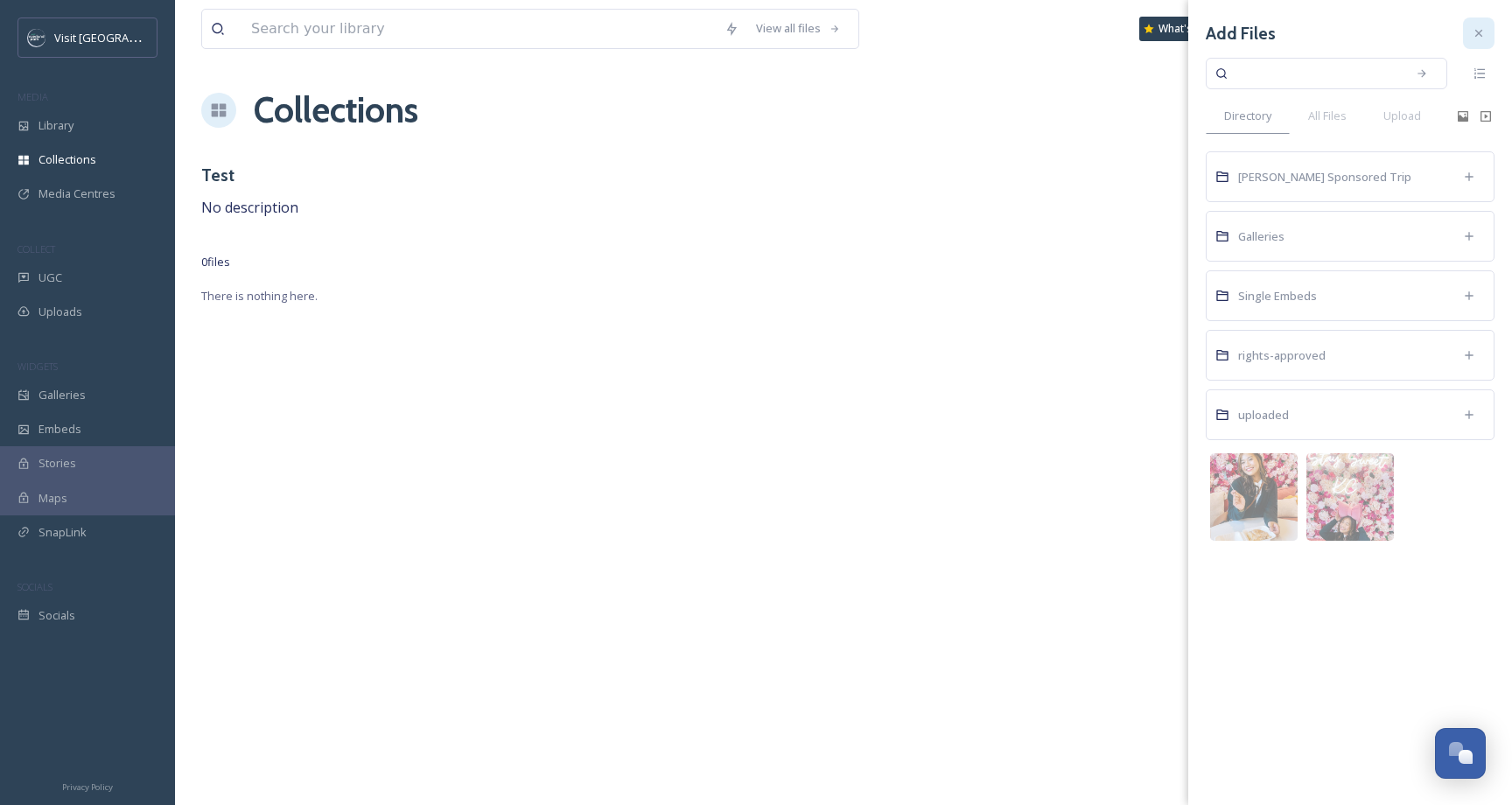
click at [1481, 40] on div at bounding box center [1479, 33] width 31 height 31
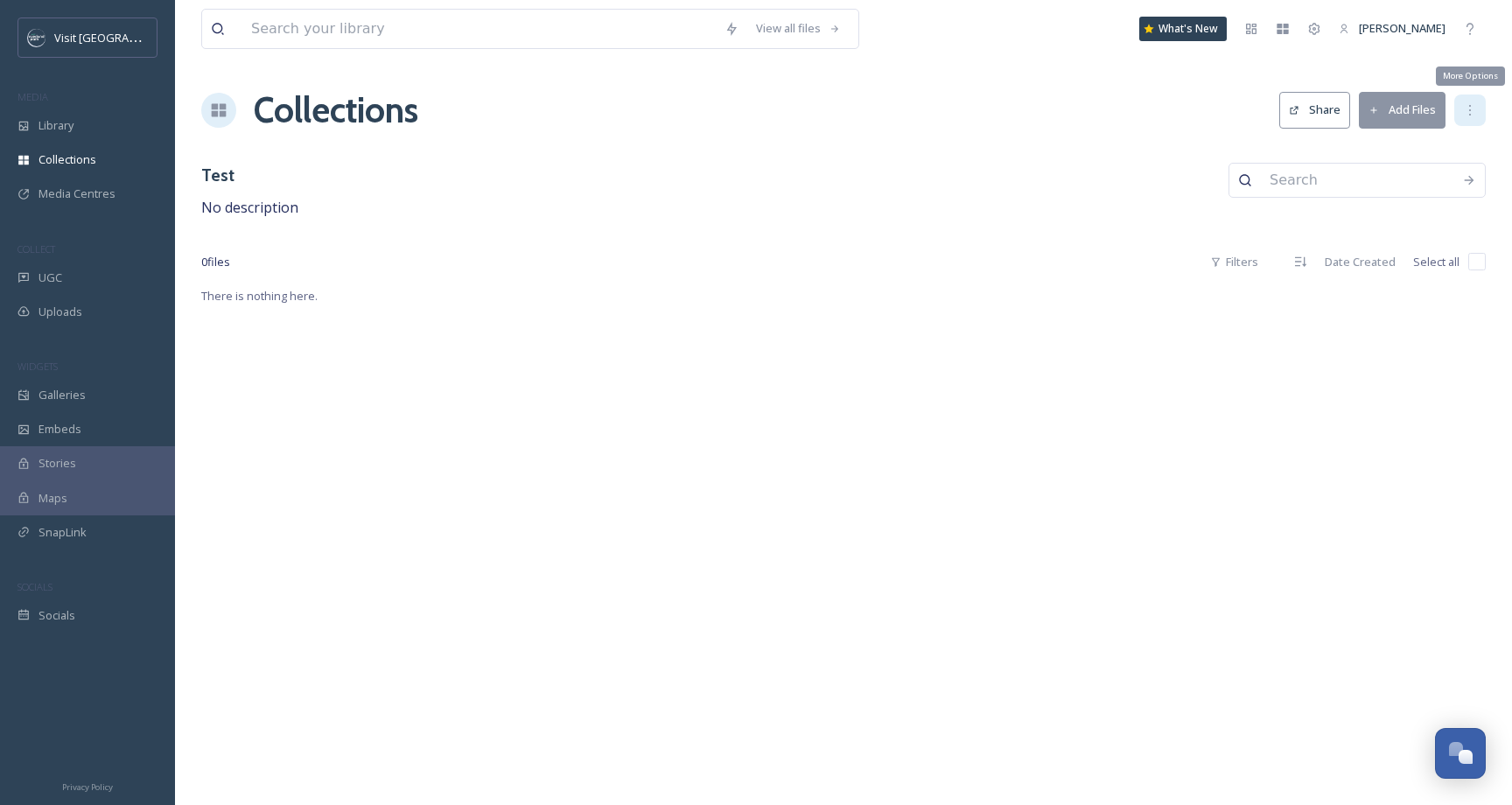
click at [1472, 107] on icon at bounding box center [1470, 110] width 14 height 14
click at [826, 290] on span "There is nothing here." at bounding box center [844, 296] width 1285 height 16
click at [99, 201] on span "Media Centres" at bounding box center [77, 193] width 77 height 16
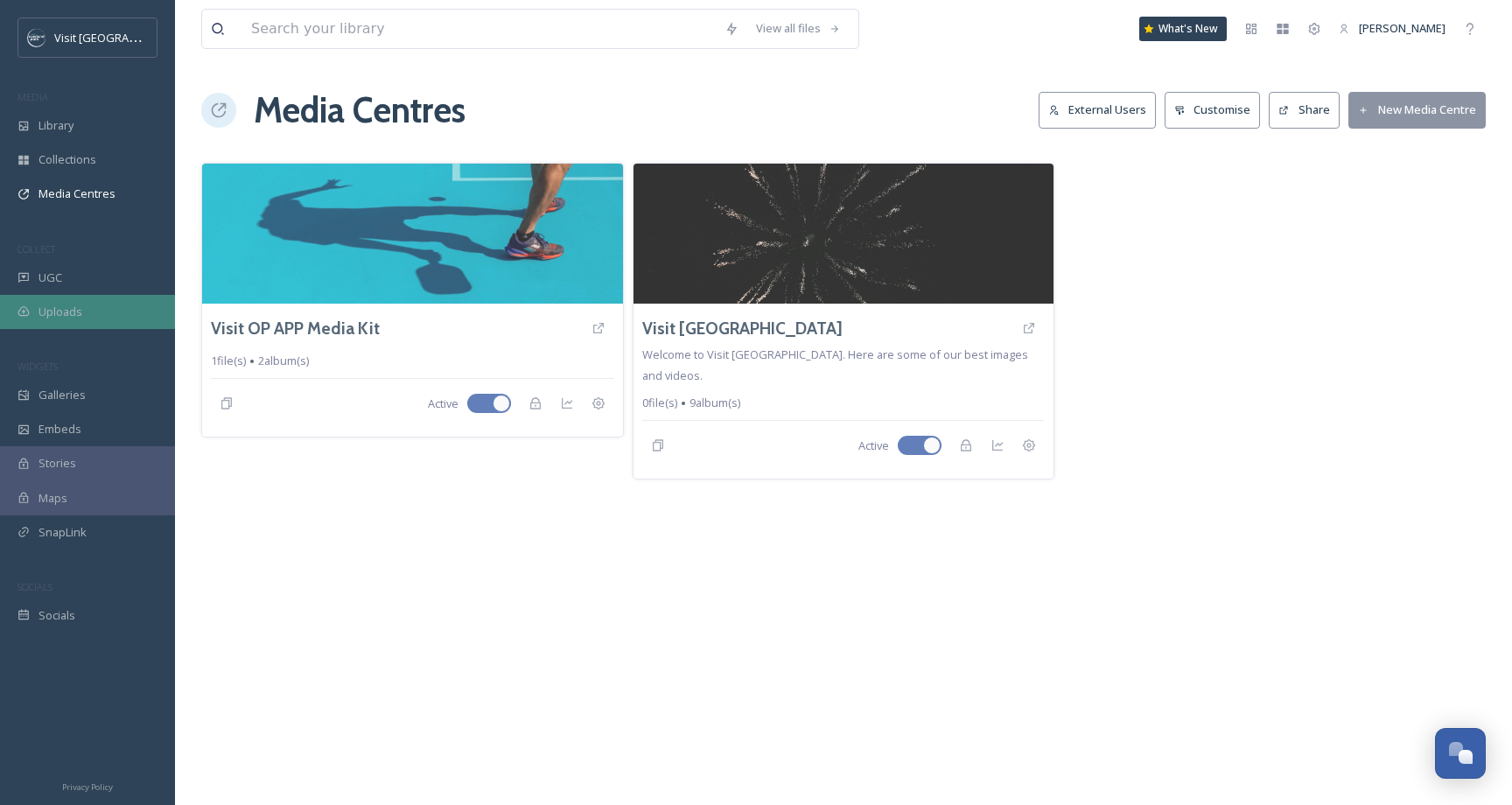
click at [72, 301] on div "Uploads" at bounding box center [87, 311] width 175 height 34
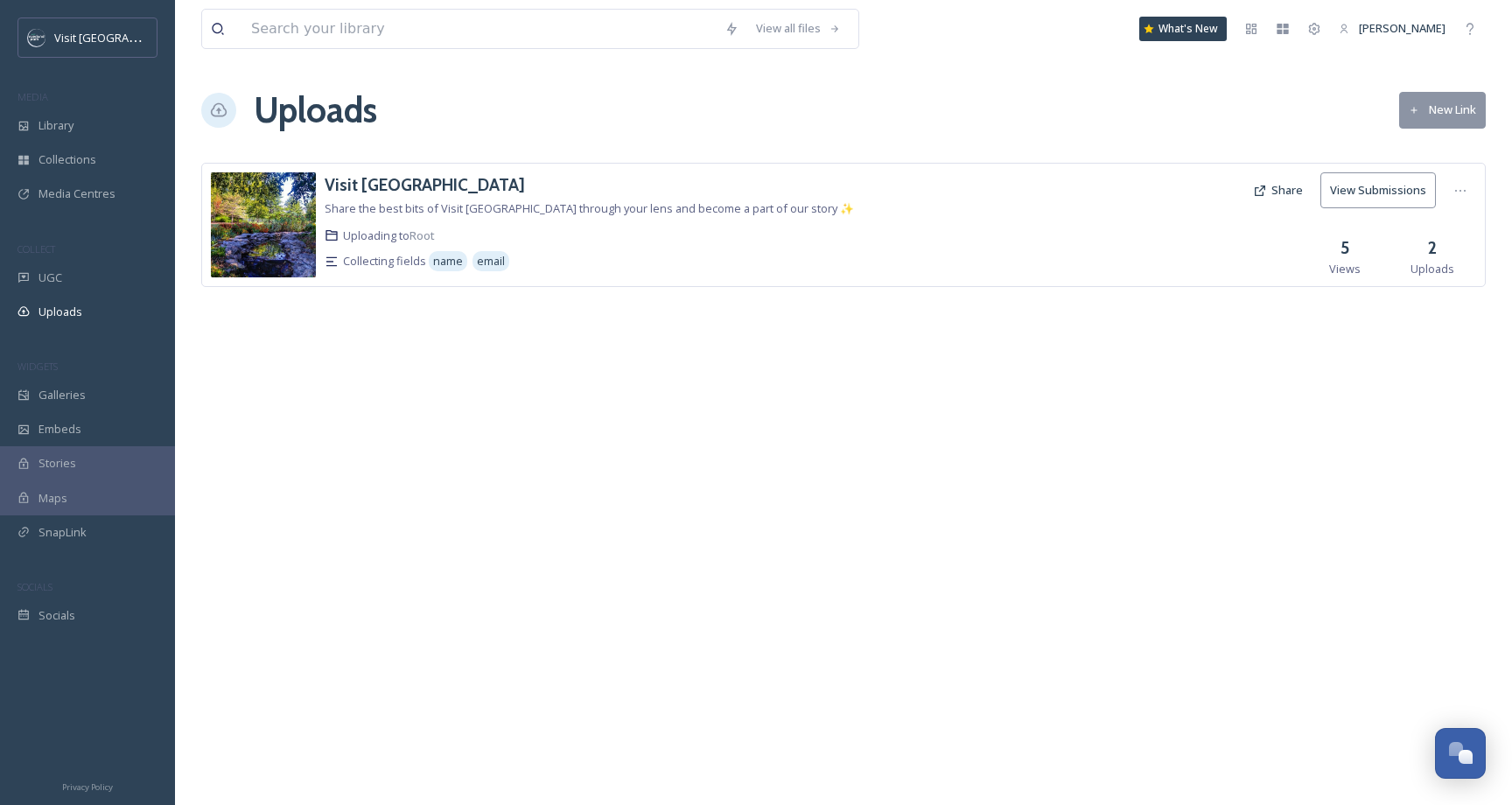
click at [411, 358] on div "View all files What's New Samantha Travis Uploads New Link Visit Overland Park …" at bounding box center [843, 402] width 1337 height 805
click at [56, 138] on div "Library" at bounding box center [87, 125] width 175 height 34
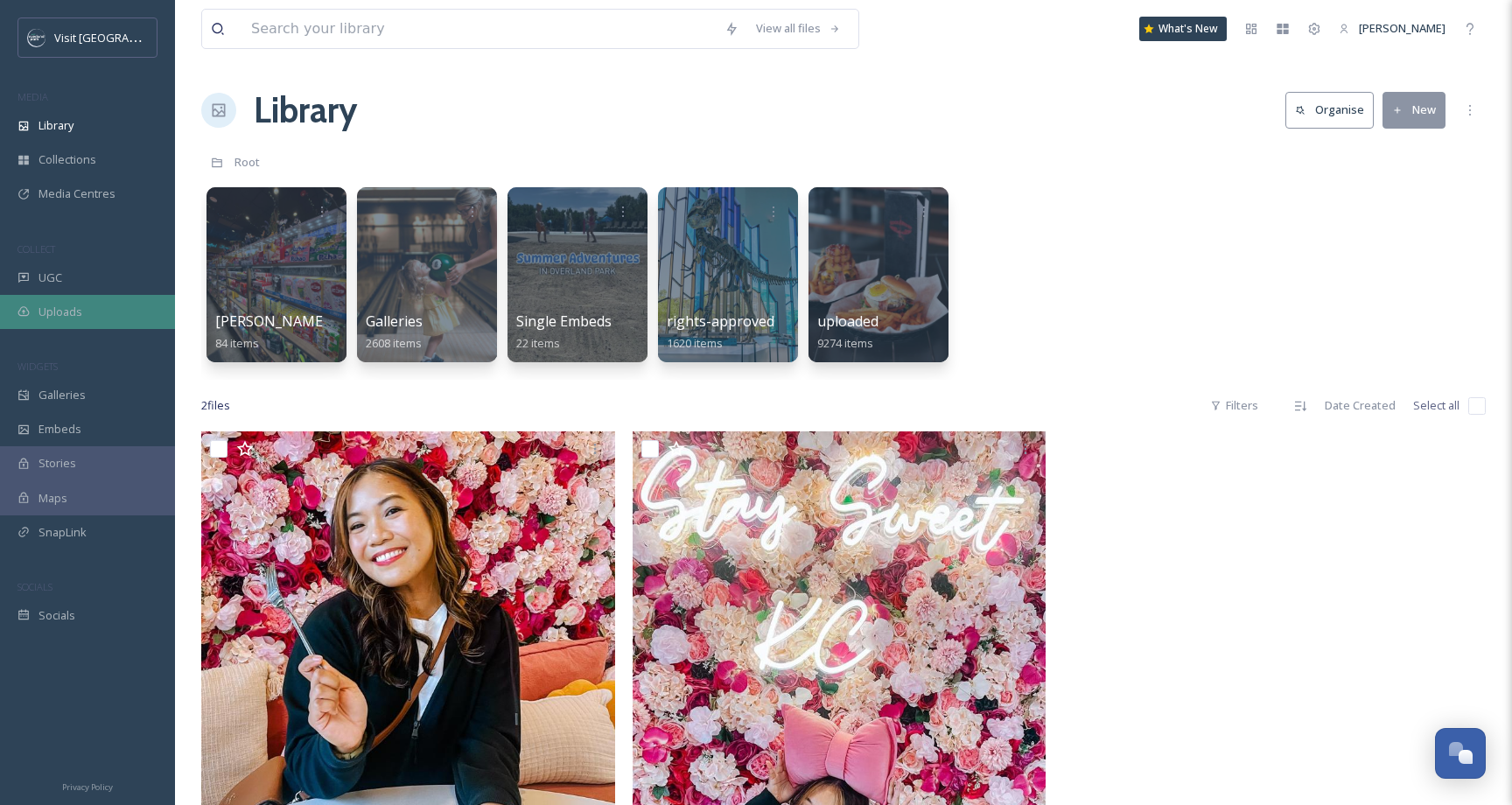
click at [75, 321] on div "Uploads" at bounding box center [87, 311] width 175 height 34
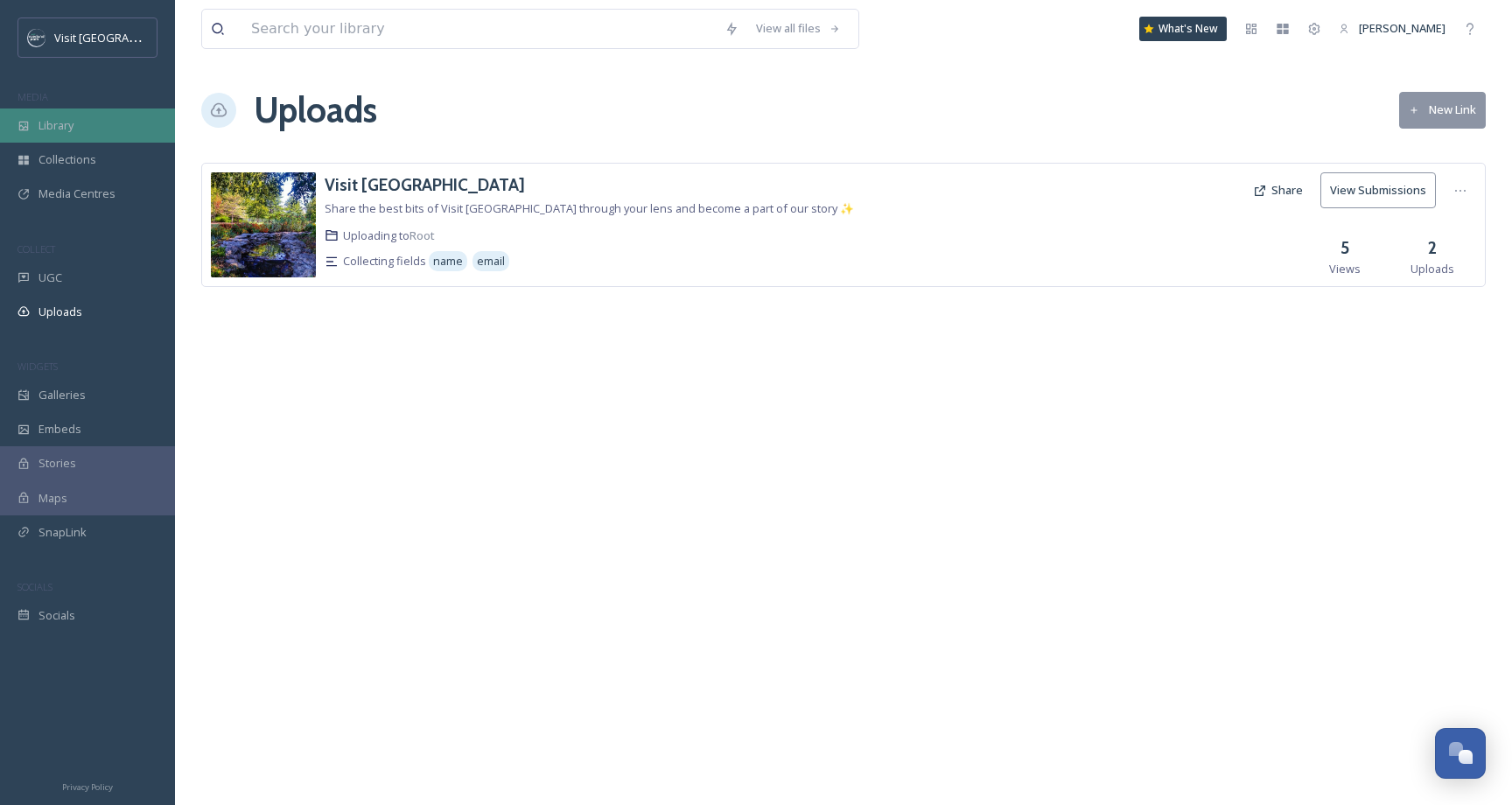
click at [98, 119] on div "Library" at bounding box center [87, 125] width 175 height 34
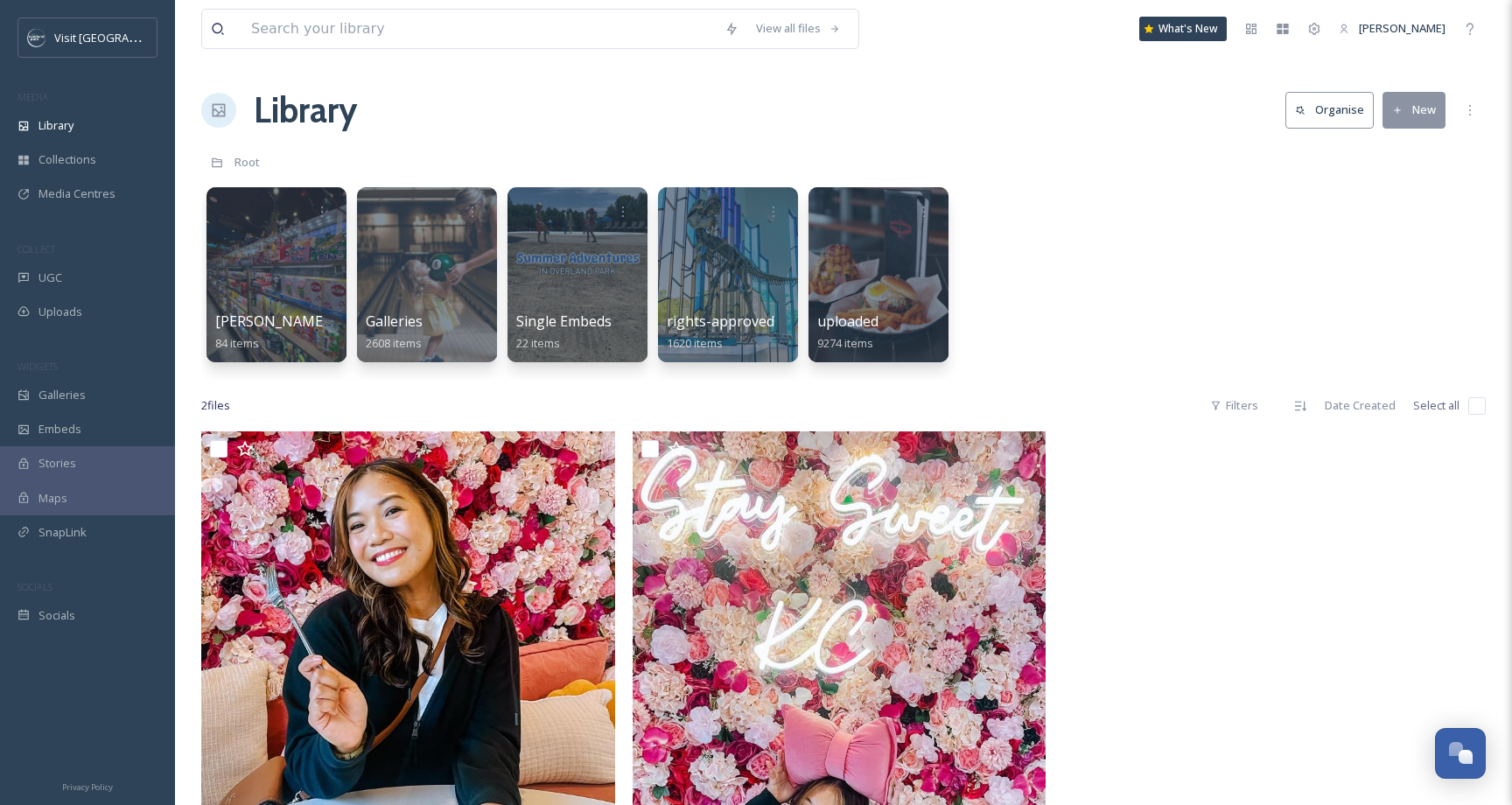
click at [801, 153] on div "Root" at bounding box center [844, 162] width 1285 height 33
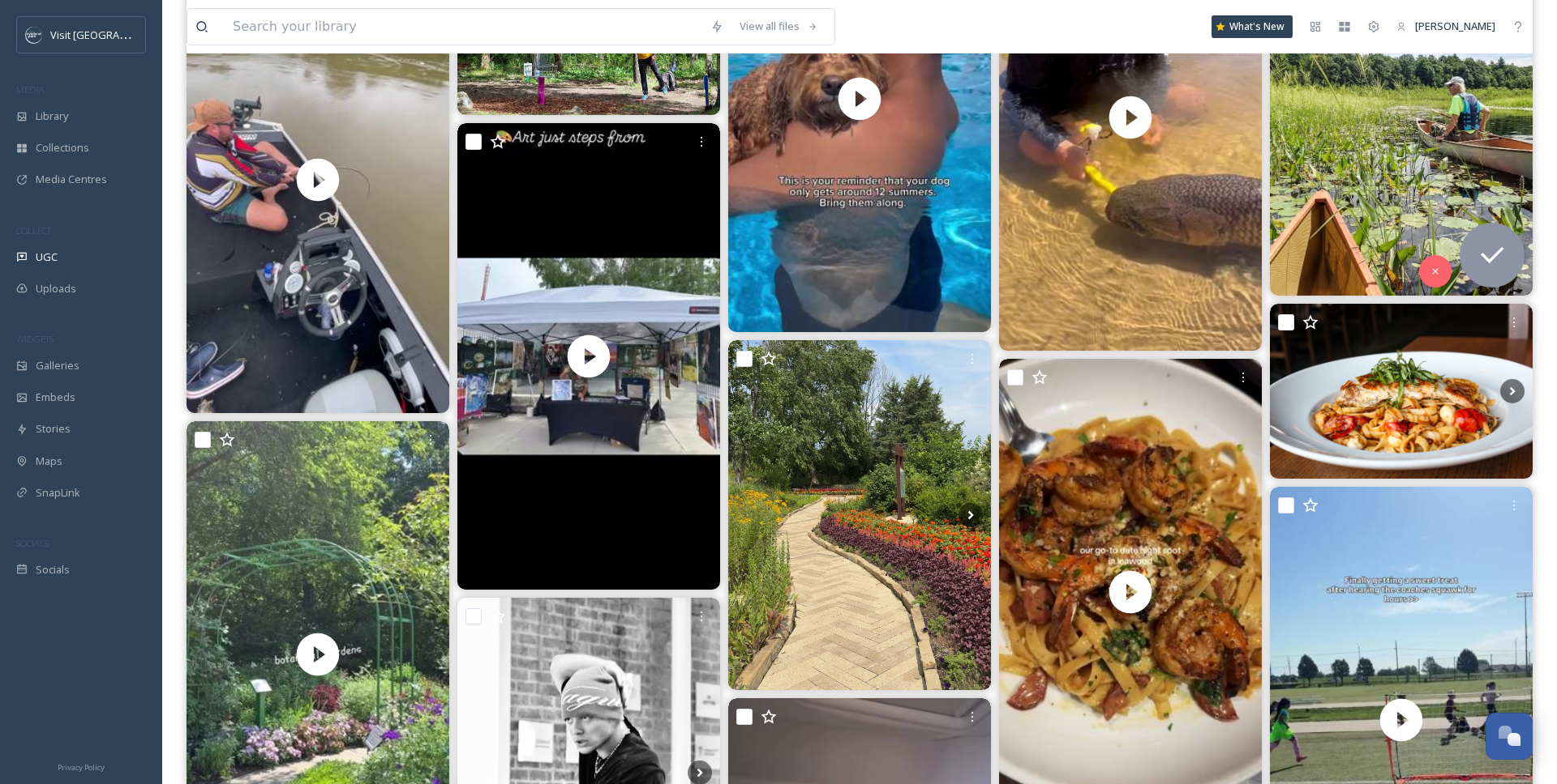
scroll to position [2736, 0]
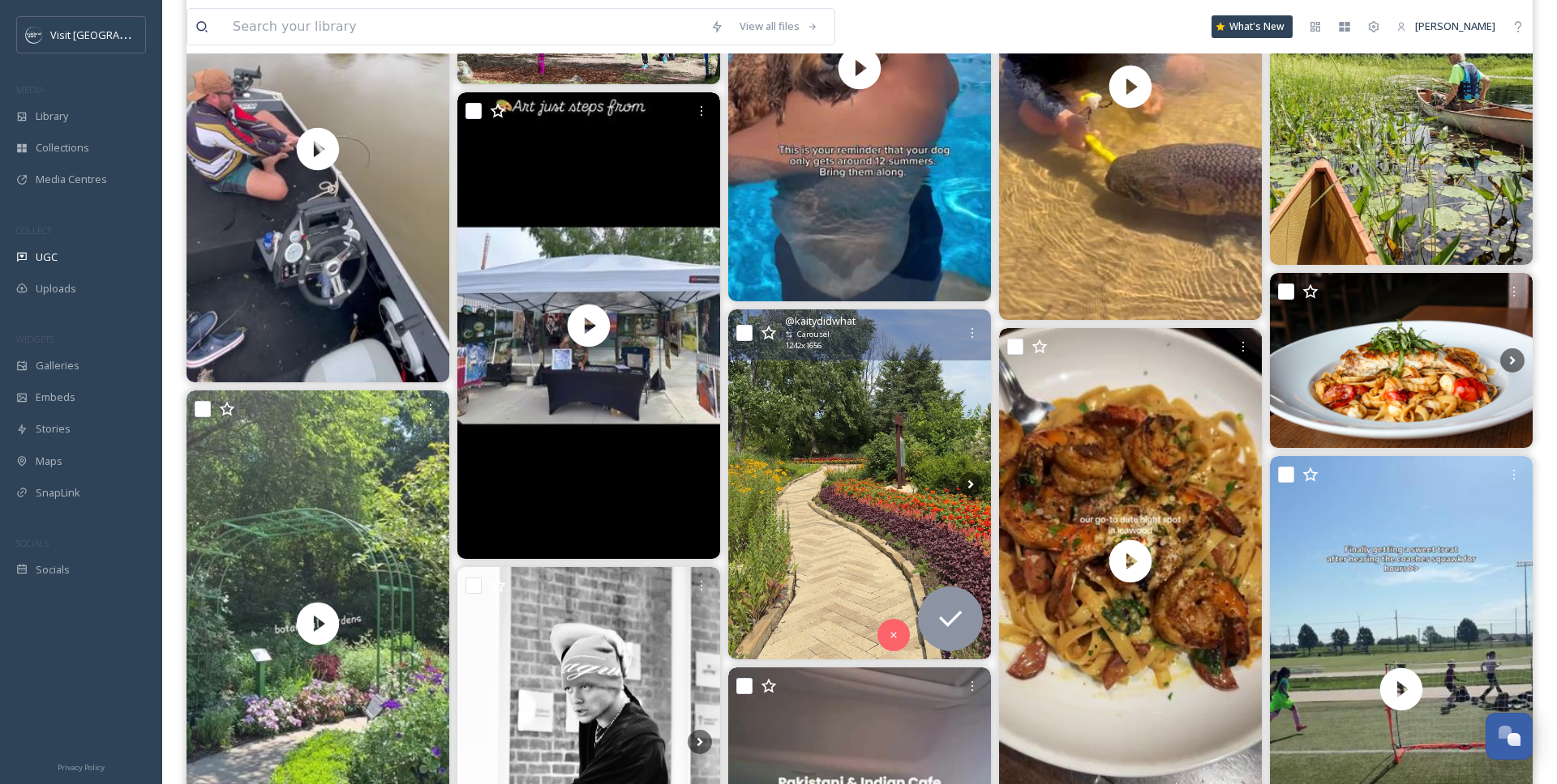
click at [880, 416] on img at bounding box center [859, 484] width 262 height 350
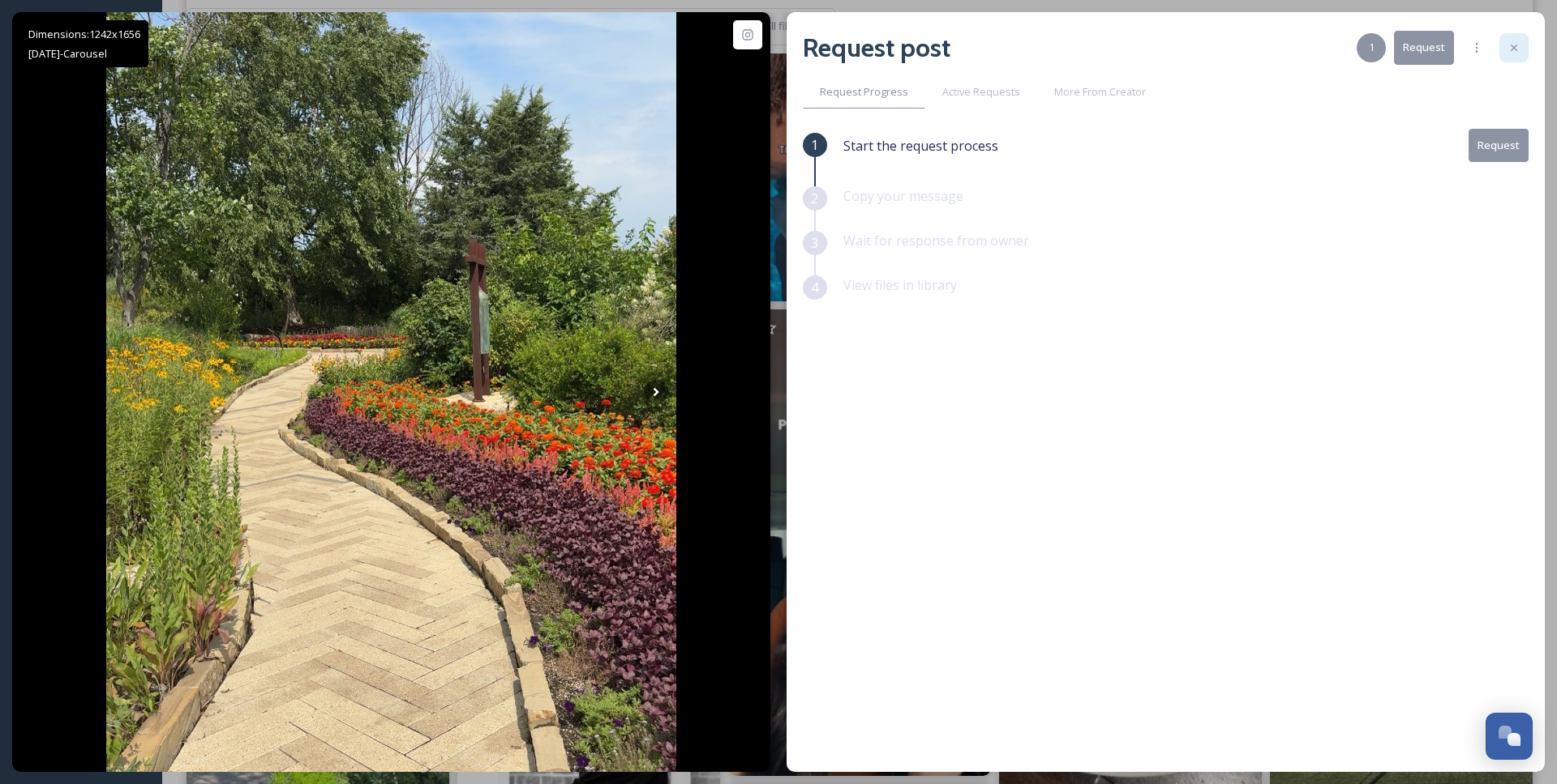
click at [1517, 49] on icon at bounding box center [1513, 48] width 13 height 13
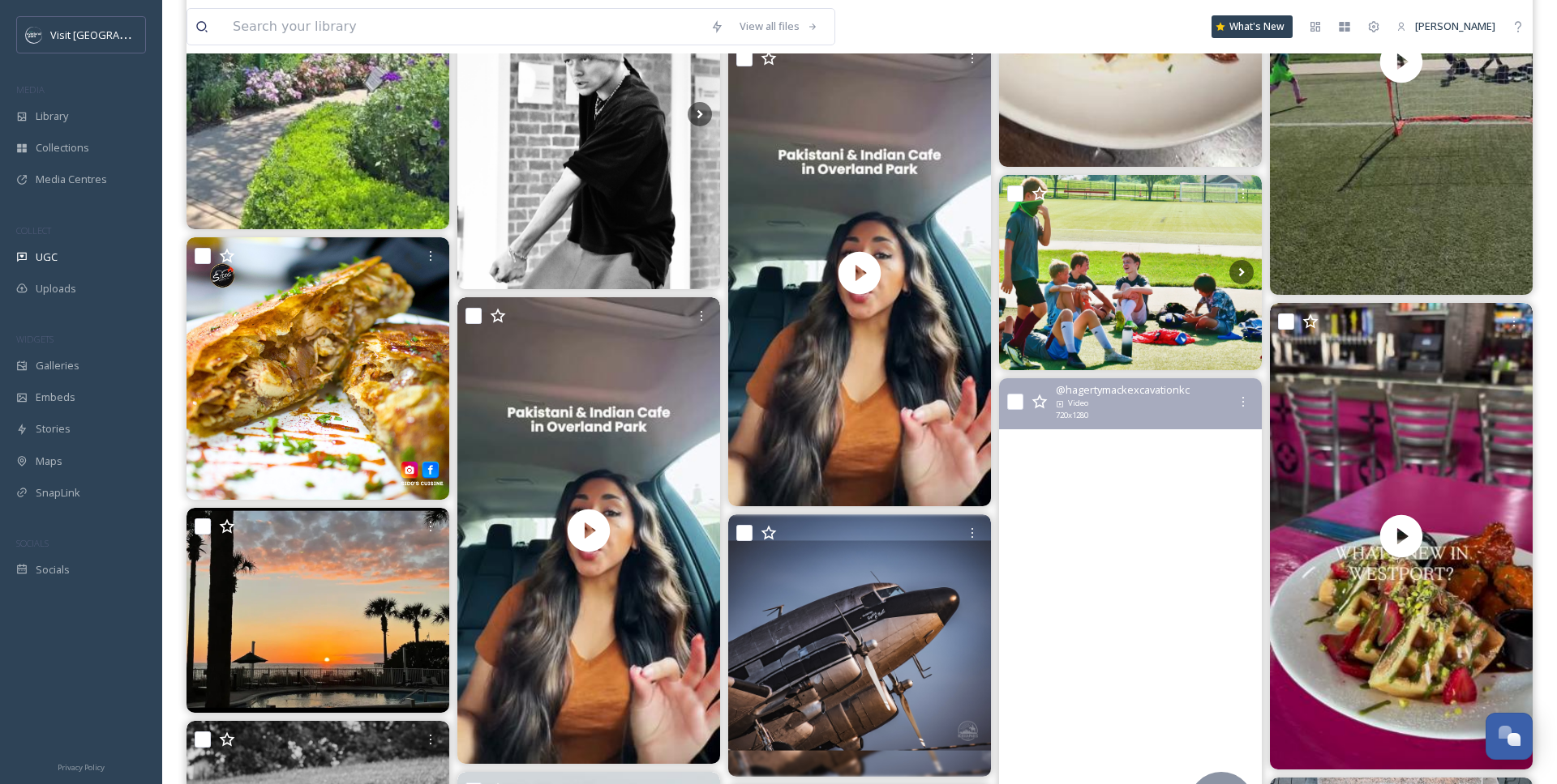
scroll to position [3415, 0]
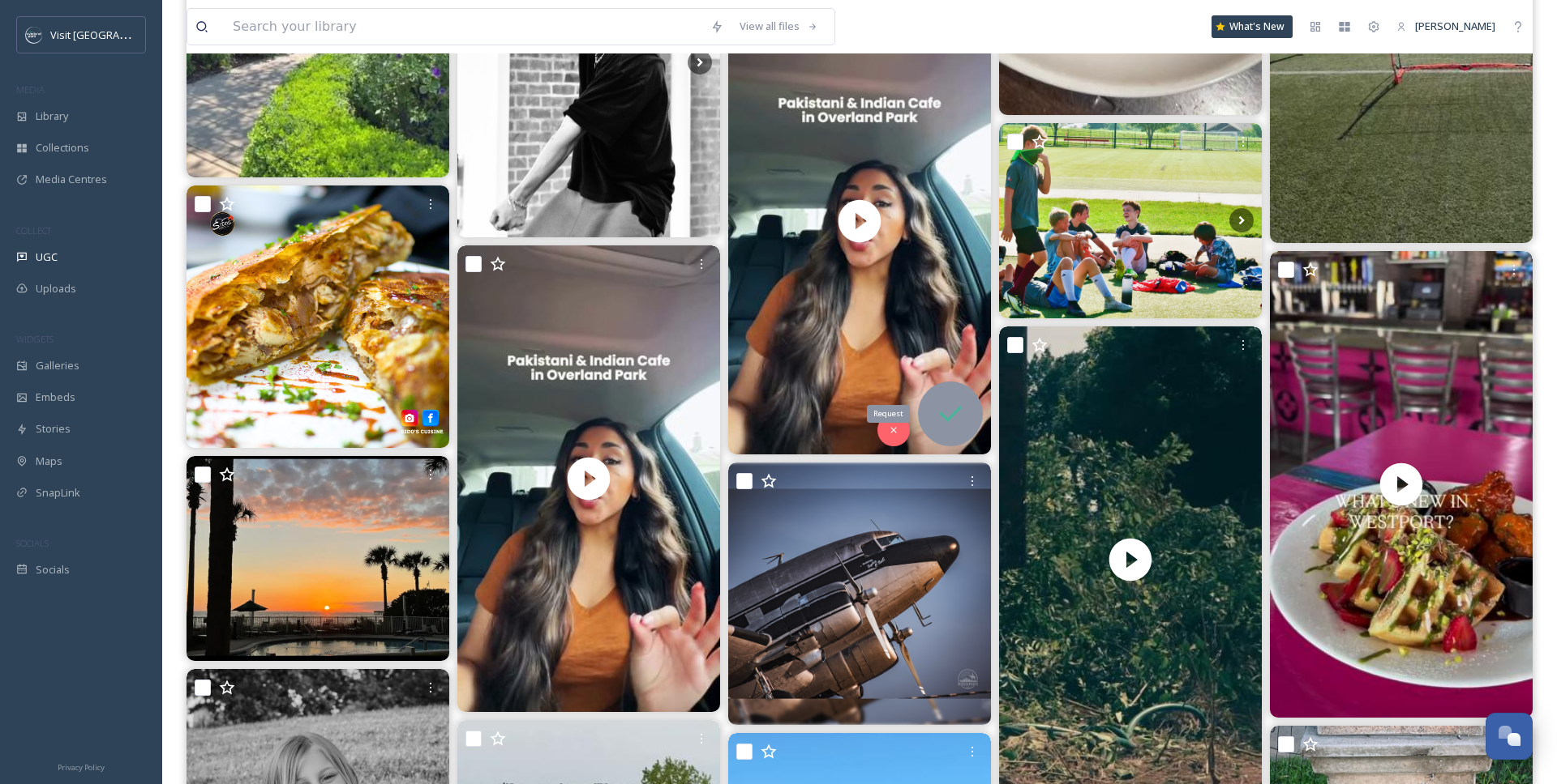
click at [981, 423] on div "Request" at bounding box center [950, 414] width 65 height 64
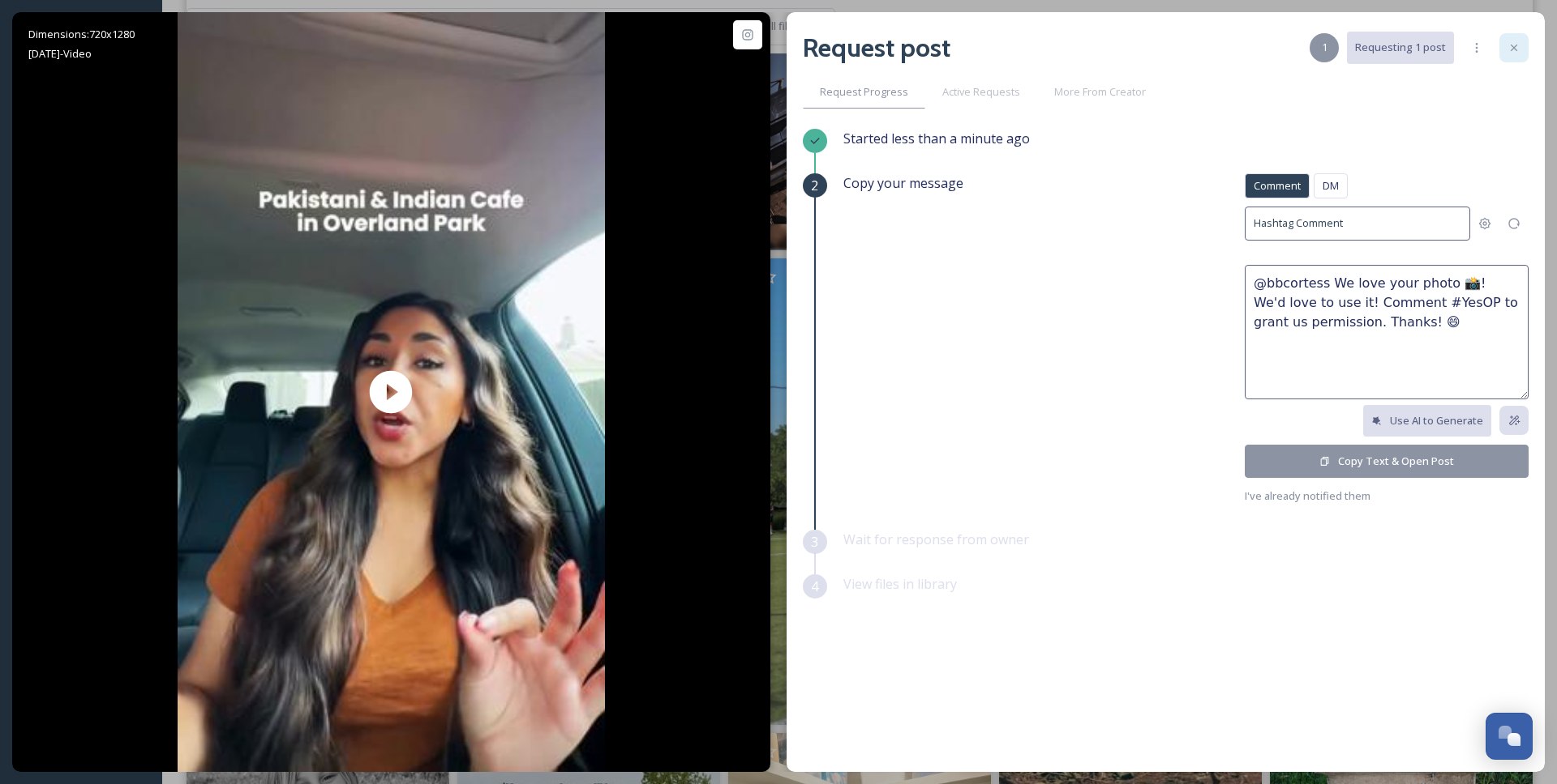
click at [1514, 44] on icon at bounding box center [1513, 48] width 13 height 13
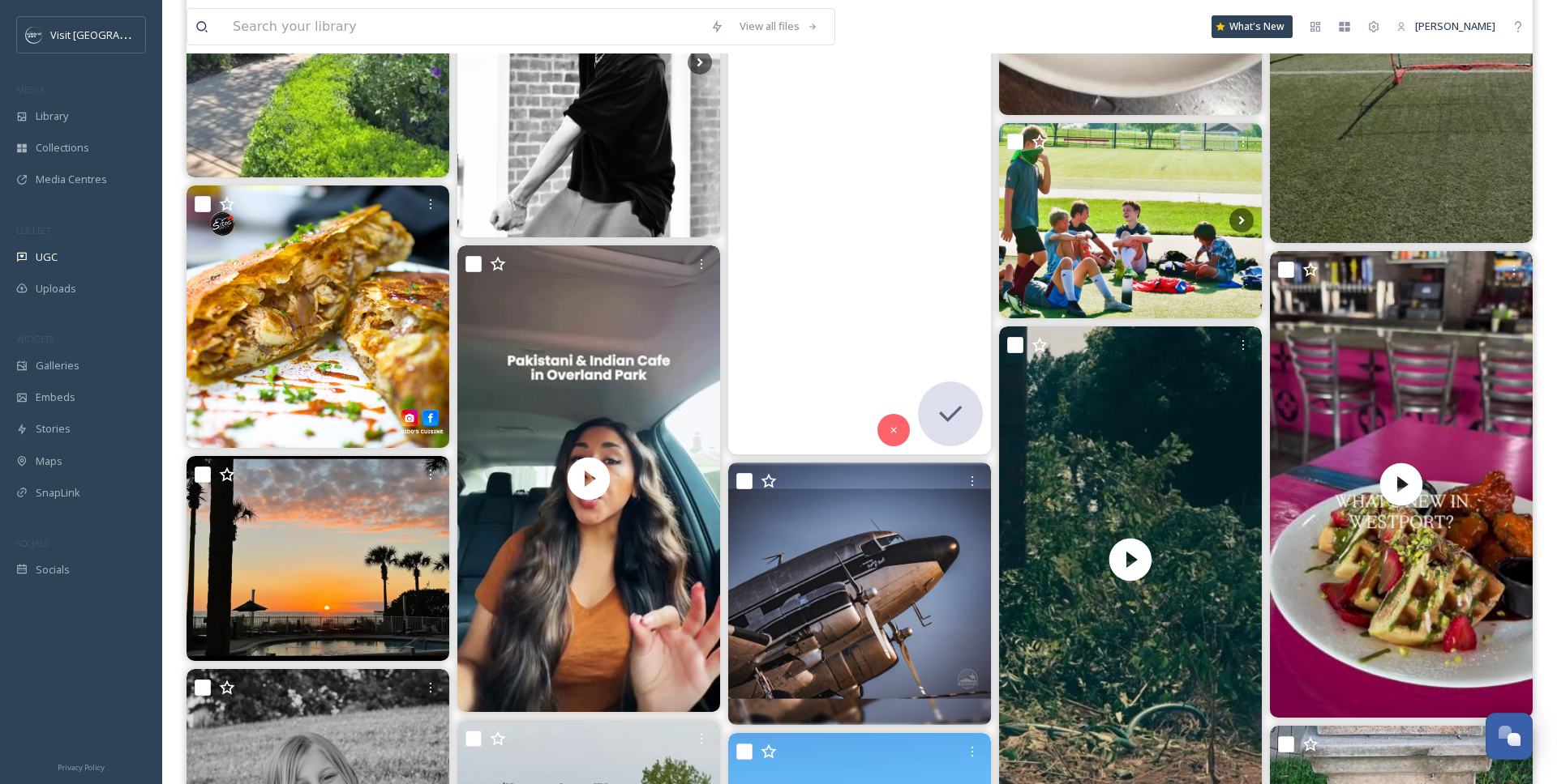
click at [935, 305] on video "They have the best butter chicken in the Kansas City Metro mychaicafeks 🔥🥘\a\a📍…" at bounding box center [859, 221] width 262 height 467
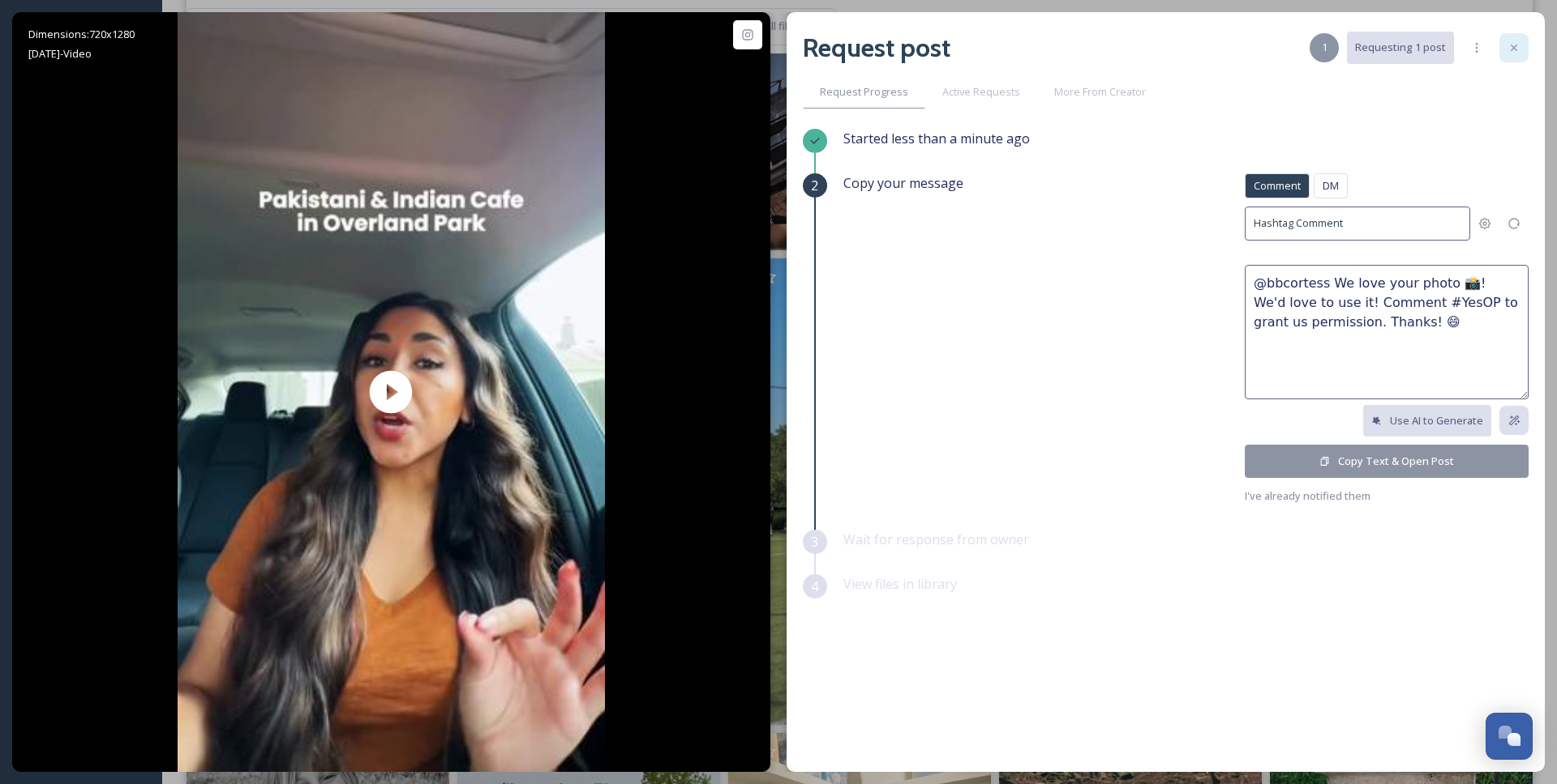
click at [1510, 45] on icon at bounding box center [1513, 48] width 13 height 13
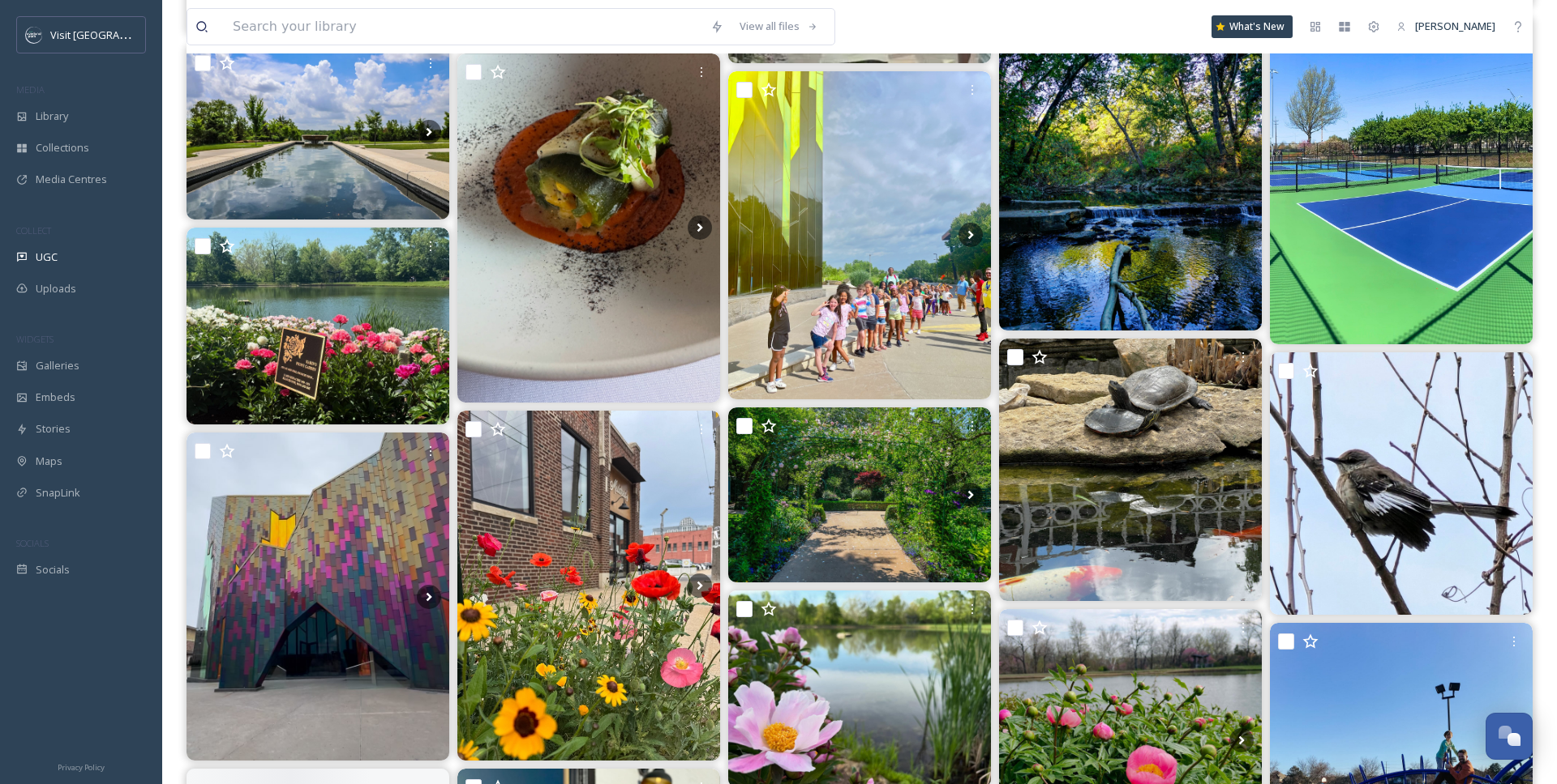
scroll to position [5368, 0]
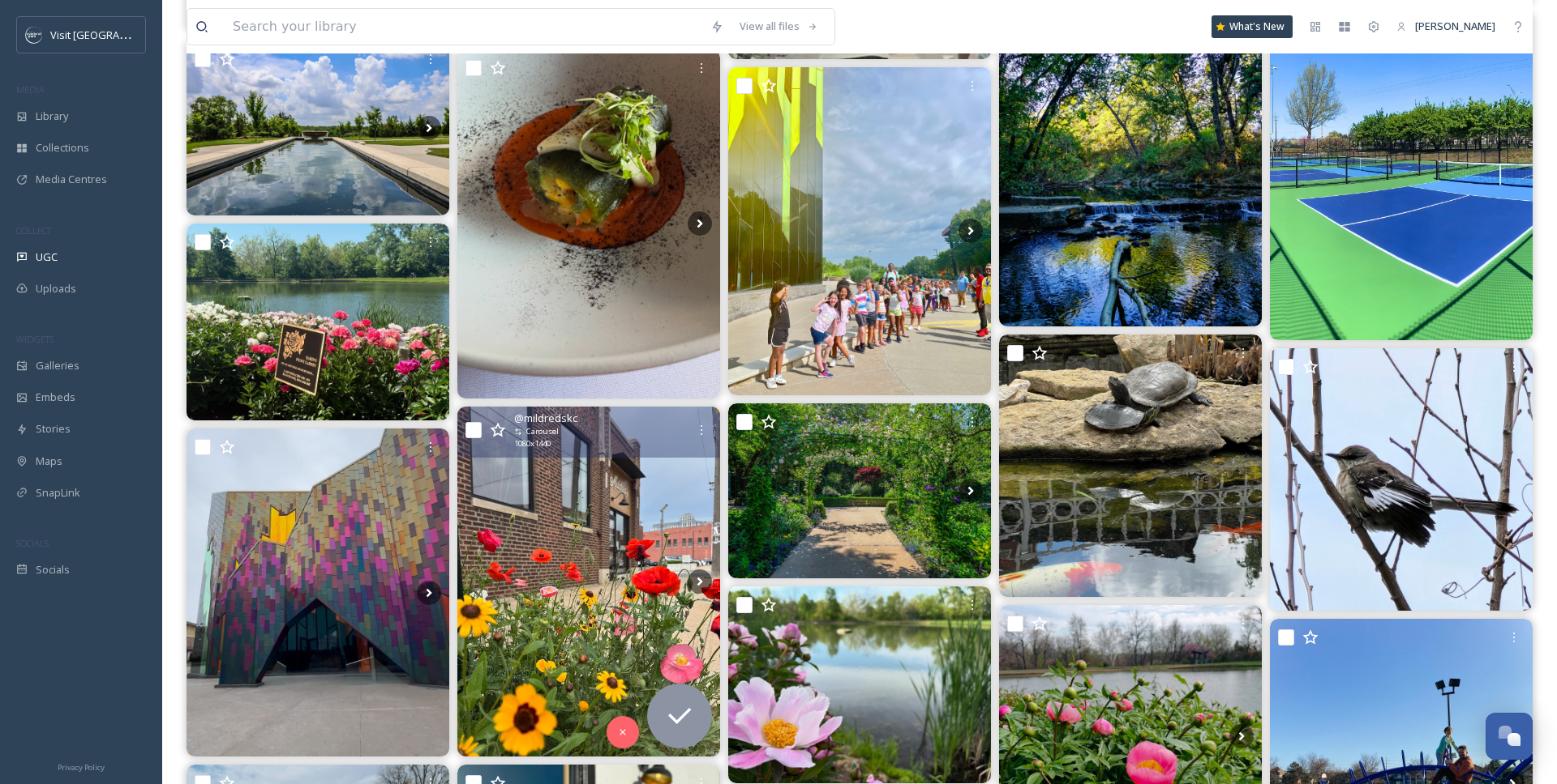
click at [631, 561] on img at bounding box center [588, 581] width 262 height 350
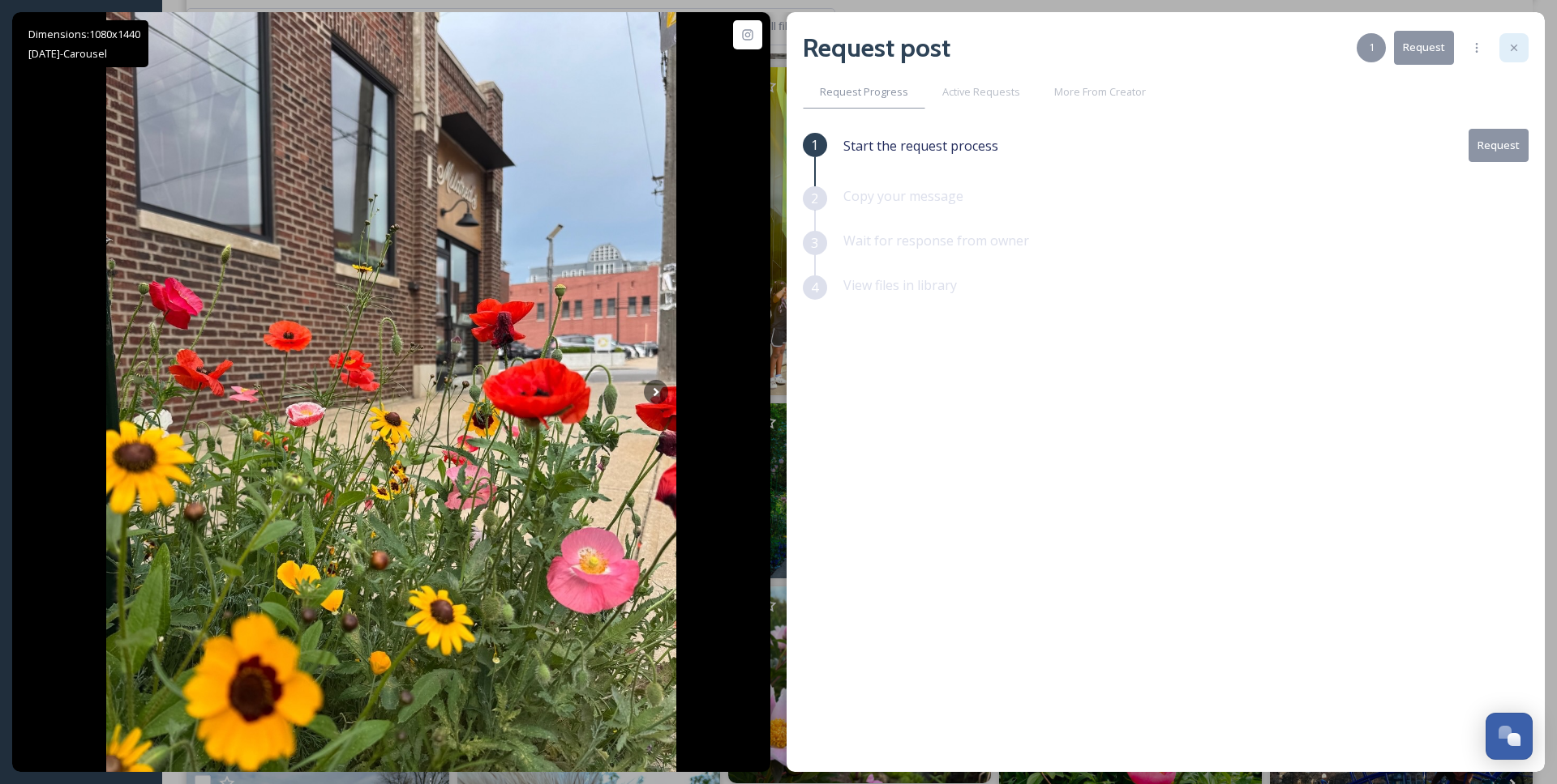
click at [1509, 53] on icon at bounding box center [1513, 48] width 13 height 13
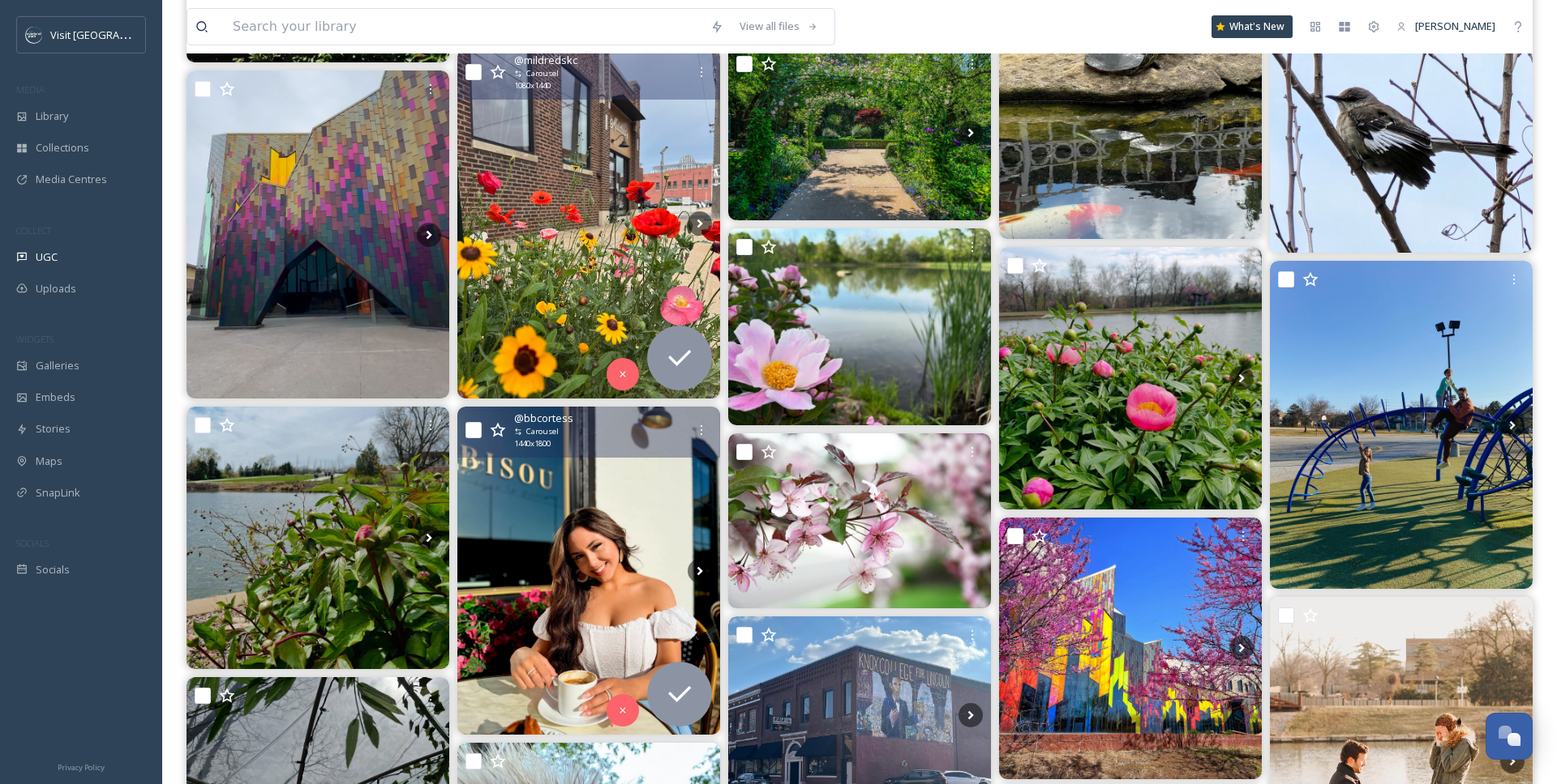
scroll to position [5704, 0]
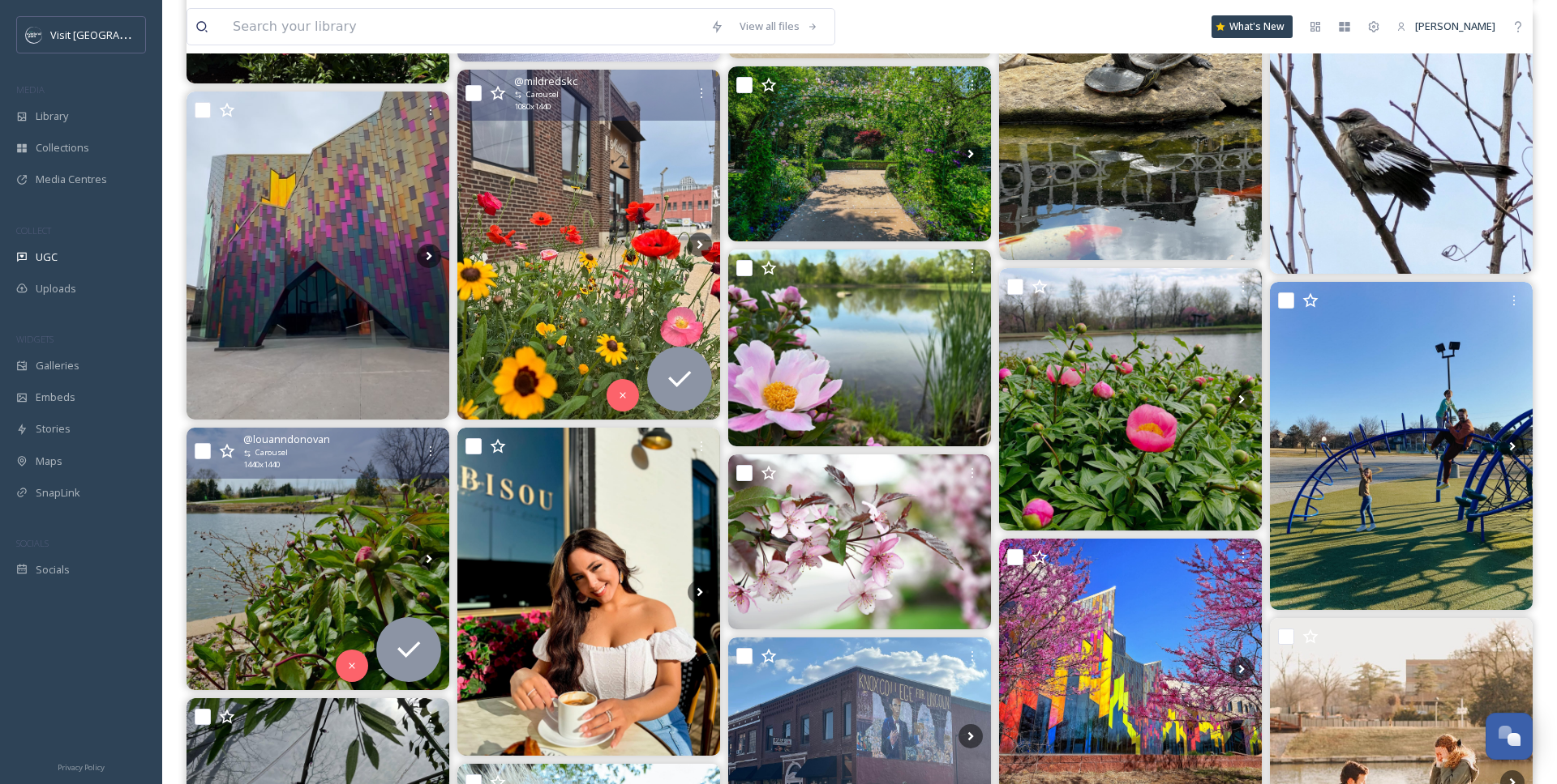
click at [369, 552] on img at bounding box center [318, 558] width 262 height 262
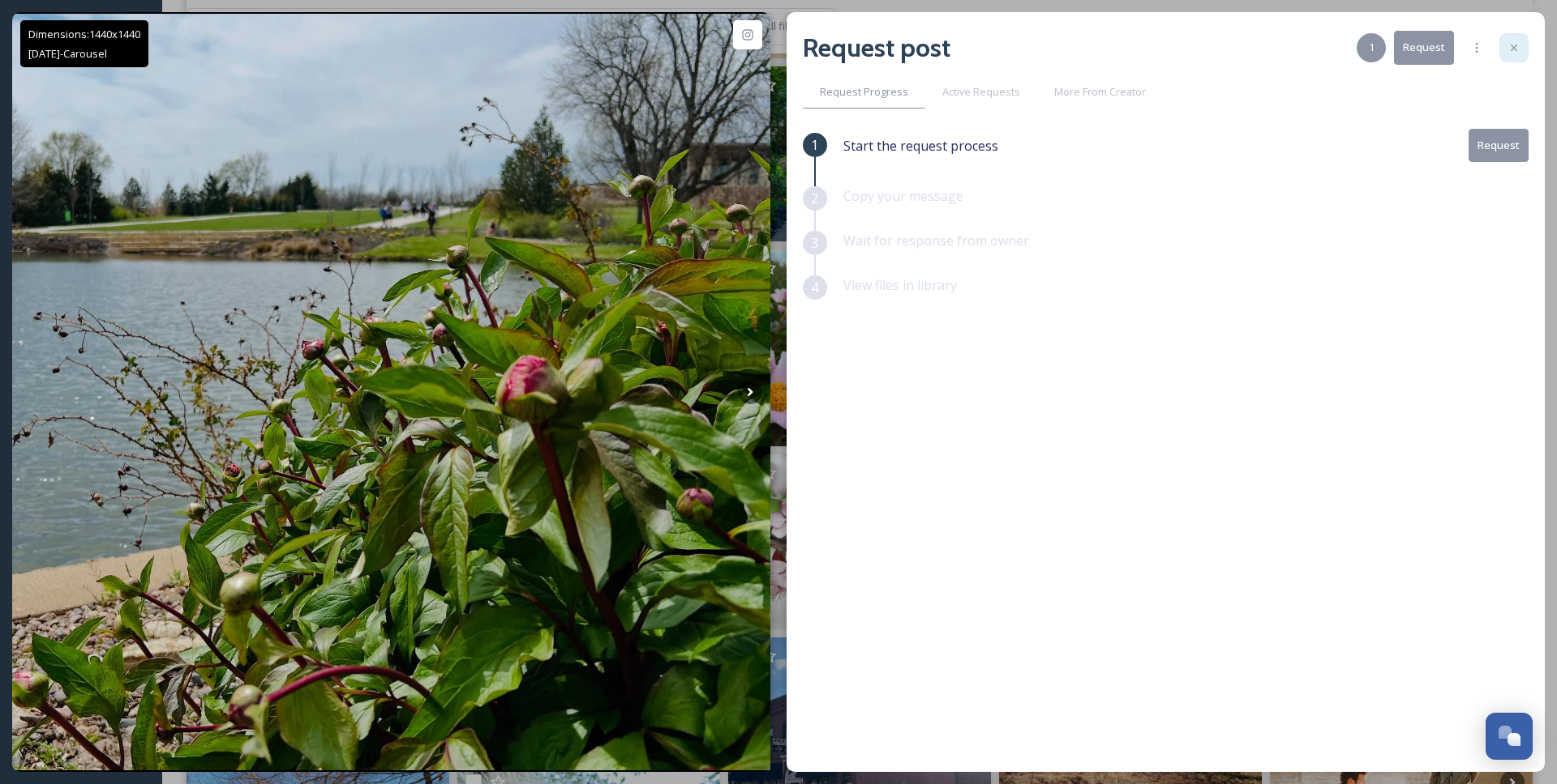
click at [1515, 36] on div at bounding box center [1514, 48] width 29 height 29
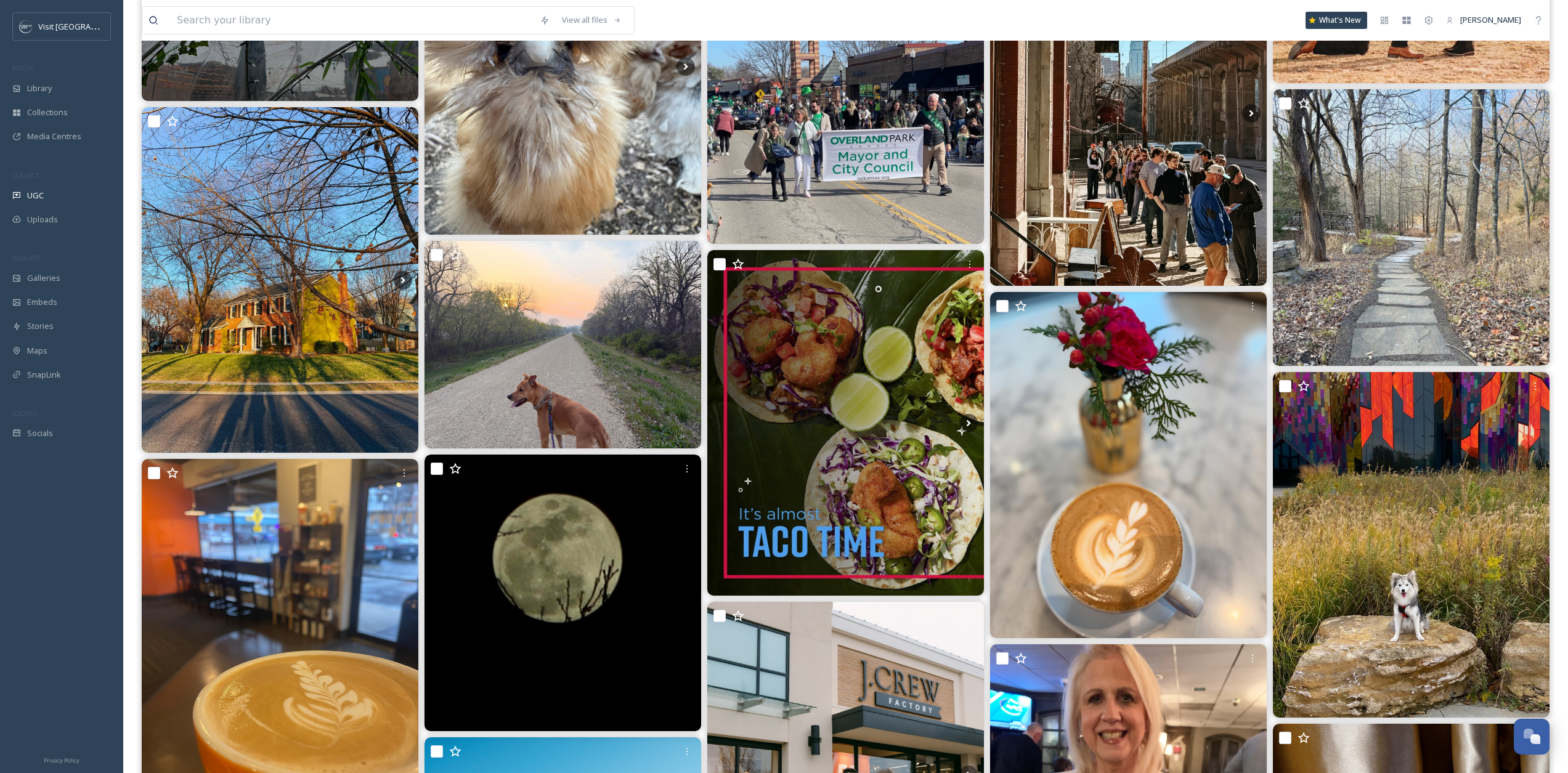
scroll to position [7176, 0]
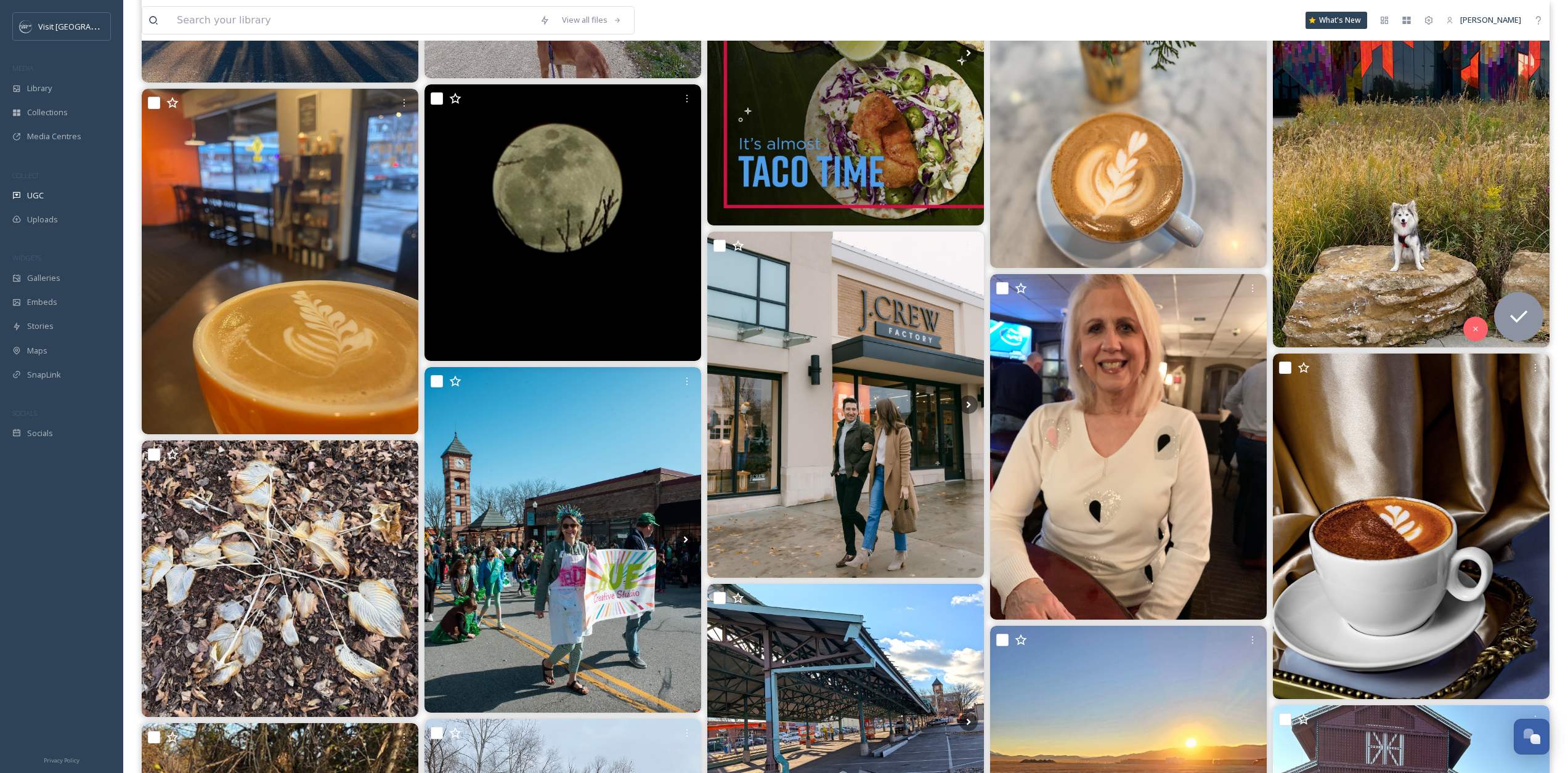
click at [1183, 203] on img at bounding box center [1411, 175] width 277 height 346
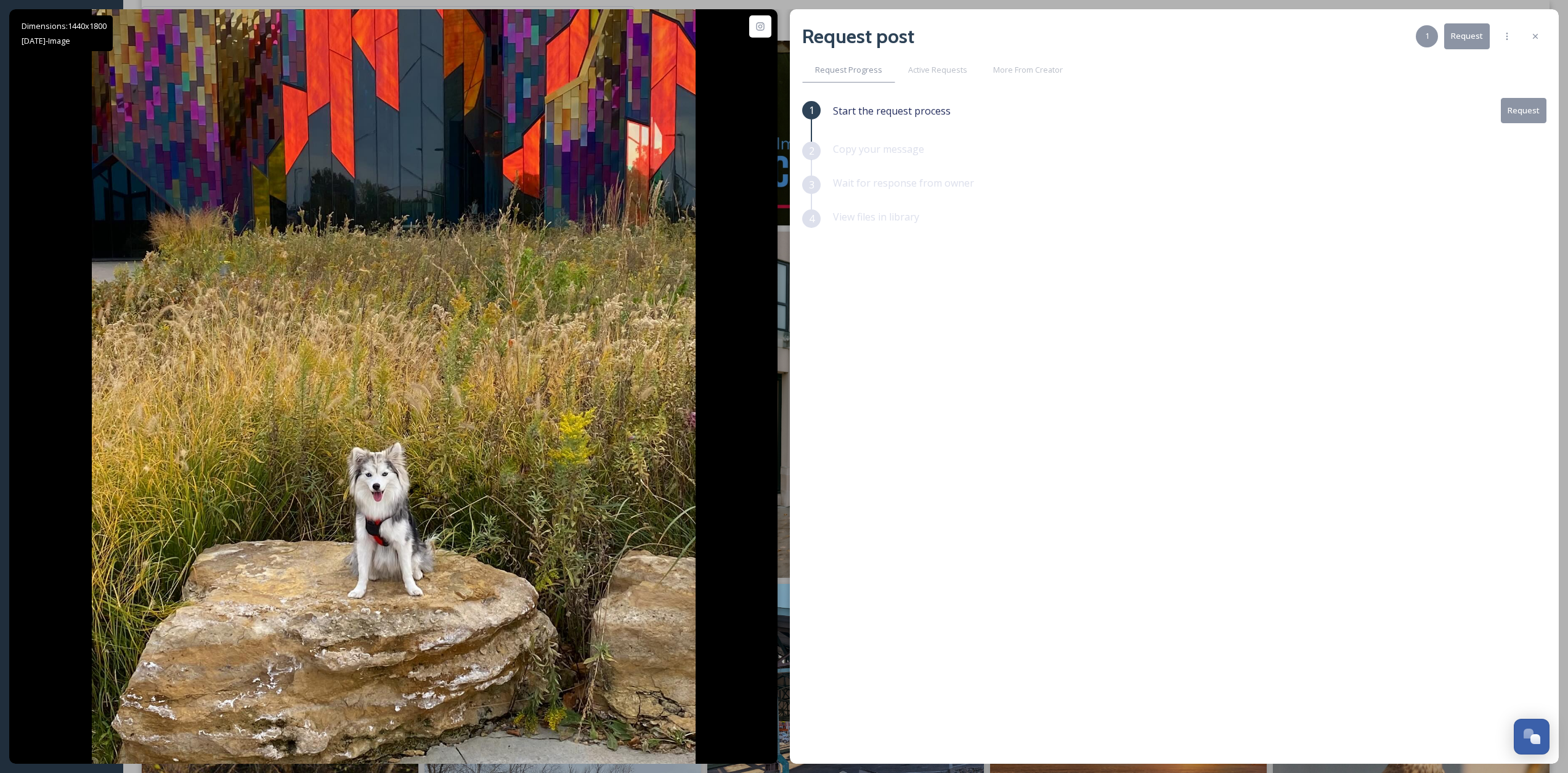
click at [1183, 112] on button "Request" at bounding box center [1523, 110] width 46 height 25
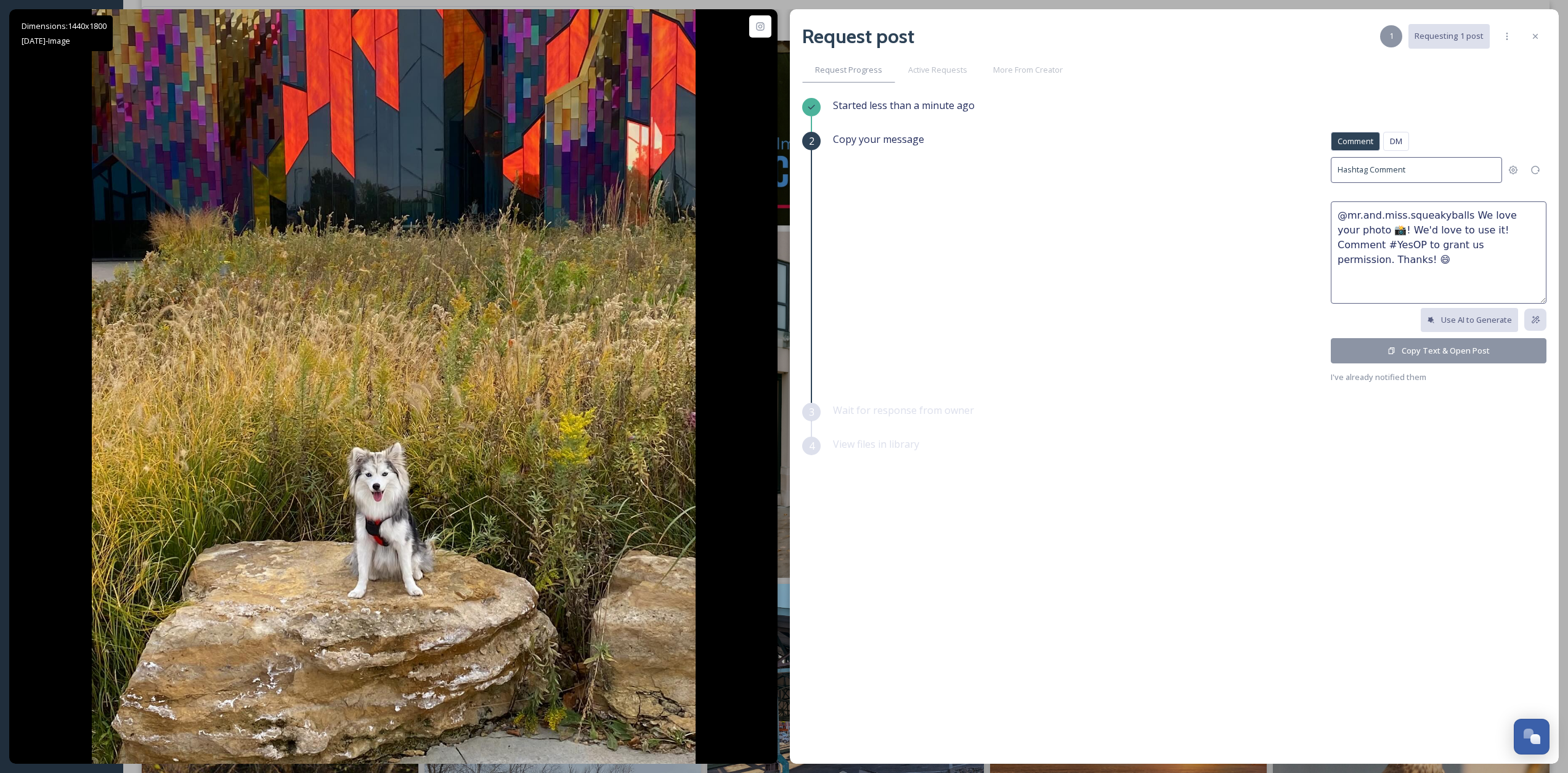
click at [1183, 214] on textarea "@mr.and.miss.squeakyballs We love your photo 📸! We'd love to use it! Comment #Y…" at bounding box center [1439, 252] width 216 height 103
drag, startPoint x: 1472, startPoint y: 214, endPoint x: 1356, endPoint y: 228, distance: 116.8
click at [1183, 228] on textarea "@mr.and.miss.squeakyballs We love your photo 📸! We'd love to use it! Comment #Y…" at bounding box center [1439, 252] width 216 height 103
click at [1183, 216] on textarea "@mr.and.miss.squeakyballs This is paws-atively adorable! 📸! We'd love to use it…" at bounding box center [1439, 252] width 216 height 103
click at [1183, 231] on textarea "@mr.and.miss.squeakyballs This pic is paws-atively adorable! 📸! We'd love to us…" at bounding box center [1439, 252] width 216 height 103
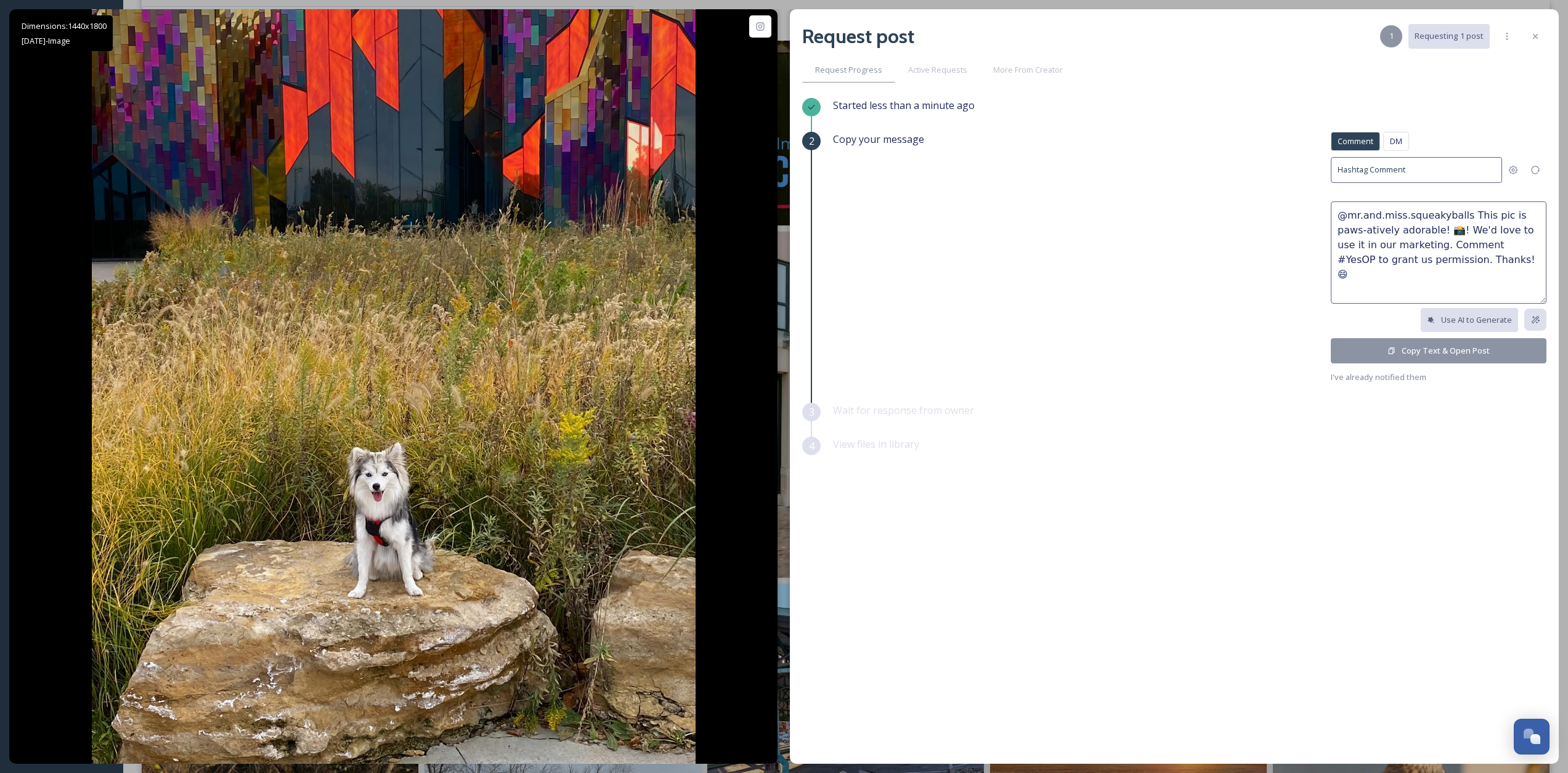
click at [1183, 266] on textarea "@mr.and.miss.squeakyballs This pic is paws-atively adorable! 📸! We'd love to us…" at bounding box center [1439, 252] width 216 height 103
type textarea "@mr.and.miss.squeakyballs This pic is paws-atively adorable! 📸! We'd love to us…"
click at [1183, 346] on button "Copy Text & Open Post" at bounding box center [1439, 350] width 216 height 25
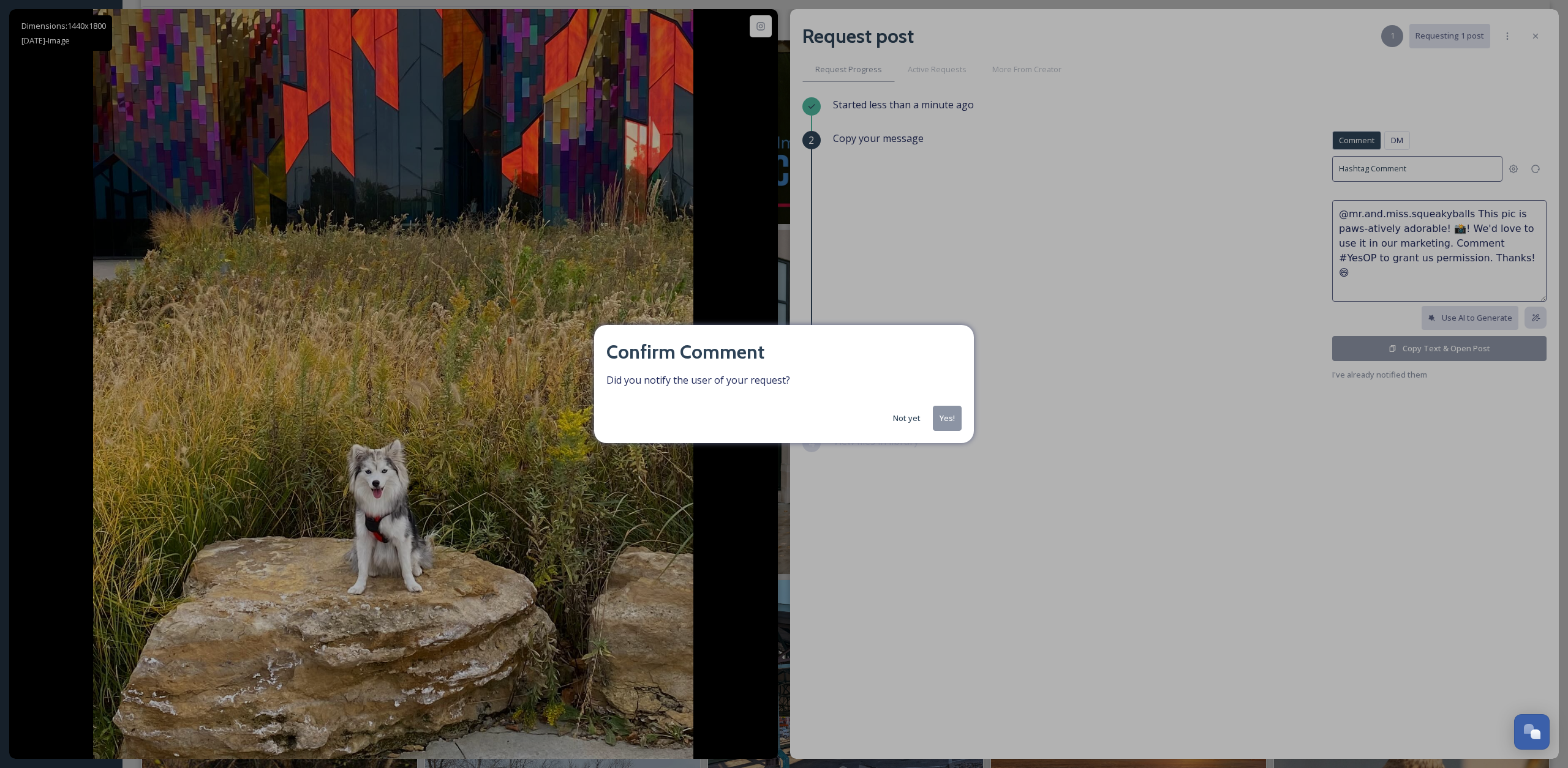
click at [946, 413] on button "Yes!" at bounding box center [947, 418] width 29 height 25
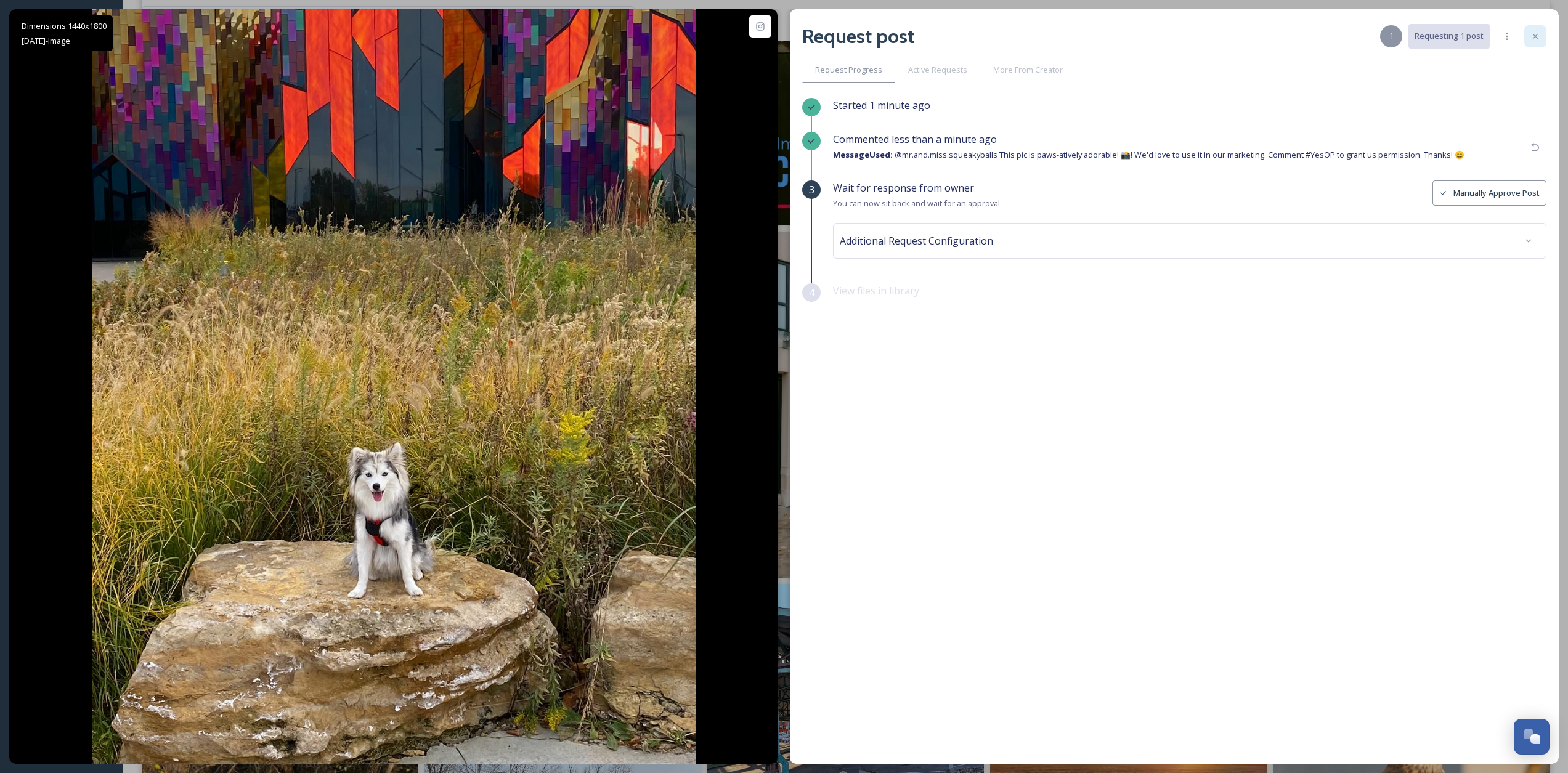
click at [1183, 43] on div at bounding box center [1536, 36] width 22 height 22
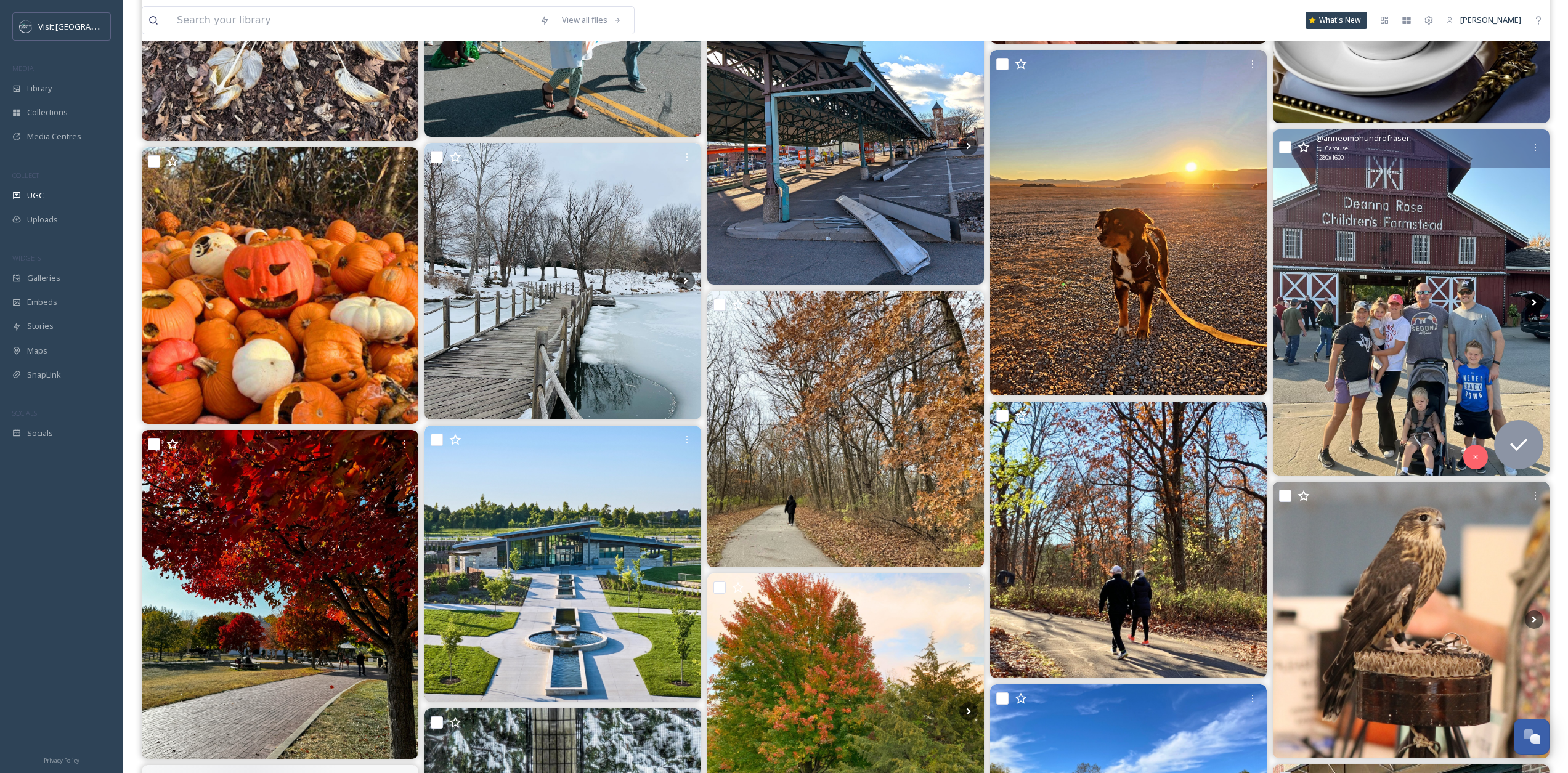
scroll to position [7754, 0]
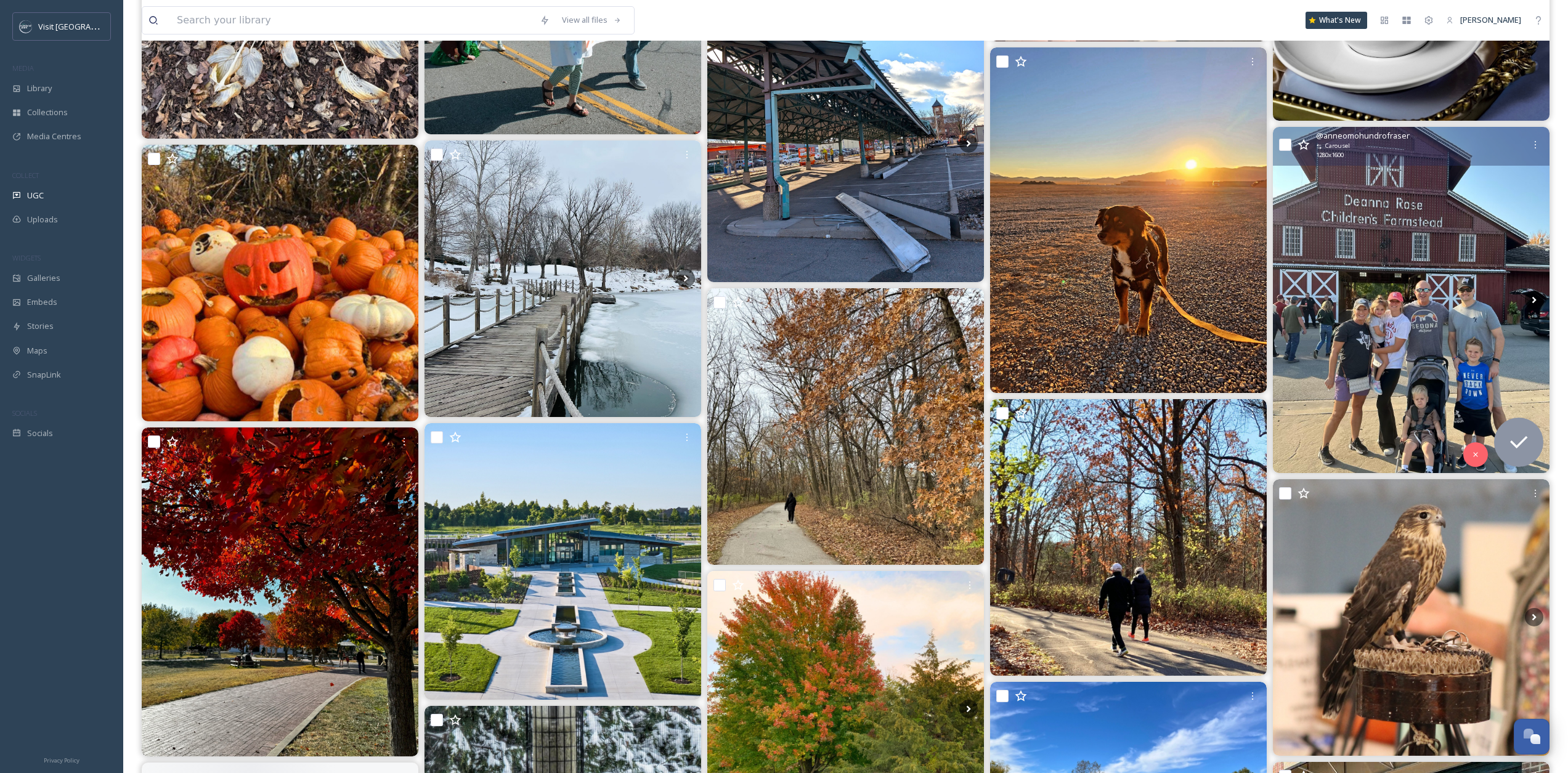
click at [1183, 334] on img at bounding box center [1411, 300] width 277 height 346
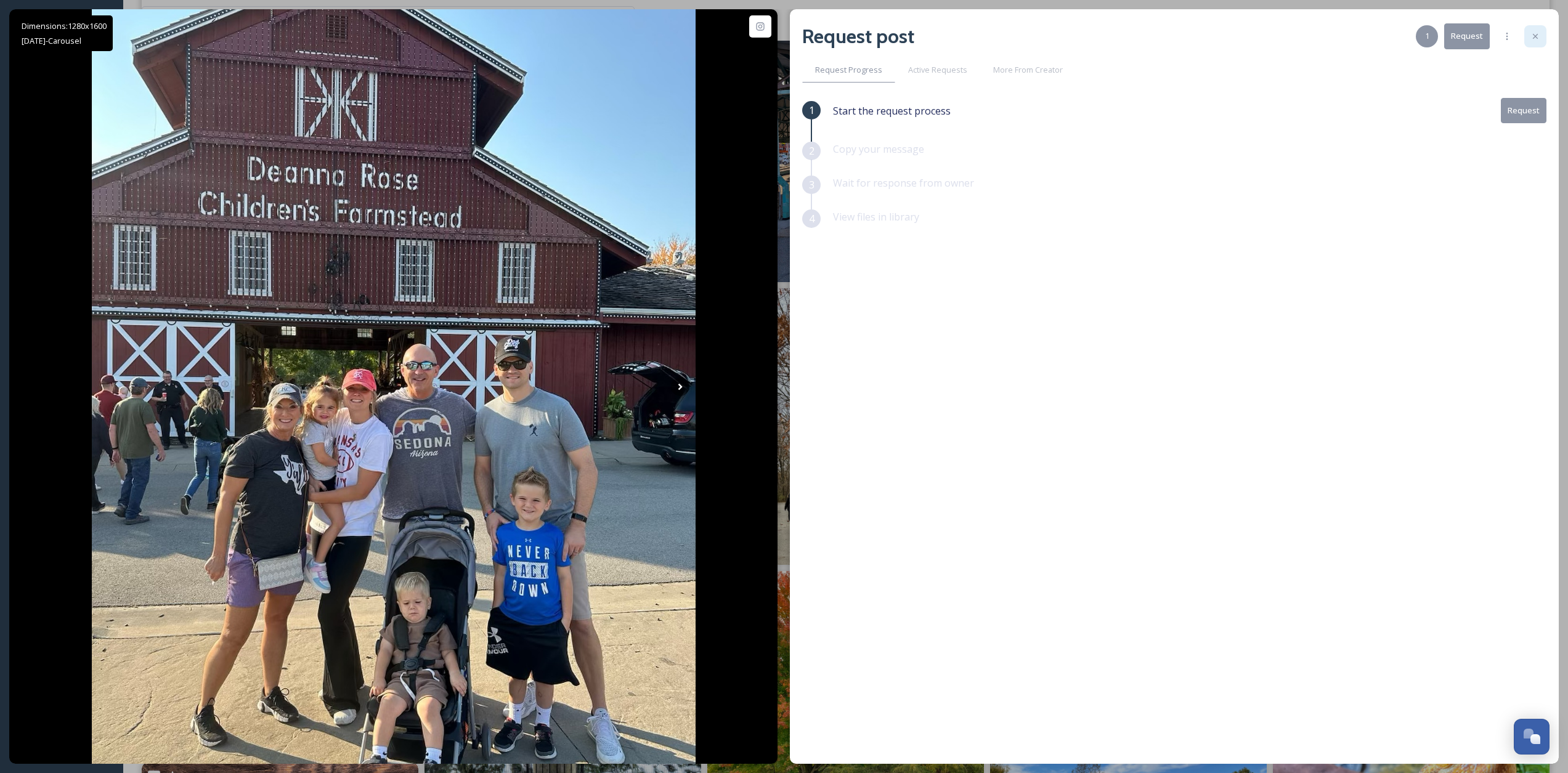
click at [1183, 44] on div at bounding box center [1536, 36] width 22 height 22
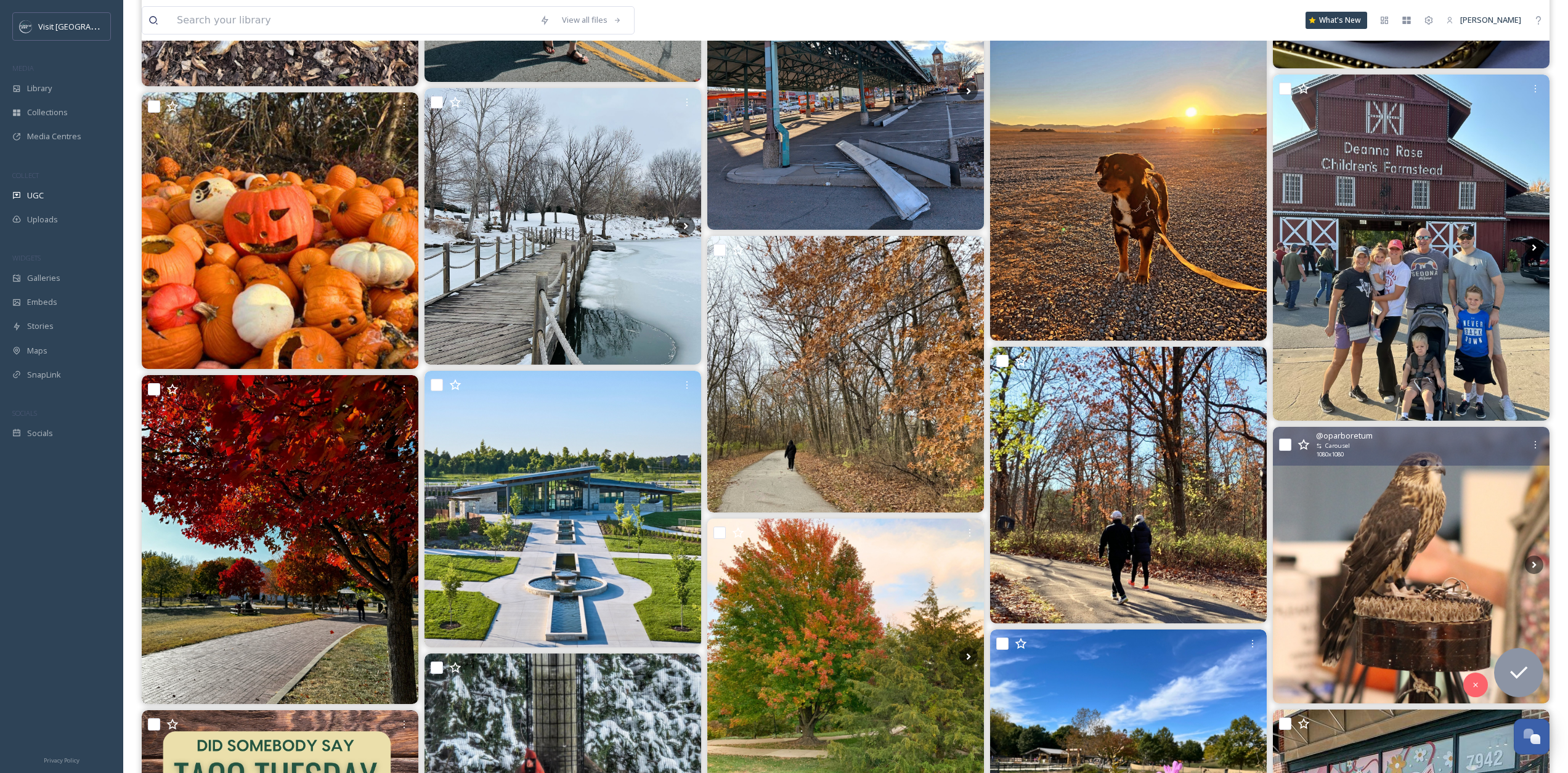
scroll to position [7885, 0]
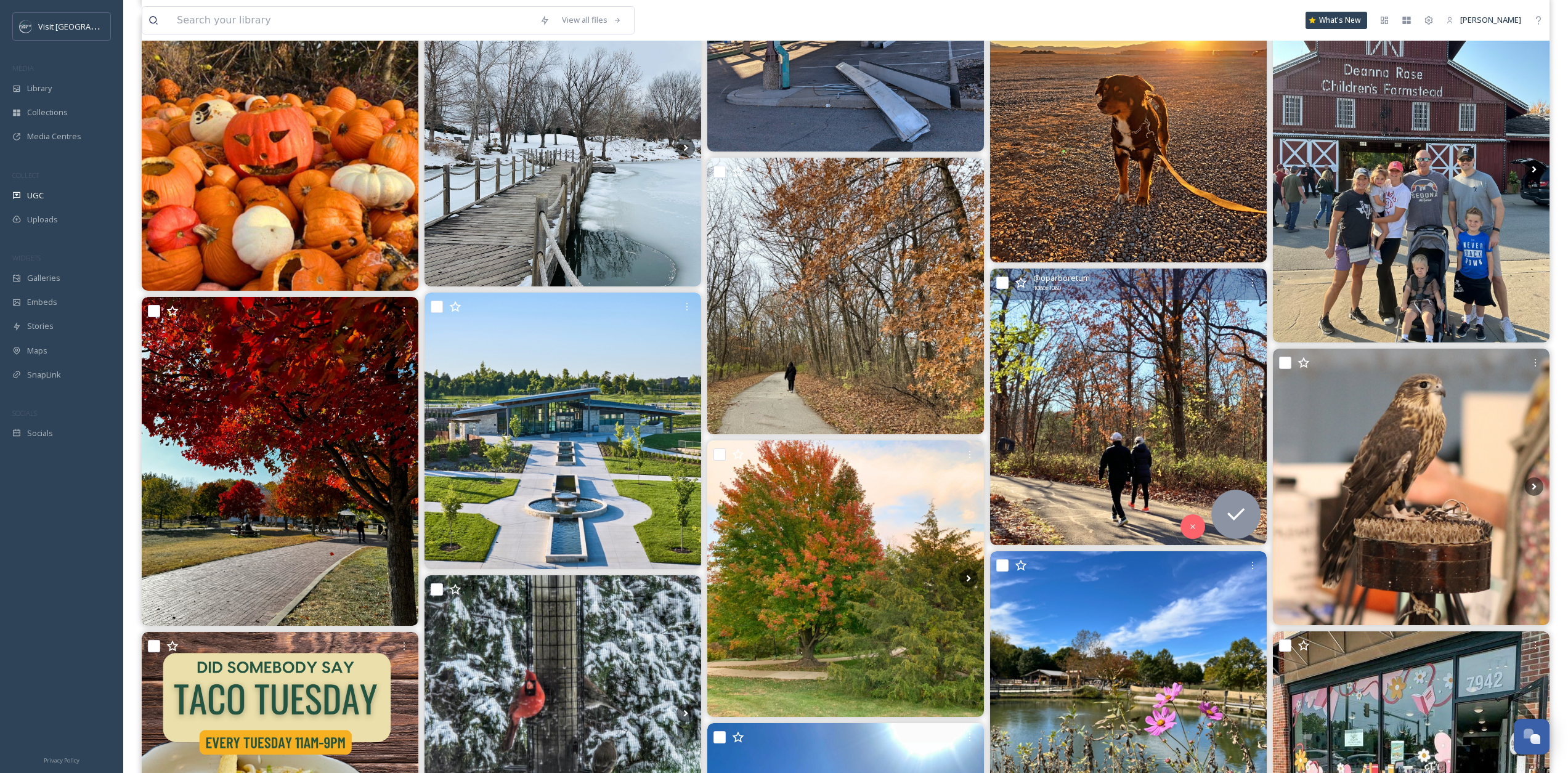
click at [1183, 340] on img at bounding box center [1129, 407] width 277 height 277
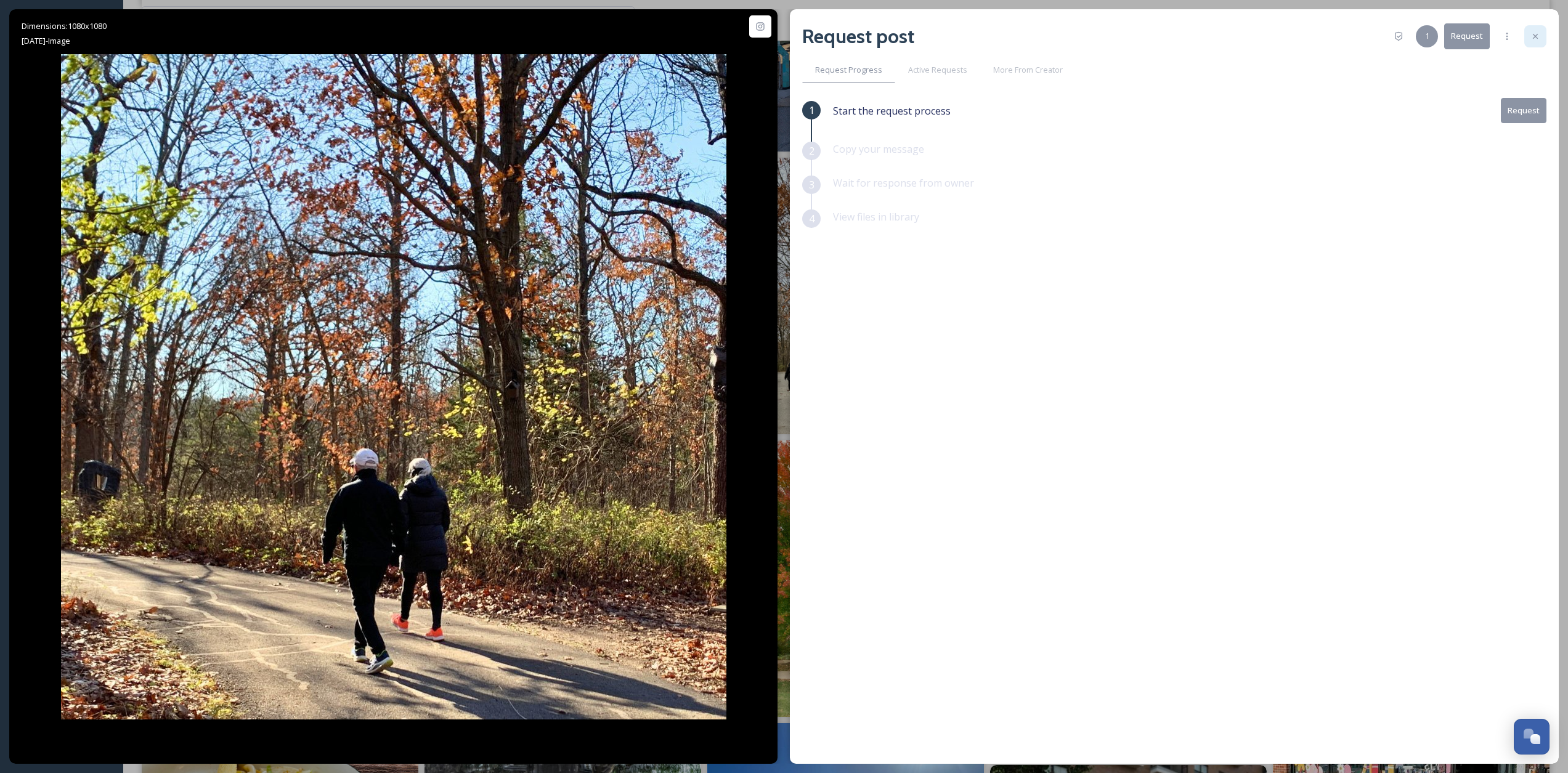
click at [1183, 43] on div at bounding box center [1536, 36] width 22 height 22
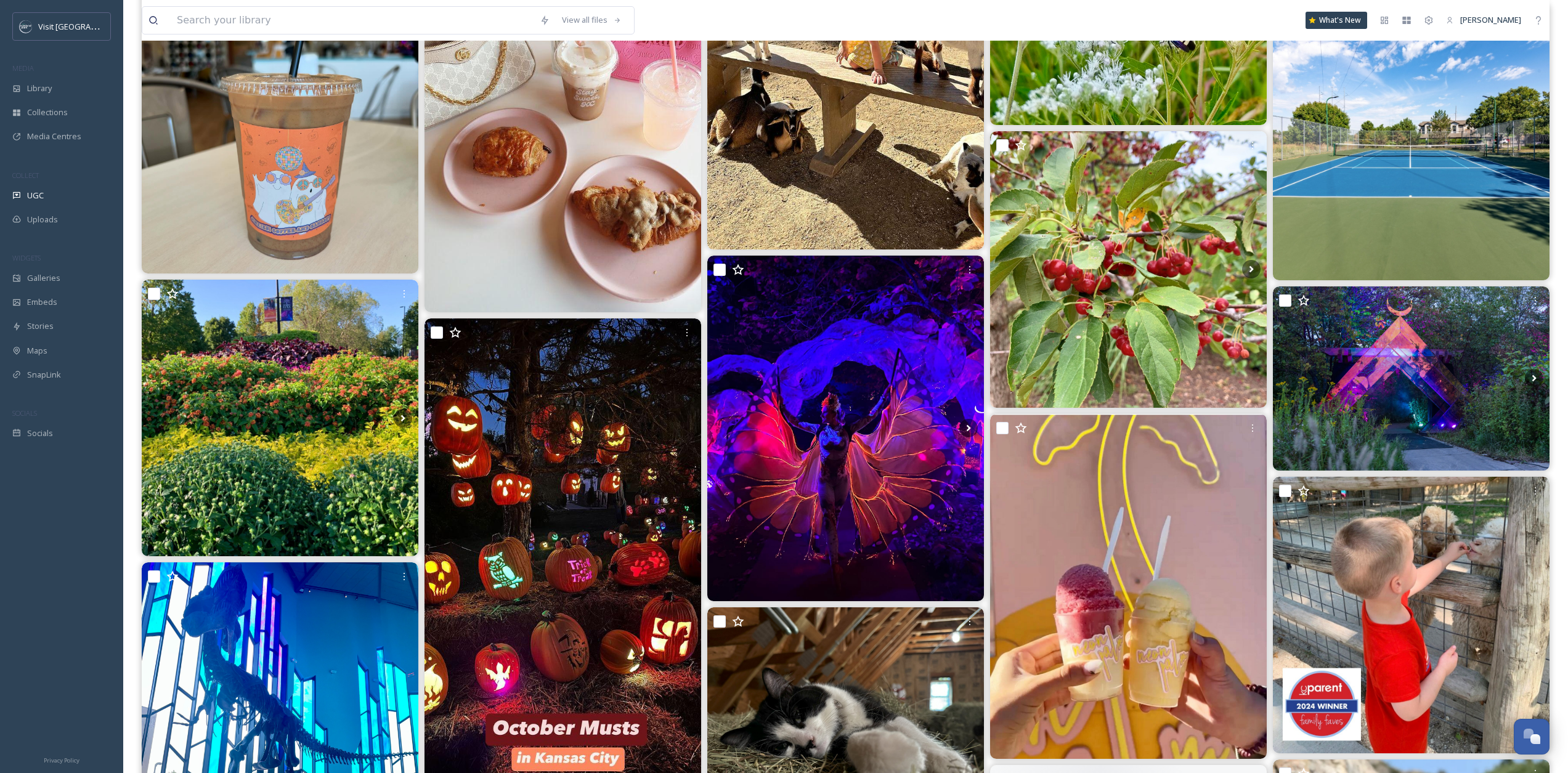
scroll to position [9536, 0]
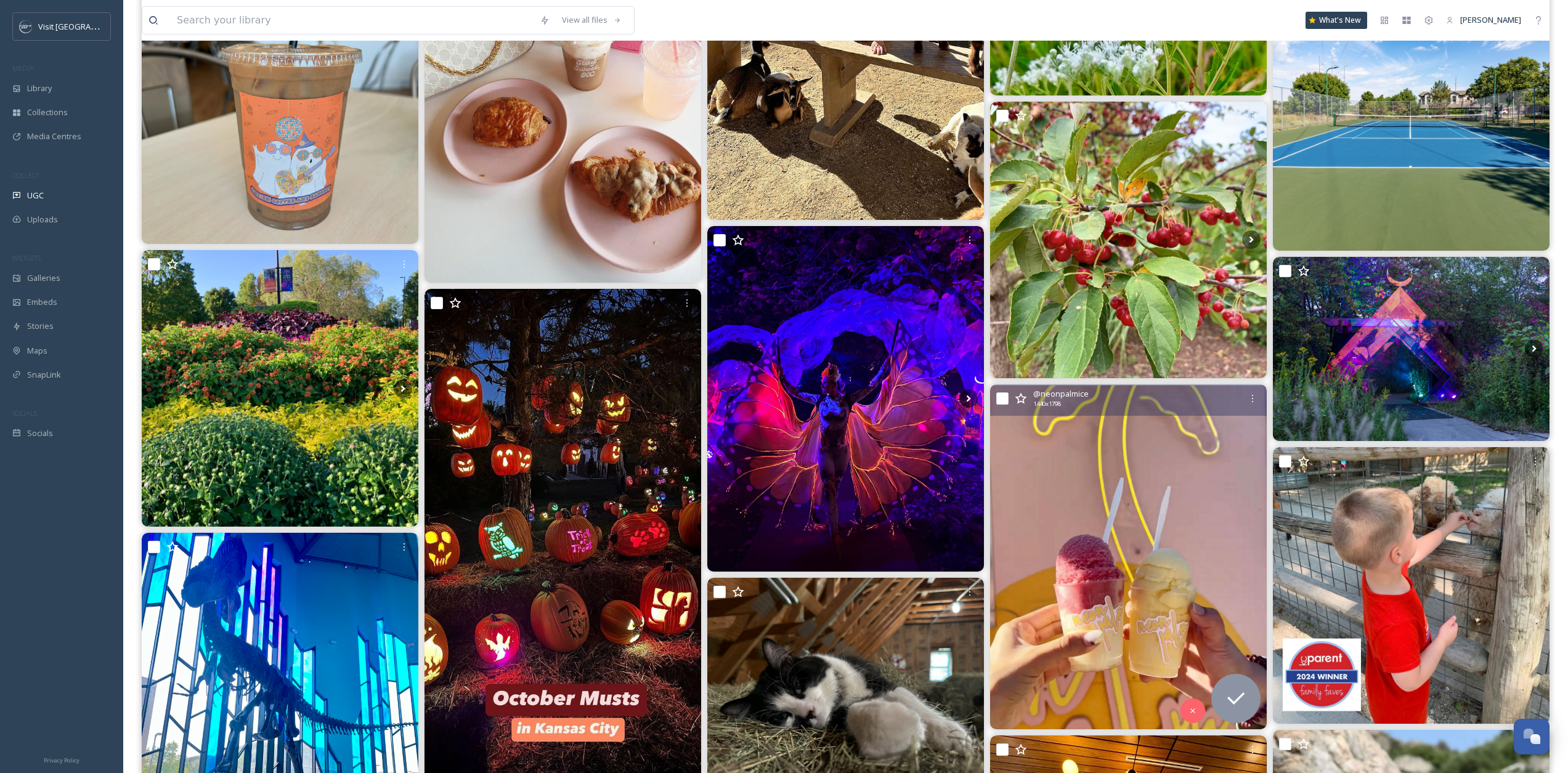
click at [1151, 529] on img at bounding box center [1129, 557] width 277 height 346
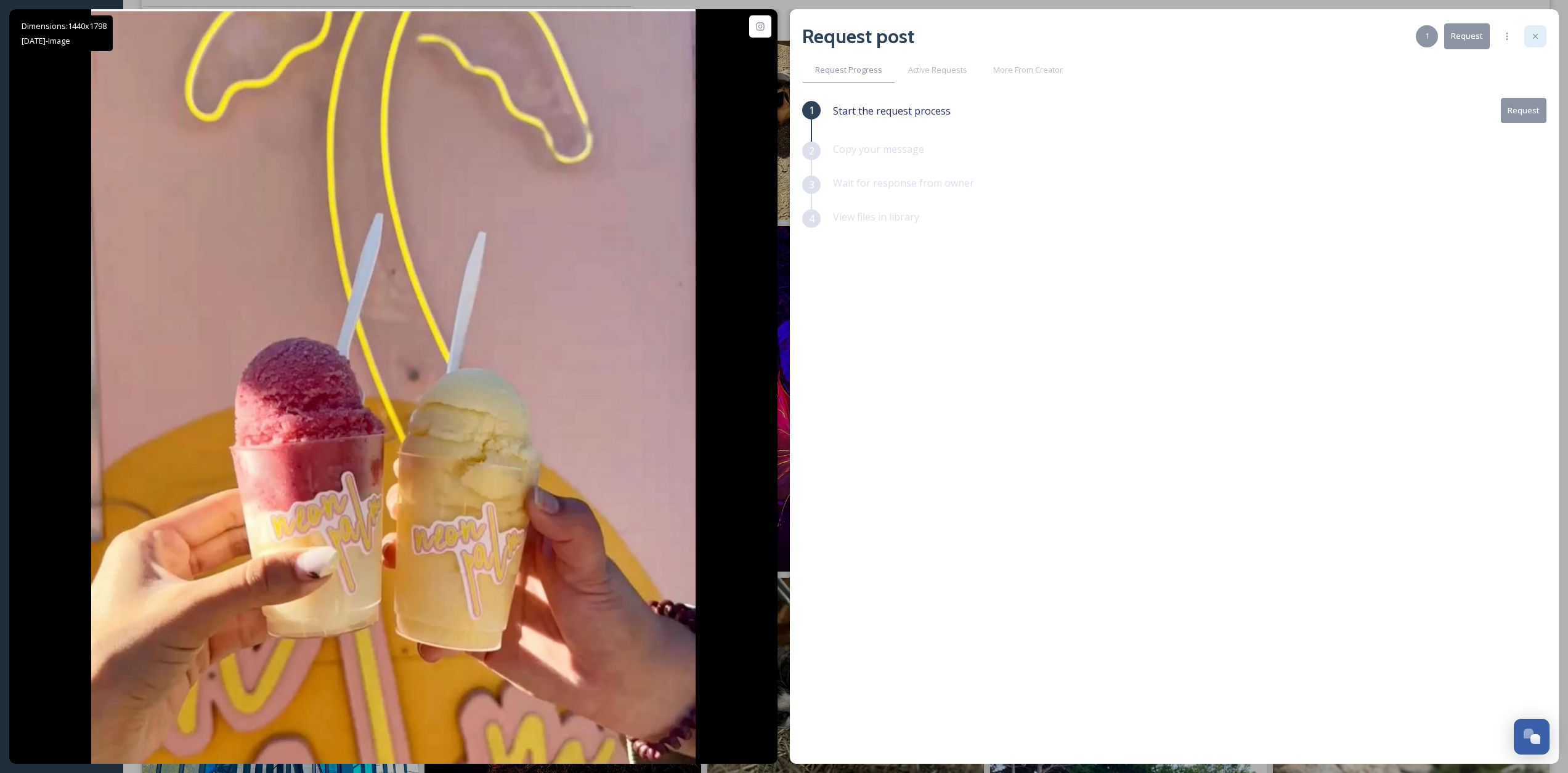
click at [1183, 34] on icon at bounding box center [1535, 36] width 10 height 10
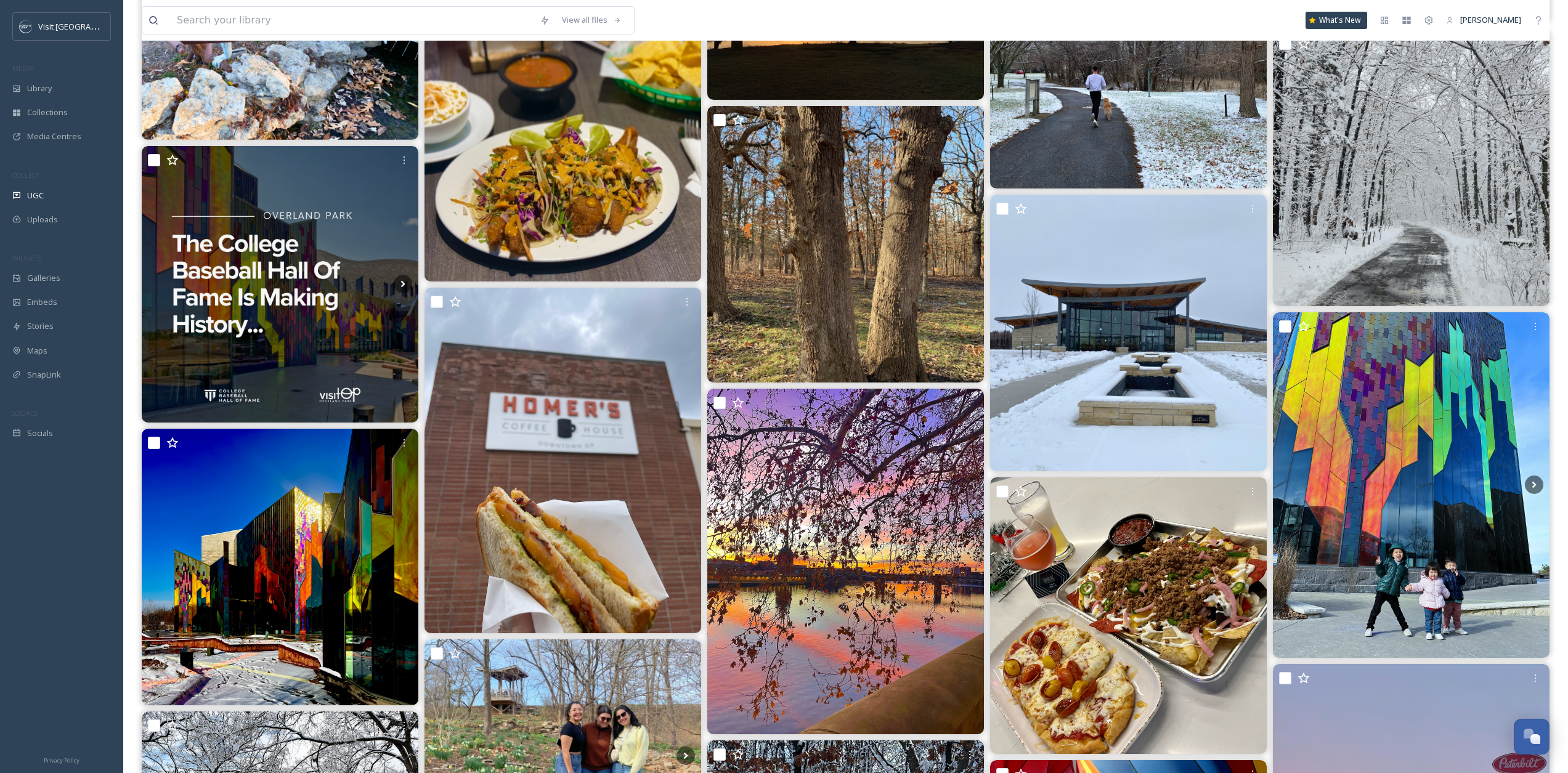
scroll to position [15649, 0]
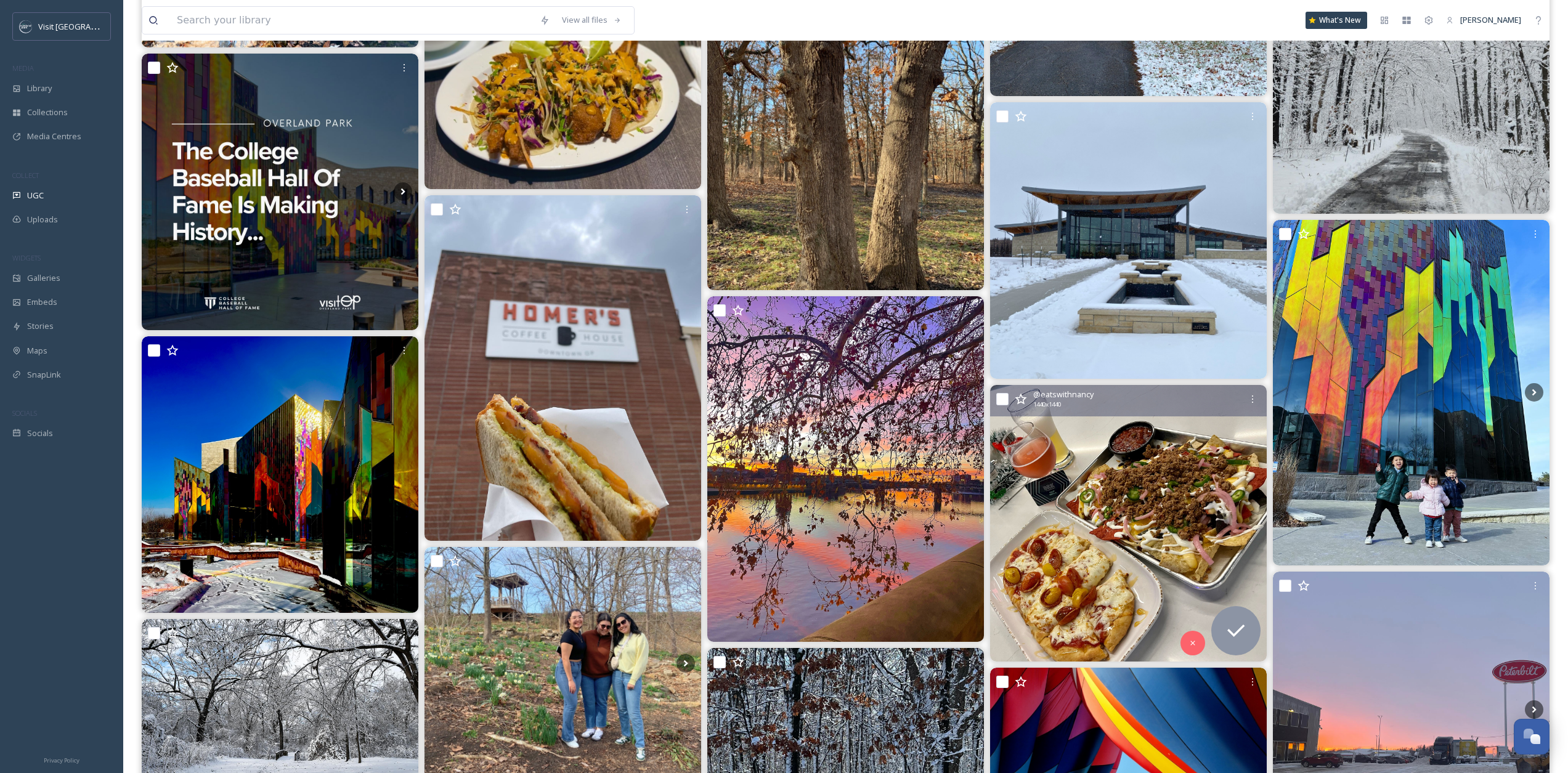
click at [1183, 472] on img at bounding box center [1129, 523] width 277 height 277
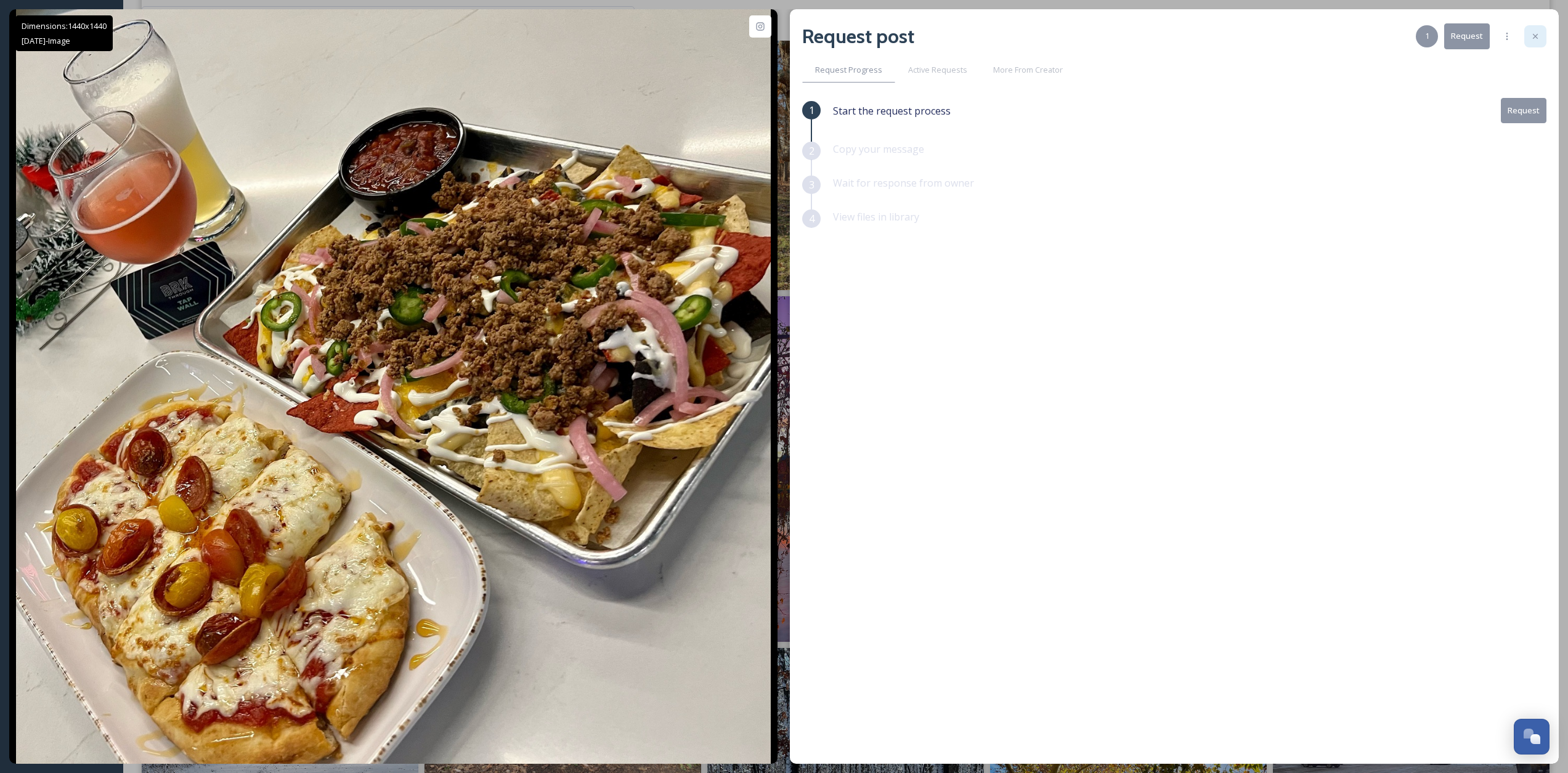
click at [1183, 32] on div at bounding box center [1536, 36] width 22 height 22
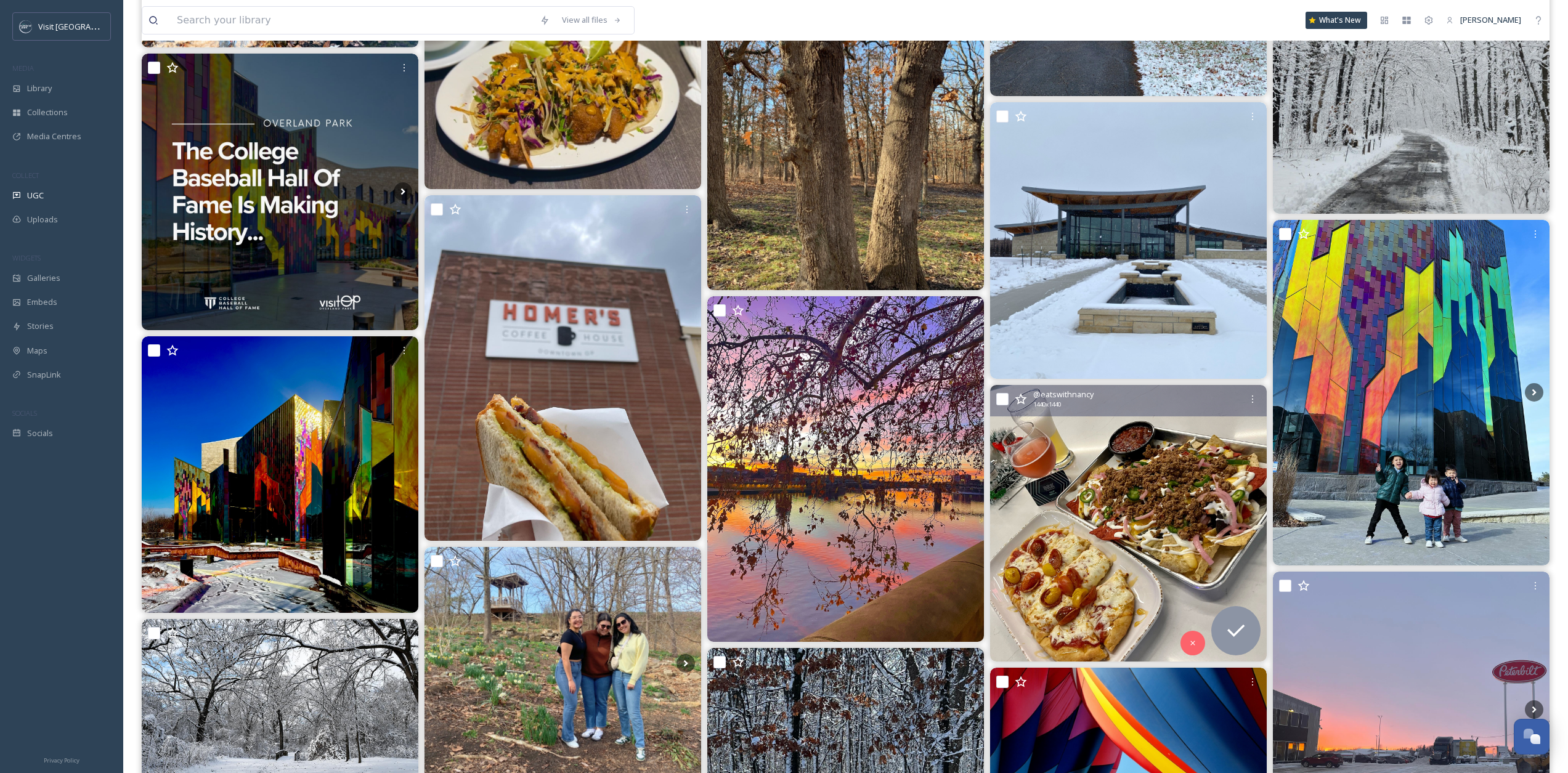
scroll to position [15959, 0]
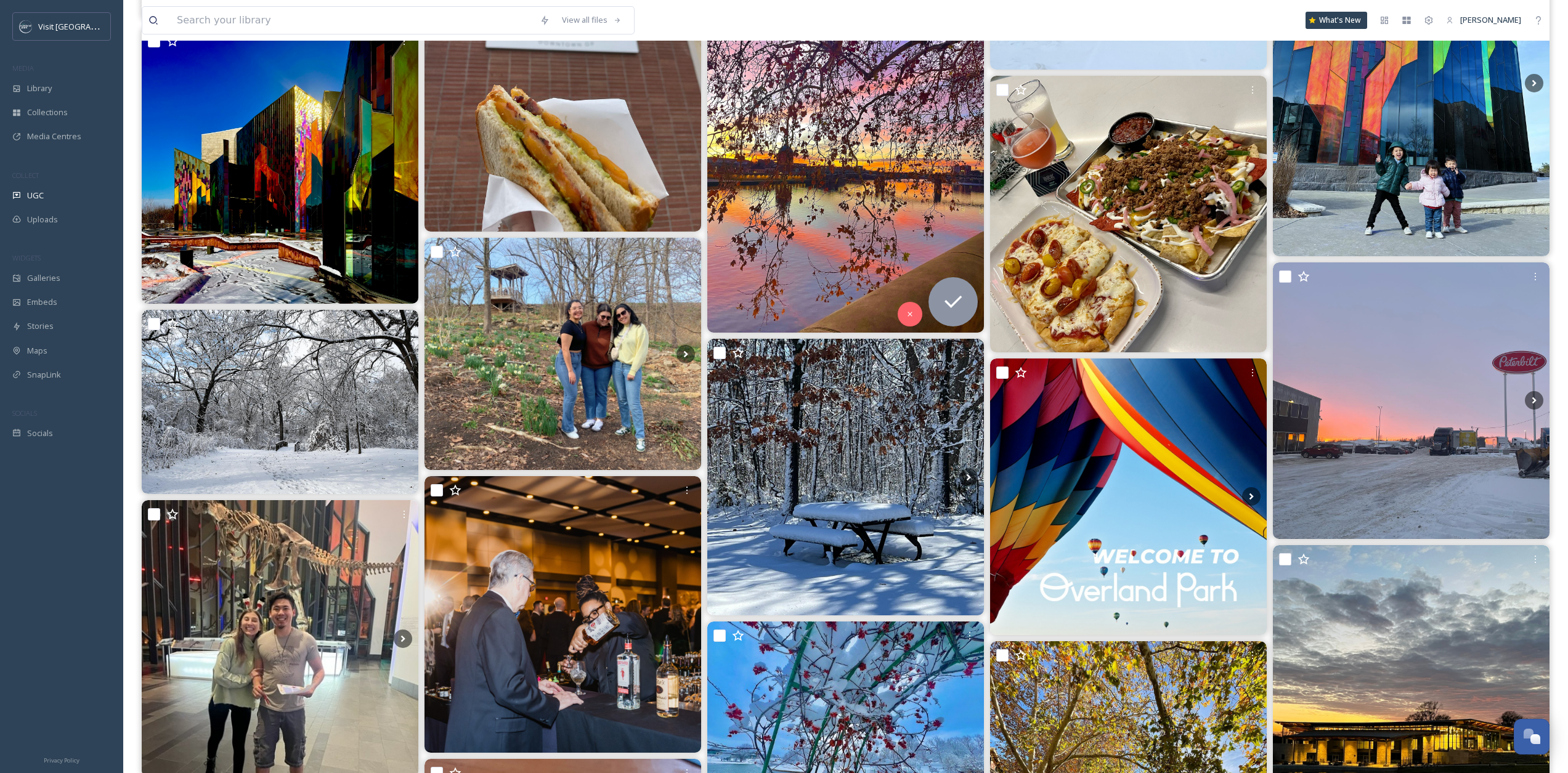
click at [819, 93] on img at bounding box center [845, 160] width 277 height 346
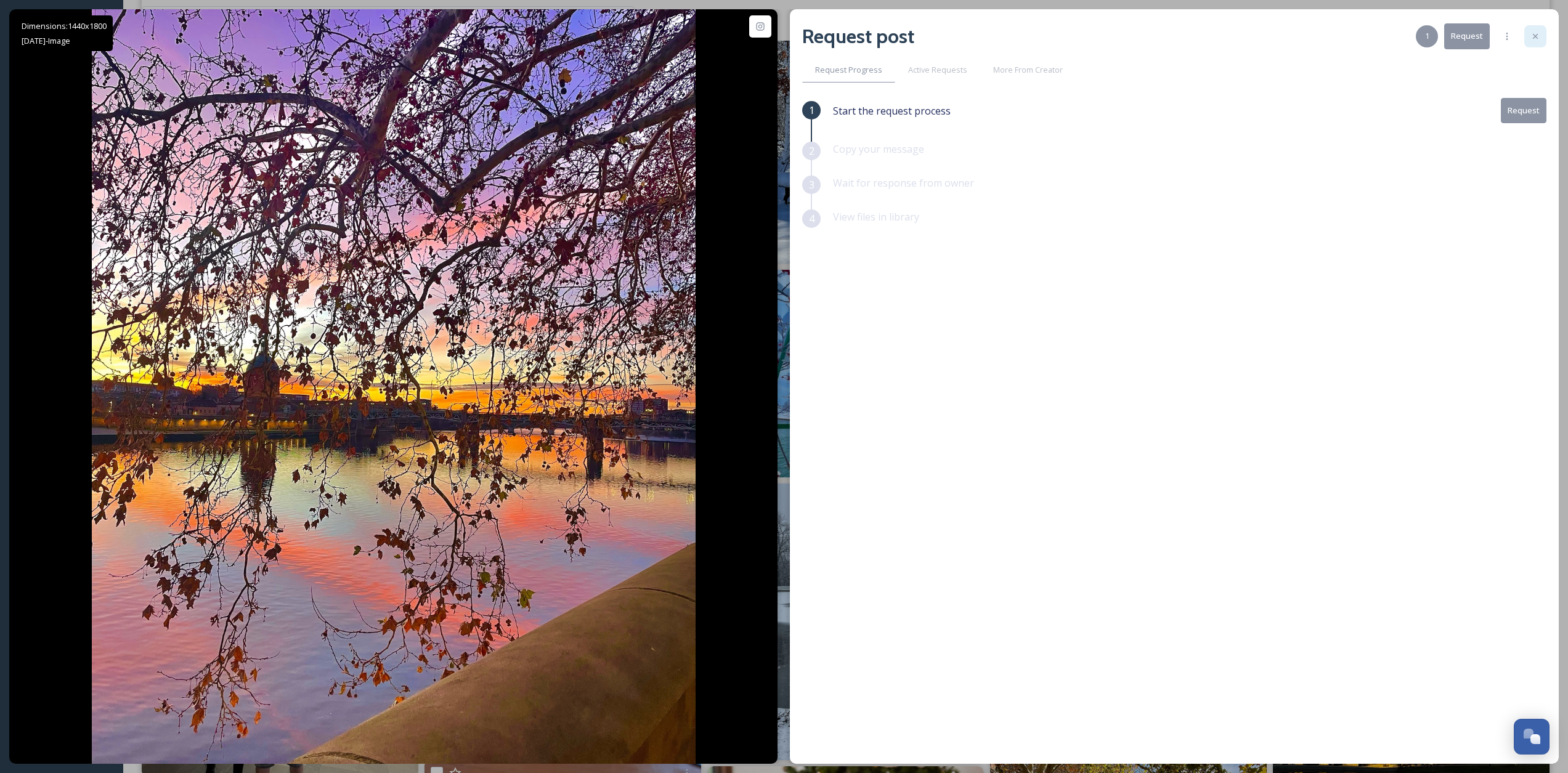
click at [1183, 37] on icon at bounding box center [1535, 36] width 10 height 10
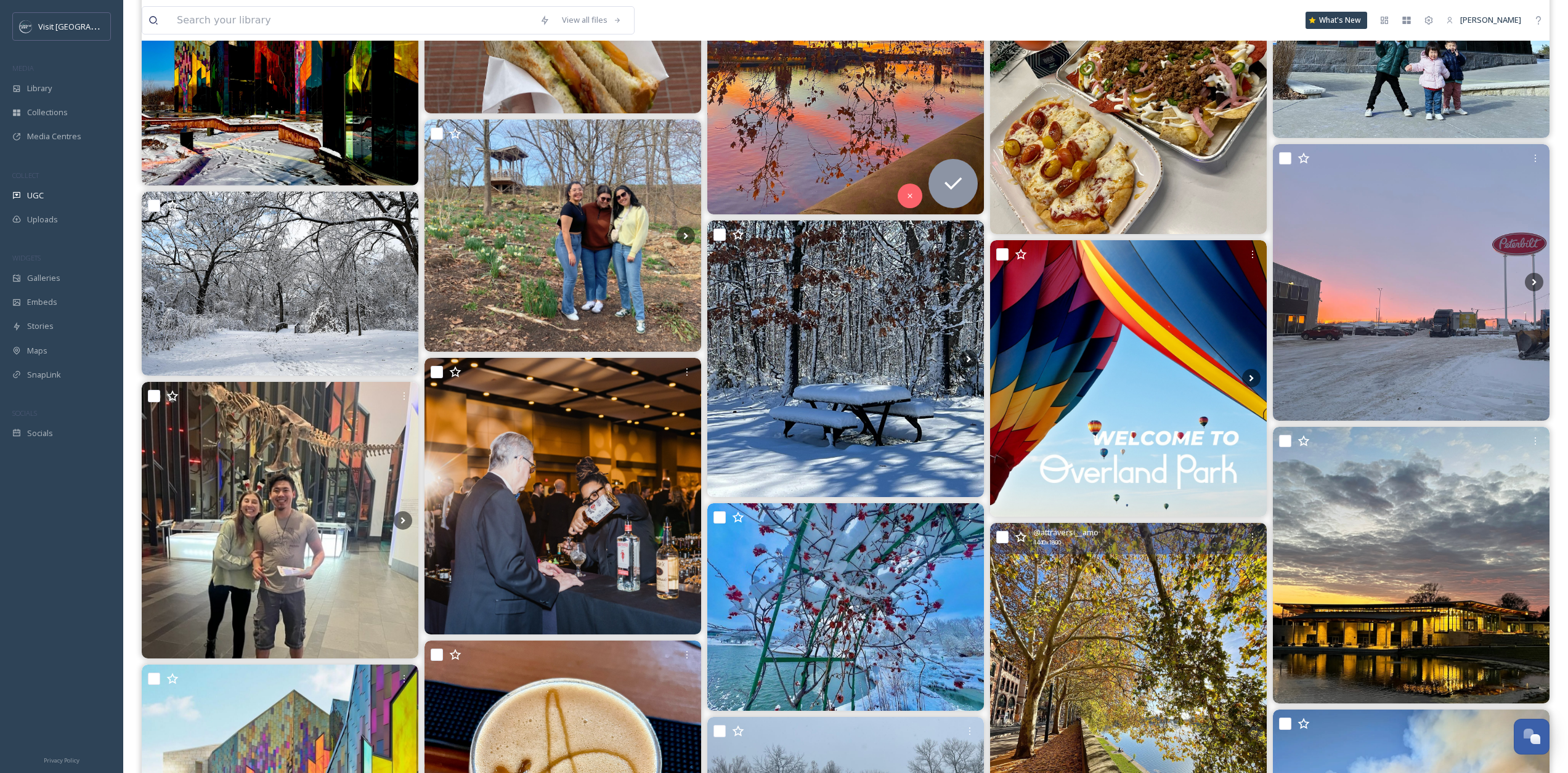
scroll to position [16311, 0]
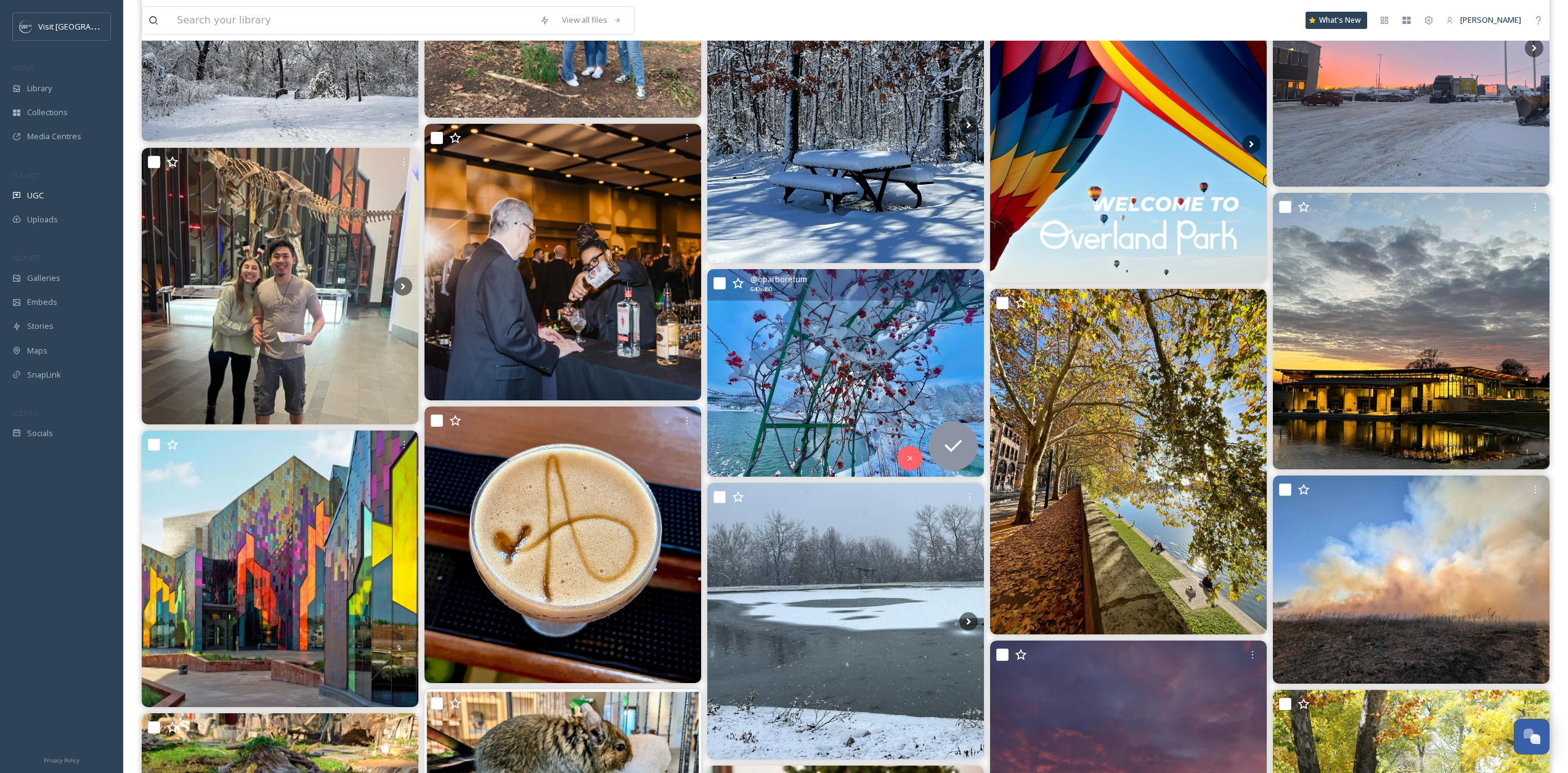
click at [859, 357] on img at bounding box center [845, 373] width 277 height 208
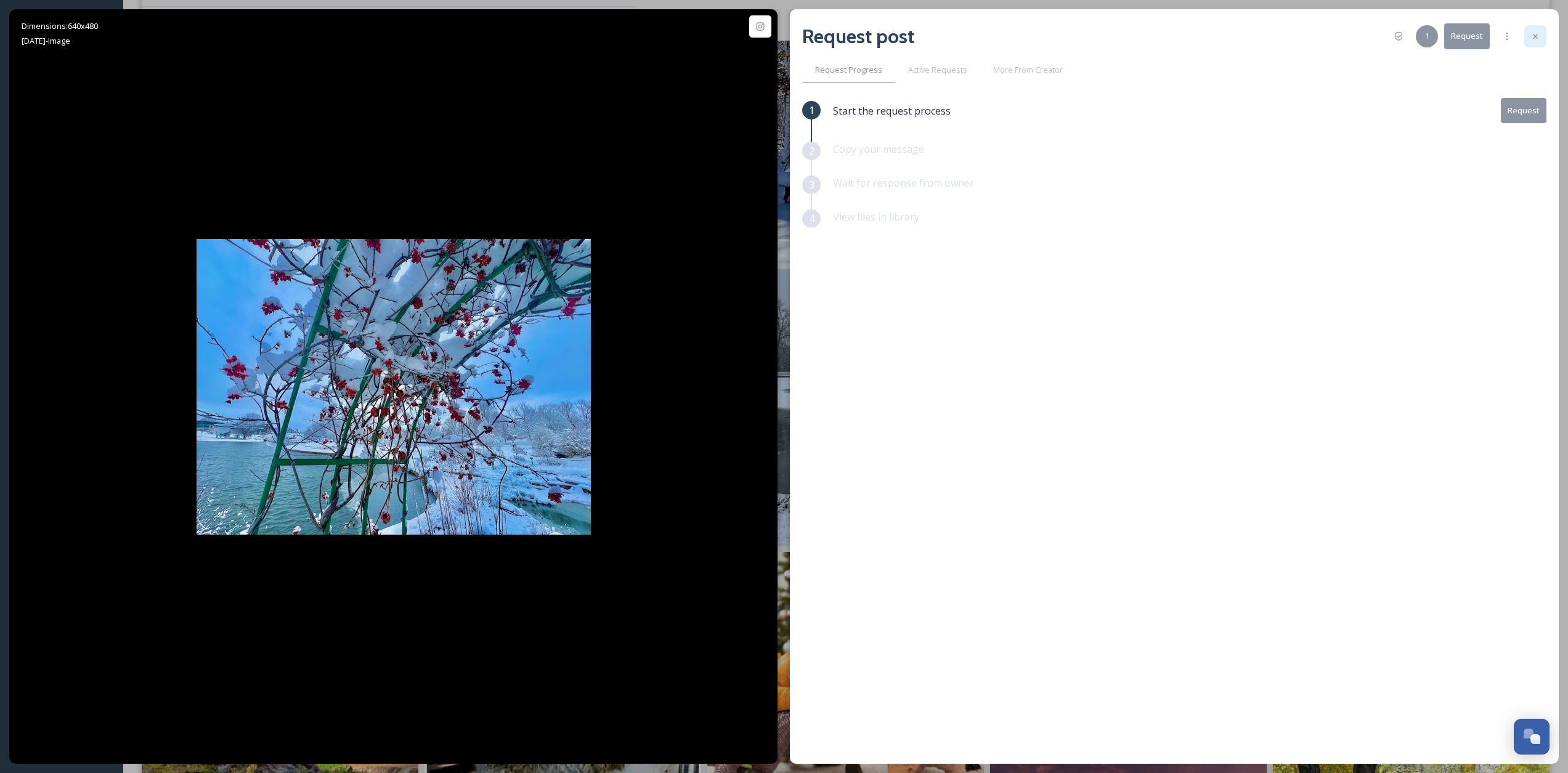
click at [1183, 32] on div at bounding box center [1536, 36] width 22 height 22
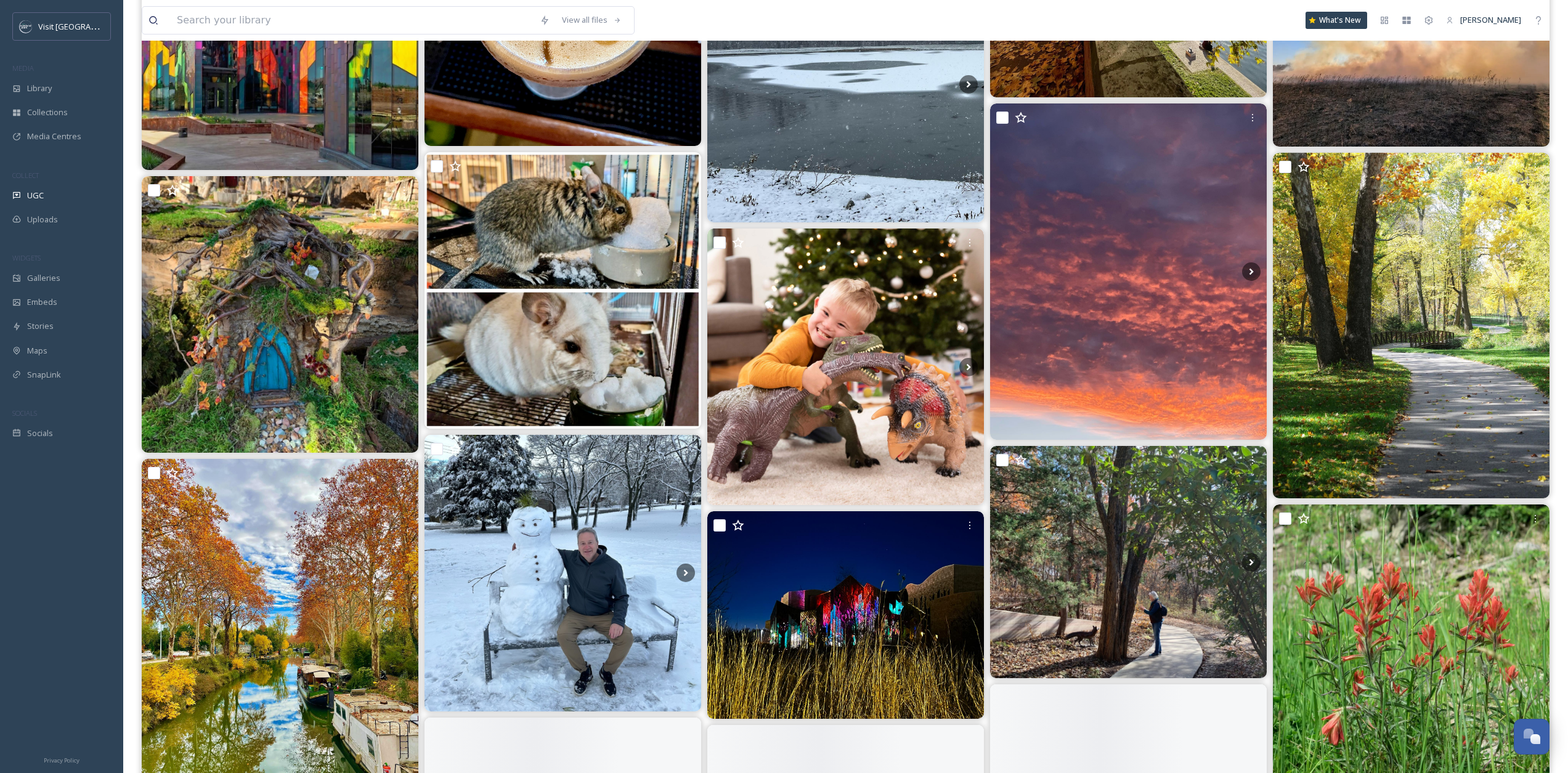
scroll to position [16956, 0]
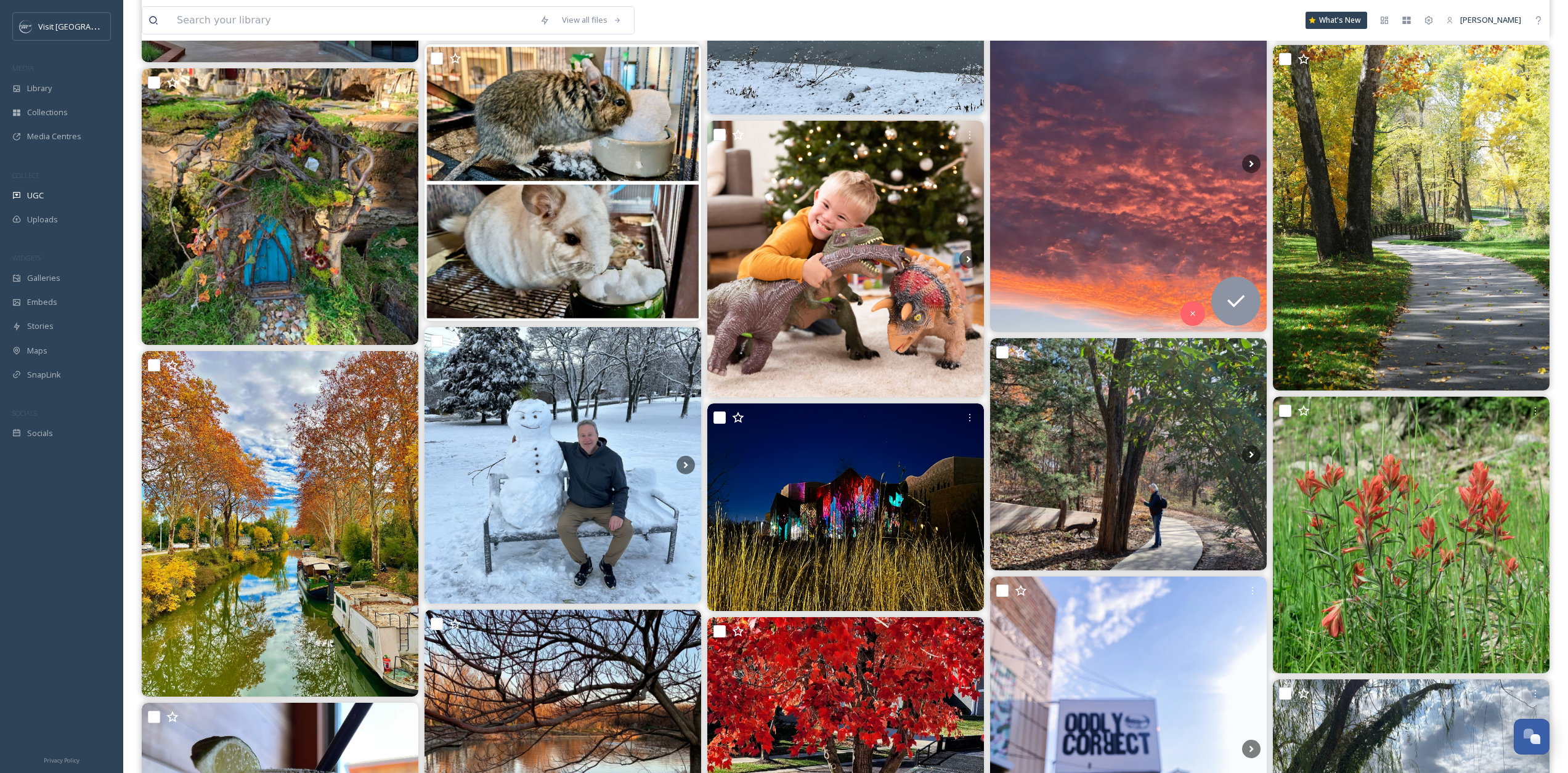
click at [1154, 142] on img at bounding box center [1129, 164] width 277 height 337
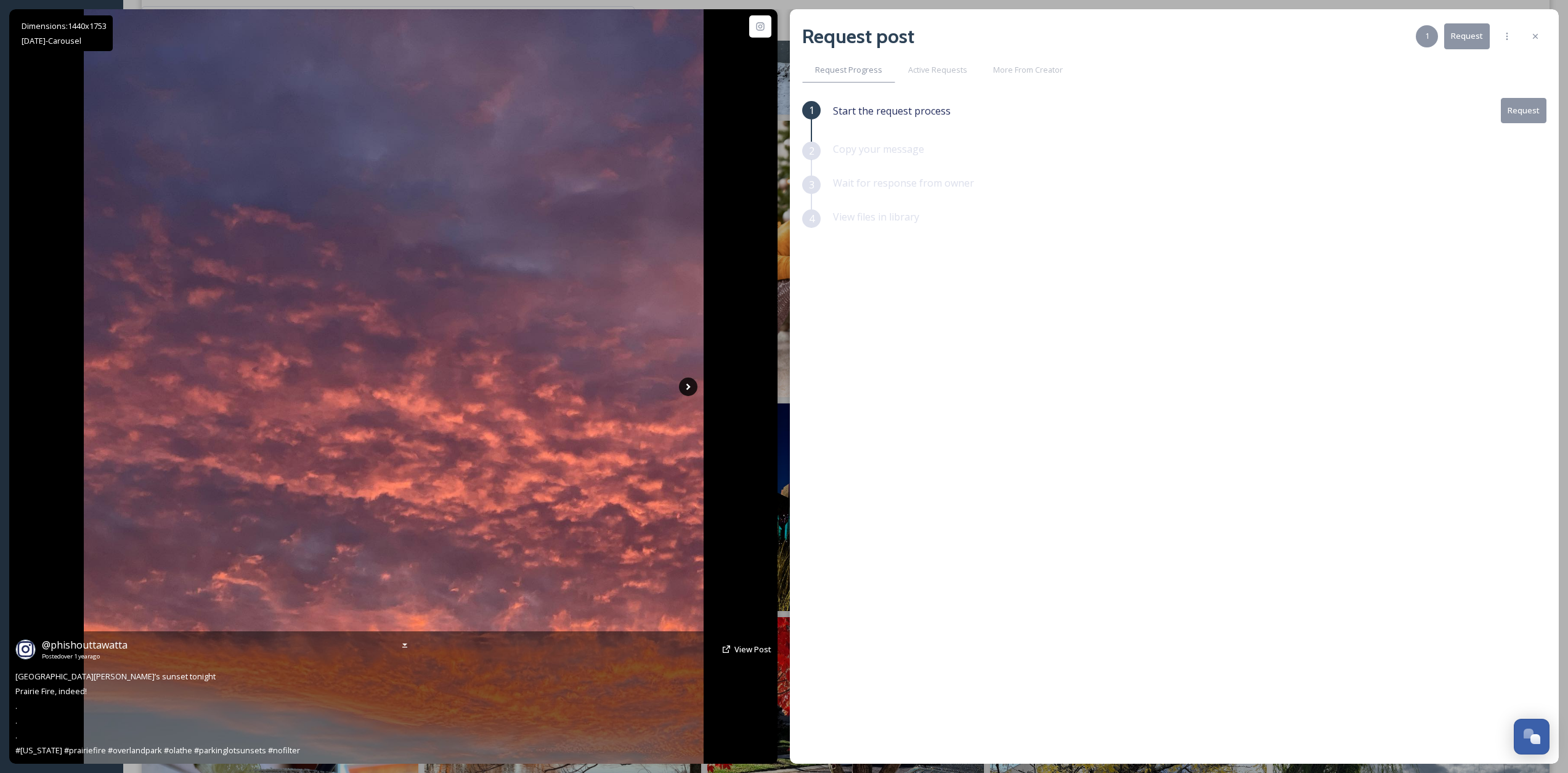
click at [692, 383] on icon at bounding box center [688, 386] width 19 height 19
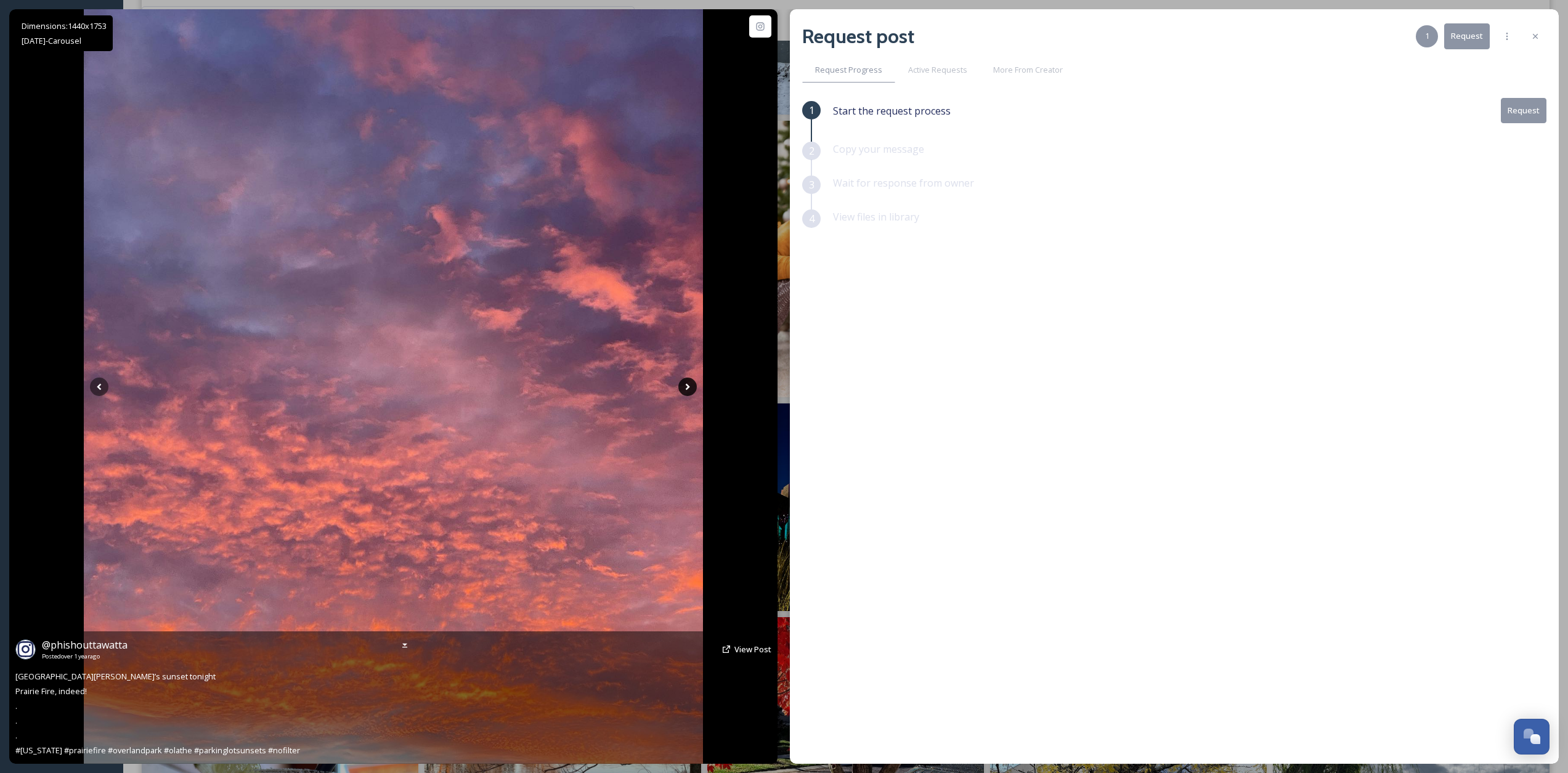
click at [689, 388] on icon at bounding box center [687, 386] width 19 height 19
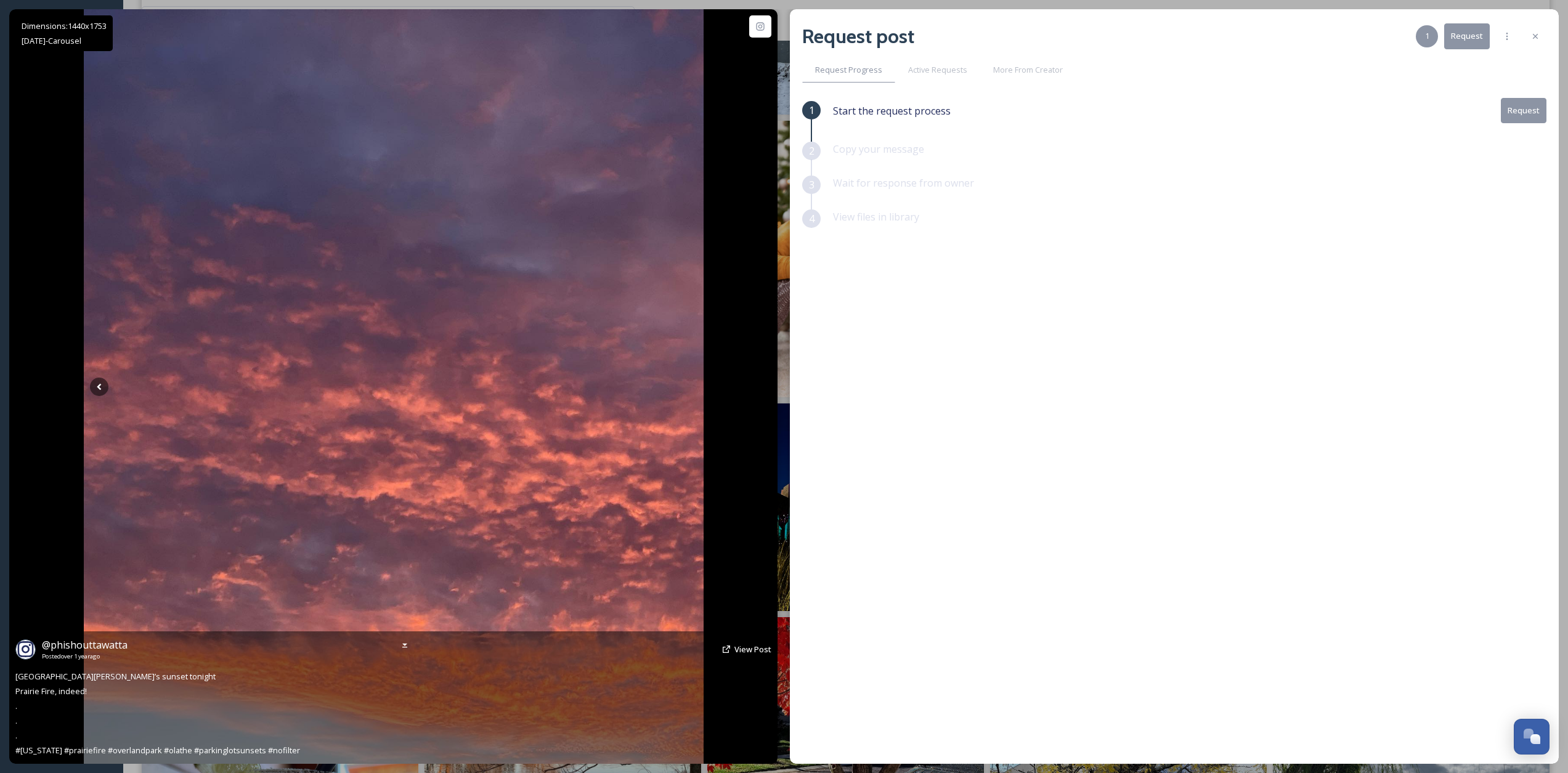
click at [689, 388] on icon at bounding box center [688, 386] width 19 height 19
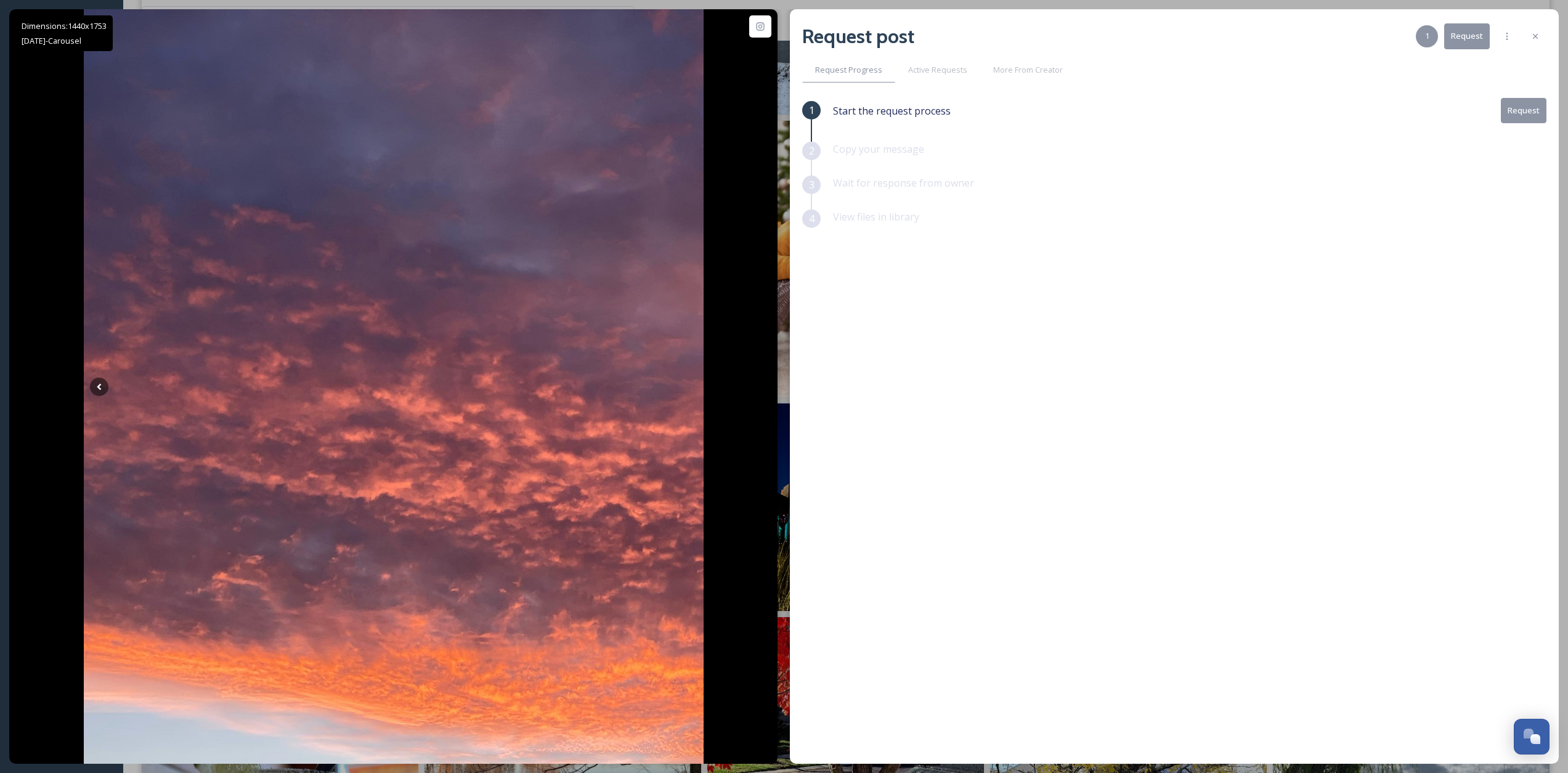
click at [1183, 47] on div "Request post 1 Request" at bounding box center [1174, 36] width 745 height 30
click at [1183, 34] on icon at bounding box center [1535, 36] width 10 height 10
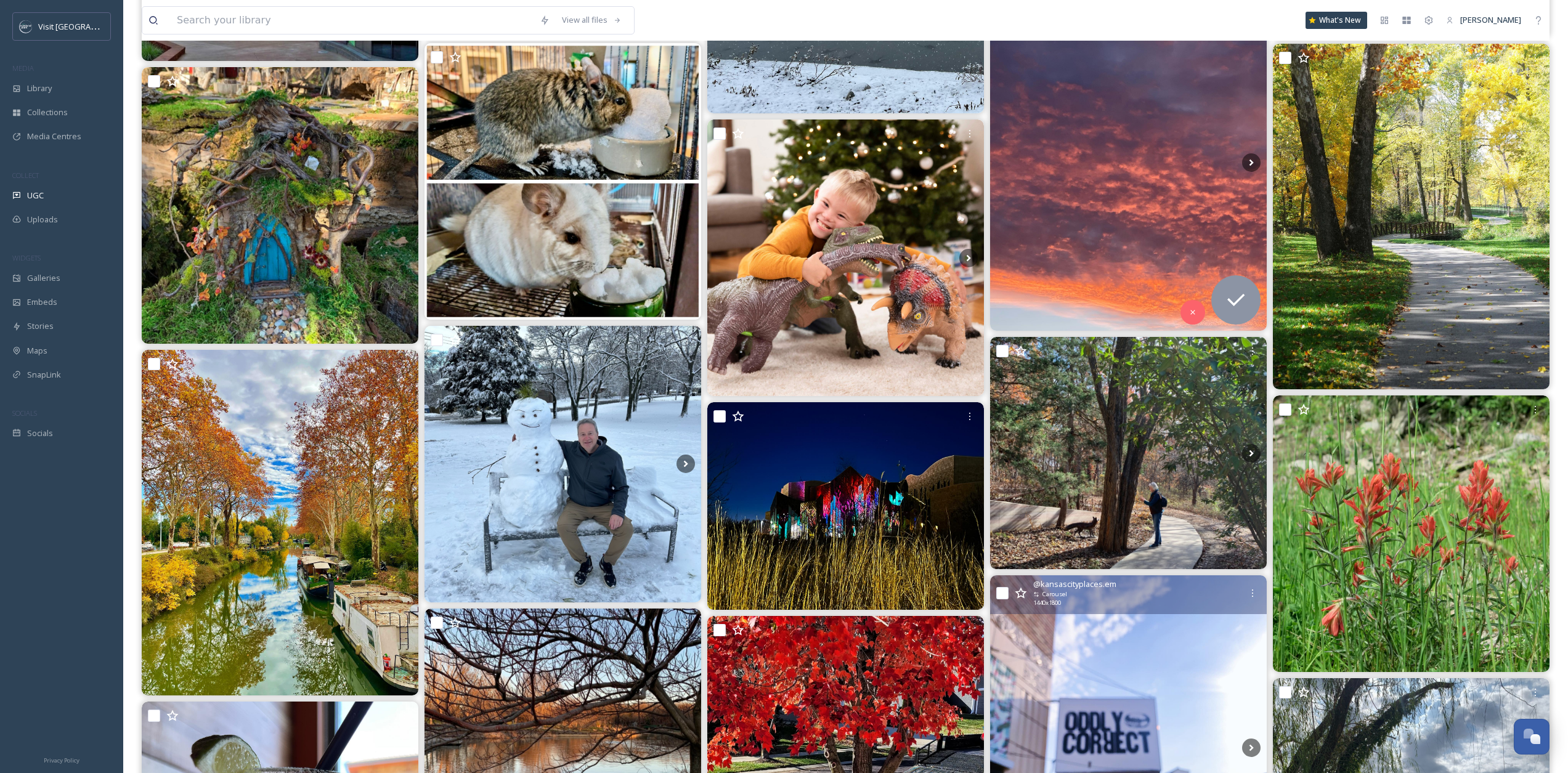
scroll to position [17279, 0]
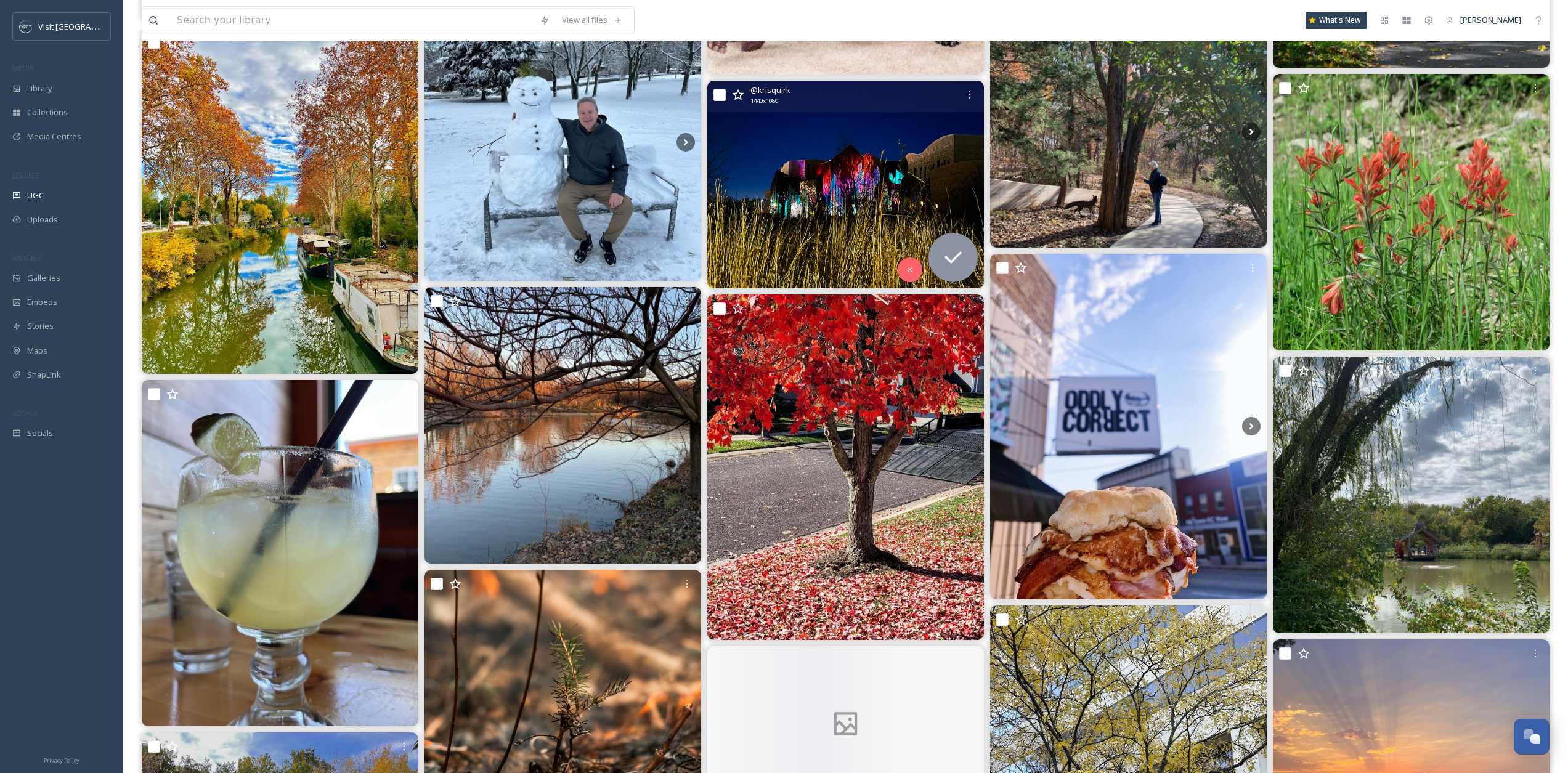
click at [816, 151] on img at bounding box center [845, 185] width 277 height 208
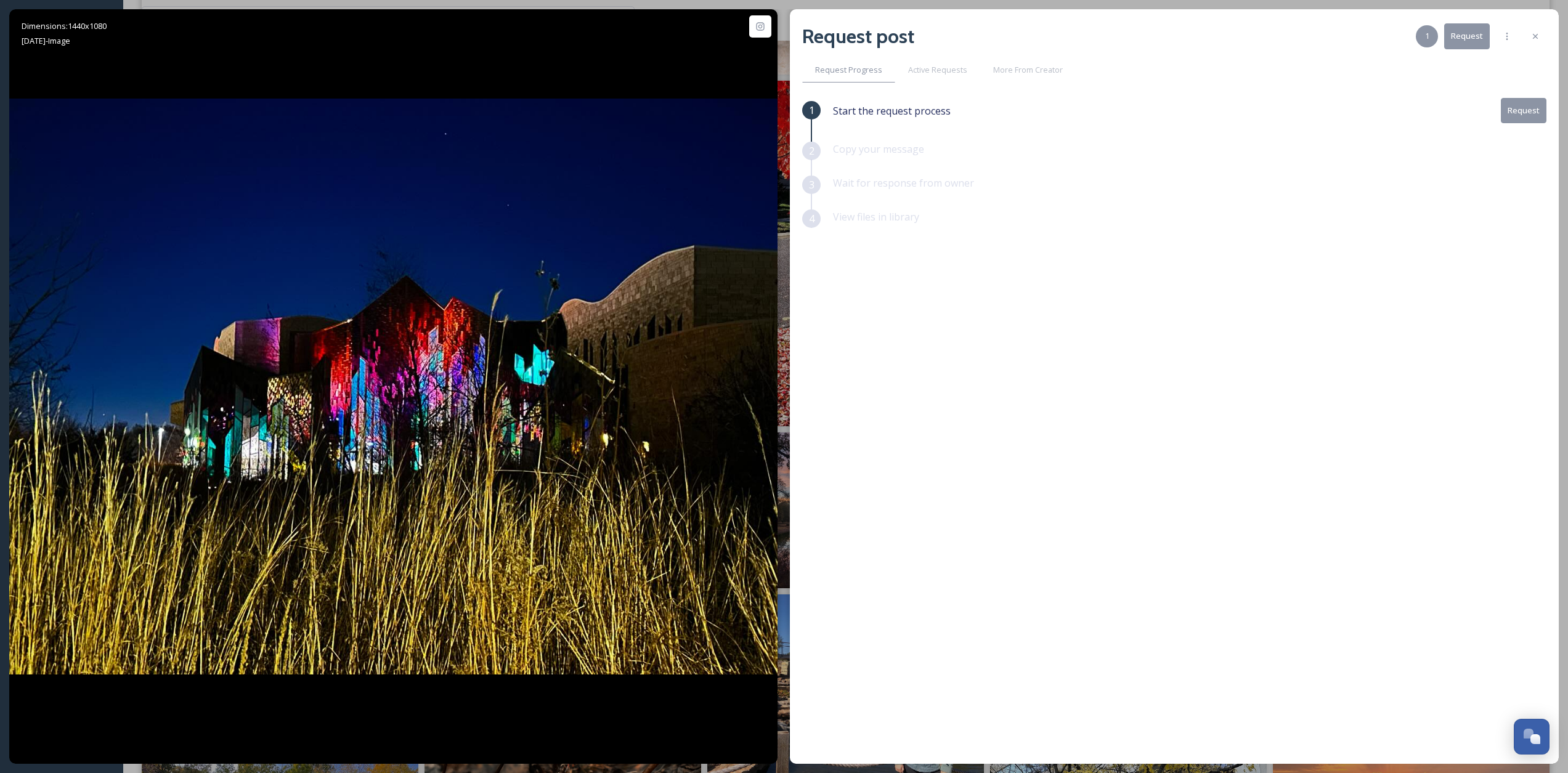
click at [1183, 41] on button "Request" at bounding box center [1467, 35] width 46 height 25
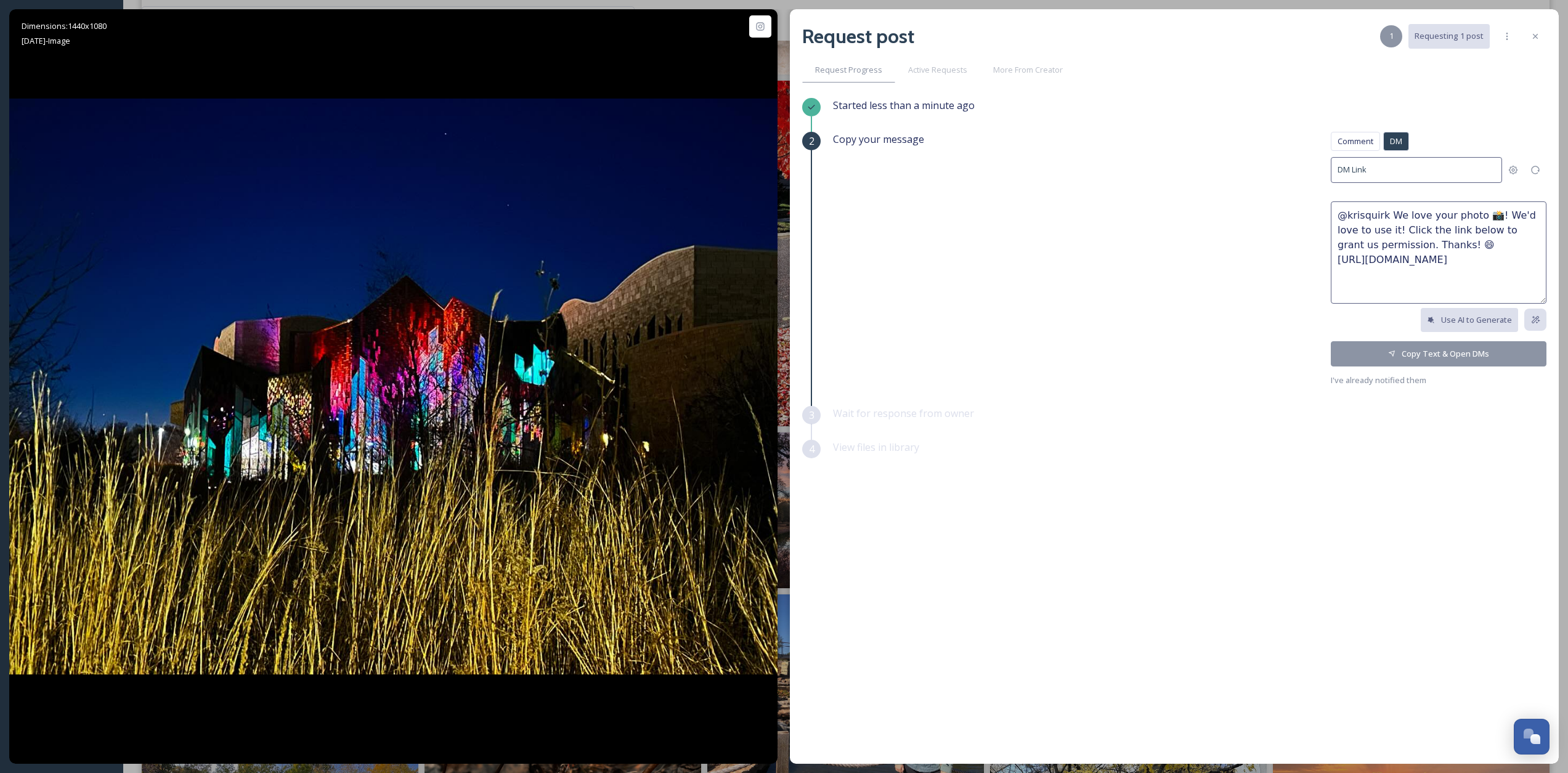
click at [1183, 214] on textarea "@krisquirk We love your photo 📸! We'd love to use it! Click the link below to g…" at bounding box center [1439, 252] width 216 height 103
drag, startPoint x: 1394, startPoint y: 214, endPoint x: 1377, endPoint y: 229, distance: 22.7
click at [1183, 229] on textarea "@krisquirk We love your photo 📸! We'd love to use it! Click the link below to g…" at bounding box center [1439, 252] width 216 height 103
type textarea "@krisquirk BIG fan of this photo 🤩 Visit OP would love to use it in our marketi…"
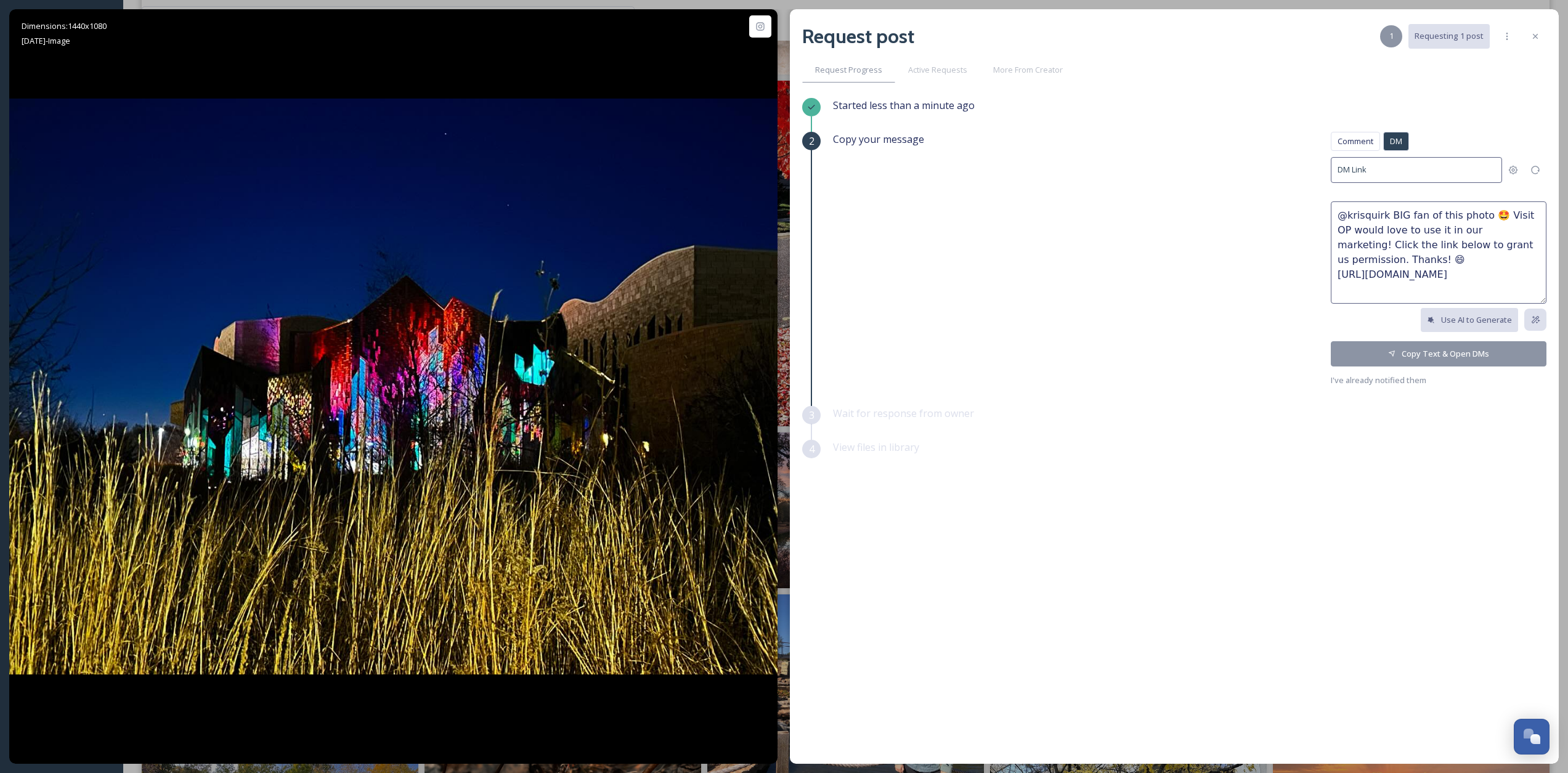
click at [1183, 339] on div "Comment DM Comment DM DM Link @krisquirk BIG fan of this photo 🤩 Visit OP would…" at bounding box center [1439, 259] width 216 height 256
click at [1183, 352] on button "Copy Text & Open DMs" at bounding box center [1439, 354] width 216 height 25
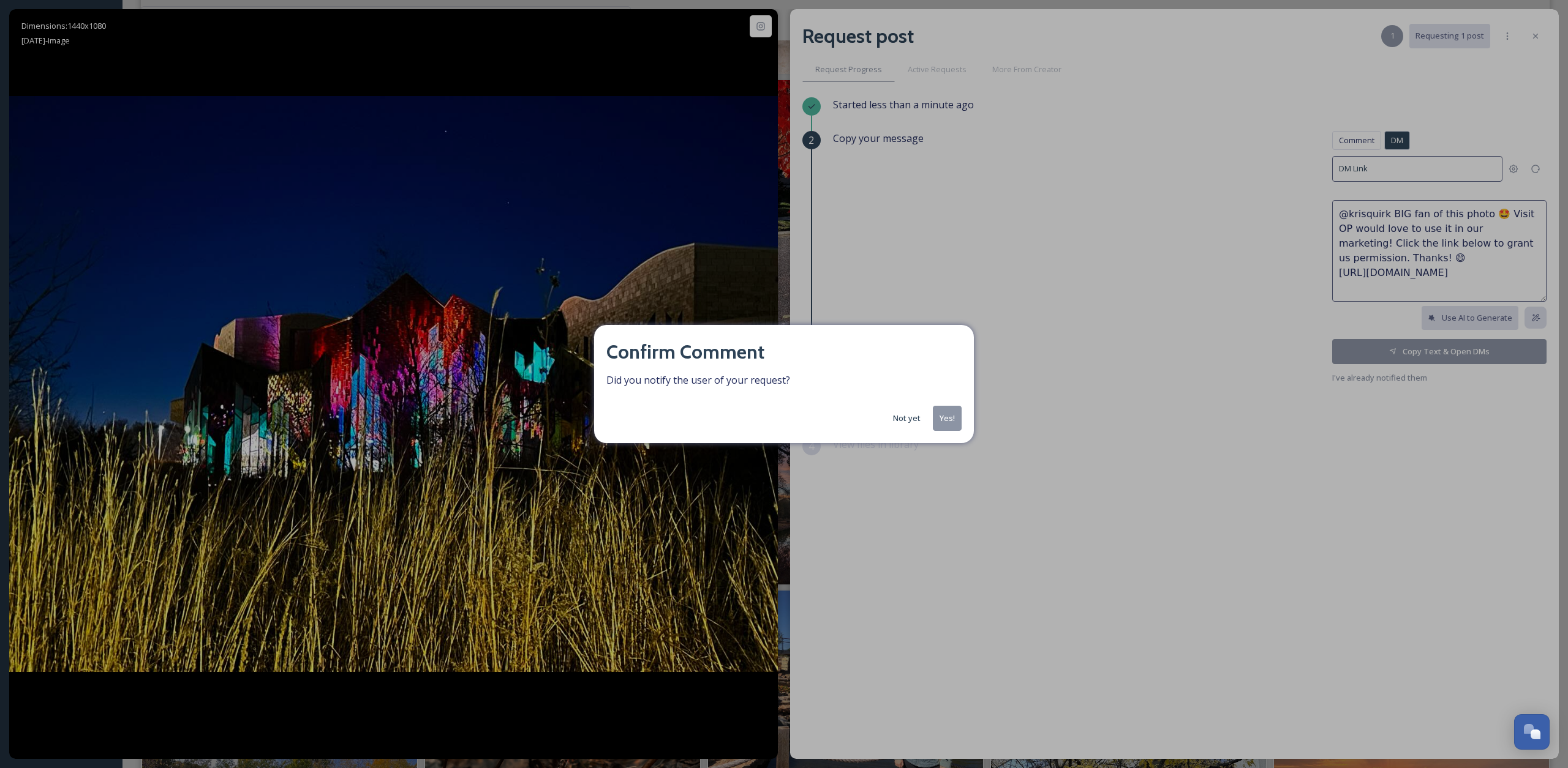
click at [914, 422] on button "Not yet" at bounding box center [907, 418] width 40 height 24
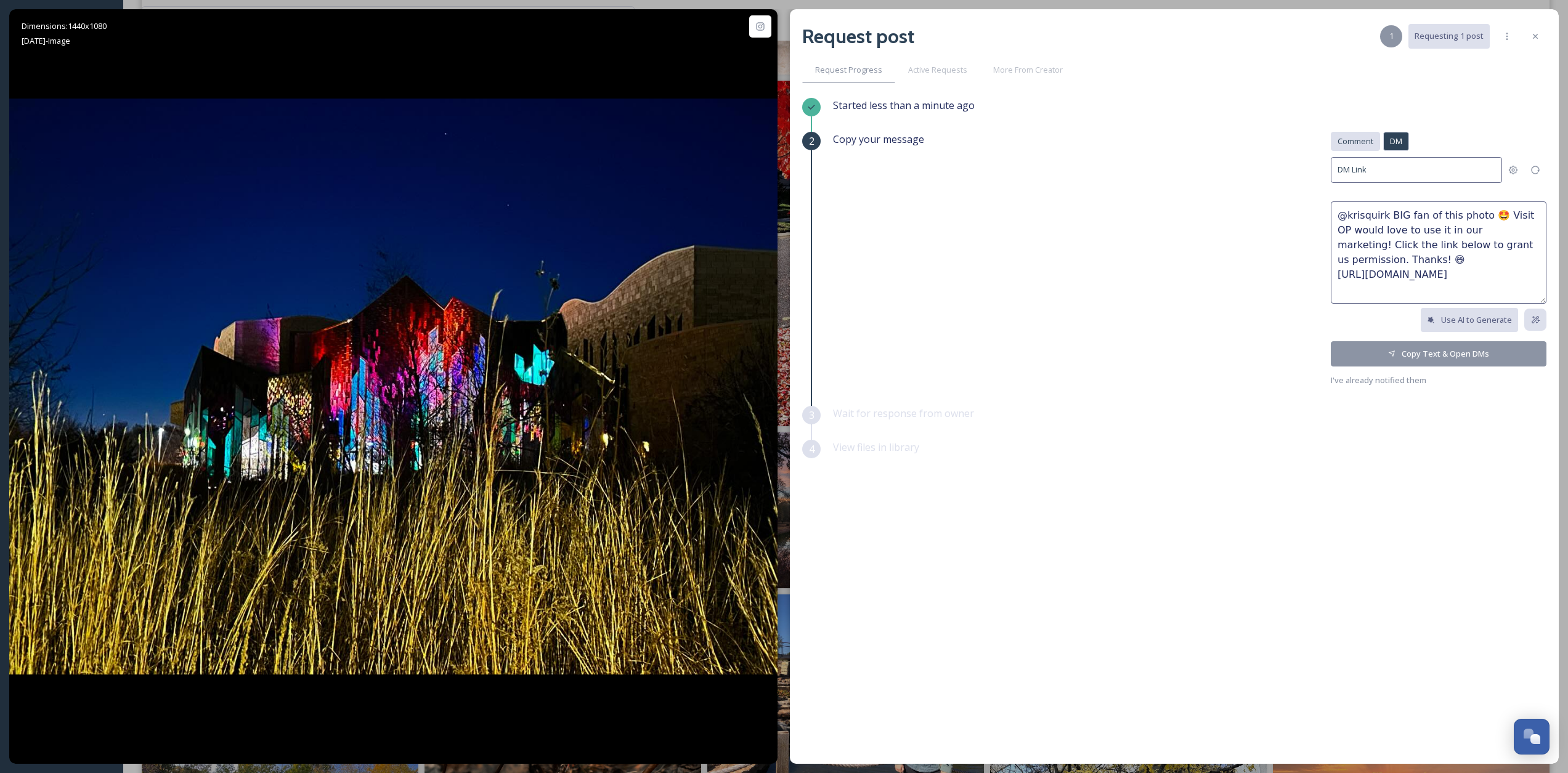
click at [1183, 141] on span "Comment" at bounding box center [1355, 141] width 35 height 12
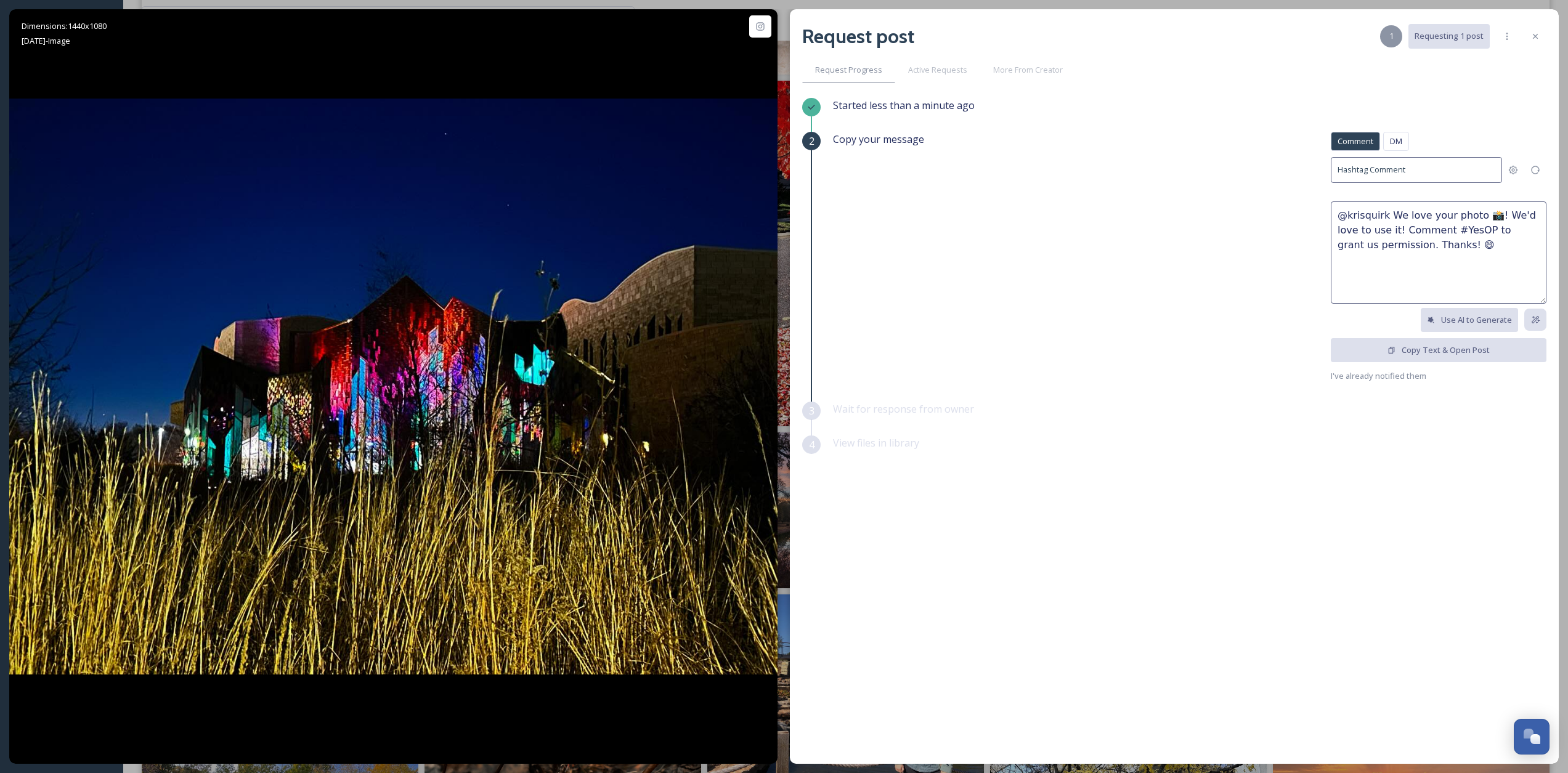
click at [1183, 212] on textarea "@krisquirk We love your photo 📸! We'd love to use it! Comment #YesOP to grant u…" at bounding box center [1439, 252] width 216 height 103
drag, startPoint x: 1395, startPoint y: 212, endPoint x: 1465, endPoint y: 220, distance: 70.5
click at [1183, 220] on textarea "@krisquirk We love your photo 📸! We'd love to use it! Comment #YesOP to grant u…" at bounding box center [1439, 252] width 216 height 103
click at [1183, 237] on textarea "@krisquirk BIG fan of this photo! 📸 We'd love to use it in our marketing! Comme…" at bounding box center [1439, 252] width 216 height 103
type textarea "@krisquirk BIG fan of this photo! 📸 We'd love to use it in our marketing! Comme…"
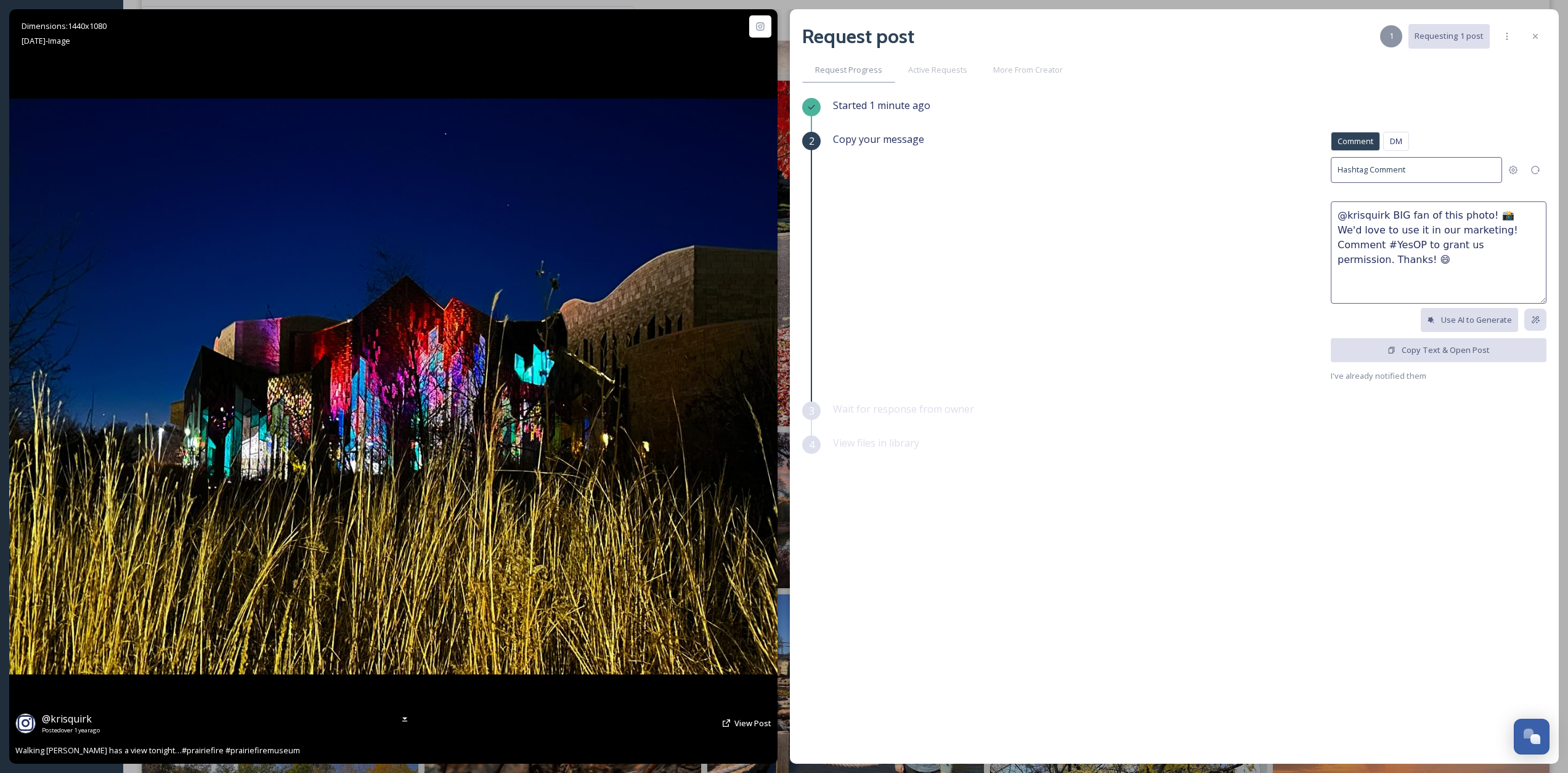
click at [521, 398] on img at bounding box center [393, 387] width 769 height 577
click at [103, 596] on div "@ krisquirk Posted over [DATE] View Post Walking [PERSON_NAME] has a view tonig…" at bounding box center [393, 734] width 769 height 59
click at [69, 596] on span "Posted over [DATE]" at bounding box center [71, 730] width 58 height 8
click at [742, 596] on span "View Post" at bounding box center [752, 723] width 37 height 11
click at [1183, 34] on icon at bounding box center [1536, 37] width 5 height 5
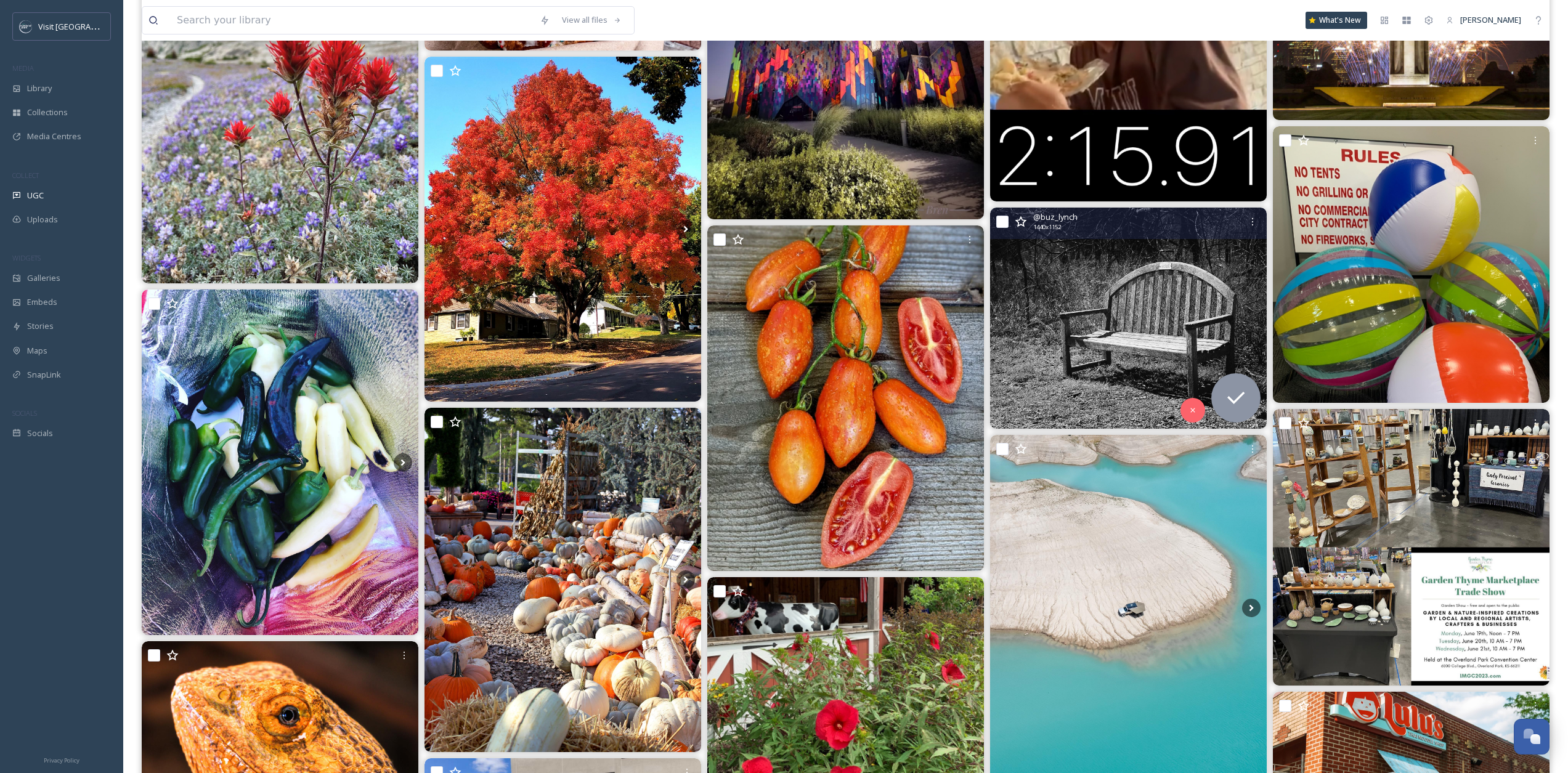
scroll to position [19641, 0]
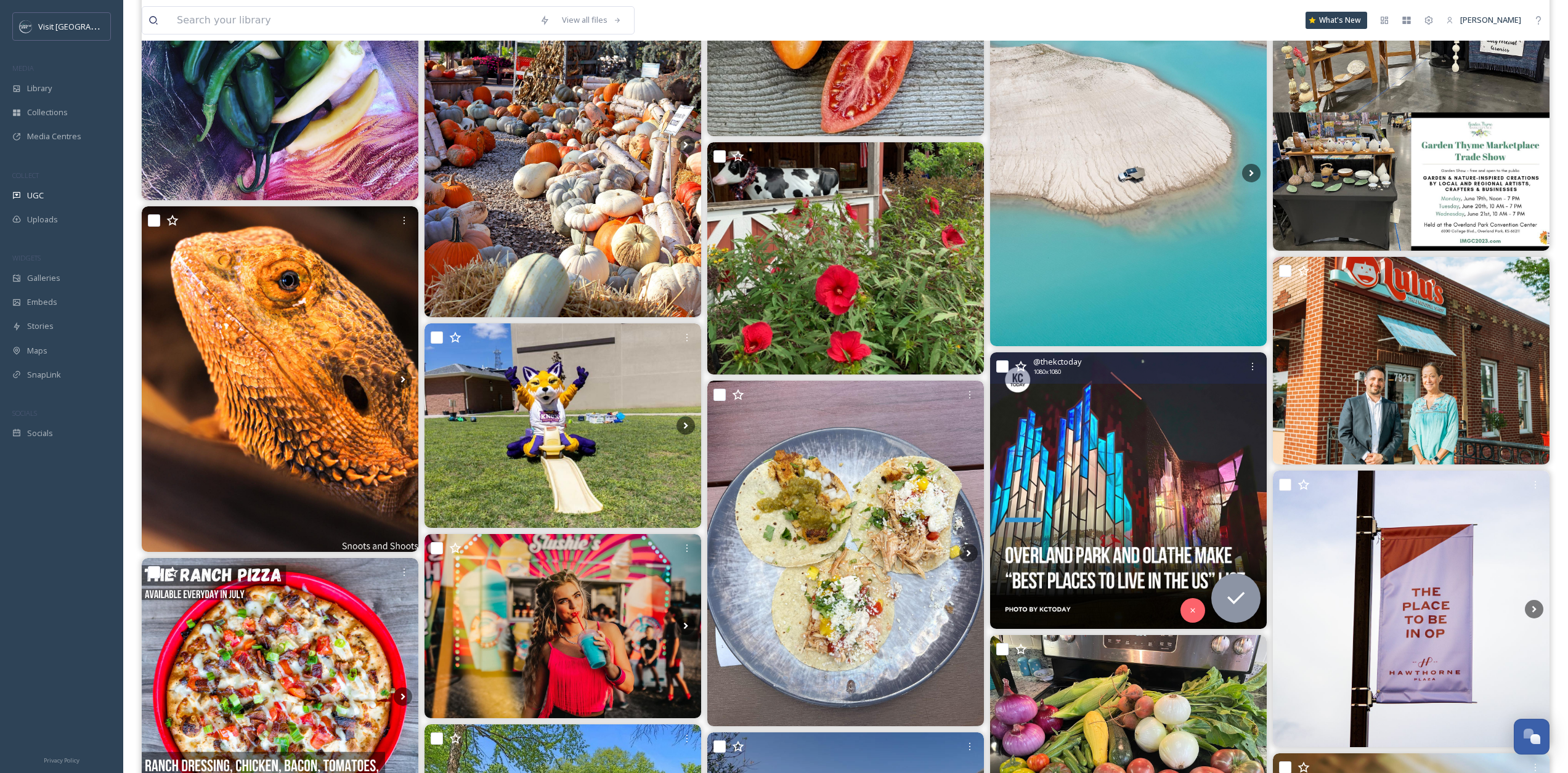
click at [1119, 388] on img at bounding box center [1129, 490] width 277 height 277
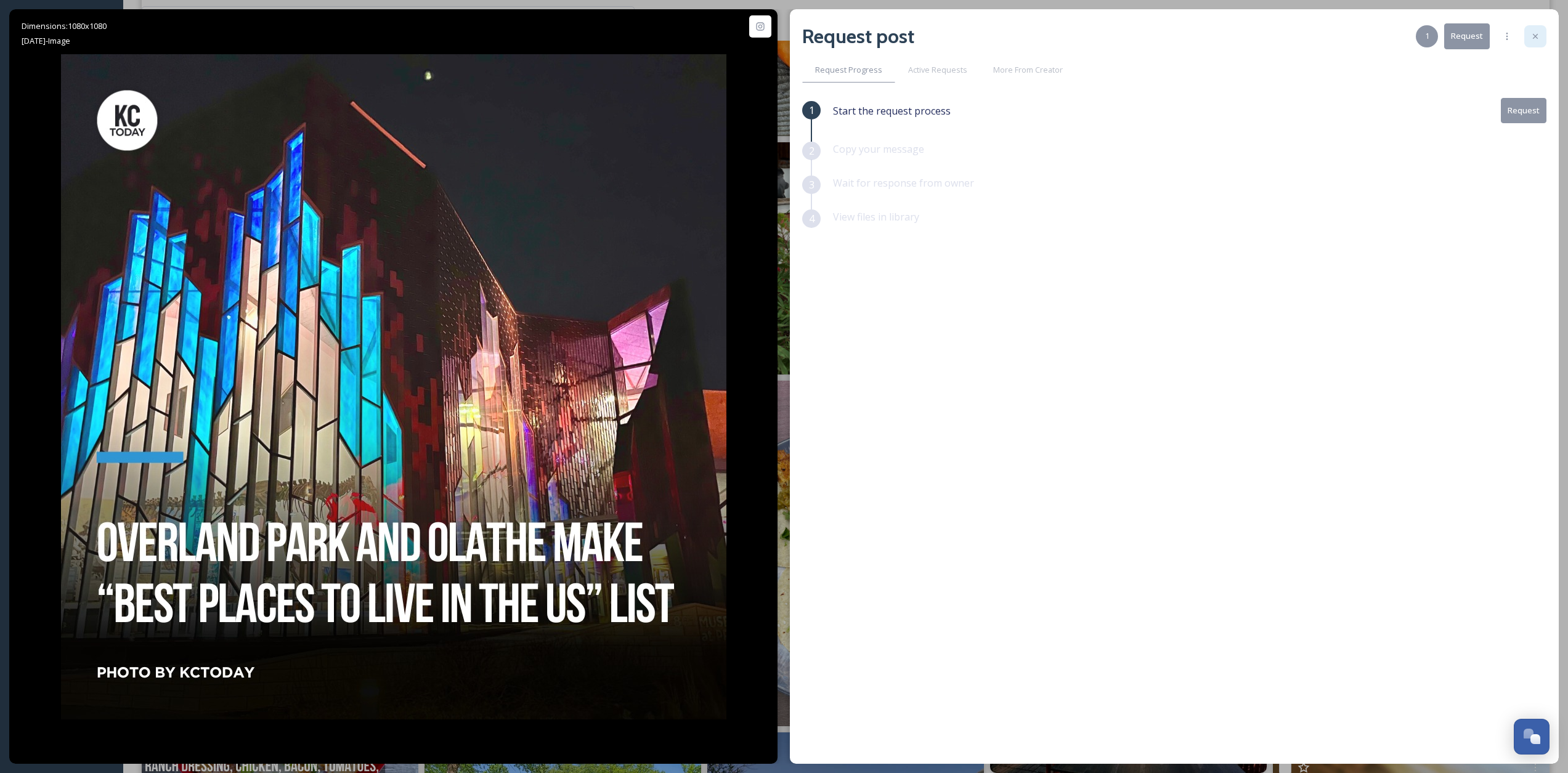
click at [1183, 27] on div at bounding box center [1536, 36] width 22 height 22
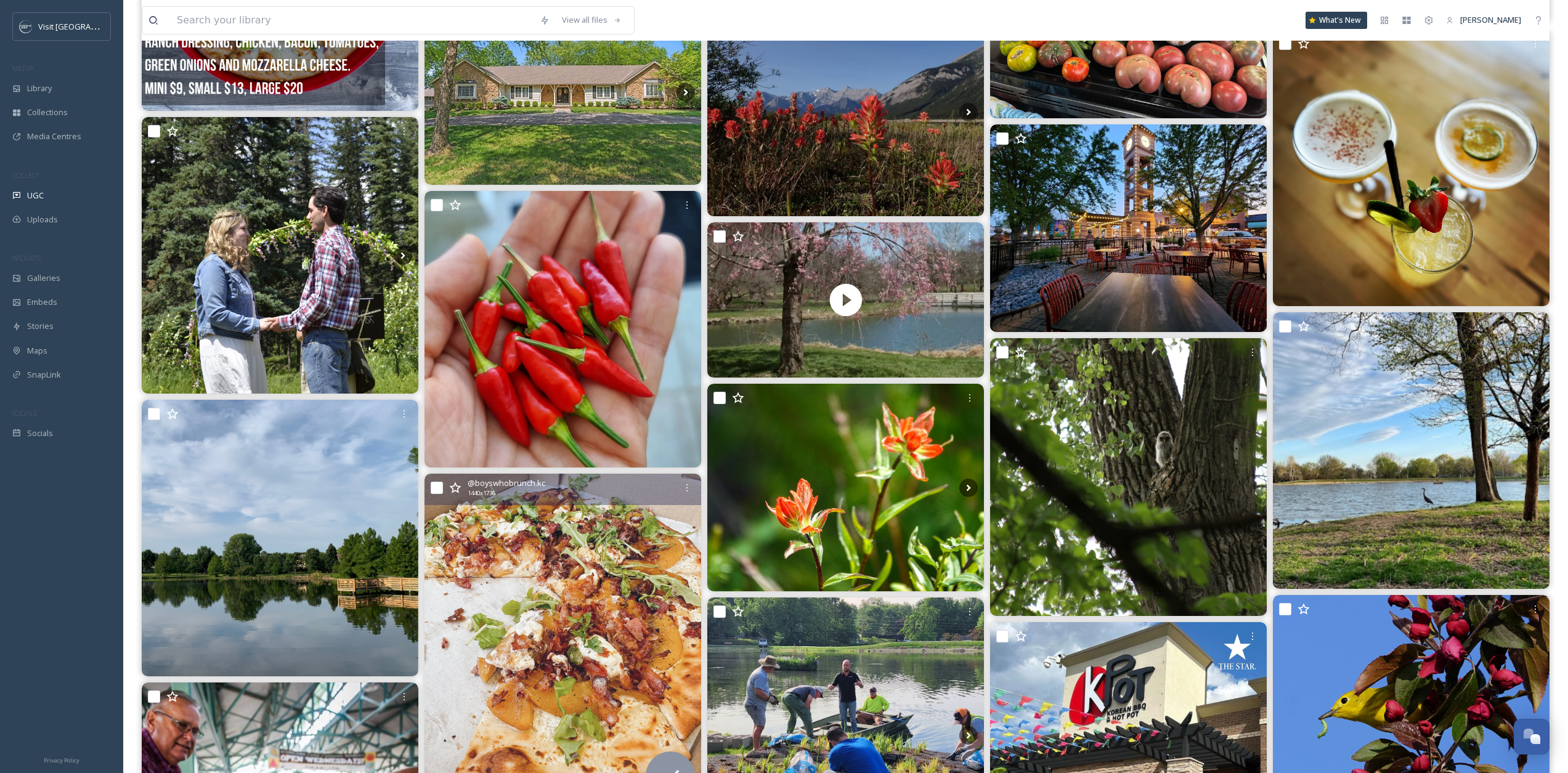
scroll to position [20695, 0]
